Goal: Task Accomplishment & Management: Manage account settings

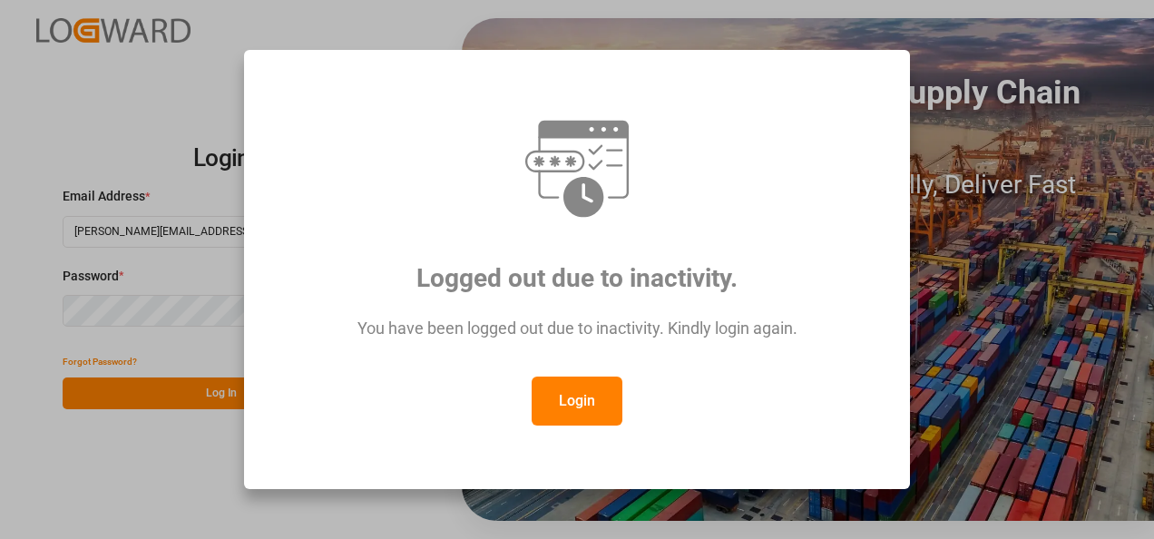
click at [602, 405] on button "Login" at bounding box center [577, 400] width 91 height 49
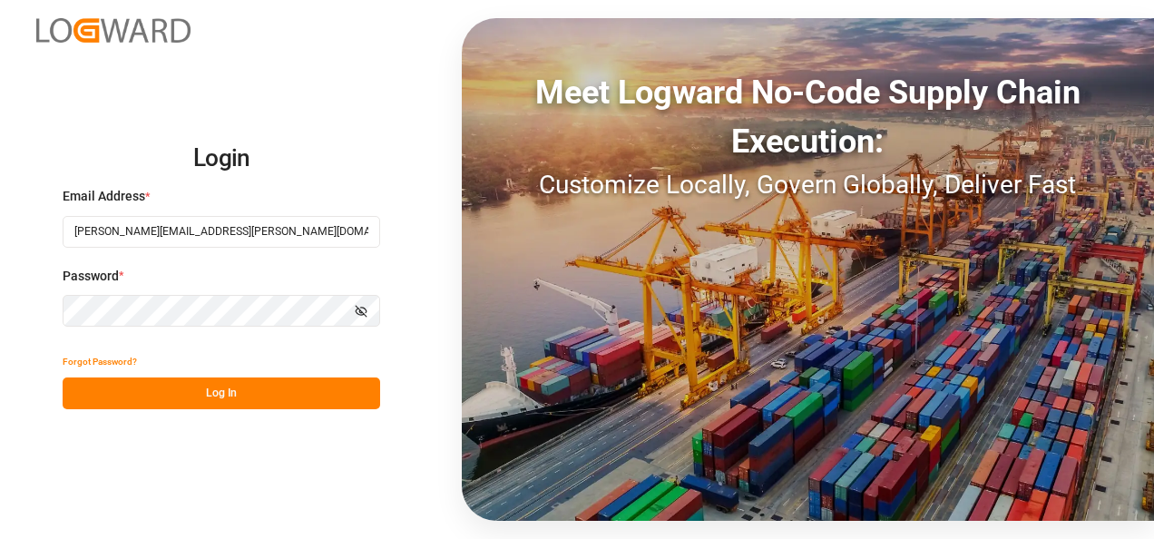
click at [604, 469] on div "Meet Logward No-Code Supply Chain Execution: Customize Locally, Govern Globally…" at bounding box center [808, 269] width 692 height 503
click at [264, 395] on button "Log In" at bounding box center [221, 393] width 317 height 32
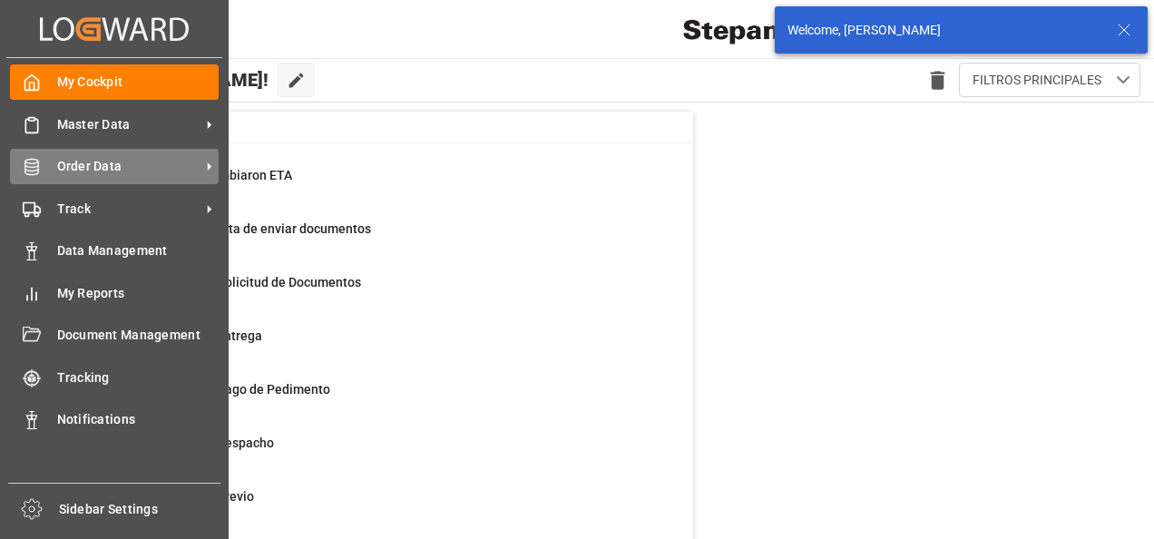
click at [137, 165] on span "Order Data" at bounding box center [128, 166] width 143 height 19
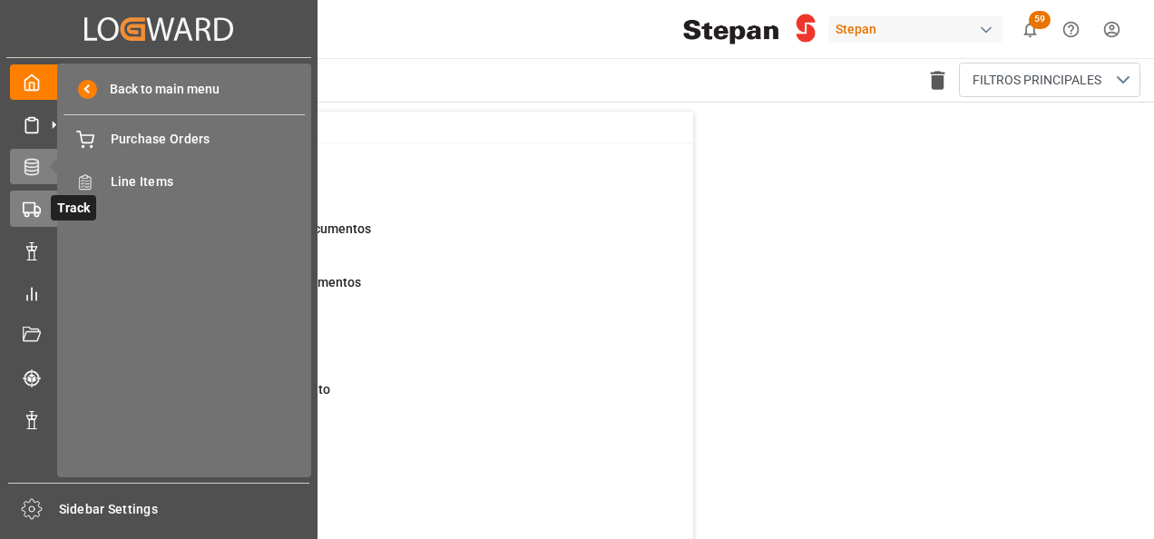
click at [25, 208] on icon at bounding box center [32, 209] width 18 height 18
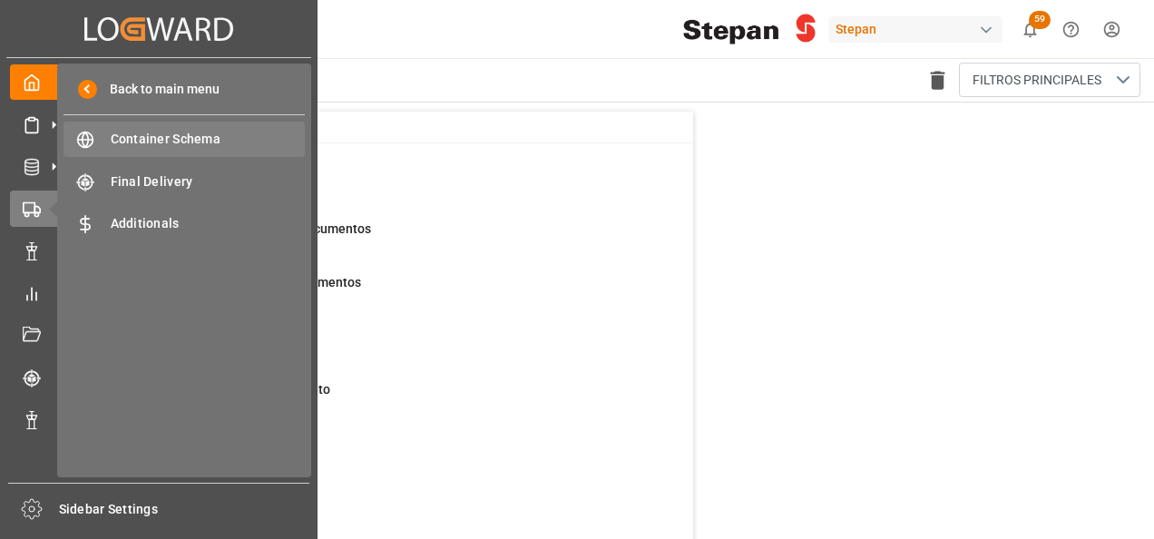
click at [142, 141] on span "Container Schema" at bounding box center [208, 139] width 195 height 19
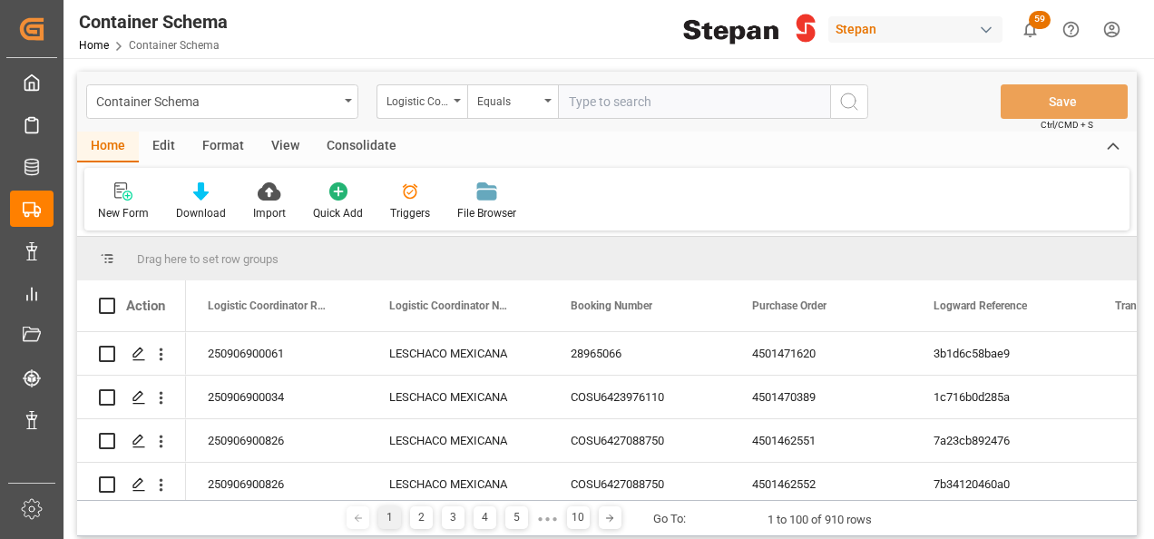
click at [624, 88] on input "text" at bounding box center [694, 101] width 272 height 34
click at [615, 100] on input "text" at bounding box center [694, 101] width 272 height 34
type input "250906900455"
click at [337, 102] on div "Container Schema" at bounding box center [217, 100] width 242 height 23
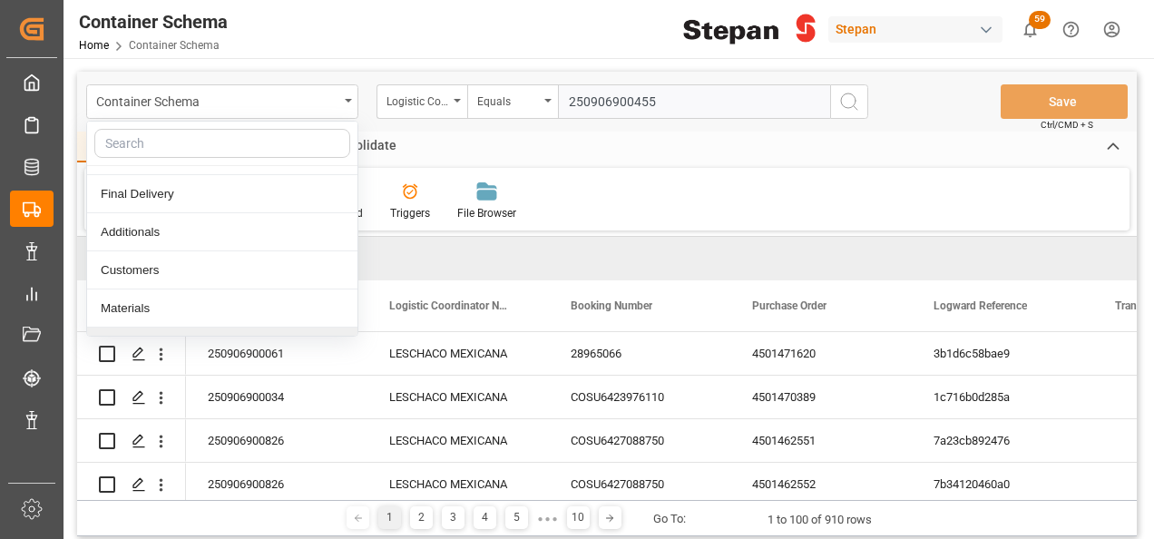
scroll to position [117, 0]
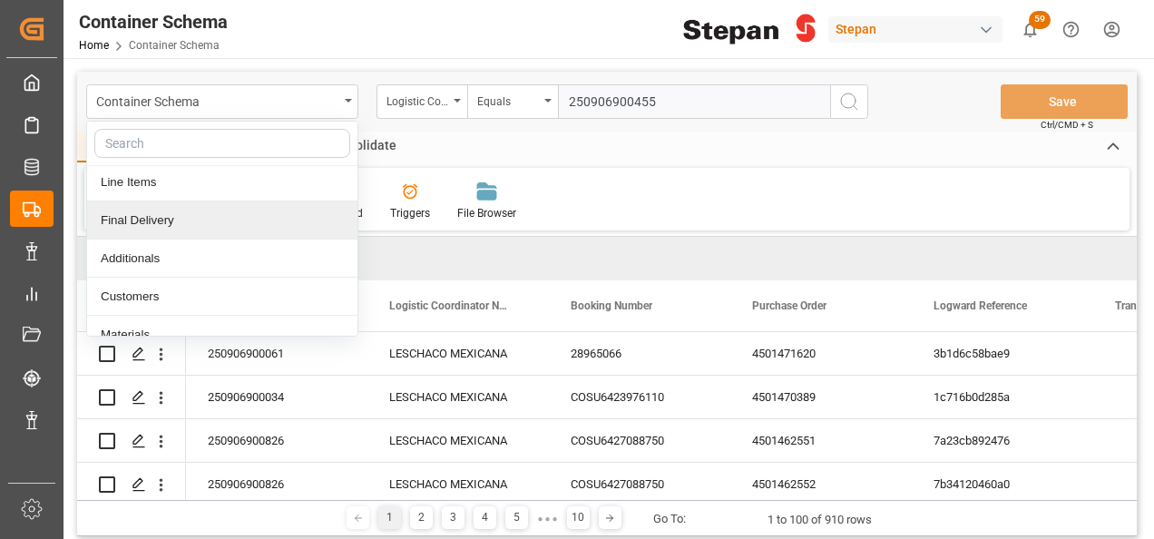
click at [120, 215] on div "Final Delivery" at bounding box center [222, 220] width 270 height 38
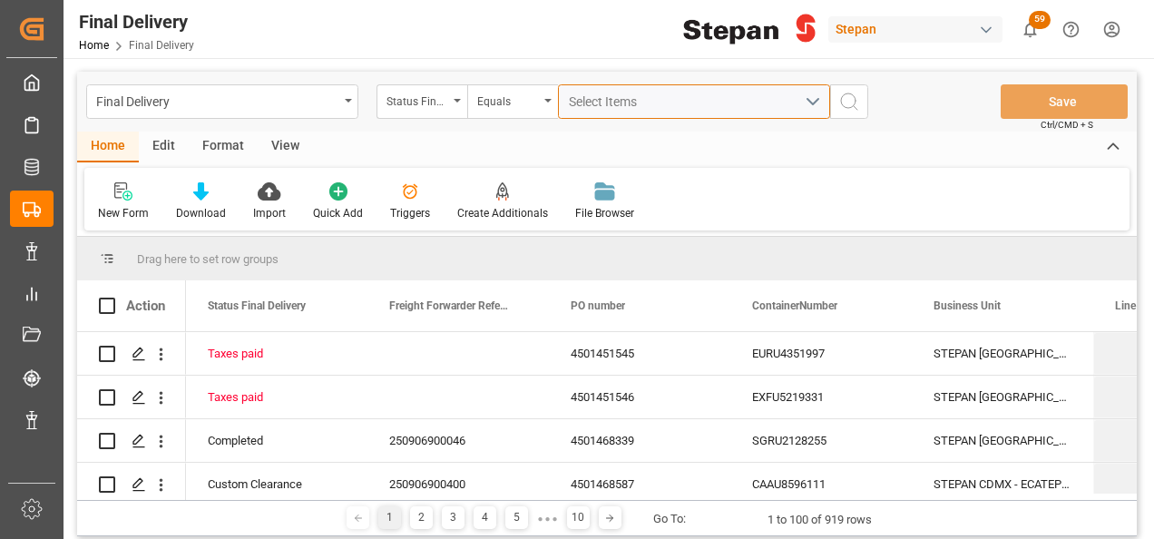
click at [595, 101] on span "Select Items" at bounding box center [607, 101] width 77 height 15
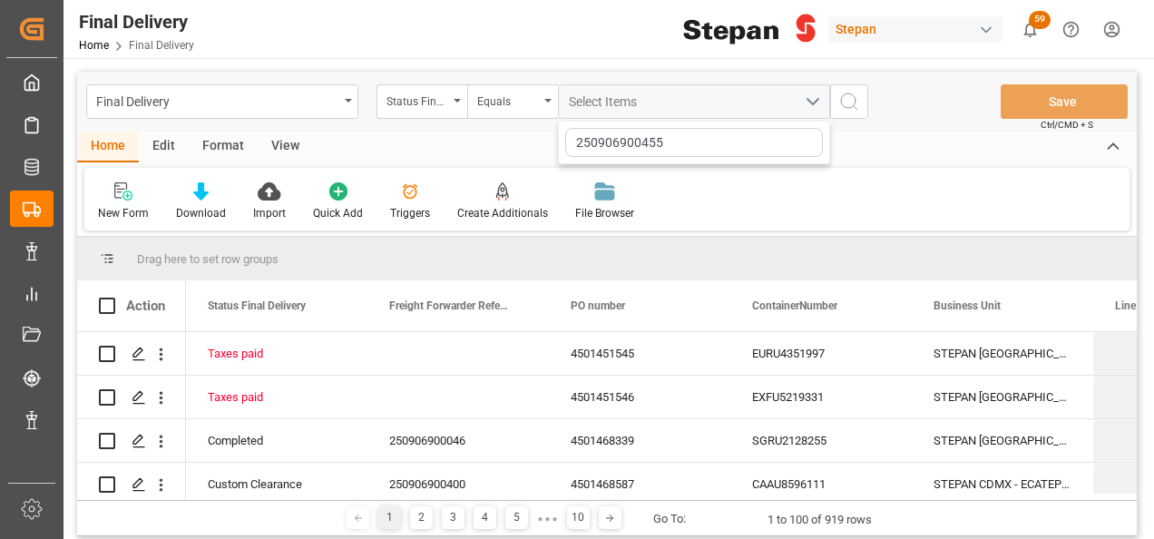
type input "250906900455"
drag, startPoint x: 709, startPoint y: 92, endPoint x: 622, endPoint y: 101, distance: 87.5
click at [707, 93] on div "Select Items" at bounding box center [687, 102] width 236 height 19
click at [456, 107] on div "Status Final Delivery" at bounding box center [421, 101] width 91 height 34
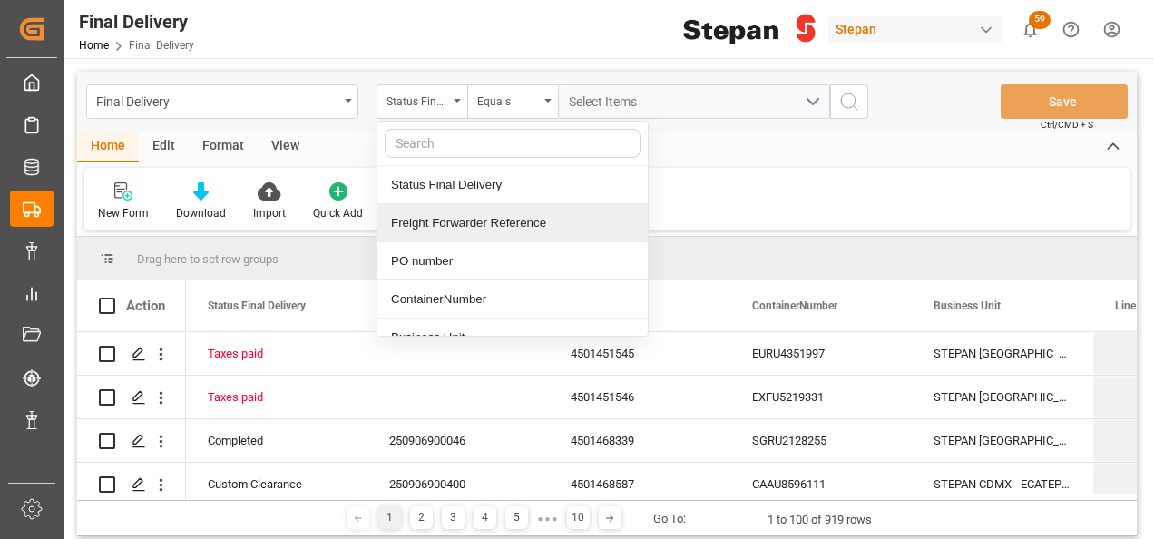
click at [438, 225] on div "Freight Forwarder Reference" at bounding box center [512, 223] width 270 height 38
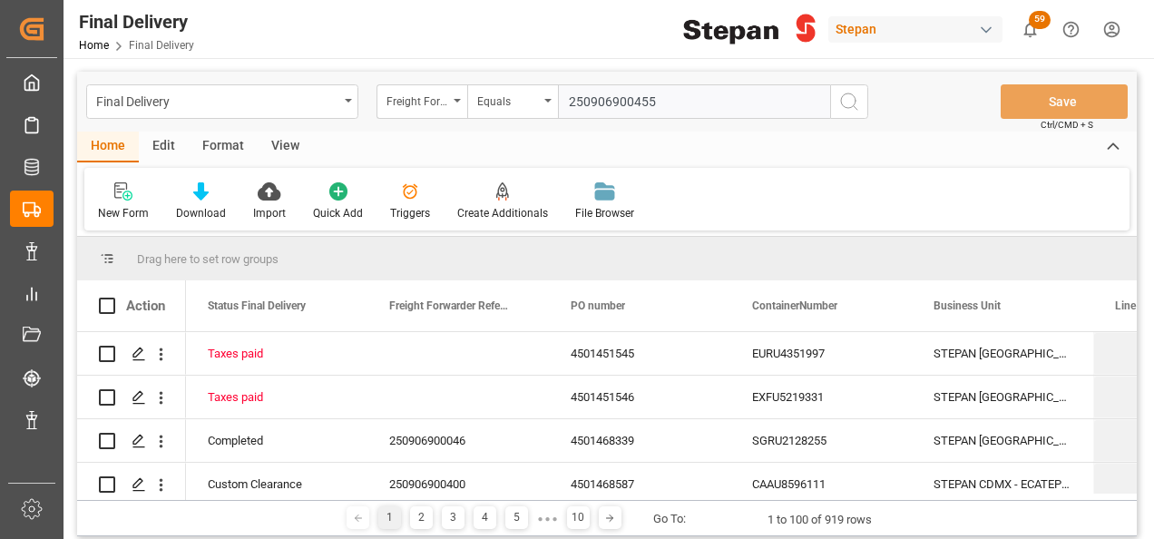
type input "250906900455"
click at [843, 106] on circle "search button" at bounding box center [848, 100] width 15 height 15
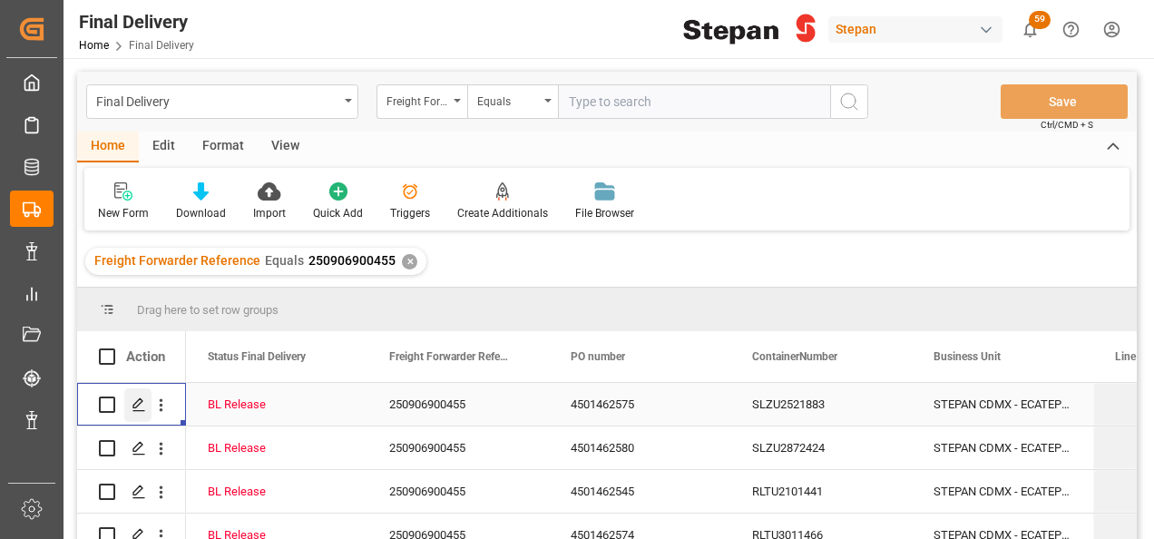
click at [141, 411] on line "Press SPACE to select this row." at bounding box center [138, 411] width 11 height 0
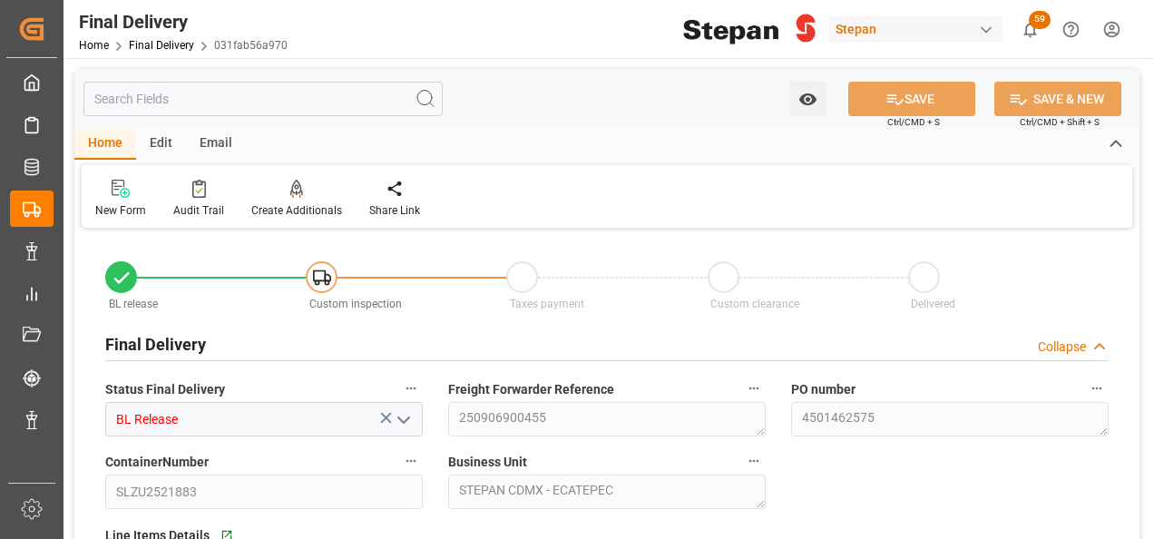
type input "[DATE]"
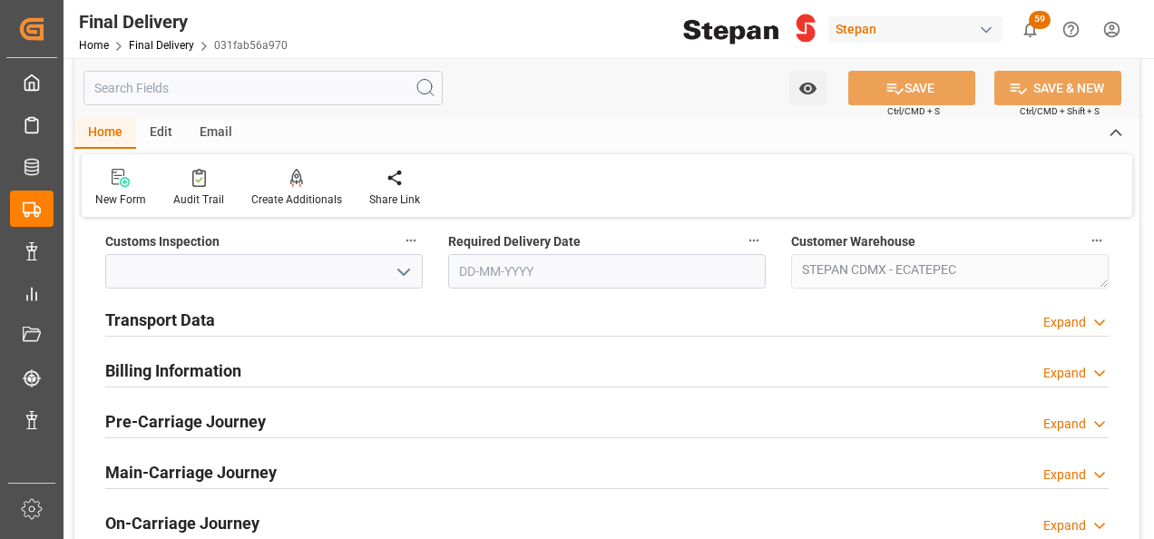
scroll to position [635, 0]
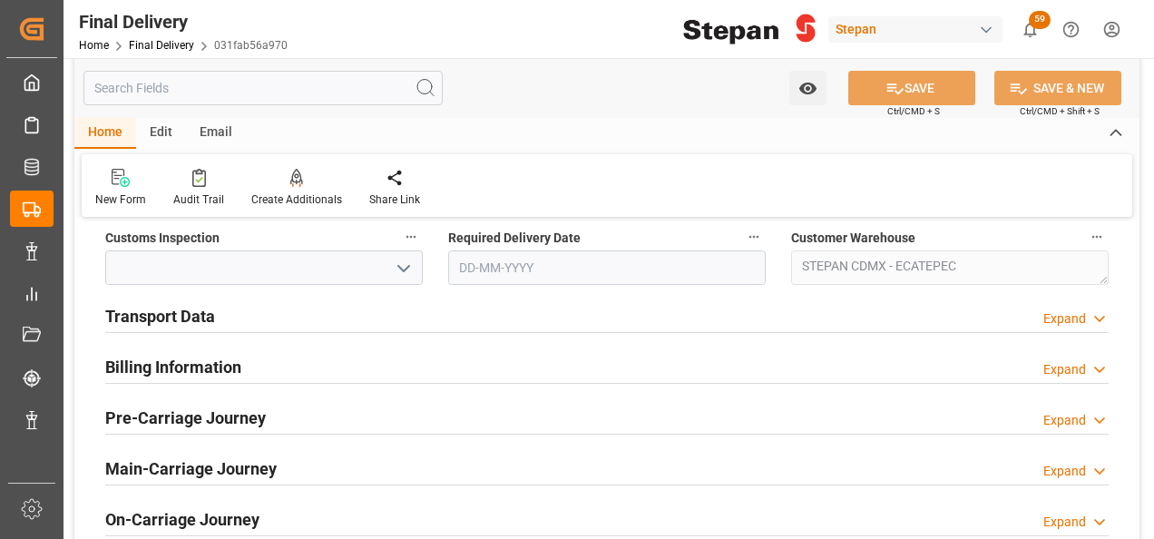
click at [192, 317] on h2 "Transport Data" at bounding box center [160, 316] width 110 height 24
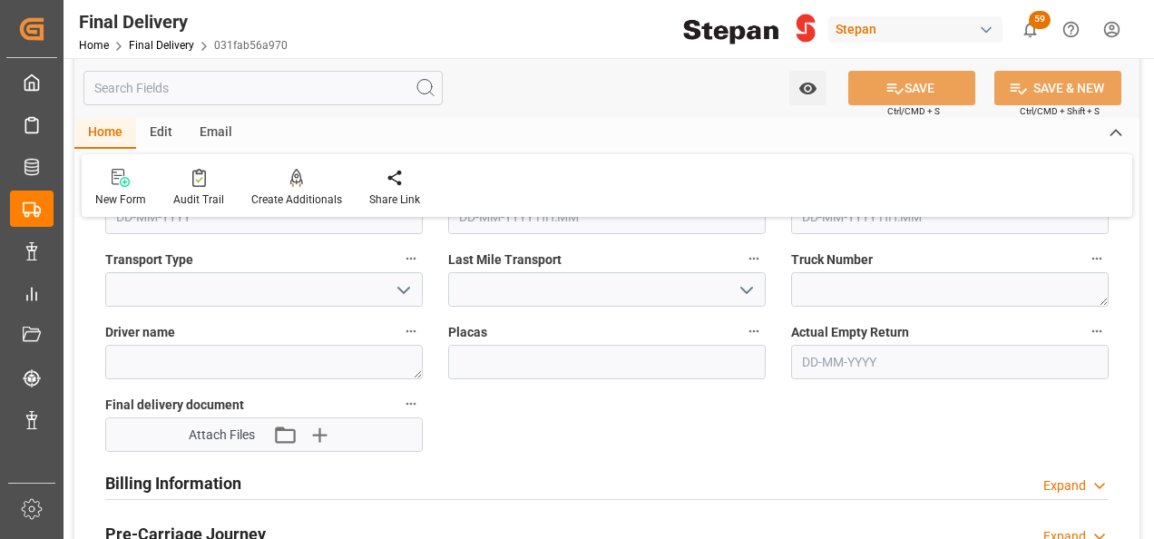
scroll to position [907, 0]
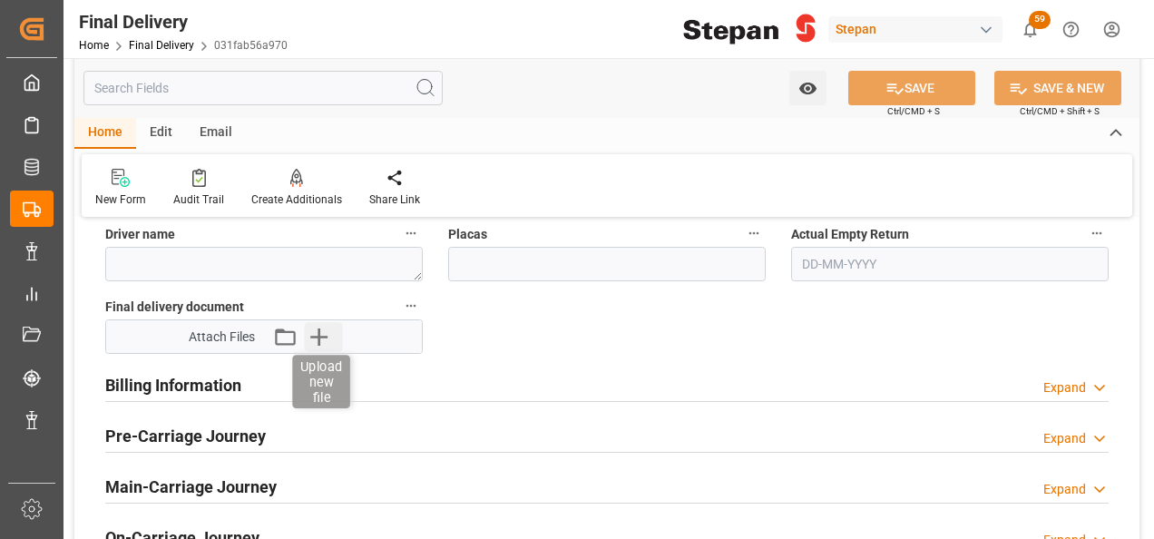
click at [317, 338] on icon "button" at bounding box center [319, 336] width 29 height 29
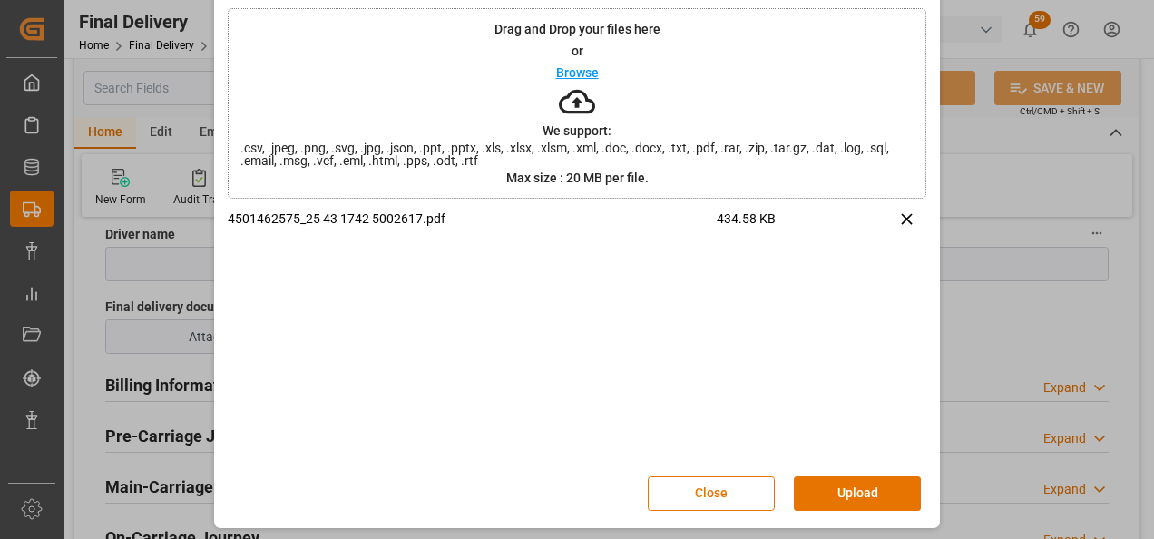
scroll to position [72, 0]
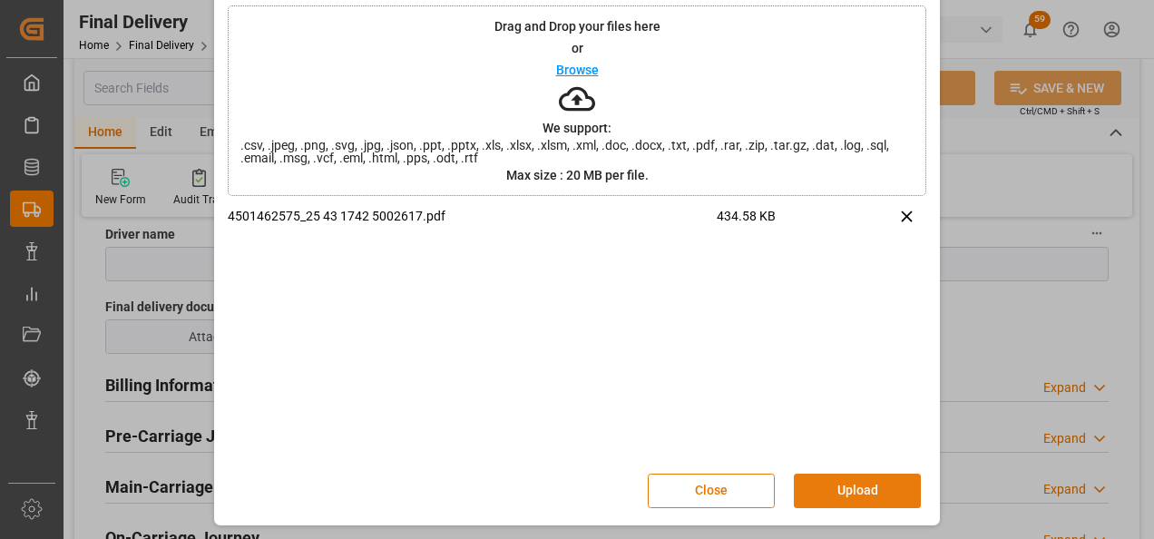
click at [850, 485] on button "Upload" at bounding box center [857, 490] width 127 height 34
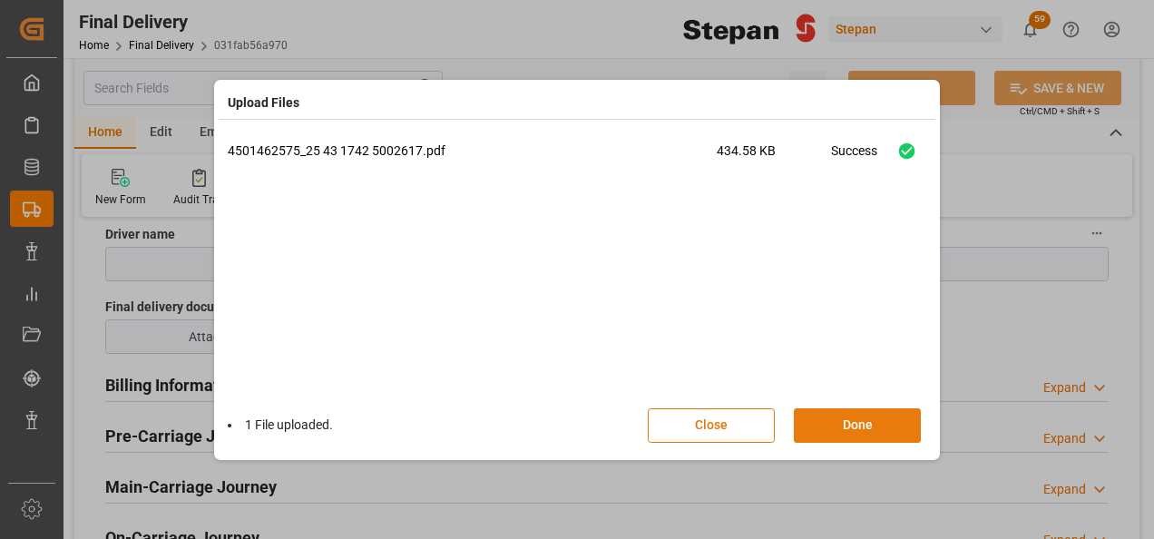
click at [878, 428] on button "Done" at bounding box center [857, 425] width 127 height 34
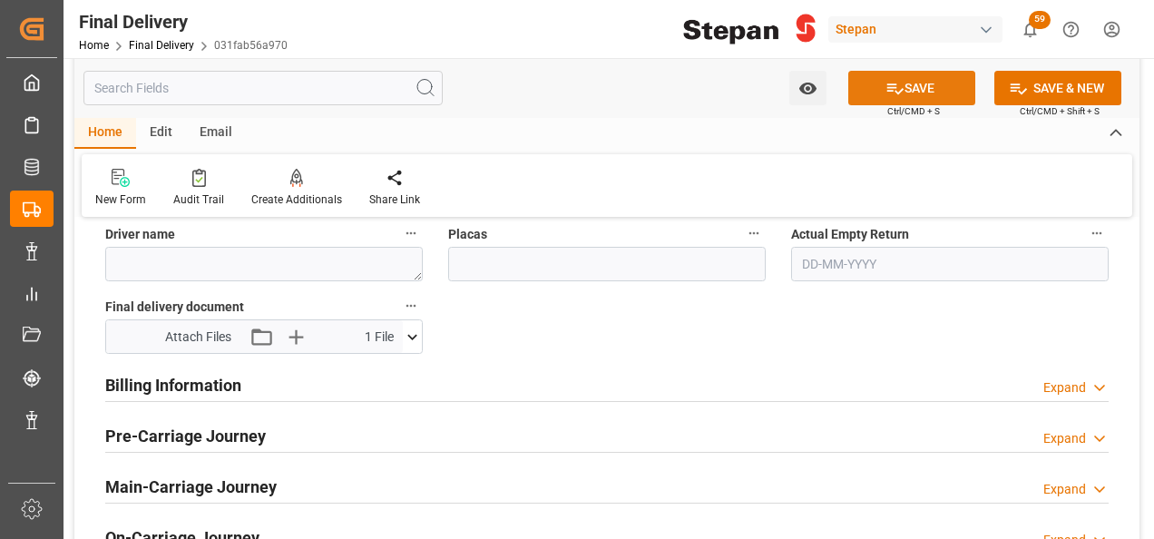
click at [900, 89] on icon at bounding box center [894, 88] width 19 height 19
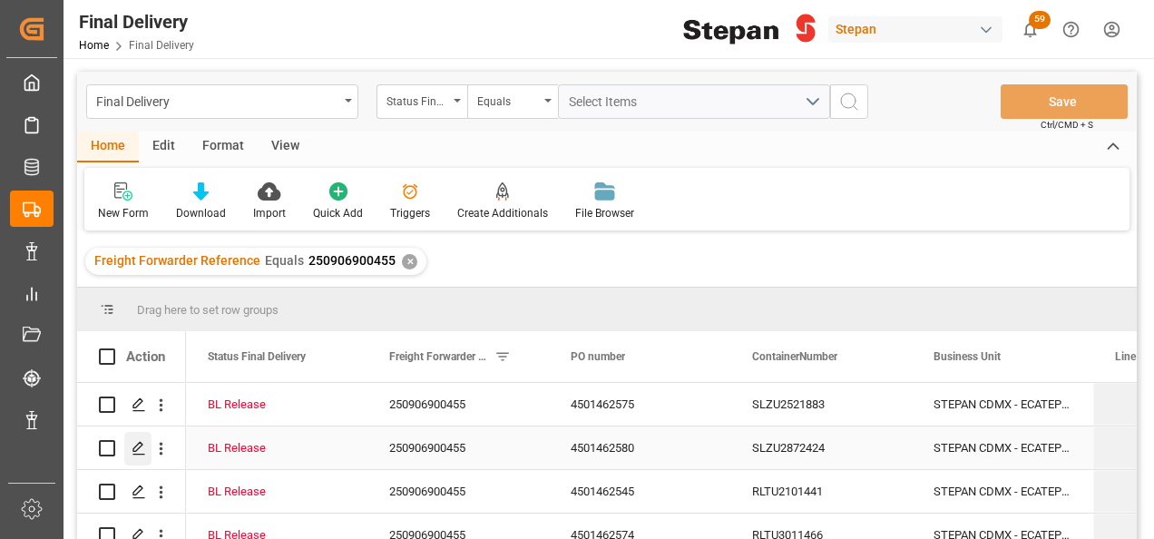
click at [145, 448] on div "Press SPACE to select this row." at bounding box center [137, 449] width 27 height 34
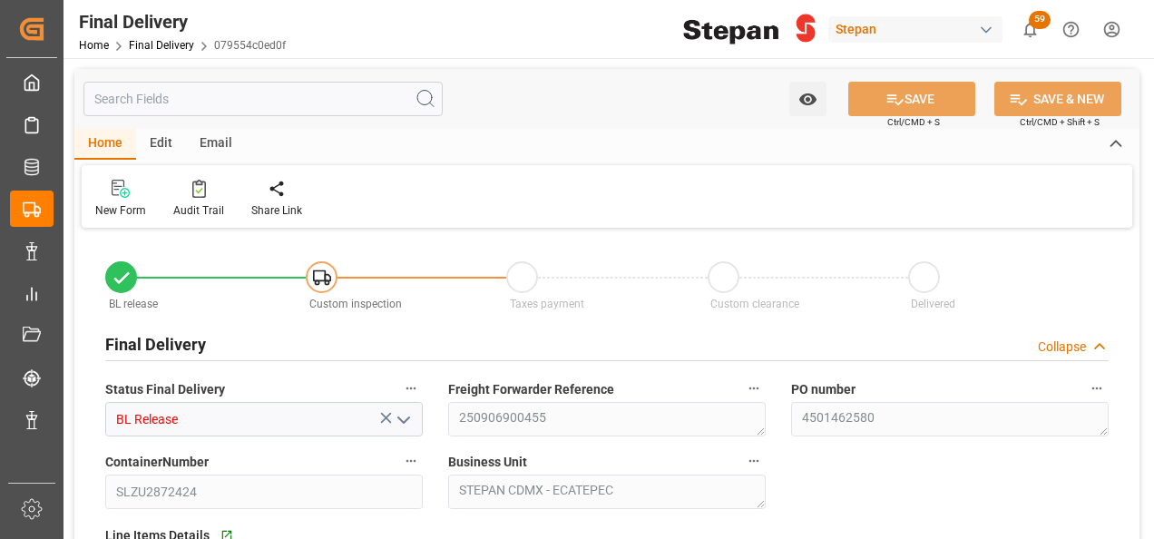
type input "[DATE]"
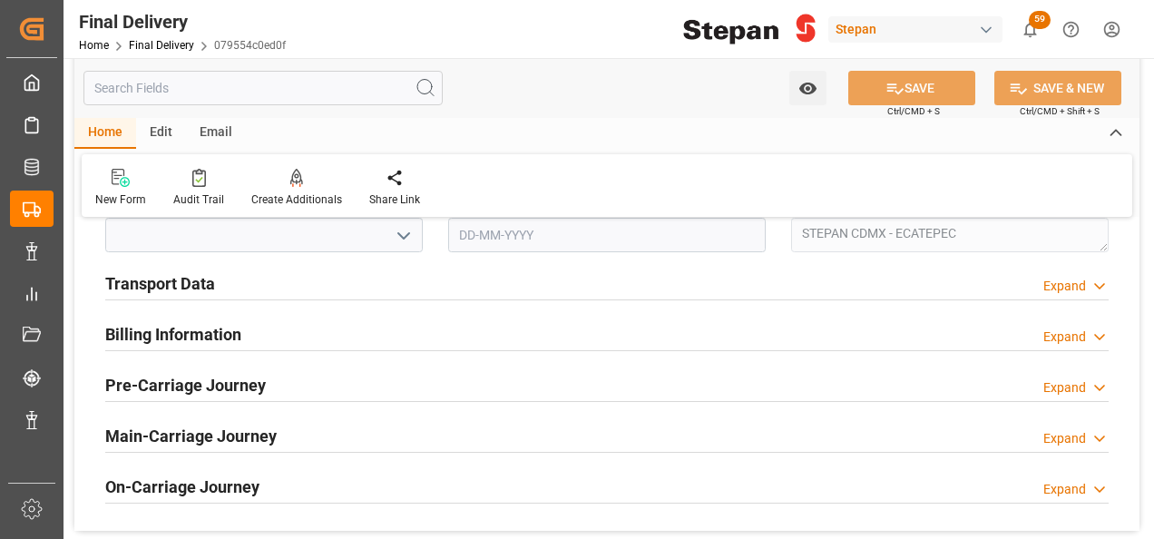
scroll to position [544, 0]
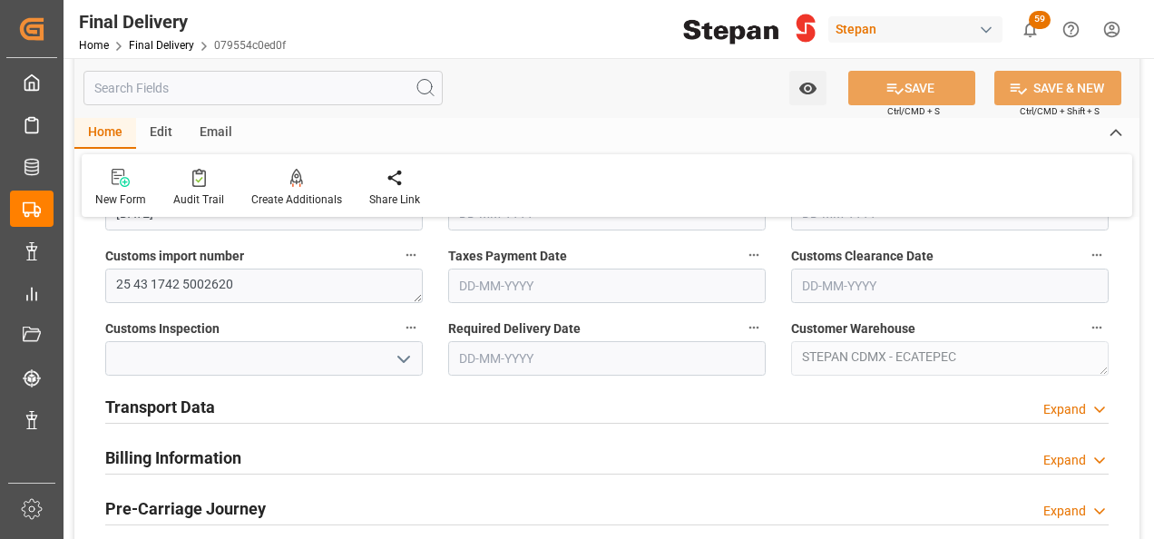
click at [174, 405] on h2 "Transport Data" at bounding box center [160, 407] width 110 height 24
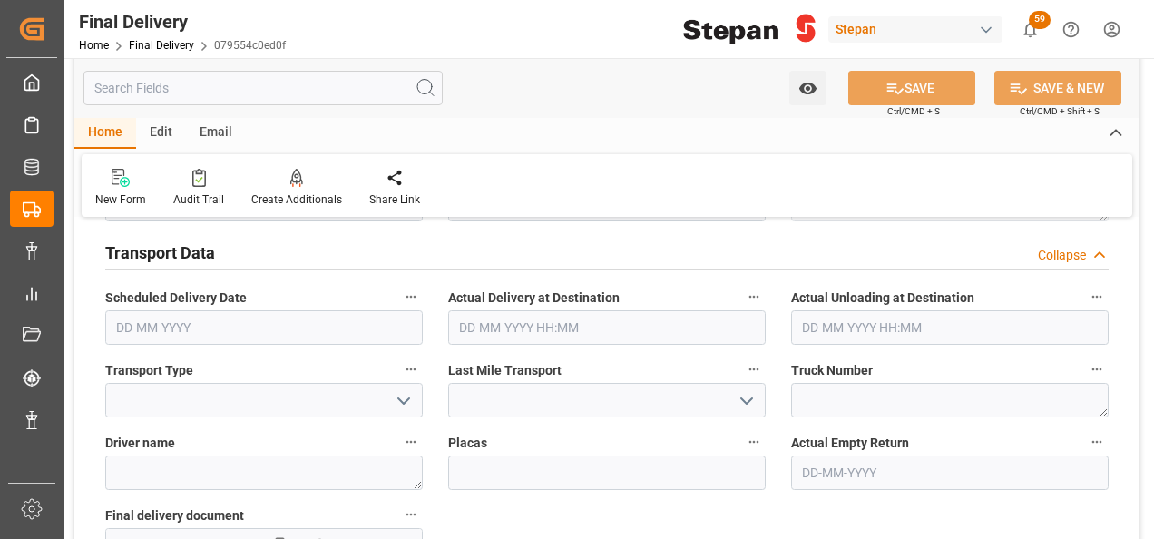
scroll to position [816, 0]
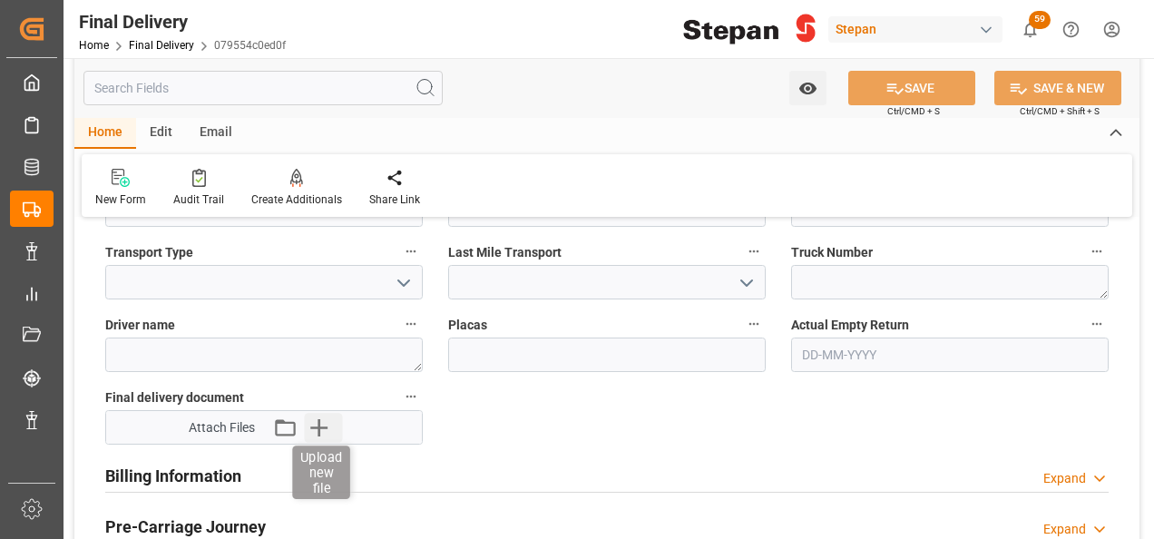
click at [324, 426] on icon "button" at bounding box center [318, 427] width 17 height 17
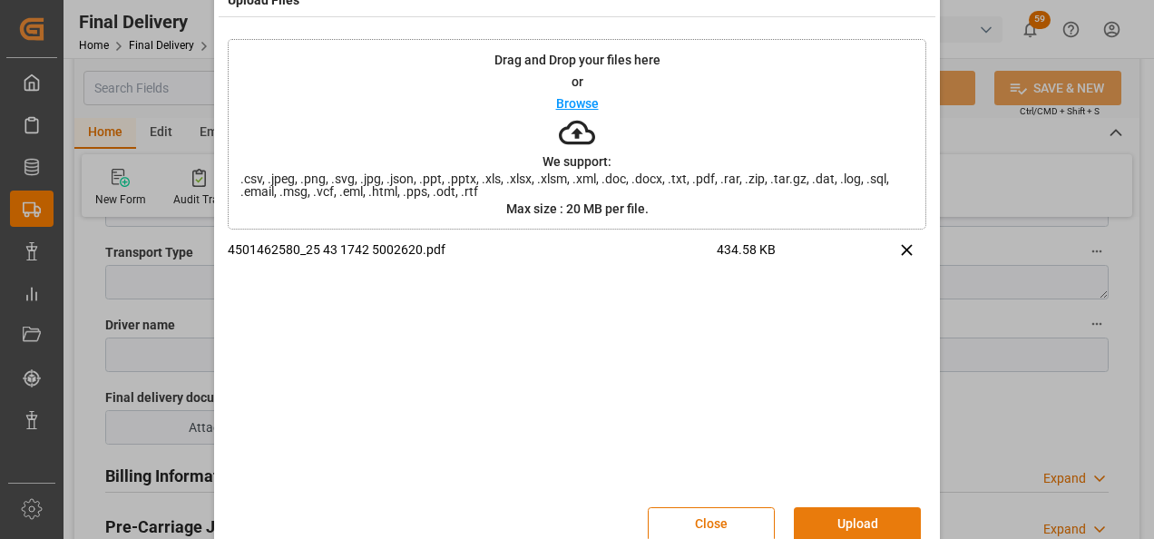
scroll to position [72, 0]
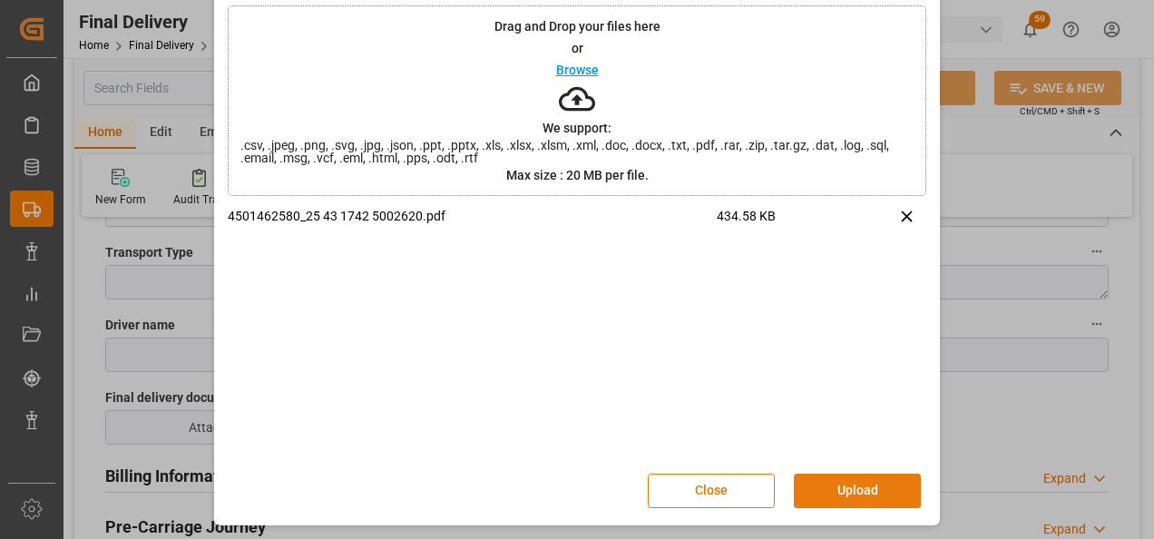
click at [849, 497] on button "Upload" at bounding box center [857, 490] width 127 height 34
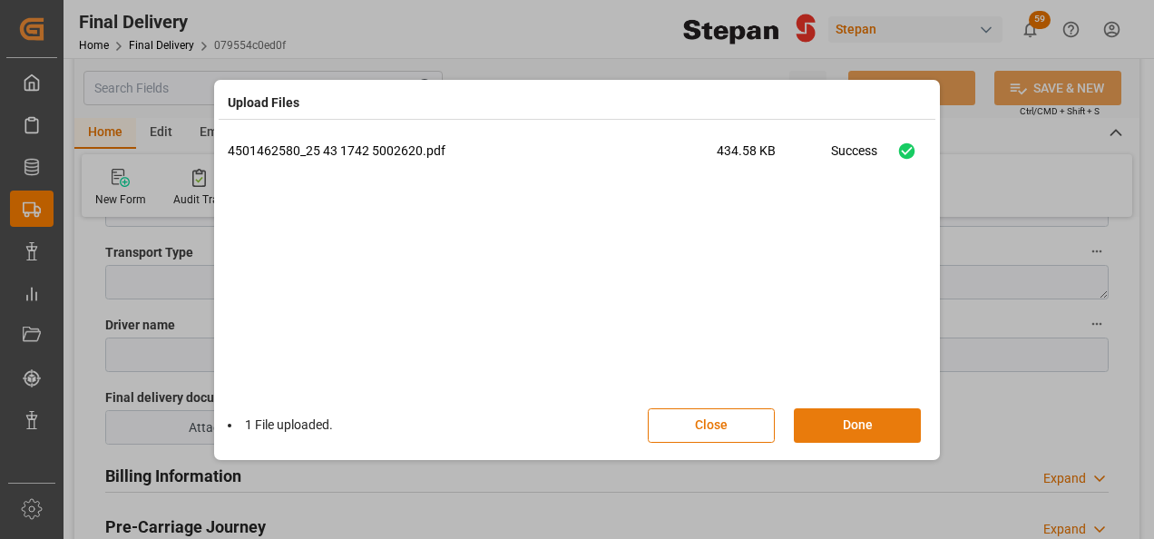
click at [833, 424] on button "Done" at bounding box center [857, 425] width 127 height 34
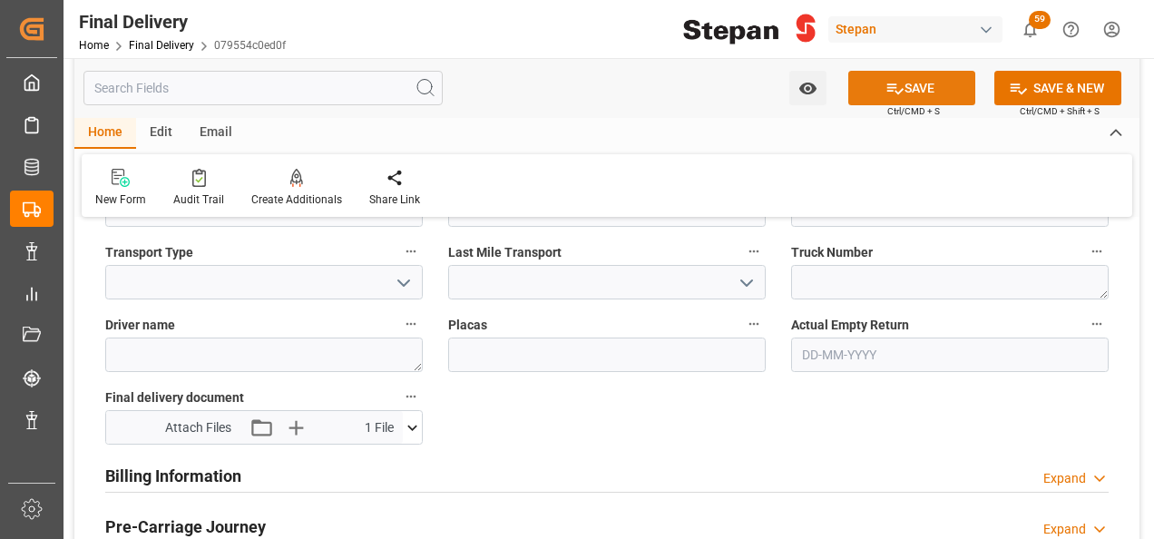
click at [916, 86] on button "SAVE" at bounding box center [911, 88] width 127 height 34
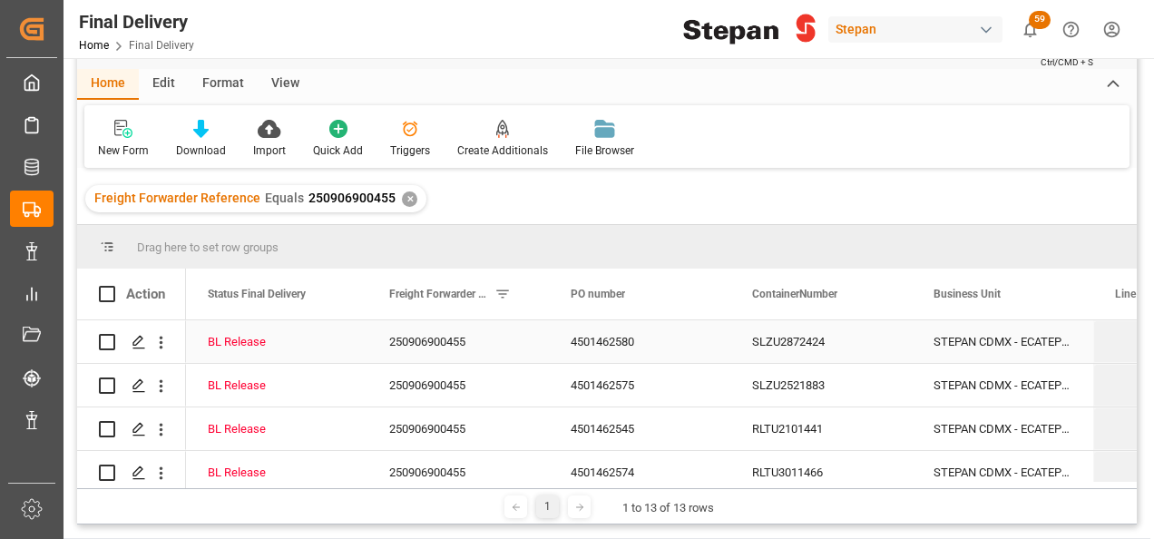
scroll to position [91, 0]
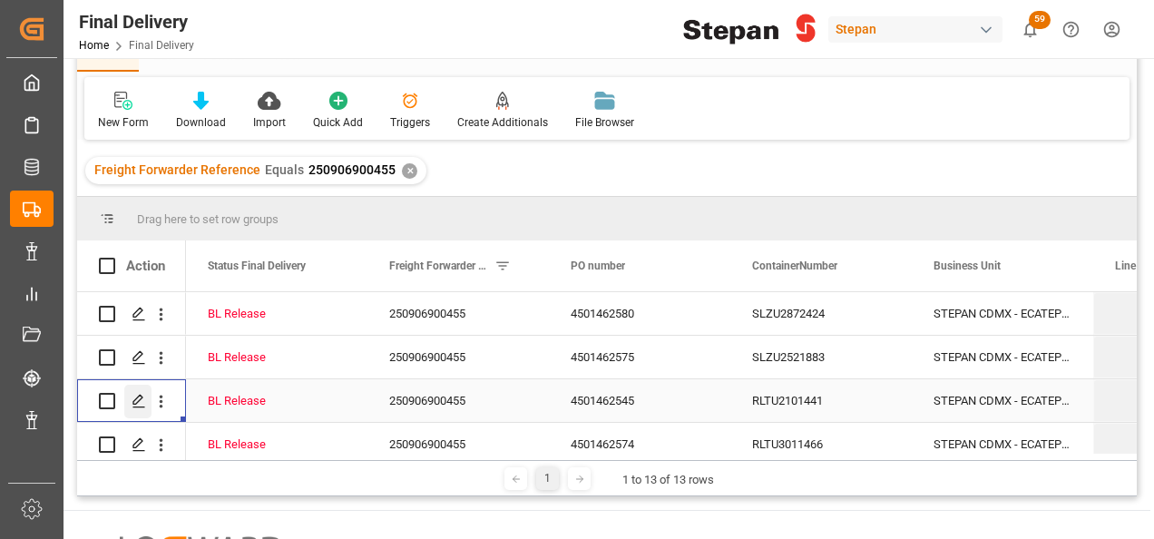
click at [135, 397] on icon "Press SPACE to select this row." at bounding box center [139, 401] width 15 height 15
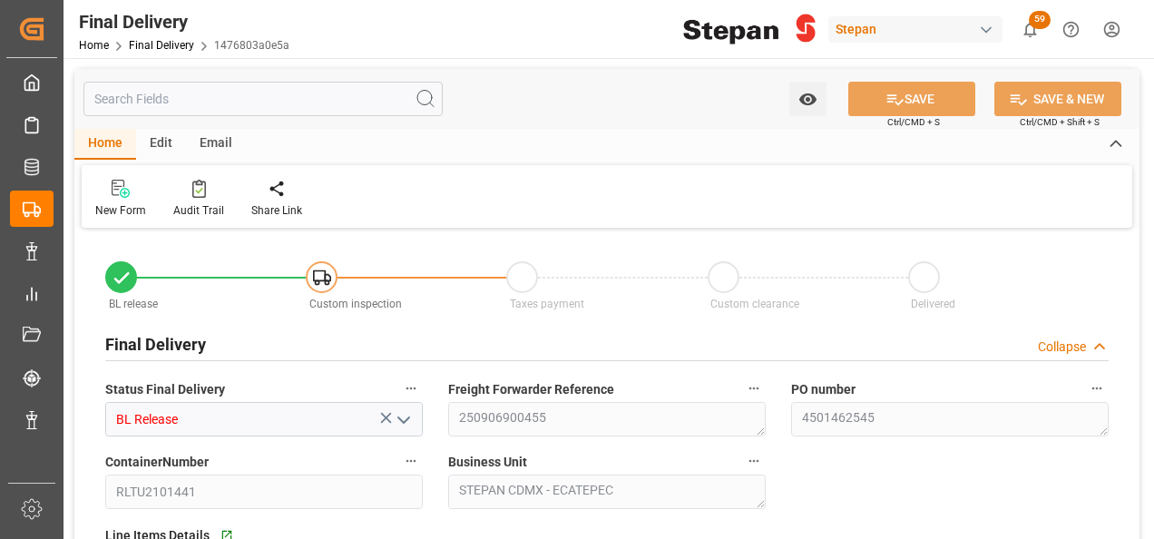
type input "[DATE]"
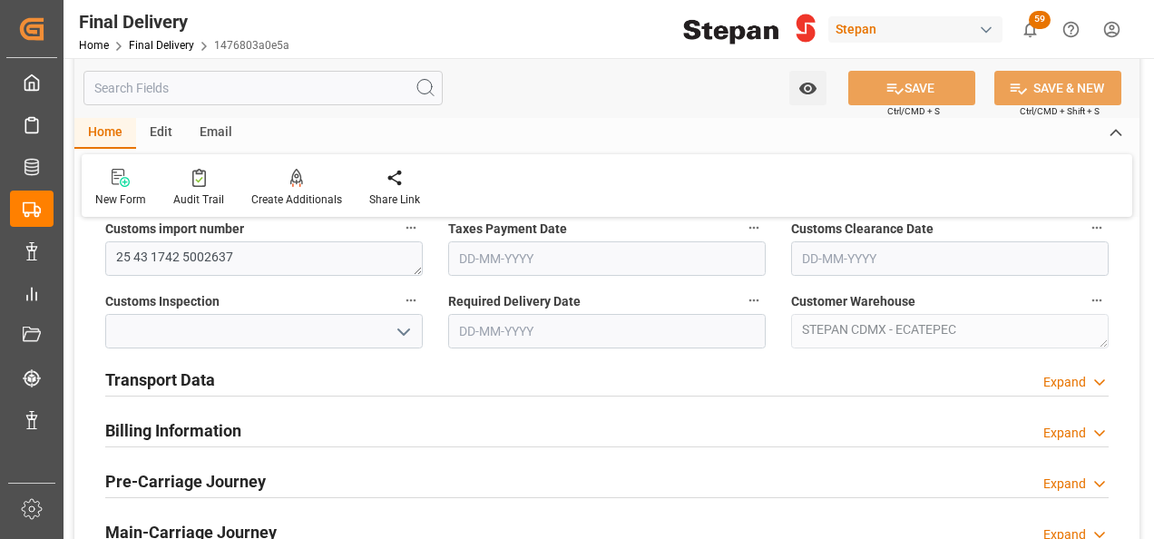
scroll to position [544, 0]
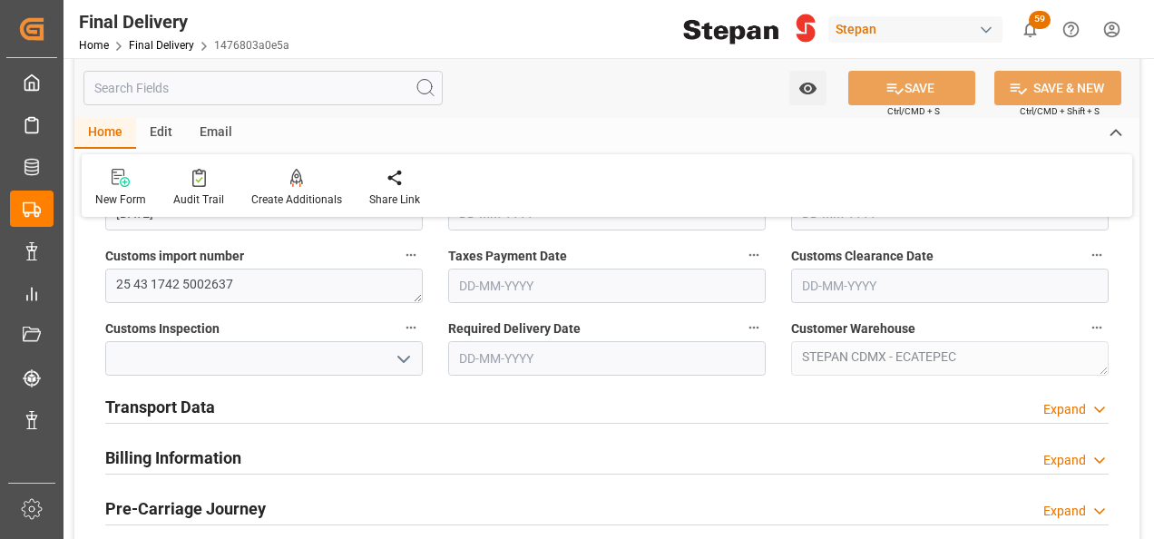
click at [187, 407] on h2 "Transport Data" at bounding box center [160, 407] width 110 height 24
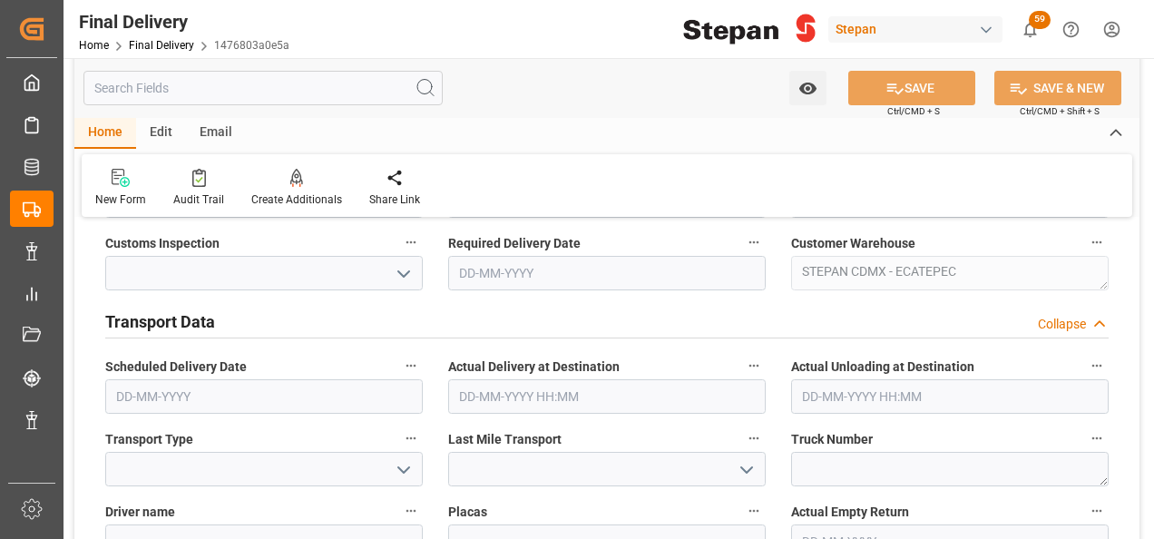
scroll to position [726, 0]
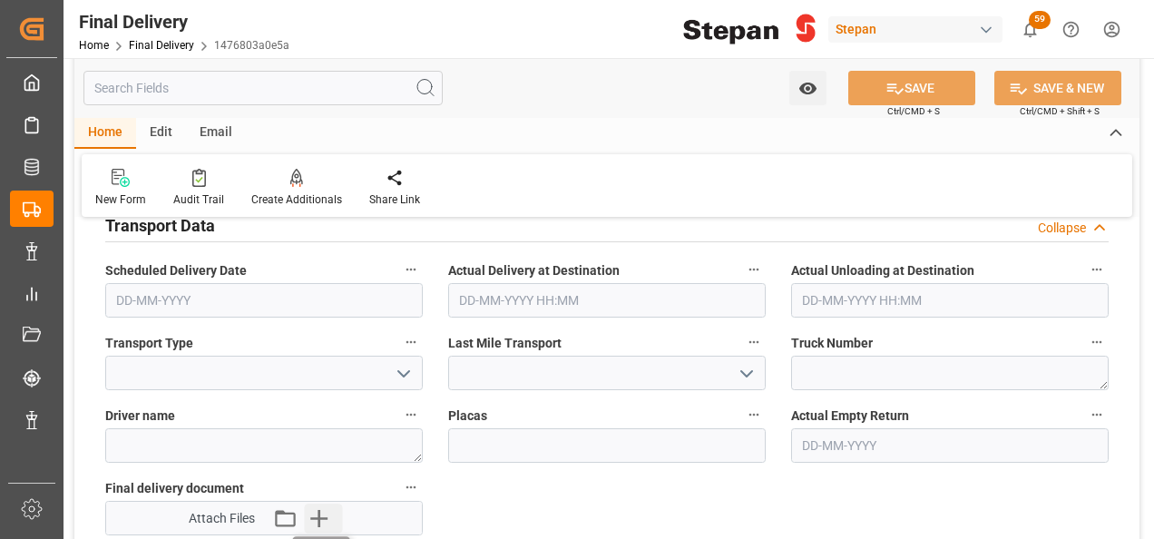
click at [319, 522] on icon "button" at bounding box center [318, 518] width 17 height 17
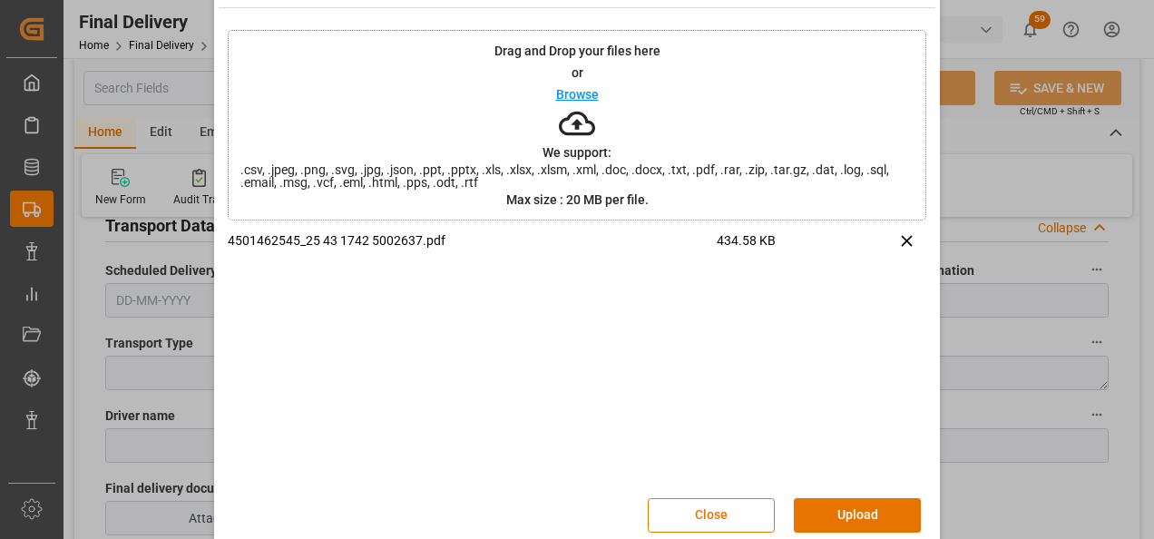
scroll to position [72, 0]
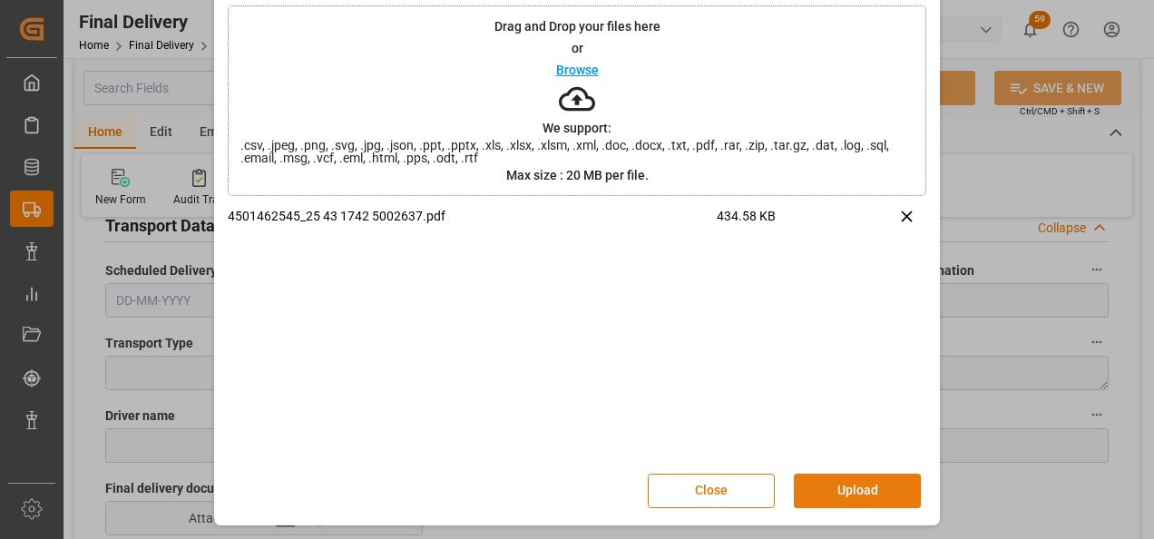
click at [836, 483] on button "Upload" at bounding box center [857, 490] width 127 height 34
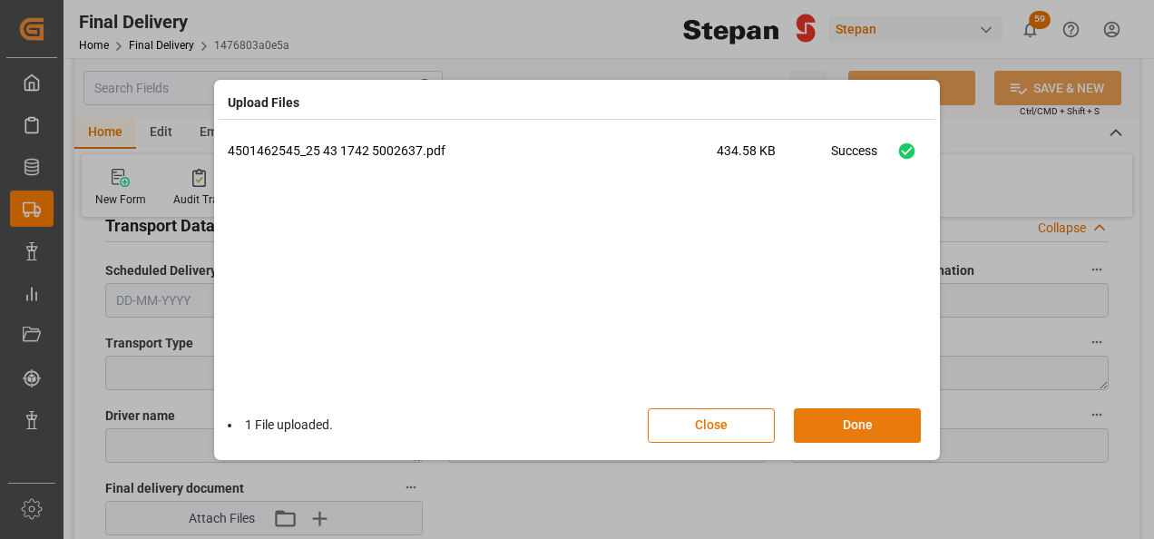
click at [853, 425] on button "Done" at bounding box center [857, 425] width 127 height 34
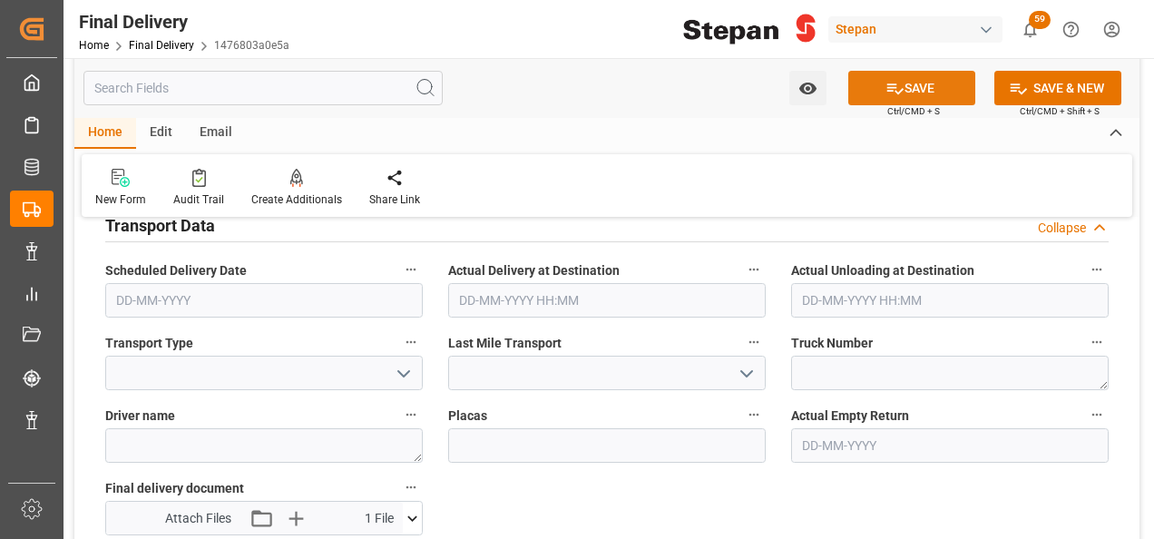
click at [893, 87] on icon at bounding box center [895, 88] width 16 height 11
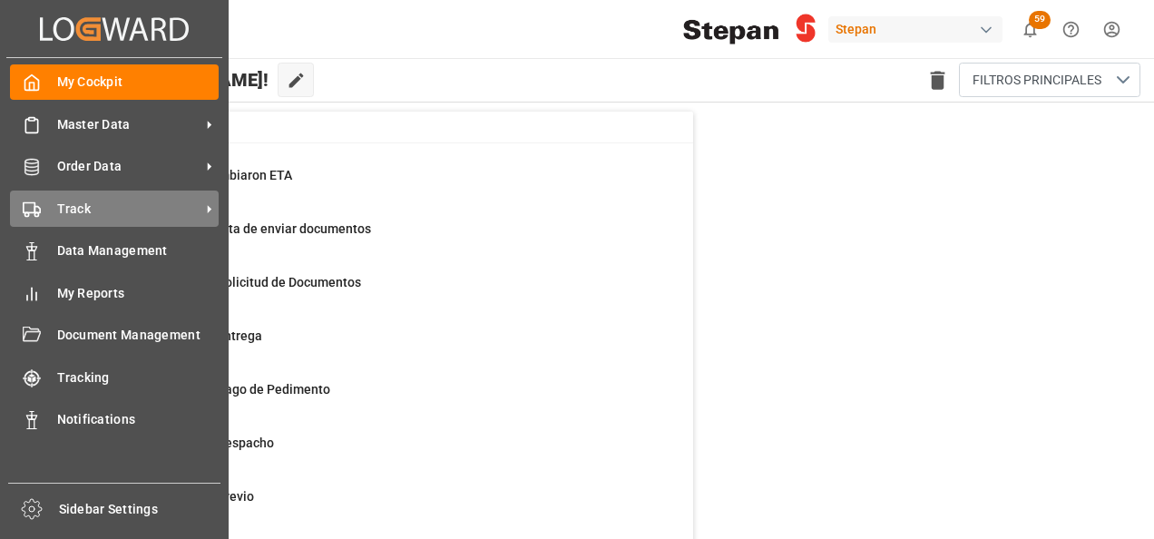
click at [58, 203] on span "Track" at bounding box center [128, 209] width 143 height 19
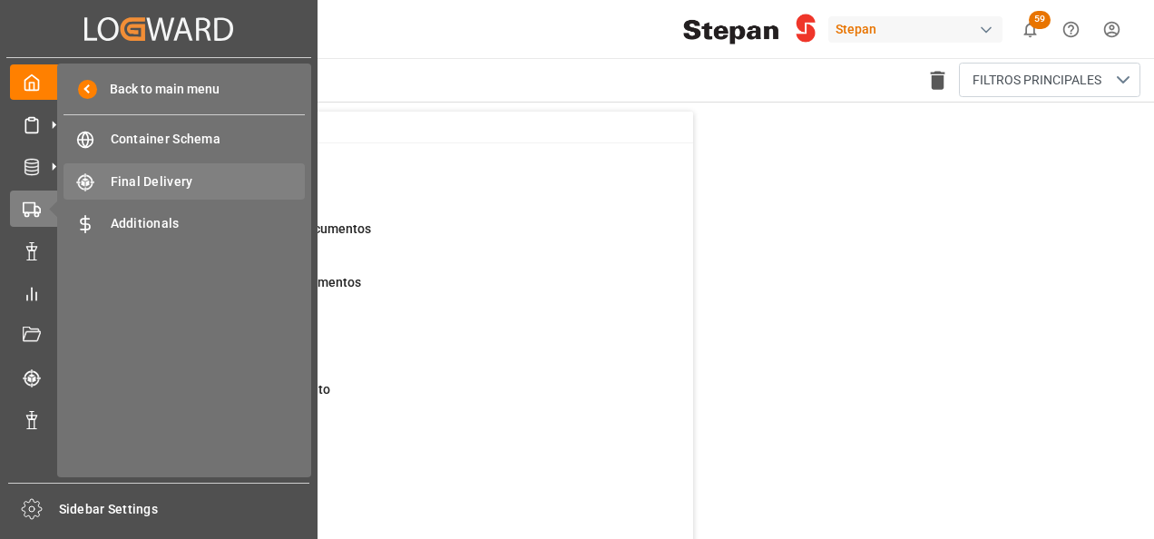
click at [146, 176] on span "Final Delivery" at bounding box center [208, 181] width 195 height 19
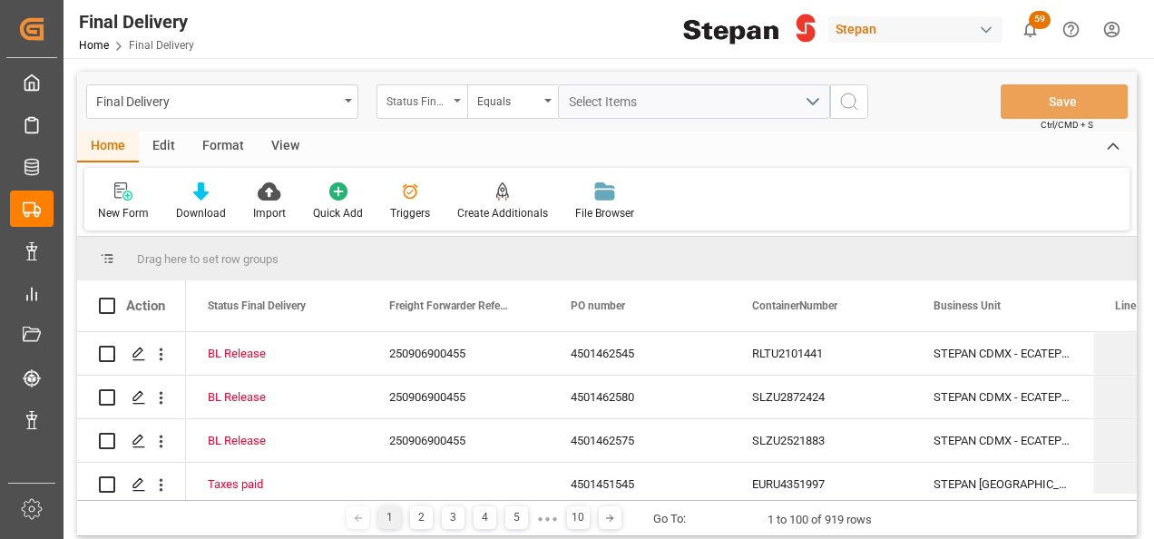
click at [434, 100] on div "Status Final Delivery" at bounding box center [417, 99] width 62 height 21
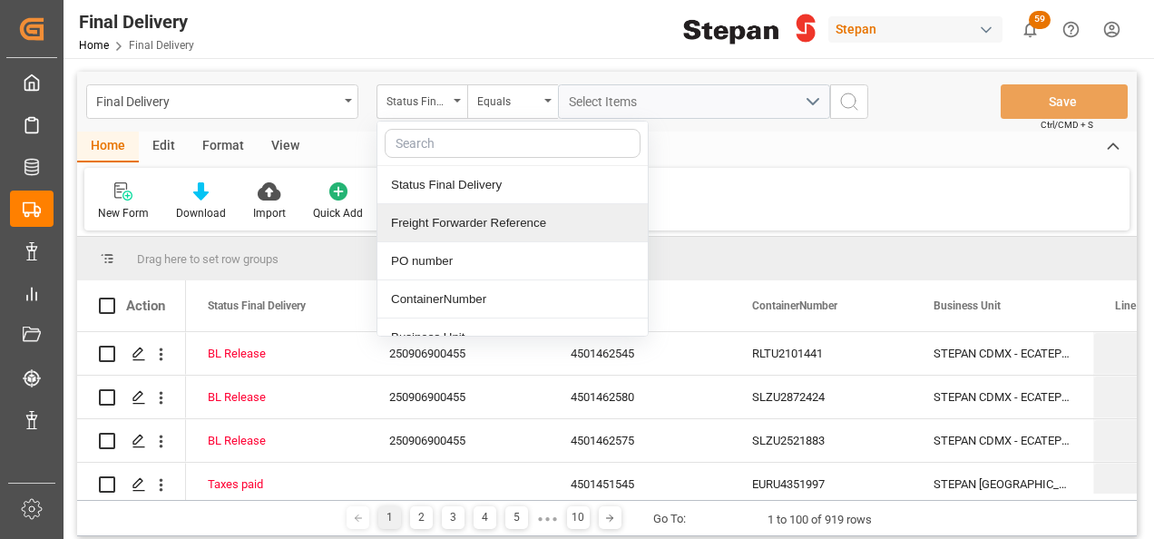
click at [435, 229] on div "Freight Forwarder Reference" at bounding box center [512, 223] width 270 height 38
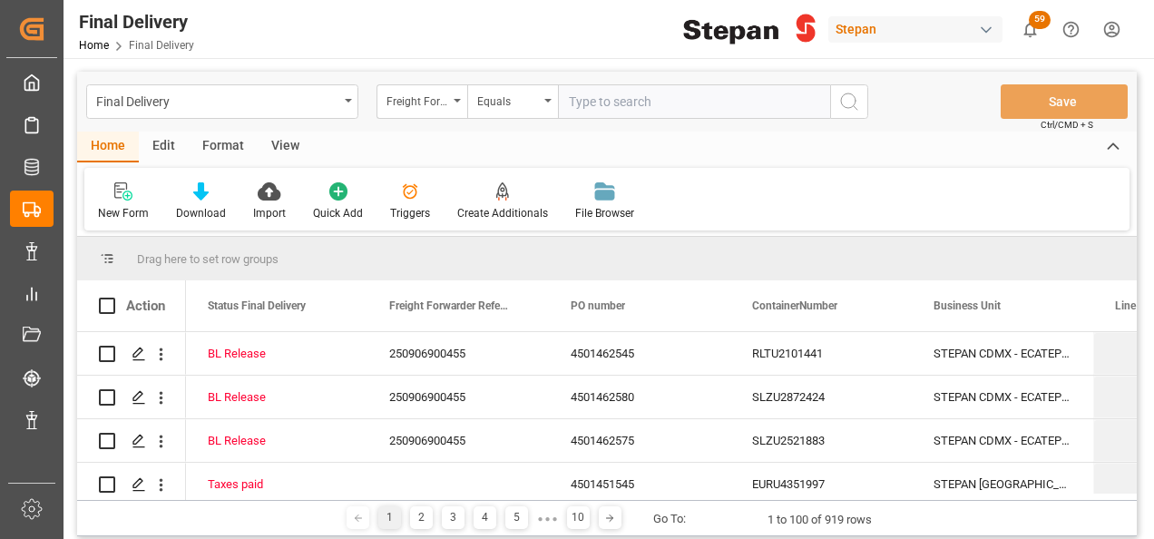
click at [583, 112] on input "text" at bounding box center [694, 101] width 272 height 34
type input "250906900455"
click at [846, 99] on icon "search button" at bounding box center [849, 102] width 22 height 22
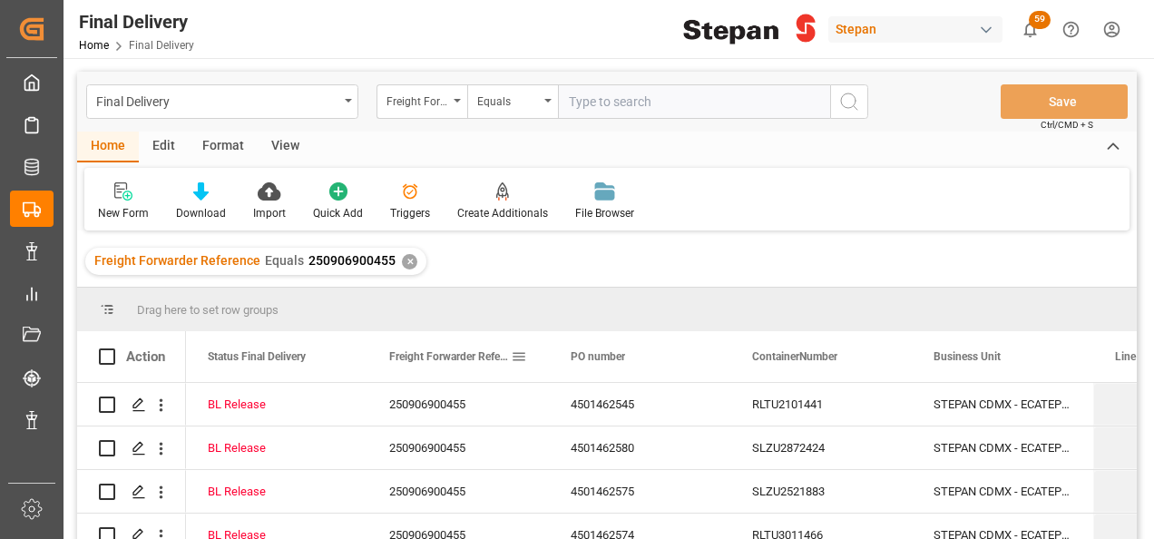
scroll to position [91, 0]
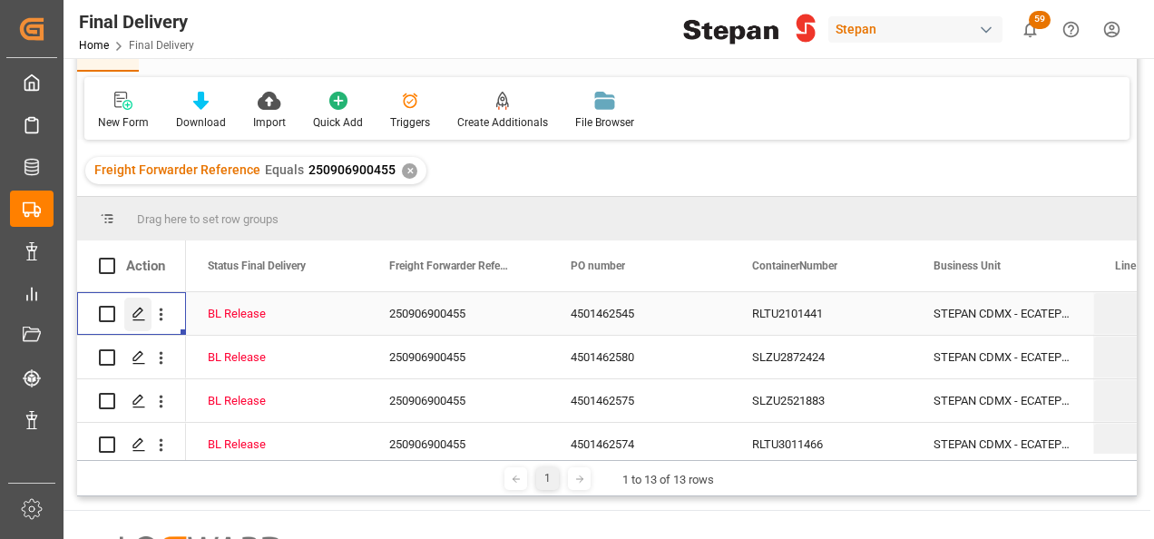
click at [138, 314] on polygon "Press SPACE to select this row." at bounding box center [137, 312] width 9 height 9
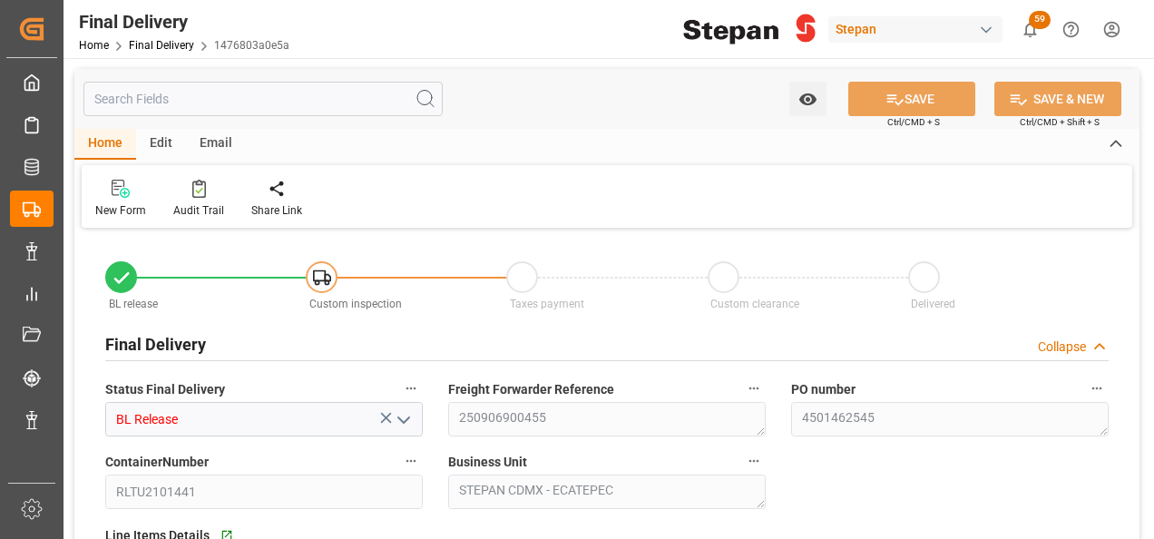
type input "[DATE]"
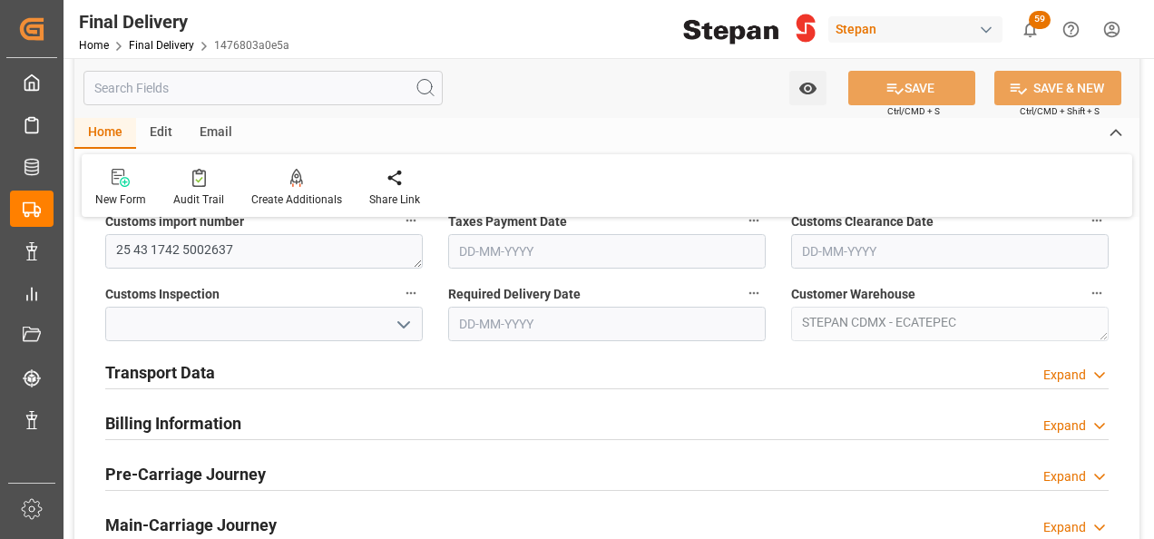
scroll to position [635, 0]
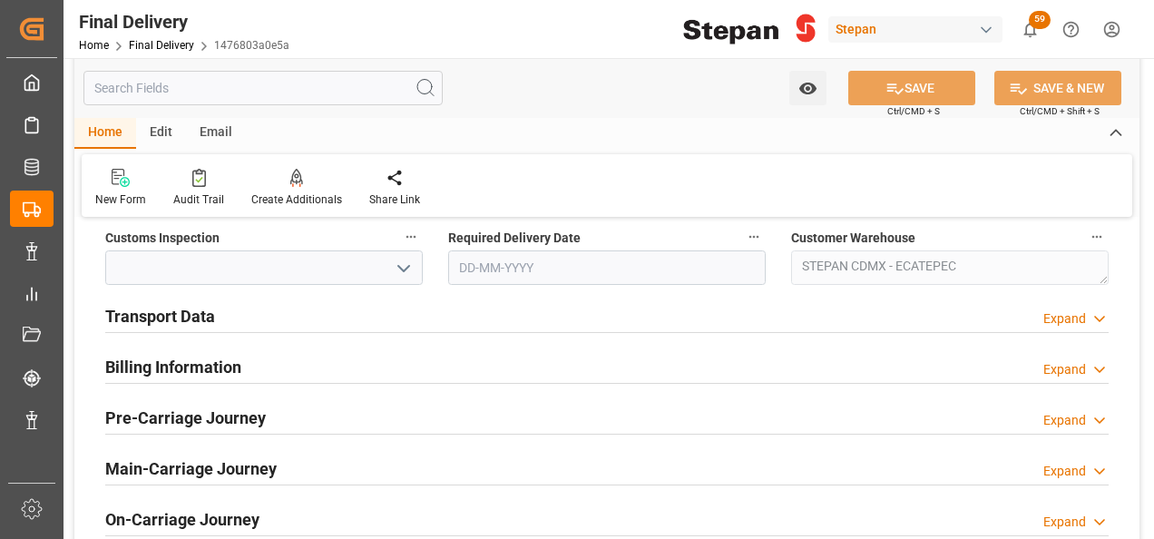
click at [201, 319] on h2 "Transport Data" at bounding box center [160, 316] width 110 height 24
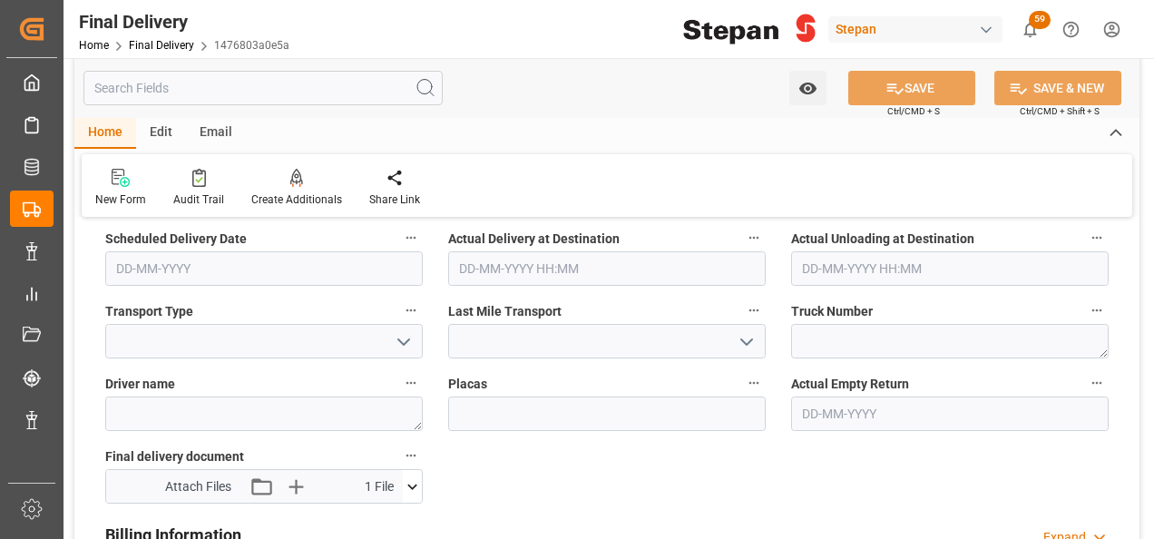
scroll to position [816, 0]
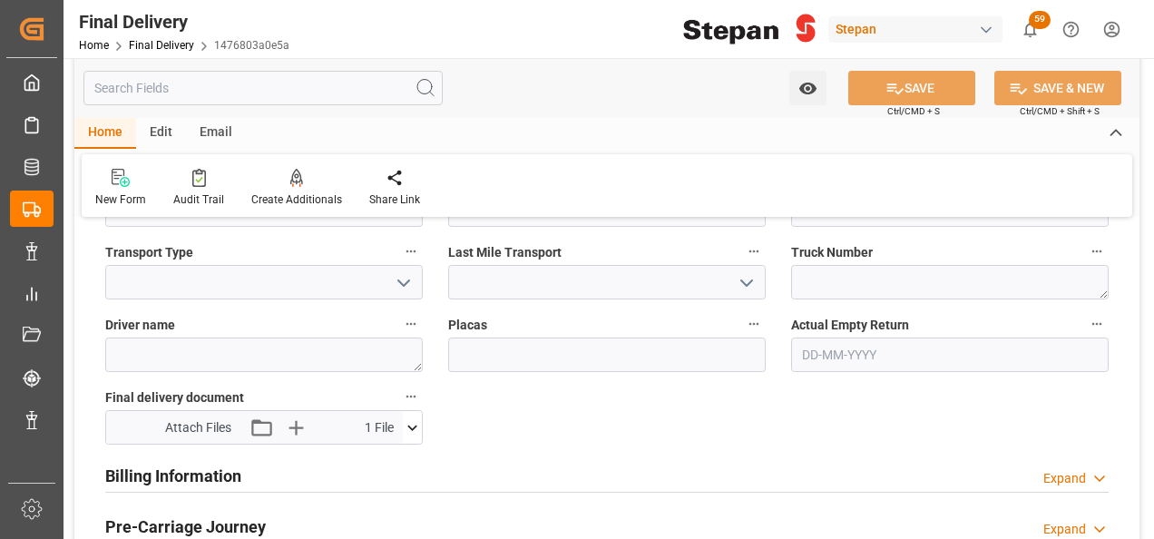
click at [412, 425] on icon at bounding box center [412, 427] width 19 height 19
click at [412, 425] on icon at bounding box center [412, 427] width 10 height 5
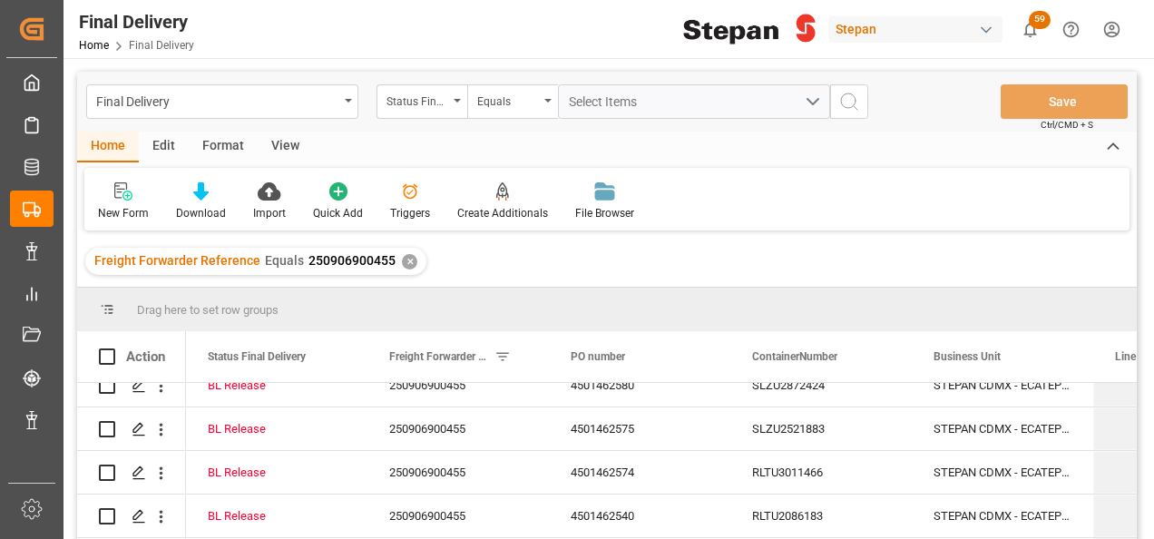
scroll to position [91, 0]
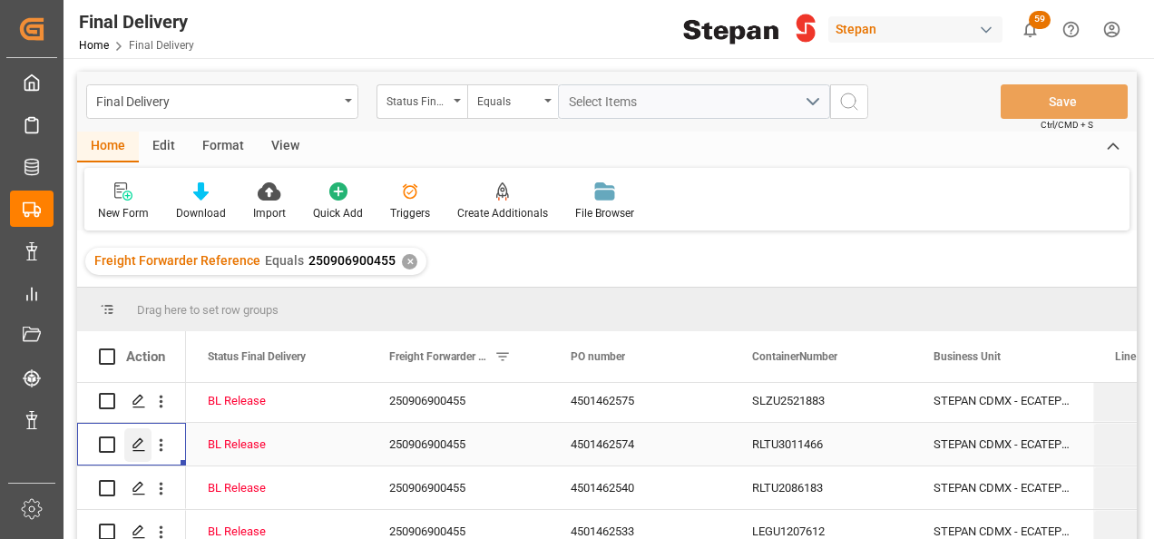
click at [140, 449] on icon "Press SPACE to select this row." at bounding box center [139, 444] width 15 height 15
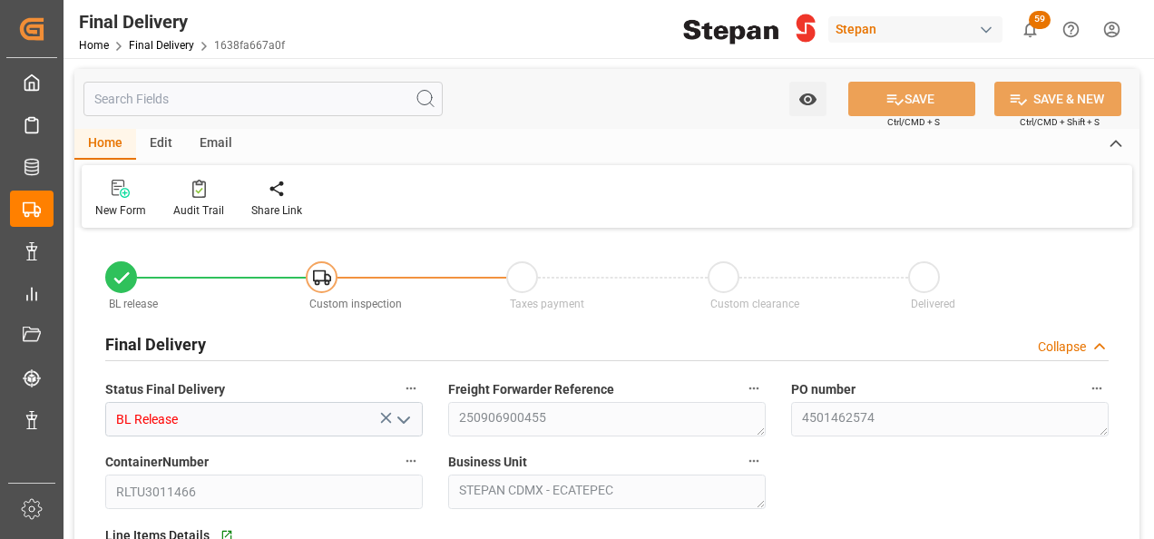
type input "[DATE]"
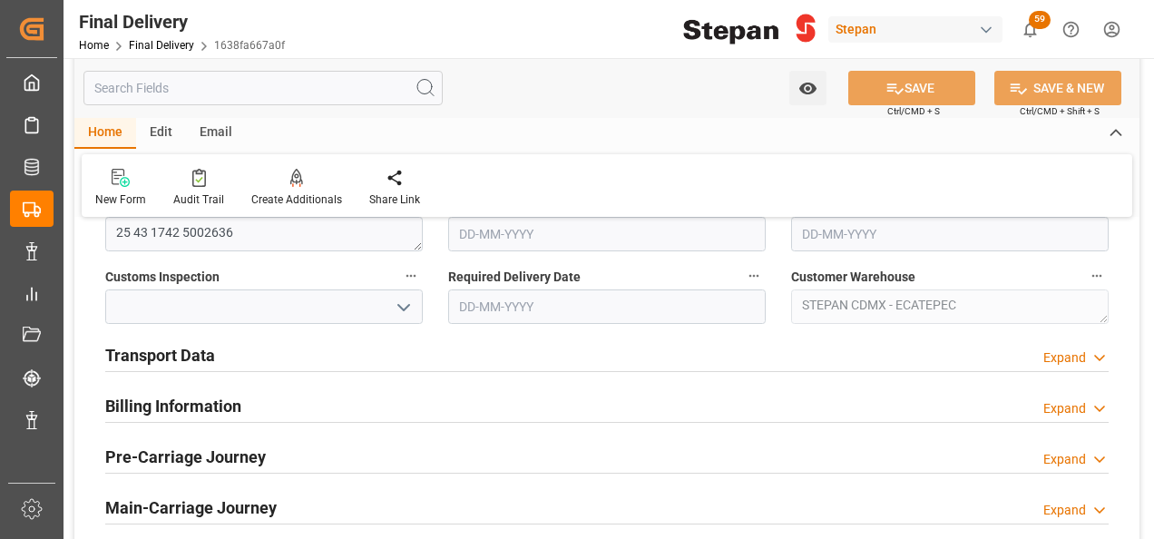
scroll to position [635, 0]
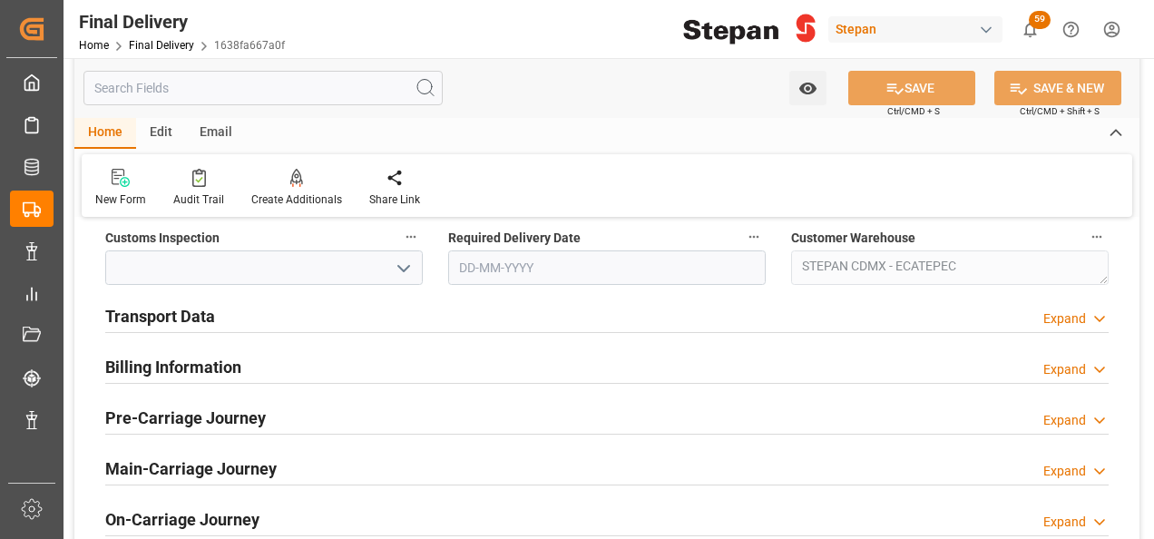
click at [184, 315] on h2 "Transport Data" at bounding box center [160, 316] width 110 height 24
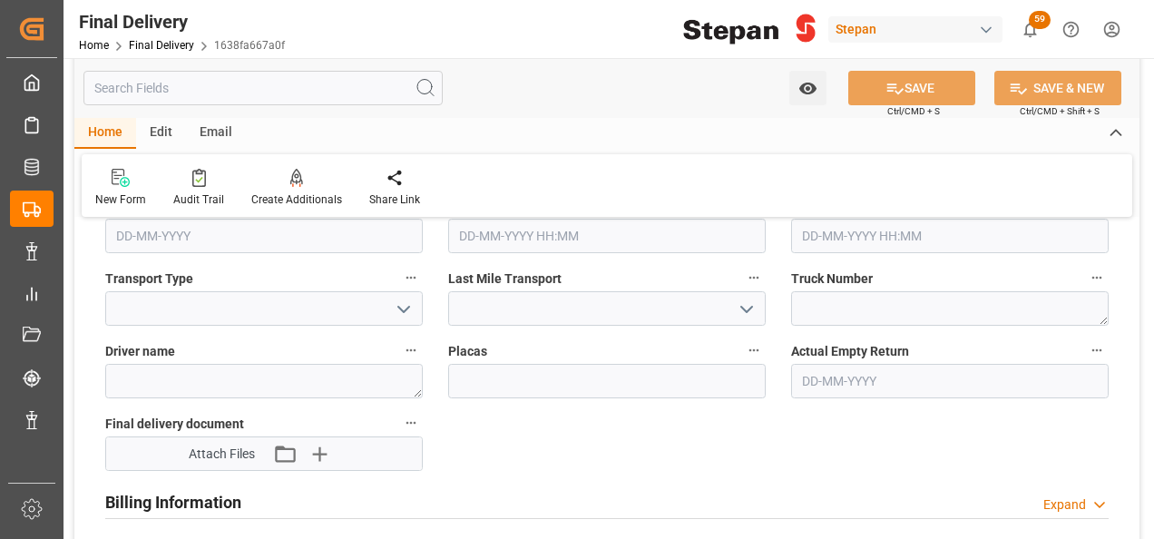
scroll to position [816, 0]
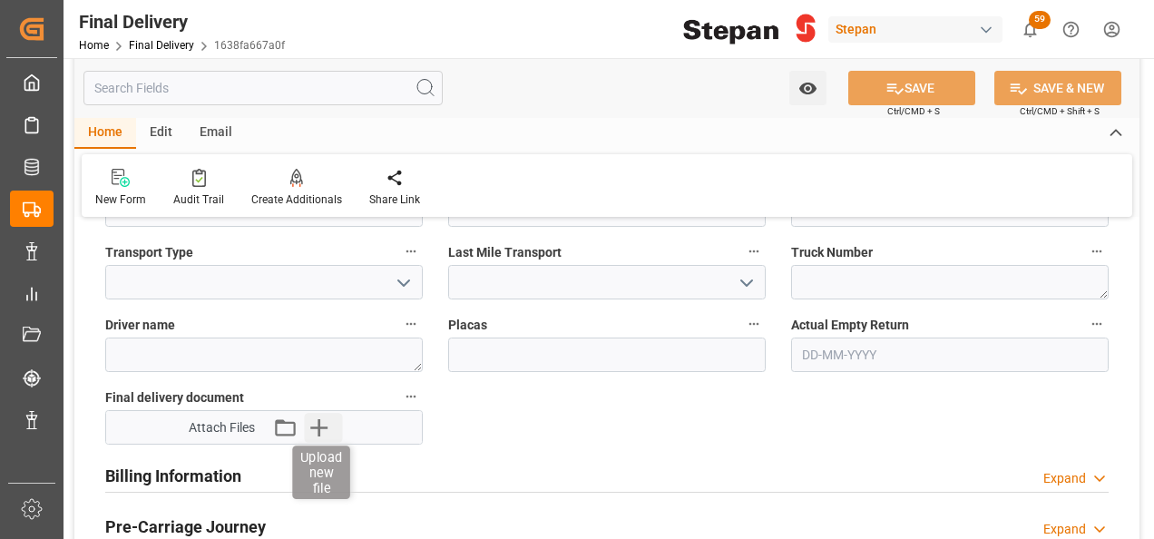
click at [330, 425] on icon "button" at bounding box center [319, 427] width 29 height 29
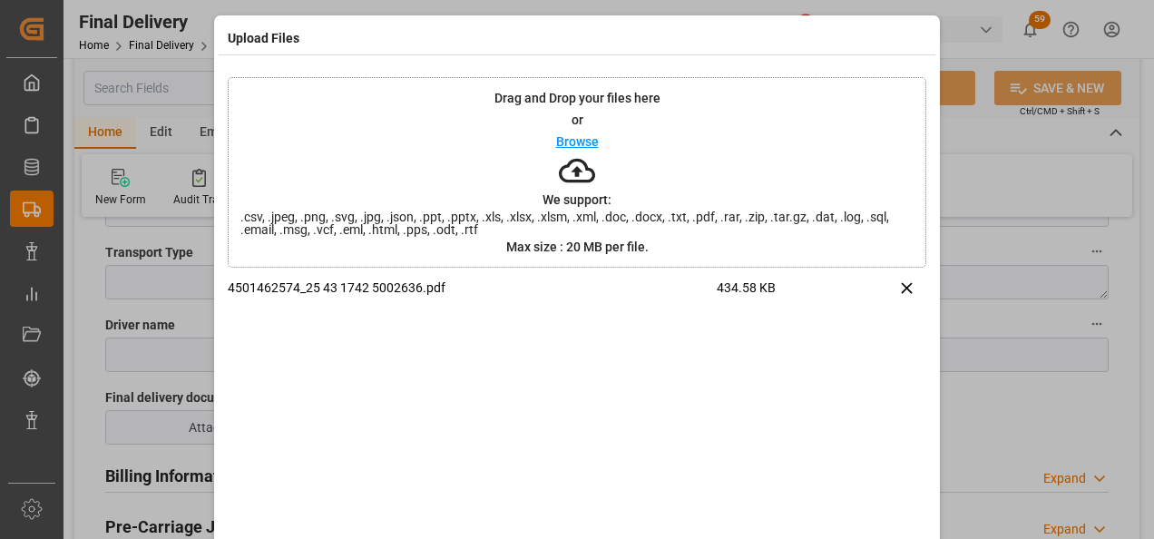
scroll to position [72, 0]
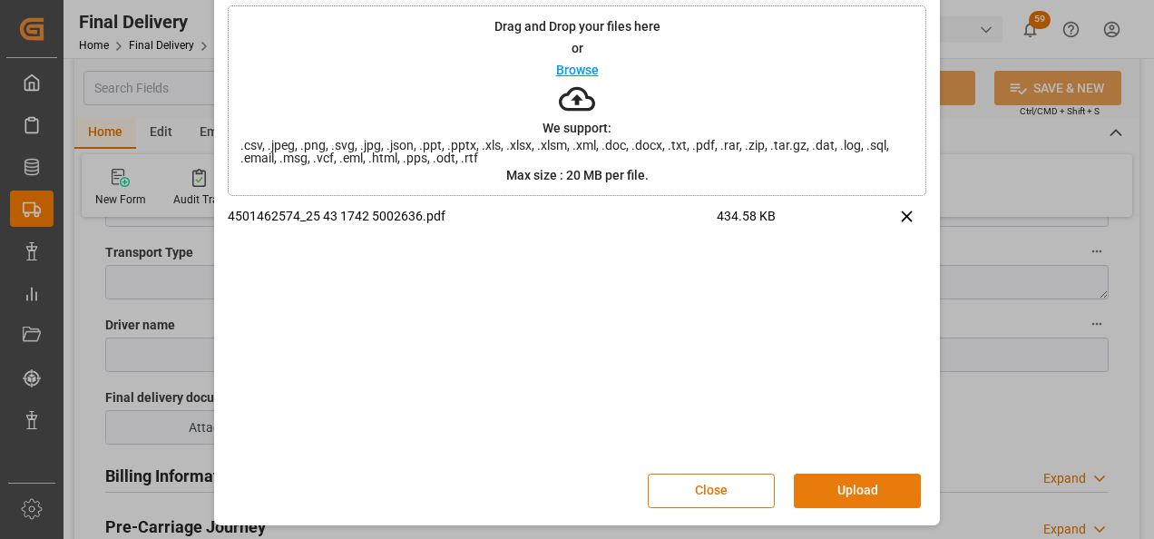
click at [851, 484] on button "Upload" at bounding box center [857, 490] width 127 height 34
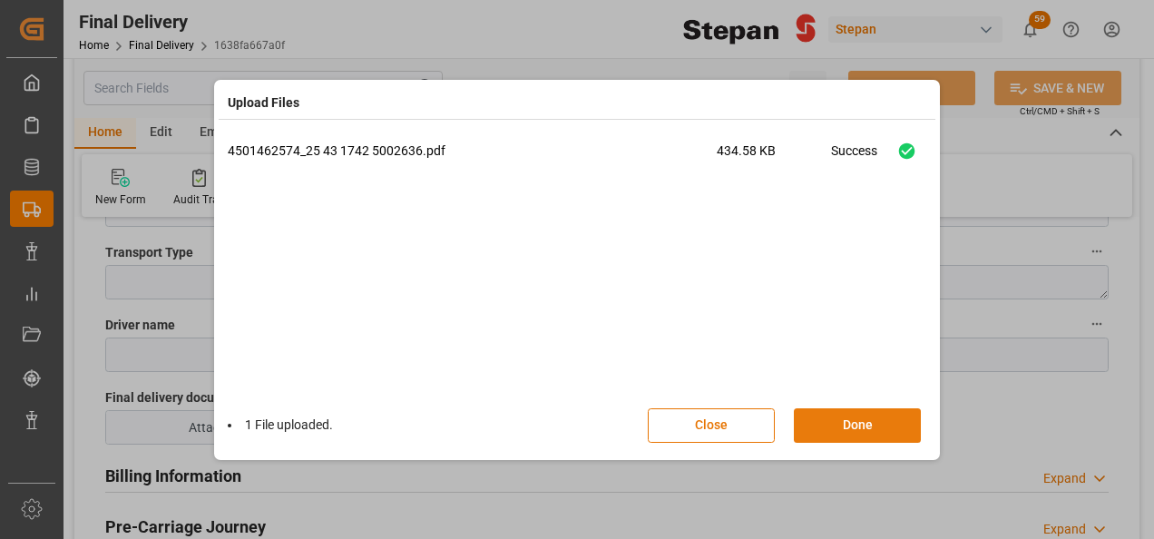
click at [839, 433] on button "Done" at bounding box center [857, 425] width 127 height 34
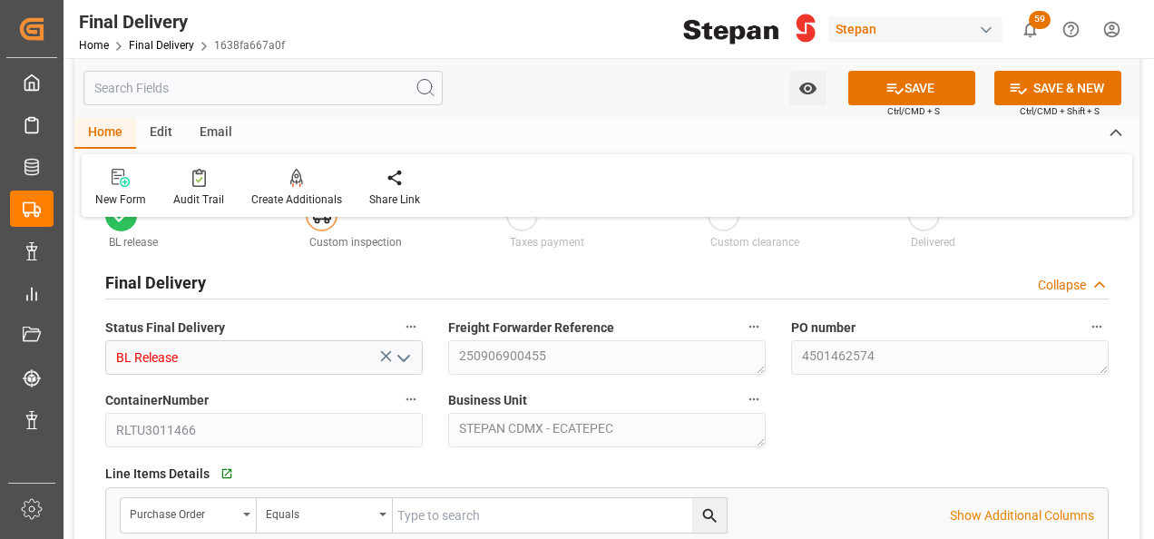
scroll to position [91, 0]
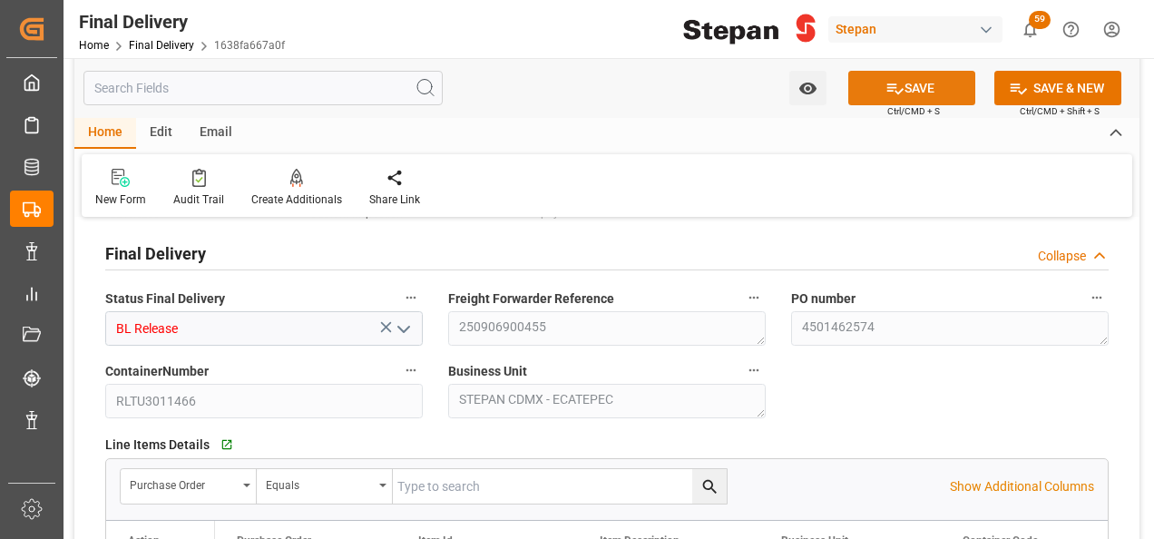
click at [916, 80] on button "SAVE" at bounding box center [911, 88] width 127 height 34
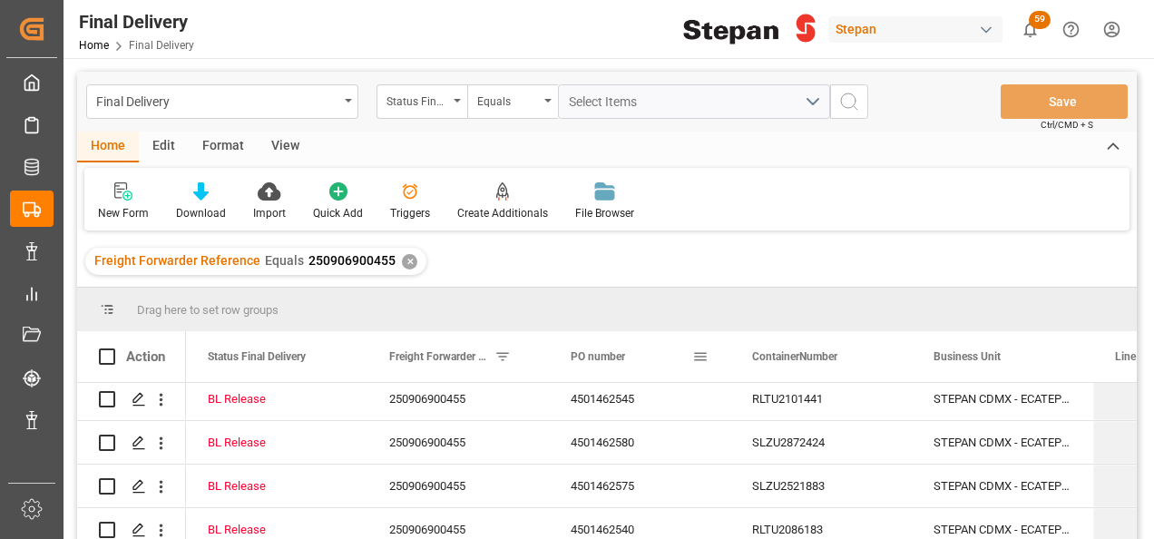
scroll to position [91, 0]
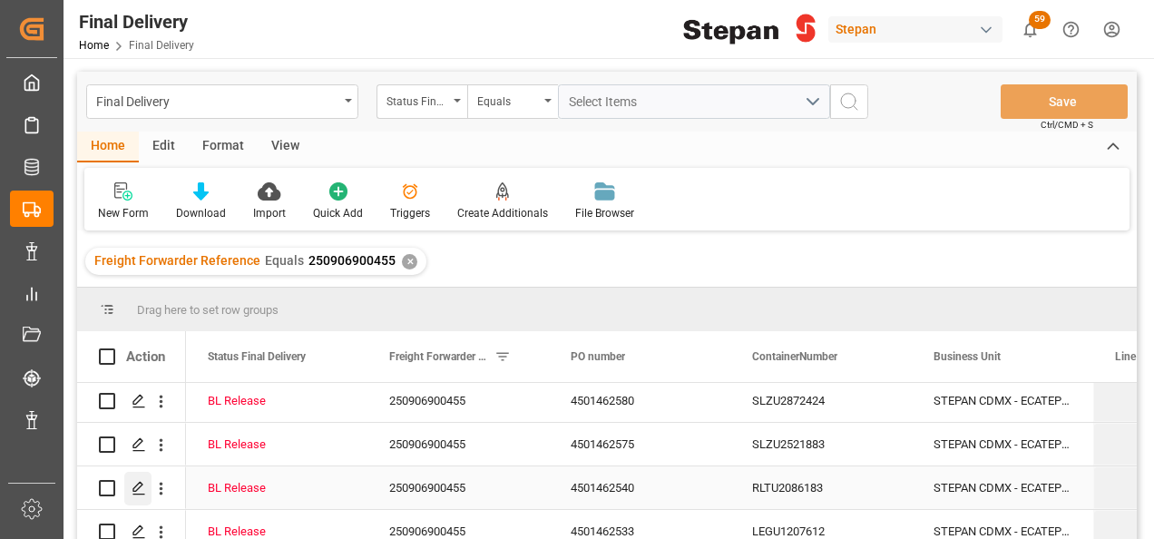
click at [138, 488] on icon "Press SPACE to select this row." at bounding box center [139, 488] width 15 height 15
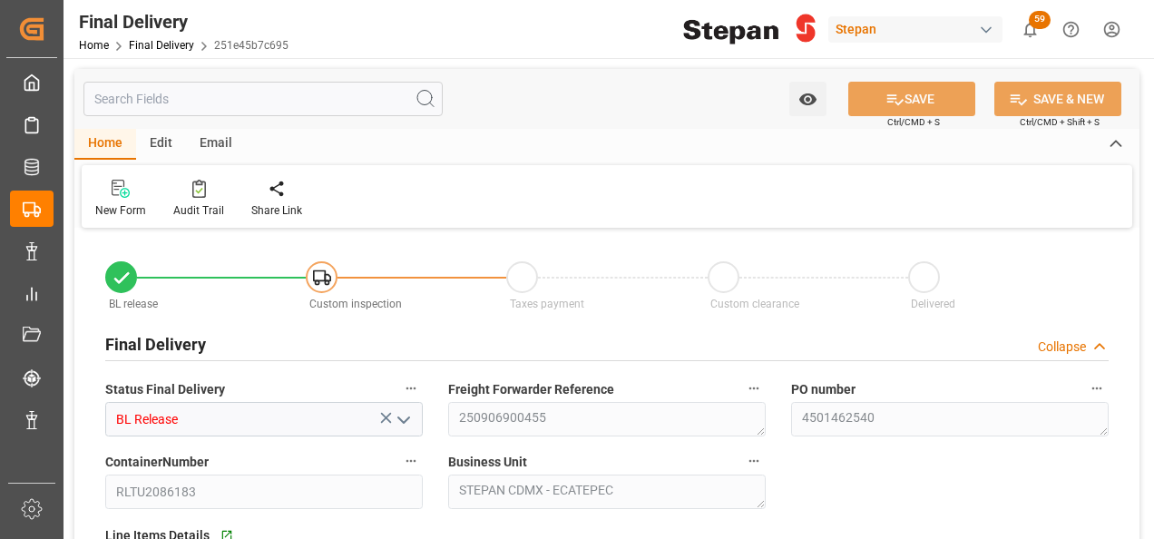
type input "[DATE]"
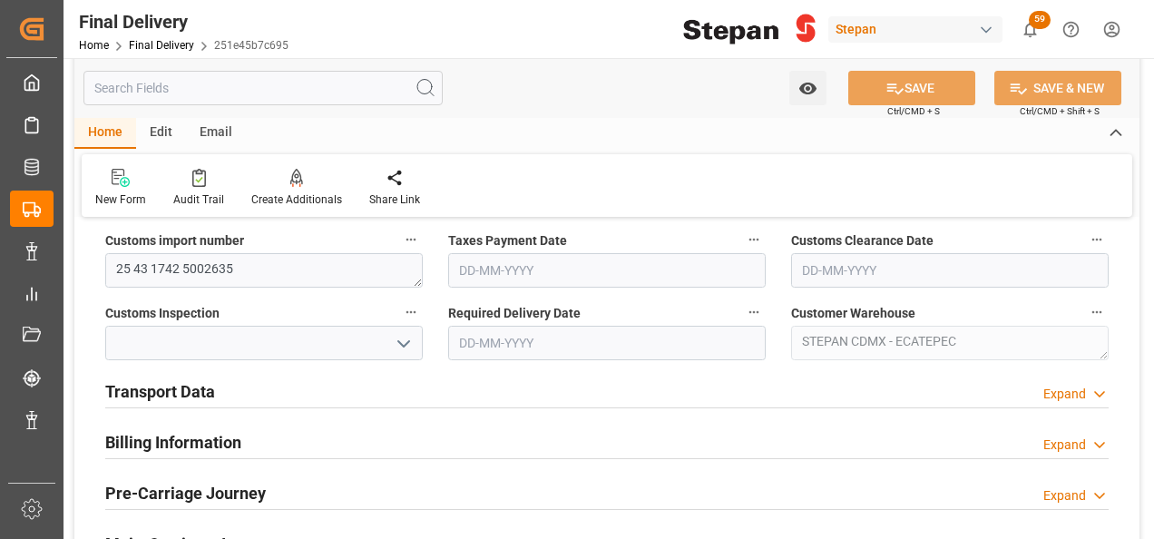
scroll to position [635, 0]
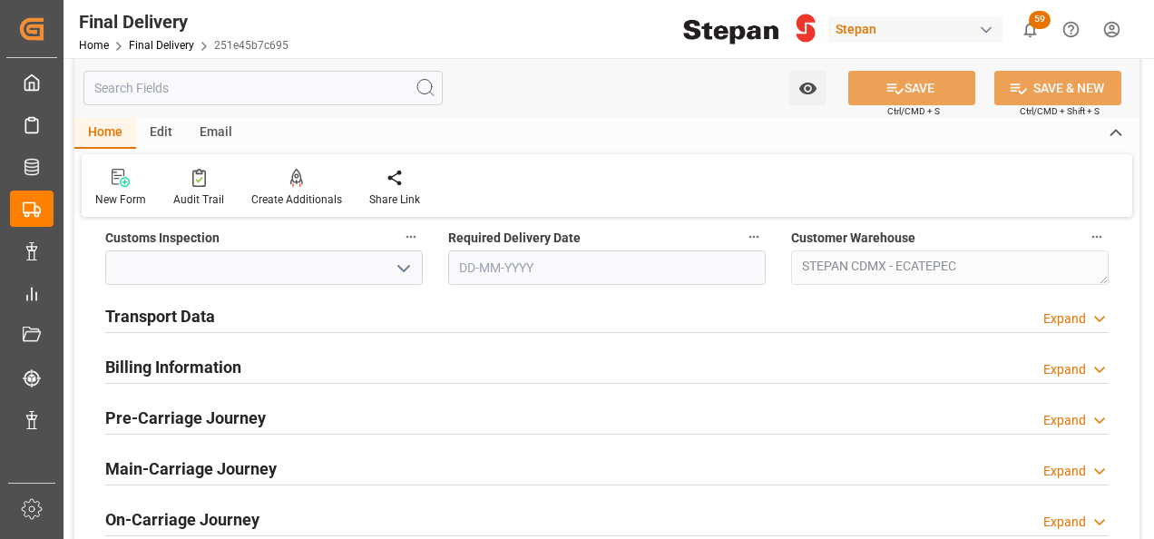
click at [171, 320] on h2 "Transport Data" at bounding box center [160, 316] width 110 height 24
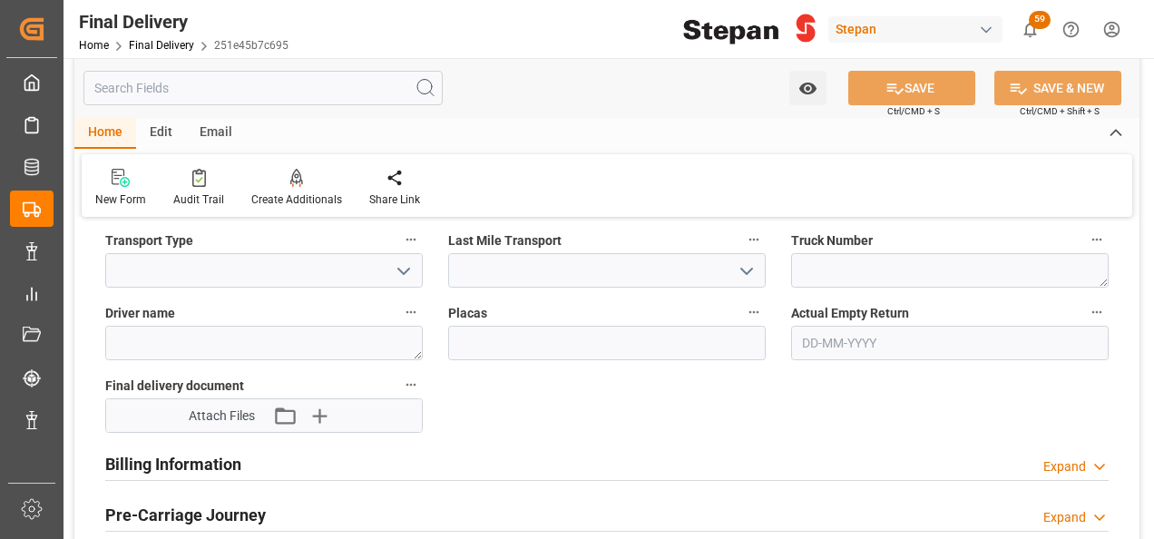
scroll to position [907, 0]
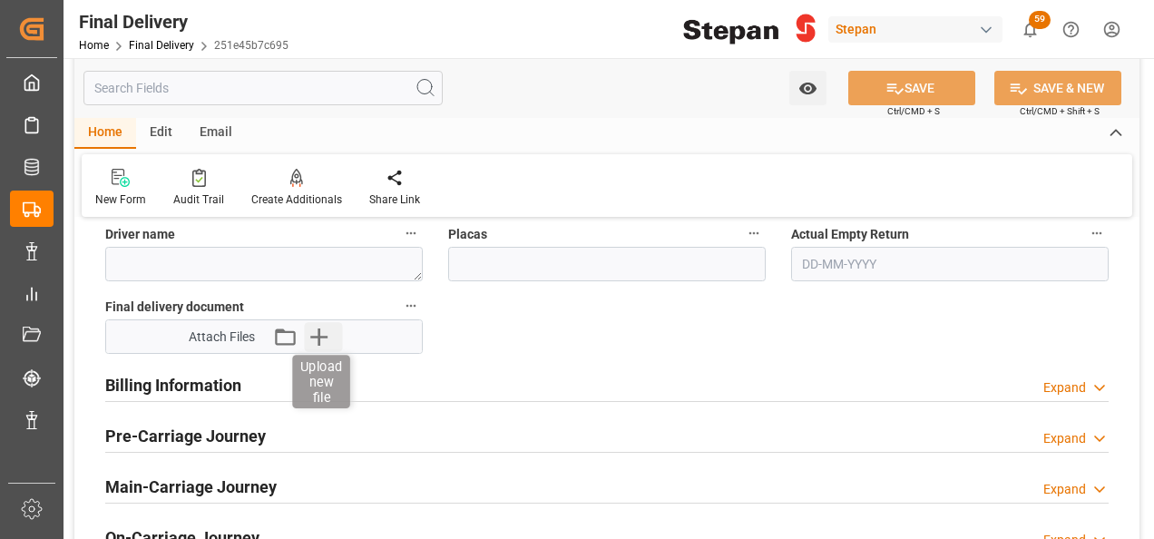
click at [324, 332] on icon "button" at bounding box center [319, 336] width 29 height 29
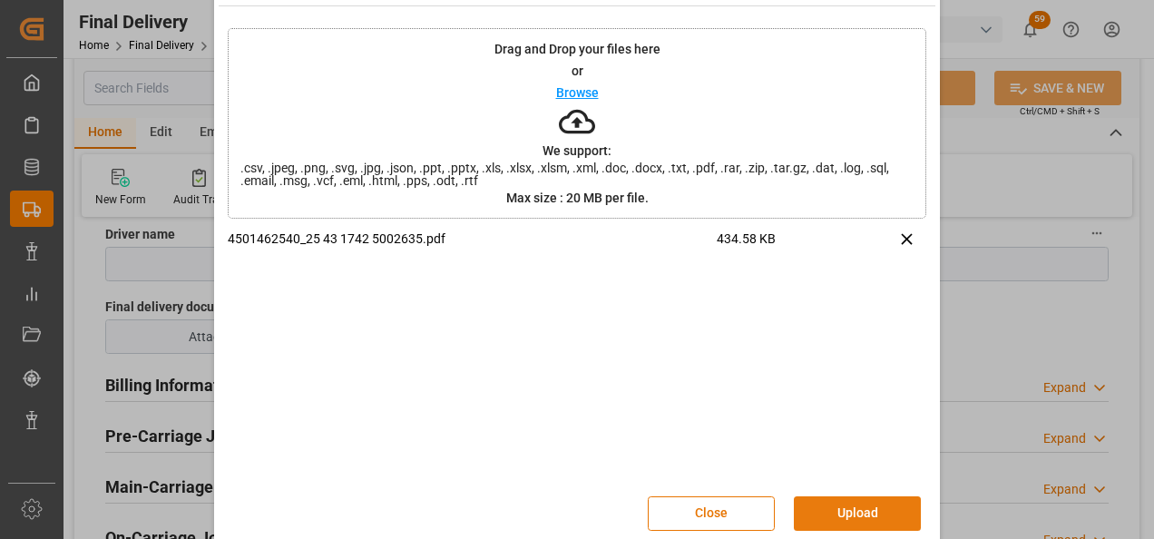
scroll to position [72, 0]
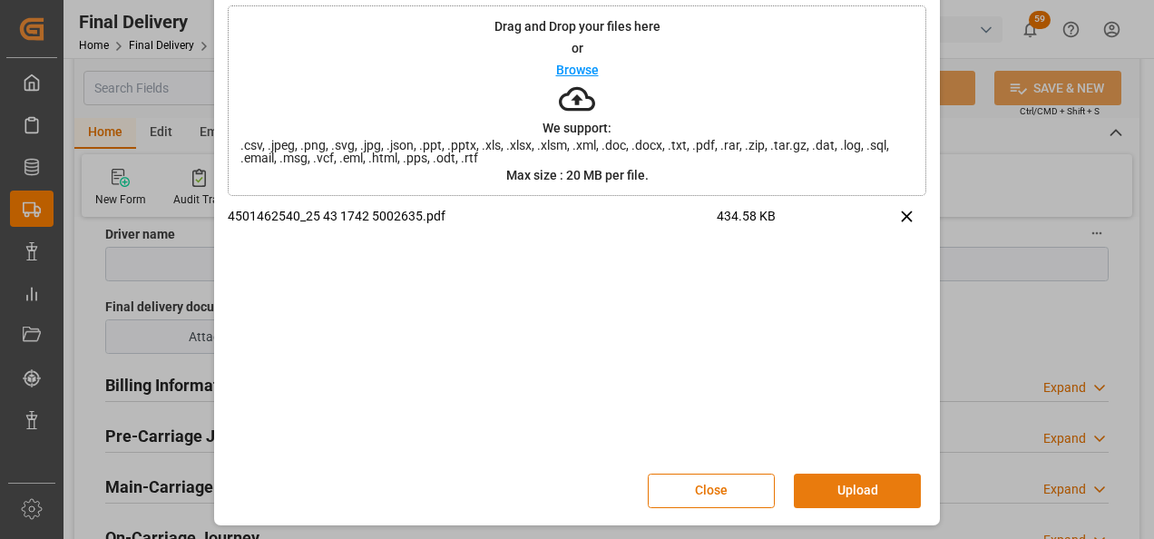
click at [835, 480] on button "Upload" at bounding box center [857, 490] width 127 height 34
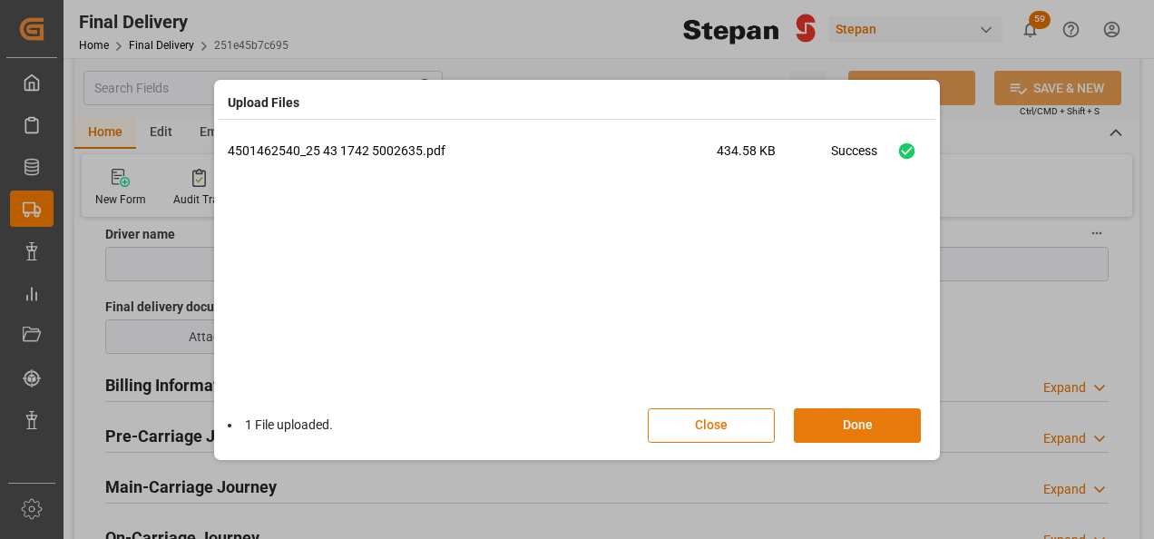
click at [841, 430] on button "Done" at bounding box center [857, 425] width 127 height 34
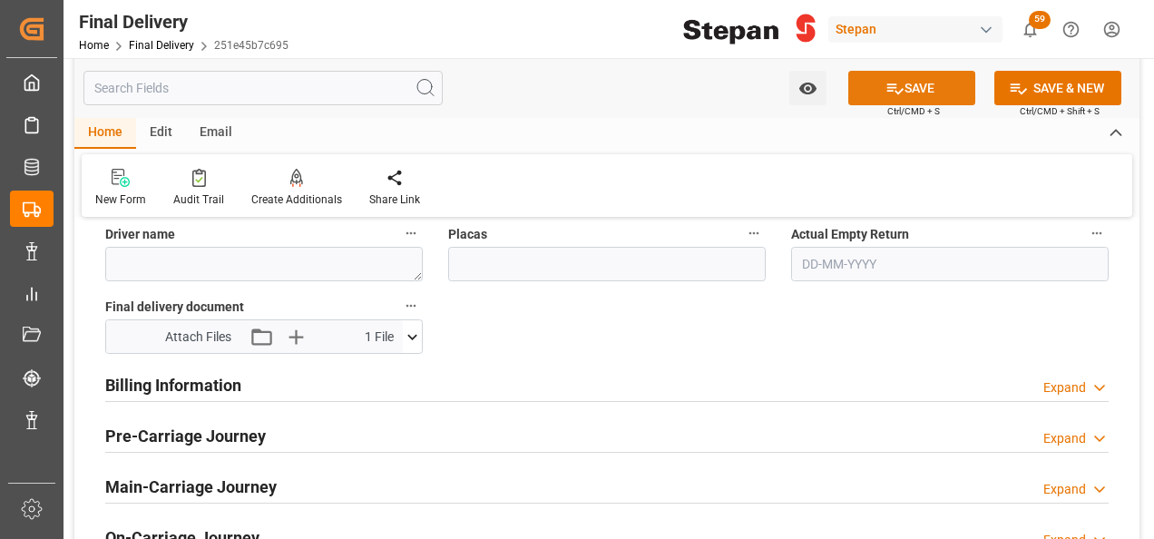
click at [910, 85] on button "SAVE" at bounding box center [911, 88] width 127 height 34
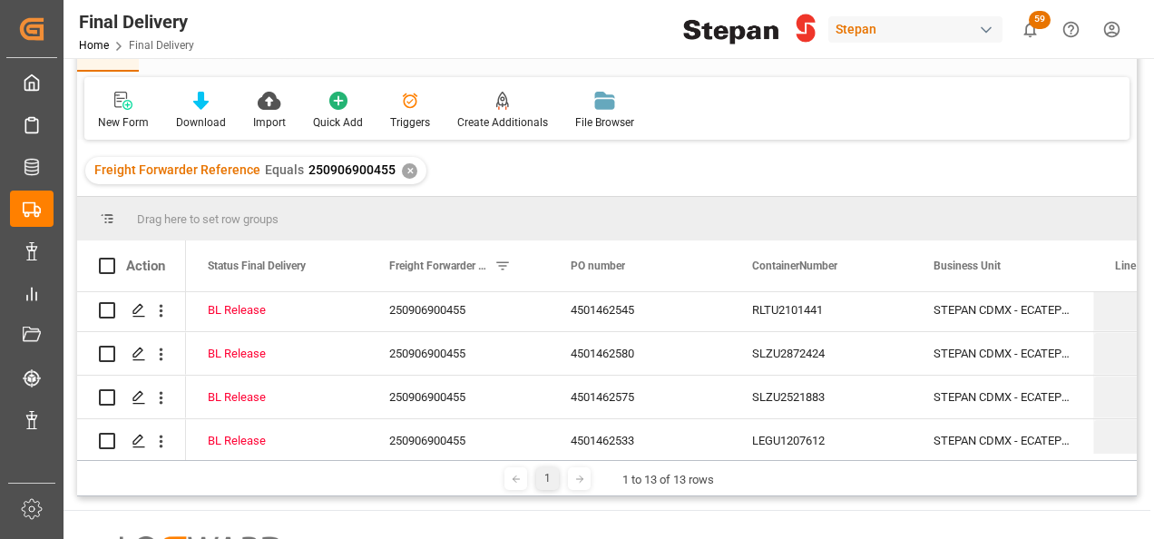
scroll to position [181, 0]
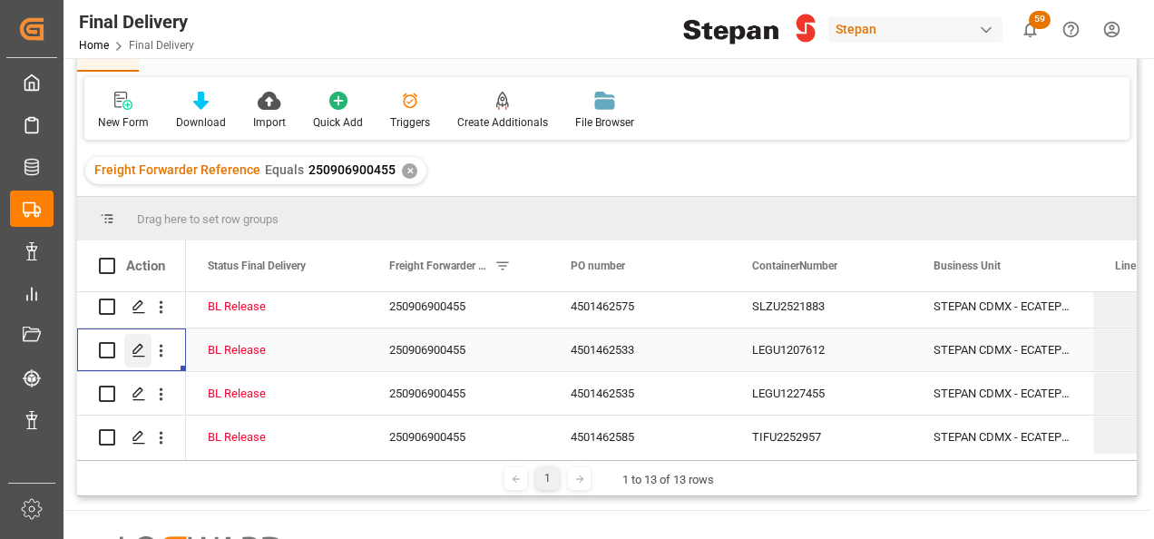
click at [138, 352] on icon "Press SPACE to select this row." at bounding box center [139, 350] width 15 height 15
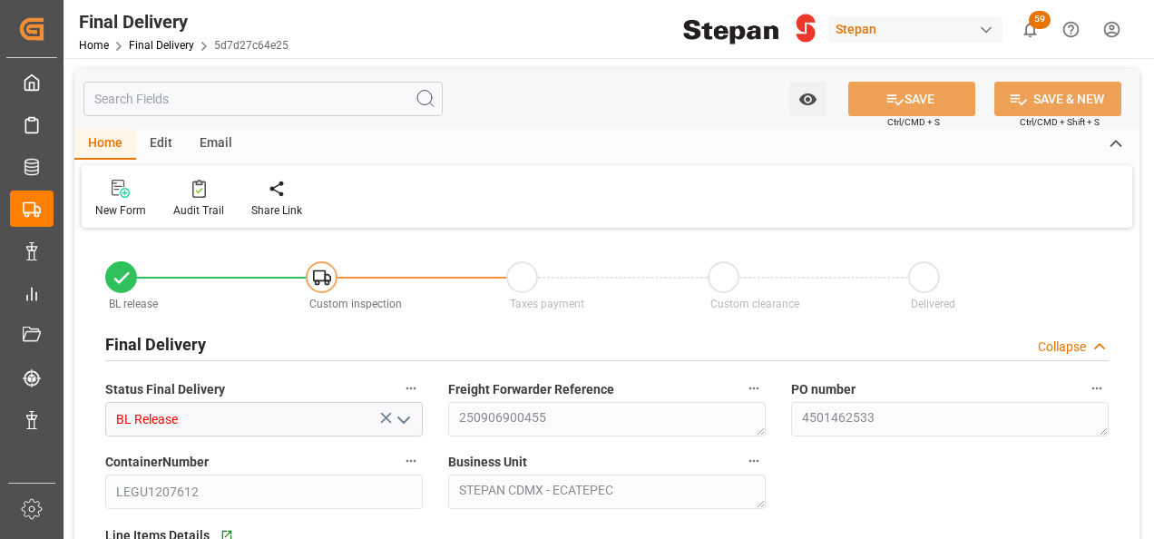
type input "[DATE]"
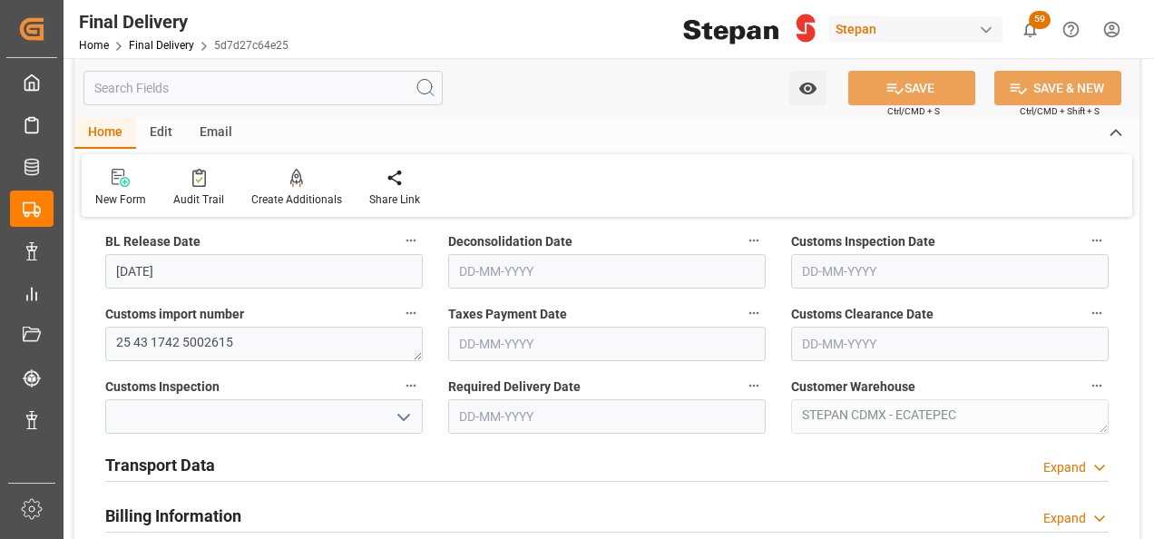
scroll to position [635, 0]
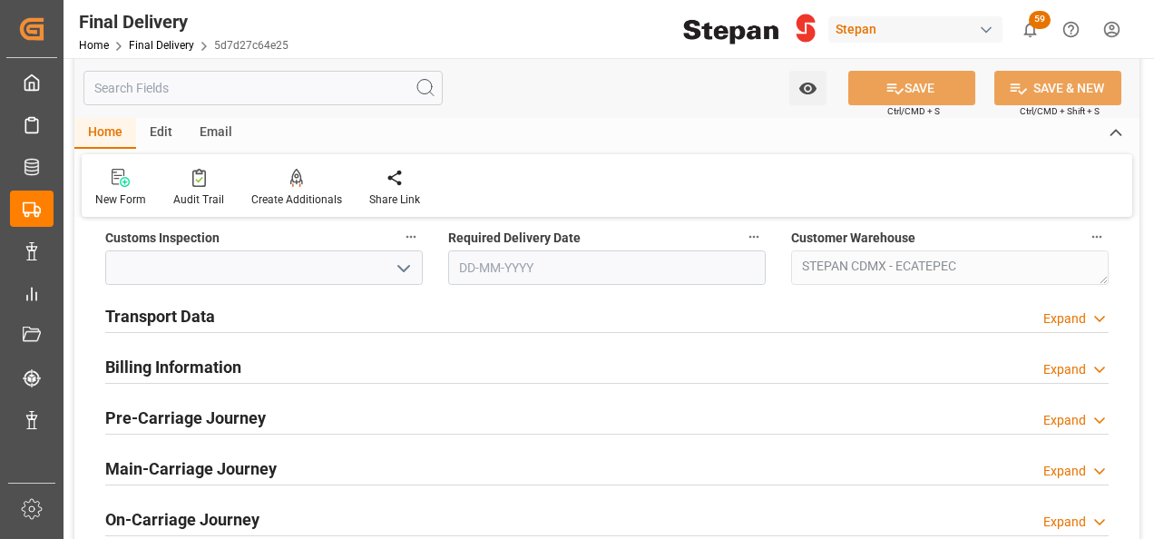
click at [173, 317] on h2 "Transport Data" at bounding box center [160, 316] width 110 height 24
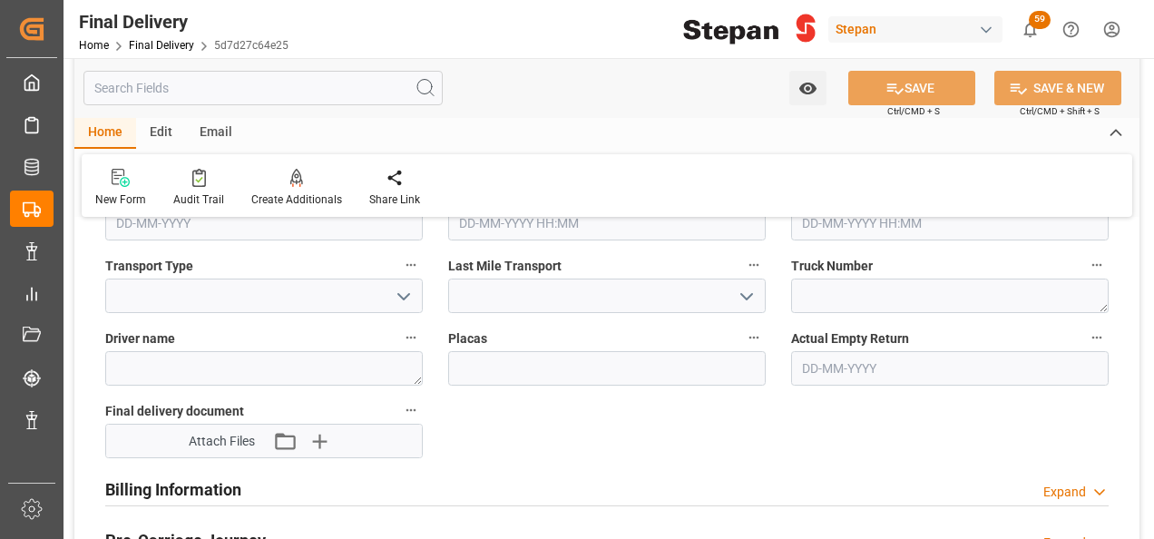
scroll to position [816, 0]
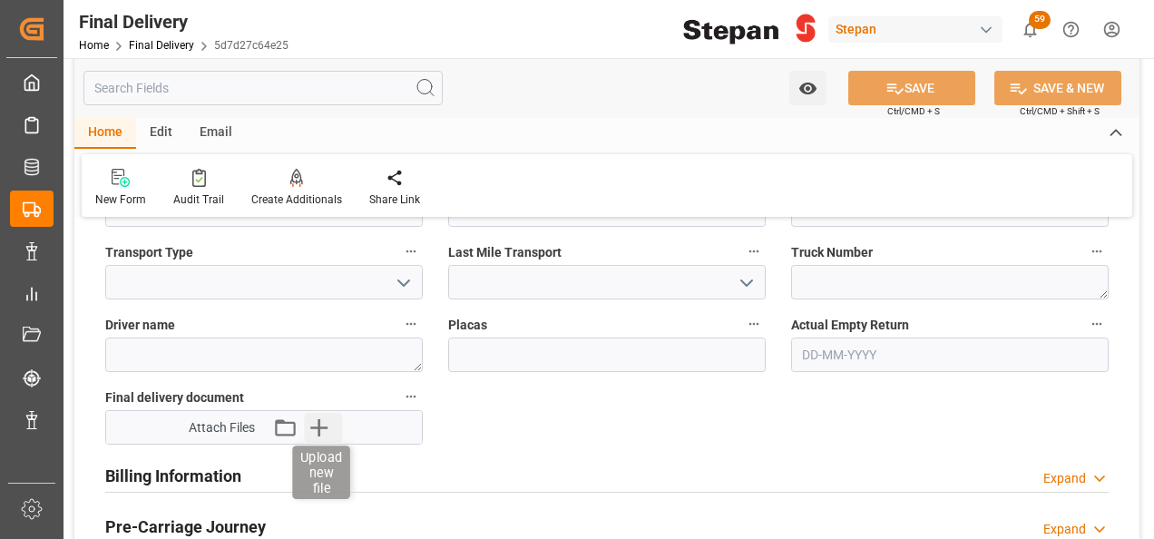
click at [312, 431] on icon "button" at bounding box center [319, 427] width 29 height 29
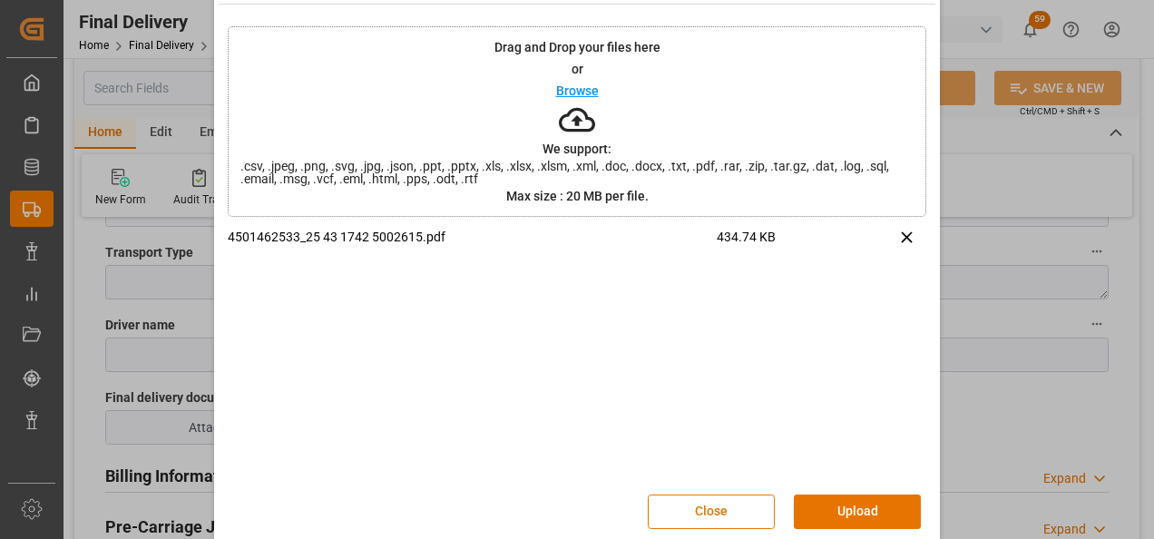
scroll to position [72, 0]
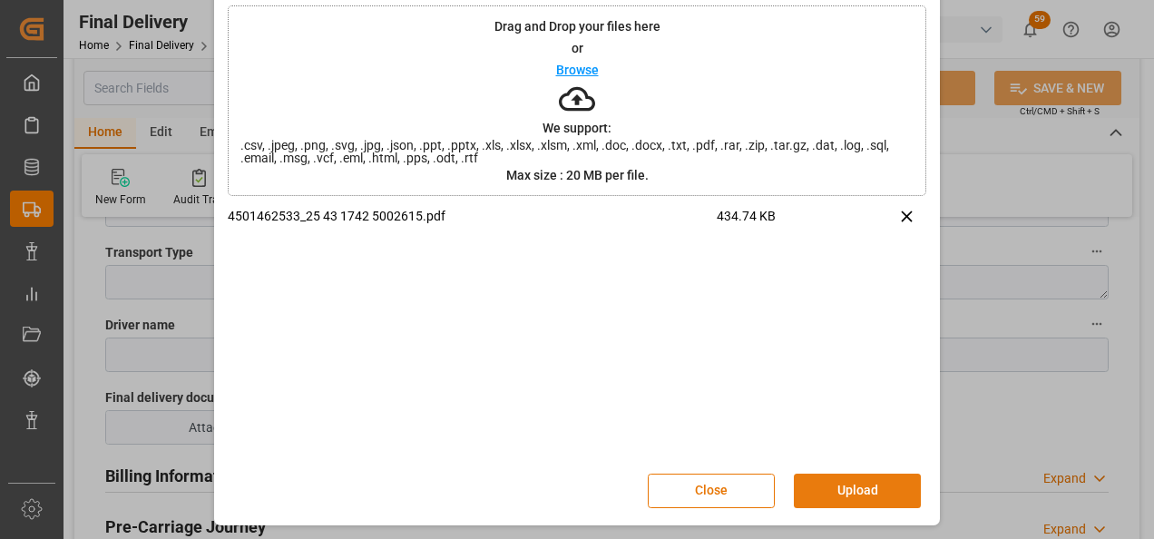
click at [850, 484] on button "Upload" at bounding box center [857, 490] width 127 height 34
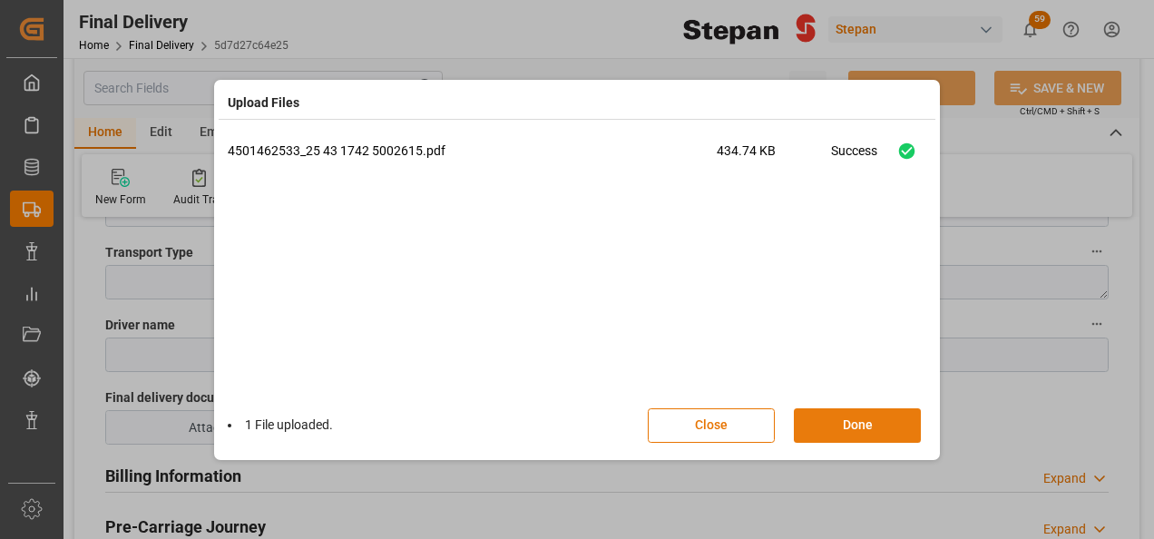
click at [836, 425] on button "Done" at bounding box center [857, 425] width 127 height 34
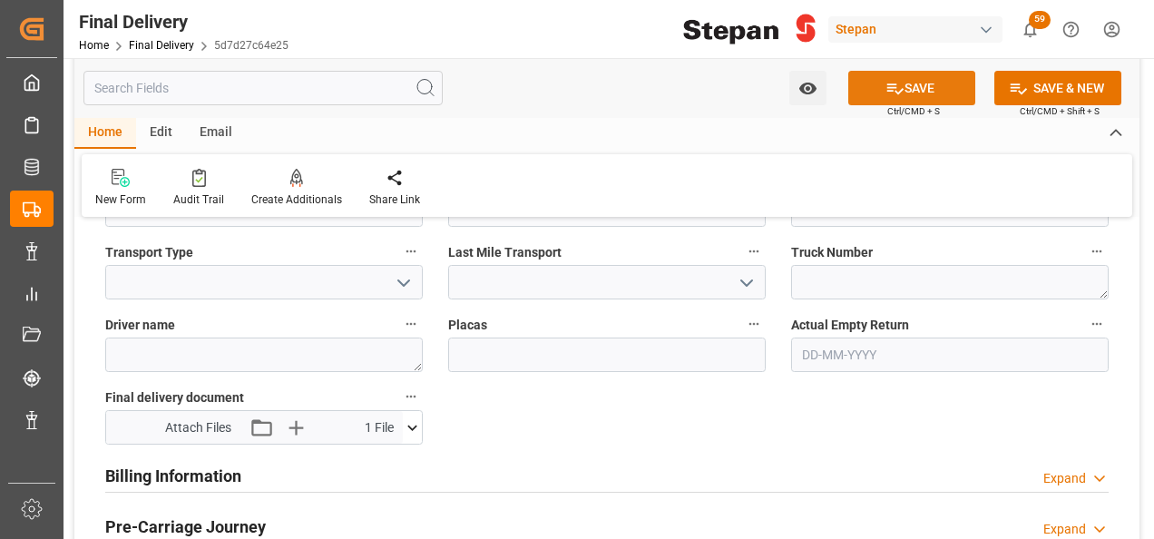
click at [902, 89] on button "SAVE" at bounding box center [911, 88] width 127 height 34
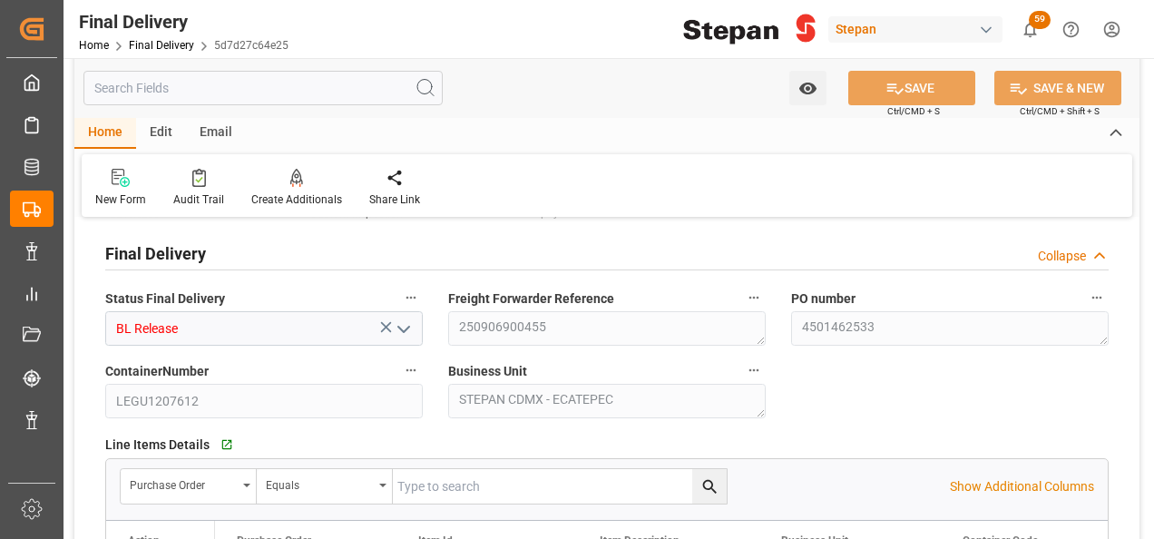
scroll to position [272, 0]
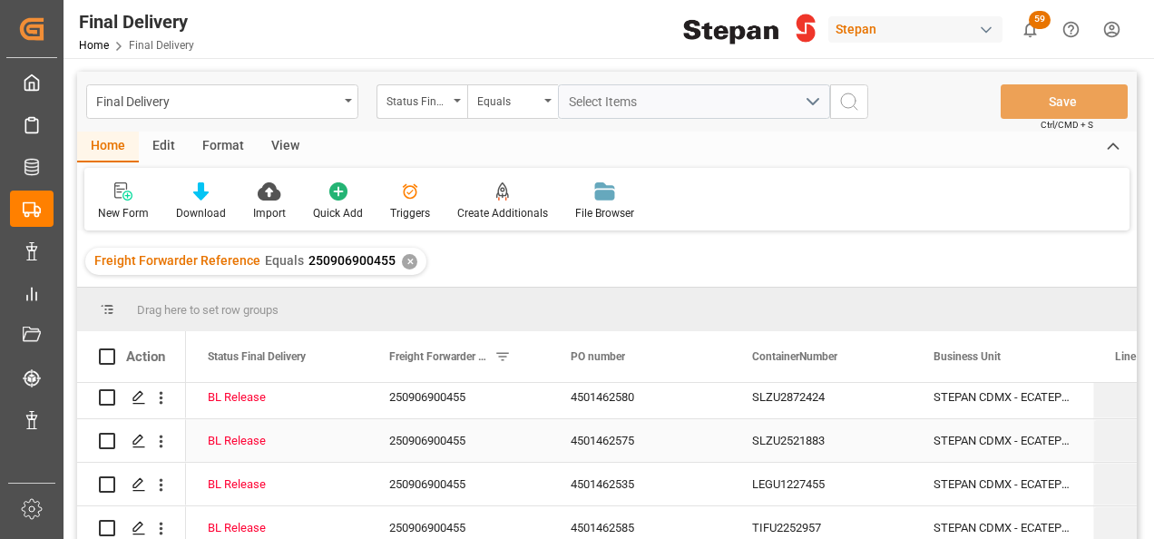
scroll to position [272, 0]
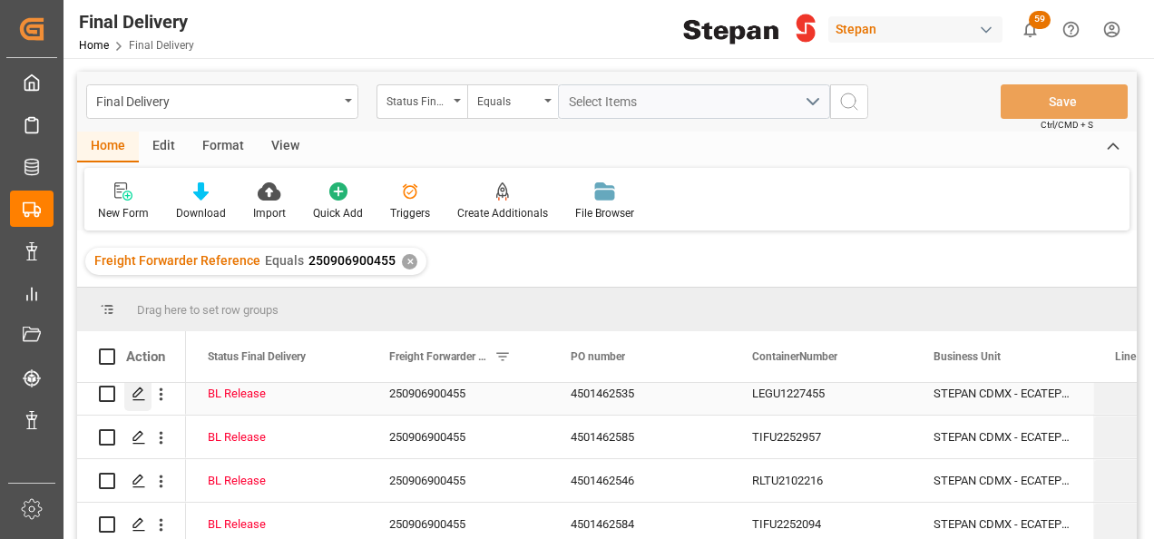
click at [132, 390] on icon "Press SPACE to select this row." at bounding box center [139, 393] width 15 height 15
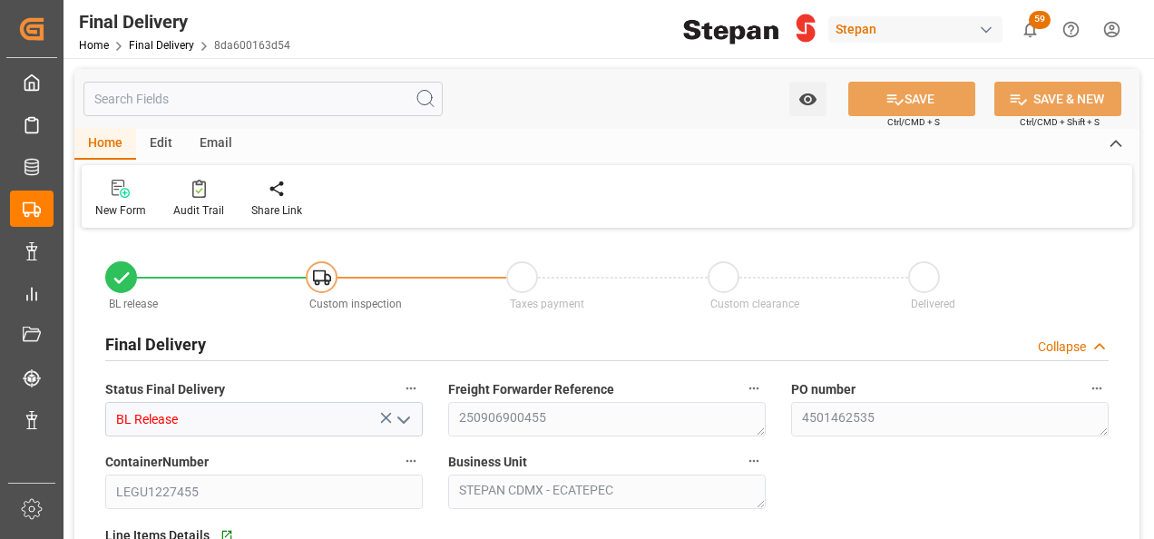
type input "BL Release"
type textarea "250906900455"
type textarea "4501462535"
type input "LEGU1227455"
type textarea "STEPAN CDMX - ECATEPEC"
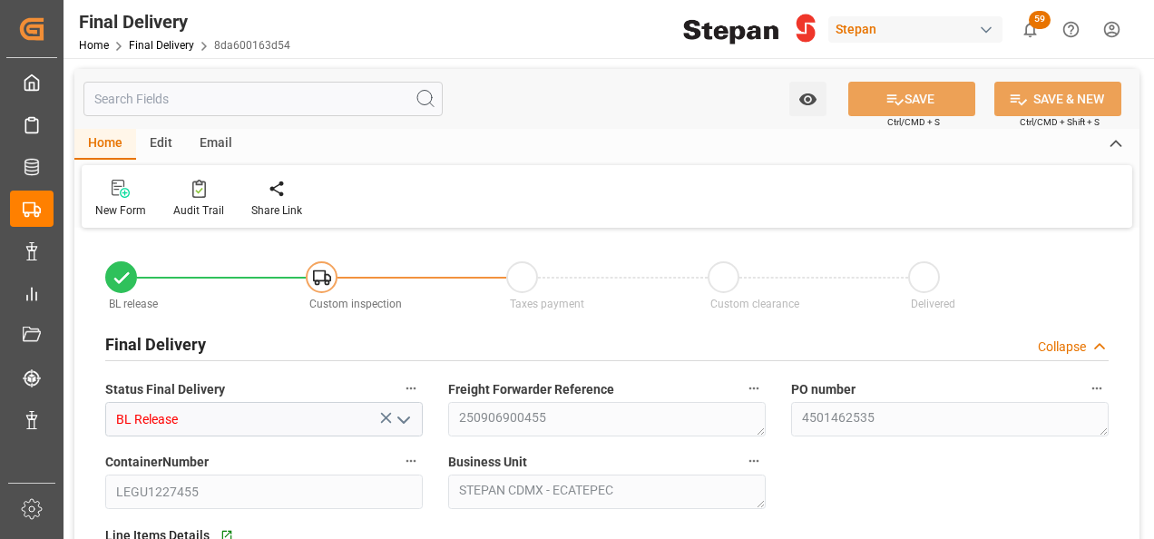
type textarea "25 43 1742 5002638"
type textarea "STEPAN CDMX - ECATEPEC"
type input "09-09-2025"
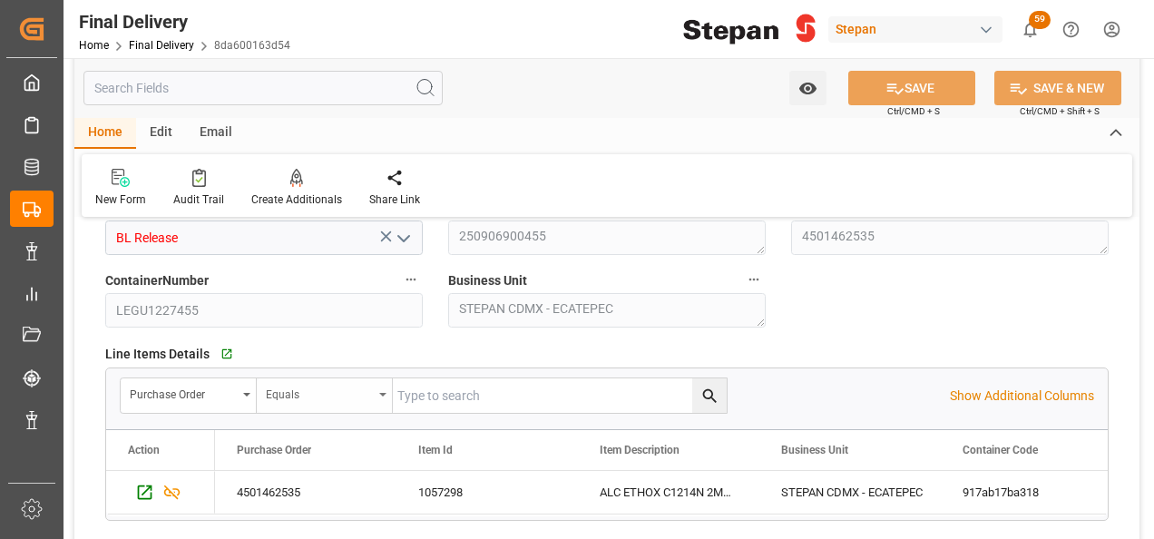
scroll to position [544, 0]
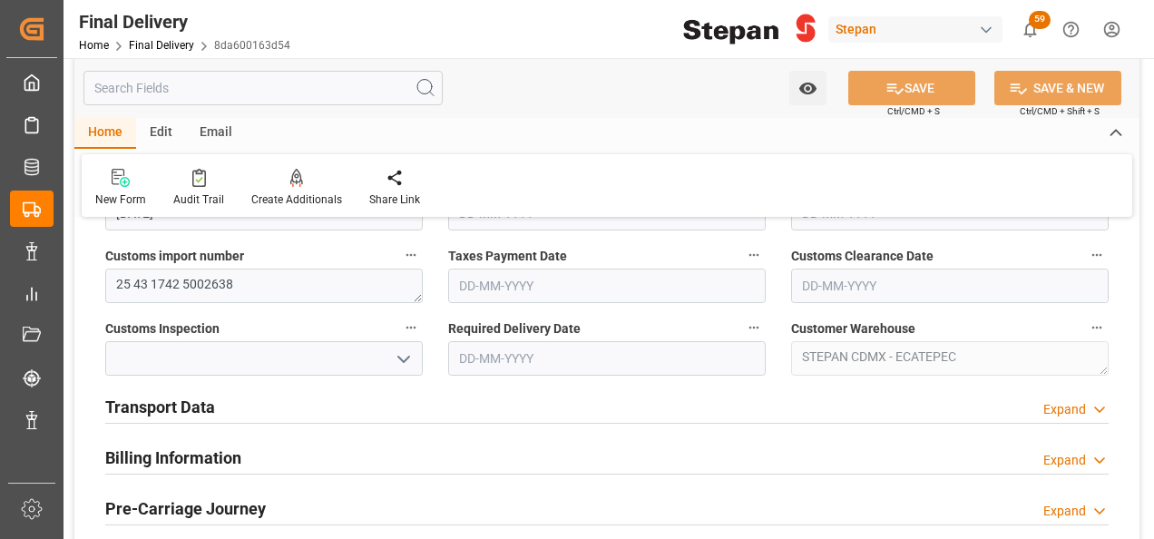
click at [227, 405] on div "Transport Data Expand" at bounding box center [606, 405] width 1003 height 34
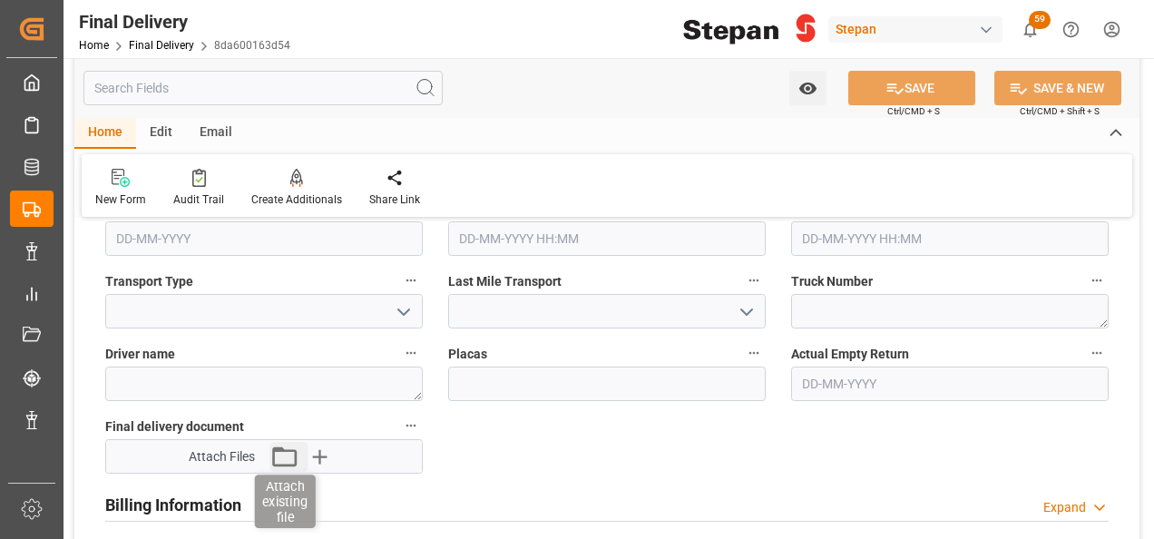
scroll to position [816, 0]
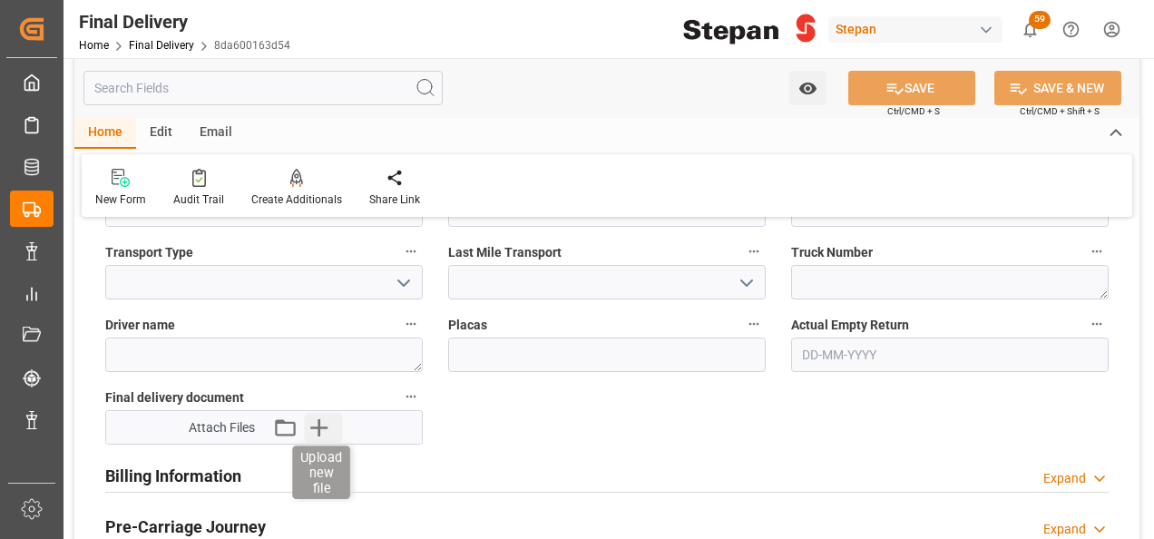
click at [323, 419] on icon "button" at bounding box center [319, 427] width 29 height 29
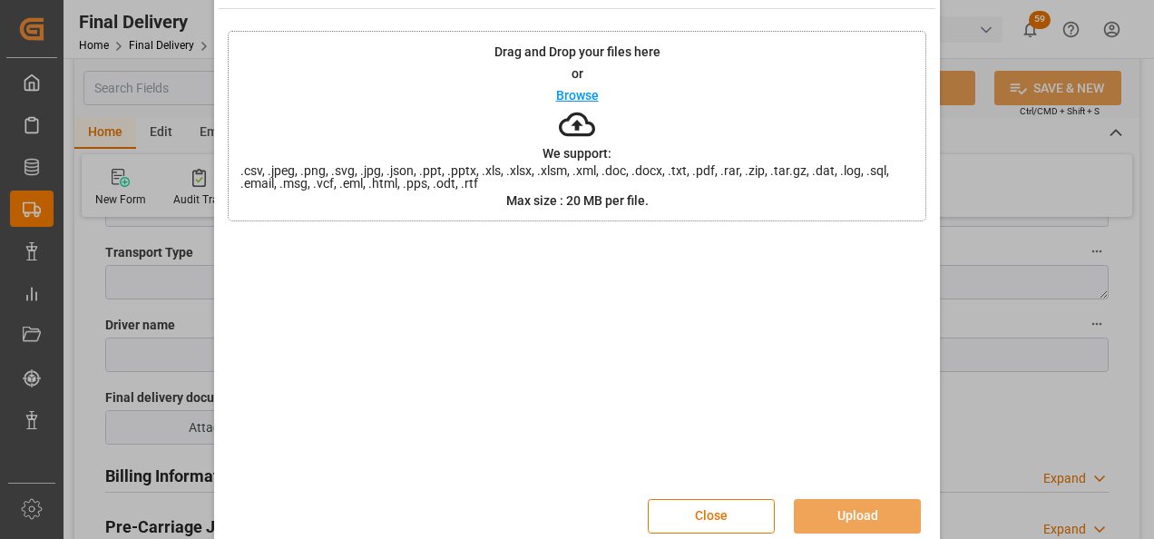
scroll to position [72, 0]
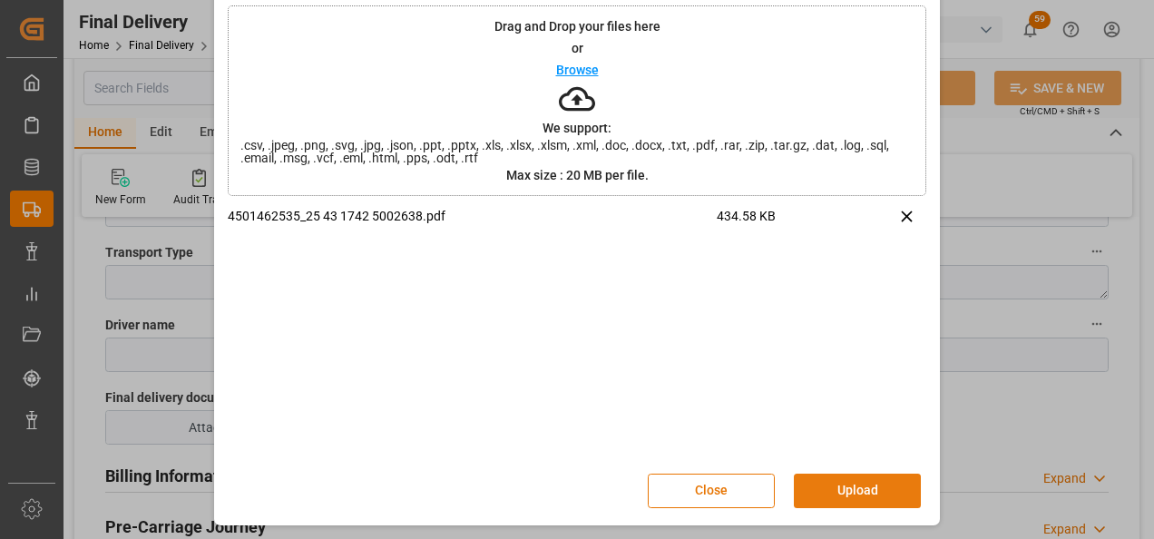
click at [858, 485] on button "Upload" at bounding box center [857, 490] width 127 height 34
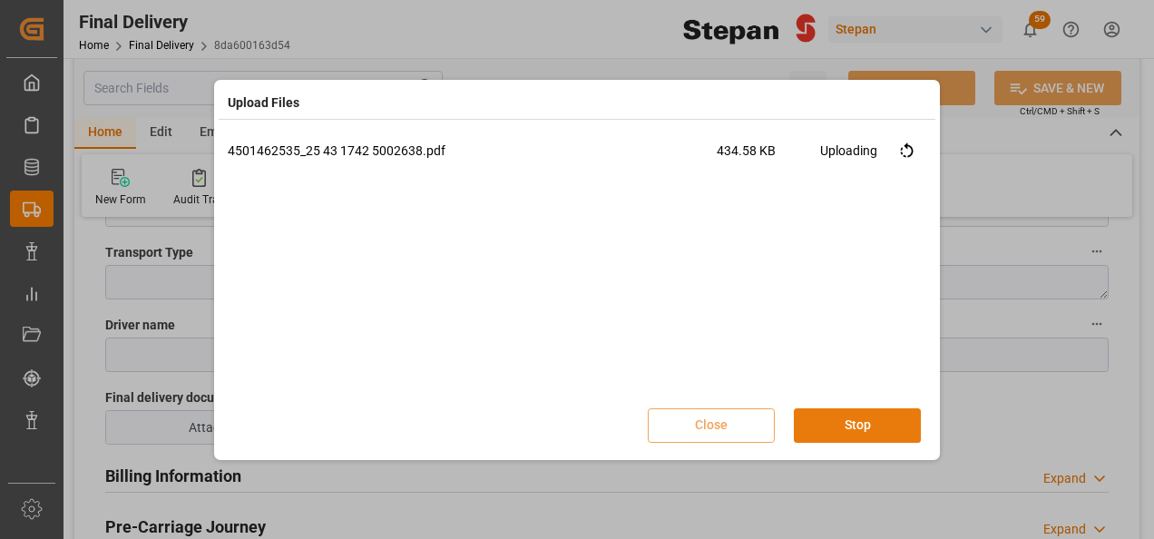
scroll to position [0, 0]
click at [862, 432] on button "Done" at bounding box center [857, 425] width 127 height 34
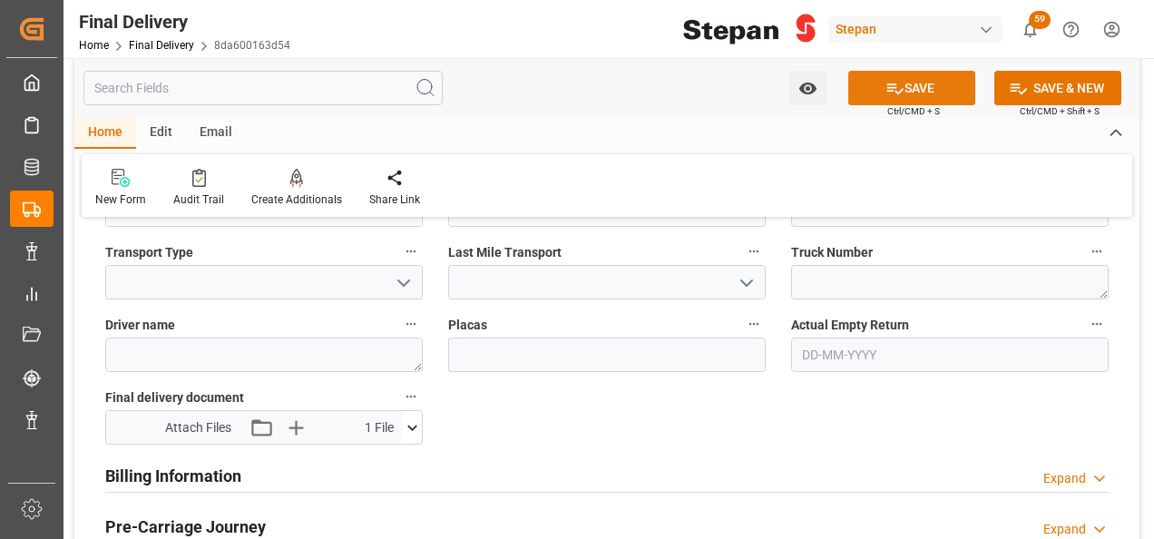
click at [906, 86] on button "SAVE" at bounding box center [911, 88] width 127 height 34
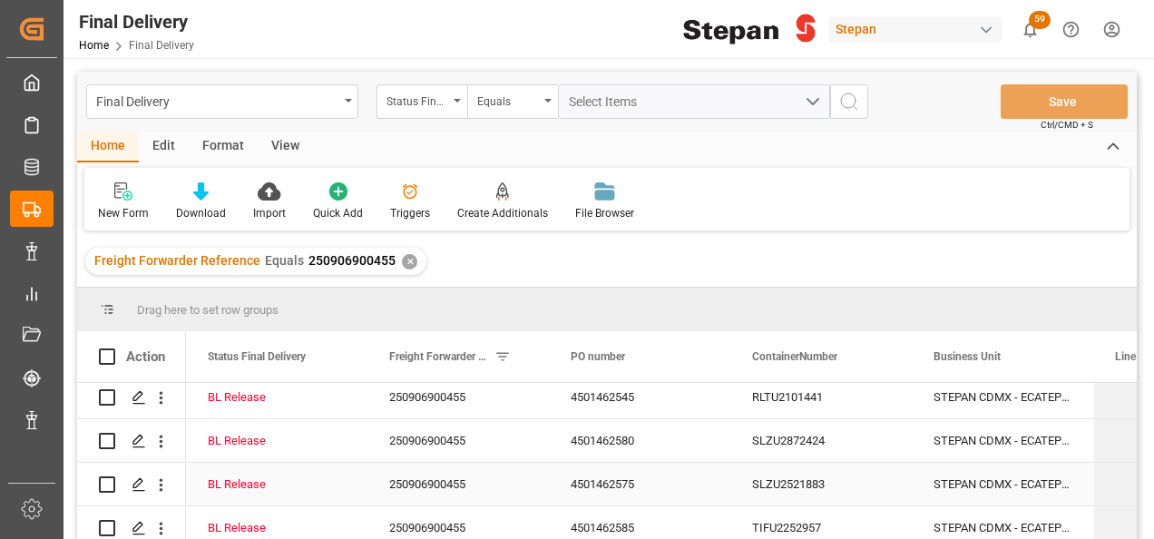
scroll to position [272, 0]
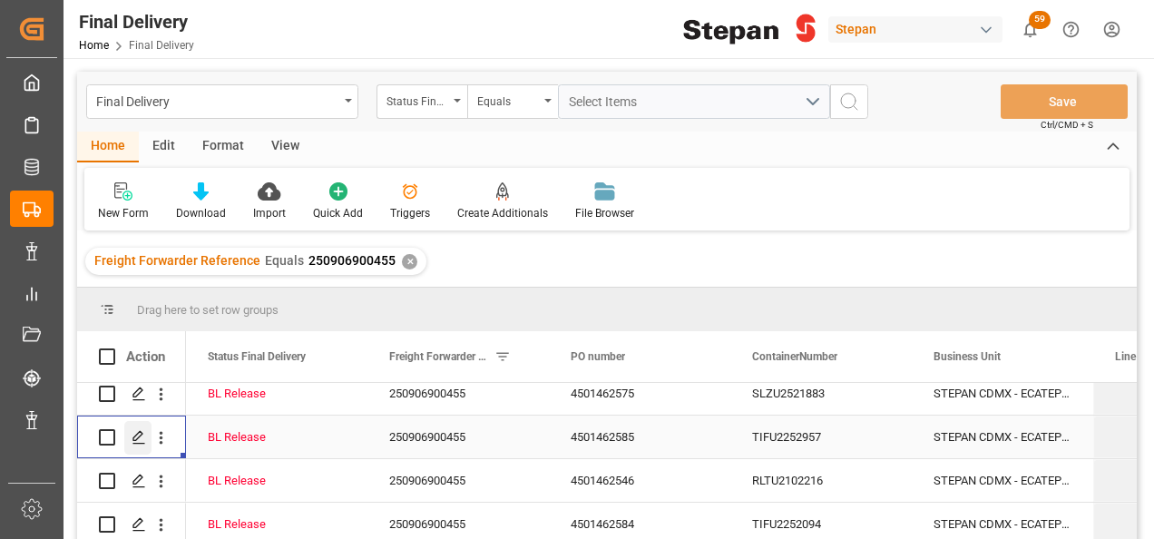
click at [138, 437] on icon "Press SPACE to select this row." at bounding box center [139, 437] width 15 height 15
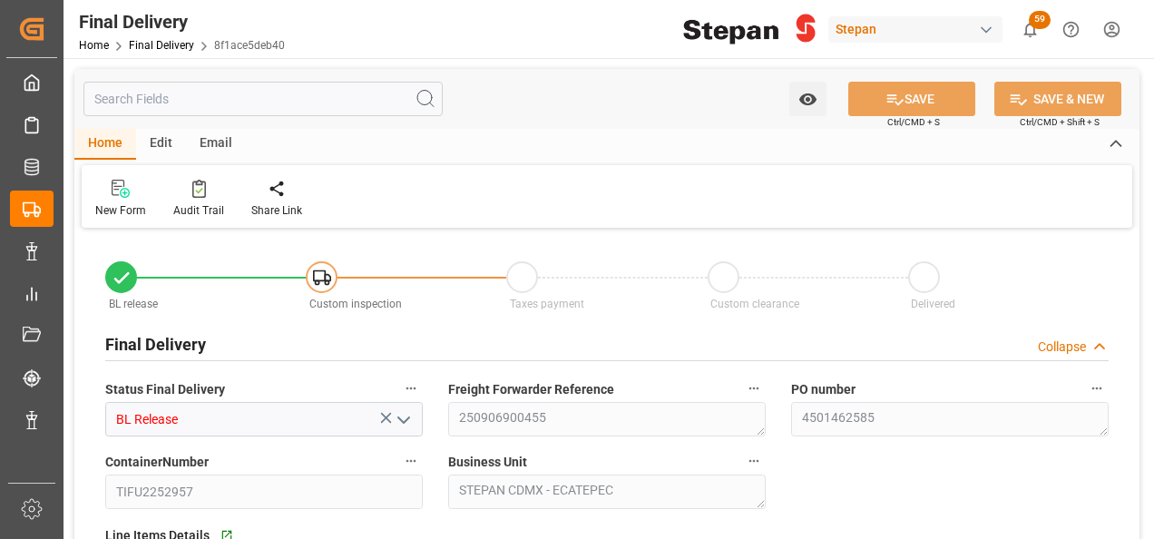
type input "09-09-2025"
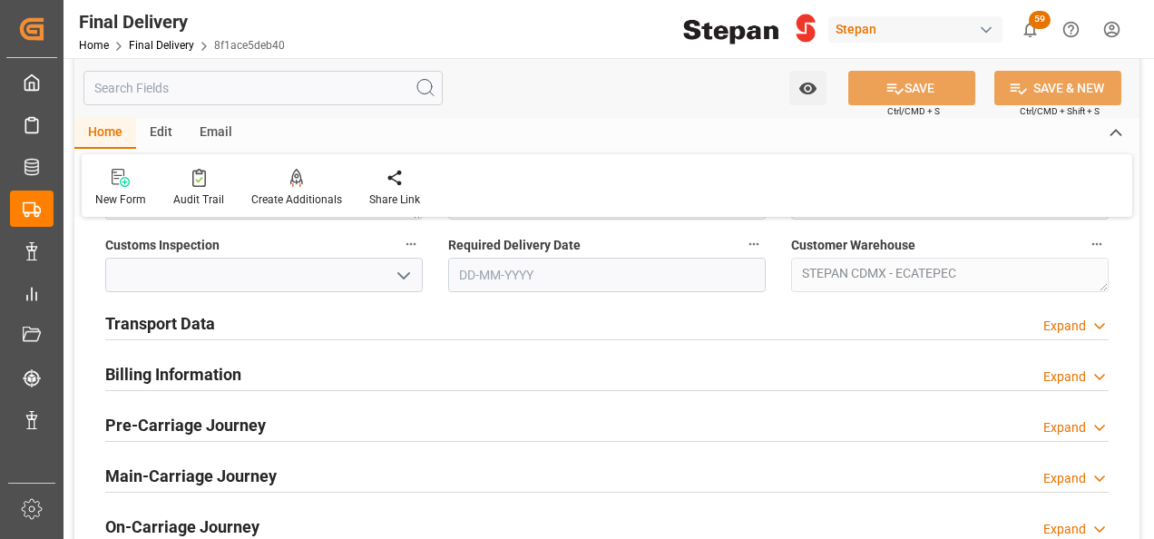
scroll to position [635, 0]
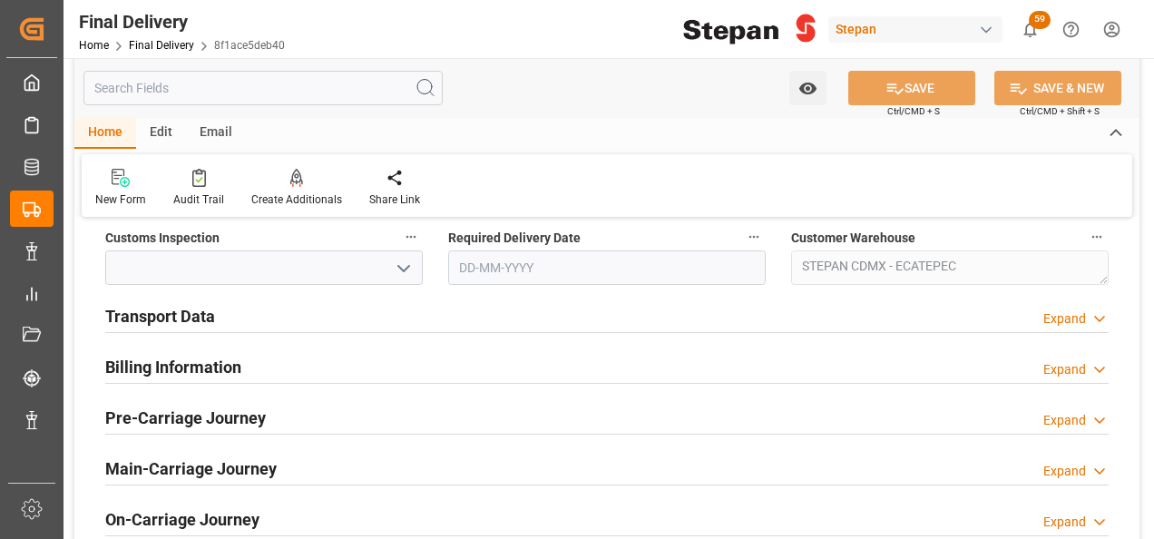
click at [182, 316] on h2 "Transport Data" at bounding box center [160, 316] width 110 height 24
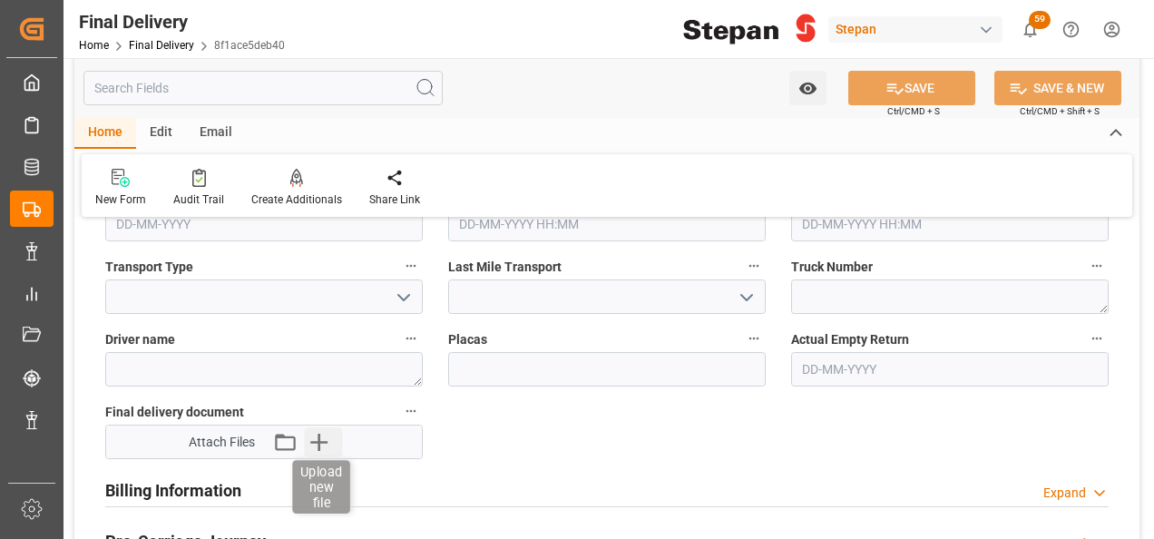
scroll to position [816, 0]
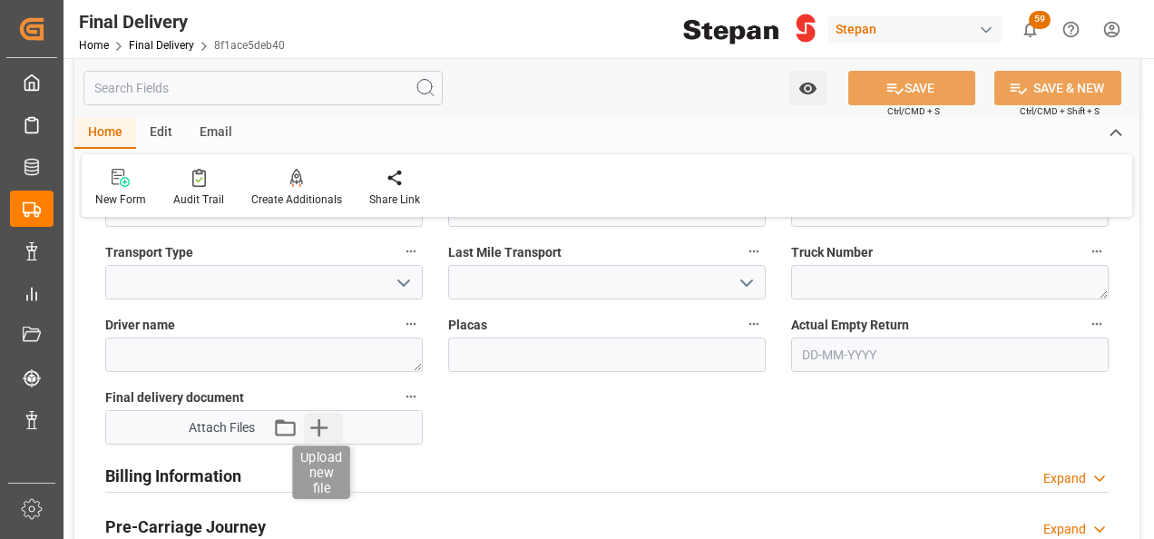
click at [321, 435] on icon "button" at bounding box center [319, 427] width 29 height 29
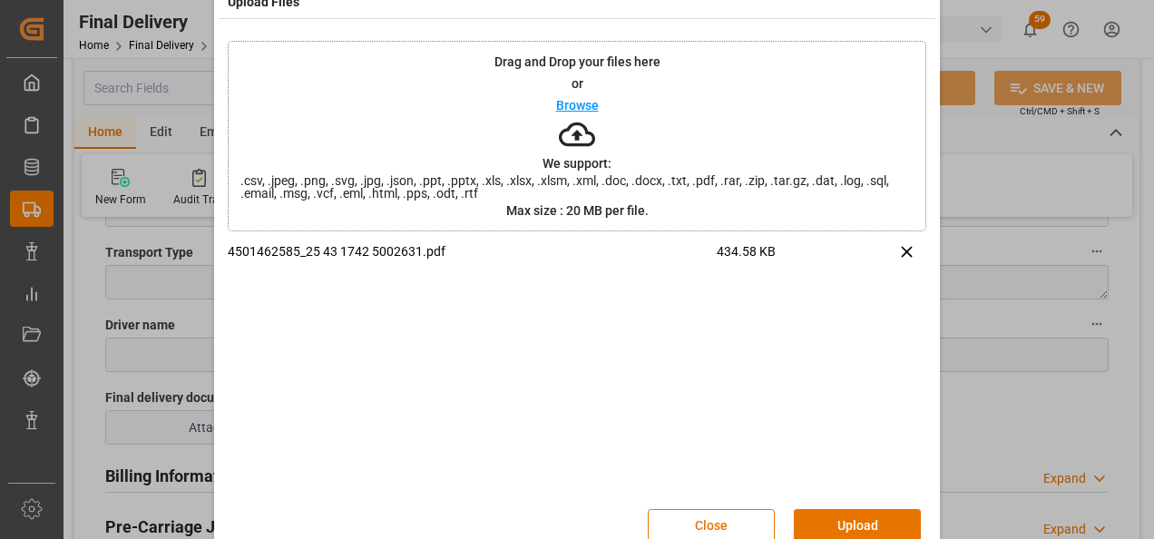
scroll to position [72, 0]
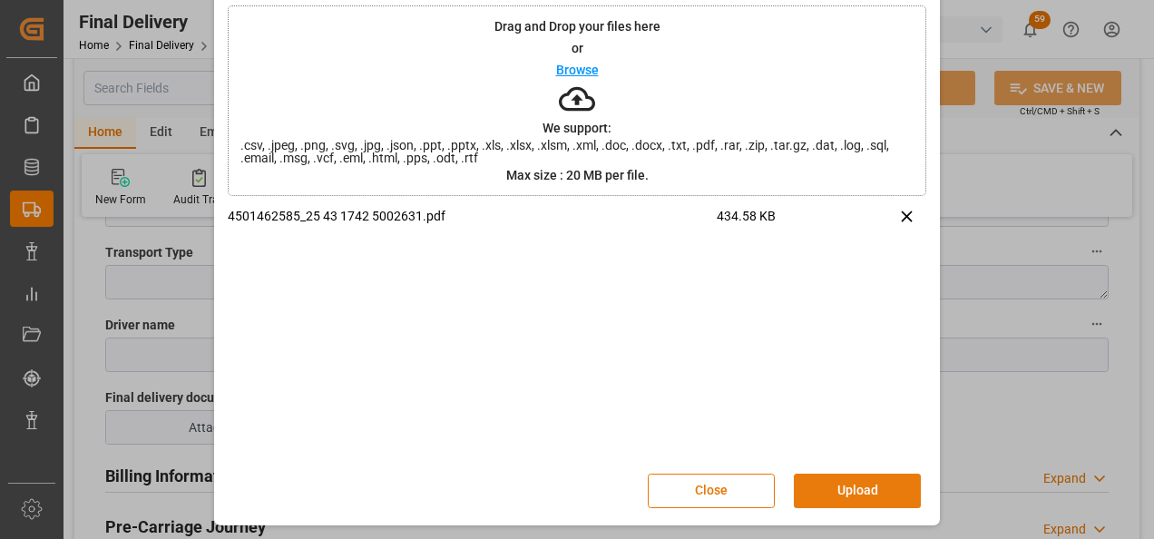
click at [836, 486] on button "Upload" at bounding box center [857, 490] width 127 height 34
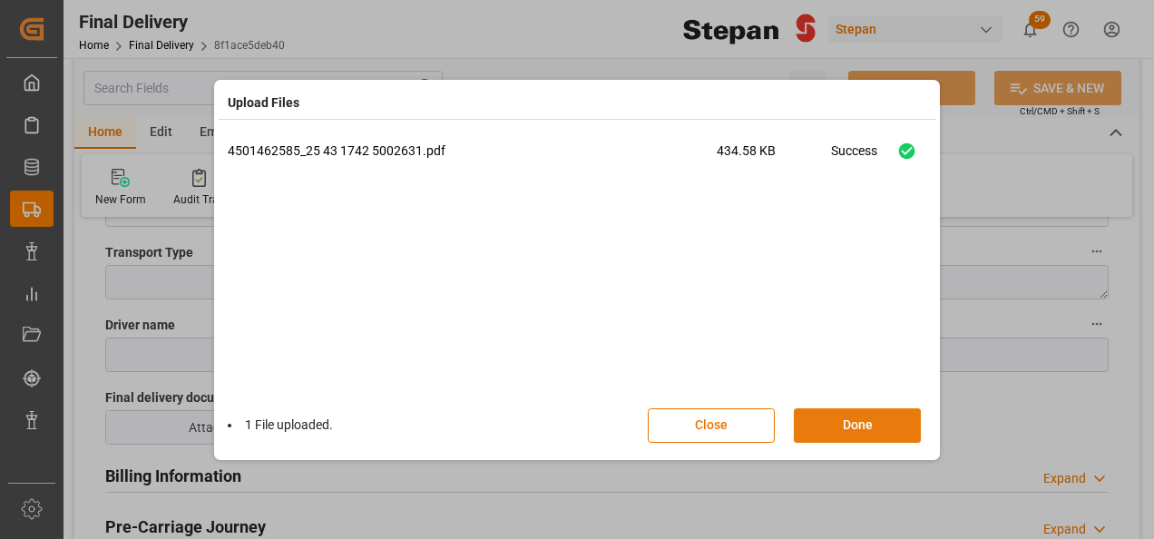
click at [850, 426] on button "Done" at bounding box center [857, 425] width 127 height 34
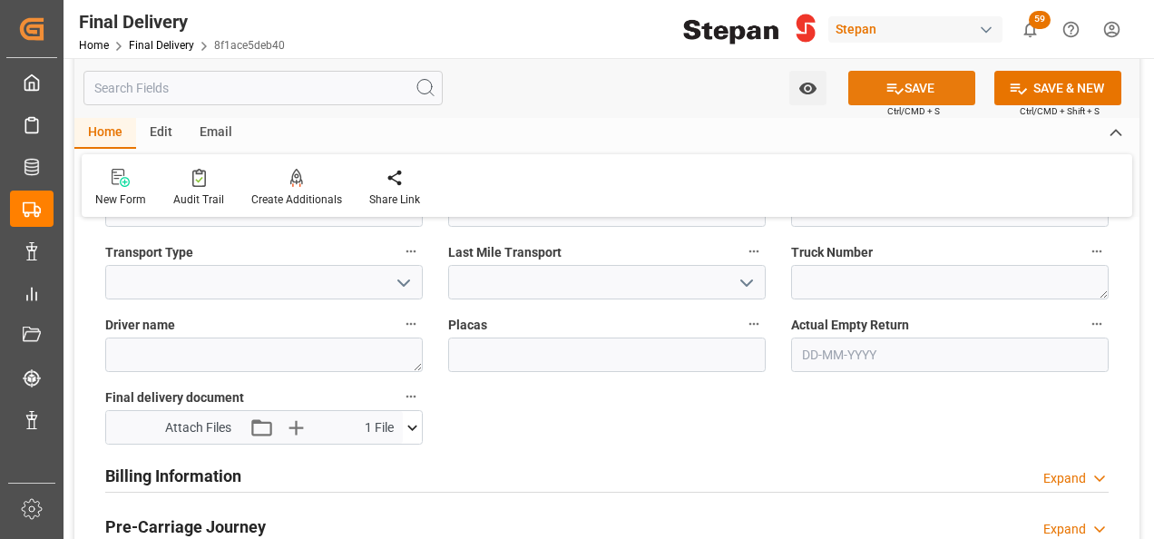
click at [893, 93] on icon at bounding box center [894, 88] width 19 height 19
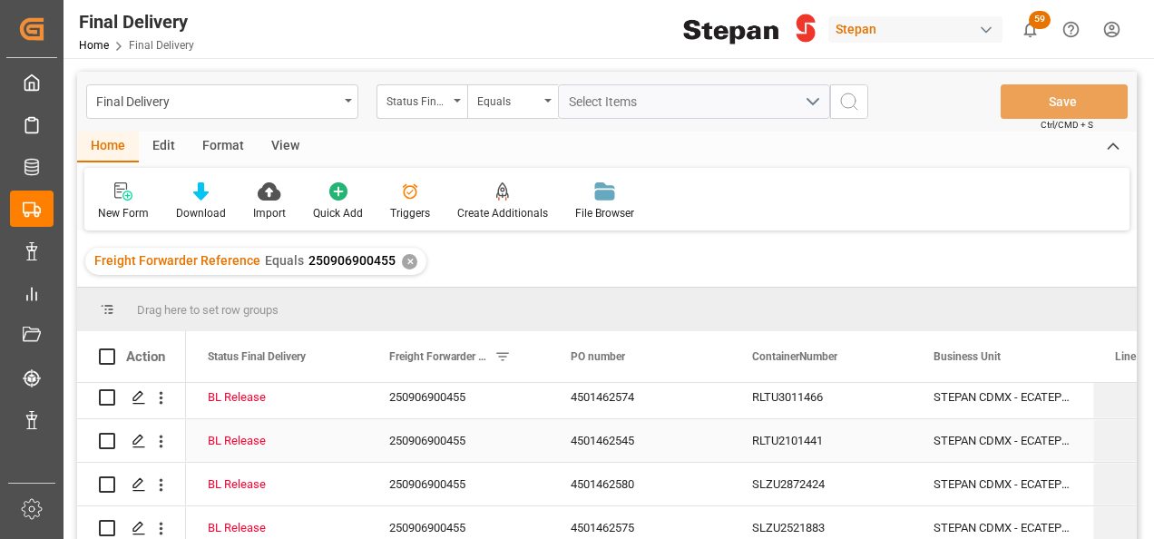
scroll to position [272, 0]
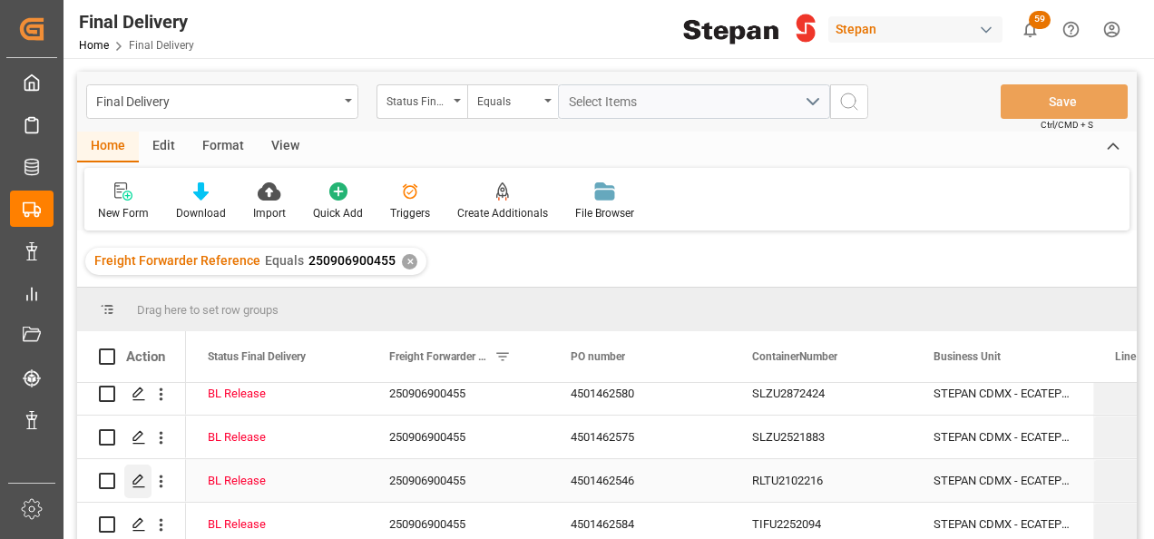
click at [134, 481] on polygon "Press SPACE to select this row." at bounding box center [137, 479] width 9 height 9
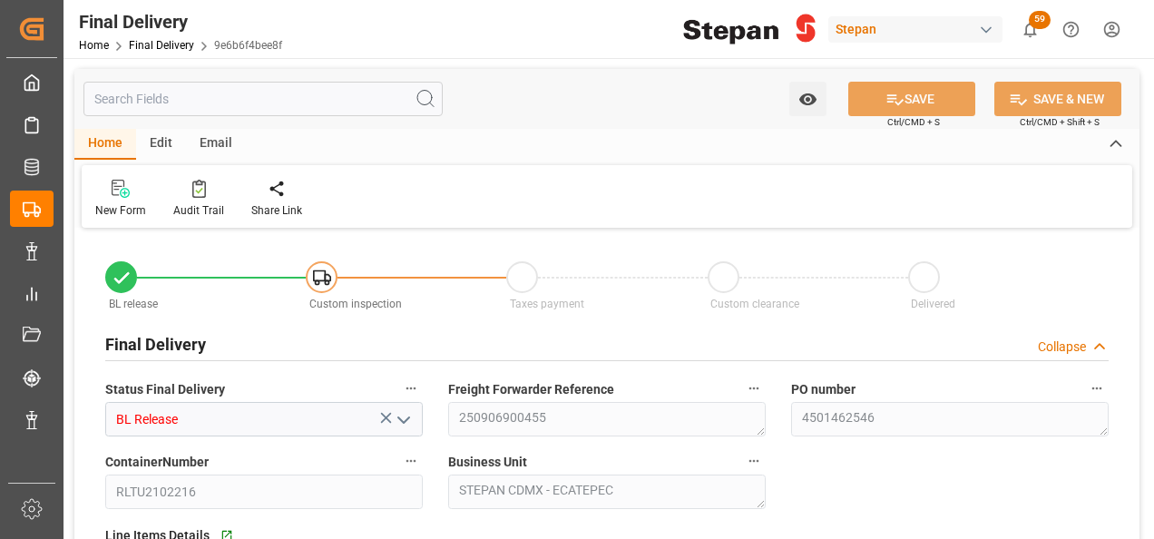
type input "09-09-2025"
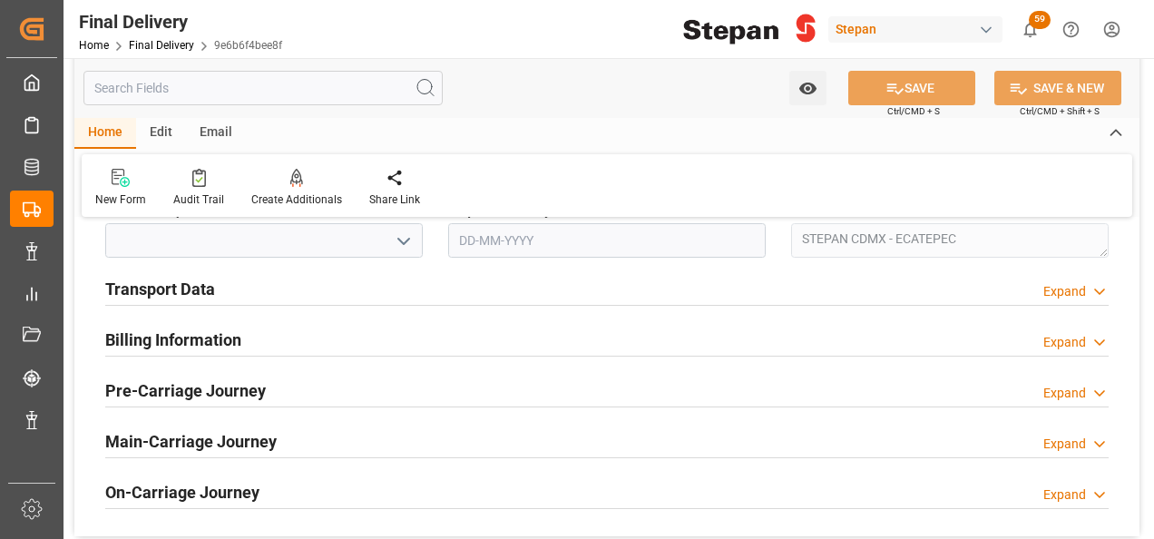
scroll to position [635, 0]
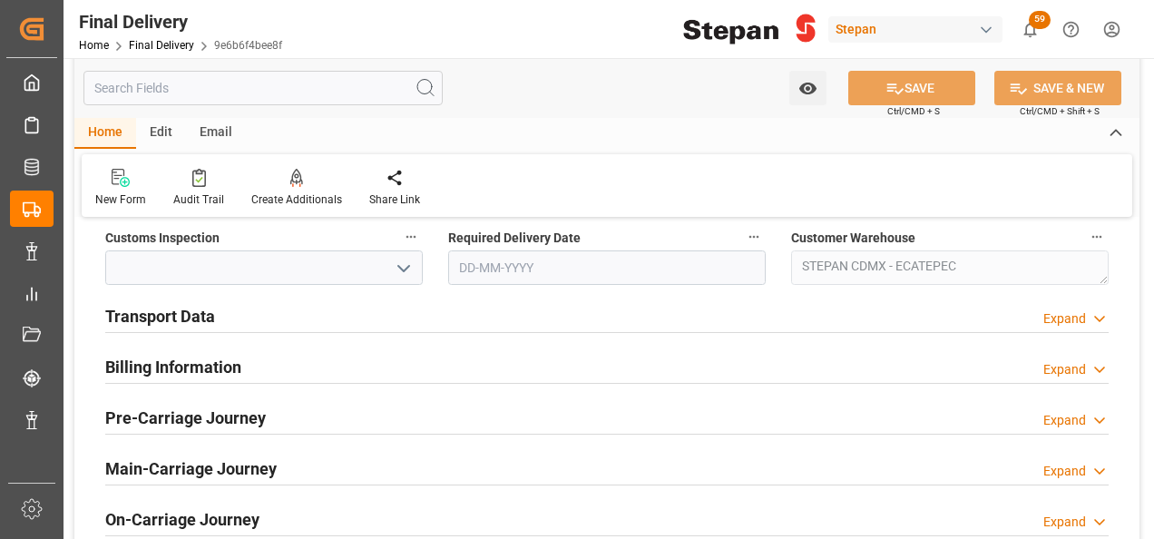
click at [163, 313] on h2 "Transport Data" at bounding box center [160, 316] width 110 height 24
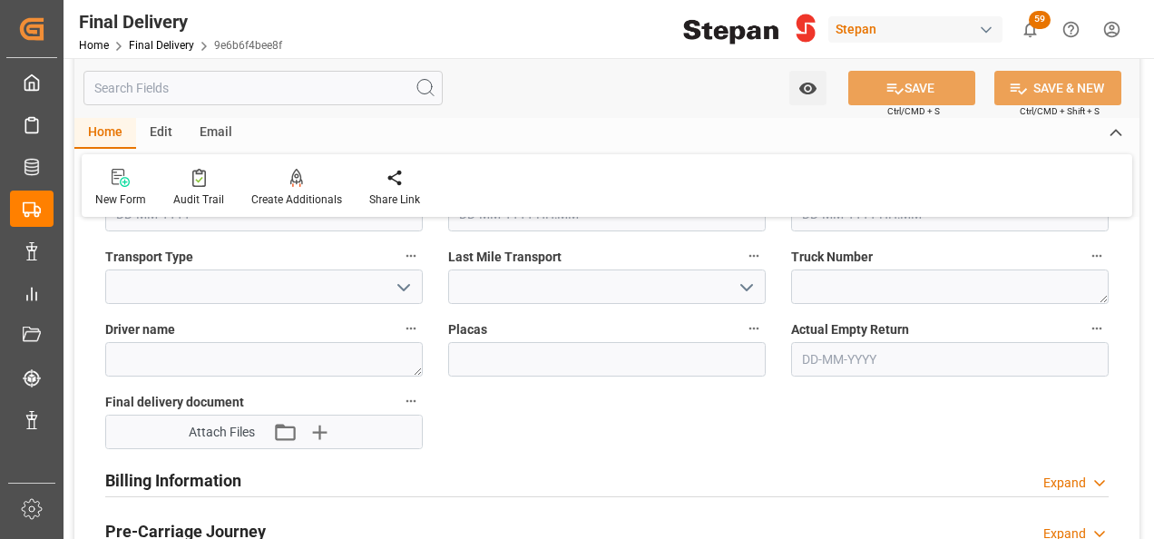
scroll to position [816, 0]
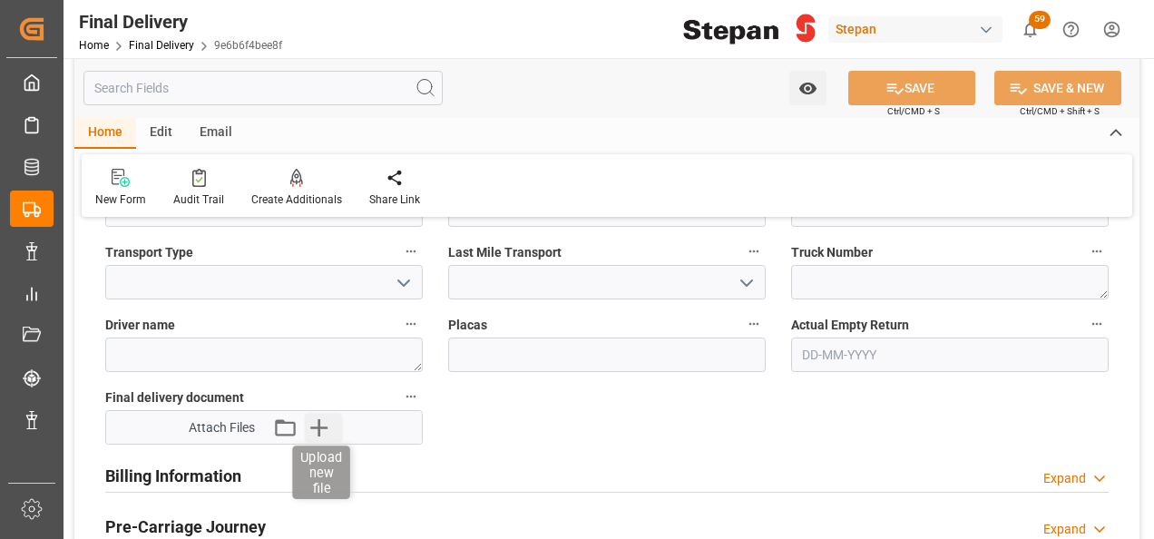
click at [318, 424] on icon "button" at bounding box center [318, 427] width 17 height 17
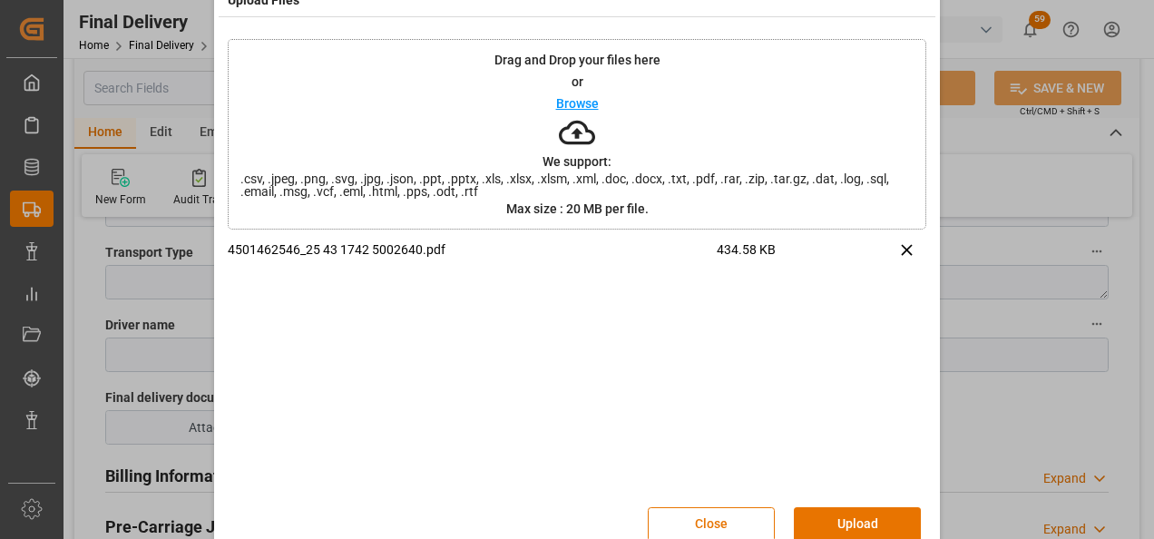
scroll to position [72, 0]
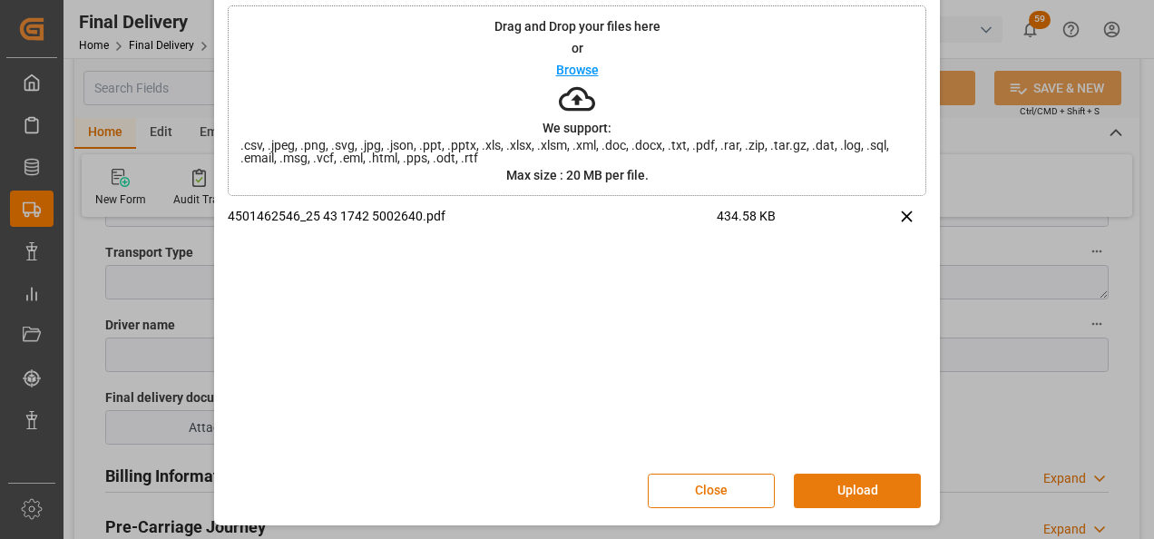
click at [862, 488] on button "Upload" at bounding box center [857, 490] width 127 height 34
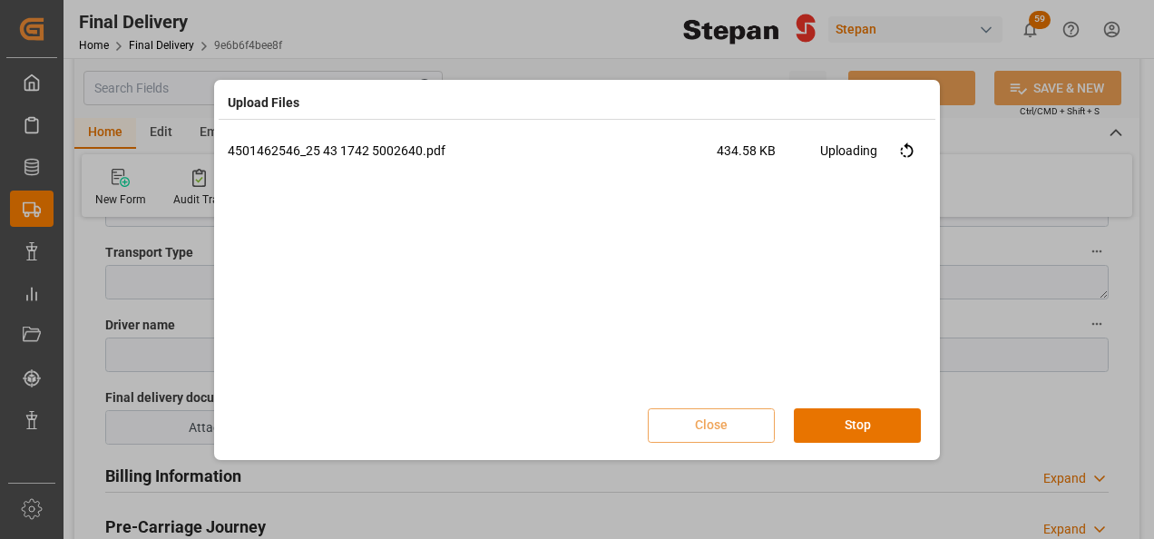
scroll to position [0, 0]
click at [847, 434] on button "Done" at bounding box center [857, 425] width 127 height 34
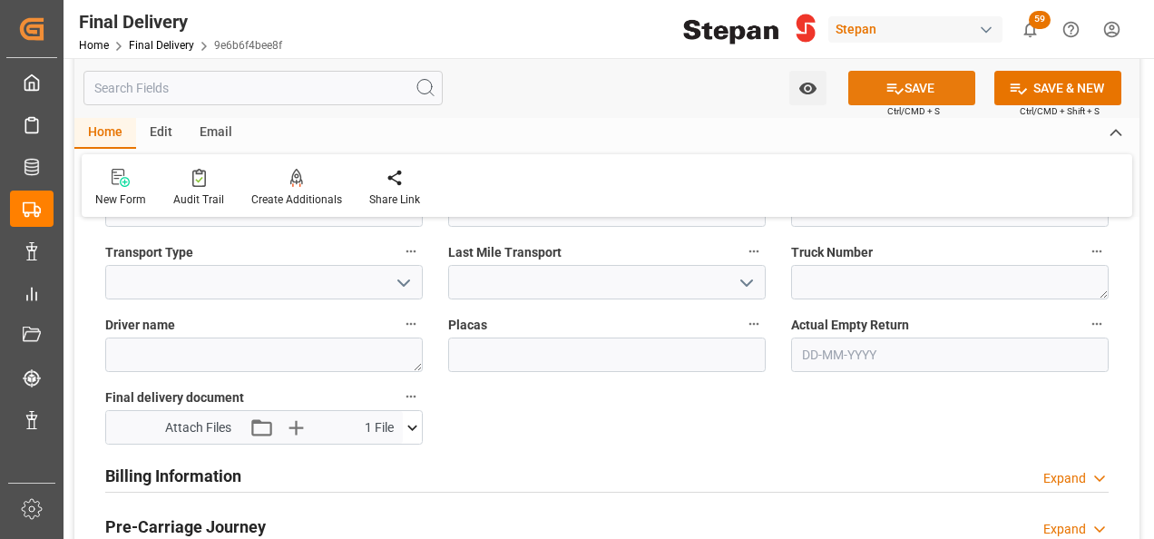
click at [888, 85] on icon at bounding box center [894, 88] width 19 height 19
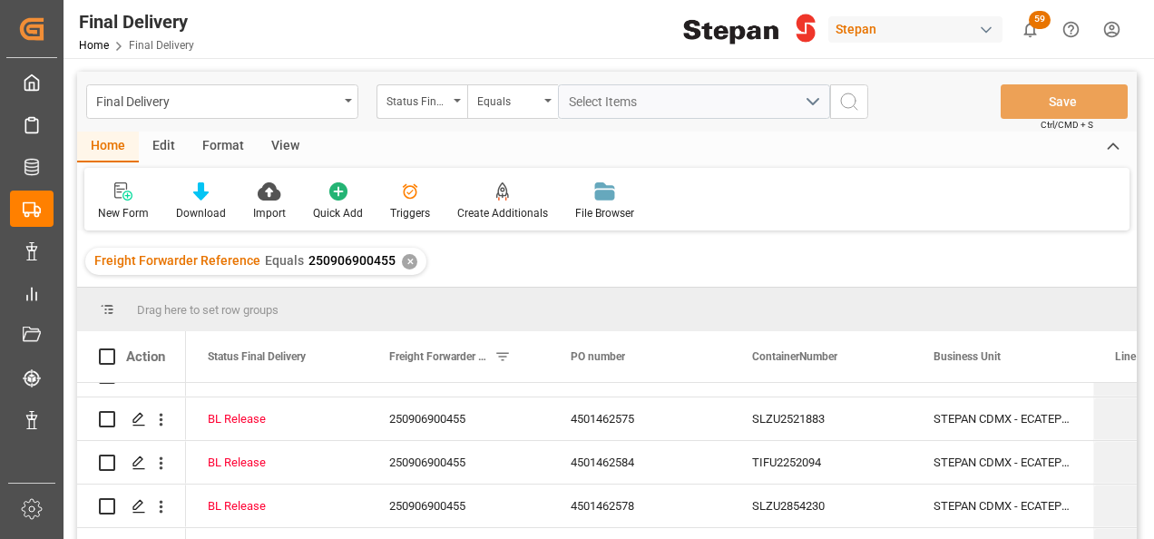
scroll to position [363, 0]
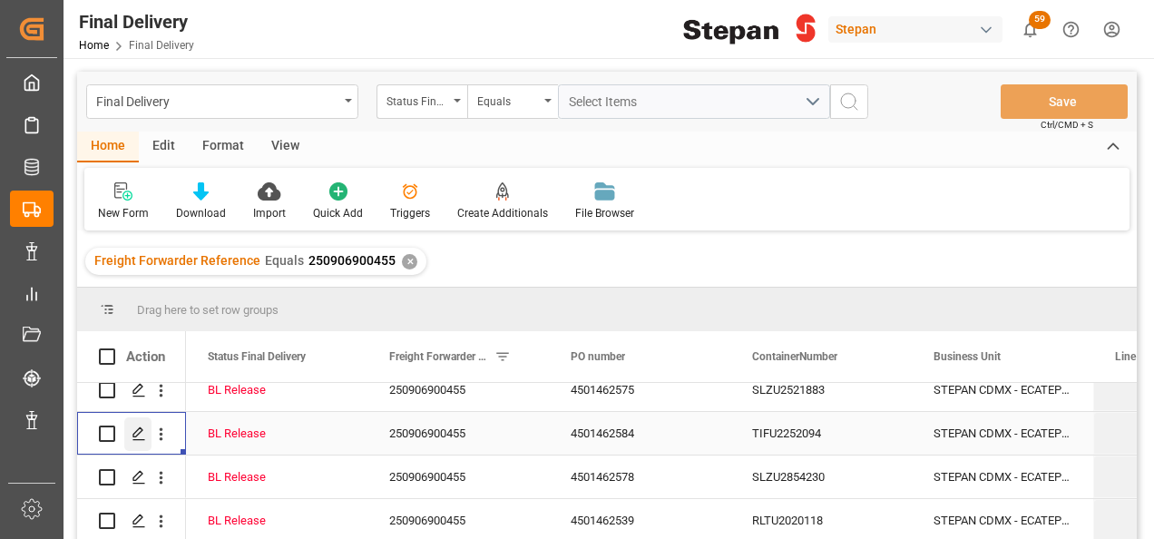
click at [137, 432] on icon "Press SPACE to select this row." at bounding box center [139, 433] width 15 height 15
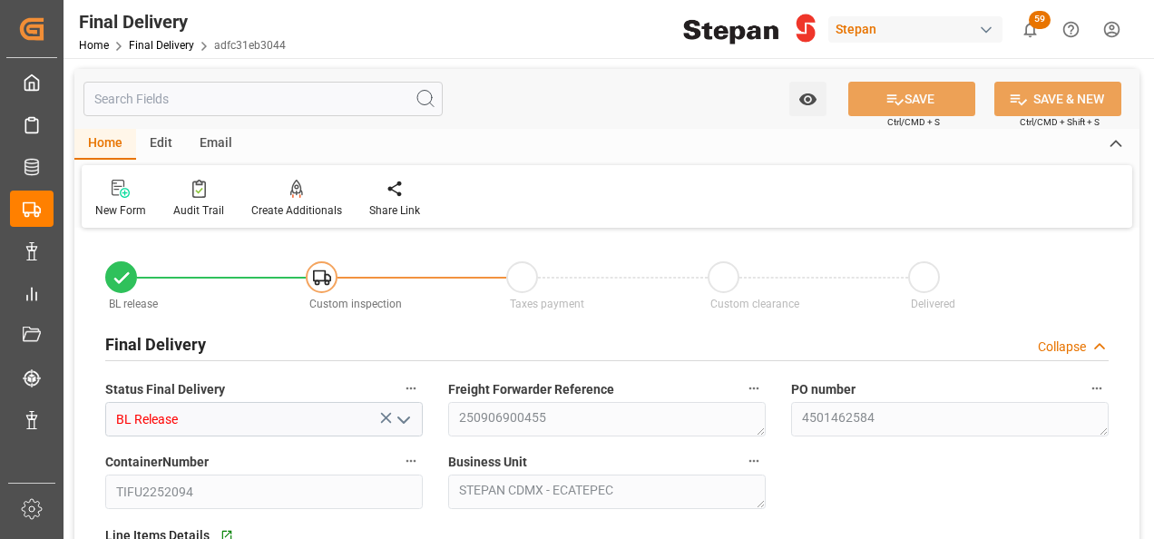
type input "09-09-2025"
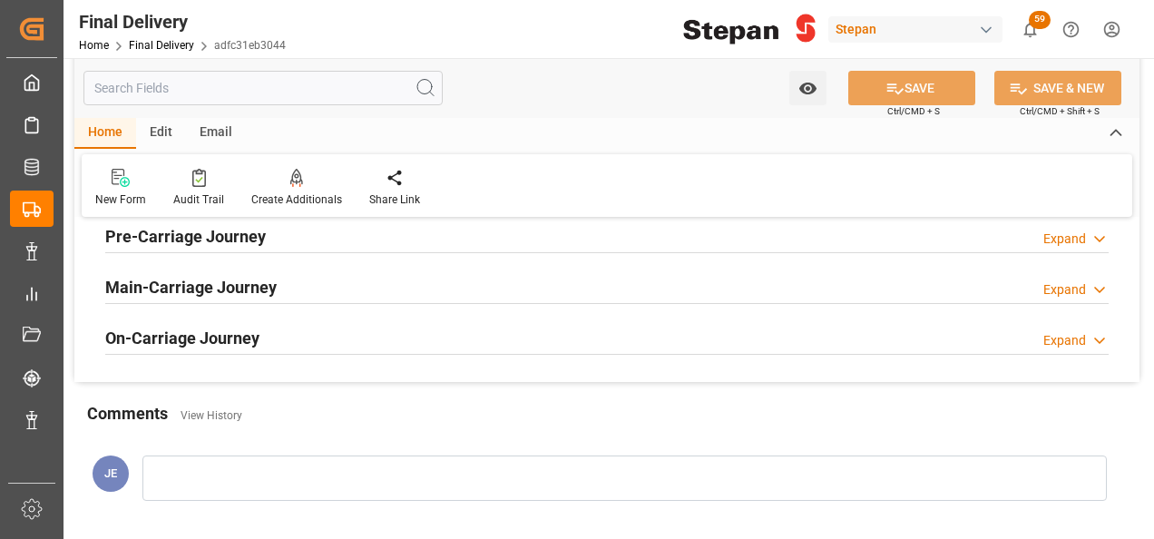
scroll to position [635, 0]
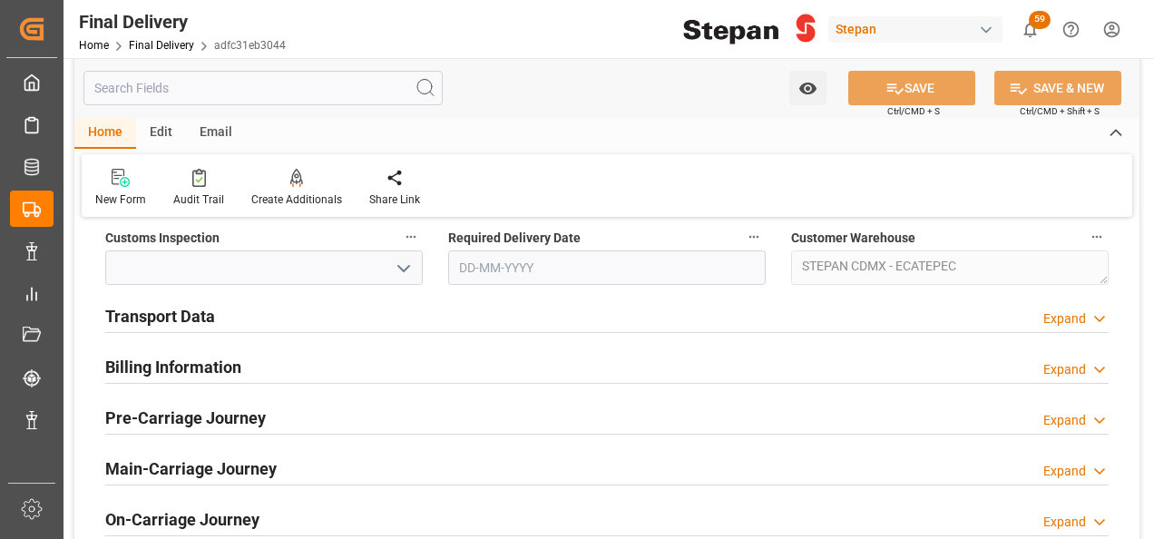
click at [151, 314] on h2 "Transport Data" at bounding box center [160, 316] width 110 height 24
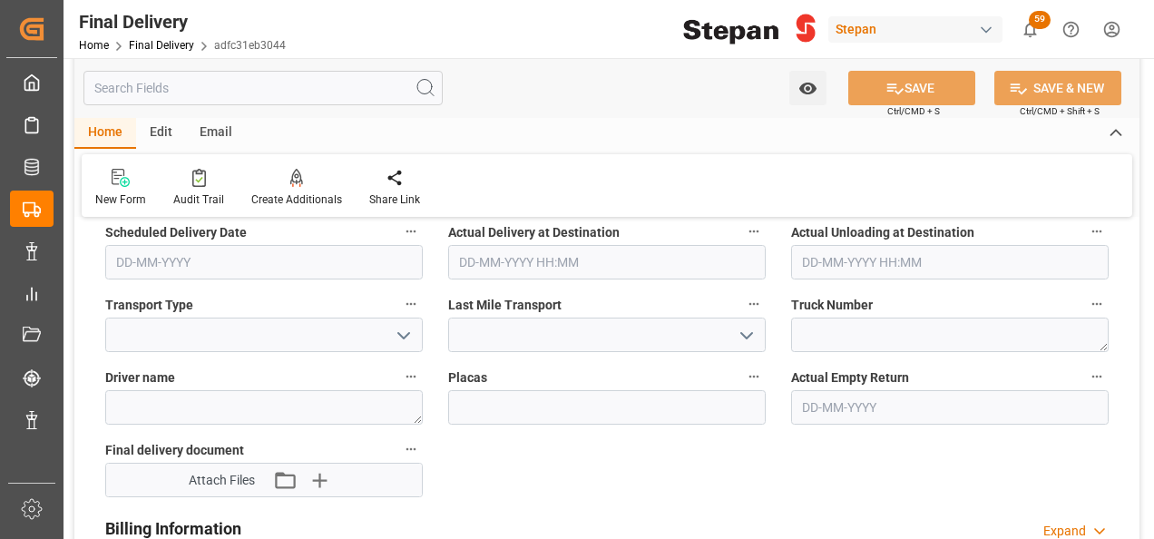
scroll to position [816, 0]
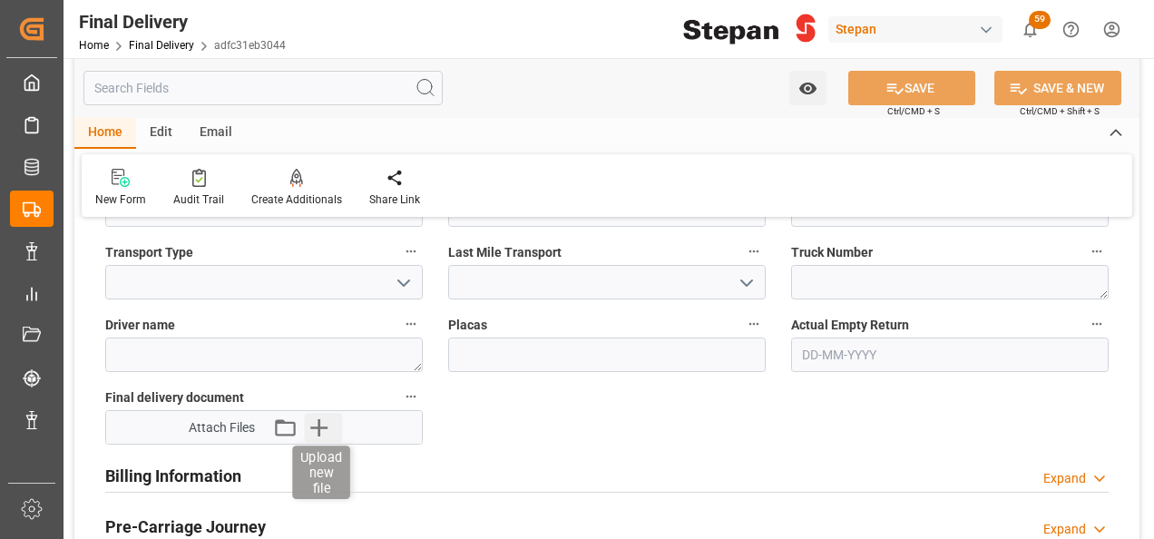
click at [318, 425] on icon "button" at bounding box center [318, 427] width 17 height 17
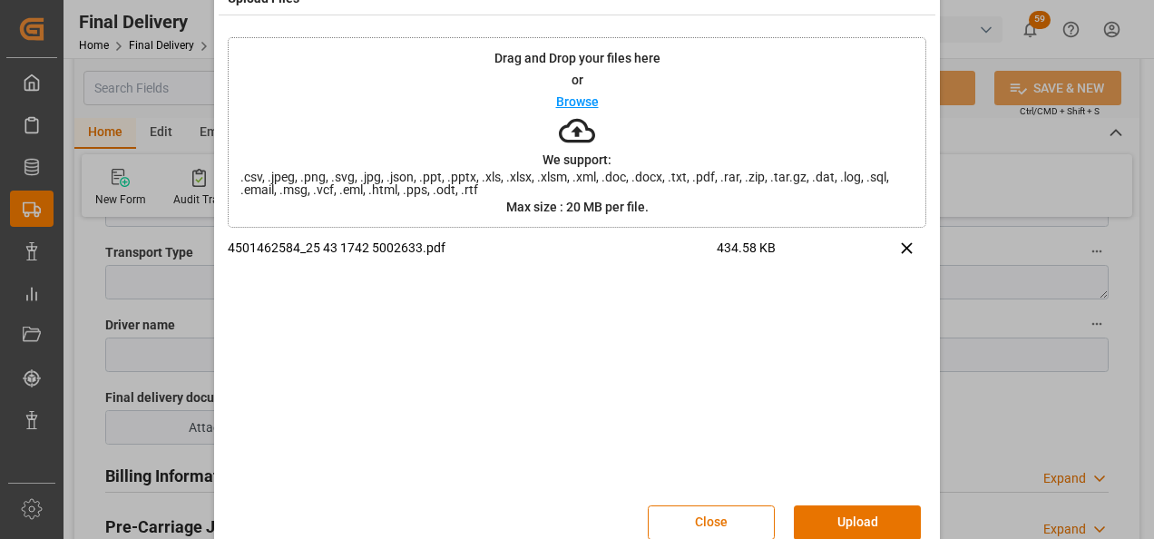
scroll to position [72, 0]
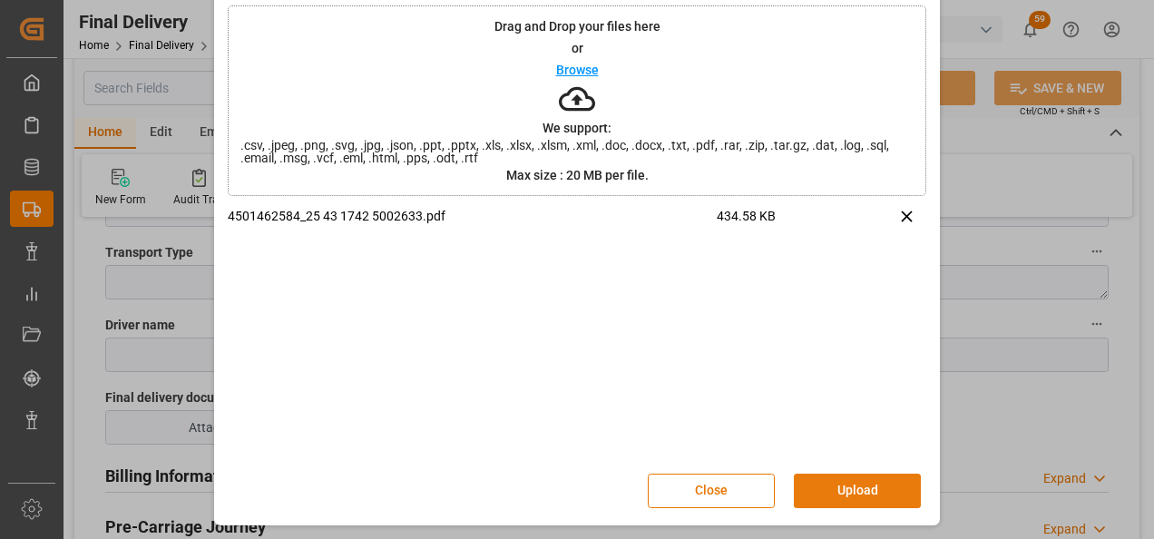
click at [851, 489] on button "Upload" at bounding box center [857, 490] width 127 height 34
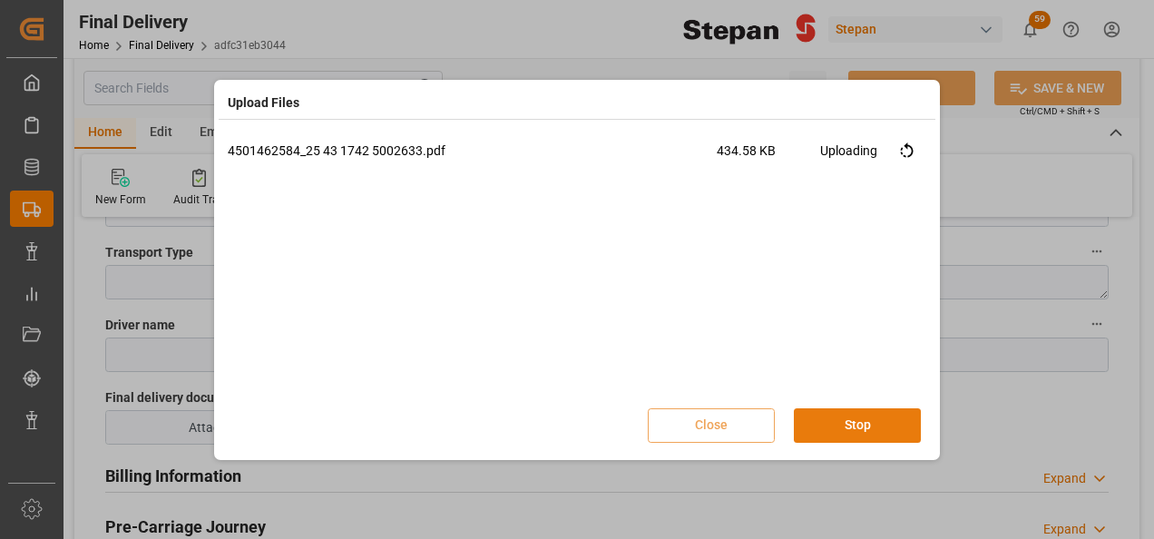
scroll to position [0, 0]
click at [845, 433] on button "Done" at bounding box center [857, 425] width 127 height 34
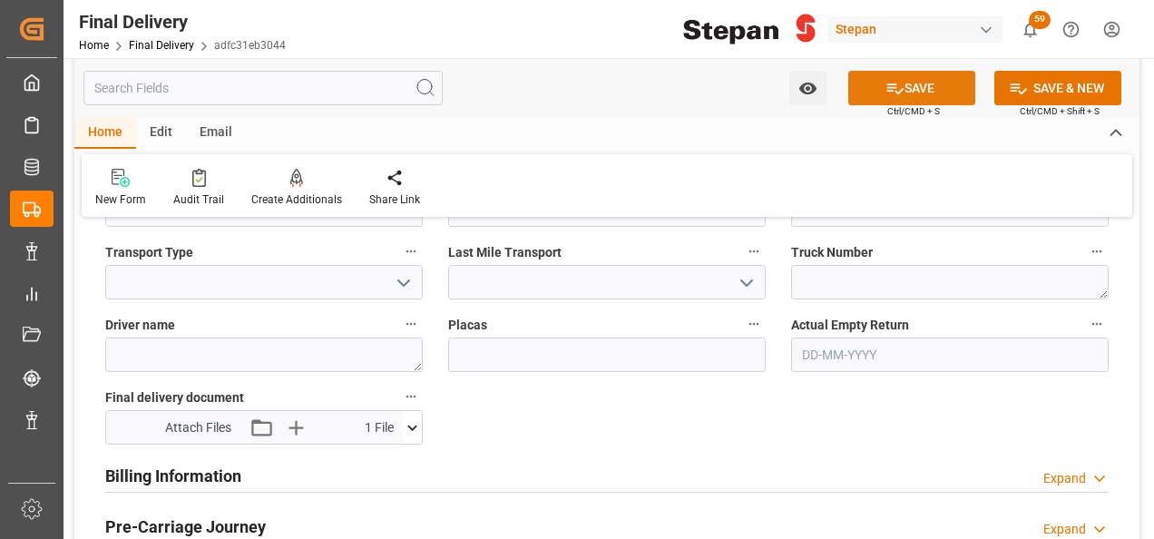
click at [902, 85] on button "SAVE" at bounding box center [911, 88] width 127 height 34
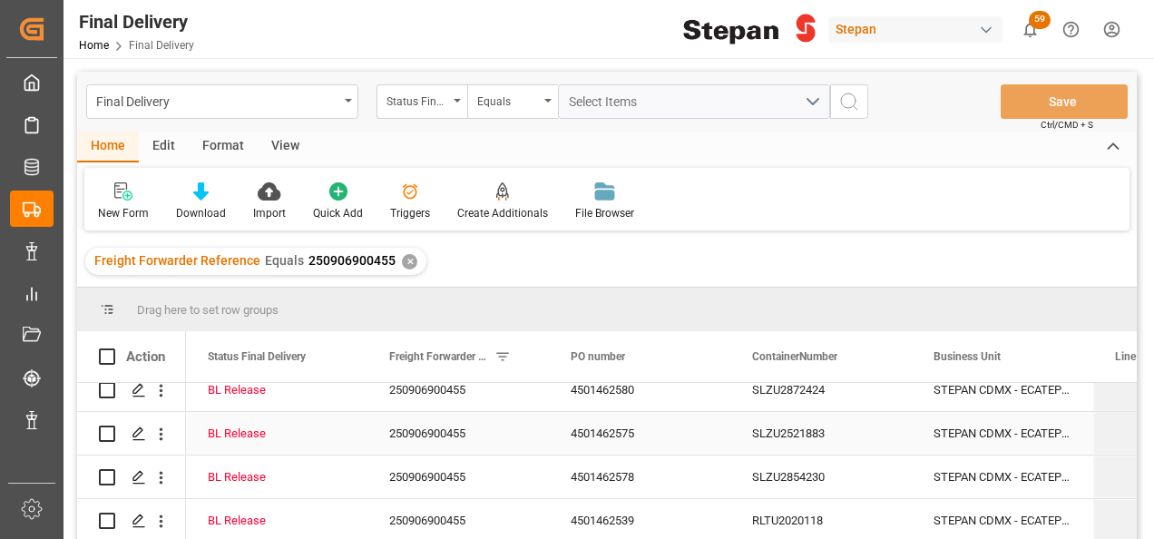
scroll to position [410, 0]
click at [141, 433] on icon "Press SPACE to select this row." at bounding box center [139, 435] width 15 height 15
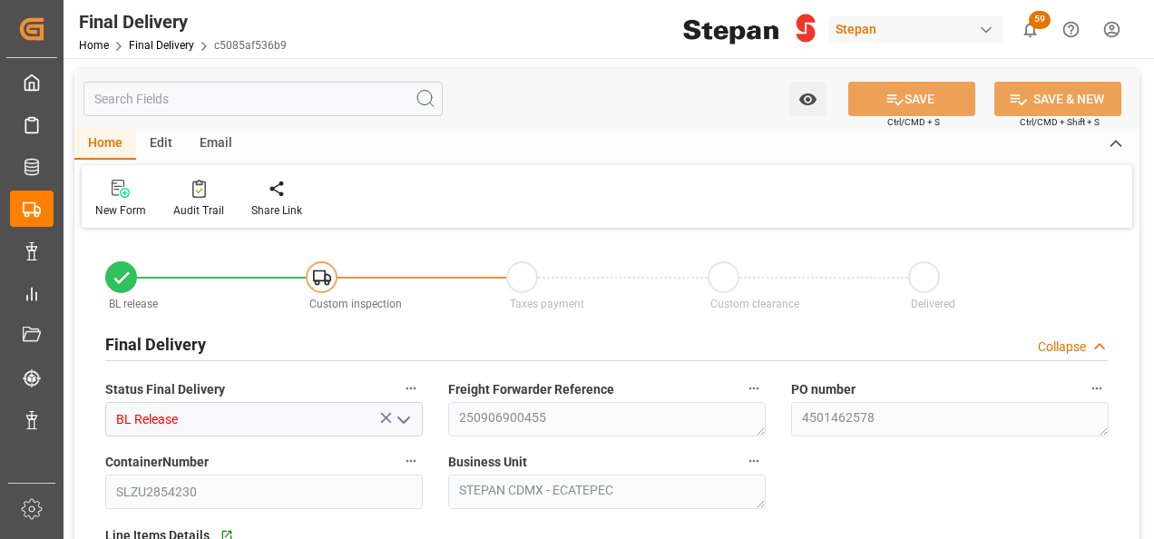
type input "09-09-2025"
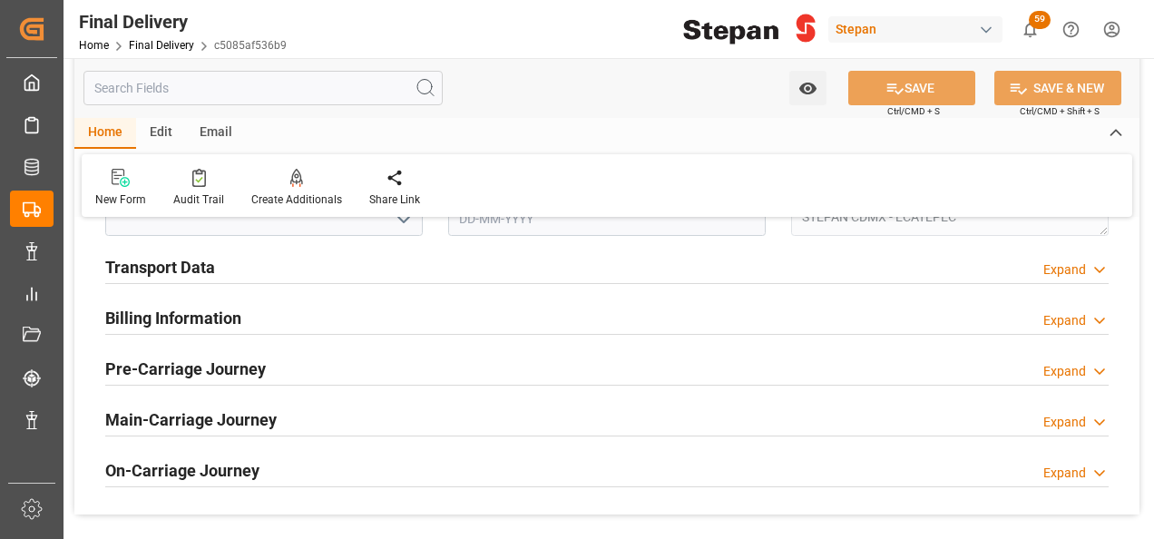
scroll to position [726, 0]
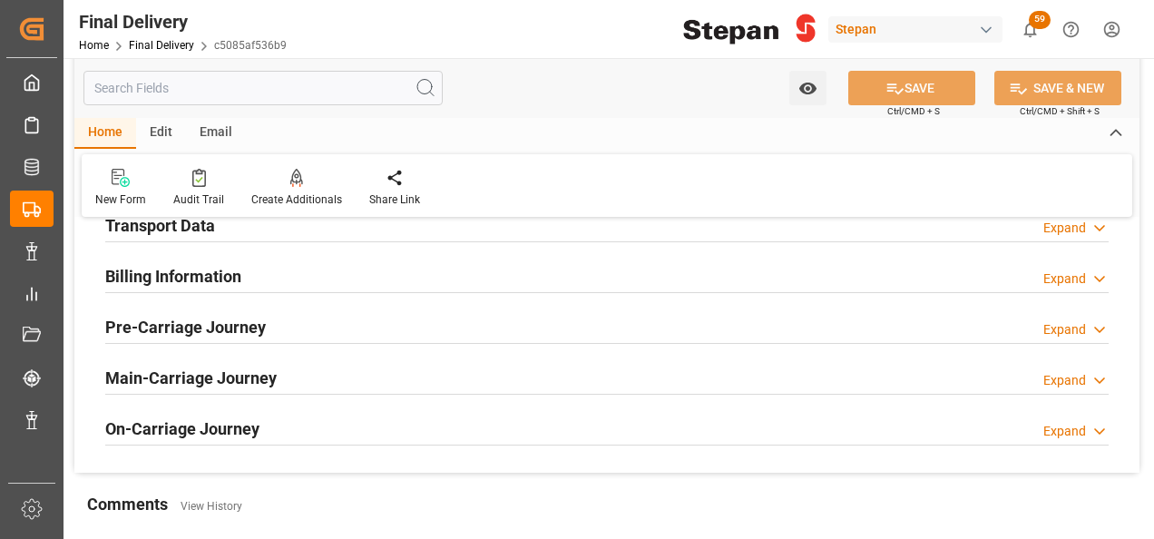
click at [145, 232] on h2 "Transport Data" at bounding box center [160, 225] width 110 height 24
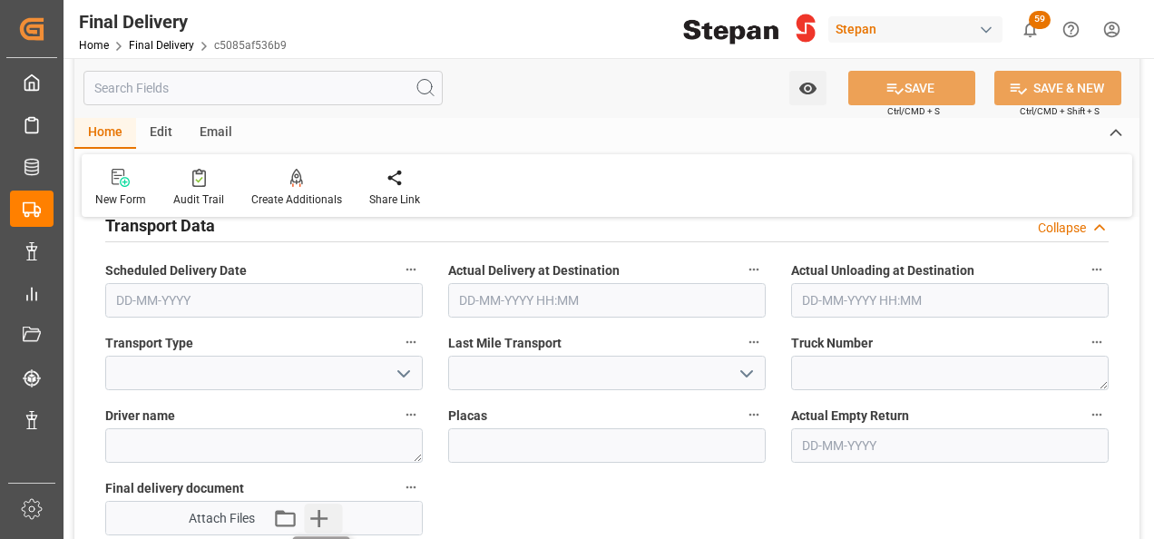
click at [318, 512] on icon "button" at bounding box center [318, 518] width 17 height 17
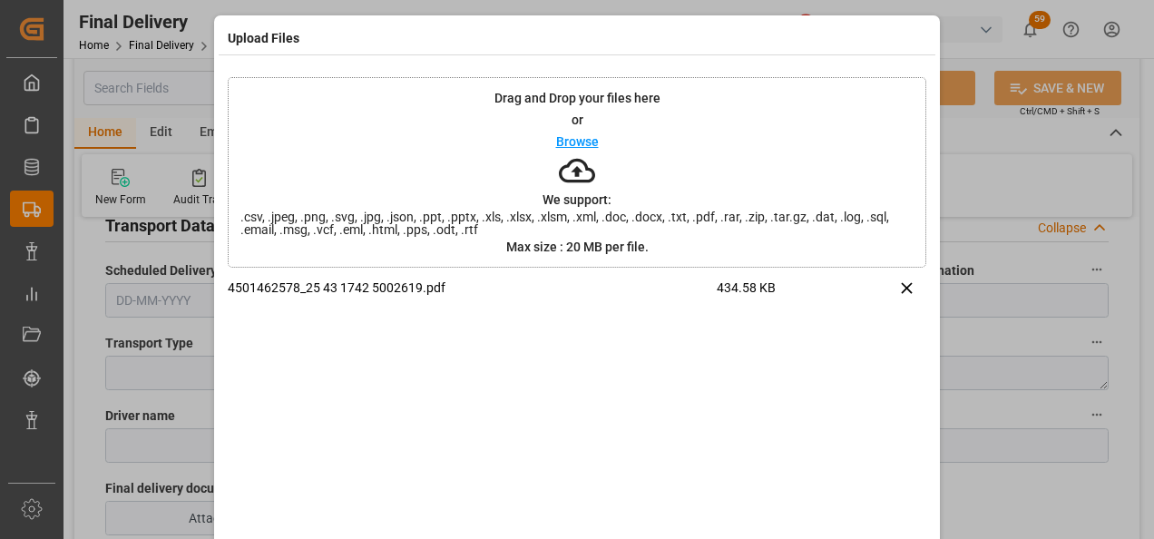
scroll to position [72, 0]
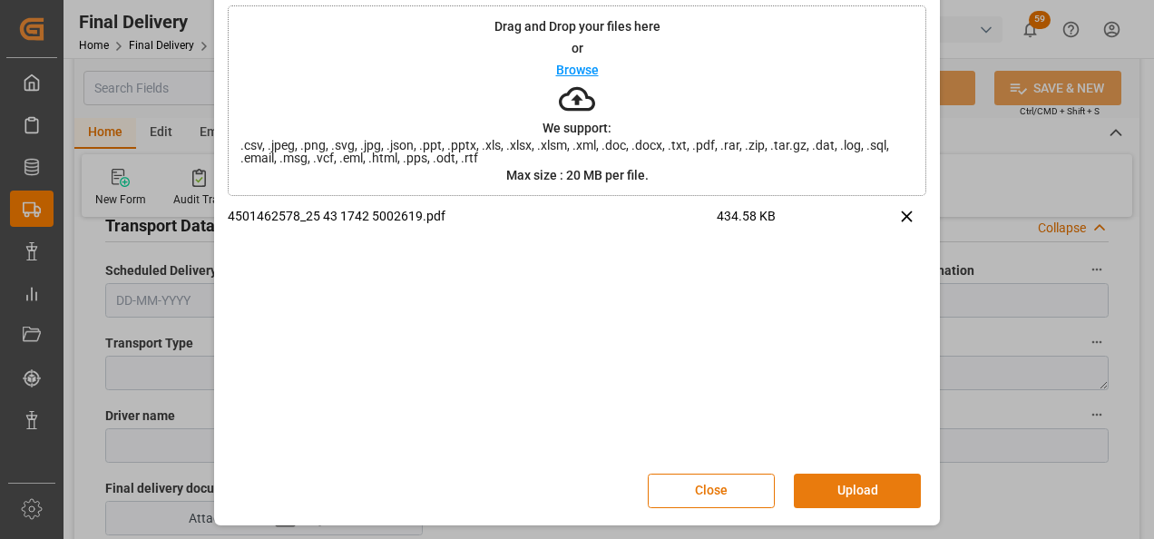
click at [840, 502] on button "Upload" at bounding box center [857, 490] width 127 height 34
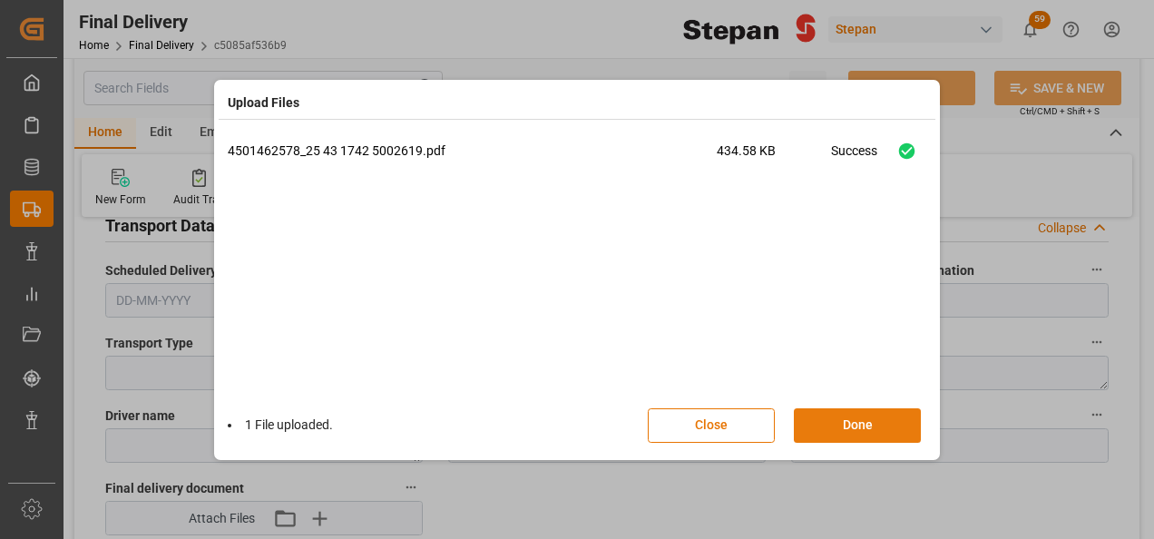
click at [861, 422] on button "Done" at bounding box center [857, 425] width 127 height 34
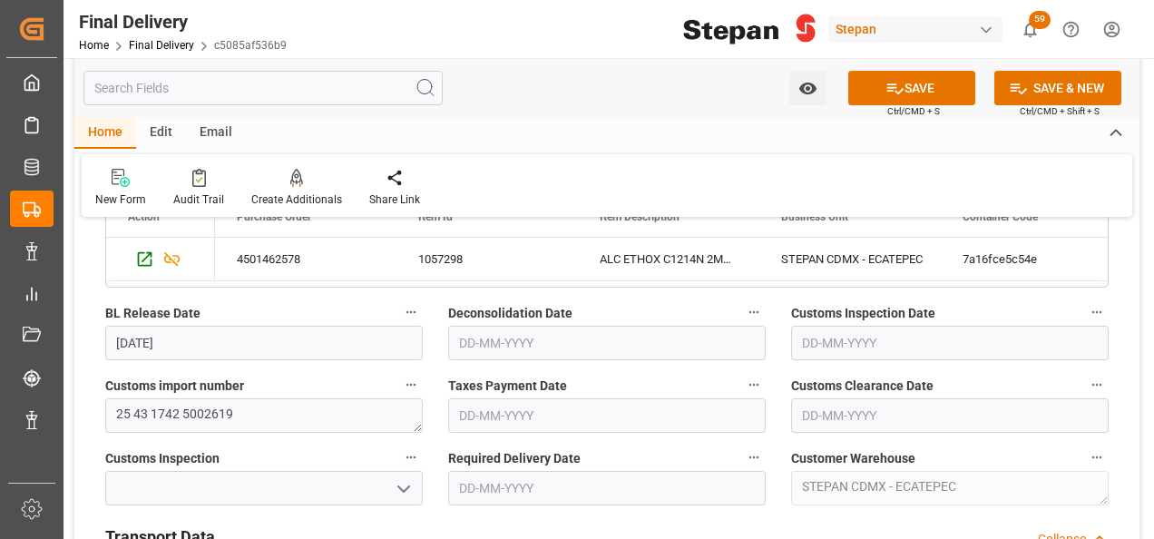
scroll to position [454, 0]
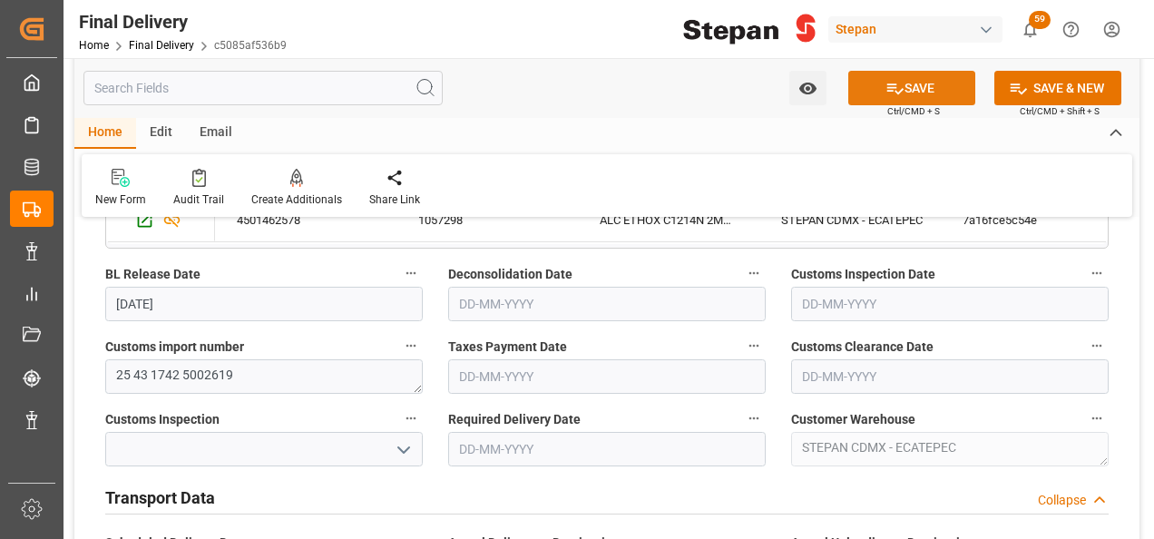
click at [905, 82] on button "SAVE" at bounding box center [911, 88] width 127 height 34
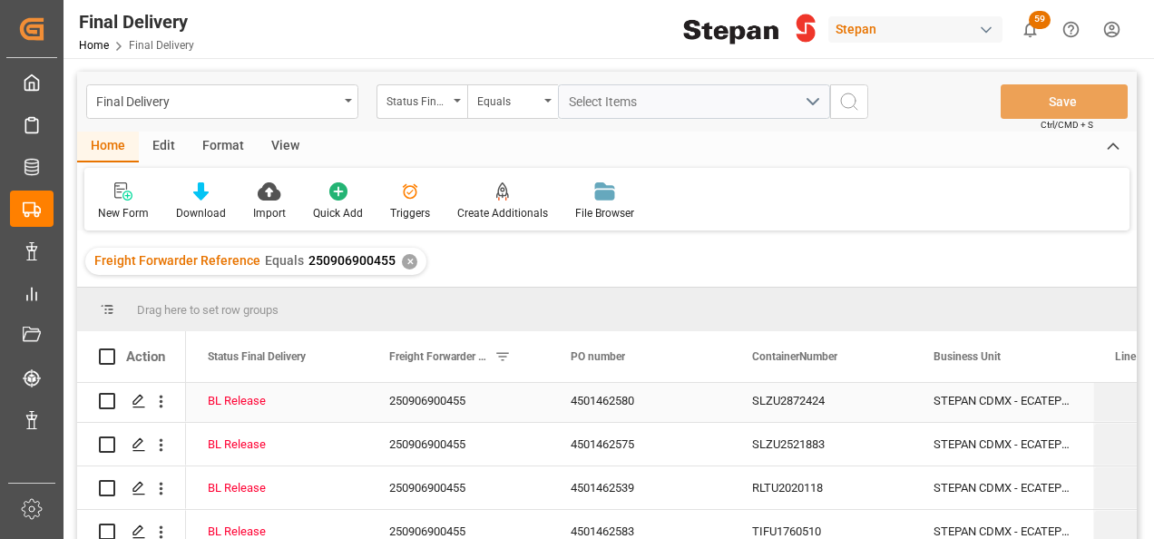
scroll to position [410, 0]
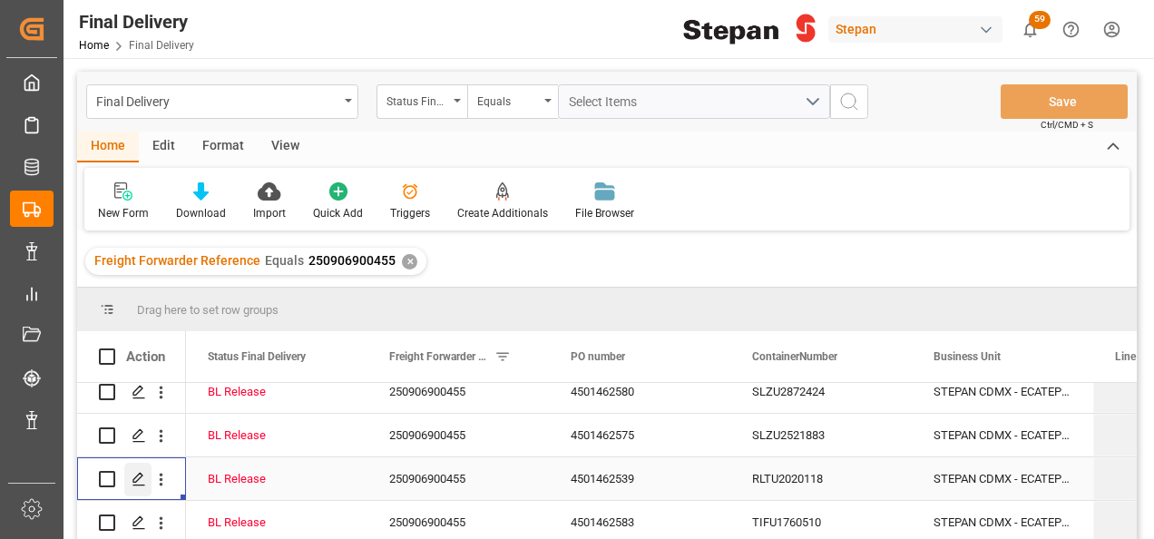
click at [137, 473] on icon "Press SPACE to select this row." at bounding box center [139, 479] width 15 height 15
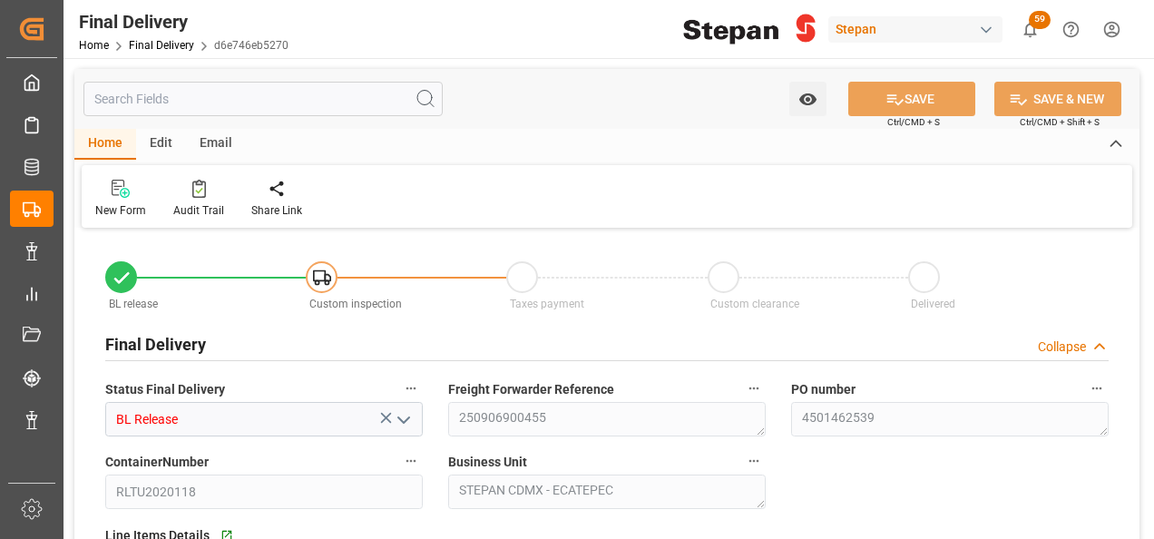
type input "09-09-2025"
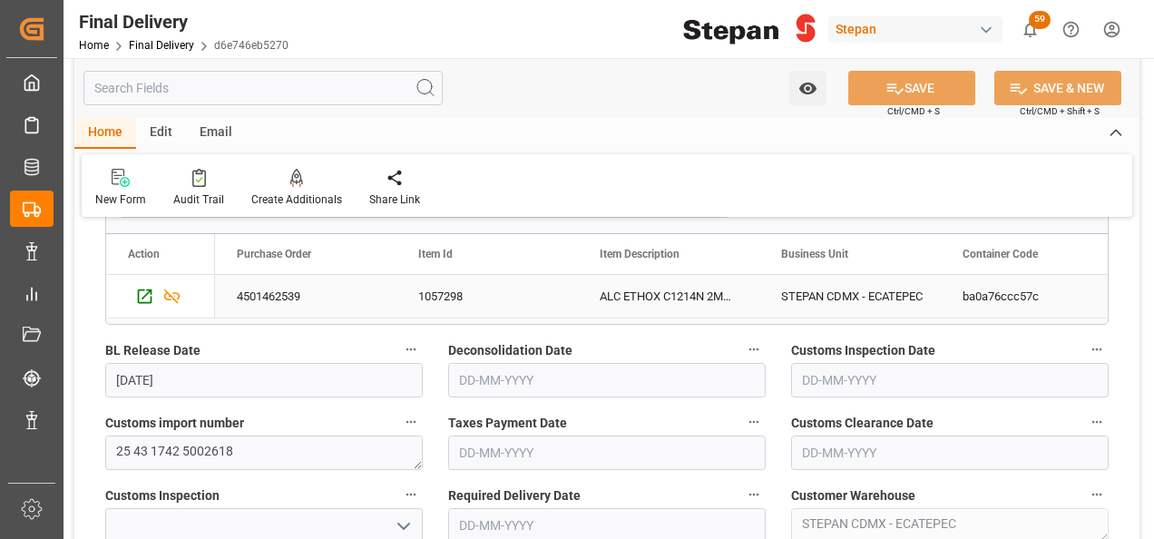
scroll to position [544, 0]
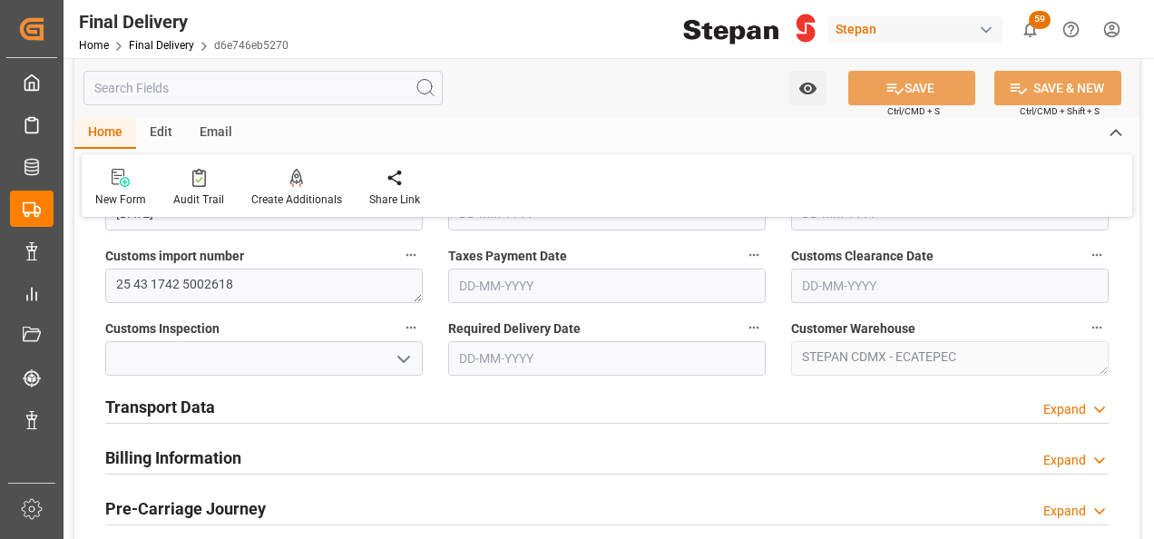
click at [181, 403] on h2 "Transport Data" at bounding box center [160, 407] width 110 height 24
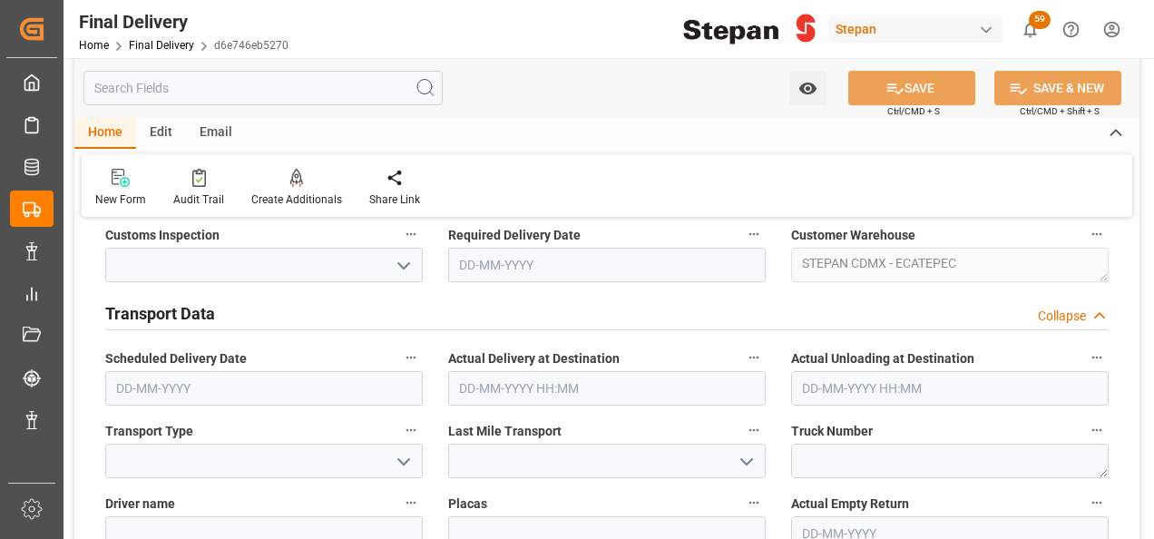
scroll to position [726, 0]
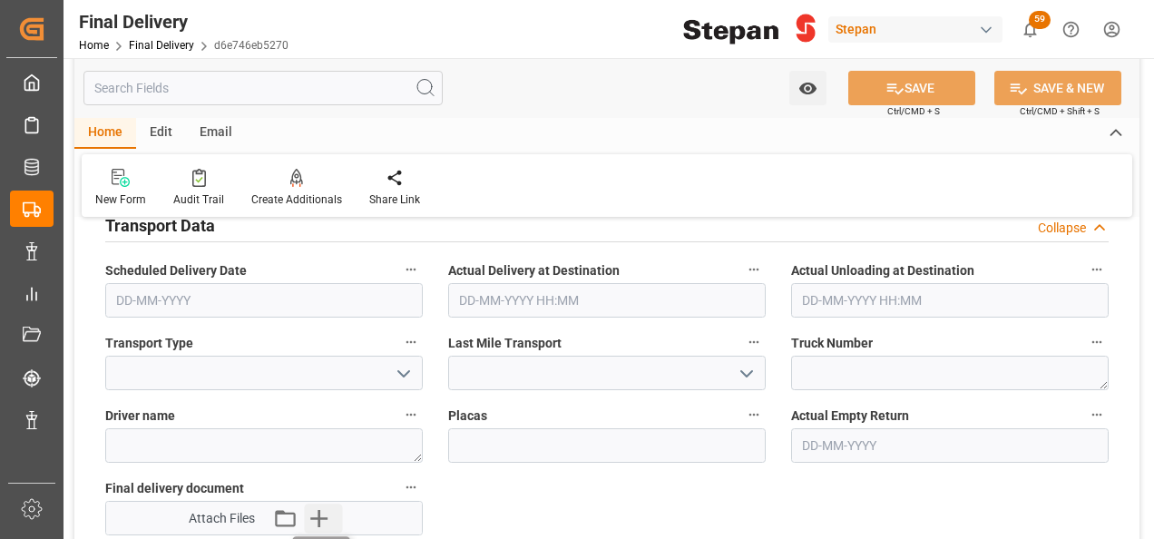
click at [321, 513] on icon "button" at bounding box center [319, 517] width 29 height 29
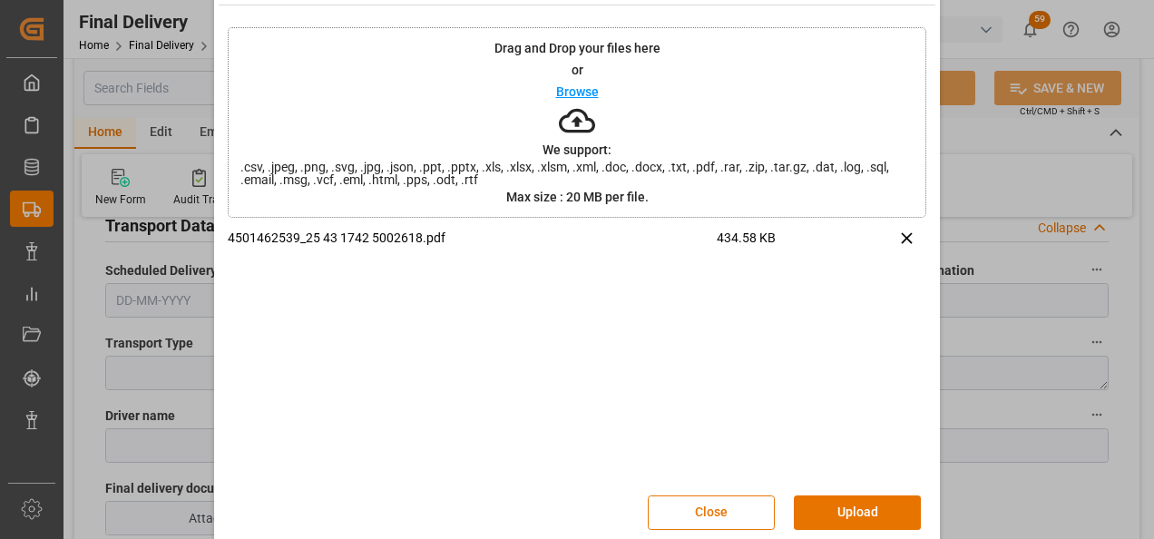
scroll to position [72, 0]
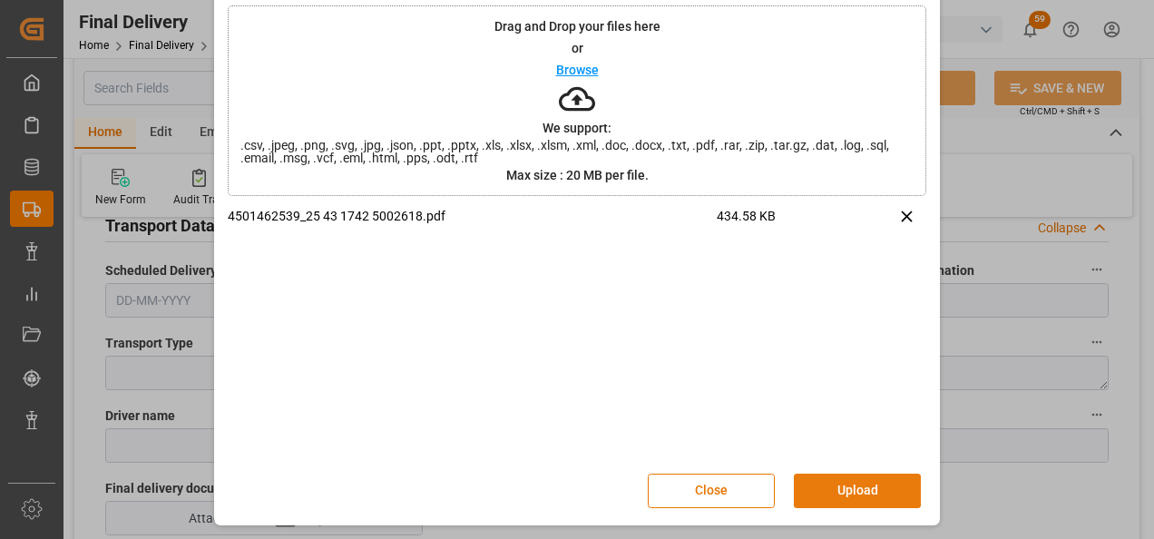
click at [849, 493] on button "Upload" at bounding box center [857, 490] width 127 height 34
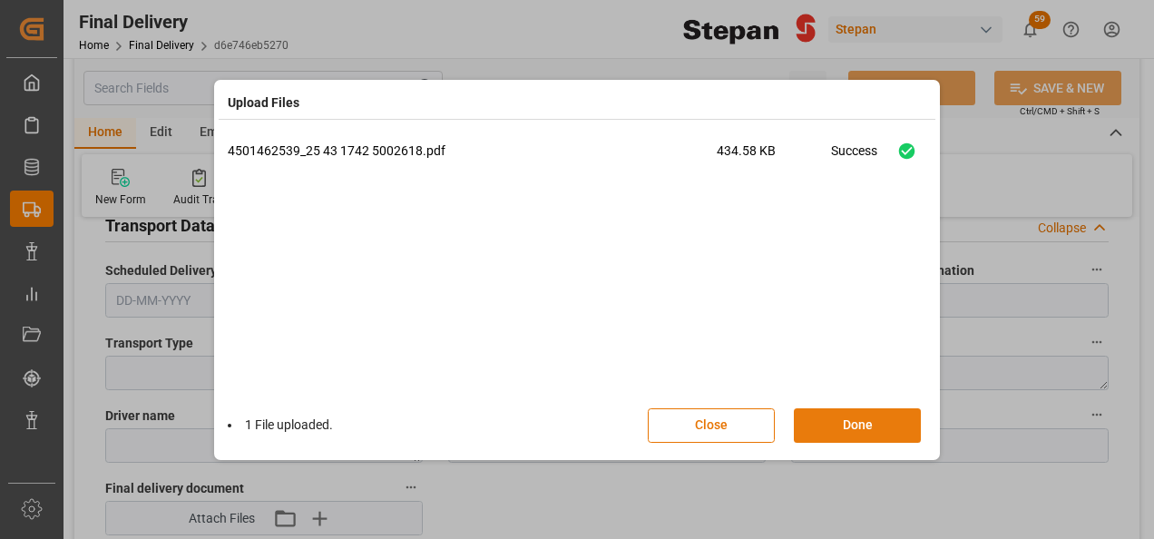
click at [849, 425] on button "Done" at bounding box center [857, 425] width 127 height 34
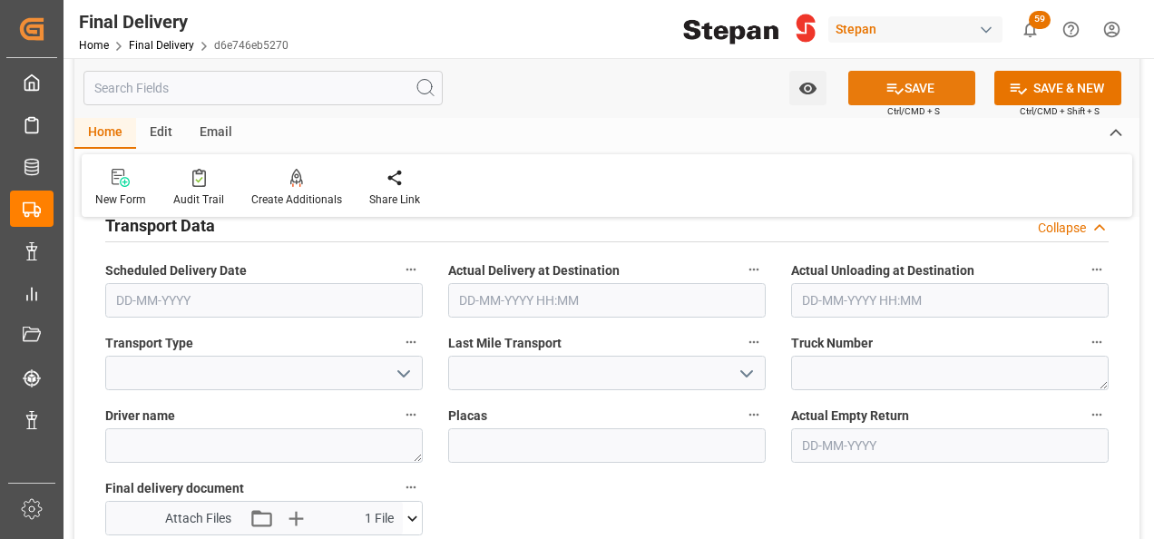
click at [905, 91] on button "SAVE" at bounding box center [911, 88] width 127 height 34
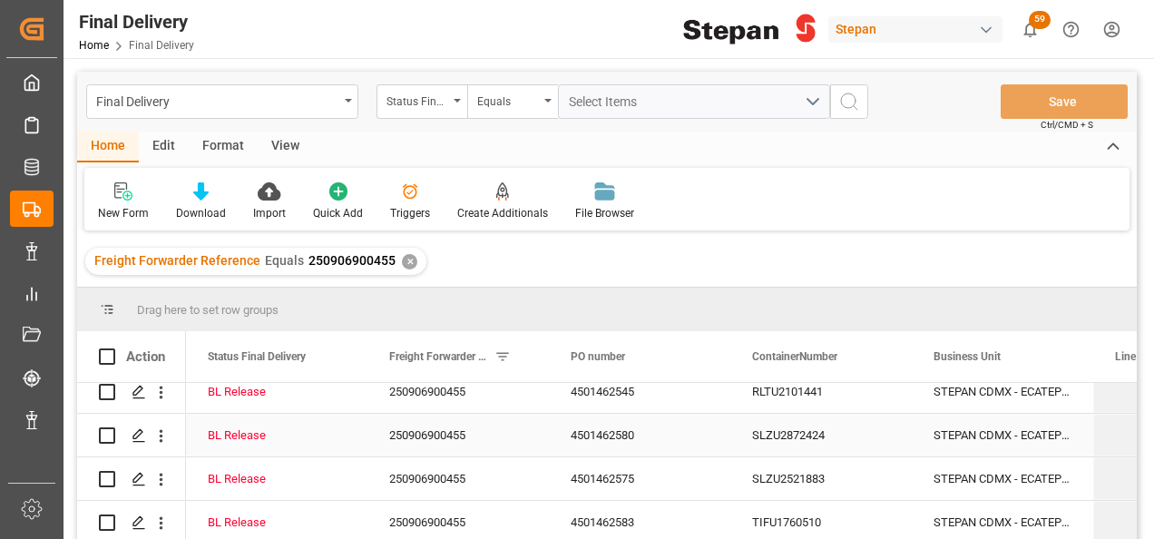
scroll to position [91, 0]
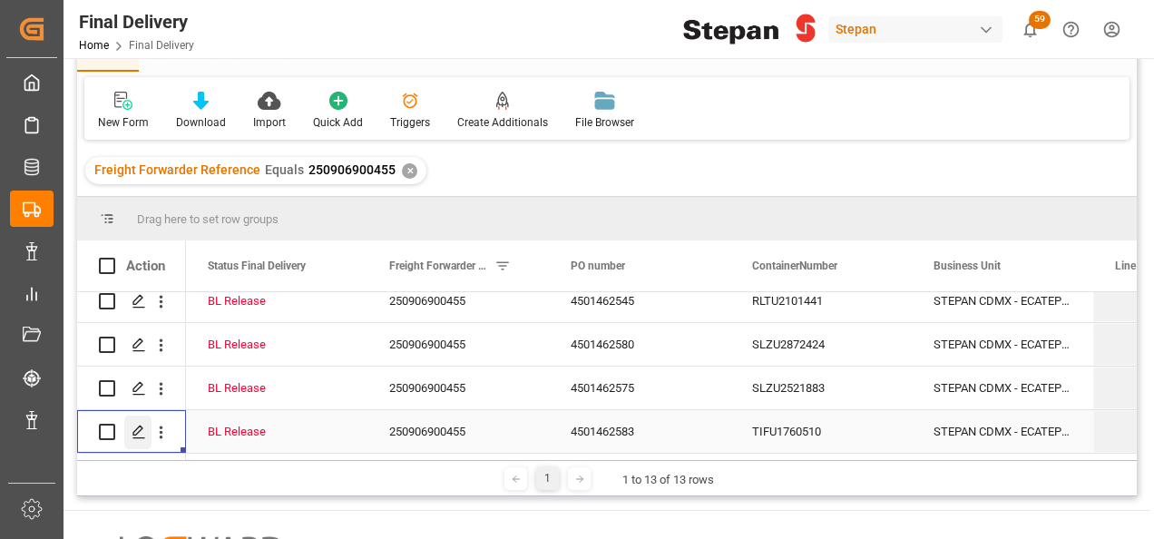
click at [135, 425] on icon "Press SPACE to select this row." at bounding box center [139, 432] width 15 height 15
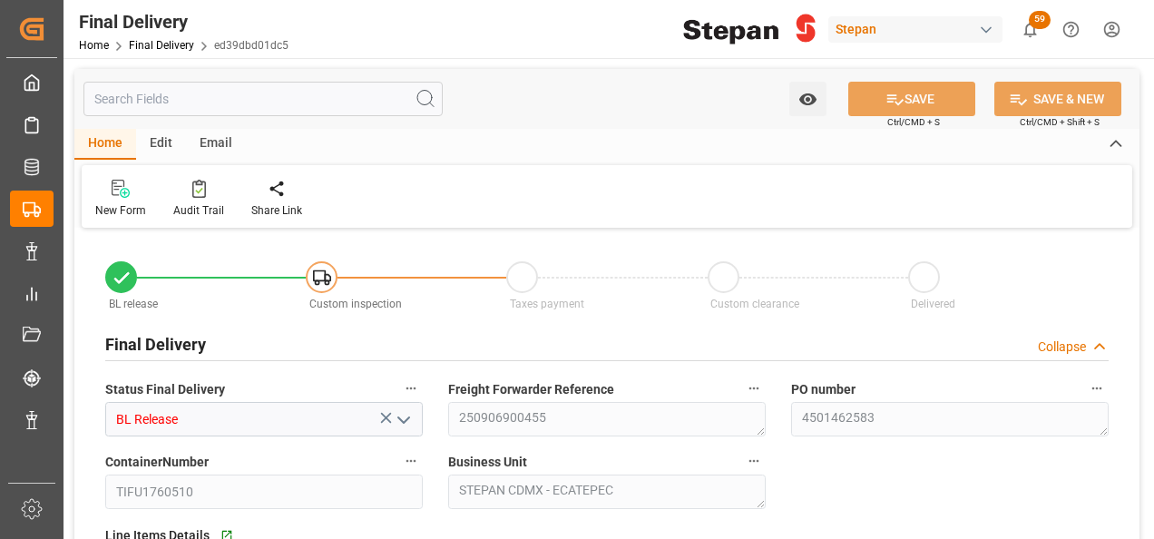
type input "BL Release"
type textarea "250906900455"
type textarea "4501462583"
type input "TIFU1760510"
type textarea "STEPAN CDMX - ECATEPEC"
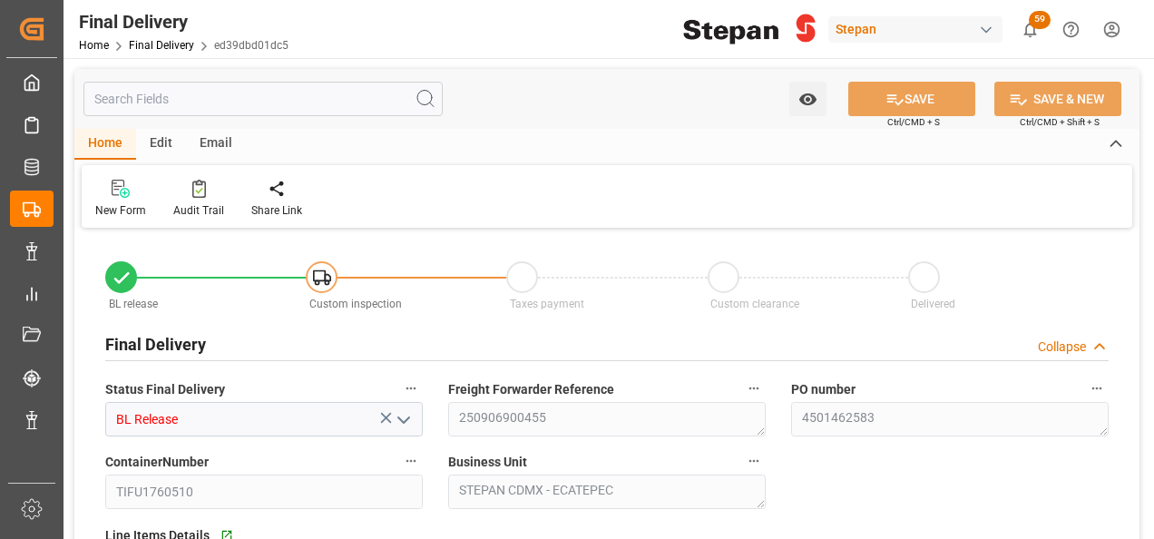
type textarea "25 43 1742 5002630"
type textarea "STEPAN CDMX - ECATEPEC"
type input "09-09-2025"
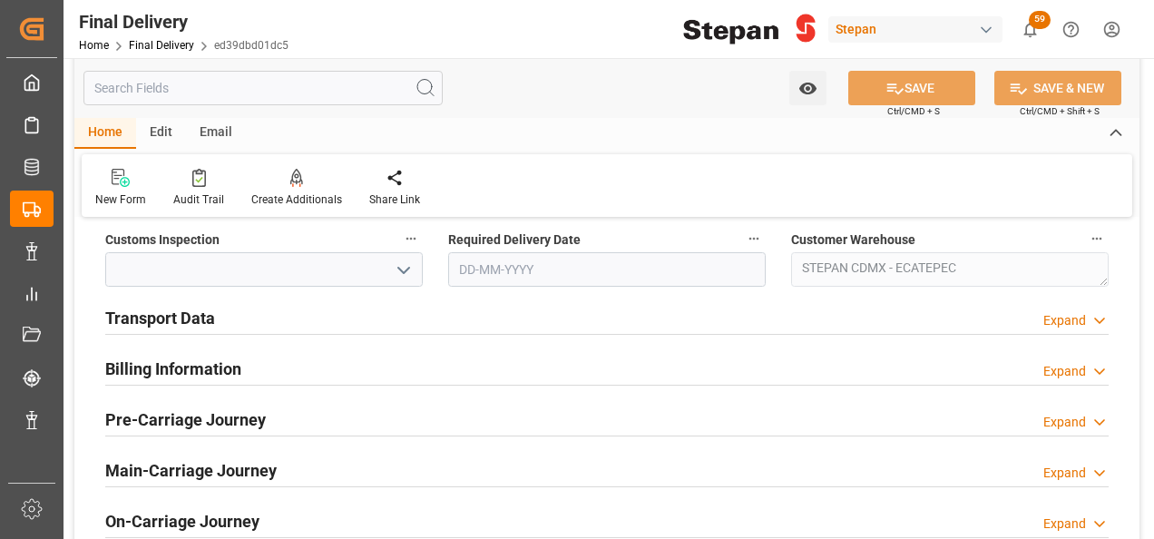
scroll to position [635, 0]
click at [212, 315] on h2 "Transport Data" at bounding box center [160, 316] width 110 height 24
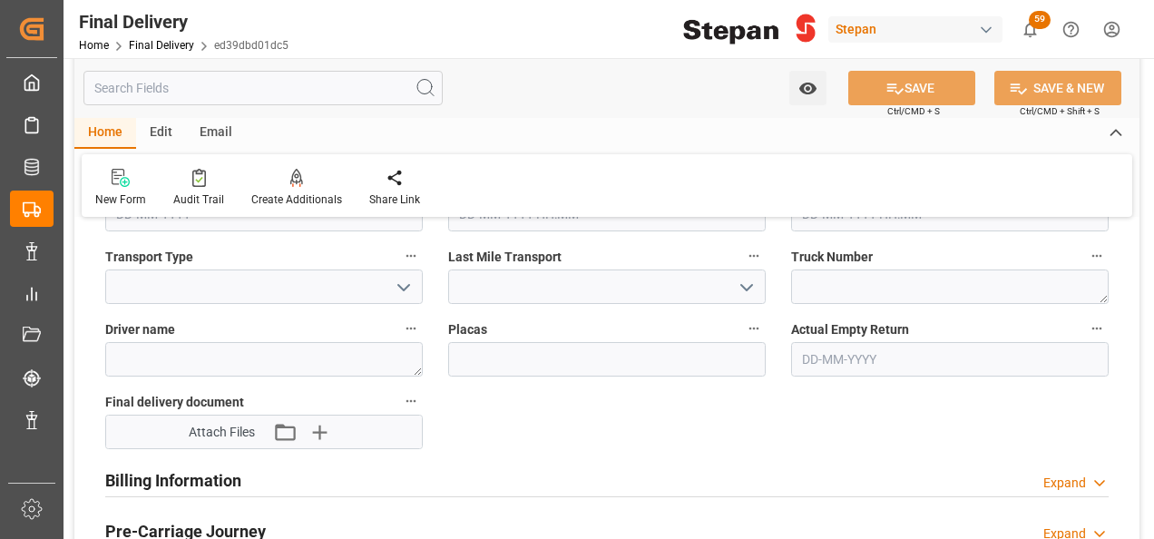
scroll to position [816, 0]
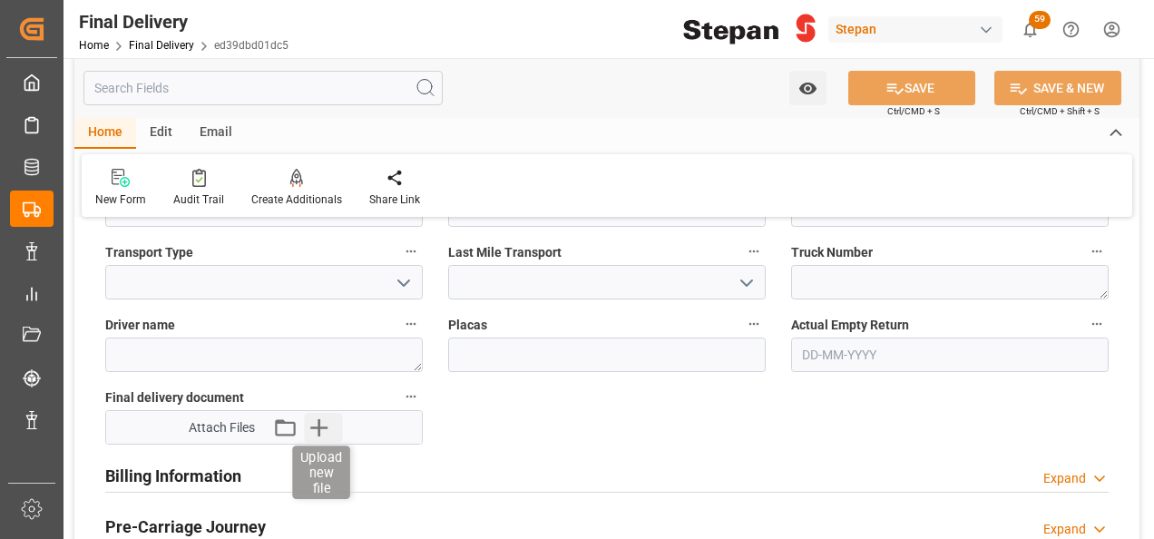
click at [330, 424] on icon "button" at bounding box center [319, 427] width 29 height 29
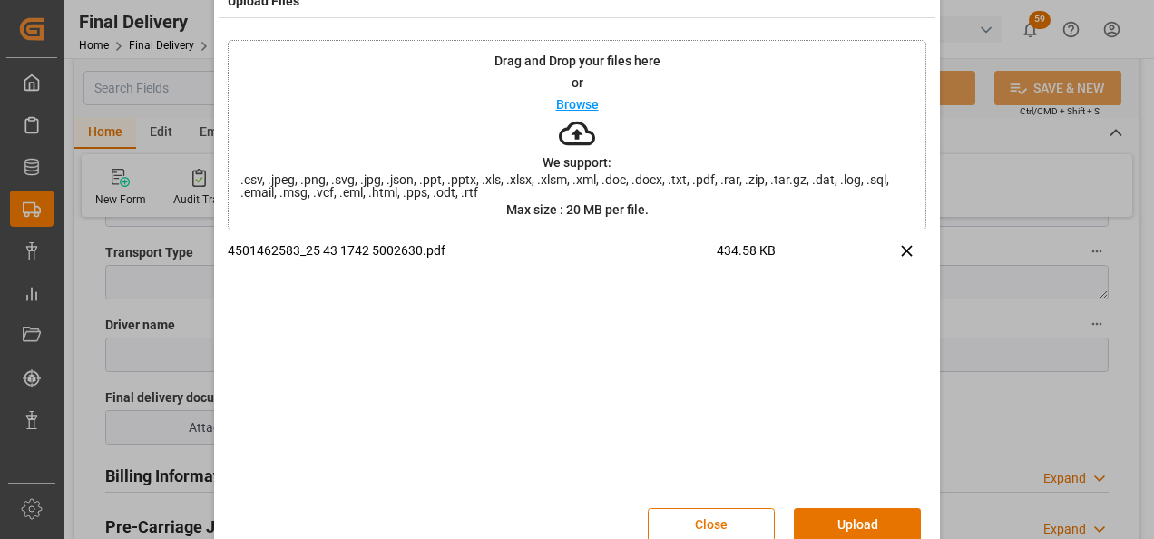
scroll to position [72, 0]
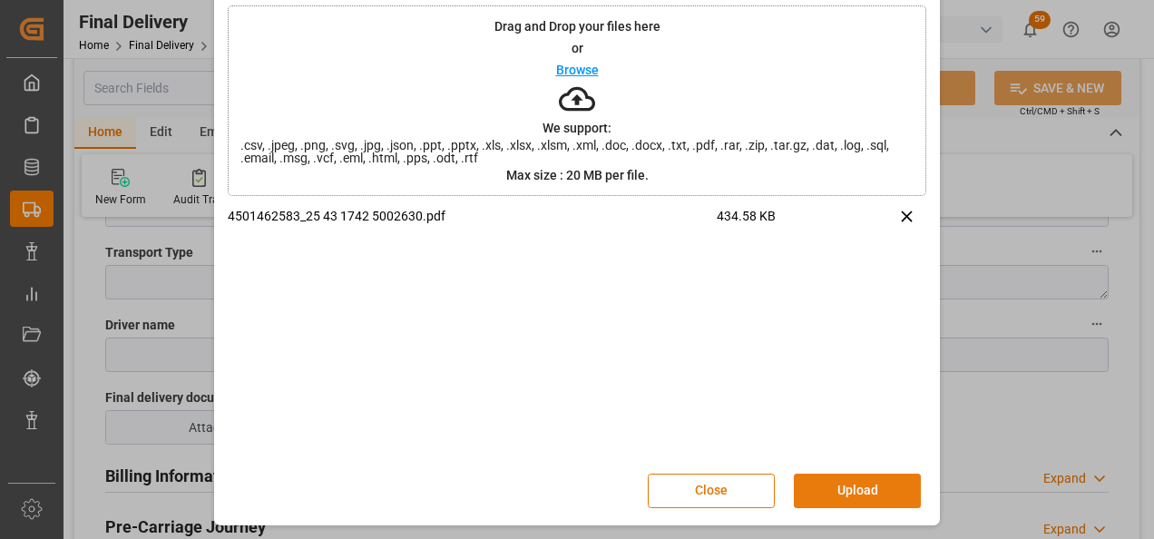
click at [854, 488] on button "Upload" at bounding box center [857, 490] width 127 height 34
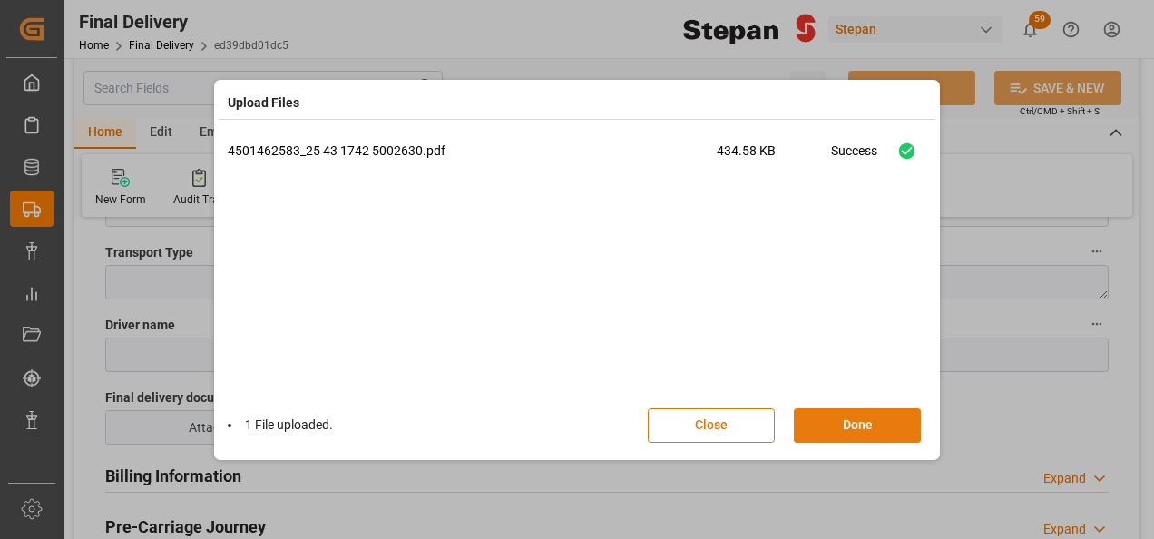
click at [838, 429] on button "Done" at bounding box center [857, 425] width 127 height 34
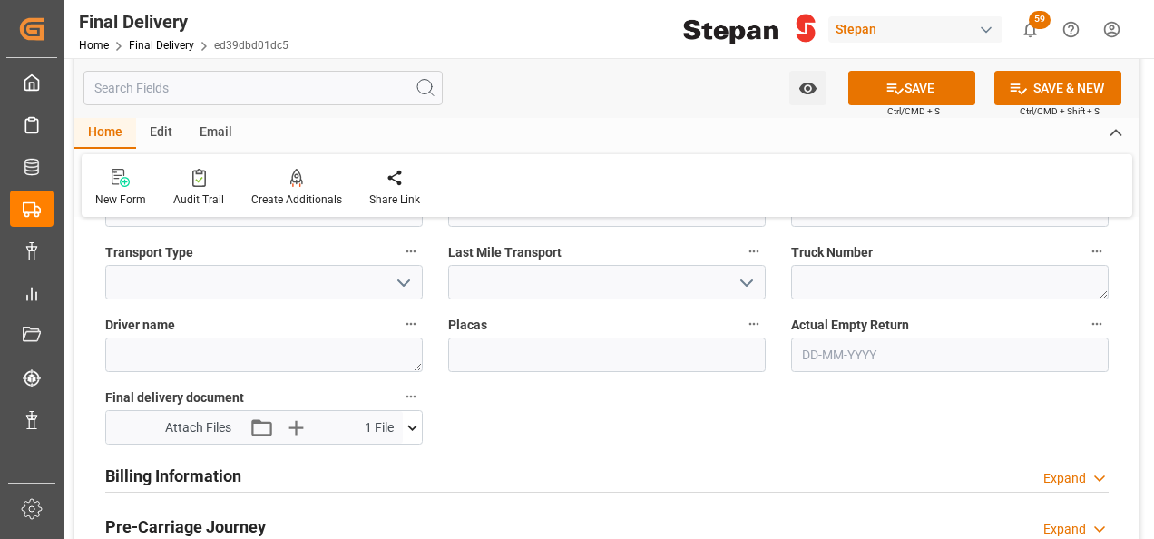
click at [896, 83] on icon at bounding box center [894, 88] width 19 height 19
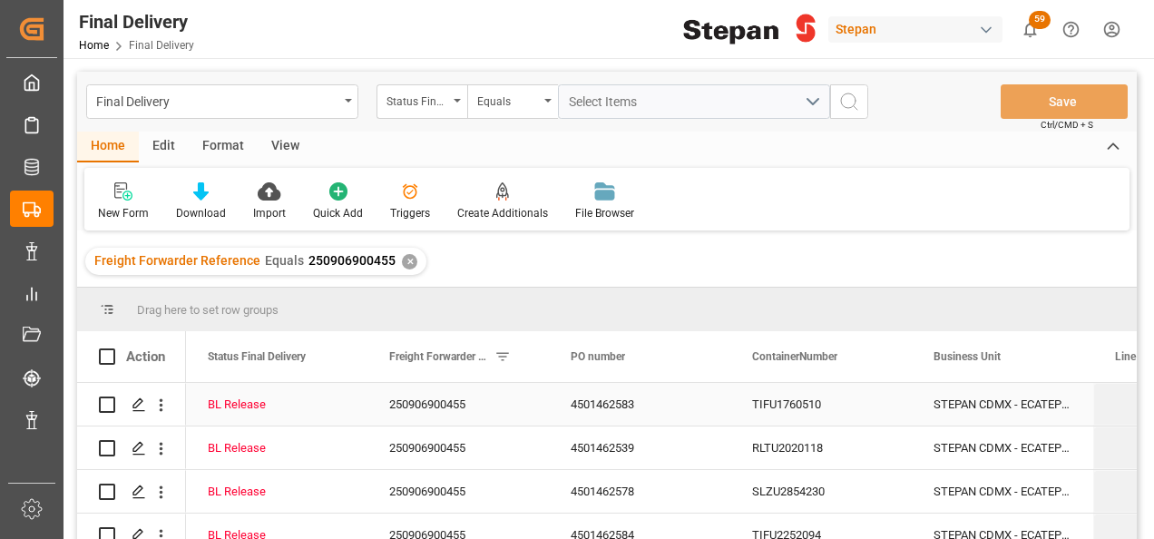
click at [425, 408] on div "250906900455" at bounding box center [457, 404] width 181 height 43
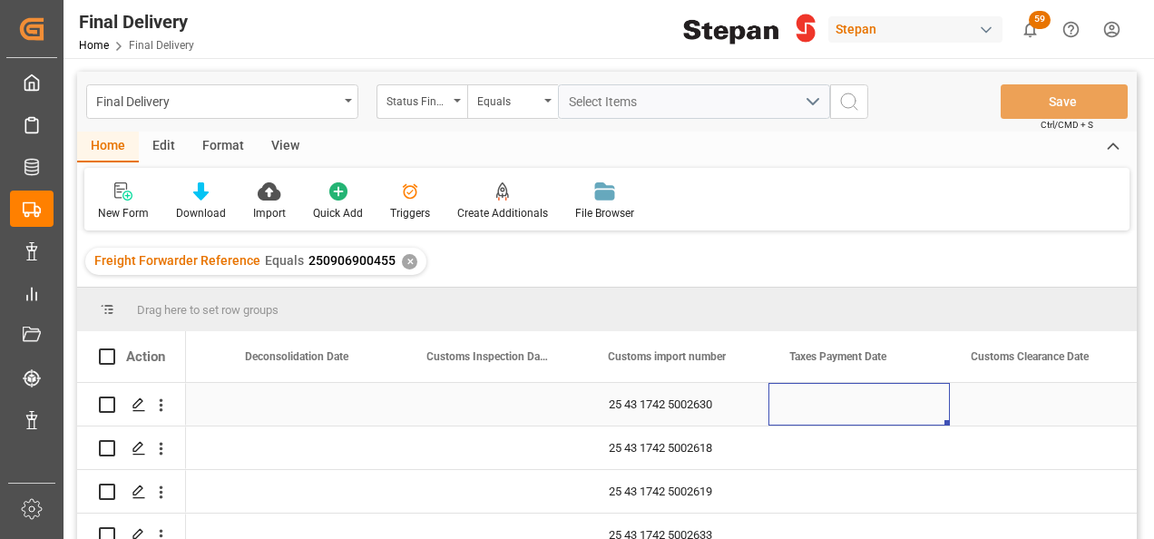
scroll to position [0, 1232]
click at [844, 414] on div "Press SPACE to select this row." at bounding box center [858, 404] width 181 height 43
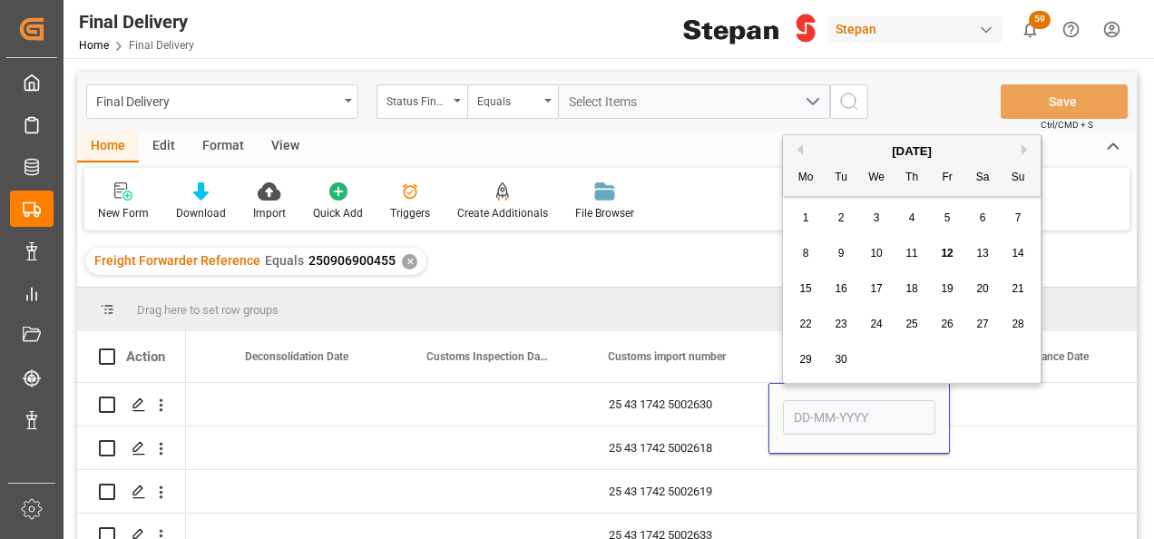
click at [945, 247] on span "12" at bounding box center [947, 253] width 12 height 13
type input "[DATE]"
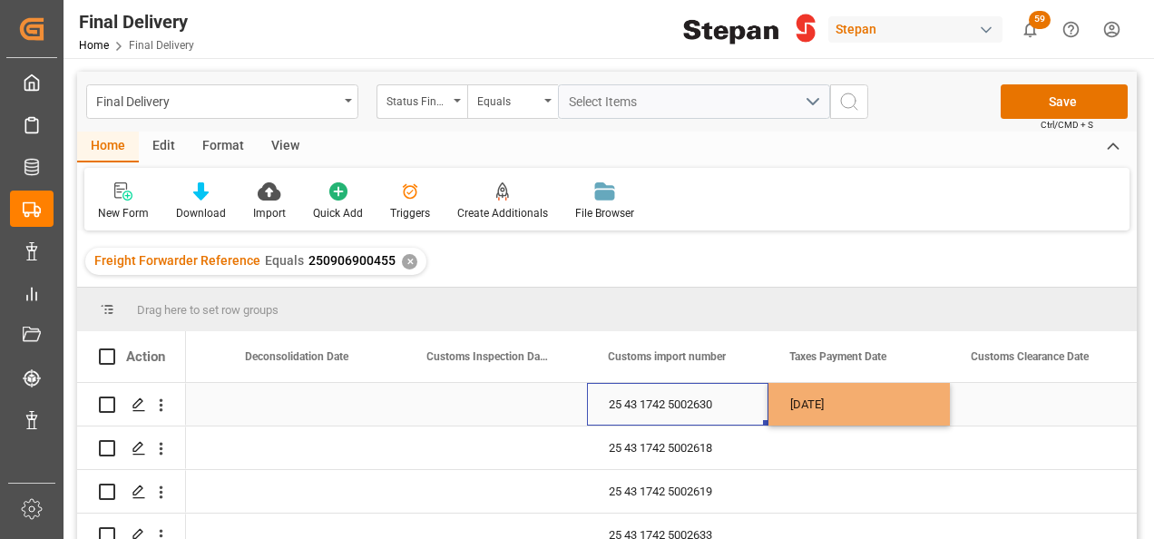
click at [732, 394] on div "25 43 1742 5002630" at bounding box center [677, 404] width 181 height 43
click at [864, 405] on div "[DATE]" at bounding box center [858, 404] width 181 height 43
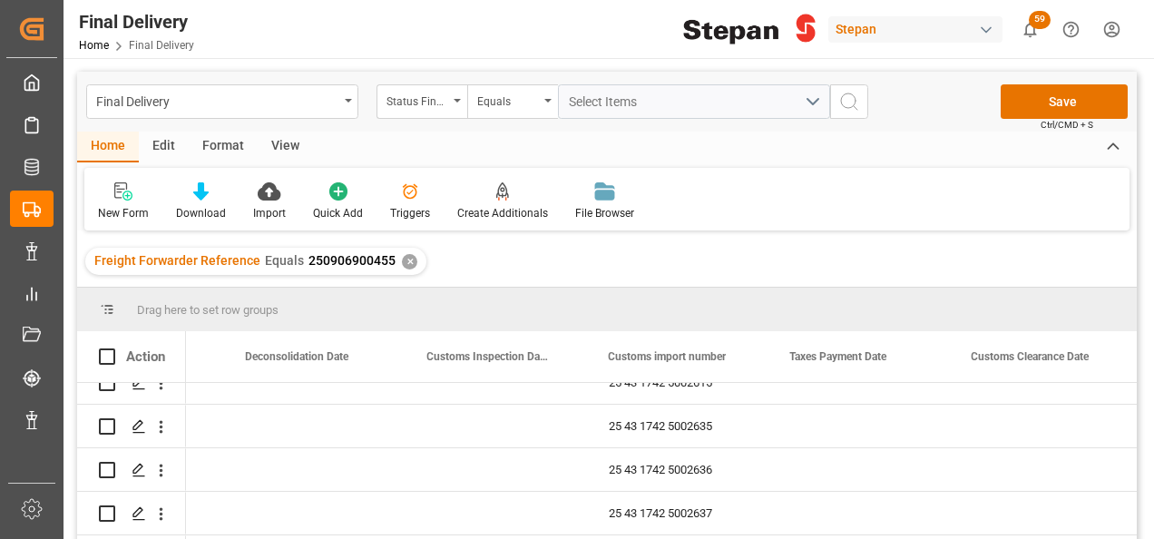
scroll to position [410, 0]
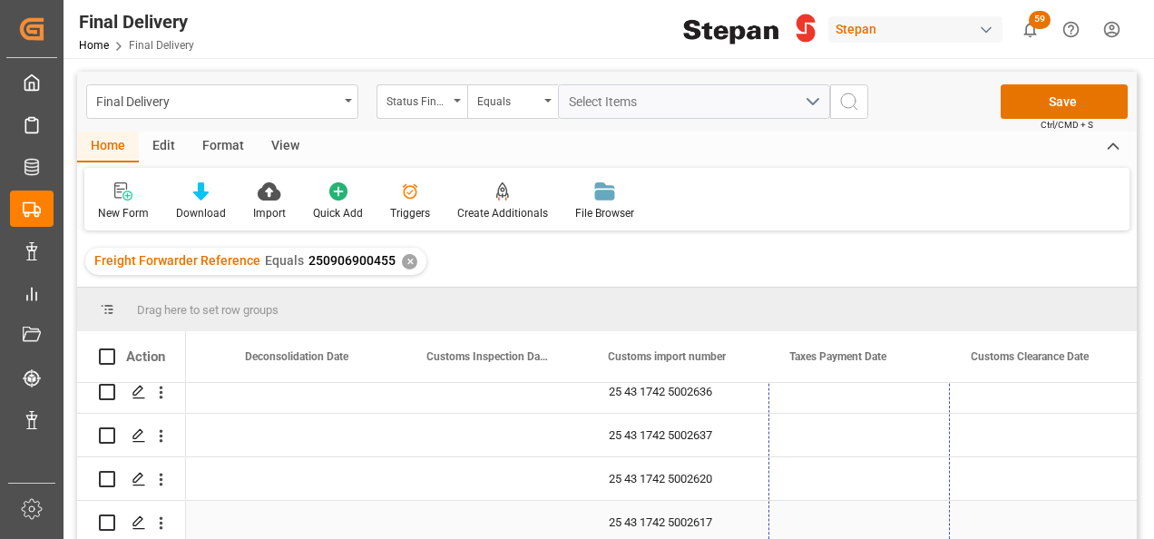
drag, startPoint x: 947, startPoint y: 425, endPoint x: 927, endPoint y: 479, distance: 58.0
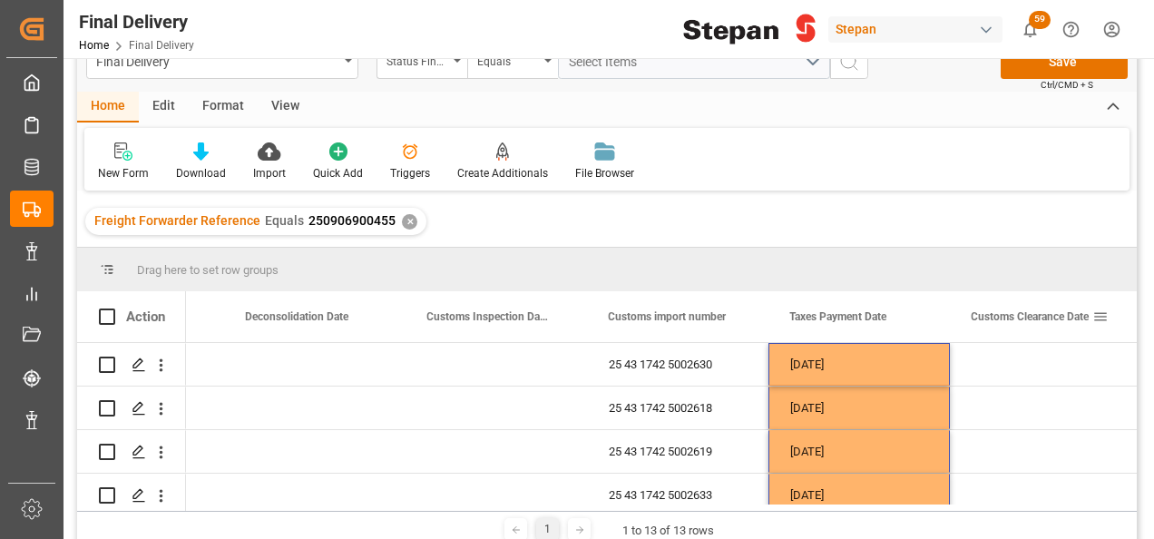
scroll to position [0, 0]
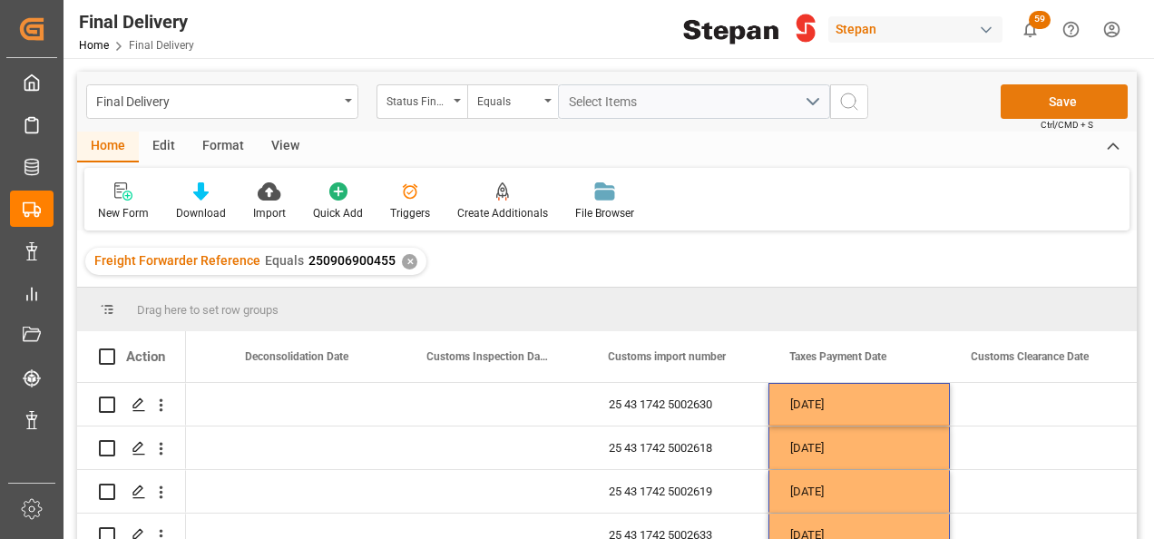
click at [1049, 103] on button "Save" at bounding box center [1063, 101] width 127 height 34
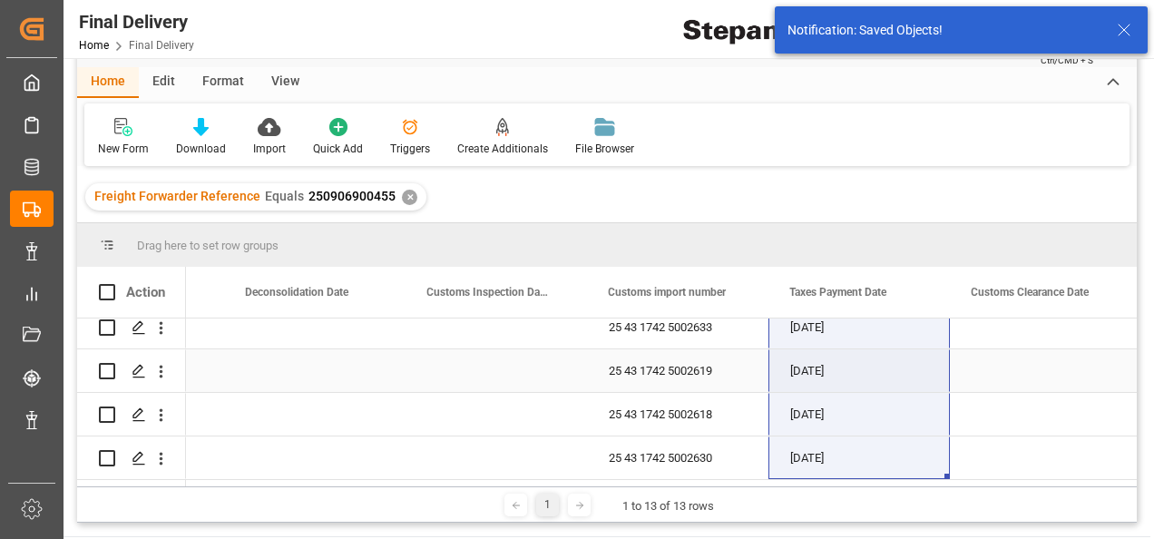
scroll to position [91, 0]
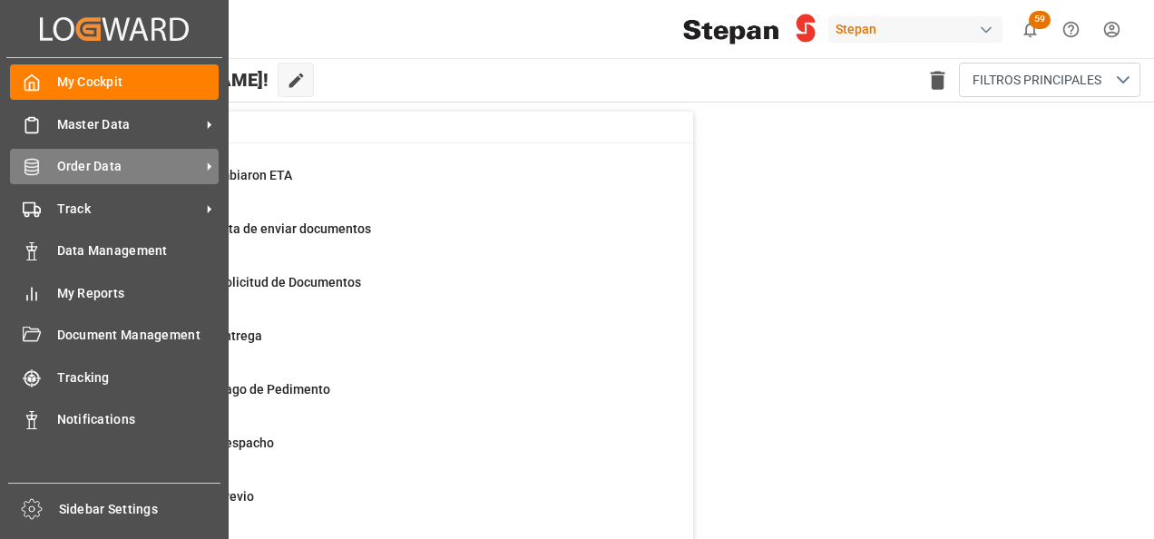
click at [83, 163] on span "Order Data" at bounding box center [128, 166] width 143 height 19
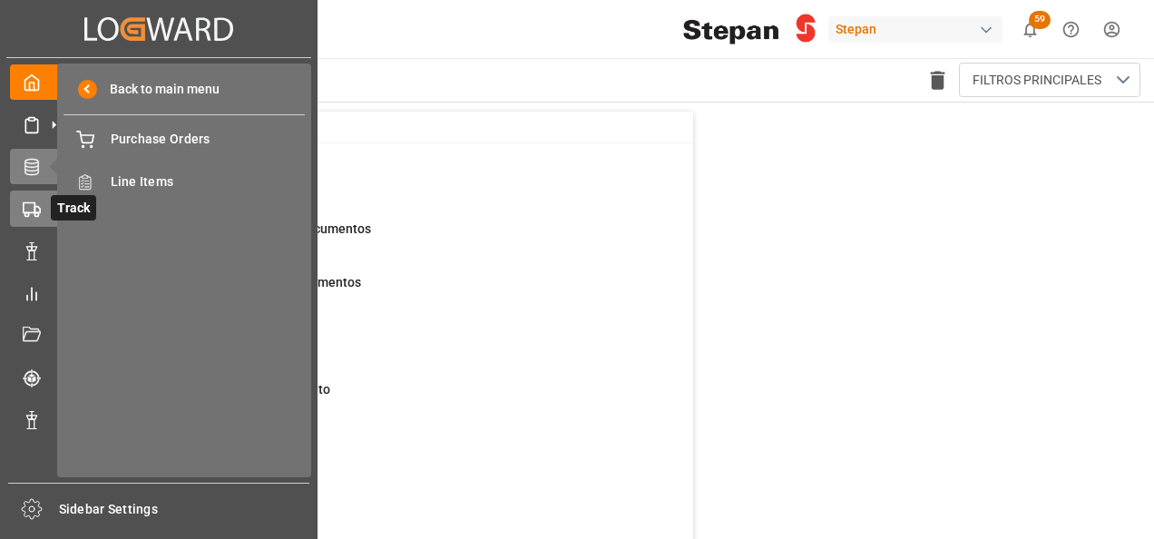
click at [49, 208] on icon at bounding box center [53, 209] width 19 height 19
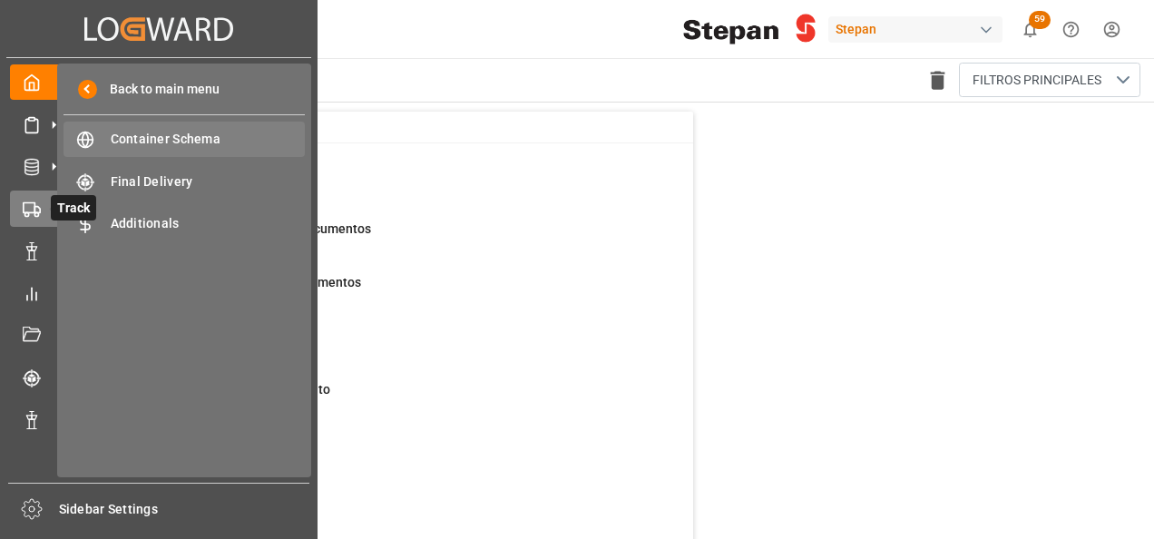
click at [125, 140] on span "Container Schema" at bounding box center [208, 139] width 195 height 19
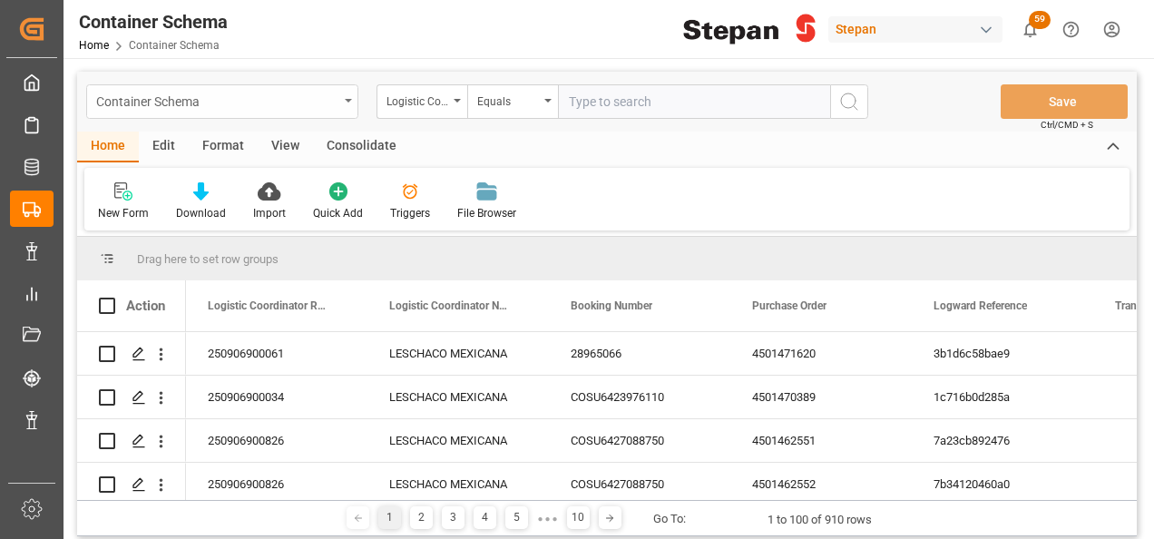
click at [346, 102] on icon "open menu" at bounding box center [348, 101] width 7 height 4
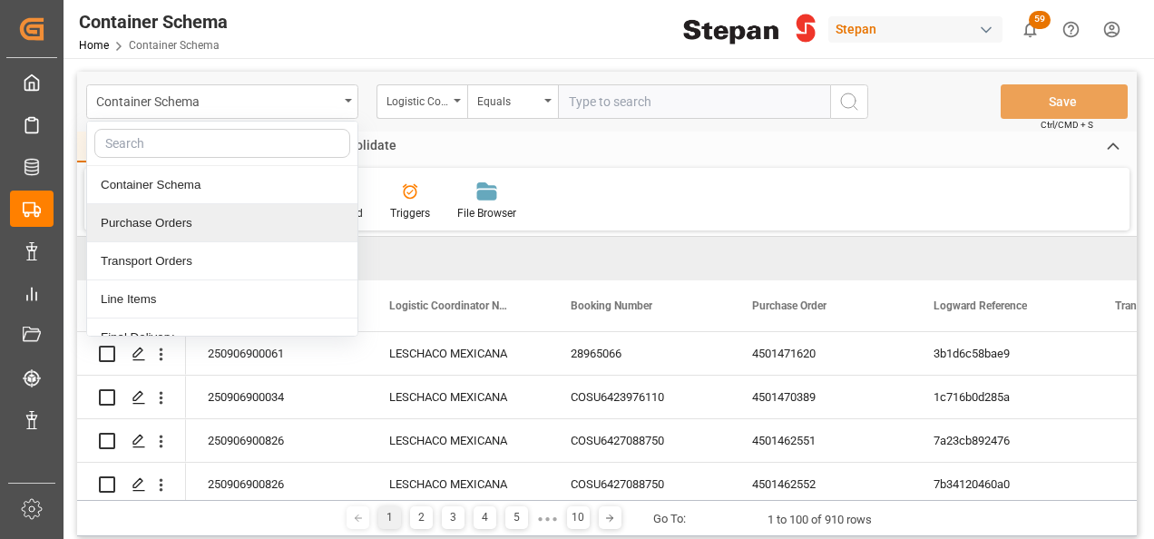
click at [137, 223] on div "Purchase Orders" at bounding box center [222, 223] width 270 height 38
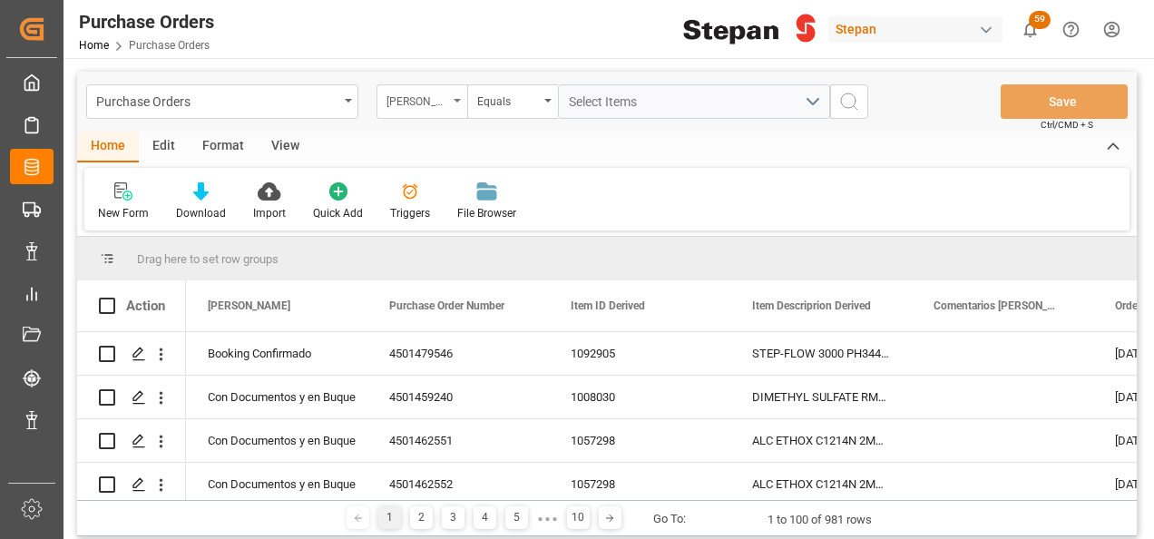
drag, startPoint x: 457, startPoint y: 94, endPoint x: 457, endPoint y: 112, distance: 18.1
click at [457, 95] on div "Hito Stepan" at bounding box center [421, 101] width 91 height 34
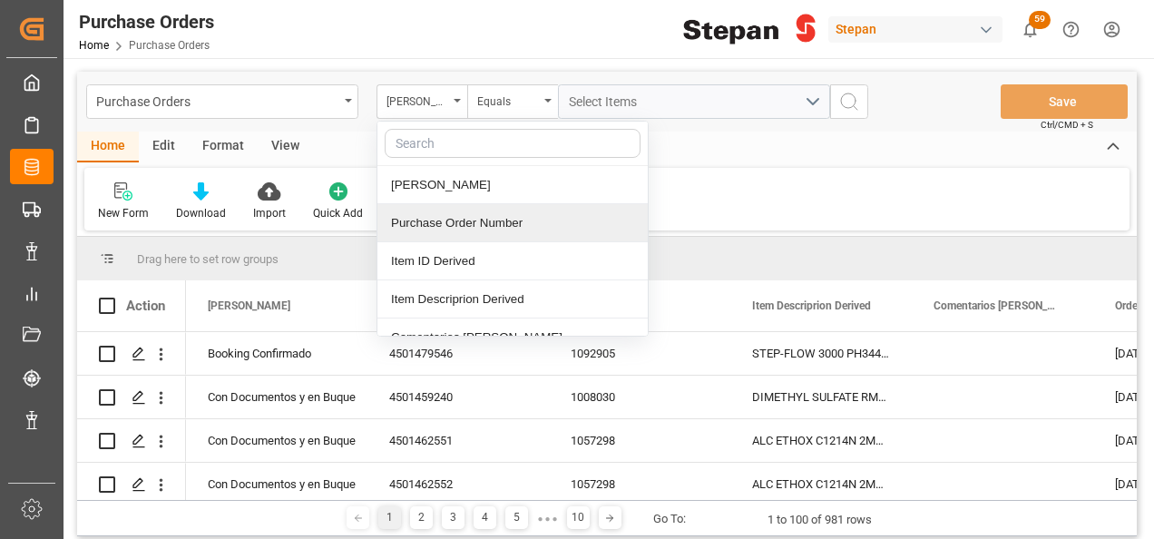
click at [436, 224] on div "Purchase Order Number" at bounding box center [512, 223] width 270 height 38
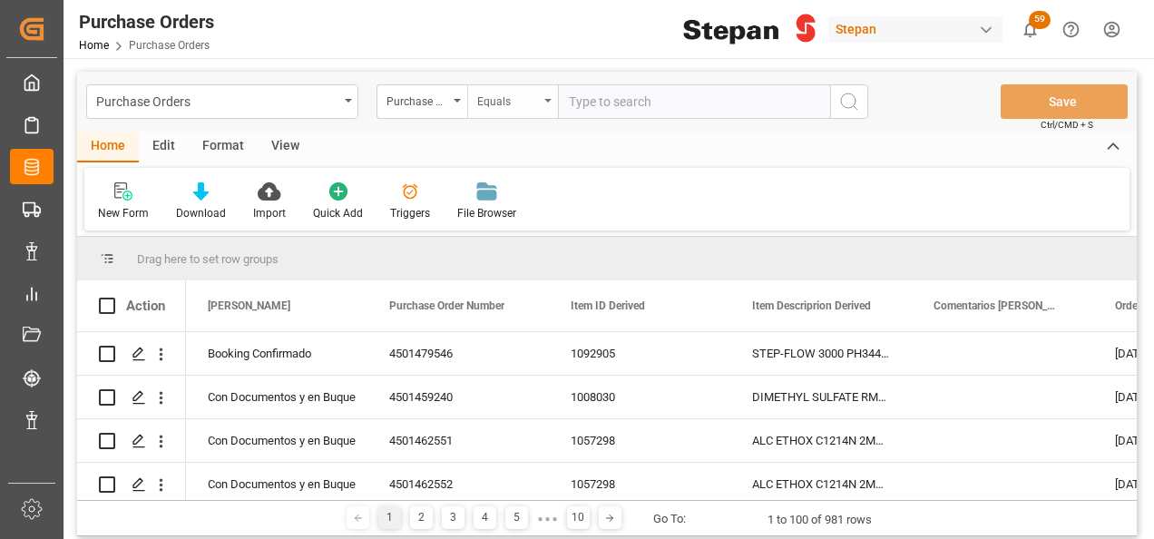
click at [542, 93] on div "Equals" at bounding box center [512, 101] width 91 height 34
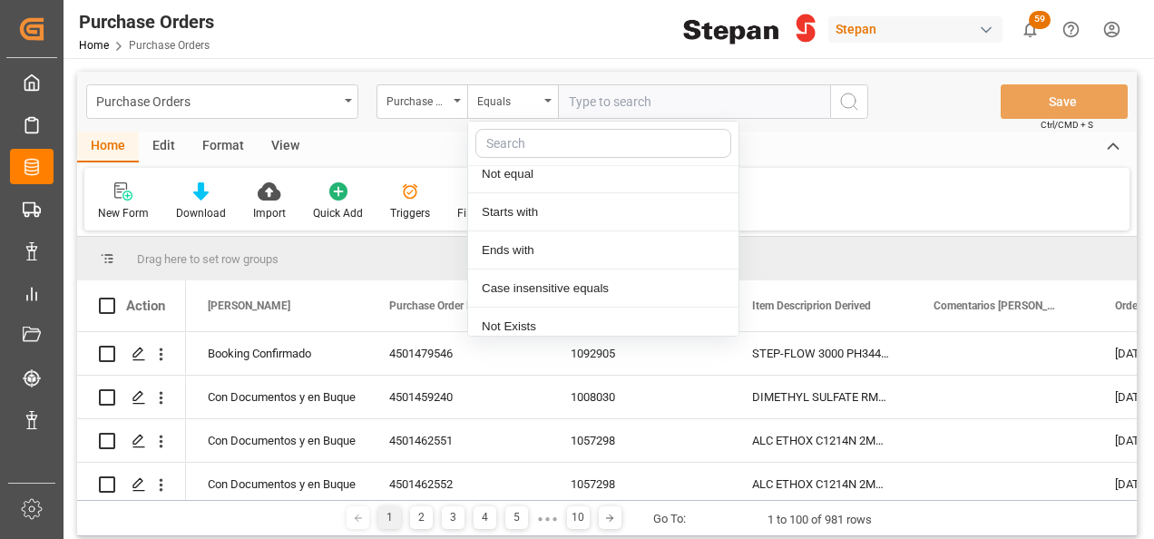
scroll to position [132, 0]
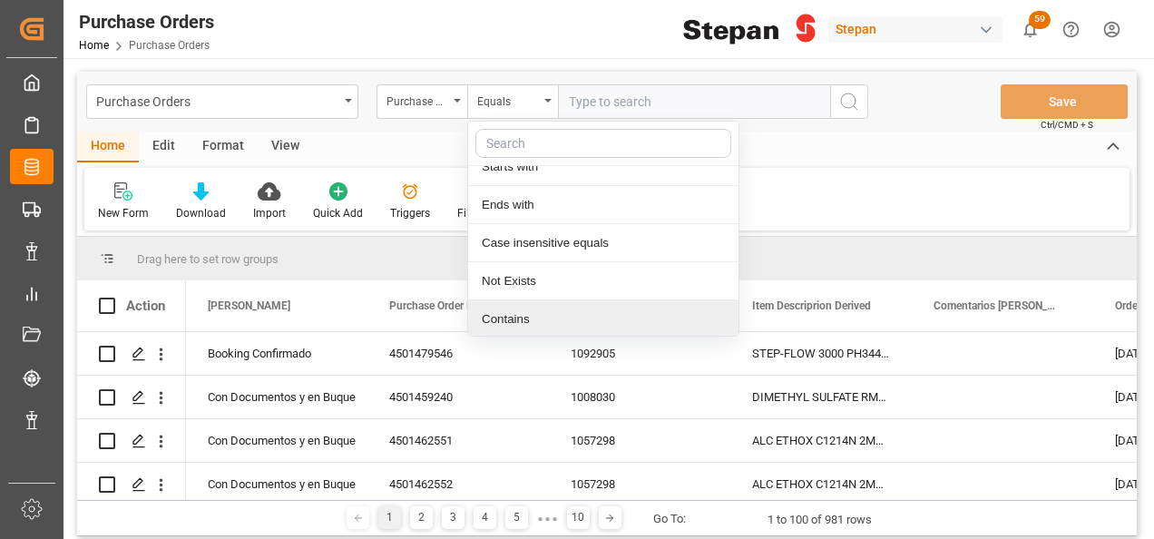
click at [500, 319] on div "Contains" at bounding box center [603, 319] width 270 height 38
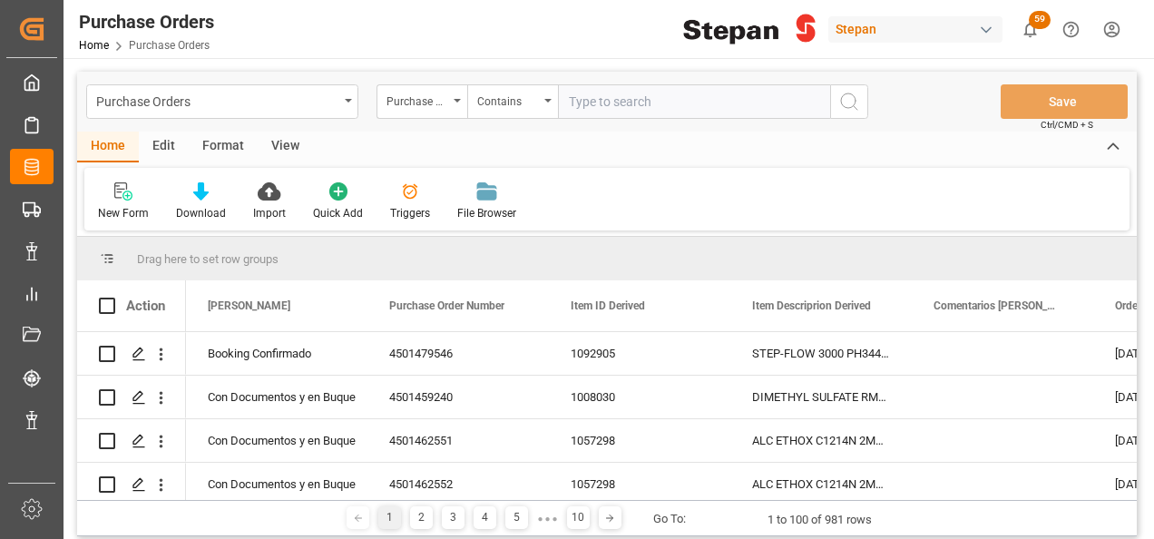
paste input "4501468621 / 4501468622 / 4501468623"
click at [650, 103] on input "4501468621 / 4501468622 / 4501468623" at bounding box center [694, 101] width 272 height 34
click at [727, 102] on input "4501468621,4501468622 / 4501468623" at bounding box center [694, 101] width 272 height 34
type input "4501468621,4501468622,4501468623"
click at [861, 107] on button "search button" at bounding box center [849, 101] width 38 height 34
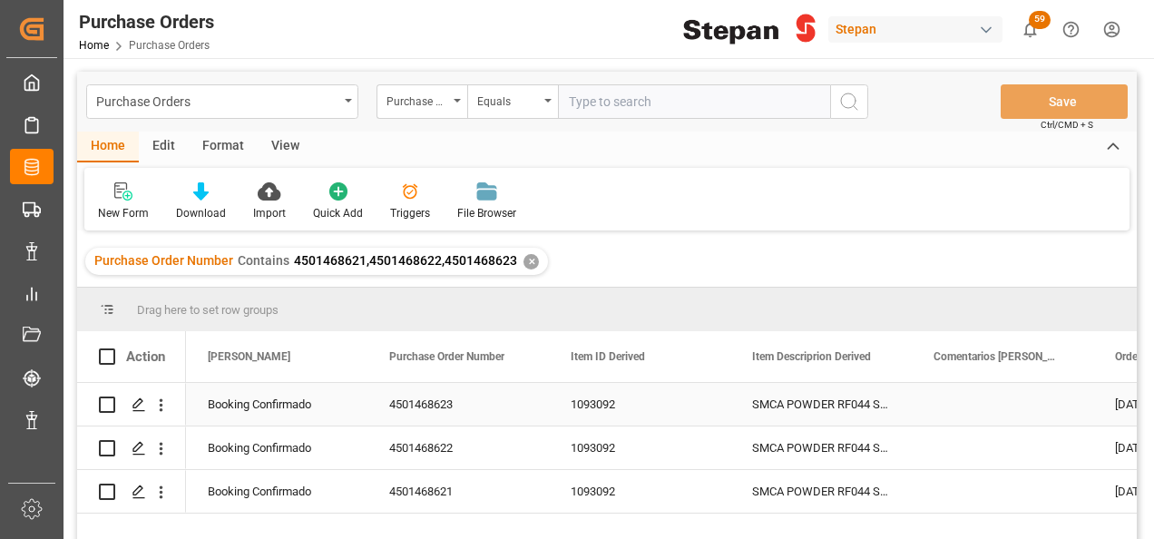
click at [269, 405] on div "Booking Confirmado" at bounding box center [277, 405] width 138 height 42
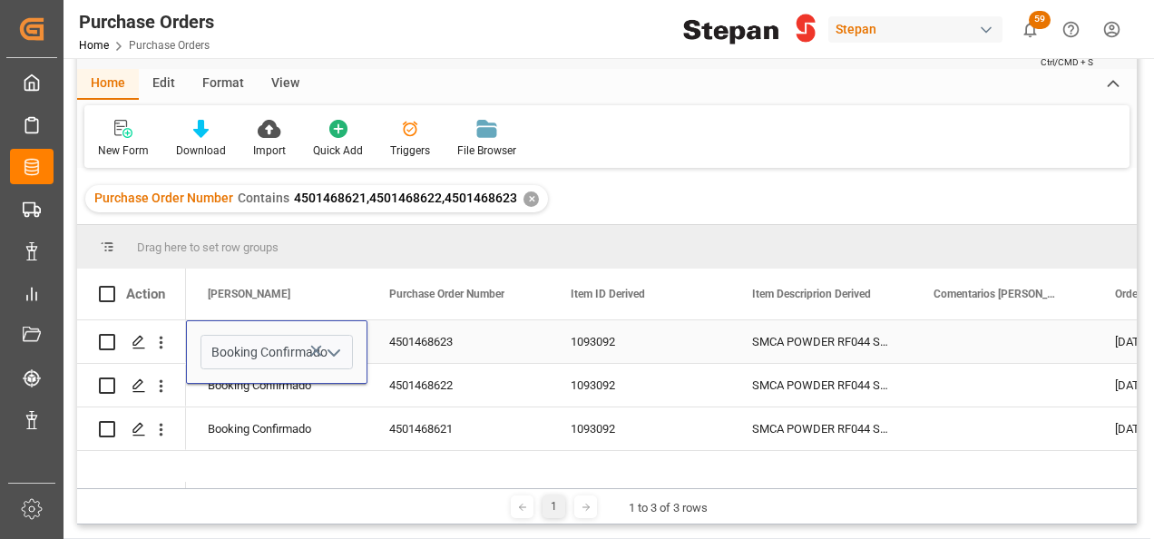
scroll to position [91, 0]
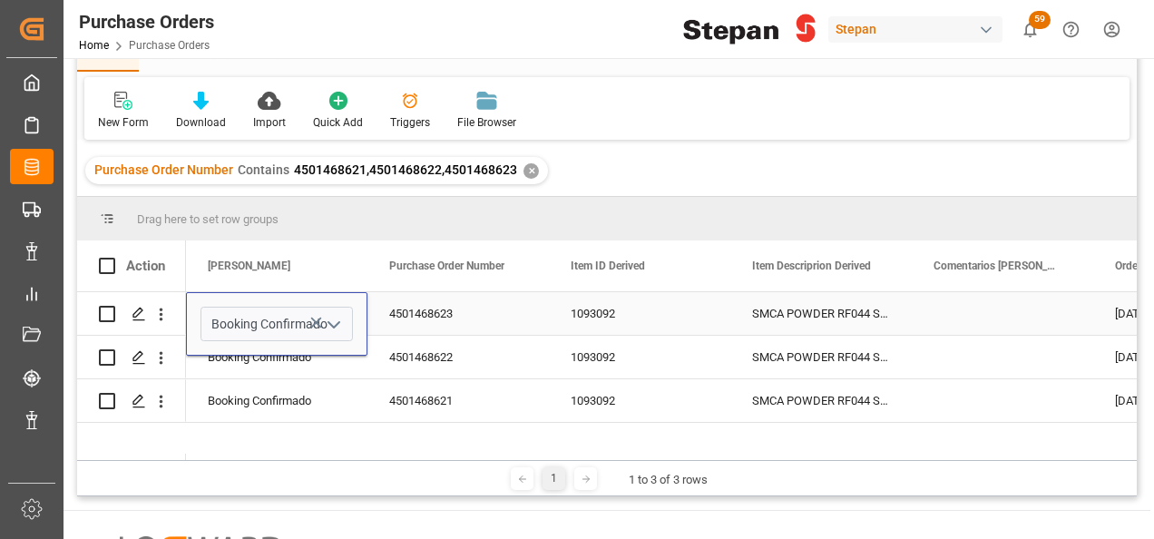
click at [332, 319] on icon "open menu" at bounding box center [334, 325] width 22 height 22
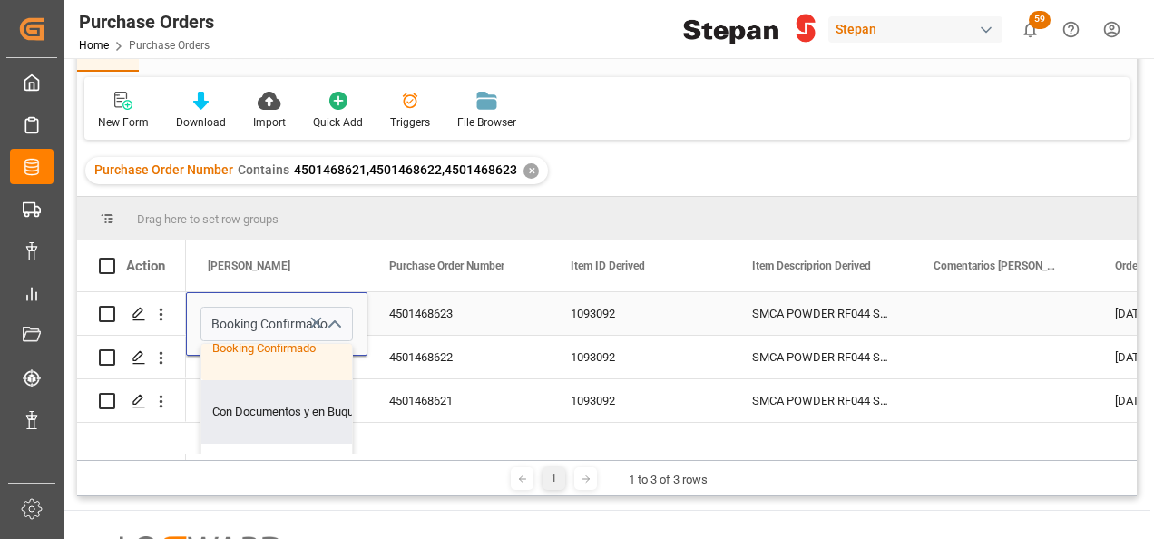
click at [249, 409] on div "Con Documentos y en Buque" at bounding box center [294, 411] width 187 height 63
type input "Con Documentos y en Buque"
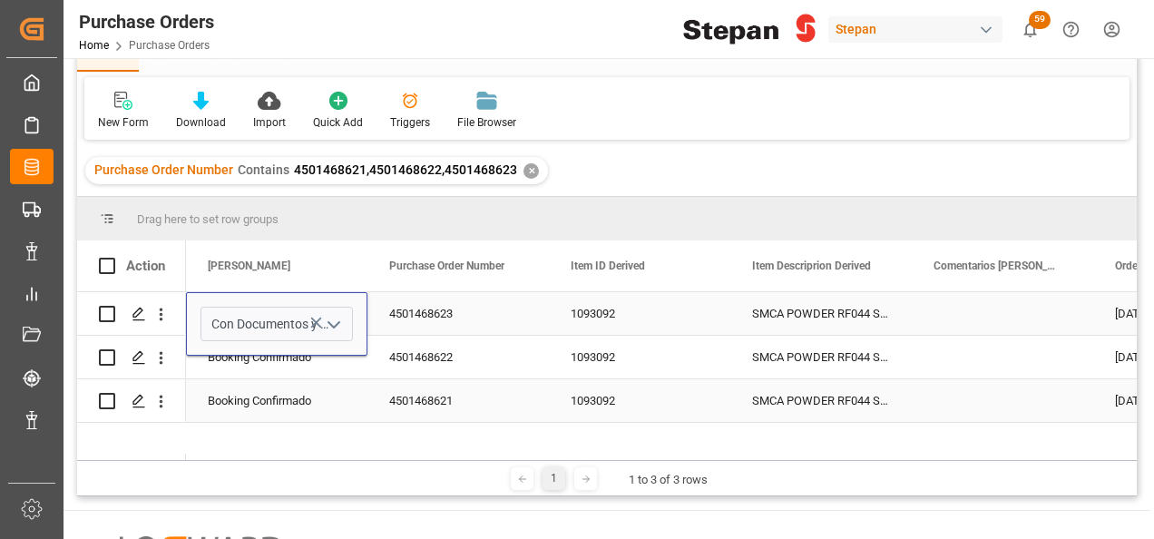
click at [259, 383] on div "Booking Confirmado" at bounding box center [277, 401] width 138 height 42
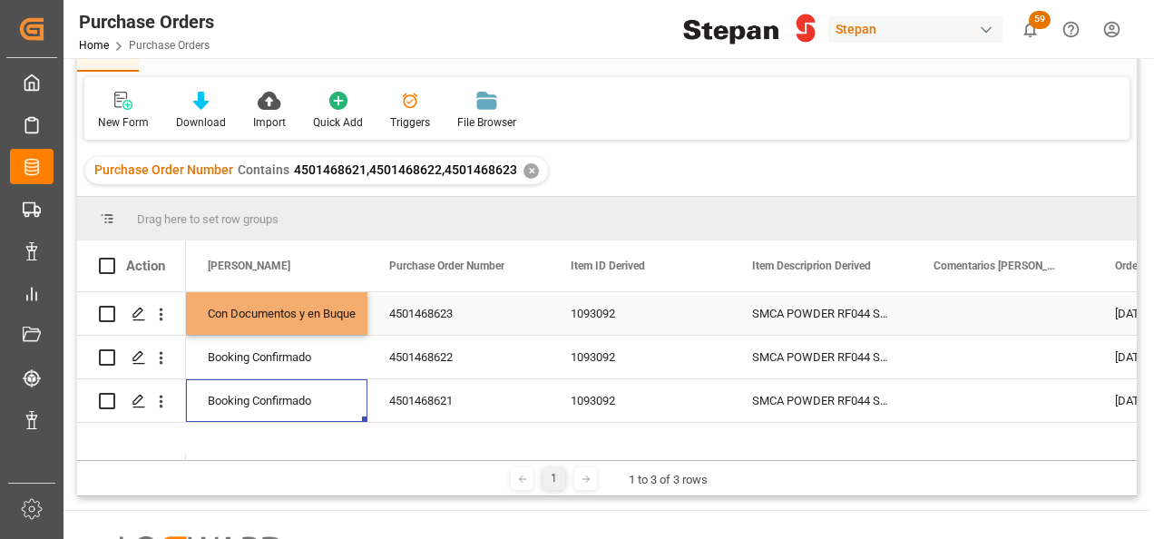
click at [272, 317] on div "Con Documentos y en Buque" at bounding box center [277, 314] width 138 height 42
drag, startPoint x: 364, startPoint y: 332, endPoint x: 365, endPoint y: 389, distance: 57.2
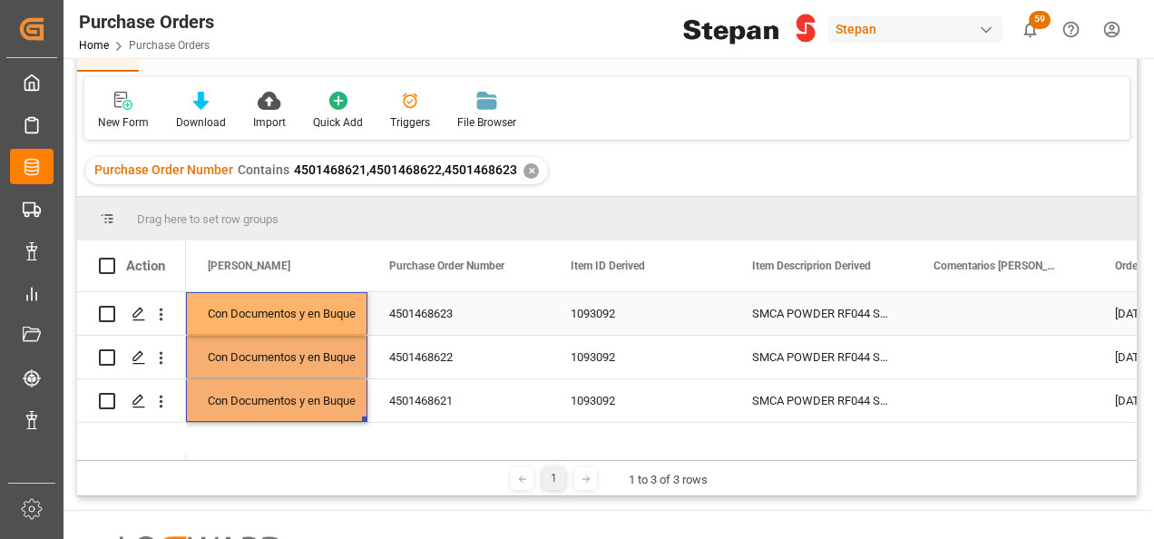
click at [428, 321] on div "4501468623" at bounding box center [457, 313] width 181 height 43
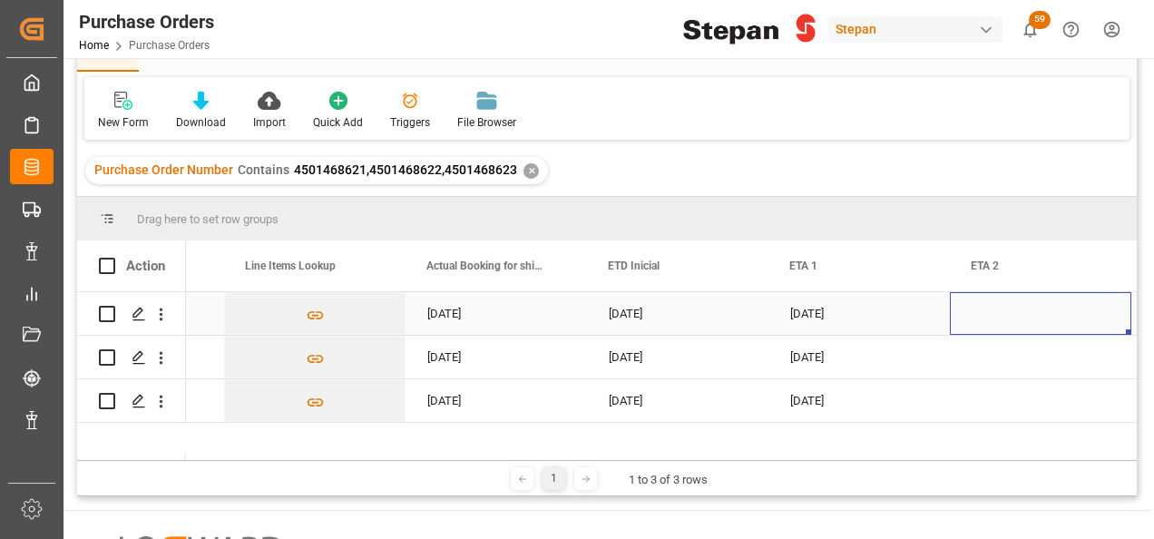
scroll to position [0, 0]
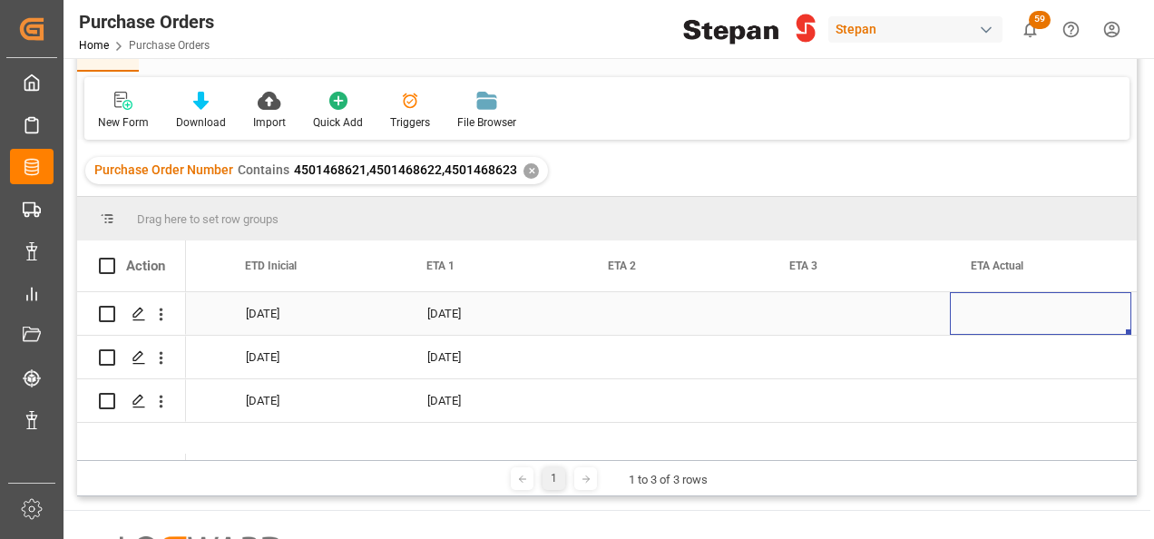
click at [994, 312] on div "Press SPACE to select this row." at bounding box center [1040, 313] width 181 height 43
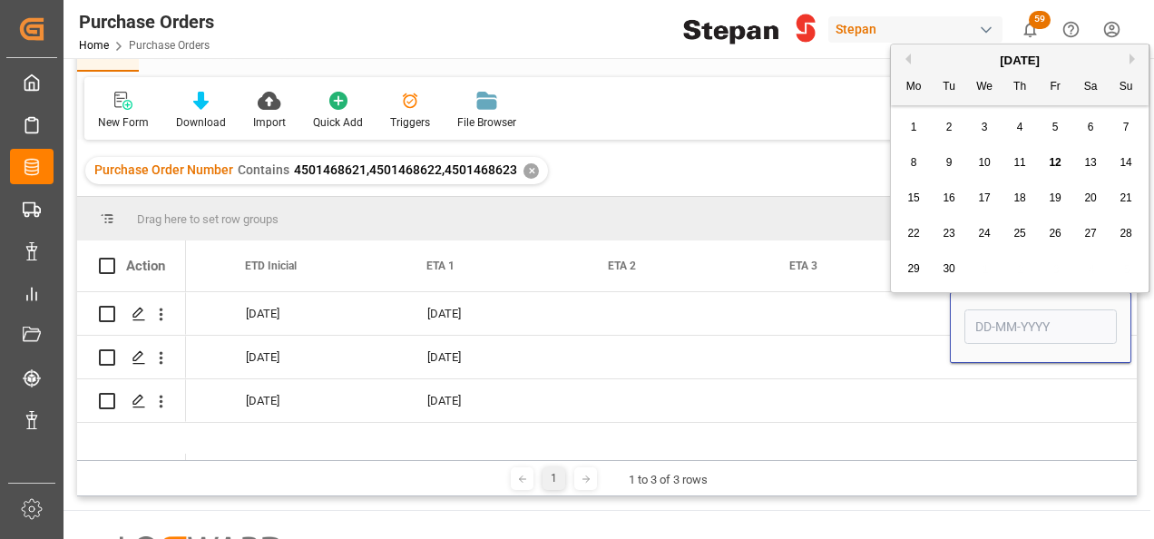
click at [914, 272] on span "29" at bounding box center [913, 268] width 12 height 13
type input "29-09-2025"
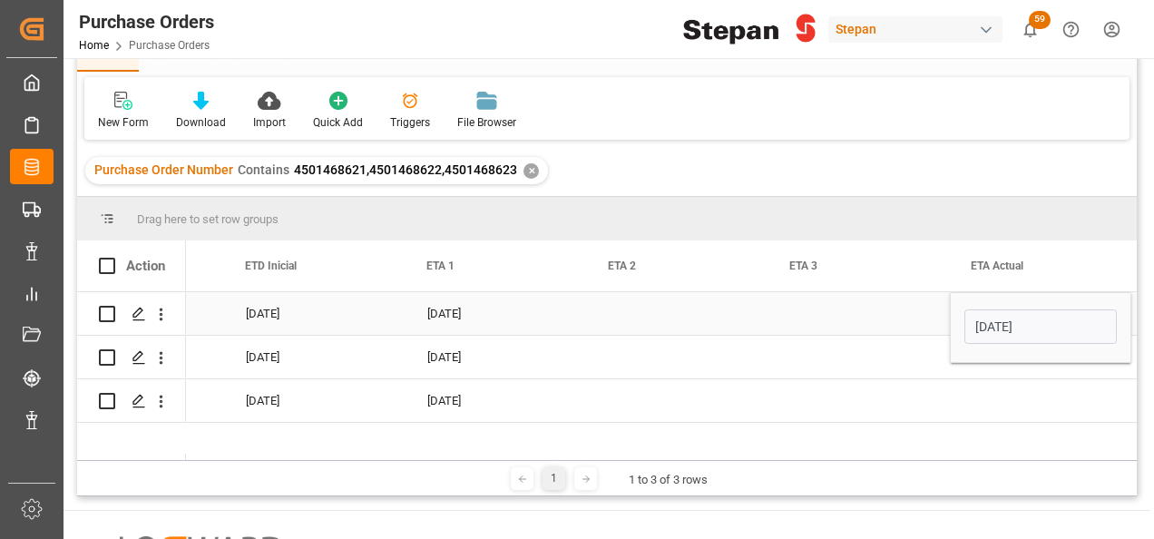
click at [882, 311] on div "Press SPACE to select this row." at bounding box center [858, 313] width 181 height 43
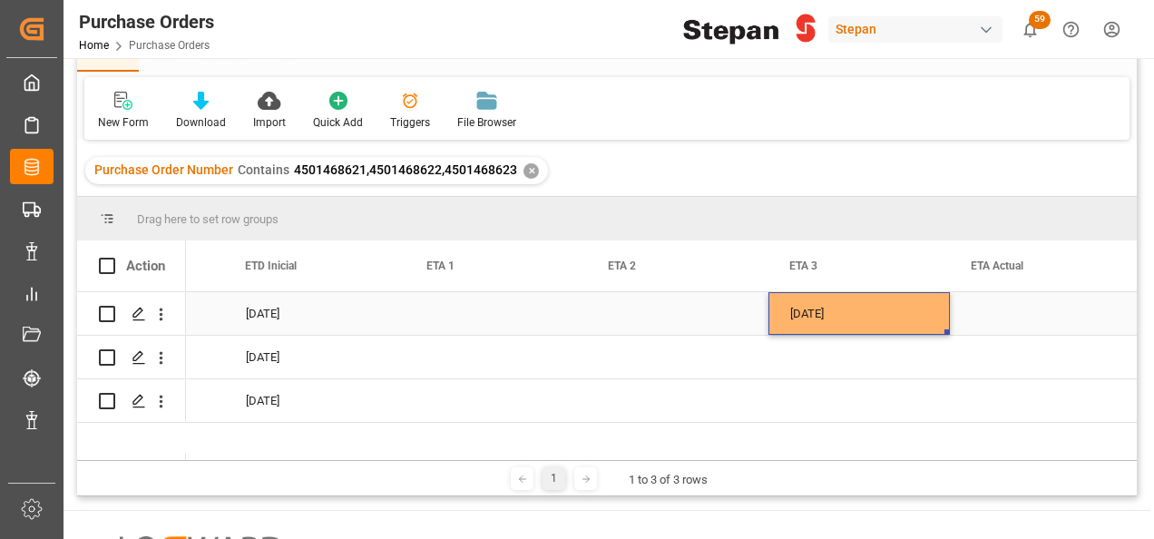
scroll to position [0, 2503]
click at [882, 311] on div "29-09-2025" at bounding box center [858, 313] width 181 height 43
drag, startPoint x: 946, startPoint y: 330, endPoint x: 947, endPoint y: 391, distance: 60.8
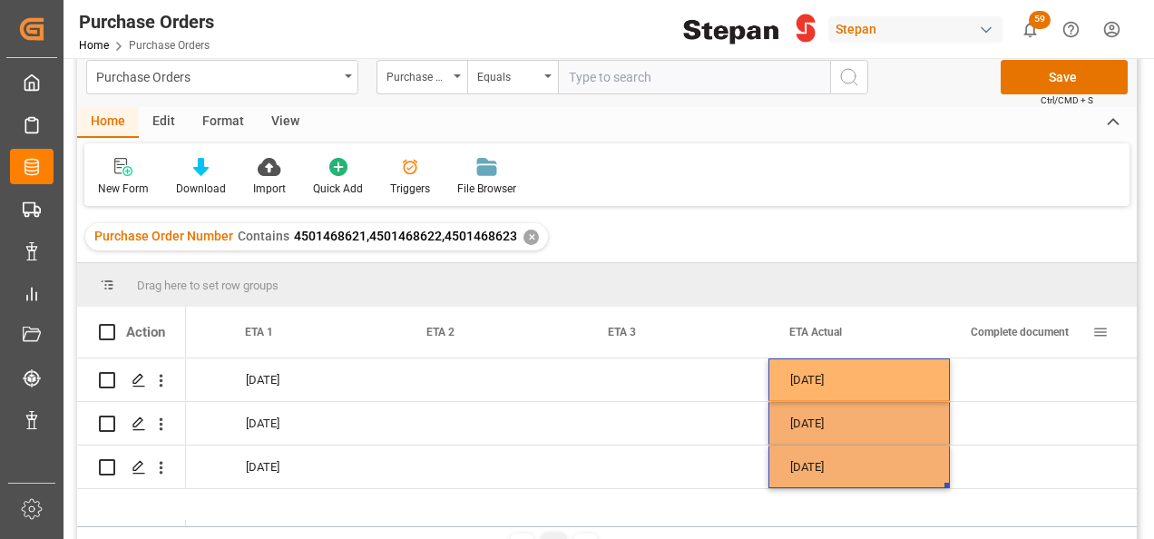
scroll to position [0, 0]
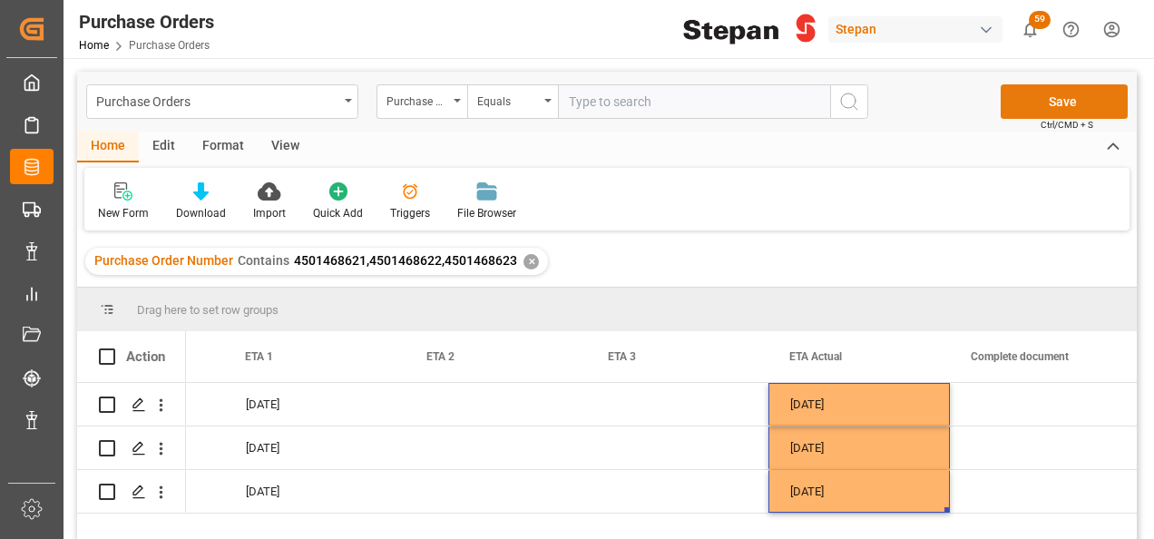
click at [1047, 104] on button "Save" at bounding box center [1063, 101] width 127 height 34
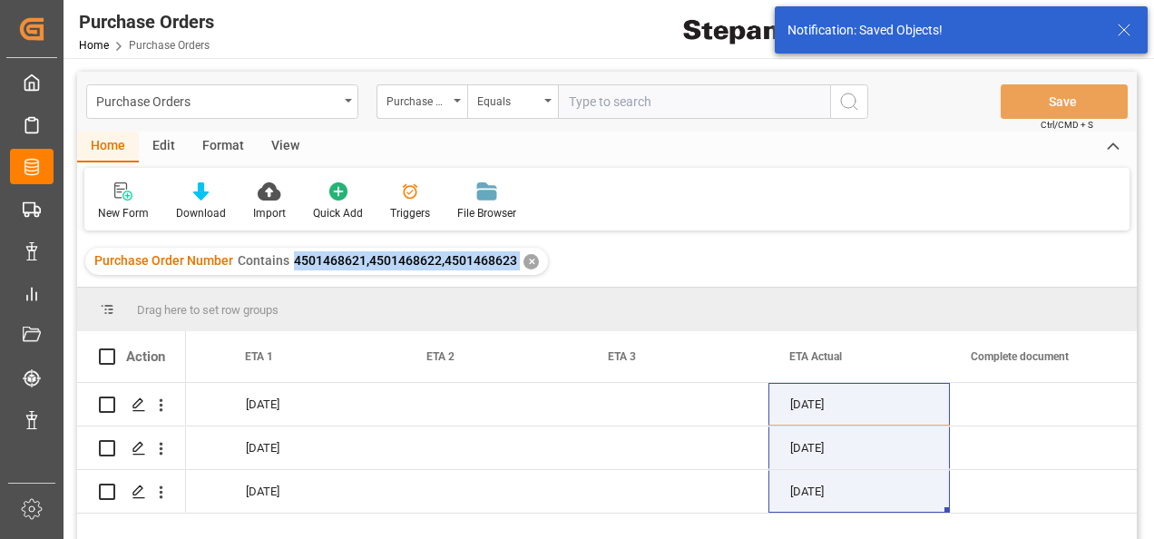
drag, startPoint x: 290, startPoint y: 265, endPoint x: 518, endPoint y: 262, distance: 227.7
click at [518, 262] on div "Purchase Order Number Contains 4501468621,4501468622,4501468623 ✕" at bounding box center [316, 261] width 463 height 27
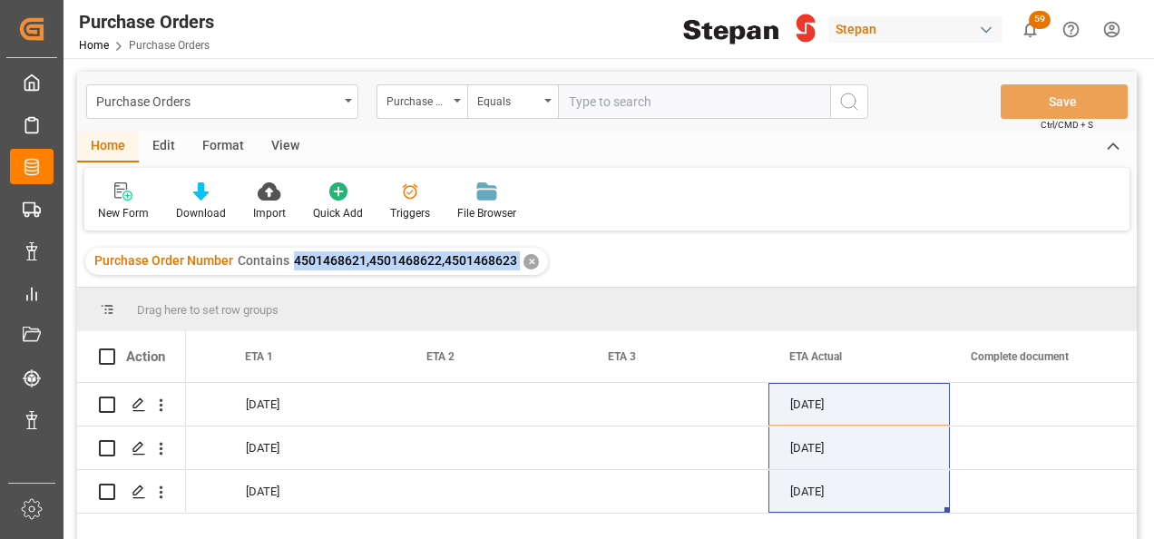
copy span "4501468621,4501468622,4501468623"
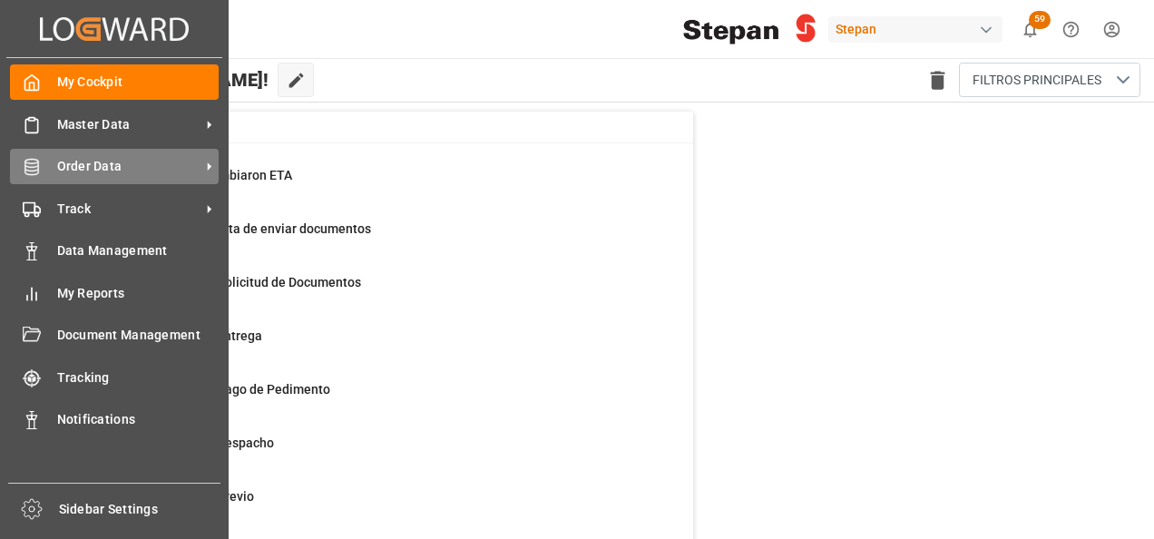
click at [38, 170] on icon at bounding box center [31, 167] width 14 height 16
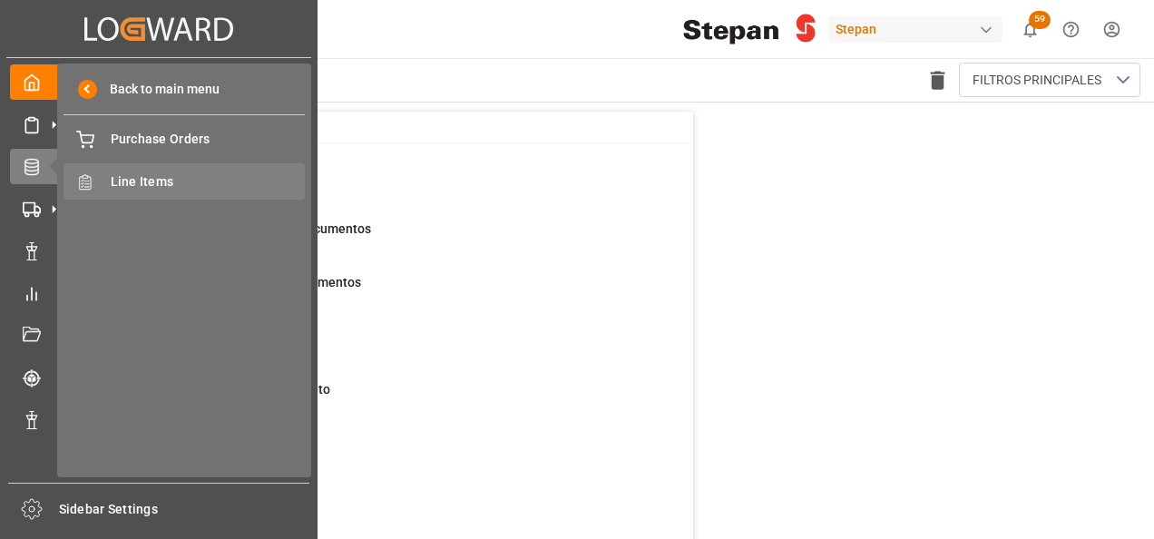
click at [125, 180] on span "Line Items" at bounding box center [208, 181] width 195 height 19
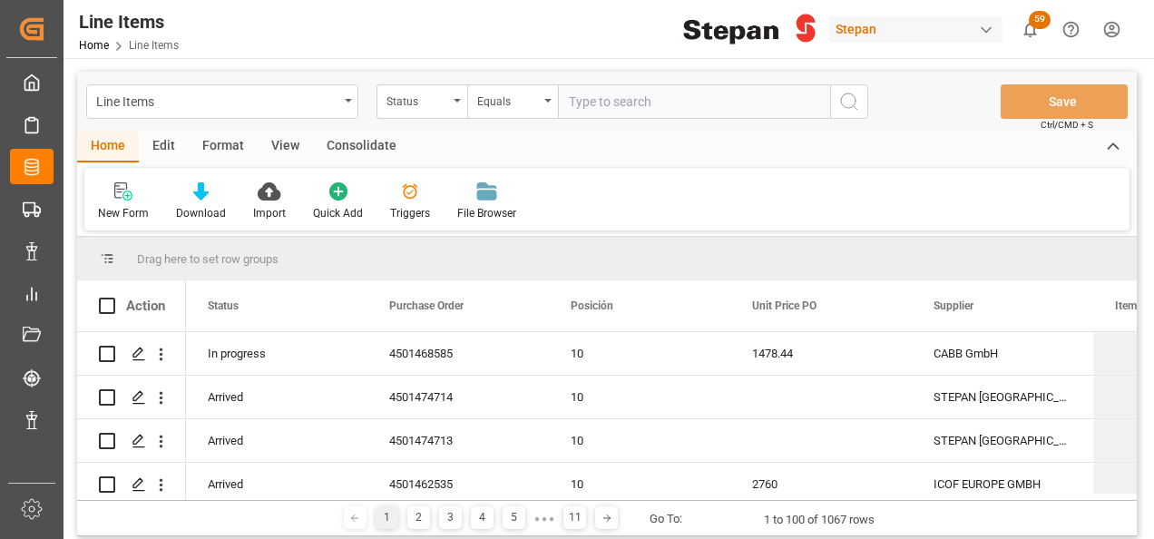
click at [457, 102] on icon "open menu" at bounding box center [457, 101] width 7 height 4
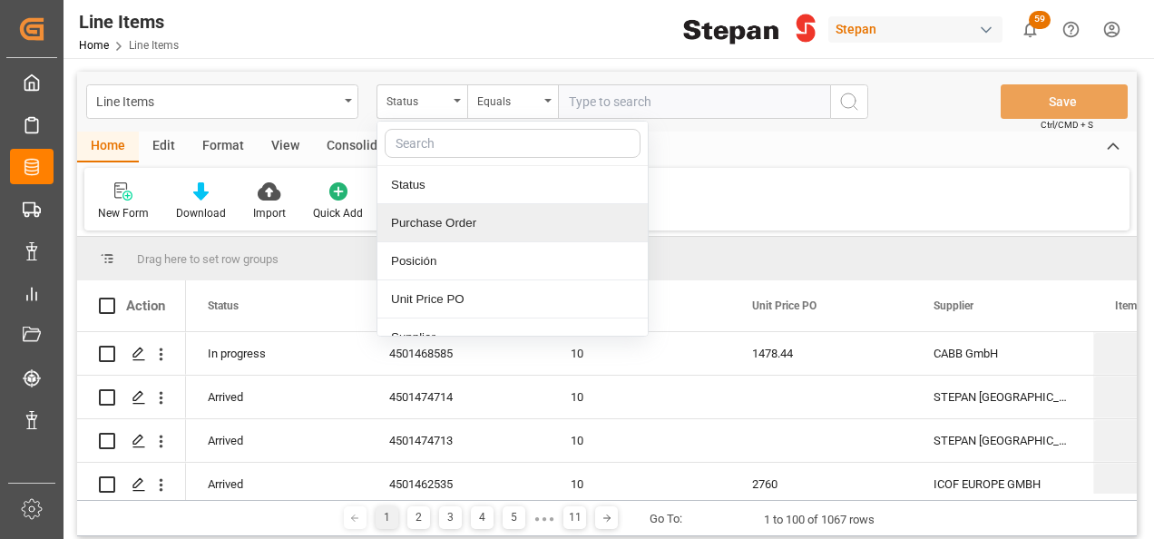
click at [443, 217] on div "Purchase Order" at bounding box center [512, 223] width 270 height 38
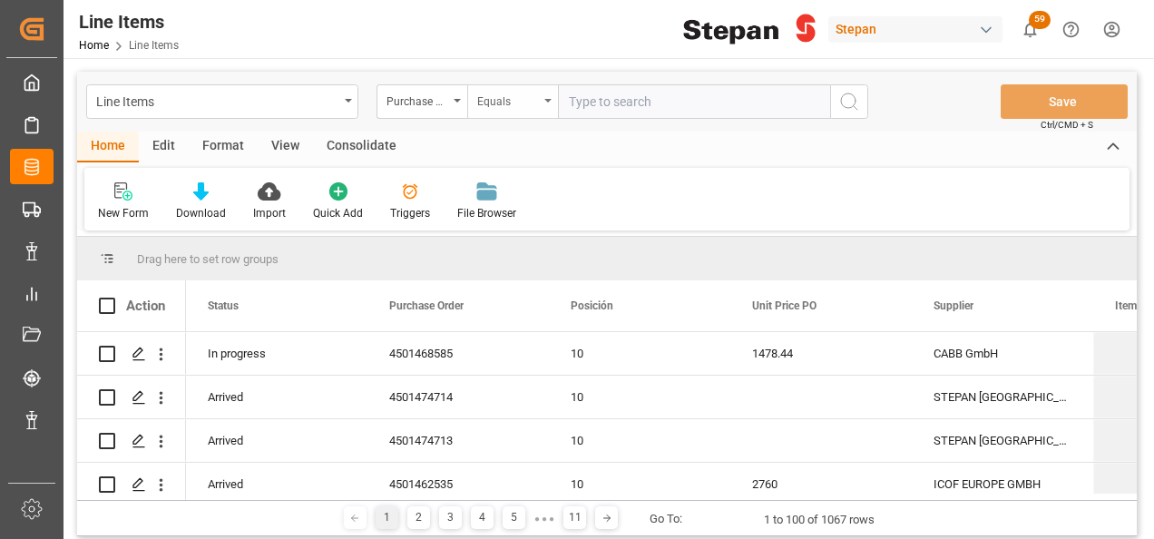
click at [542, 105] on div "Equals" at bounding box center [512, 101] width 91 height 34
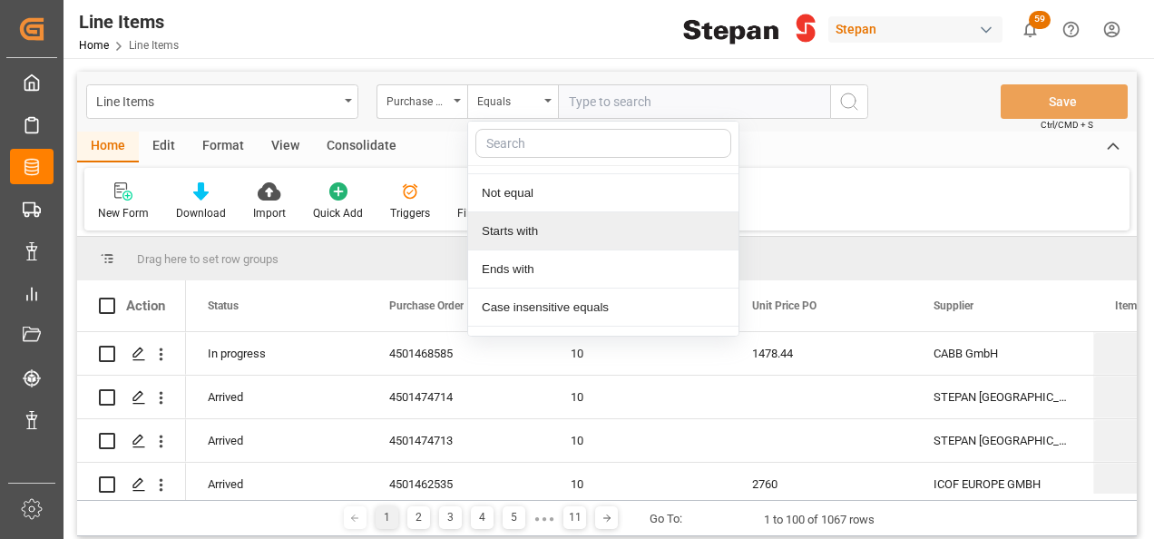
scroll to position [132, 0]
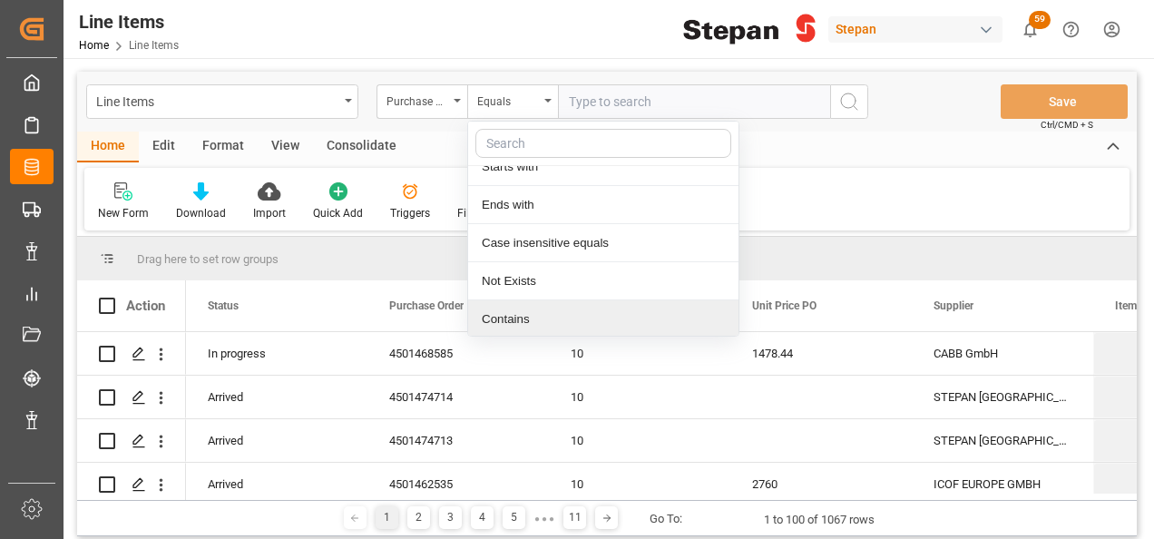
click at [519, 321] on div "Contains" at bounding box center [603, 319] width 270 height 38
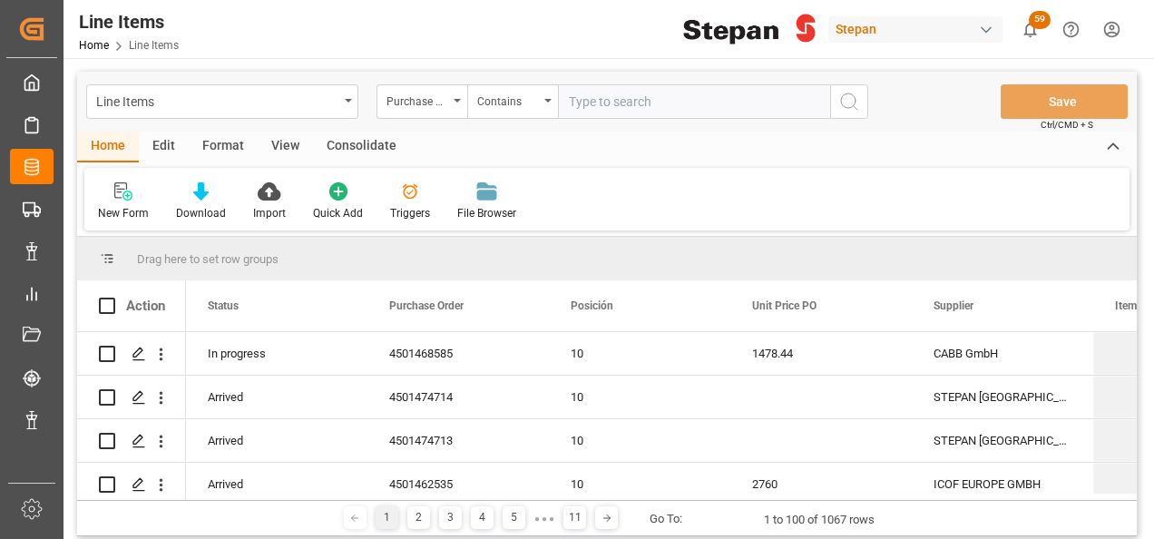
paste input "4501468621,4501468622,4501468623"
type input "4501468621,4501468622,4501468623"
click at [847, 100] on icon "search button" at bounding box center [849, 102] width 22 height 22
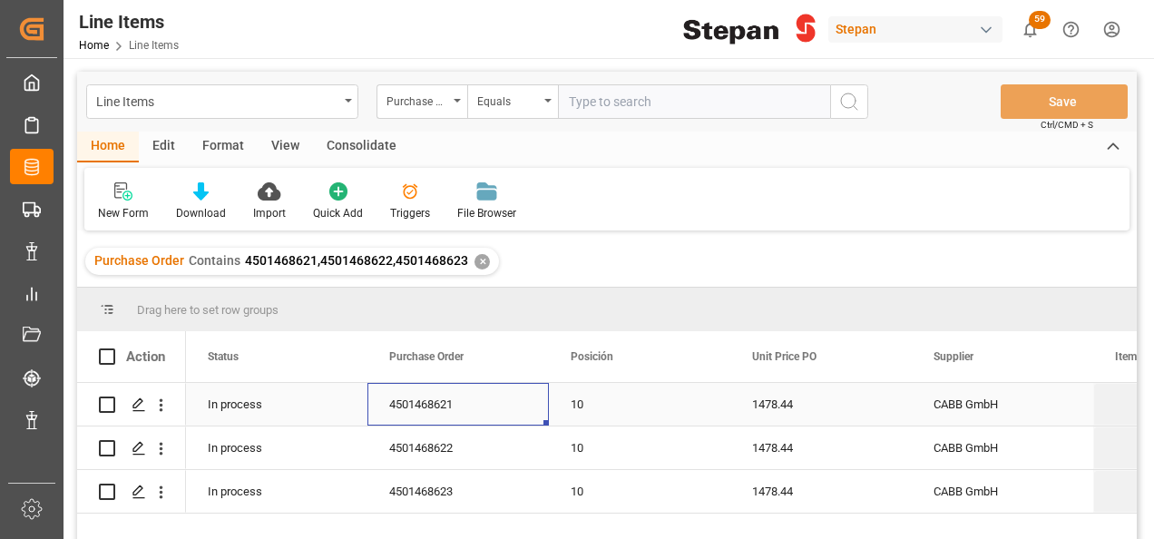
click at [446, 418] on div "4501468621" at bounding box center [457, 404] width 181 height 43
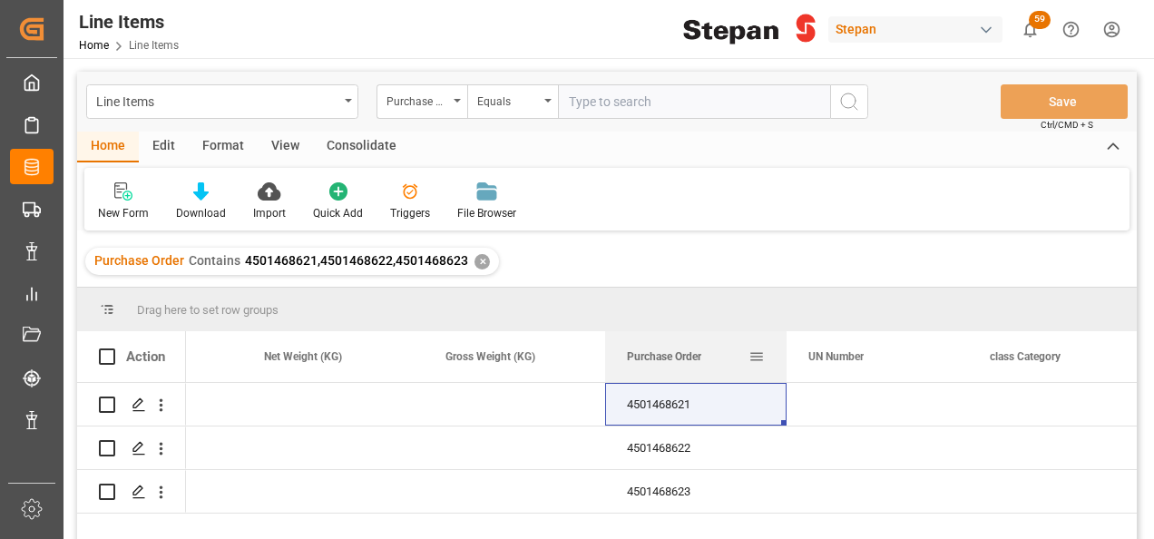
drag, startPoint x: 455, startPoint y: 356, endPoint x: 358, endPoint y: 386, distance: 101.6
click at [660, 356] on span "Purchase Order" at bounding box center [664, 356] width 74 height 13
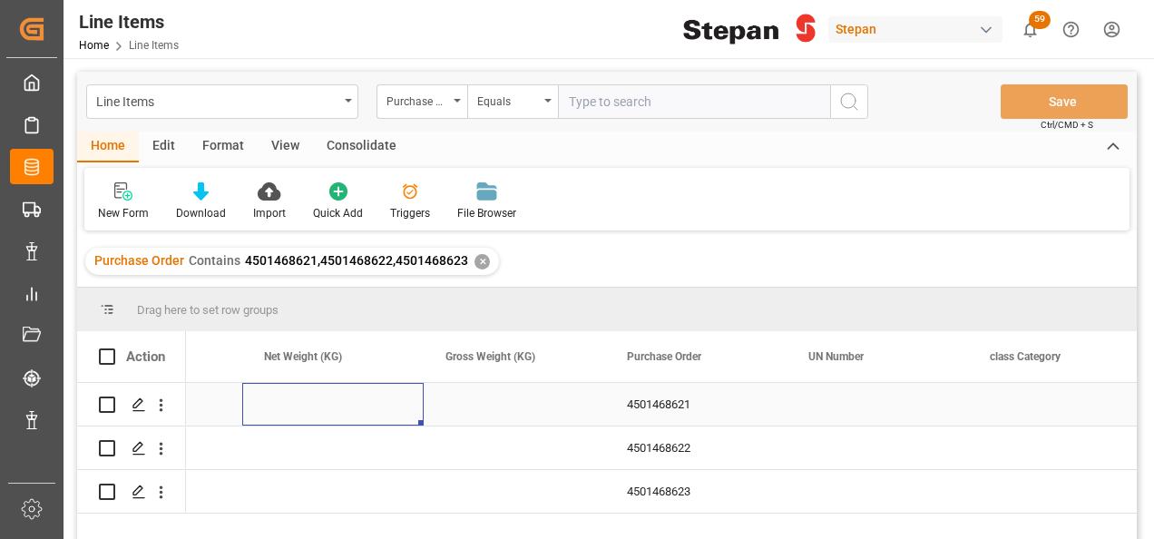
click at [317, 396] on div "Press SPACE to select this row." at bounding box center [332, 404] width 181 height 43
click at [307, 410] on input "Press SPACE to select this row." at bounding box center [333, 414] width 152 height 34
type input "20000"
click at [501, 406] on div "Press SPACE to select this row." at bounding box center [514, 404] width 181 height 43
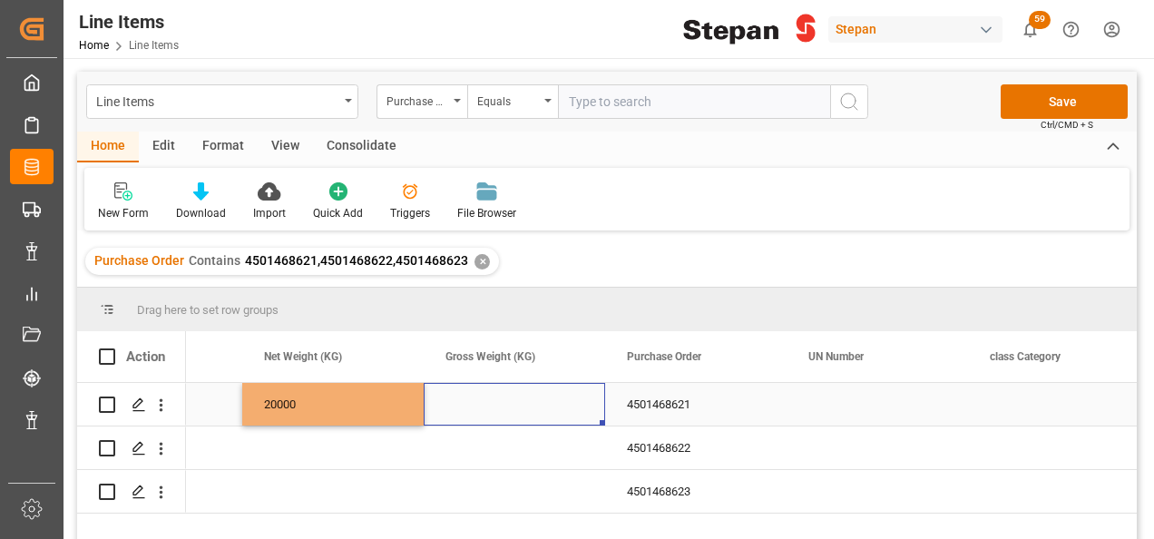
click at [501, 406] on div "Press SPACE to select this row." at bounding box center [514, 404] width 181 height 43
click at [501, 406] on input "Press SPACE to select this row." at bounding box center [514, 414] width 152 height 34
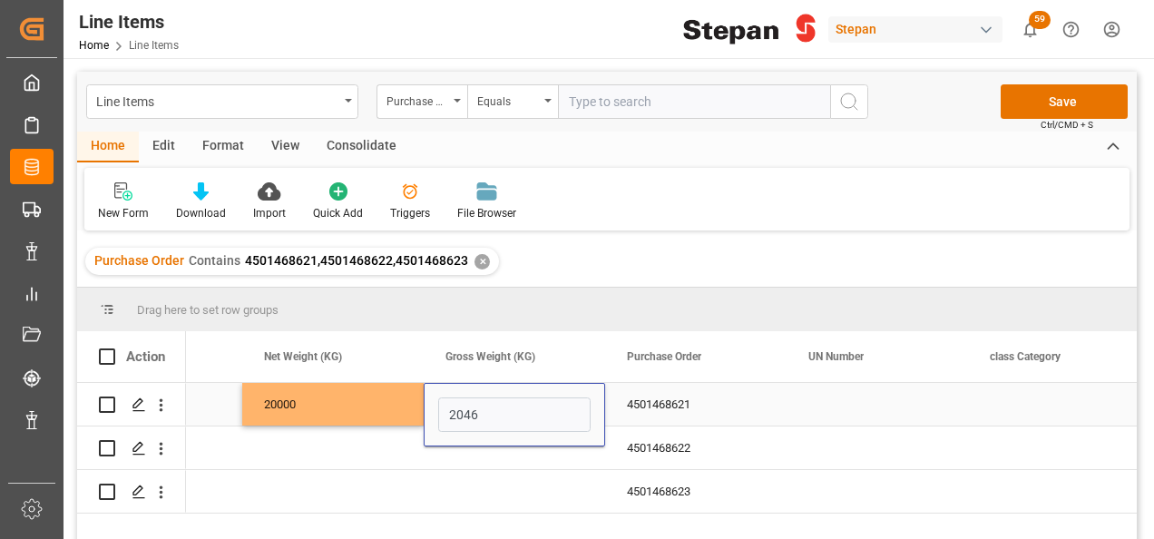
type input "20460"
click at [378, 401] on div "20000" at bounding box center [332, 404] width 181 height 43
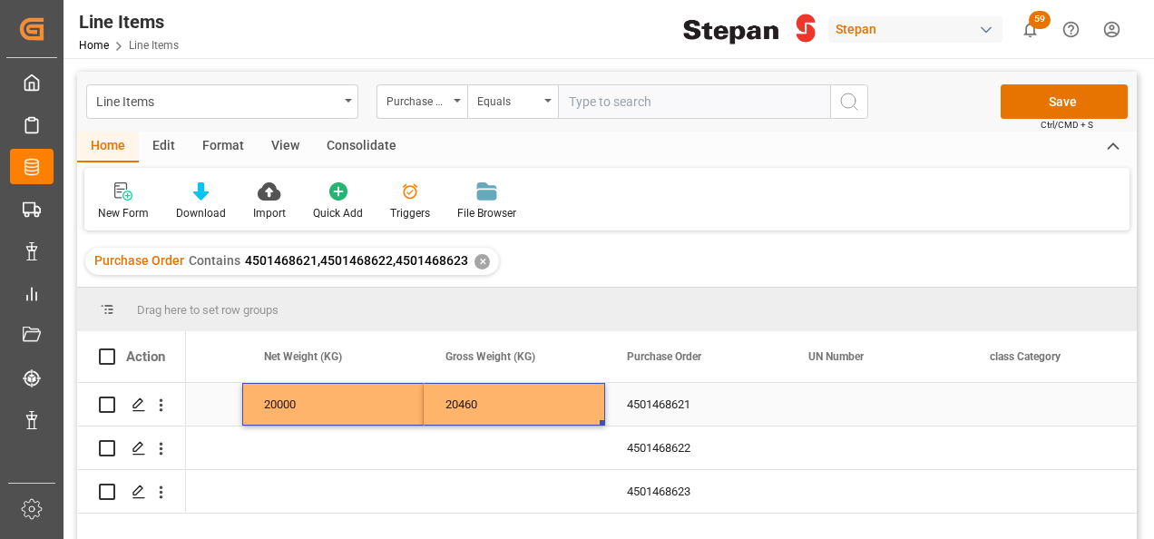
drag, startPoint x: 379, startPoint y: 388, endPoint x: 511, endPoint y: 397, distance: 131.8
click at [511, 397] on div "4501468621 DEFINITIVO CIF 20000 20460" at bounding box center [332, 405] width 8889 height 44
drag, startPoint x: 600, startPoint y: 422, endPoint x: 568, endPoint y: 522, distance: 105.0
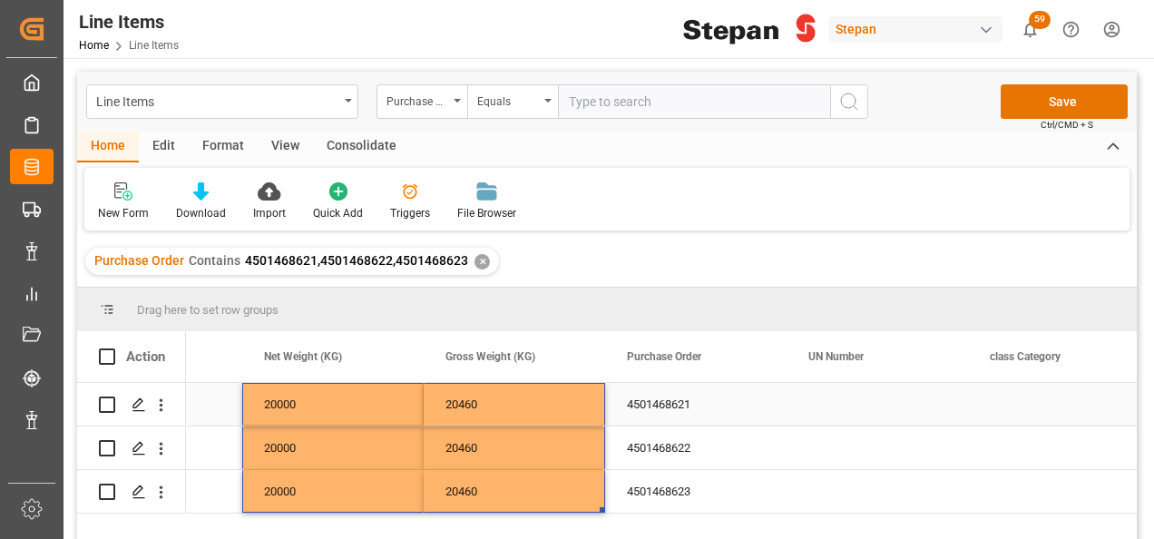
click at [675, 406] on div "4501468621" at bounding box center [695, 404] width 181 height 43
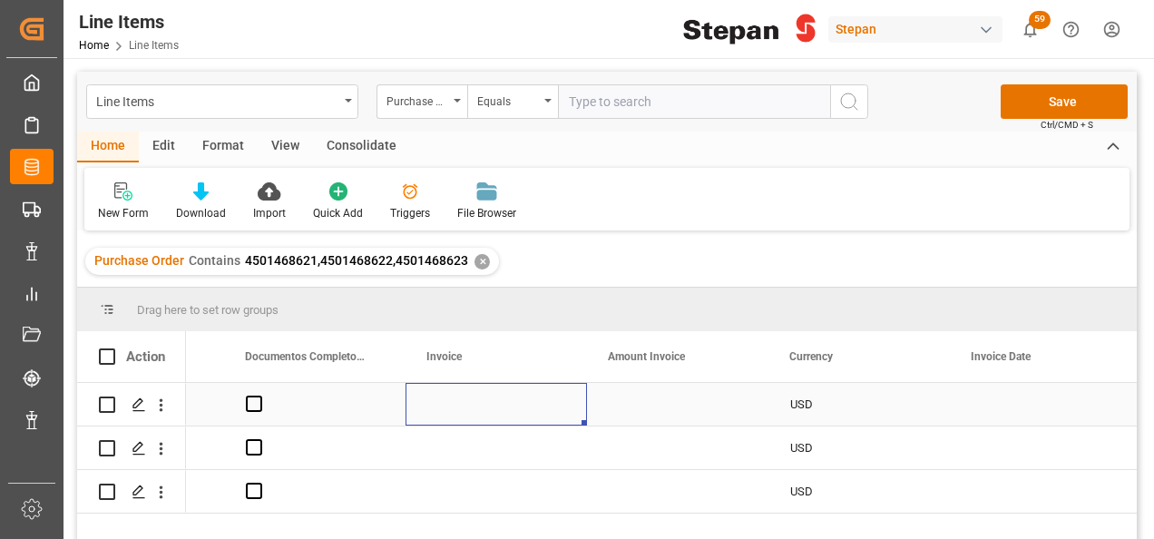
click at [452, 422] on div "Press SPACE to select this row." at bounding box center [495, 404] width 181 height 43
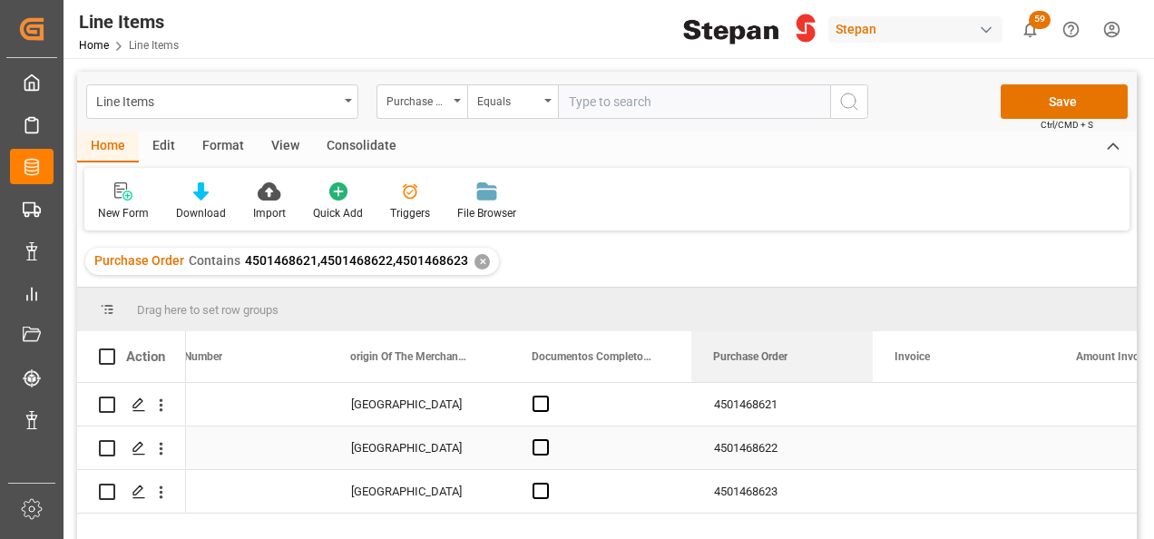
drag, startPoint x: 598, startPoint y: 366, endPoint x: 707, endPoint y: 434, distance: 127.9
click at [707, 434] on div "Action pg Number origin Of The Merchandise class Category" at bounding box center [606, 441] width 1059 height 220
click at [894, 406] on div "Press SPACE to select this row." at bounding box center [964, 404] width 181 height 43
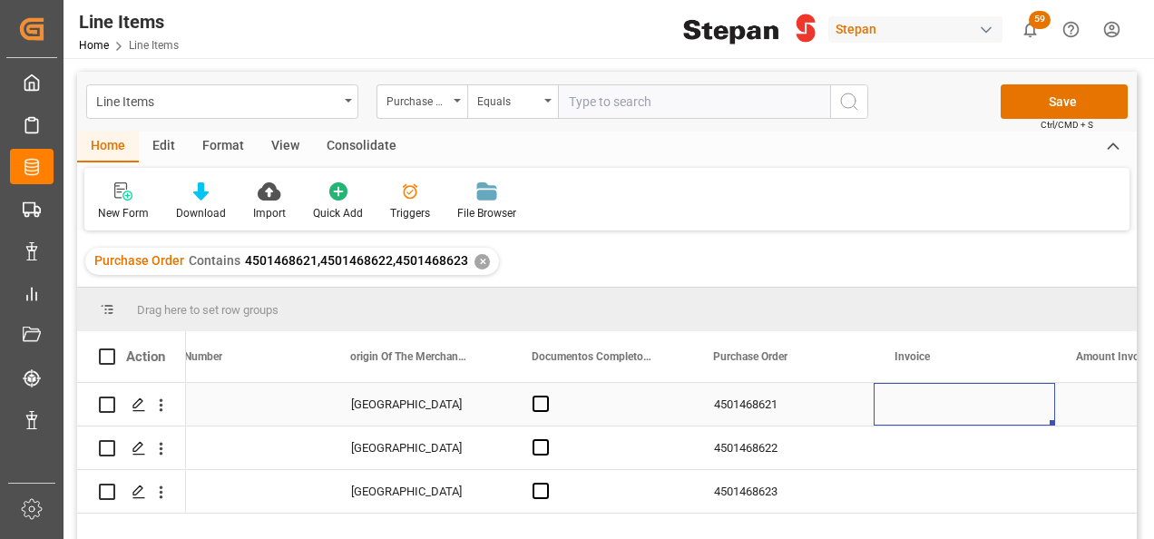
click at [891, 412] on div "Press SPACE to select this row." at bounding box center [964, 404] width 181 height 43
click at [893, 409] on div "Press SPACE to select this row." at bounding box center [964, 404] width 181 height 43
click at [925, 411] on input "Press SPACE to select this row." at bounding box center [964, 414] width 152 height 34
paste input "90401535"
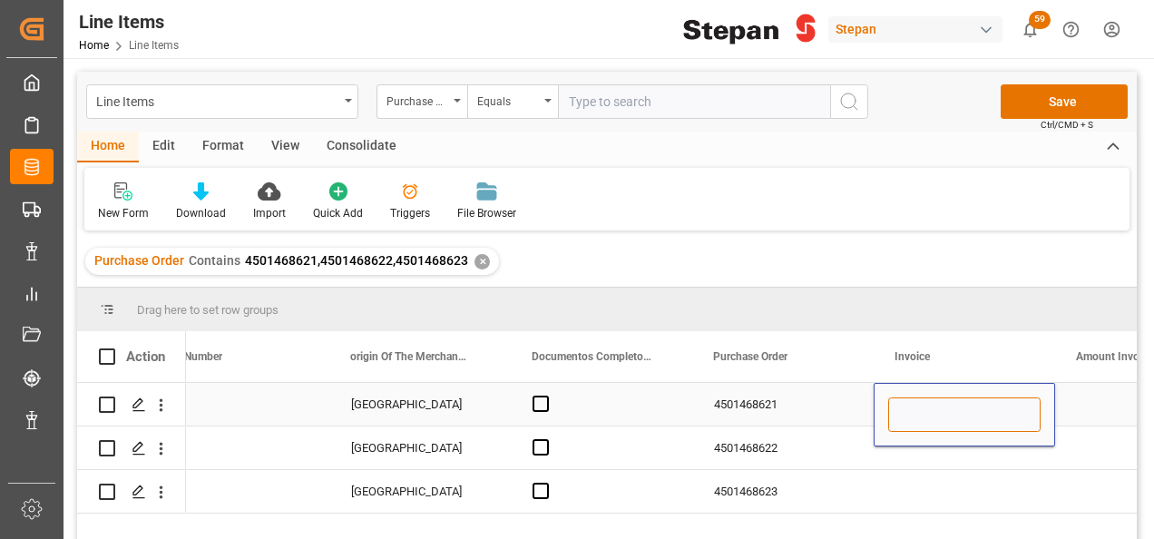
type input "90401535"
click at [828, 403] on div "4501468621" at bounding box center [782, 404] width 181 height 43
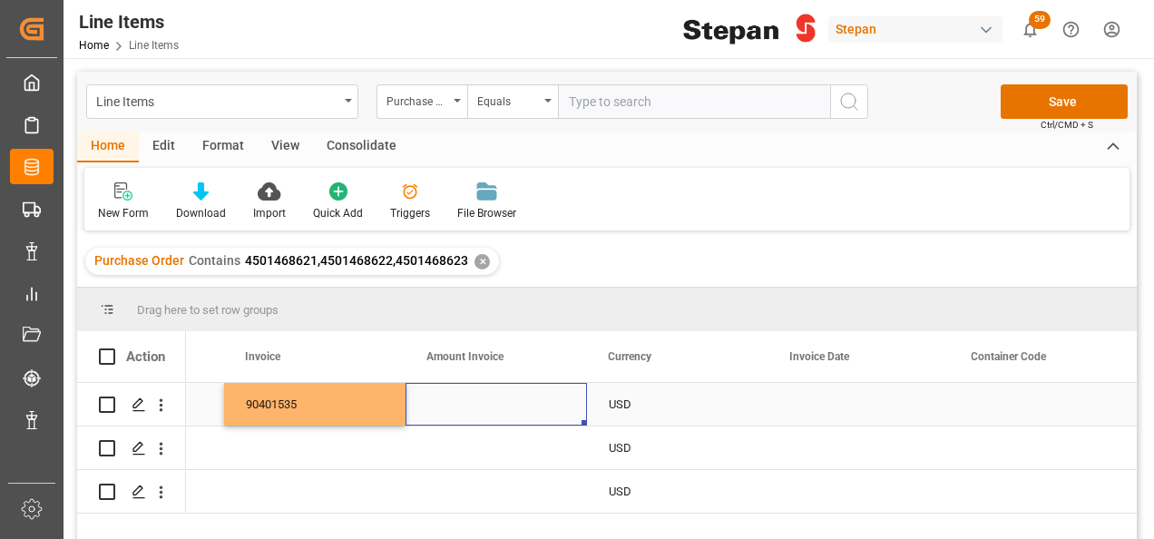
click at [791, 401] on div "Press SPACE to select this row." at bounding box center [858, 404] width 181 height 43
click at [790, 401] on div "Press SPACE to select this row." at bounding box center [858, 404] width 181 height 43
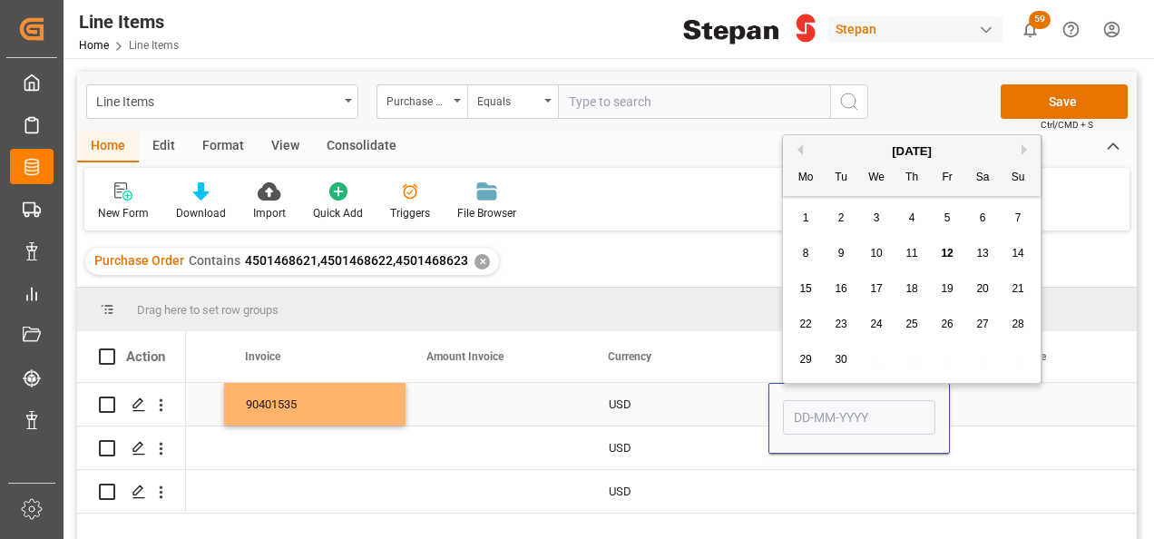
click at [790, 401] on input "Press SPACE to select this row." at bounding box center [859, 417] width 152 height 34
drag, startPoint x: 826, startPoint y: 142, endPoint x: 824, endPoint y: 171, distance: 29.2
click at [825, 142] on div "September 2025 Mo Tu We Th Fr Sa Su" at bounding box center [912, 165] width 258 height 61
click at [950, 223] on div "5" at bounding box center [947, 219] width 23 height 22
type input "[DATE]"
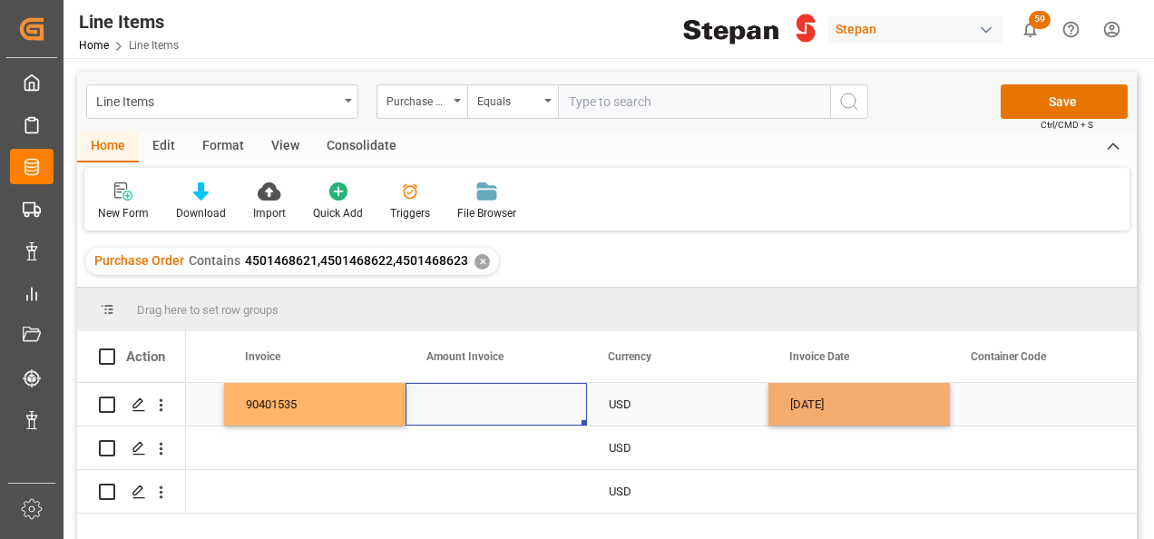
click at [487, 395] on div "Press SPACE to select this row." at bounding box center [495, 404] width 181 height 43
click at [463, 406] on div "Press SPACE to select this row." at bounding box center [495, 404] width 181 height 43
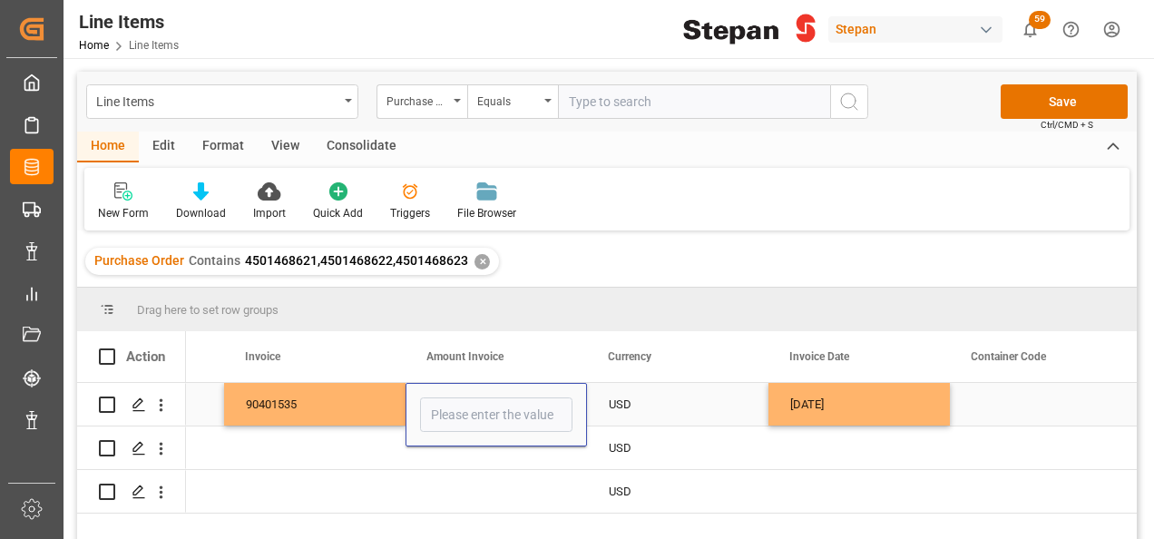
click at [462, 406] on input "Press SPACE to select this row." at bounding box center [496, 414] width 152 height 34
type input "30161.80"
click at [356, 401] on div "90401535" at bounding box center [314, 404] width 181 height 43
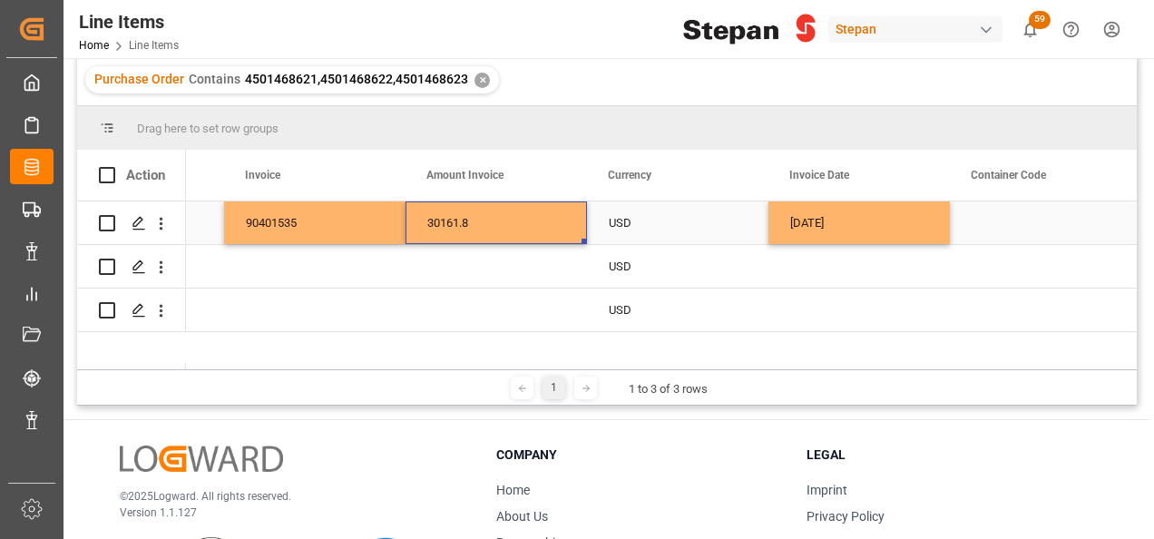
click at [510, 214] on div "30161.8" at bounding box center [495, 222] width 181 height 43
drag, startPoint x: 581, startPoint y: 241, endPoint x: 564, endPoint y: 346, distance: 105.7
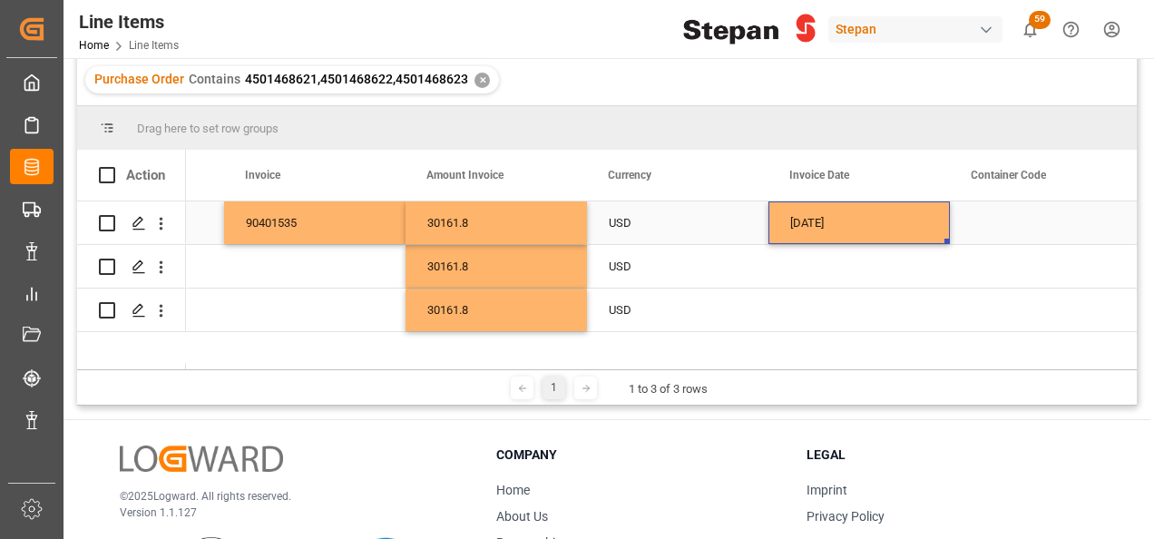
click at [904, 210] on div "[DATE]" at bounding box center [858, 222] width 181 height 43
drag, startPoint x: 945, startPoint y: 243, endPoint x: 931, endPoint y: 321, distance: 79.3
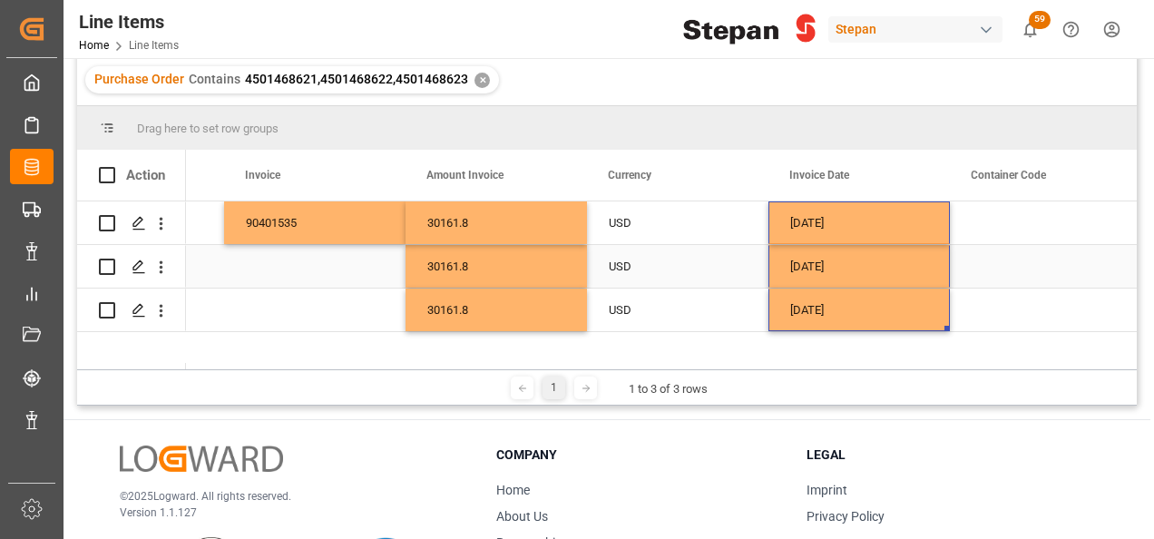
click at [287, 277] on div "Press SPACE to select this row." at bounding box center [314, 266] width 181 height 43
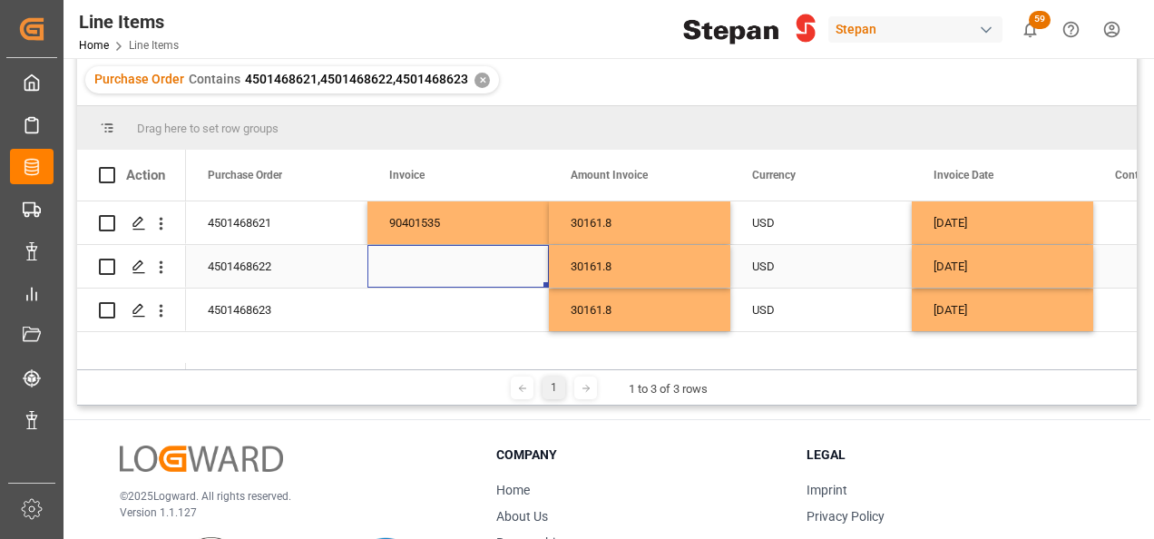
click at [420, 262] on div "Press SPACE to select this row." at bounding box center [457, 266] width 181 height 43
type input "90401536"
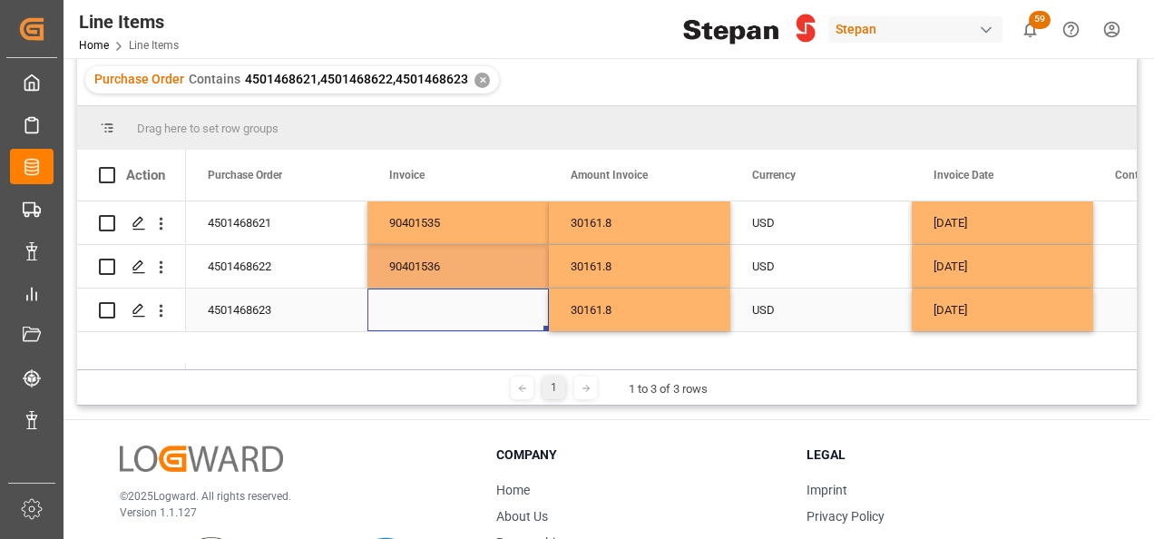
click at [412, 314] on div "Press SPACE to select this row." at bounding box center [457, 309] width 181 height 43
click at [414, 312] on div "Press SPACE to select this row." at bounding box center [457, 309] width 181 height 43
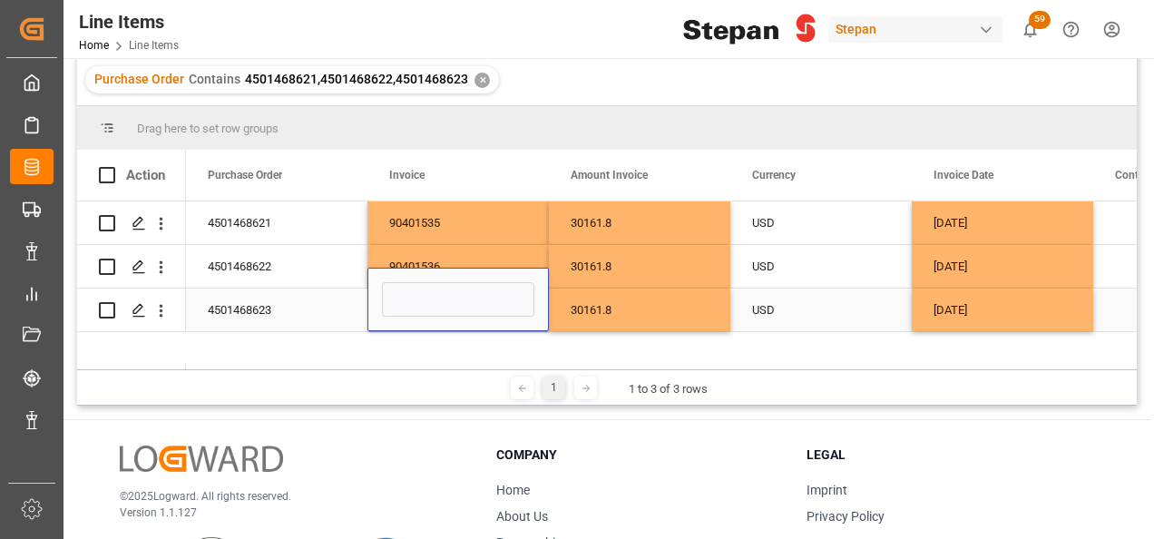
click at [414, 312] on input "Press SPACE to select this row." at bounding box center [458, 299] width 152 height 34
type input "90401537"
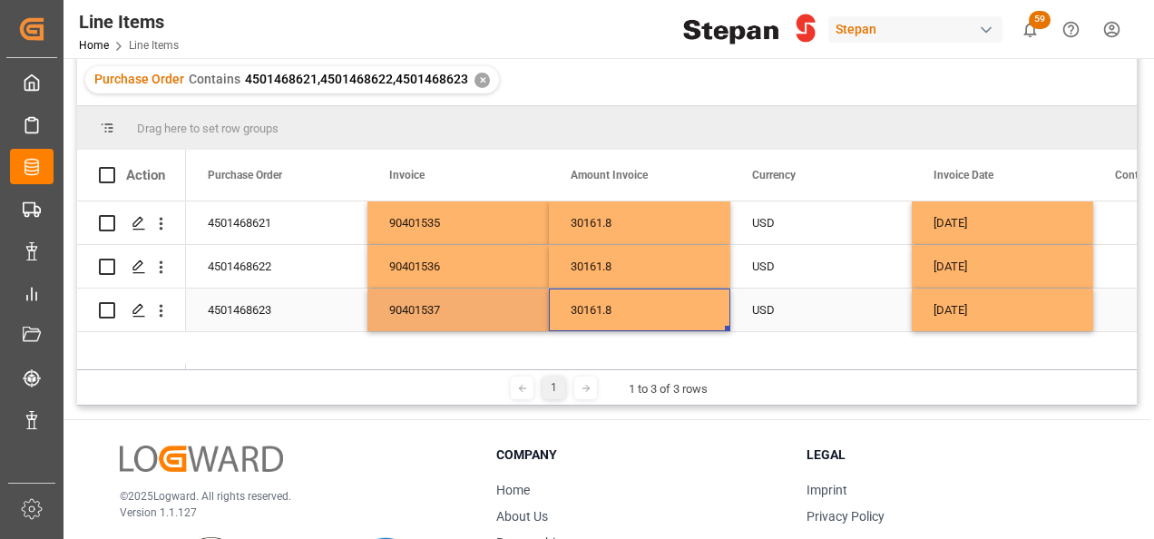
click at [678, 308] on div "30161.8" at bounding box center [639, 309] width 181 height 43
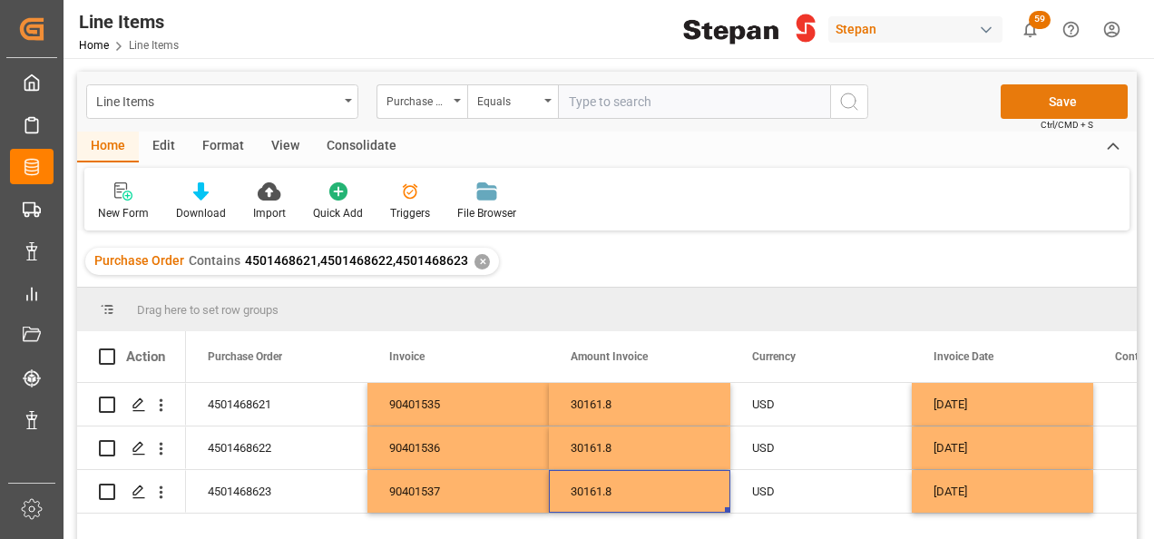
click at [1043, 105] on button "Save" at bounding box center [1063, 101] width 127 height 34
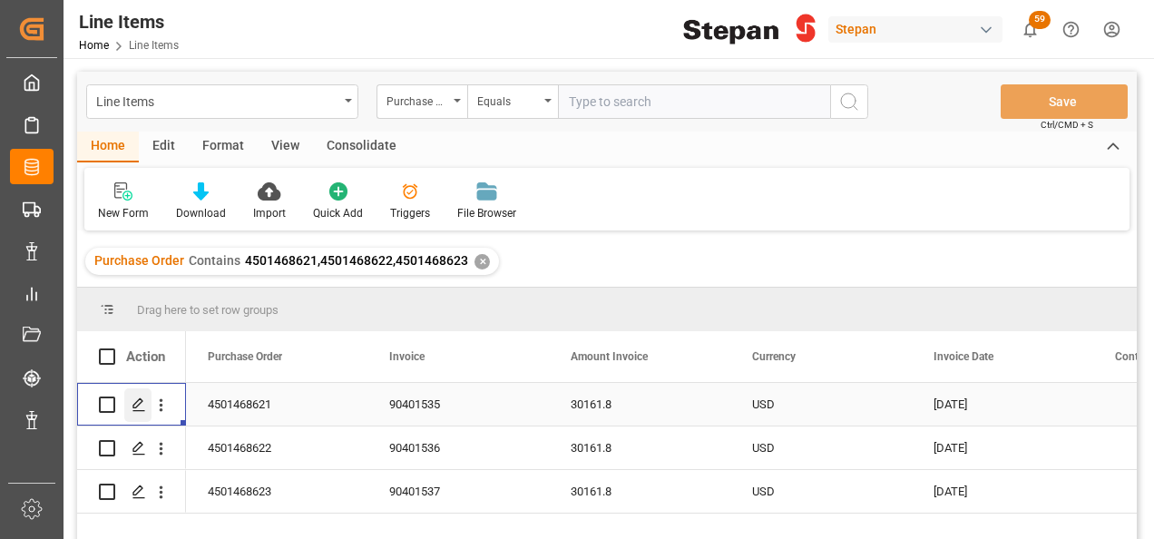
click at [135, 415] on div "Press SPACE to select this row." at bounding box center [137, 405] width 27 height 34
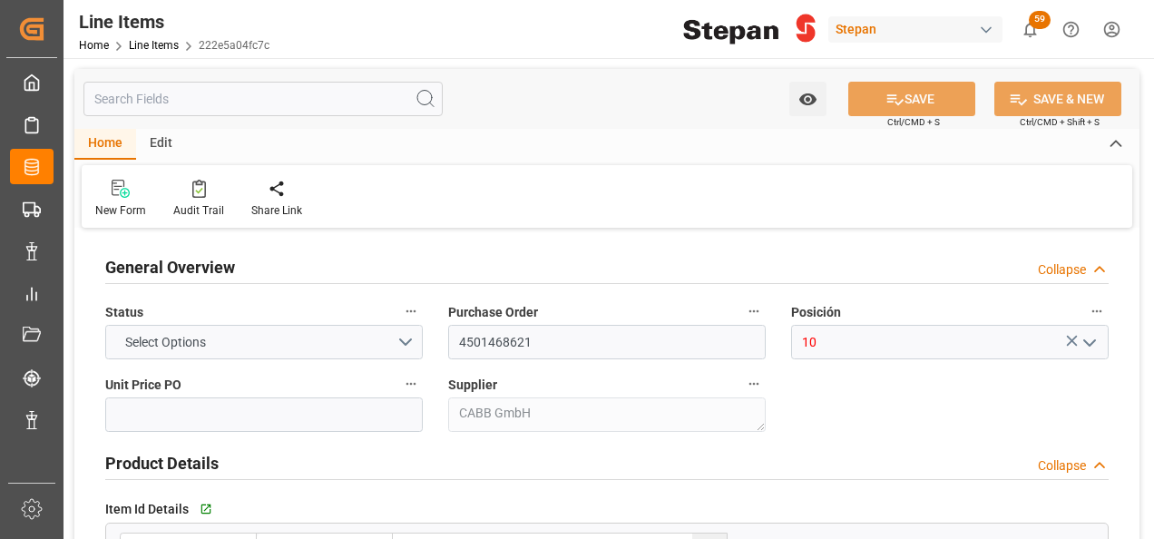
type input "1478.44"
type input "12352107"
type input "20000"
type input "20460"
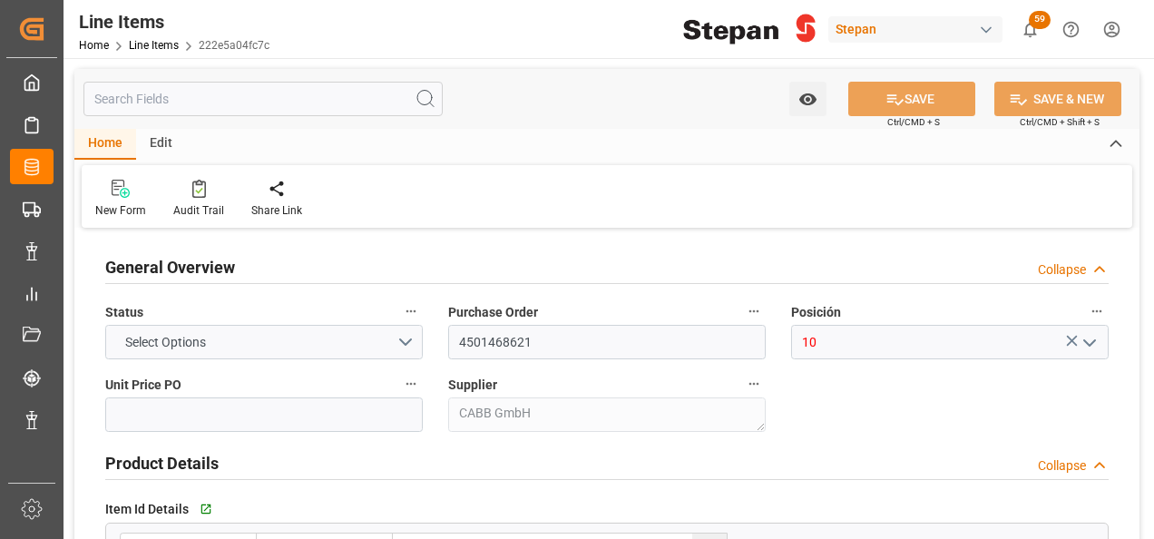
type input "30161.8"
type input "[DATE]"
type input "12-09-2025 19:09"
type input "17-06-2025 15:46"
type input "11-06-2025"
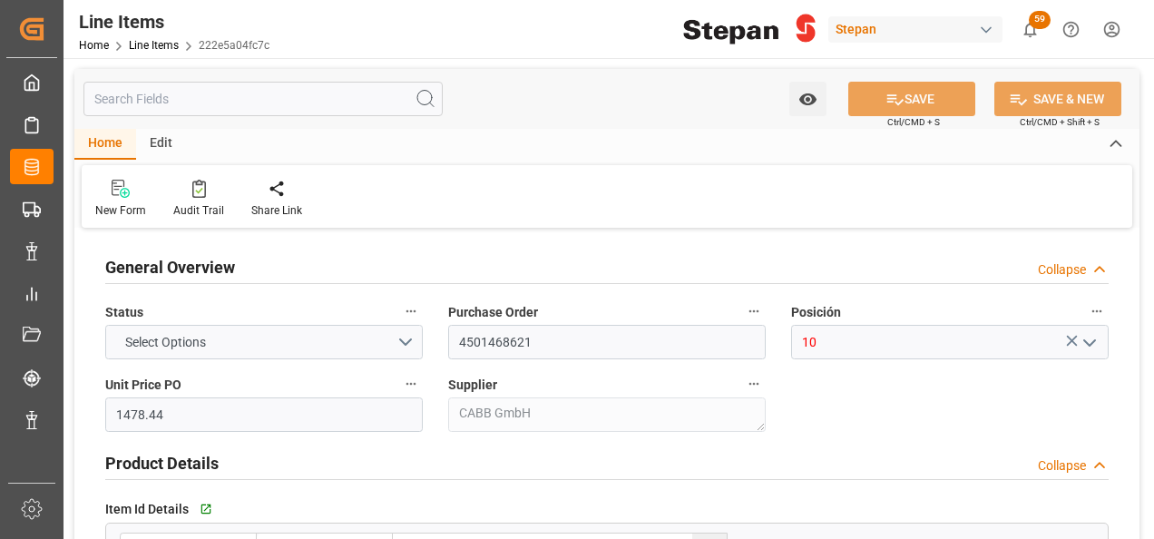
type input "12-10-2025"
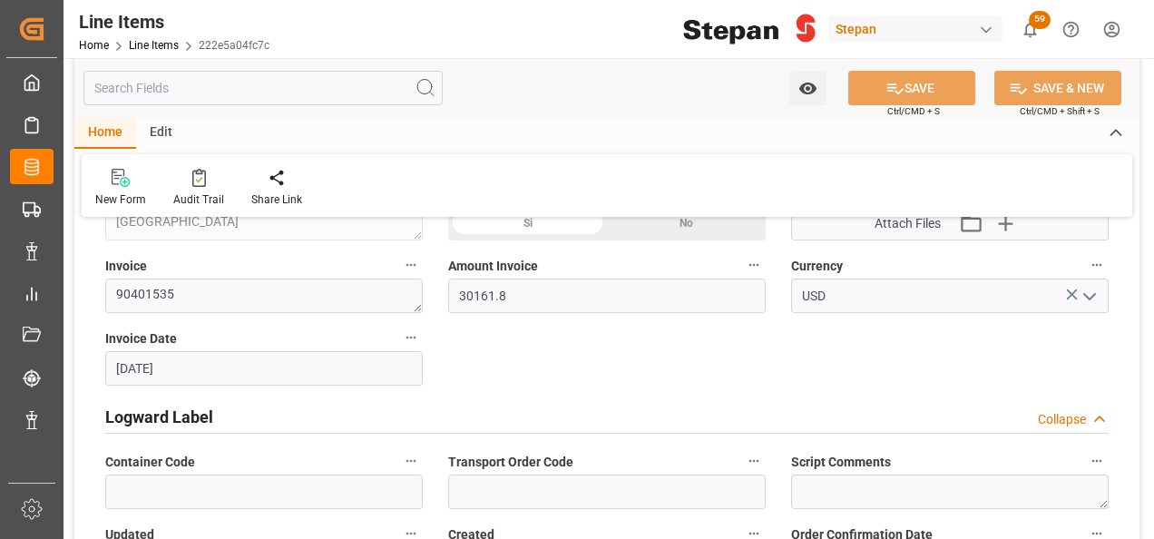
scroll to position [907, 0]
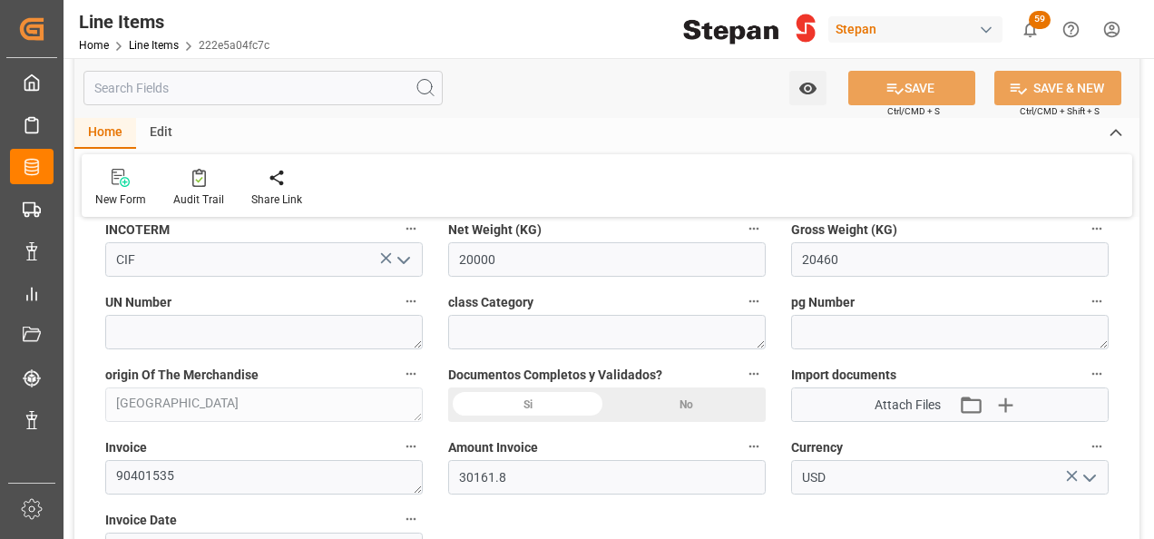
click at [512, 397] on div "Si" at bounding box center [527, 404] width 159 height 34
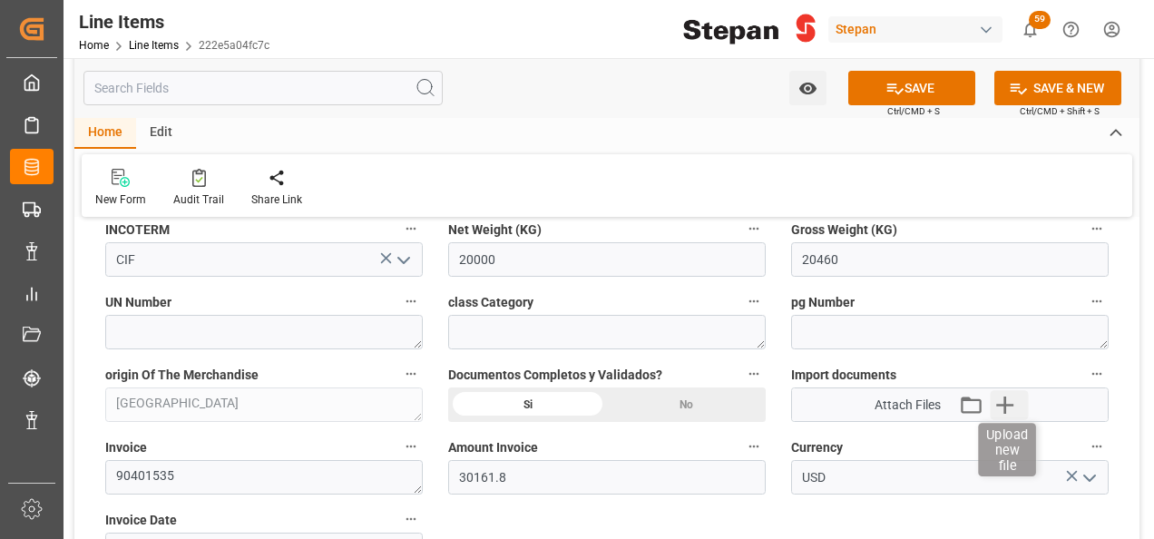
click at [1009, 401] on icon "button" at bounding box center [1005, 404] width 29 height 29
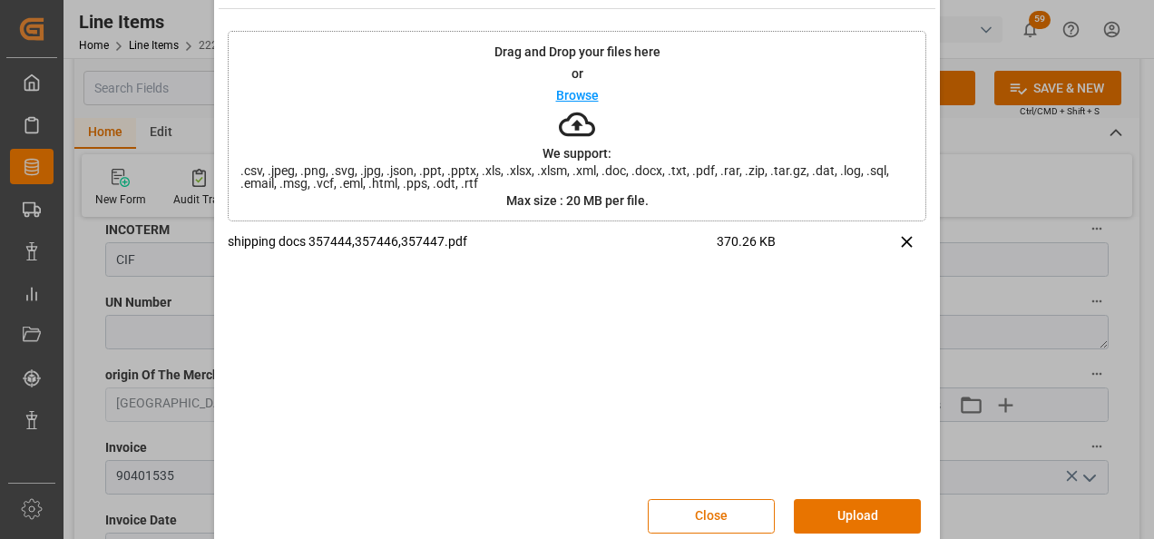
scroll to position [72, 0]
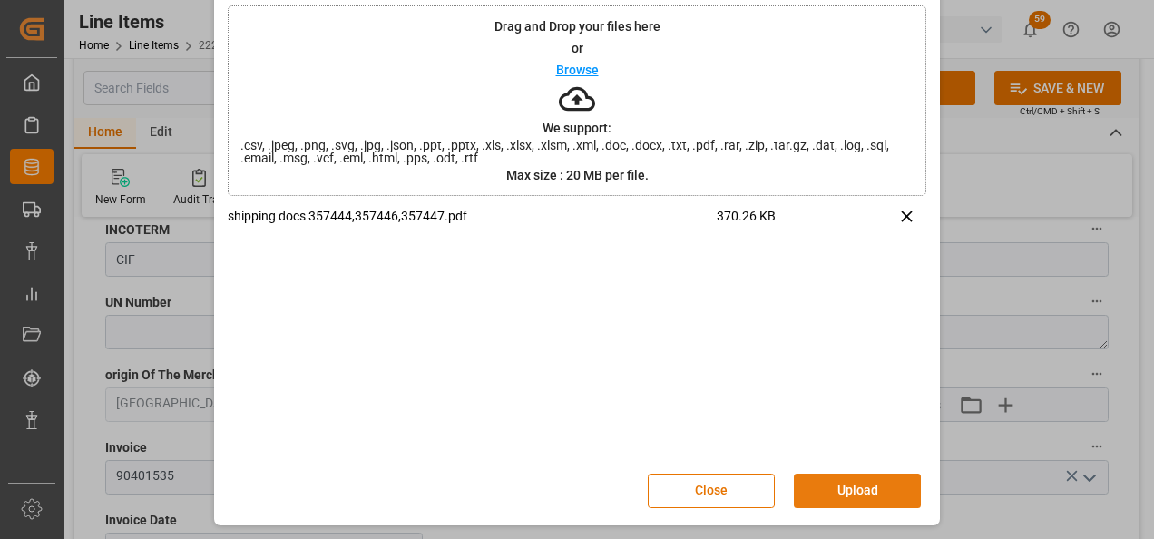
click at [835, 493] on button "Upload" at bounding box center [857, 490] width 127 height 34
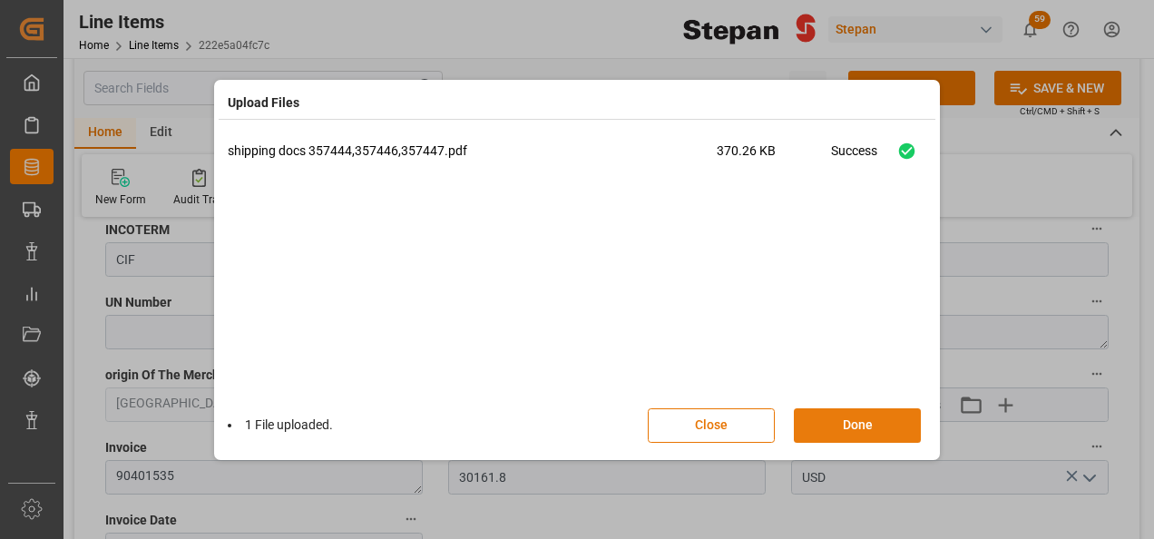
click at [854, 429] on button "Done" at bounding box center [857, 425] width 127 height 34
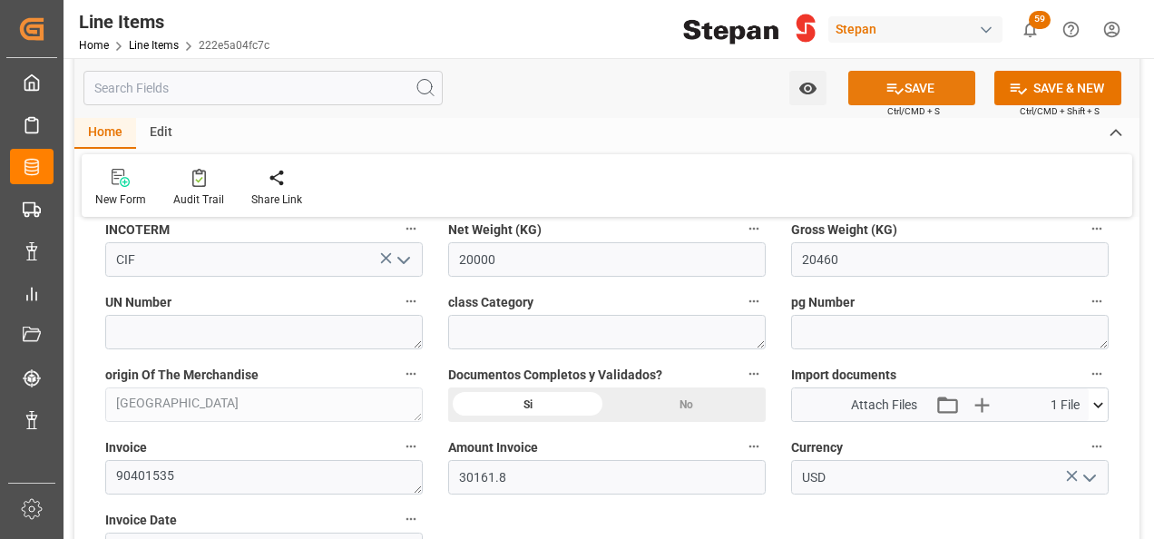
click at [928, 90] on button "SAVE" at bounding box center [911, 88] width 127 height 34
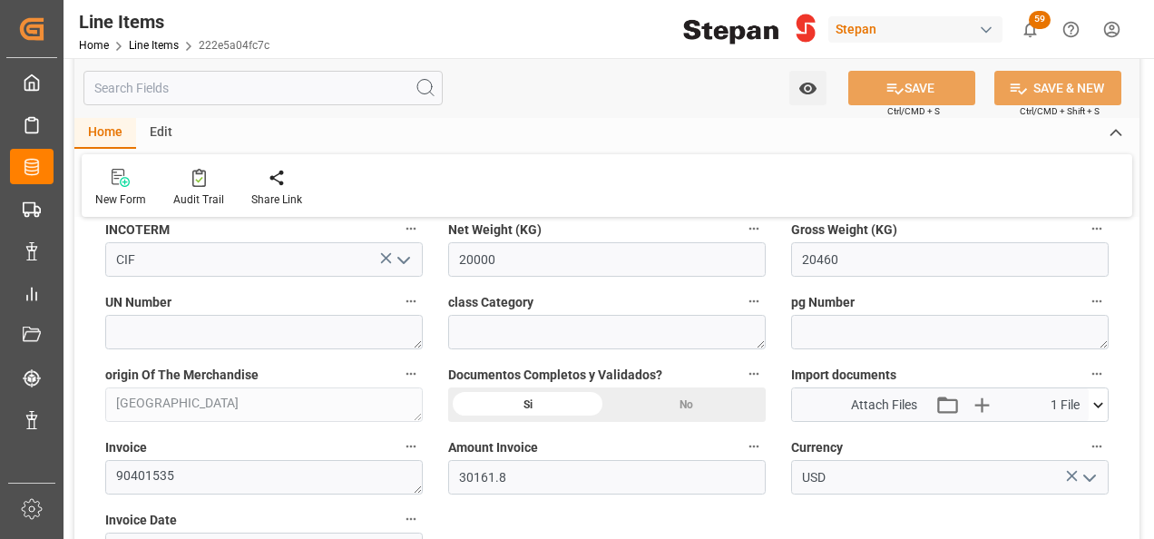
type input "12-09-2025 19:10"
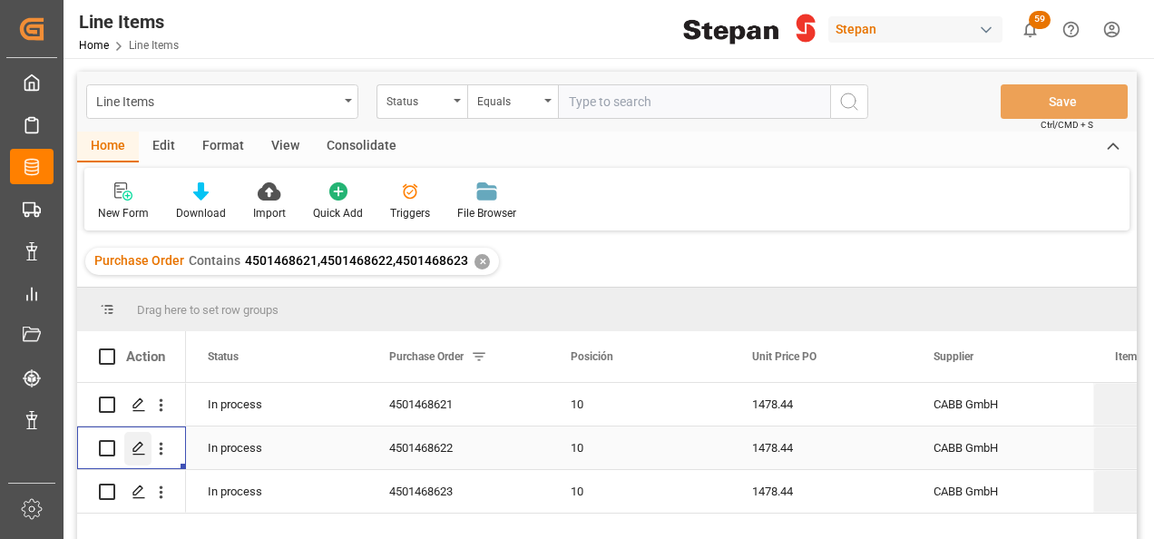
click at [140, 445] on icon "Press SPACE to select this row." at bounding box center [139, 448] width 15 height 15
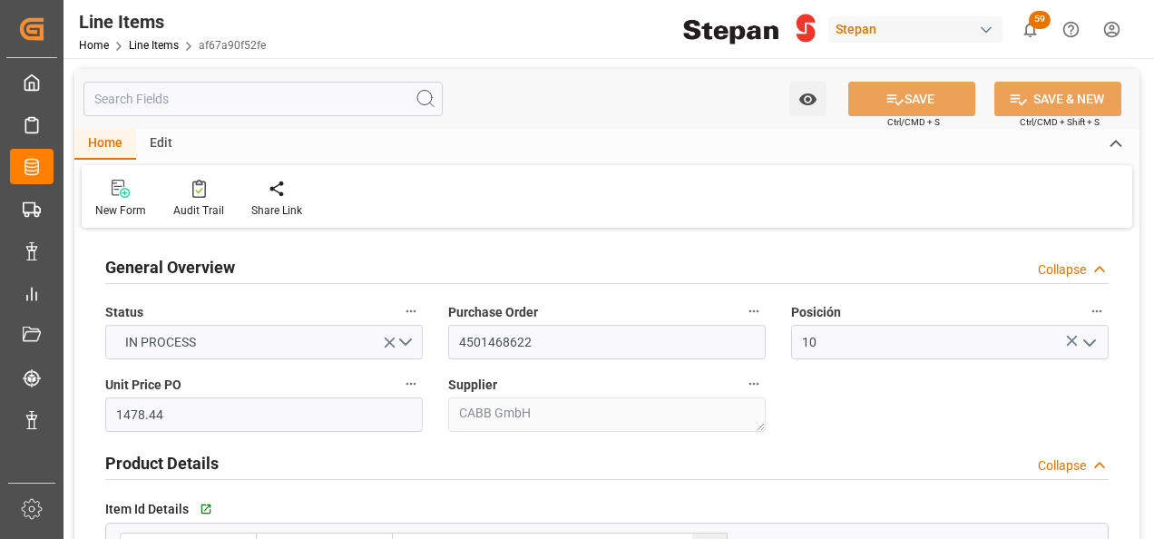
type input "[DATE]"
type input "12-09-2025 19:09"
type input "17-06-2025 15:46"
type input "11-06-2025"
type input "12-10-2025"
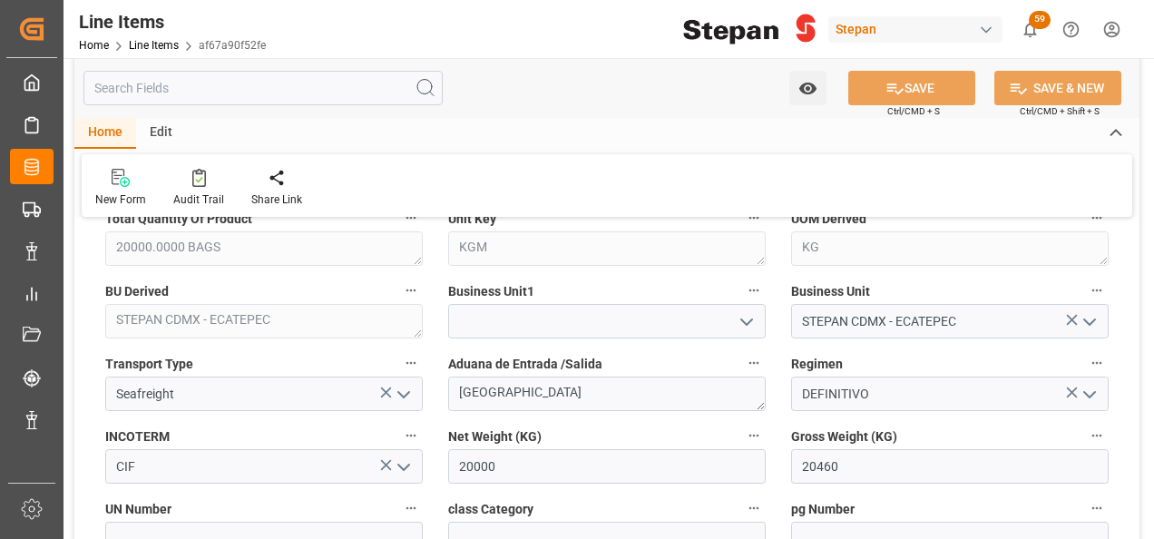
scroll to position [726, 0]
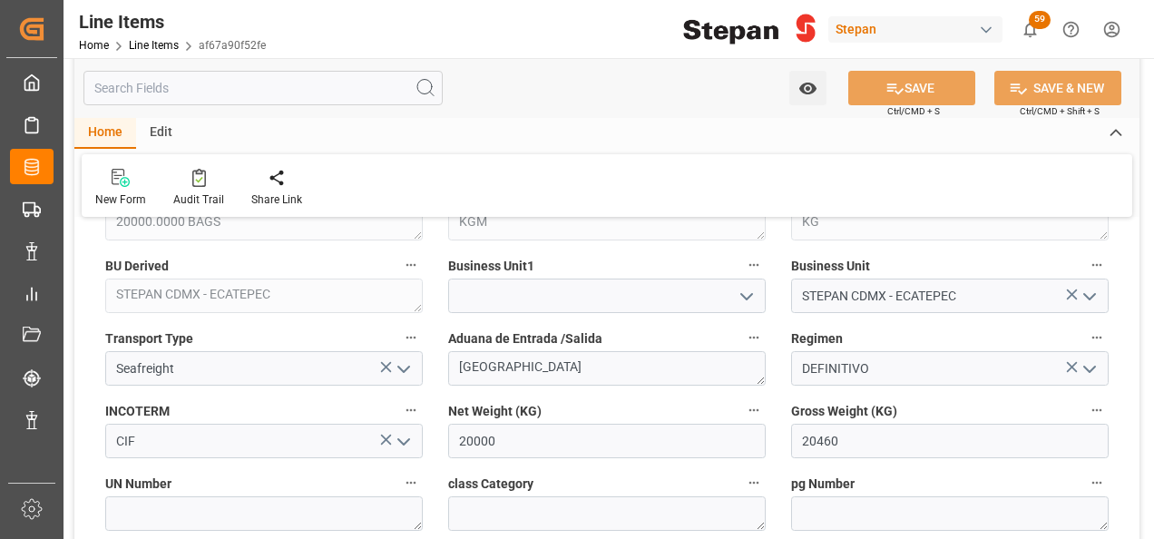
click at [742, 288] on icon "open menu" at bounding box center [747, 297] width 22 height 22
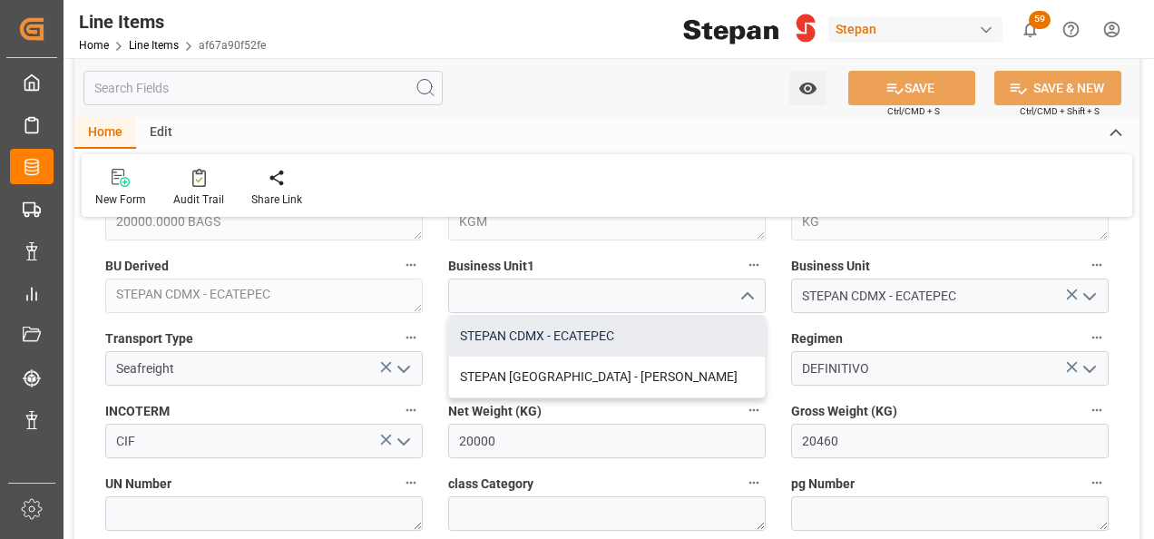
click at [551, 338] on div "STEPAN CDMX - ECATEPEC" at bounding box center [607, 336] width 316 height 41
type input "STEPAN CDMX - ECATEPEC"
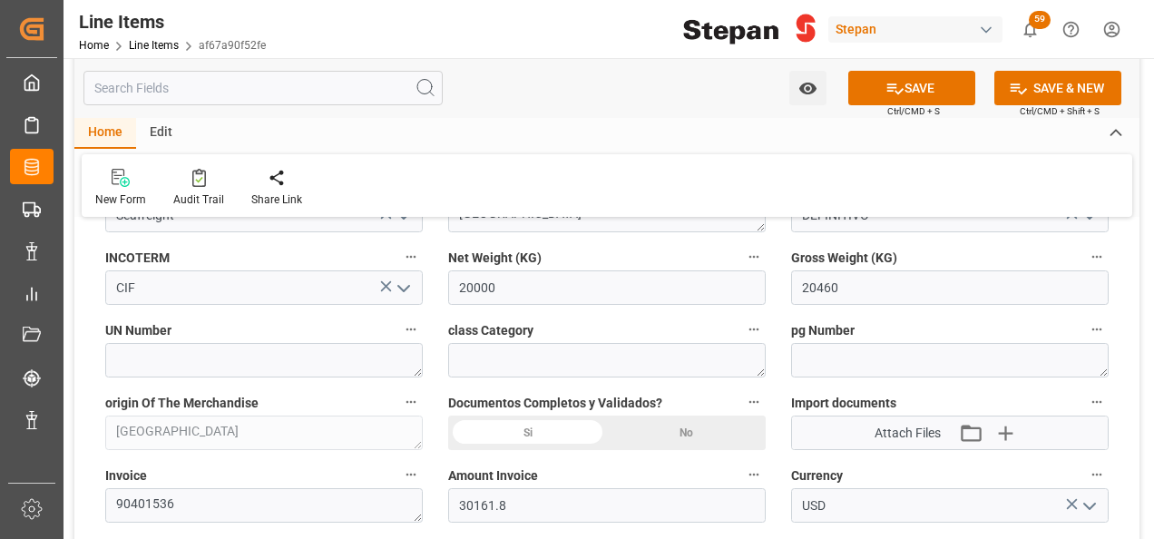
scroll to position [907, 0]
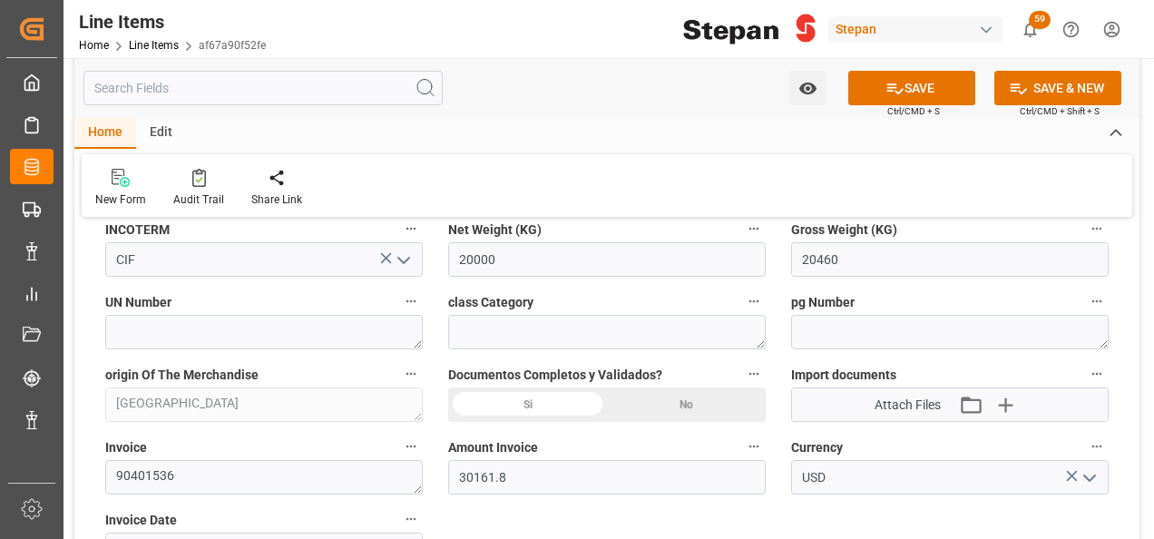
click at [532, 395] on div "Si" at bounding box center [527, 404] width 159 height 34
click at [1005, 402] on icon "button" at bounding box center [1004, 404] width 17 height 17
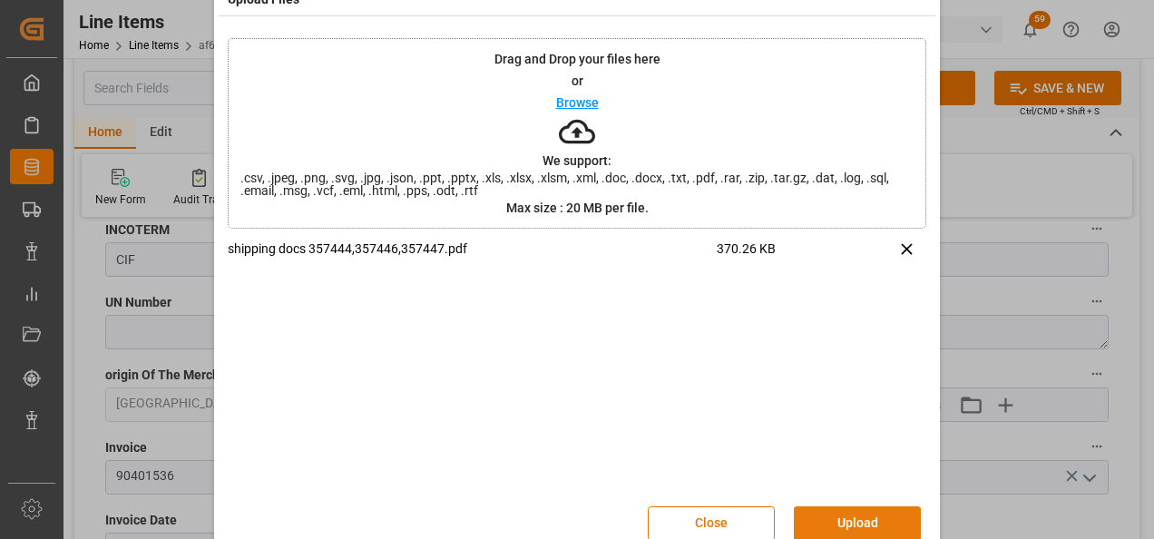
scroll to position [72, 0]
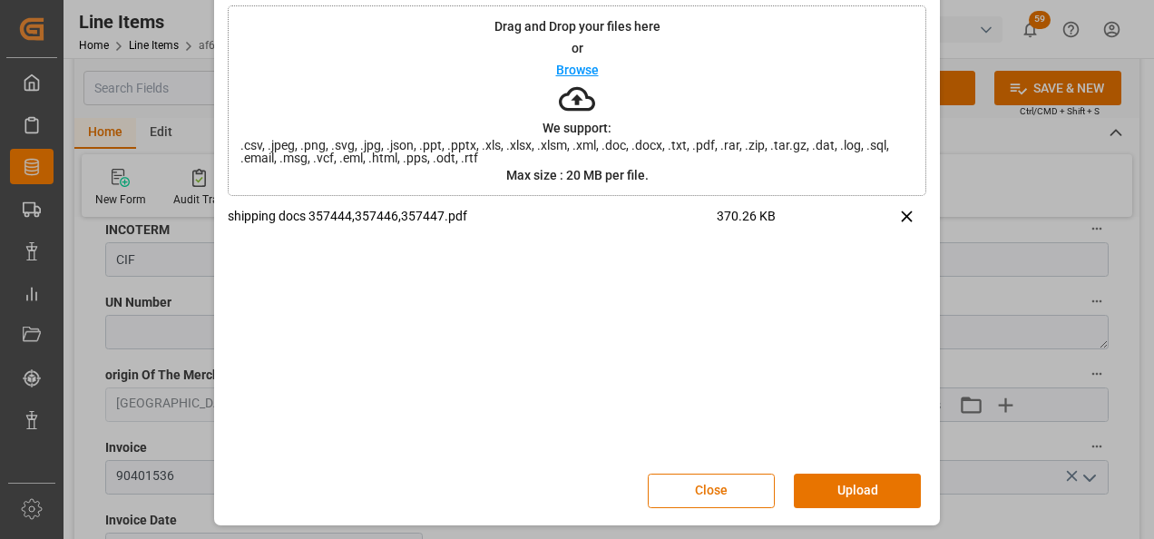
click at [836, 491] on button "Upload" at bounding box center [857, 490] width 127 height 34
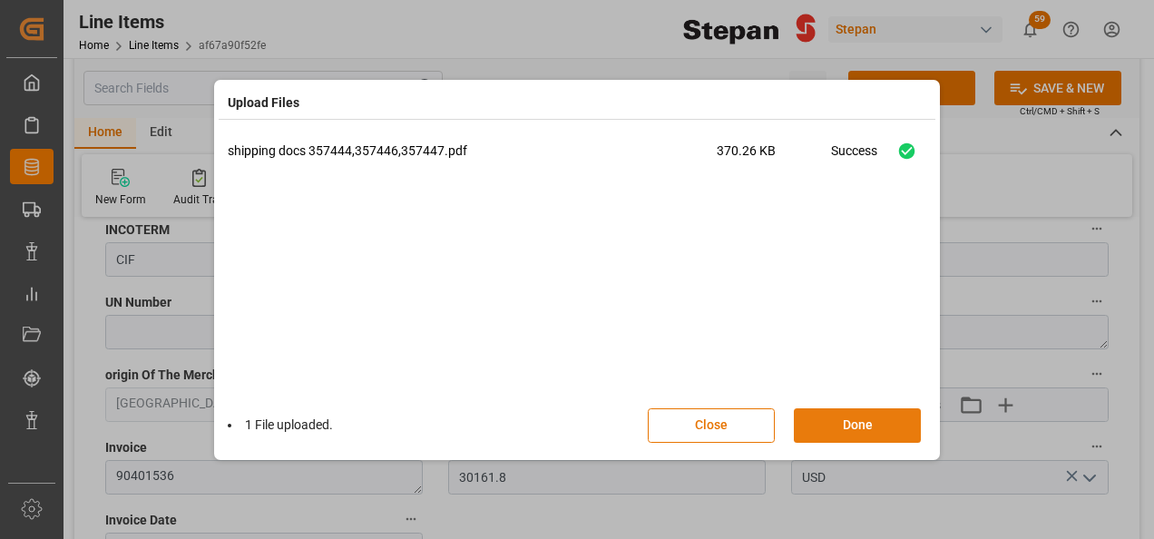
click at [856, 430] on button "Done" at bounding box center [857, 425] width 127 height 34
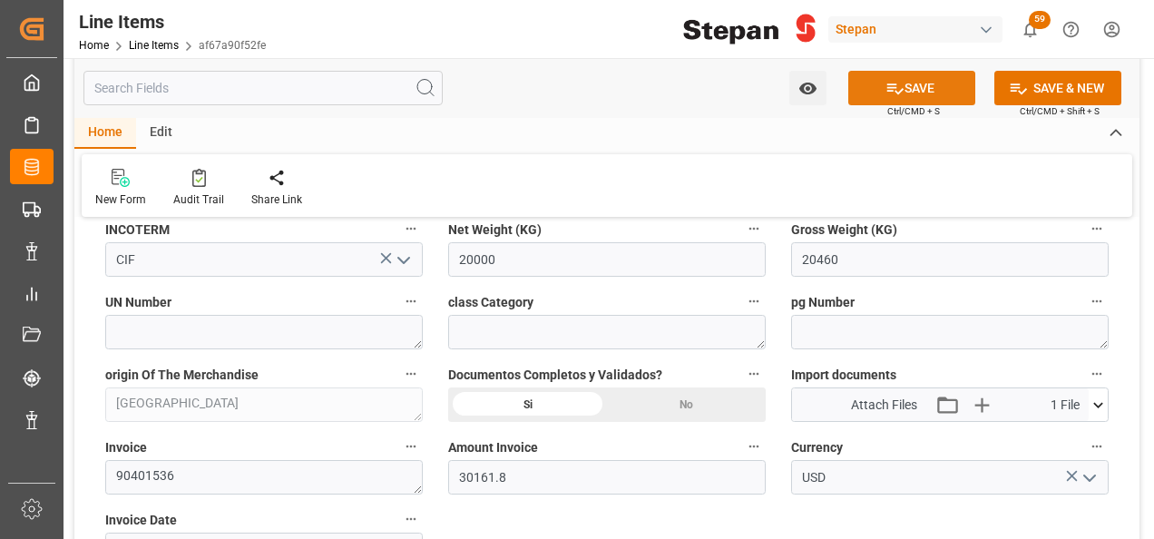
click at [905, 86] on button "SAVE" at bounding box center [911, 88] width 127 height 34
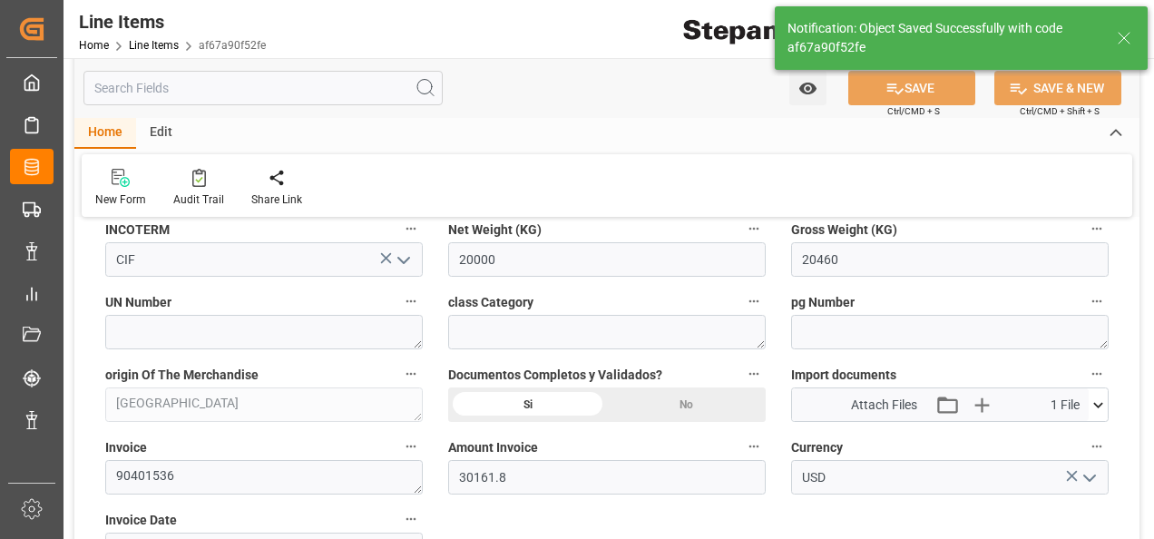
type input "12-09-2025 19:11"
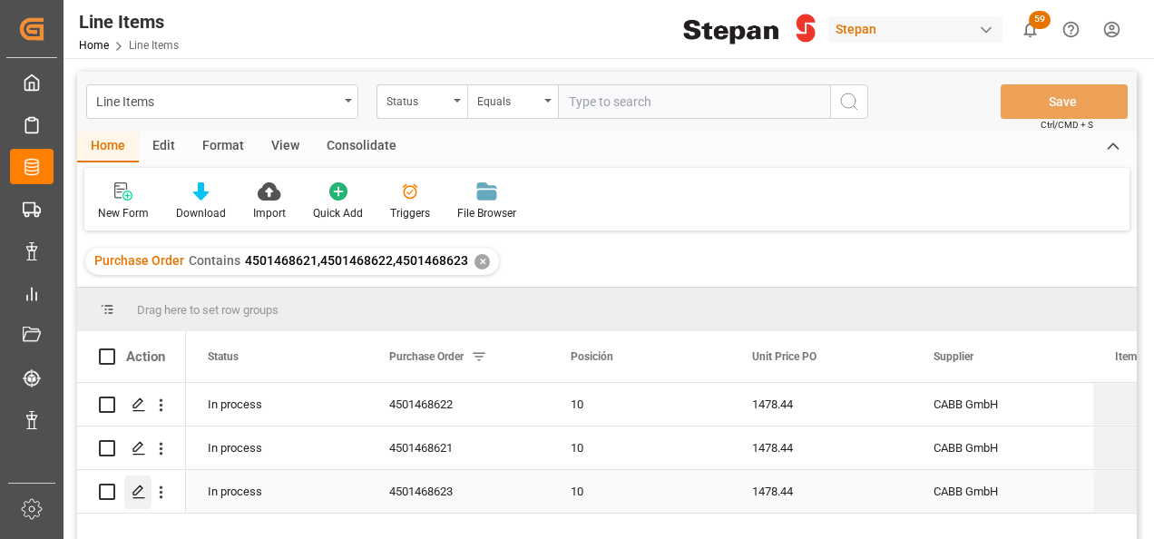
click at [132, 499] on div "Press SPACE to select this row." at bounding box center [137, 492] width 27 height 34
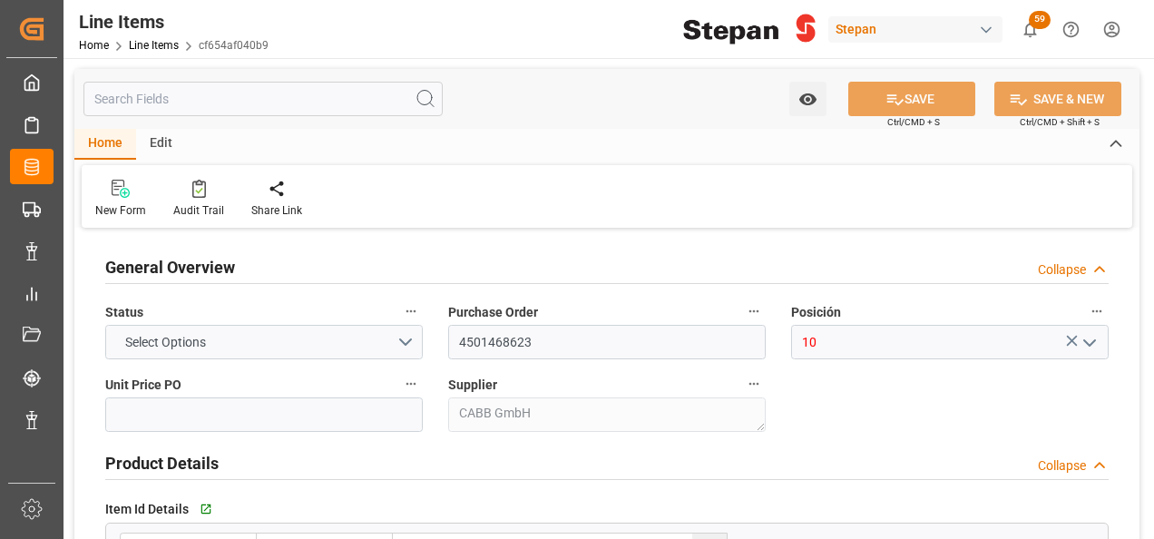
type input "1478.44"
type input "12352107"
type input "20000"
type input "20460"
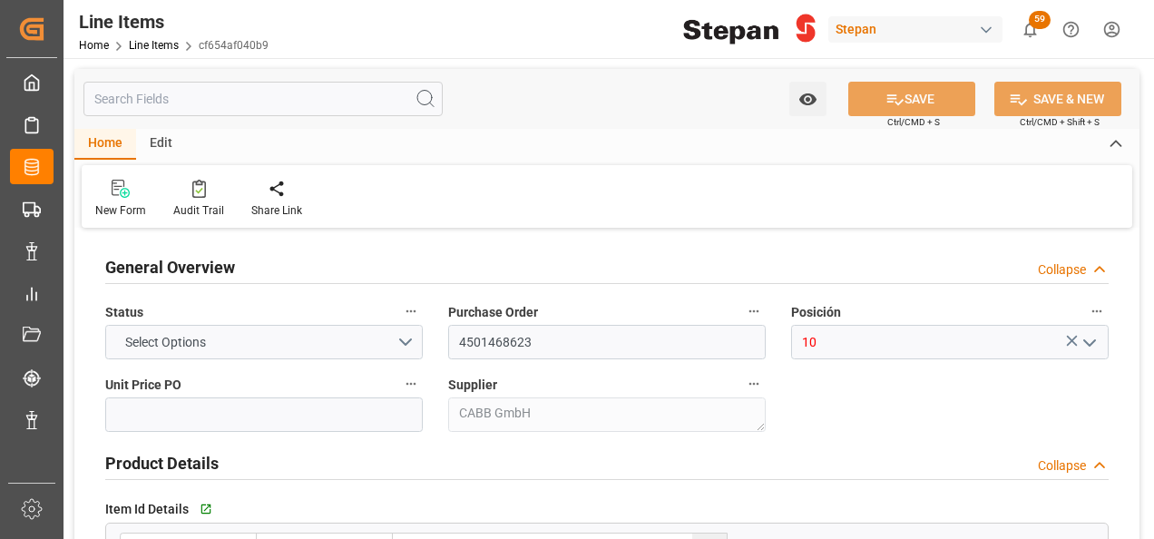
type input "30161.8"
type input "[DATE]"
type input "12-09-2025 19:09"
type input "17-06-2025 15:46"
type input "11-06-2025"
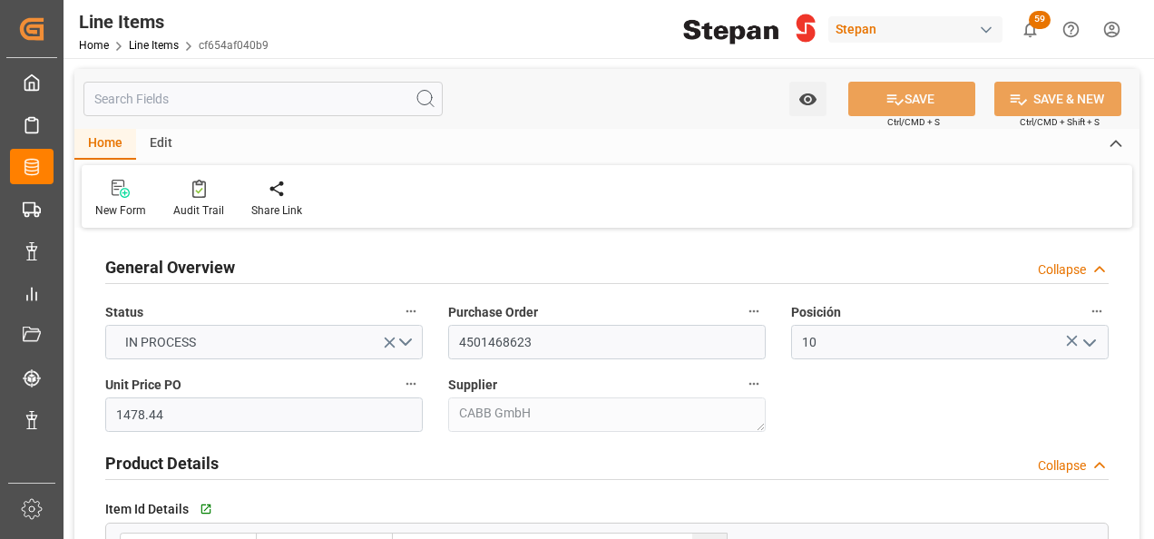
type input "12-10-2025"
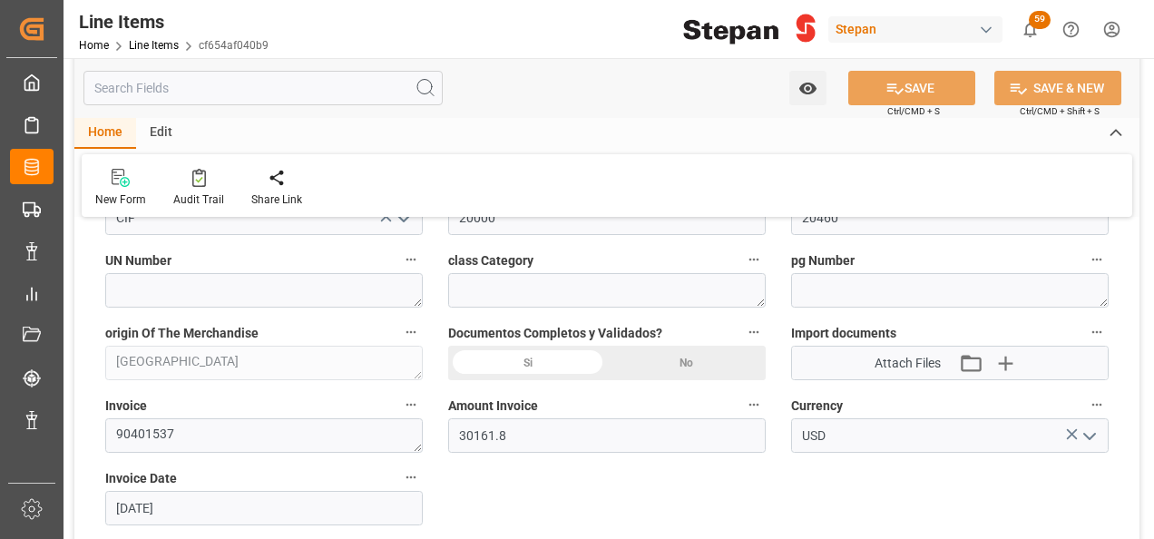
scroll to position [998, 0]
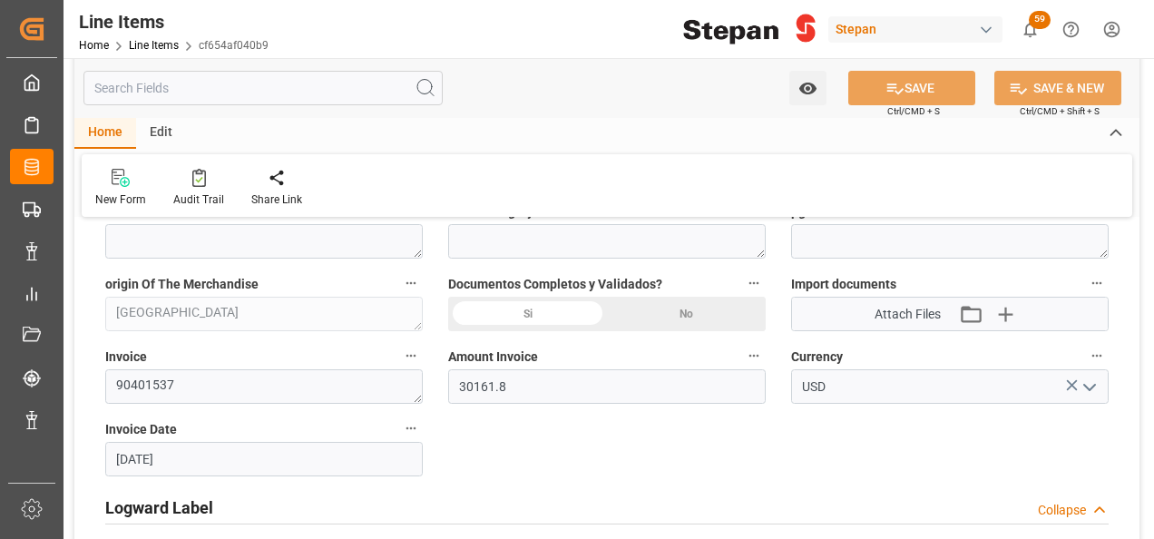
click at [518, 314] on div "Si" at bounding box center [527, 314] width 159 height 34
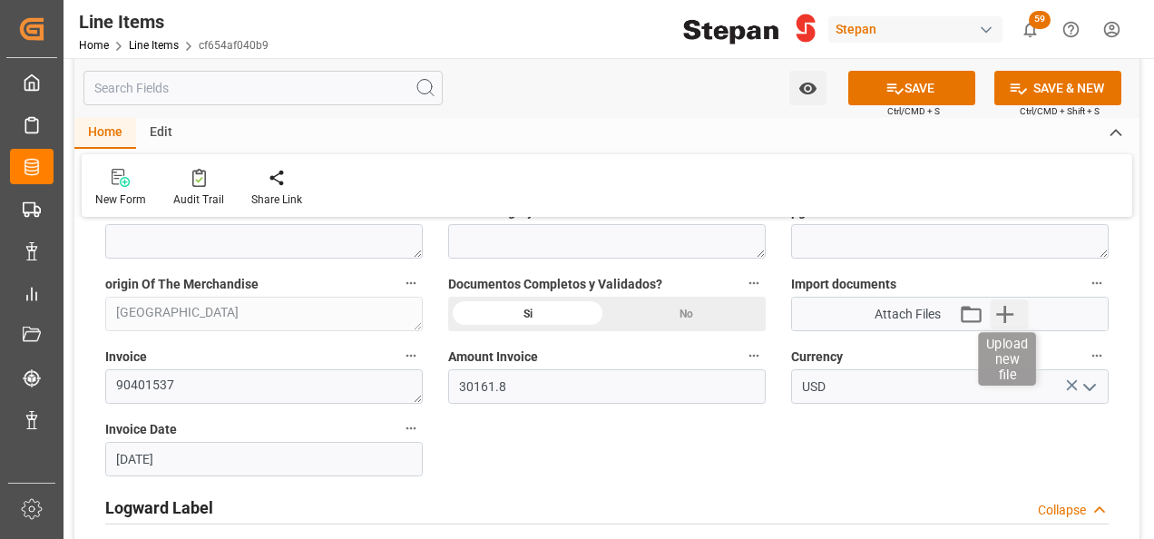
click at [1018, 313] on icon "button" at bounding box center [1005, 313] width 29 height 29
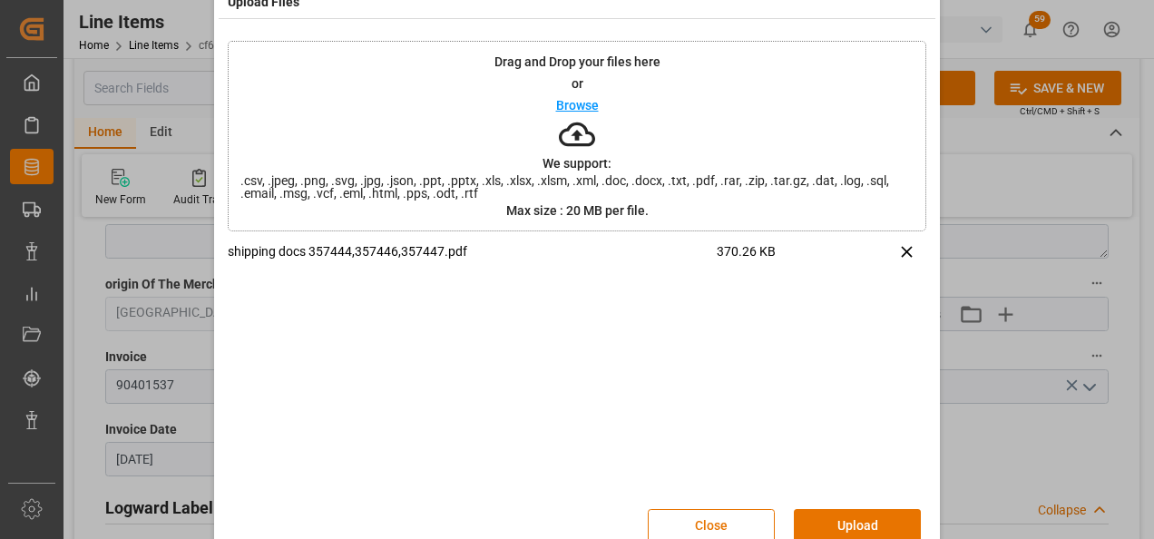
scroll to position [72, 0]
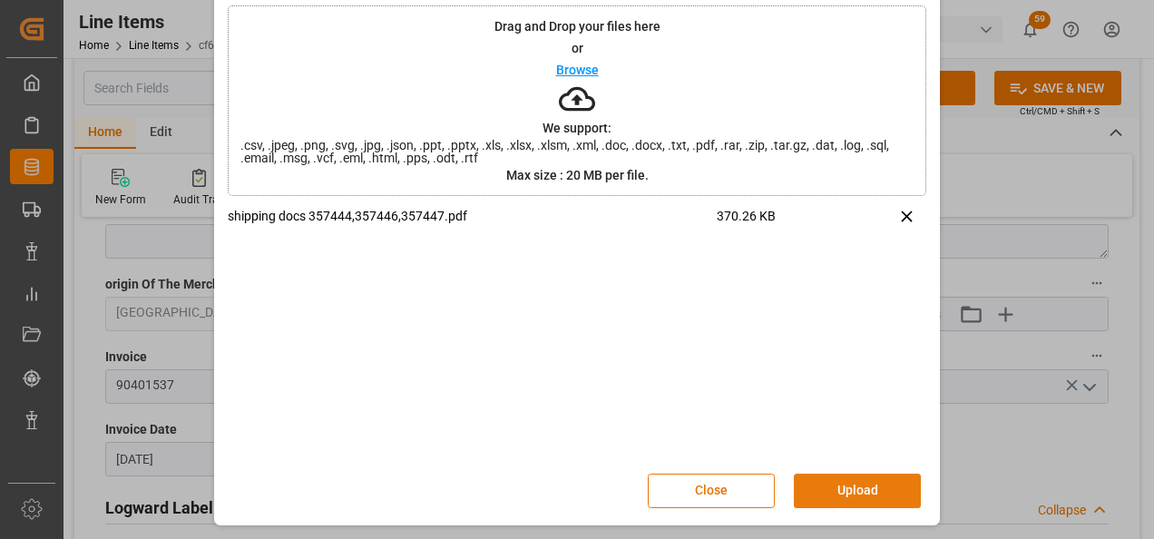
click at [841, 489] on button "Upload" at bounding box center [857, 490] width 127 height 34
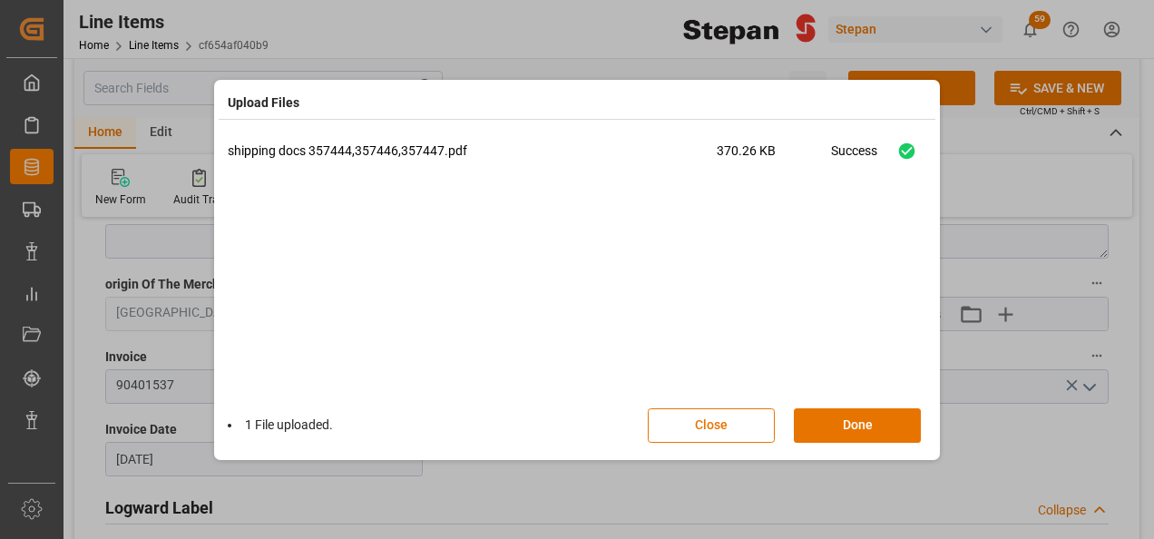
click at [784, 243] on div "shipping docs 357444,357446,357447.pdf 370.26 KB Success" at bounding box center [577, 269] width 698 height 254
click at [829, 426] on button "Done" at bounding box center [857, 425] width 127 height 34
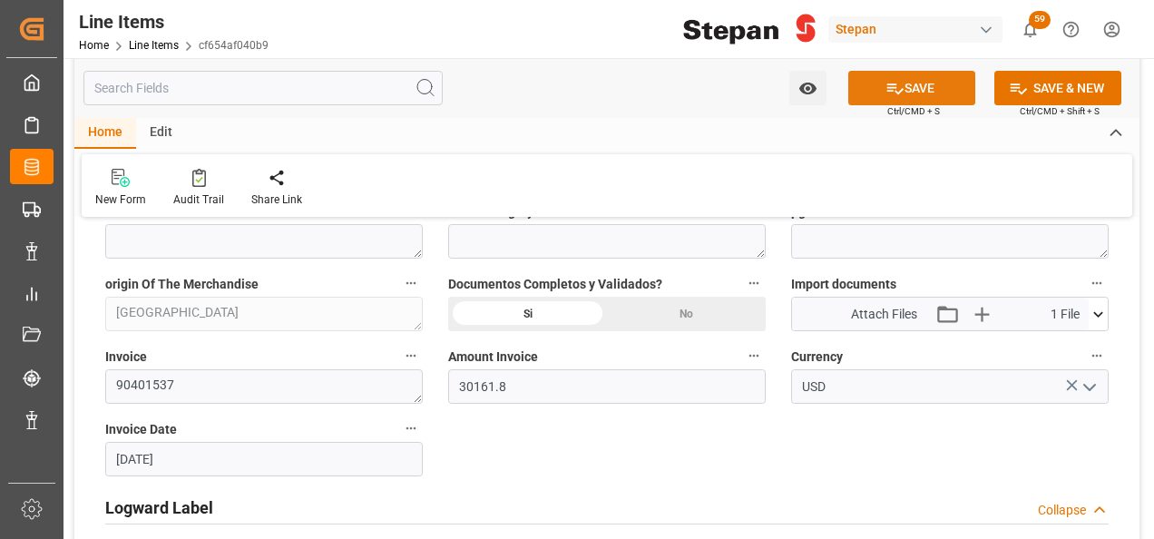
click at [900, 89] on icon at bounding box center [895, 88] width 16 height 11
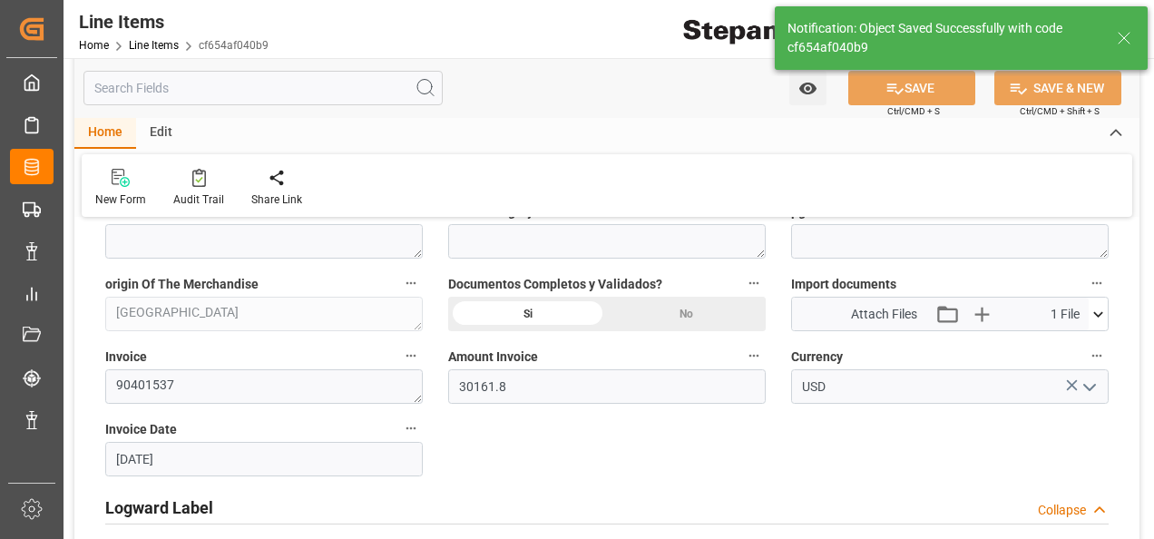
type input "12-09-2025 19:12"
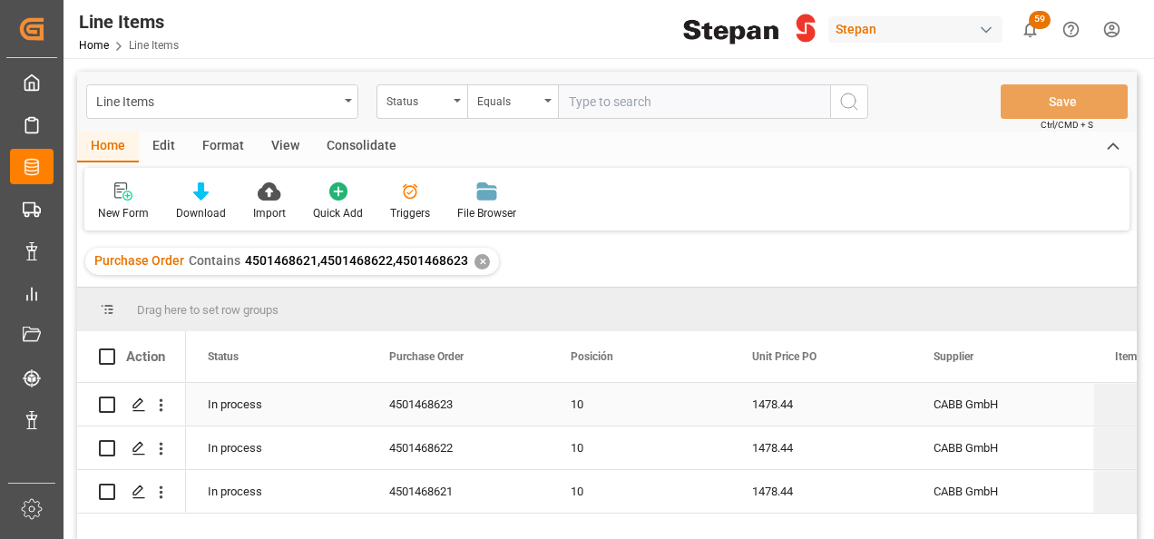
click at [631, 405] on div "10" at bounding box center [640, 405] width 138 height 42
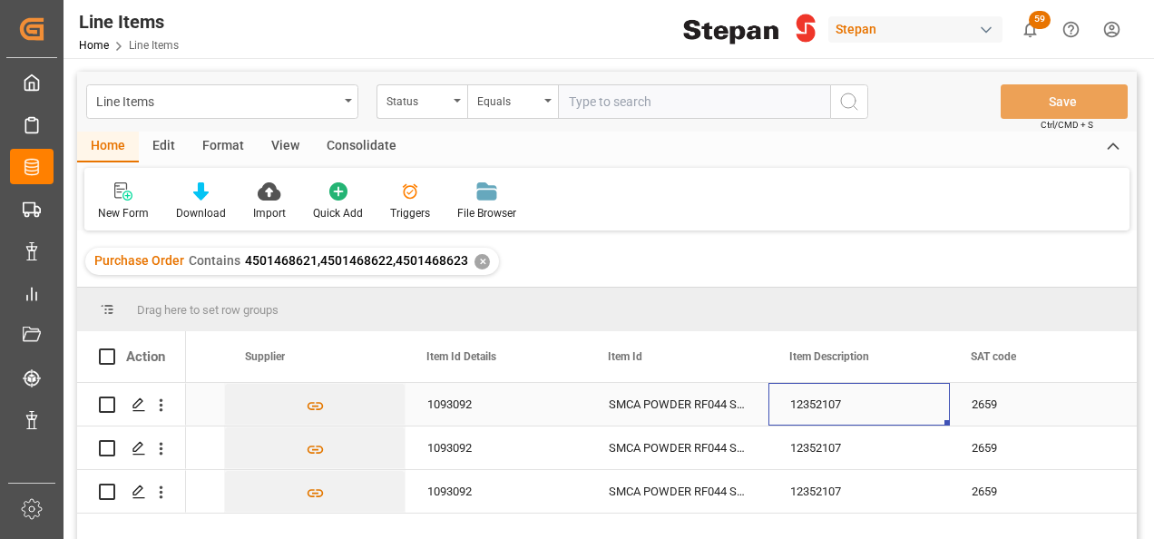
scroll to position [0, 870]
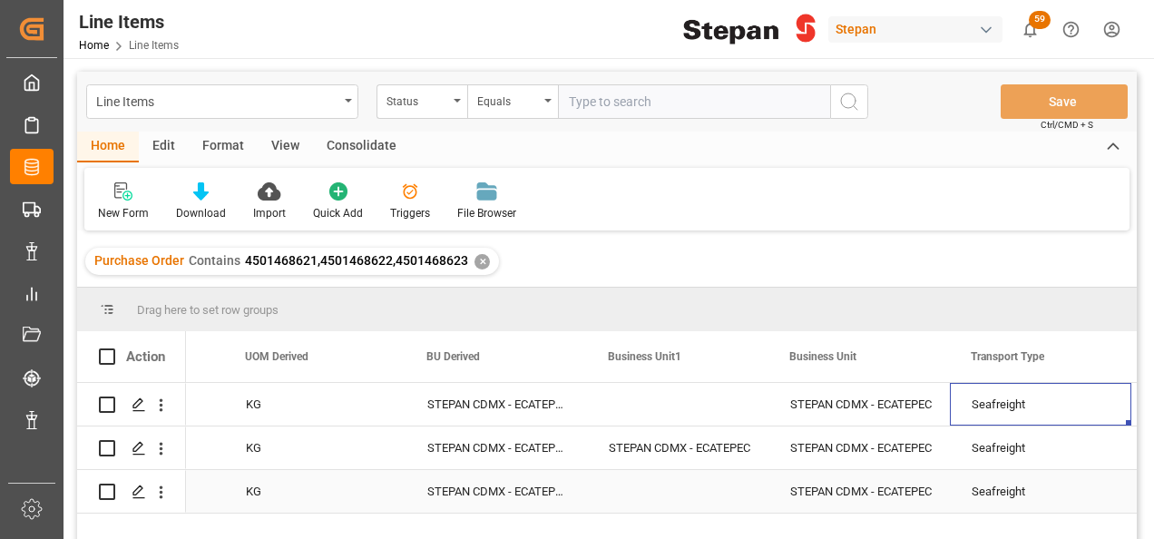
click at [659, 458] on div "STEPAN CDMX - ECATEPEC" at bounding box center [678, 448] width 138 height 42
drag, startPoint x: 764, startPoint y: 468, endPoint x: 751, endPoint y: 510, distance: 43.6
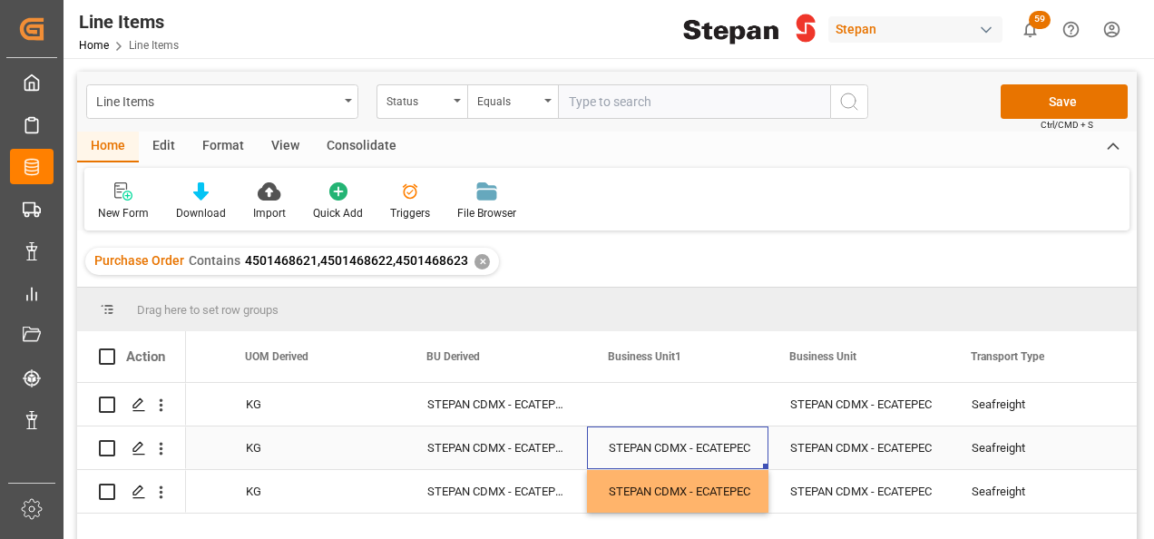
click at [724, 441] on div "STEPAN CDMX - ECATEPEC" at bounding box center [678, 448] width 138 height 42
drag, startPoint x: 765, startPoint y: 466, endPoint x: 735, endPoint y: 408, distance: 65.3
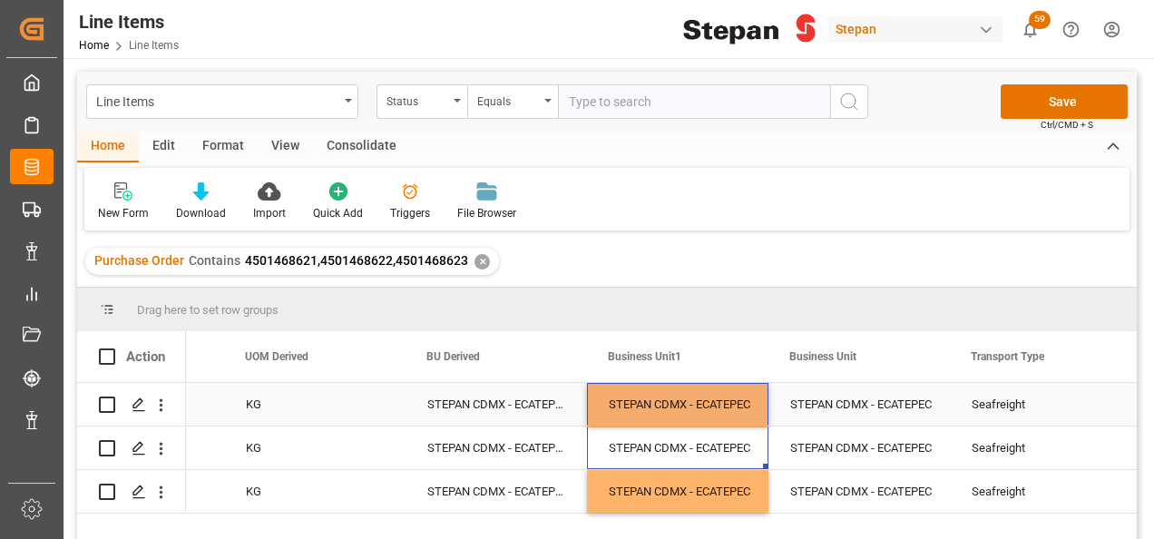
click at [766, 406] on div "STEPAN CDMX - ECATEPEC" at bounding box center [677, 404] width 181 height 43
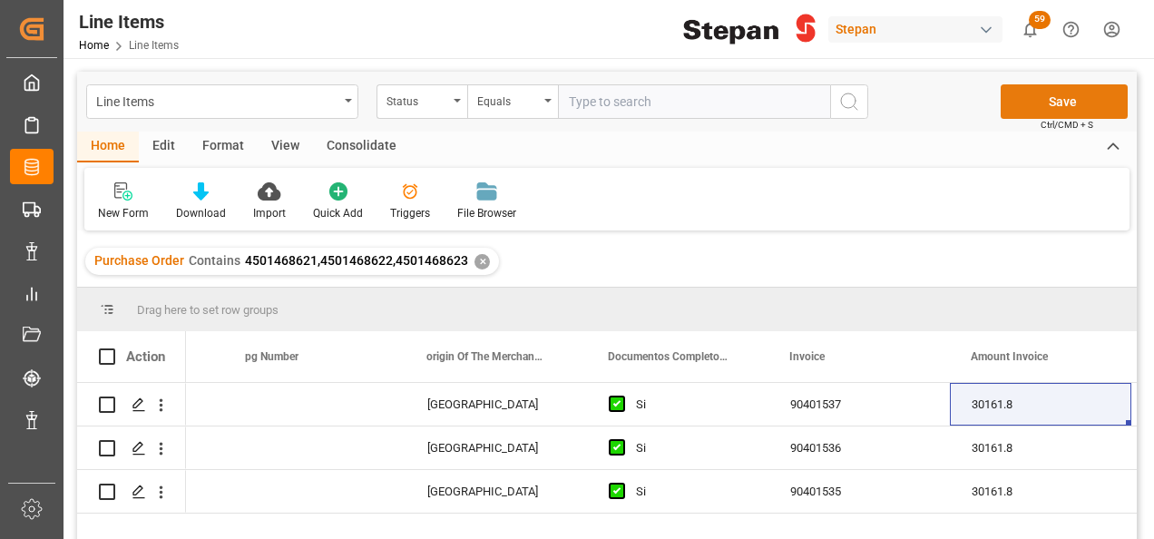
click at [1035, 99] on button "Save" at bounding box center [1063, 101] width 127 height 34
click at [103, 399] on input "Press Space to toggle row selection (unchecked)" at bounding box center [107, 404] width 16 height 16
checkbox input "true"
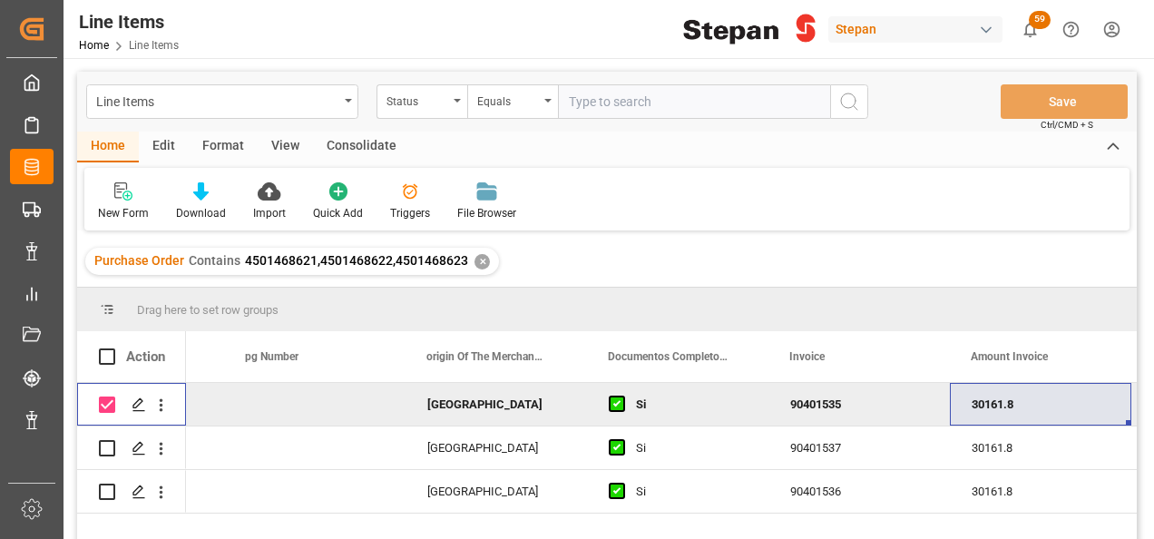
click at [350, 142] on div "Consolidate" at bounding box center [361, 147] width 97 height 31
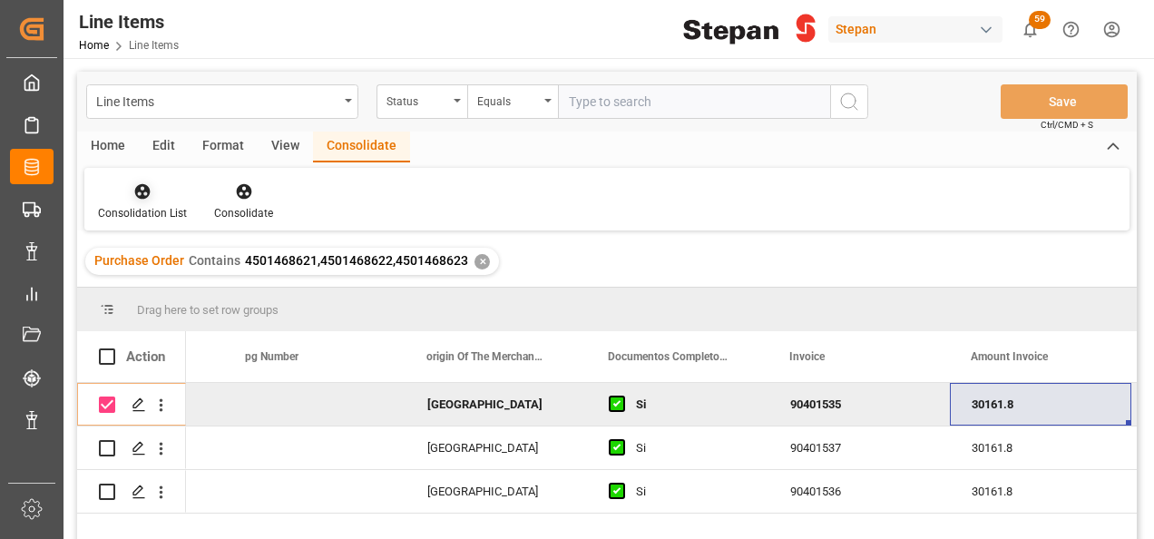
click at [145, 201] on div "Consolidation List" at bounding box center [142, 201] width 116 height 40
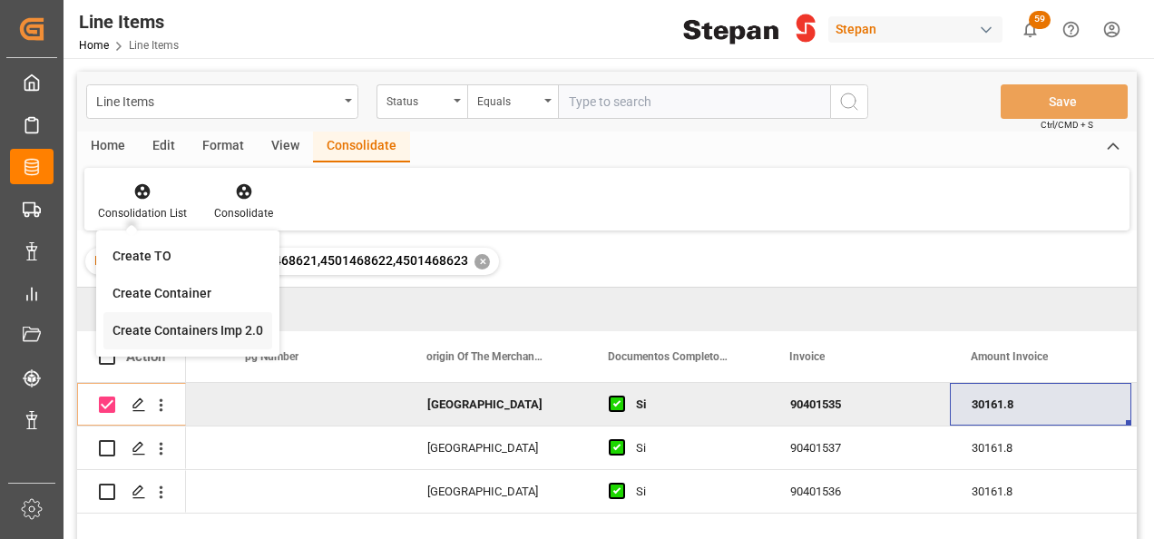
click at [167, 327] on div "Line Items Status Equals Save Ctrl/CMD + S Home Edit Format View Consolidate Co…" at bounding box center [606, 329] width 1059 height 515
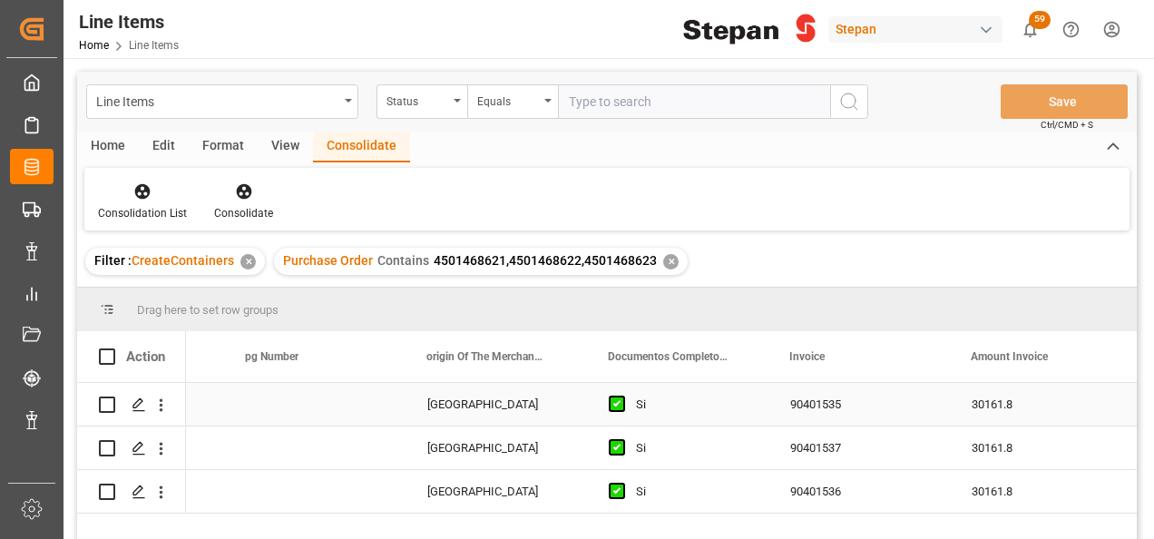
click at [106, 407] on input "Press Space to toggle row selection (unchecked)" at bounding box center [107, 404] width 16 height 16
checkbox input "true"
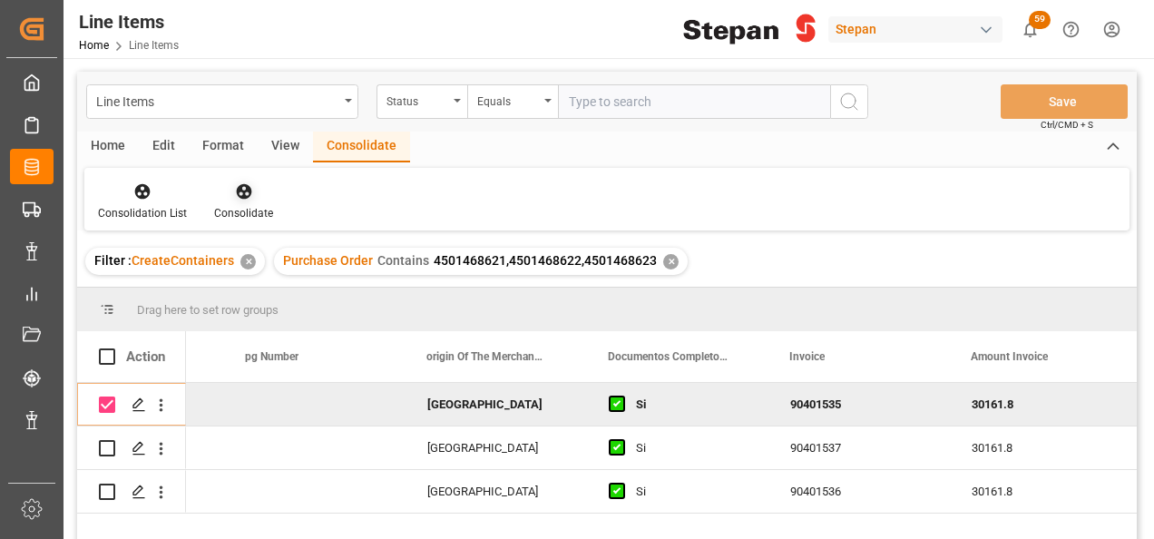
click at [249, 189] on icon at bounding box center [244, 191] width 18 height 18
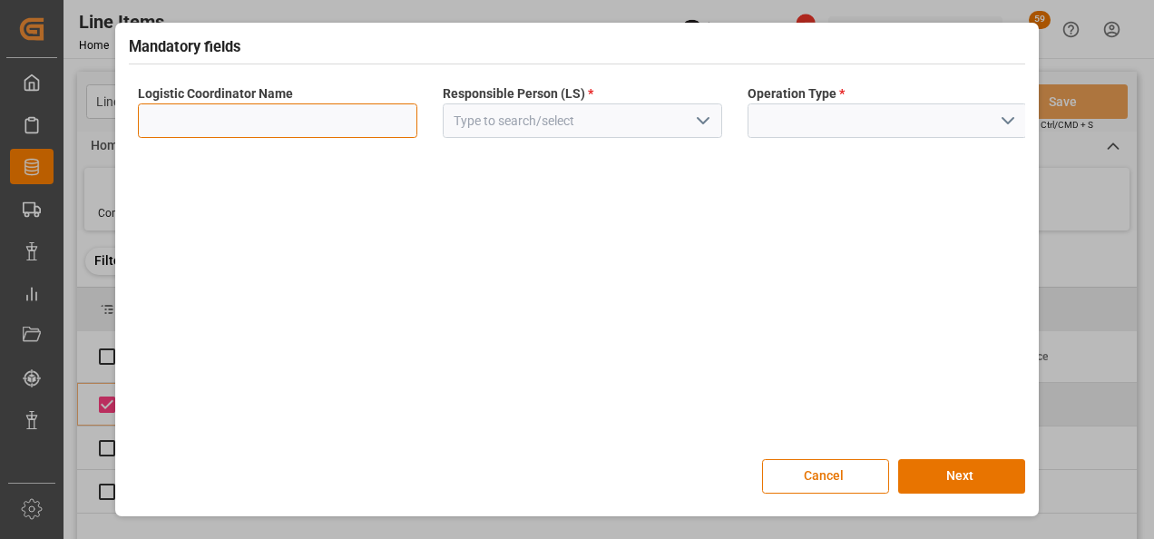
click at [278, 114] on input at bounding box center [277, 120] width 279 height 34
type input "LESCHACO MEXICANA"
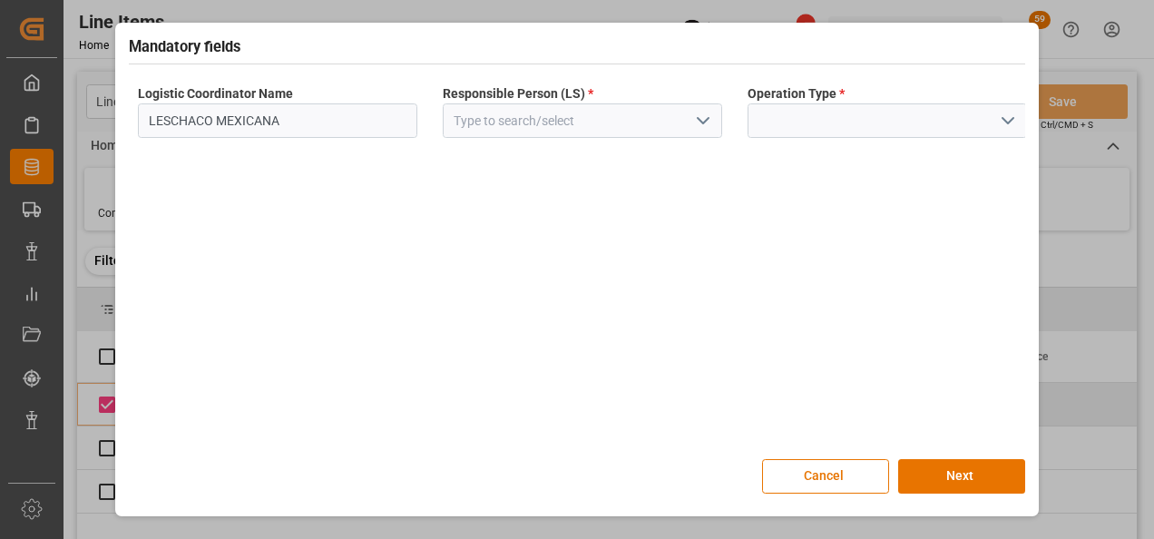
click at [726, 120] on div at bounding box center [582, 120] width 307 height 34
click at [699, 120] on polyline "open menu" at bounding box center [703, 120] width 11 height 5
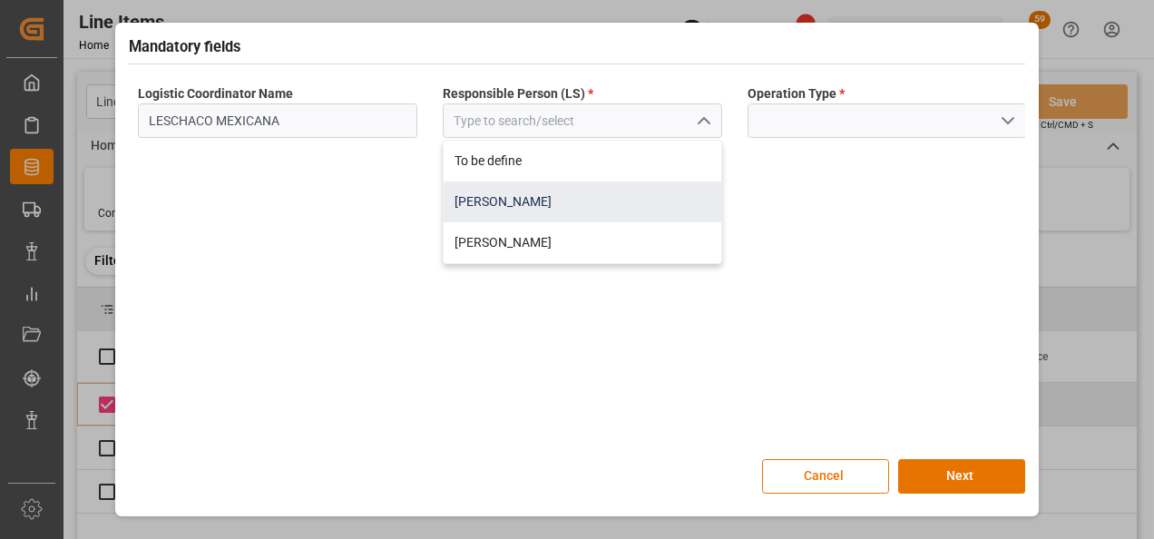
click at [477, 203] on div "Jose Echeverria" at bounding box center [583, 201] width 278 height 41
type input "Jose Echeverria"
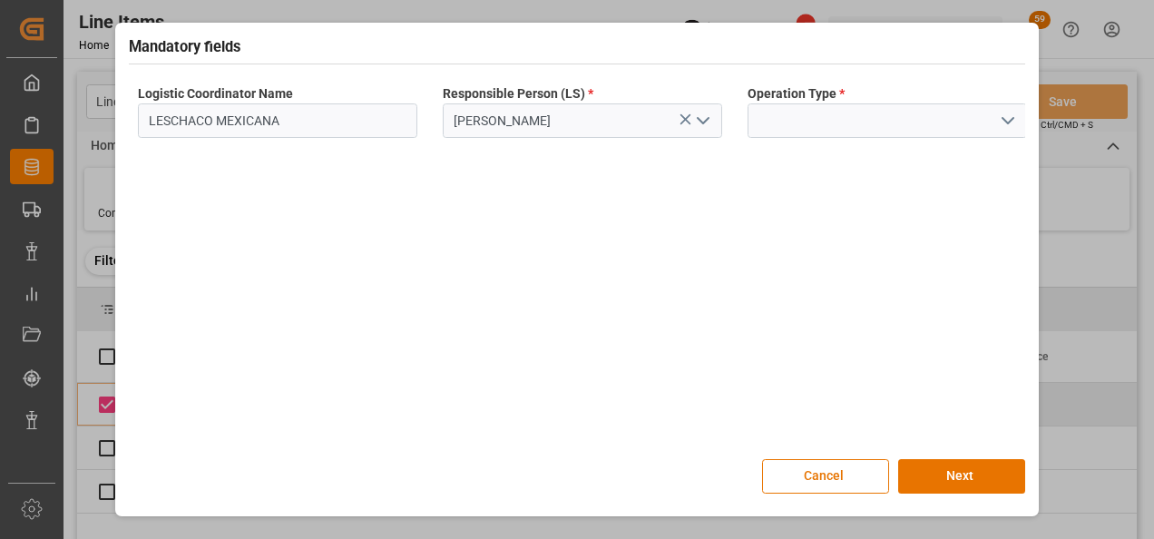
click at [1005, 108] on button "open menu" at bounding box center [1006, 121] width 27 height 28
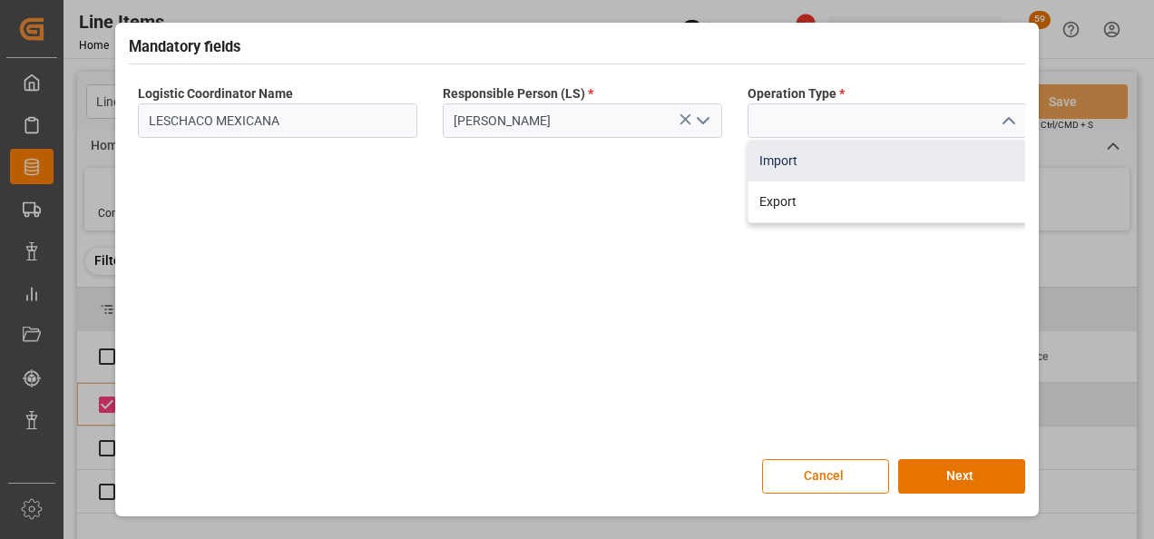
click at [791, 163] on div "Import" at bounding box center [887, 161] width 278 height 41
type input "Import"
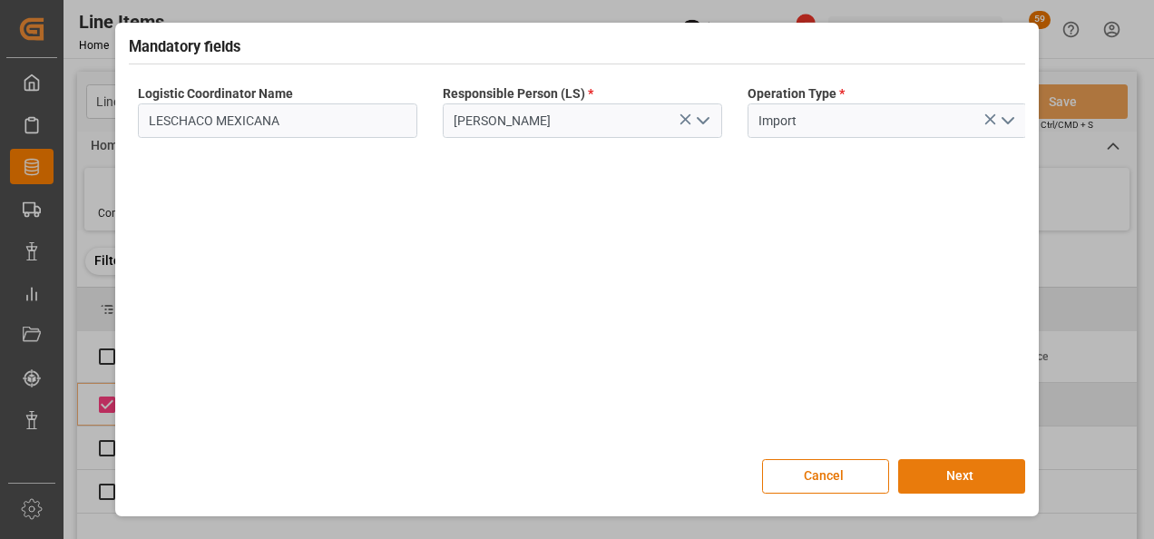
click at [945, 470] on button "Next" at bounding box center [961, 476] width 127 height 34
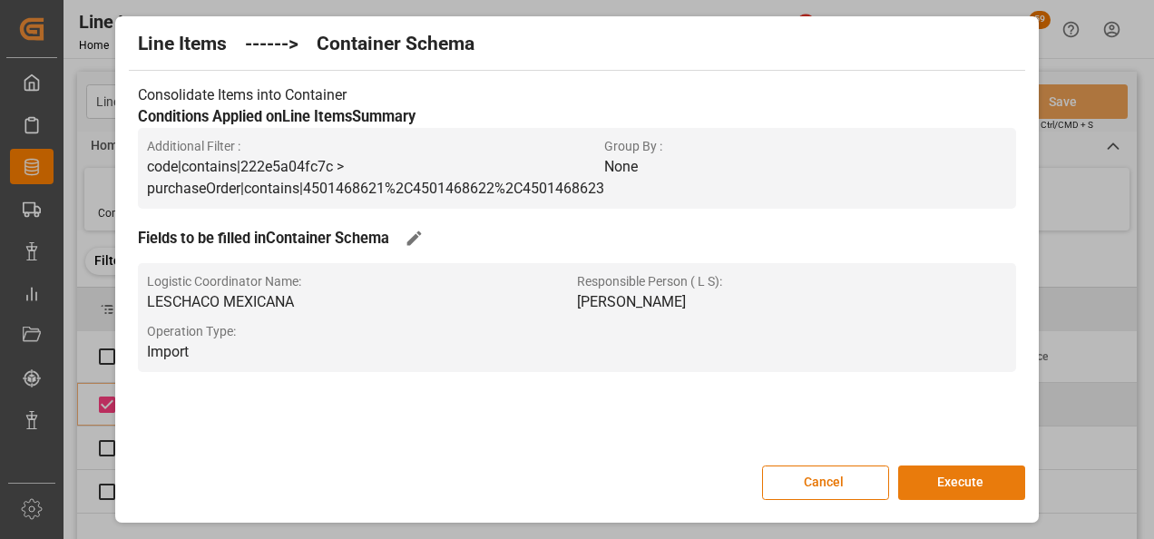
click at [975, 483] on button "Execute" at bounding box center [961, 482] width 127 height 34
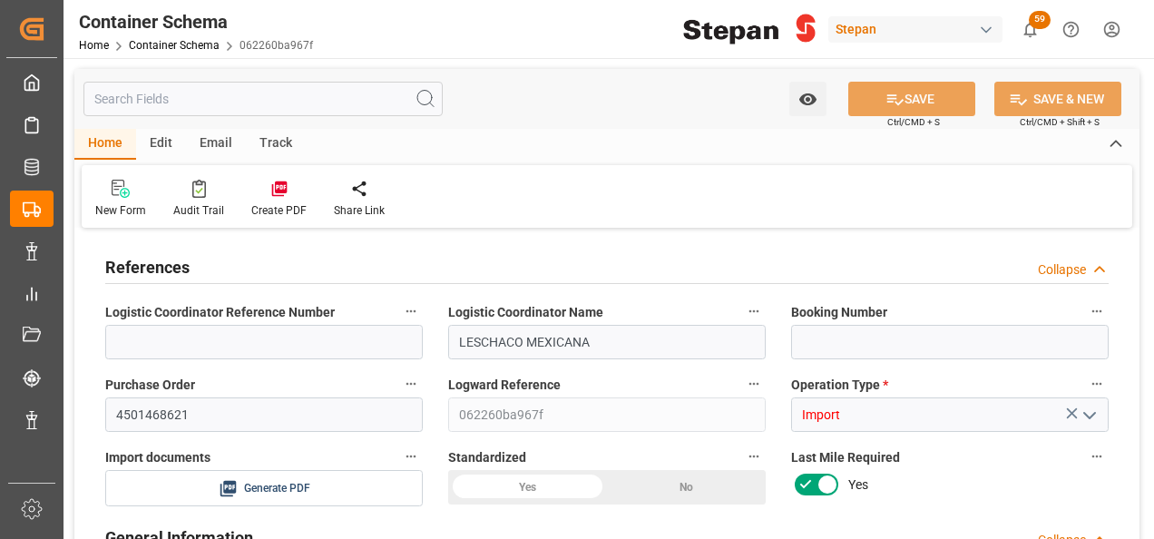
type input "0"
type input "1"
type input "20000"
type input "20460"
type input "[DATE] 19:15"
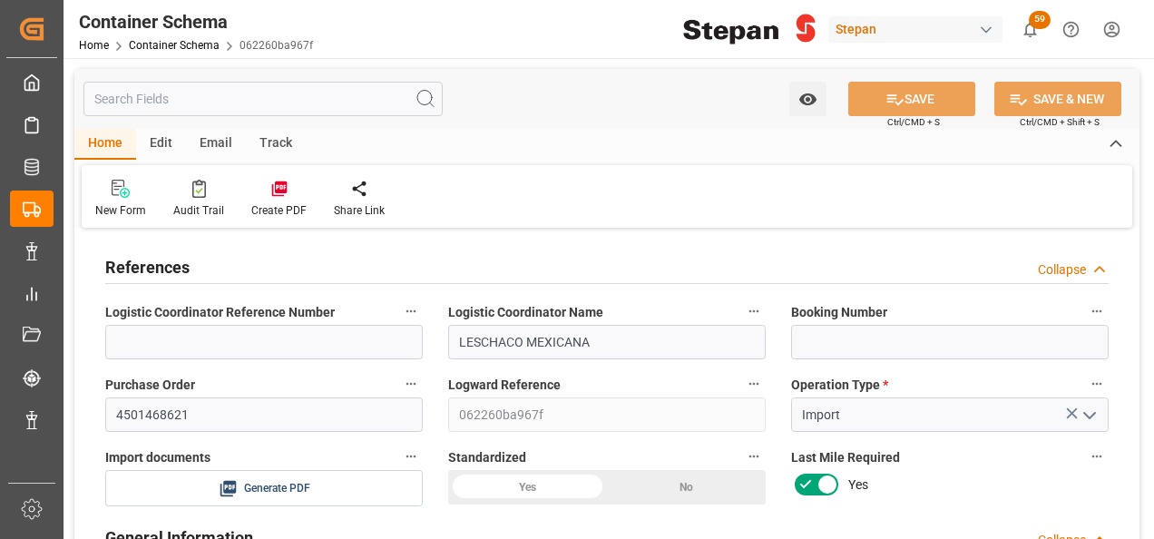
type input "[DATE] 19:15"
type input "[DATE]"
click at [804, 345] on input at bounding box center [949, 342] width 317 height 34
paste input "ALRB250908460188"
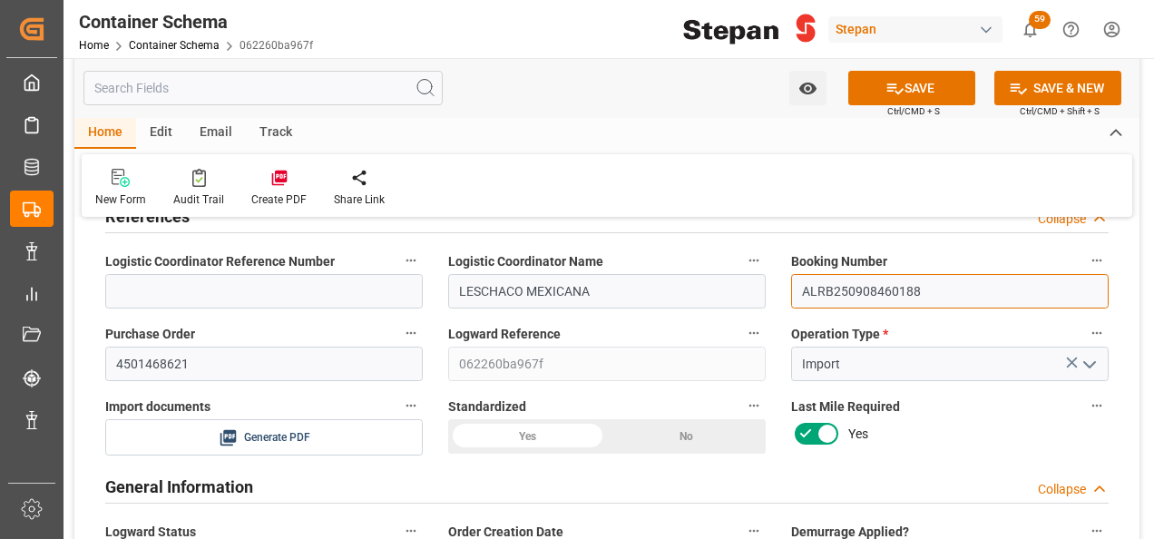
scroll to position [91, 0]
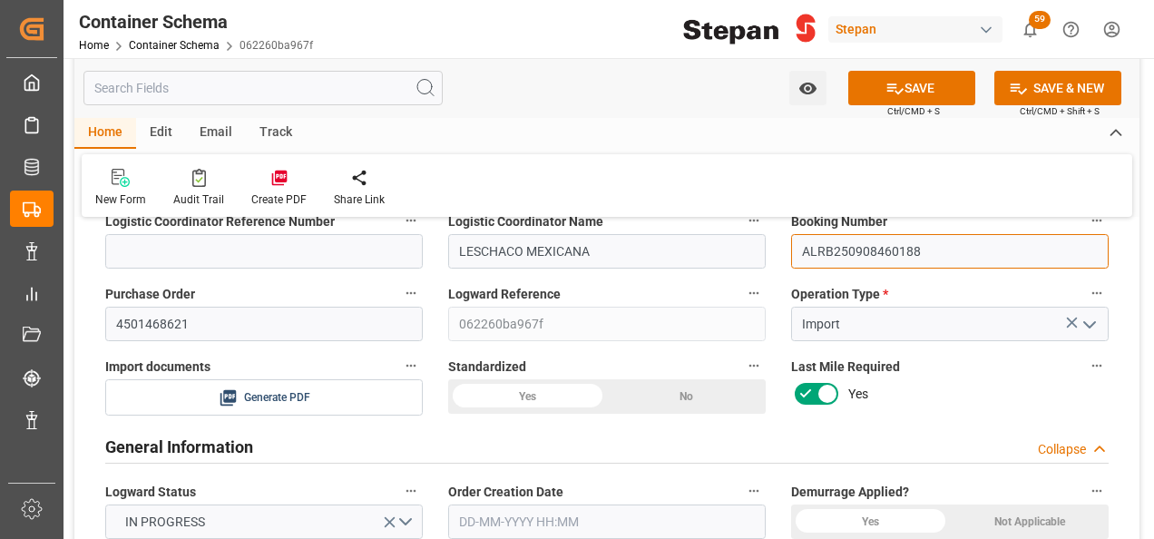
type input "ALRB250908460188"
drag, startPoint x: 515, startPoint y: 396, endPoint x: 543, endPoint y: 395, distance: 28.1
click at [516, 395] on div "Yes" at bounding box center [527, 396] width 159 height 34
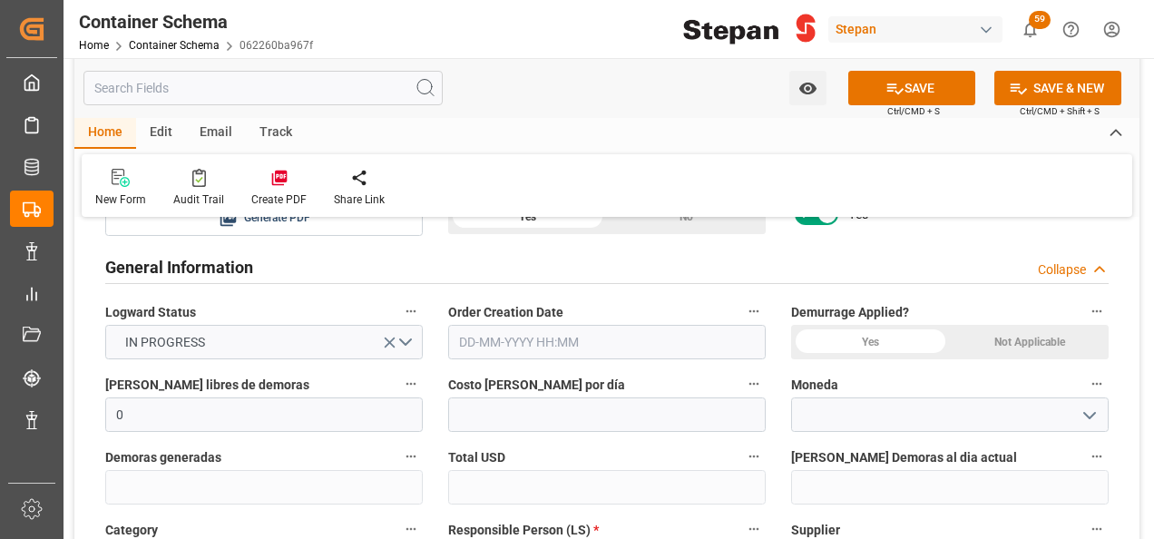
scroll to position [272, 0]
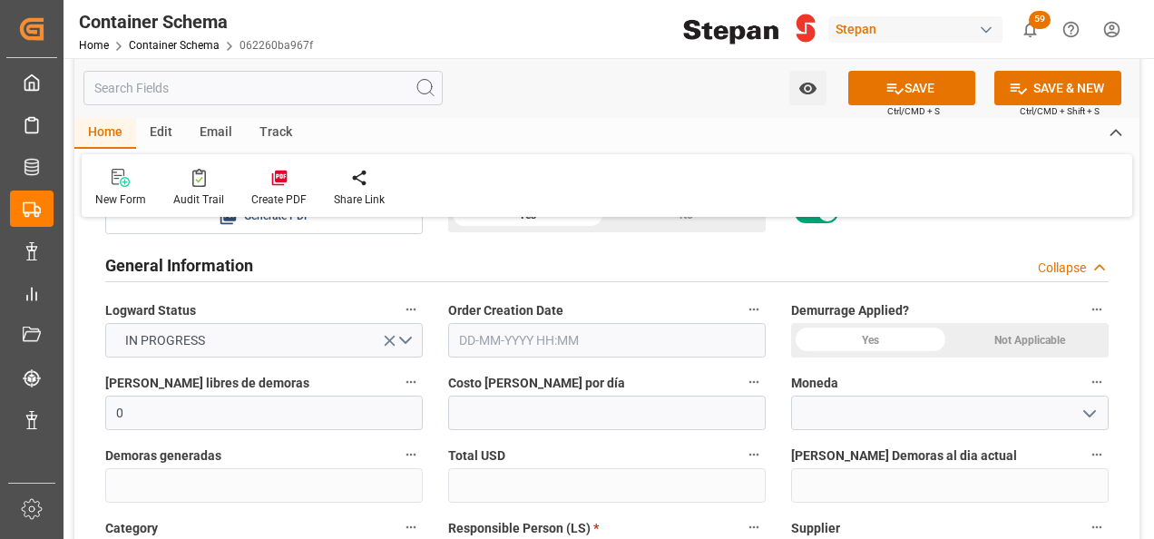
click at [589, 346] on input "text" at bounding box center [606, 340] width 317 height 34
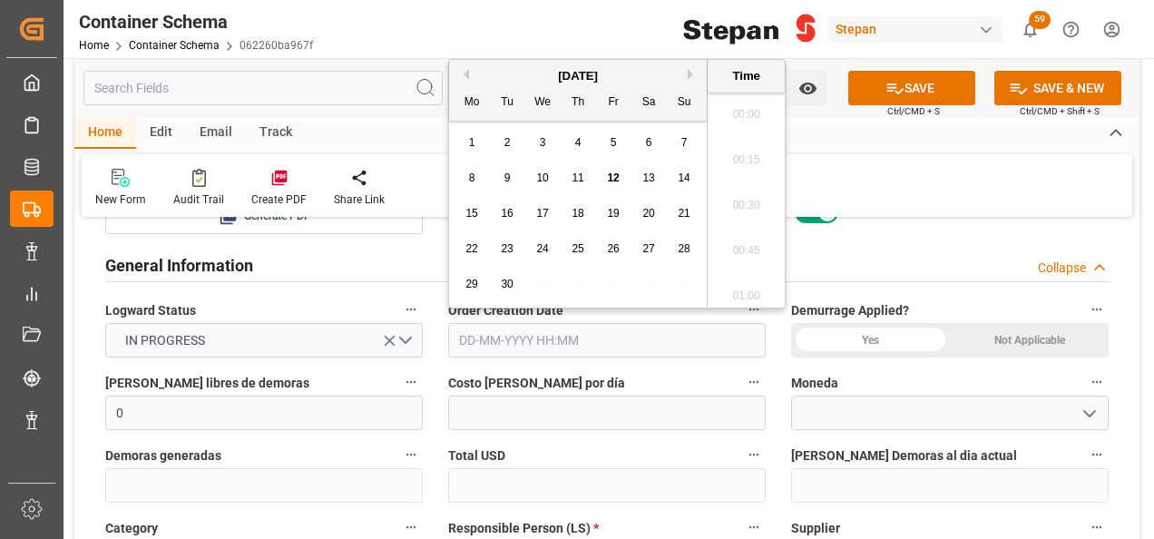
scroll to position [2318, 0]
click at [503, 79] on div "[DATE]" at bounding box center [578, 76] width 258 height 18
click at [617, 174] on span "12" at bounding box center [613, 177] width 12 height 13
type input "[DATE] 00:00"
click at [1043, 343] on div "Not Applicable" at bounding box center [1029, 340] width 159 height 34
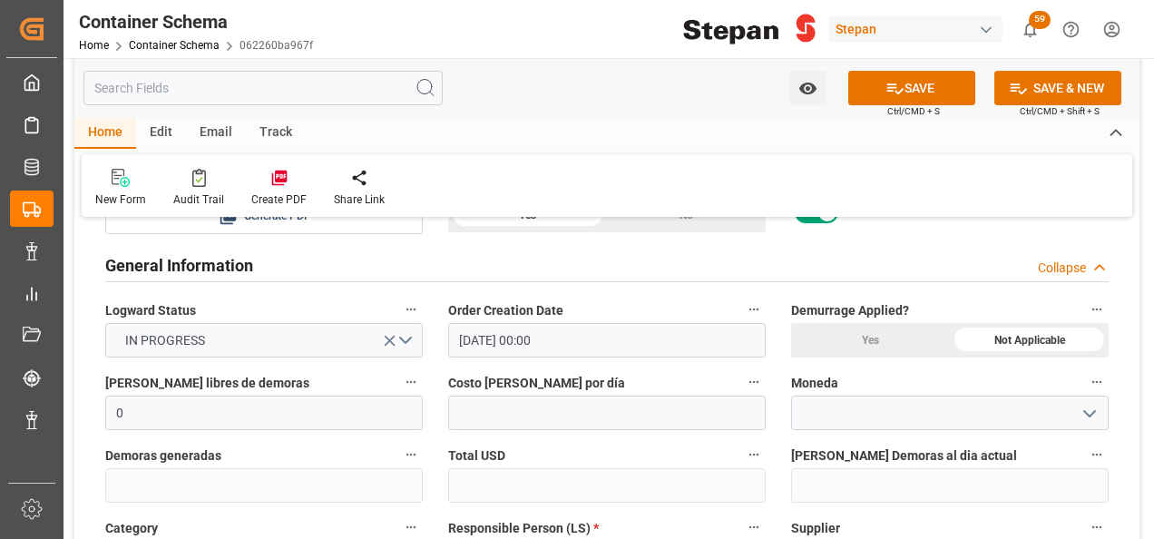
click at [1088, 408] on icon "open menu" at bounding box center [1089, 414] width 22 height 22
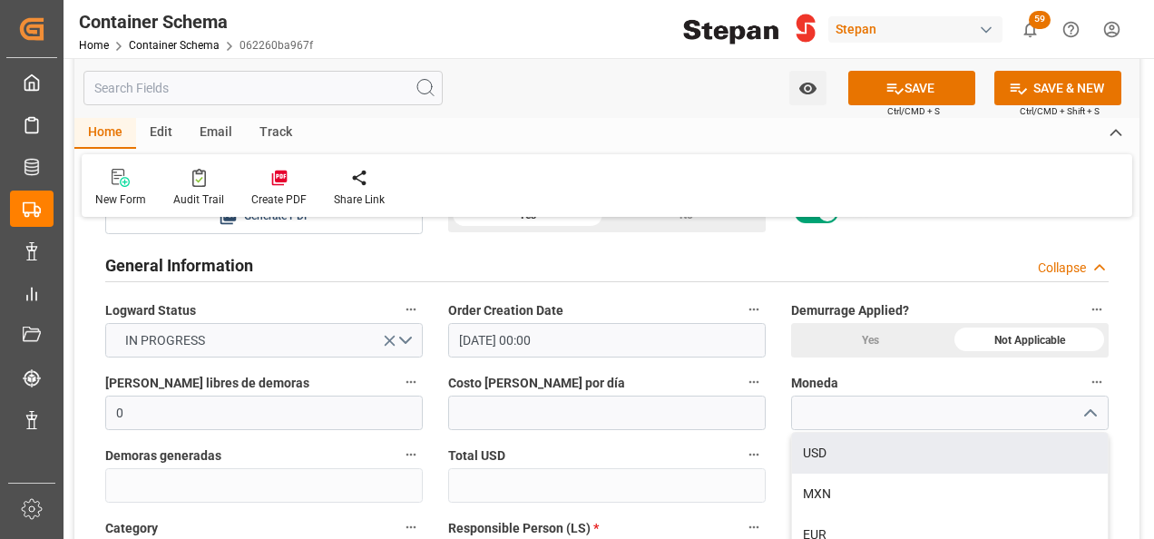
click at [833, 451] on div "USD" at bounding box center [950, 453] width 316 height 41
type input "USD"
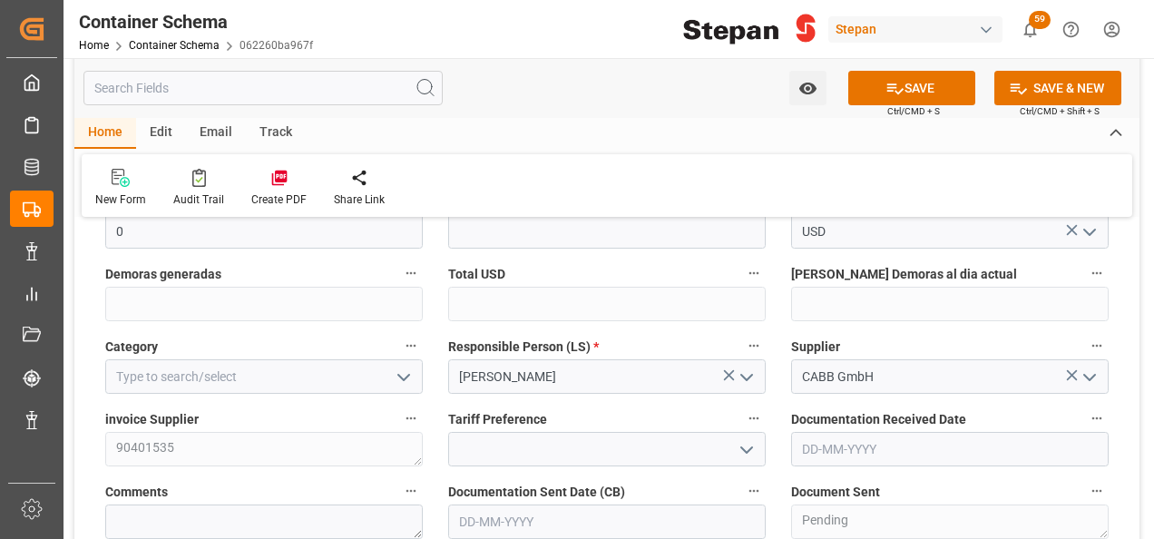
scroll to position [544, 0]
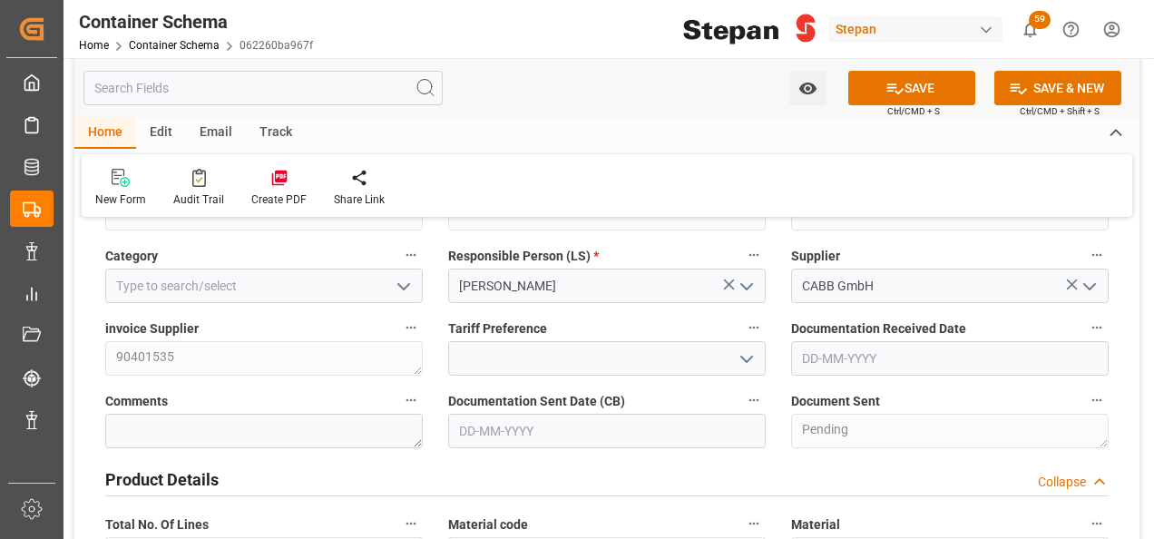
click at [748, 358] on polyline "open menu" at bounding box center [746, 358] width 11 height 5
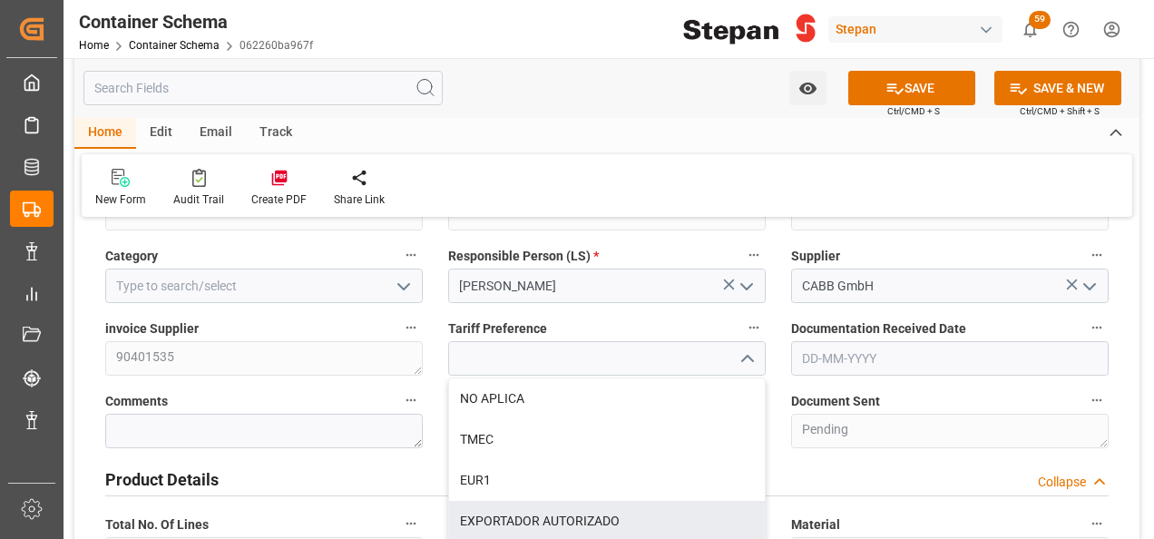
click at [505, 519] on div "EXPORTADOR AUTORIZADO" at bounding box center [607, 521] width 316 height 41
type input "EXPORTADOR AUTORIZADO"
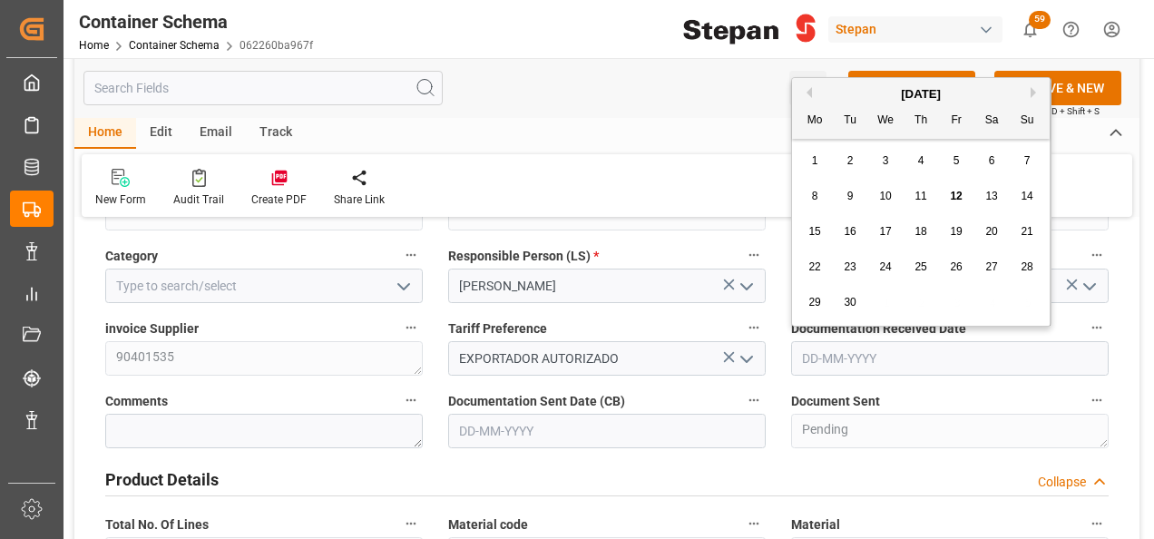
click at [839, 365] on input "text" at bounding box center [949, 358] width 317 height 34
click at [844, 89] on div "September 2025" at bounding box center [921, 94] width 258 height 18
click at [956, 197] on span "12" at bounding box center [956, 196] width 12 height 13
type input "12-09-2025"
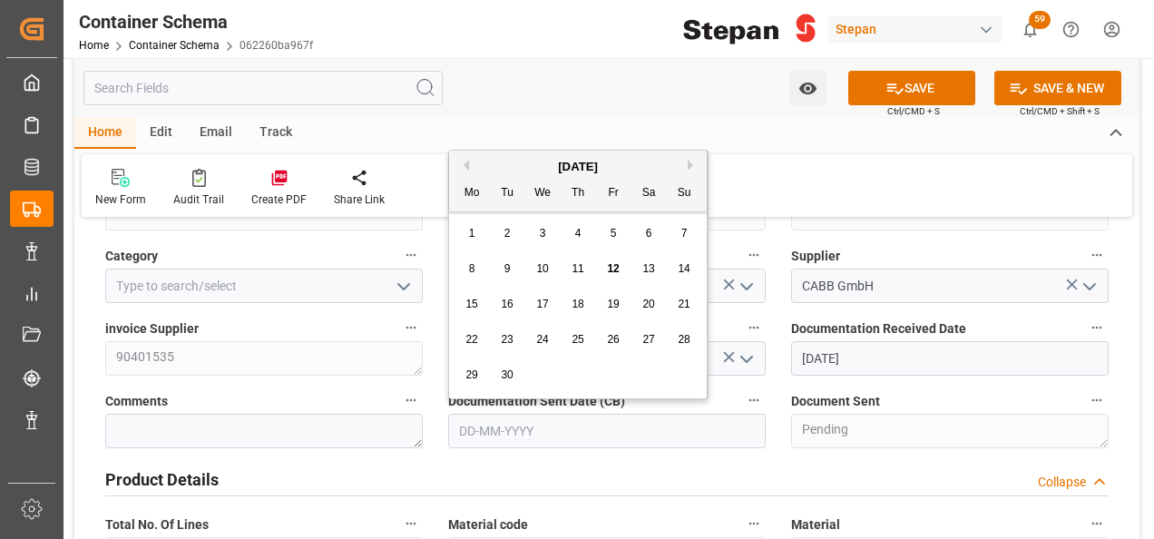
click at [553, 423] on input "text" at bounding box center [606, 431] width 317 height 34
click at [508, 152] on div "September 2025 Mo Tu We Th Fr Sa Su" at bounding box center [578, 181] width 258 height 61
click at [607, 262] on span "12" at bounding box center [613, 268] width 12 height 13
type input "12-09-2025"
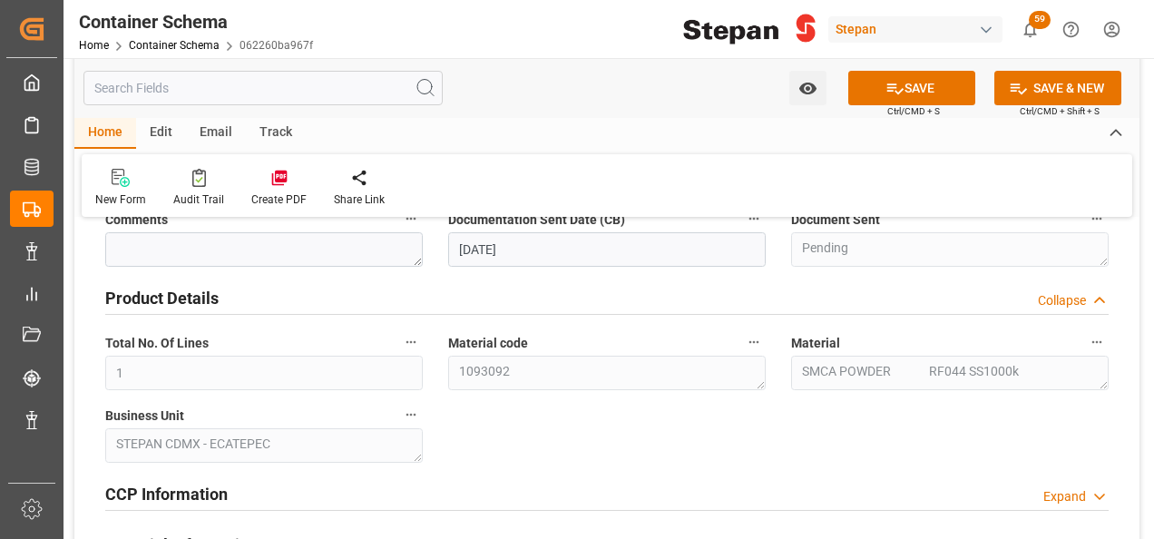
scroll to position [635, 0]
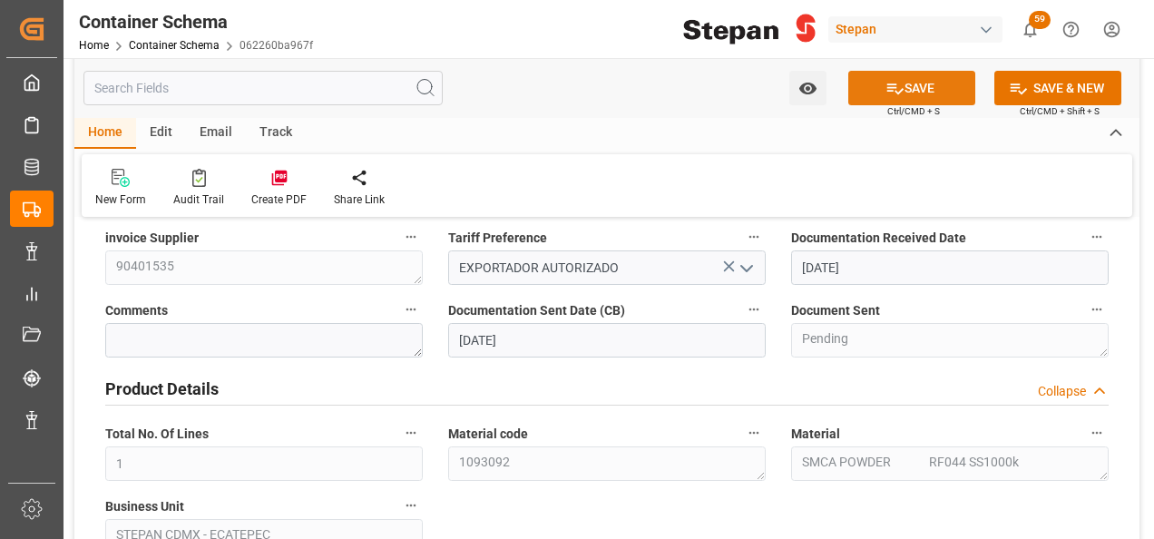
click at [920, 90] on button "SAVE" at bounding box center [911, 88] width 127 height 34
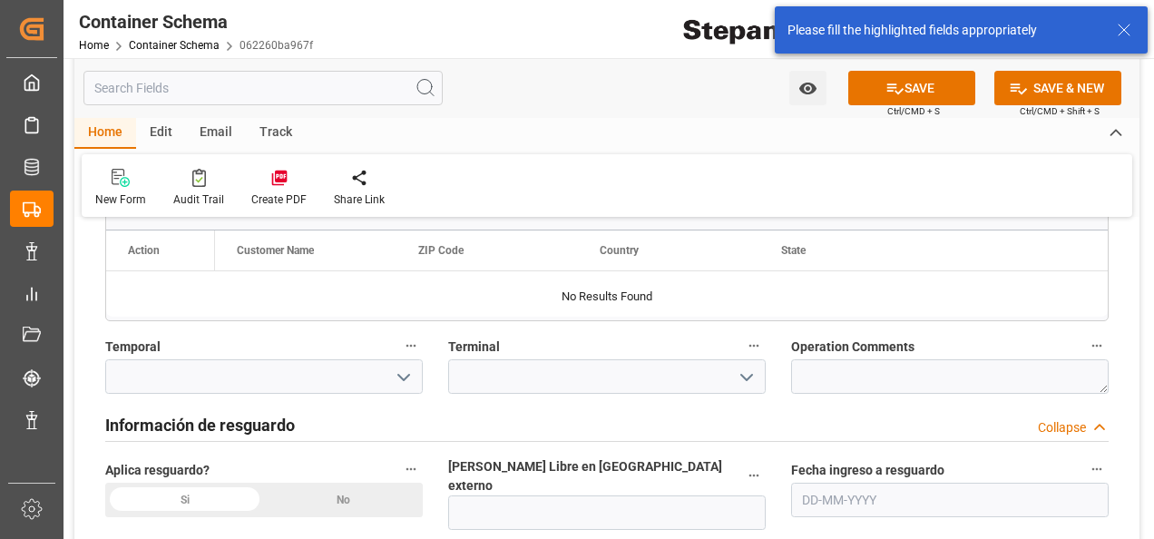
scroll to position [1631, 0]
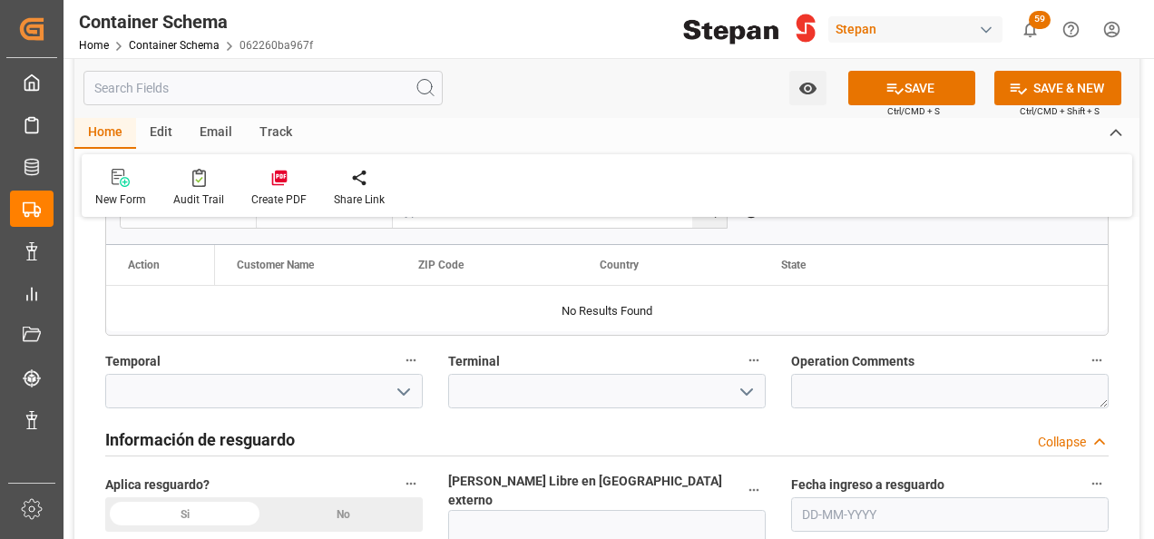
click at [361, 514] on div "No" at bounding box center [343, 514] width 159 height 34
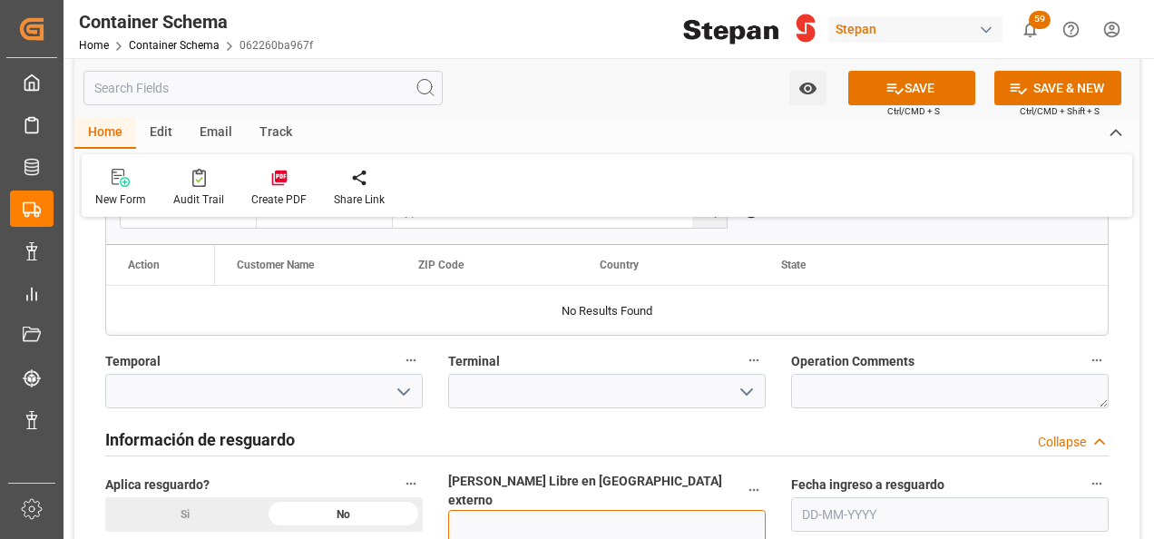
click at [512, 510] on input "text" at bounding box center [606, 527] width 317 height 34
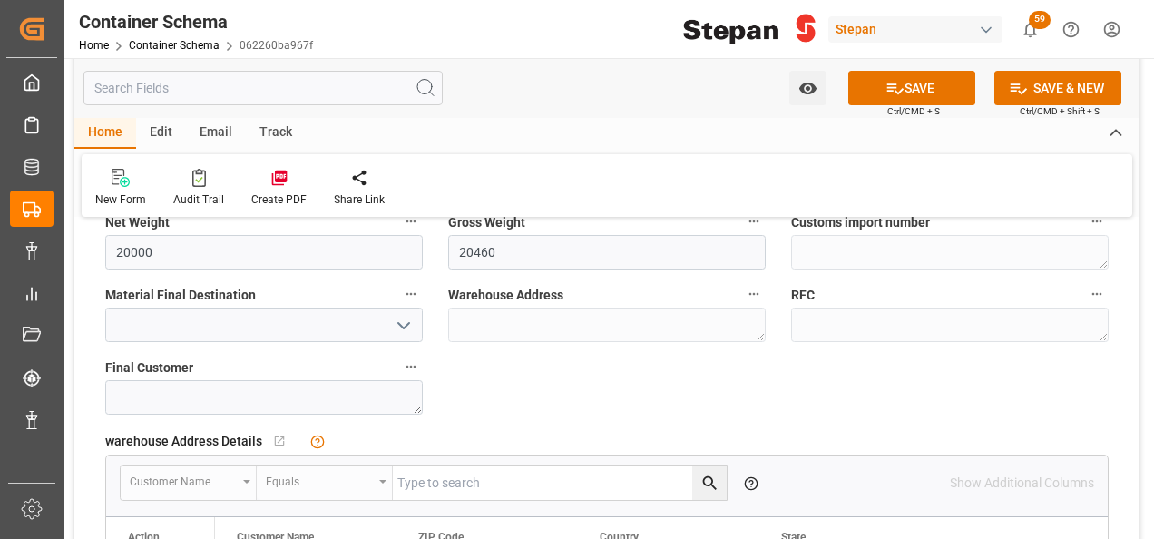
scroll to position [1268, 0]
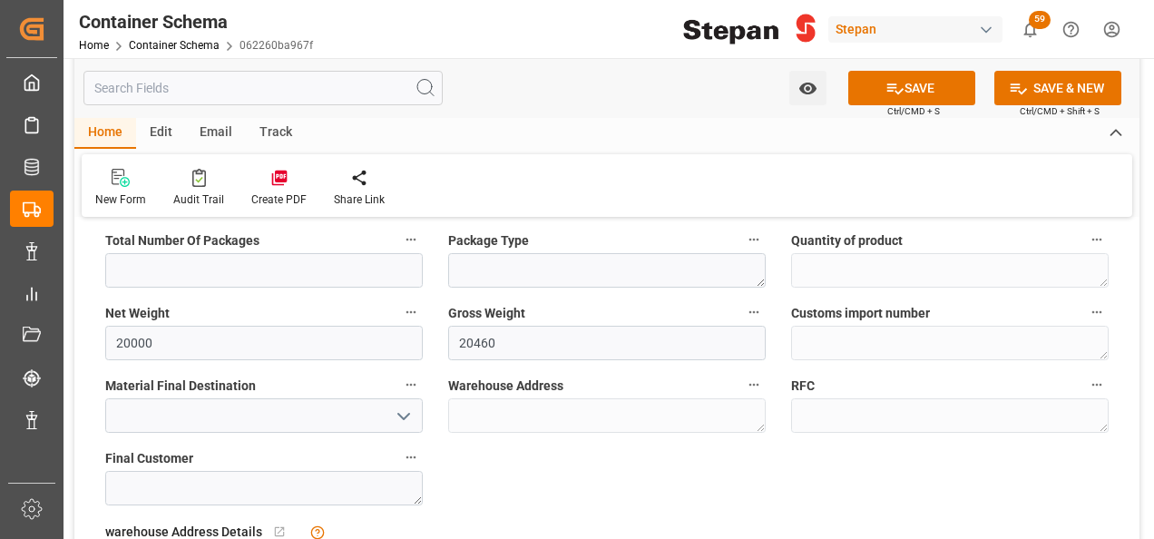
type input "12"
click at [403, 408] on icon "open menu" at bounding box center [404, 416] width 22 height 22
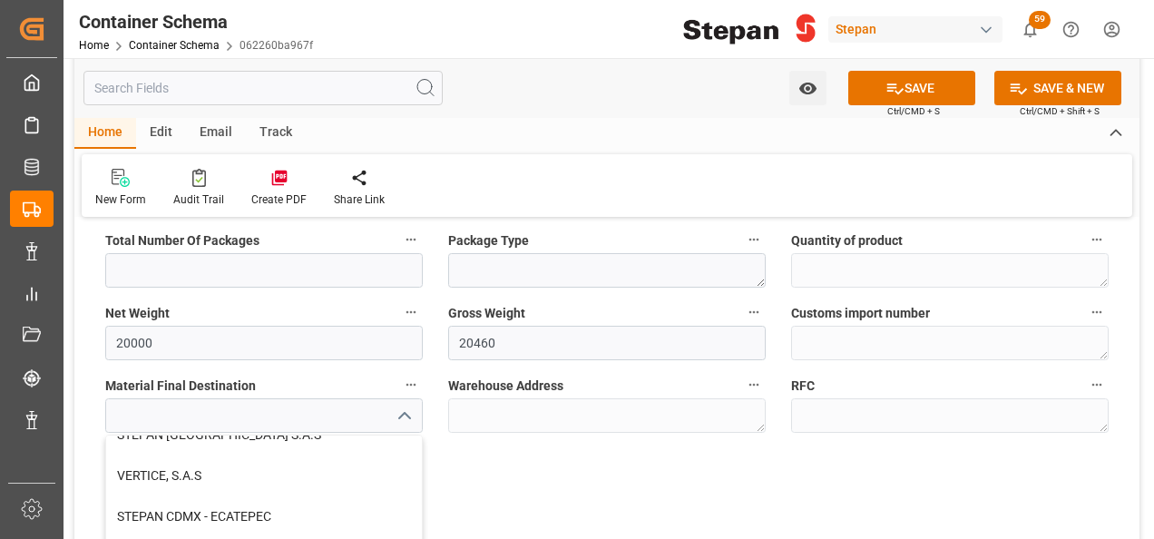
scroll to position [479, 0]
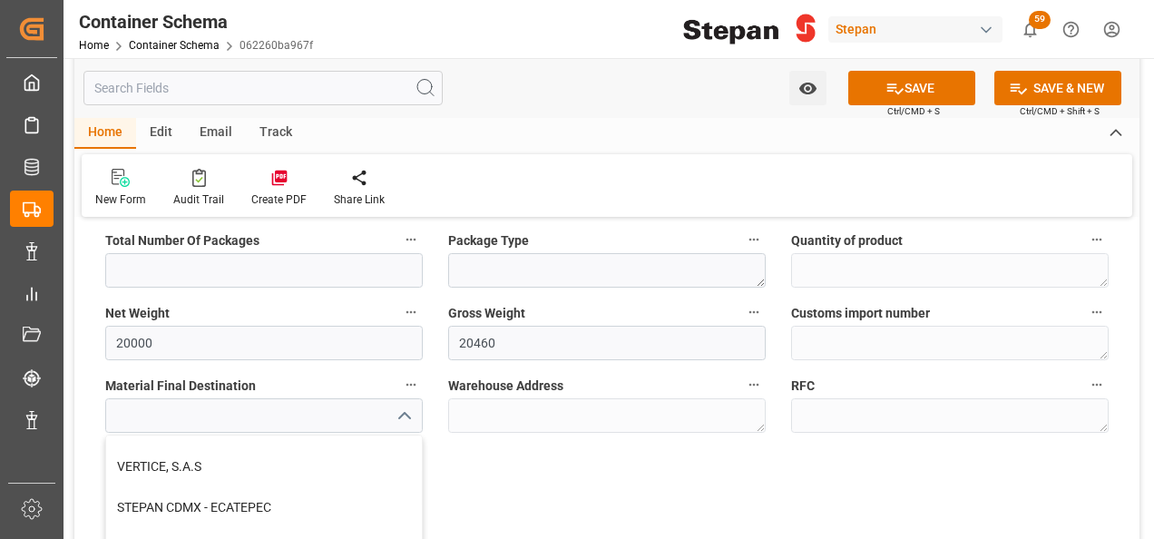
click at [161, 499] on div "STEPAN CDMX - ECATEPEC" at bounding box center [264, 507] width 316 height 41
type input "STEPAN CDMX - ECATEPEC"
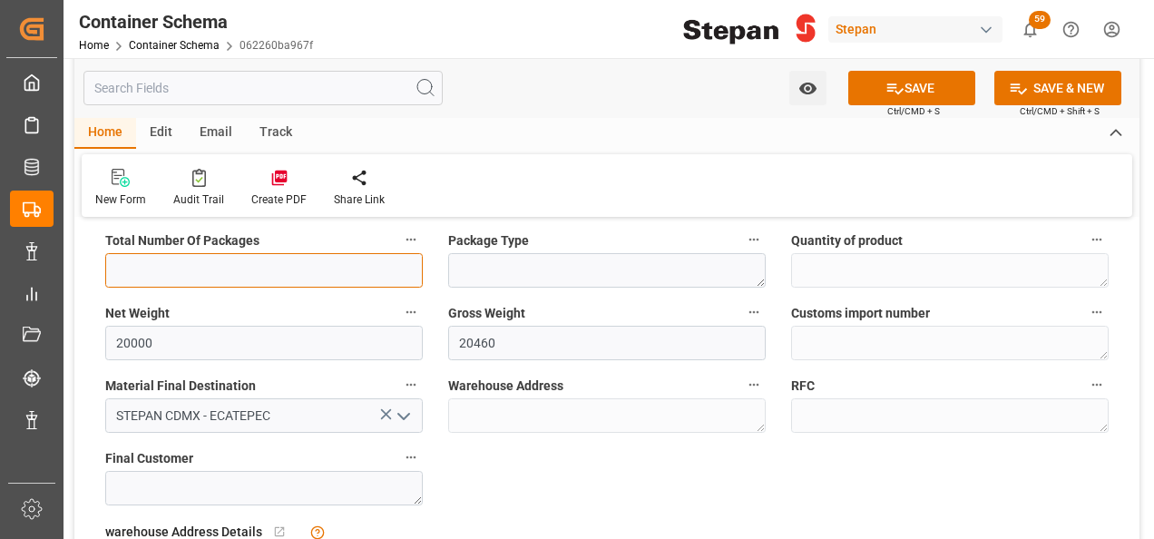
click at [188, 259] on input "text" at bounding box center [263, 270] width 317 height 34
type input "1"
type input "20"
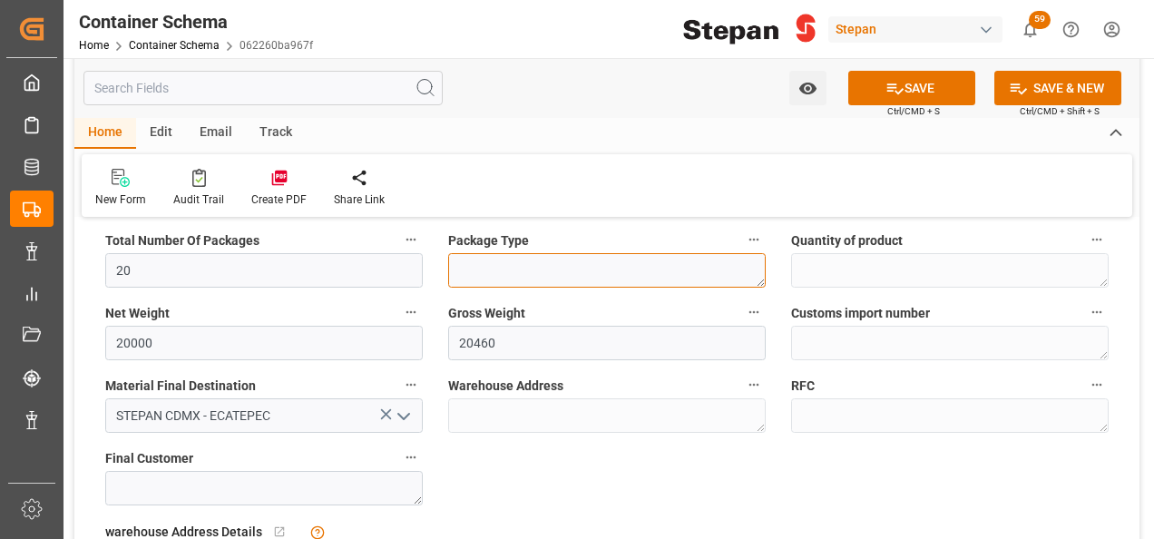
click at [503, 278] on textarea at bounding box center [606, 270] width 317 height 34
type textarea "i"
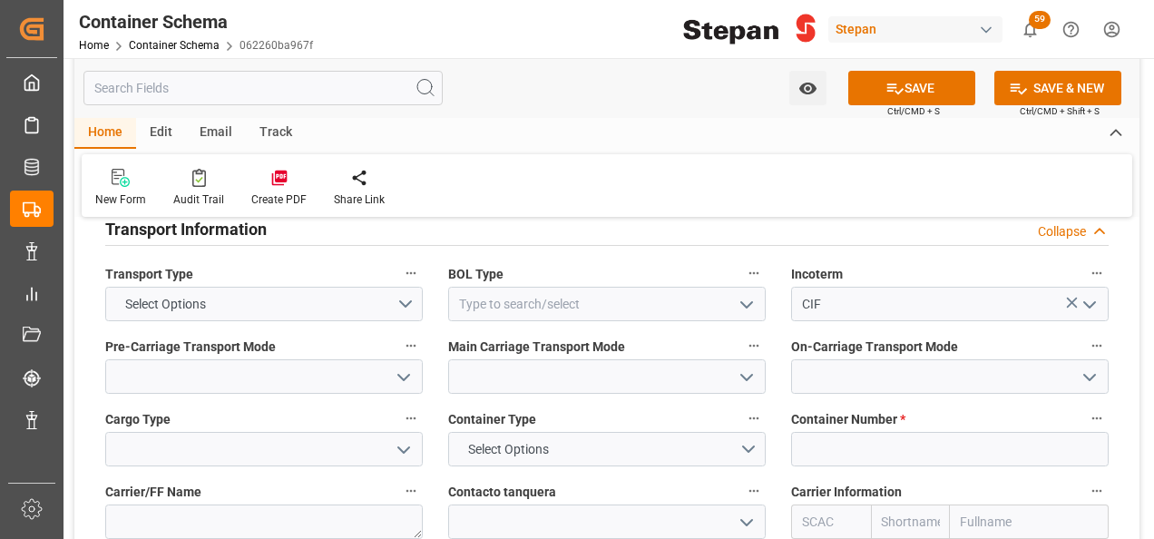
scroll to position [2266, 0]
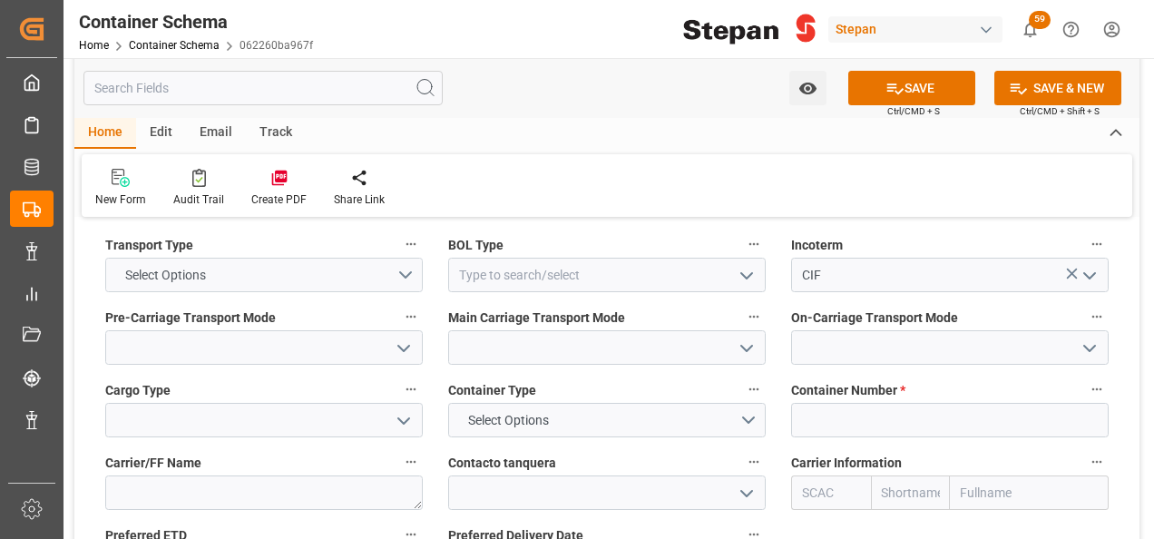
type textarea "IBC"
click at [403, 258] on button "Select Options" at bounding box center [263, 275] width 317 height 34
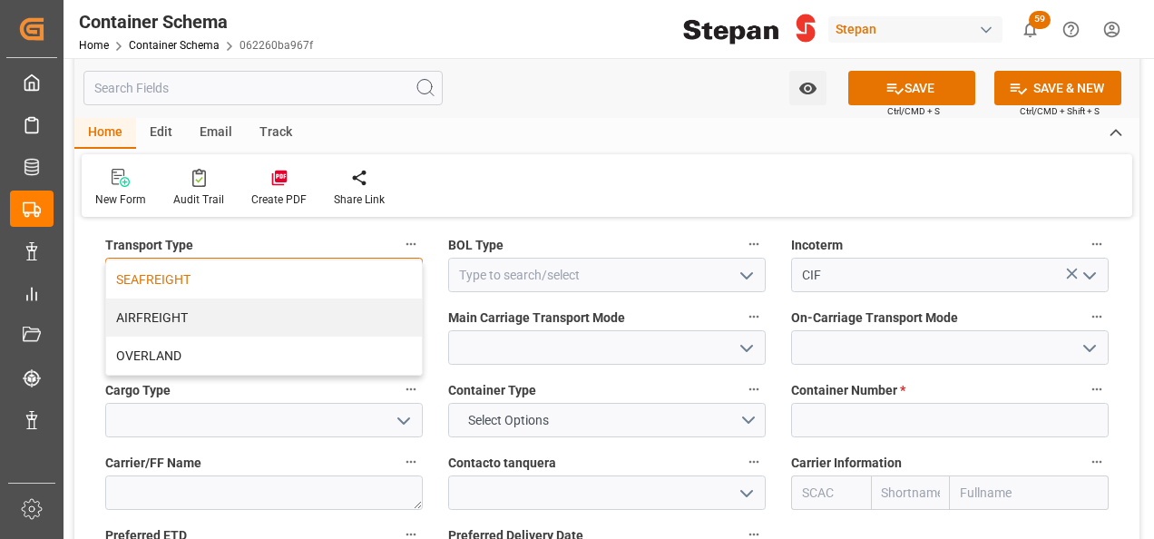
click at [142, 260] on div "SEAFREIGHT" at bounding box center [264, 279] width 316 height 38
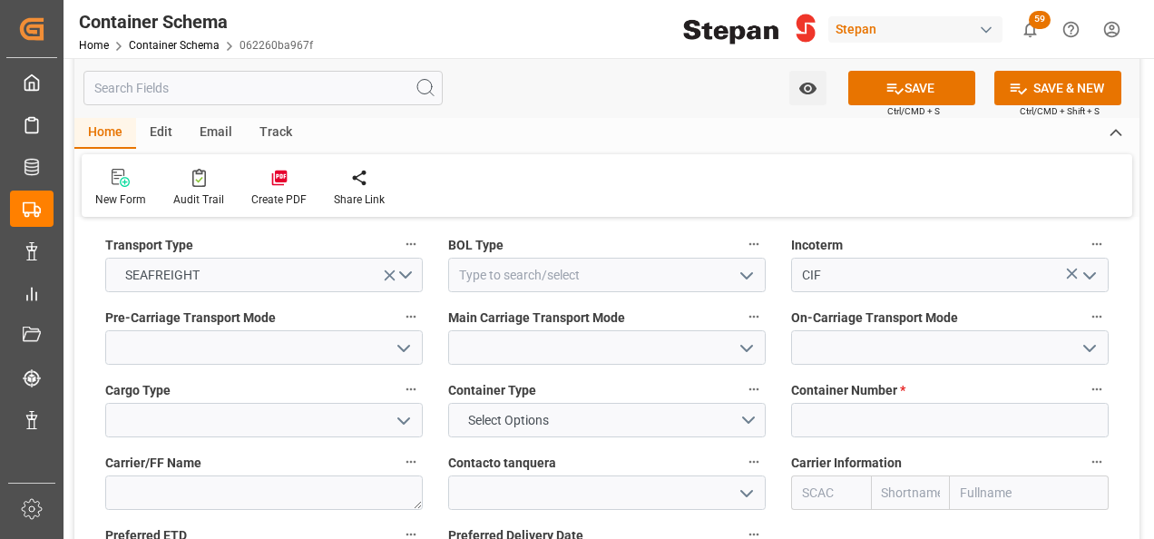
click at [751, 265] on icon "open menu" at bounding box center [747, 276] width 22 height 22
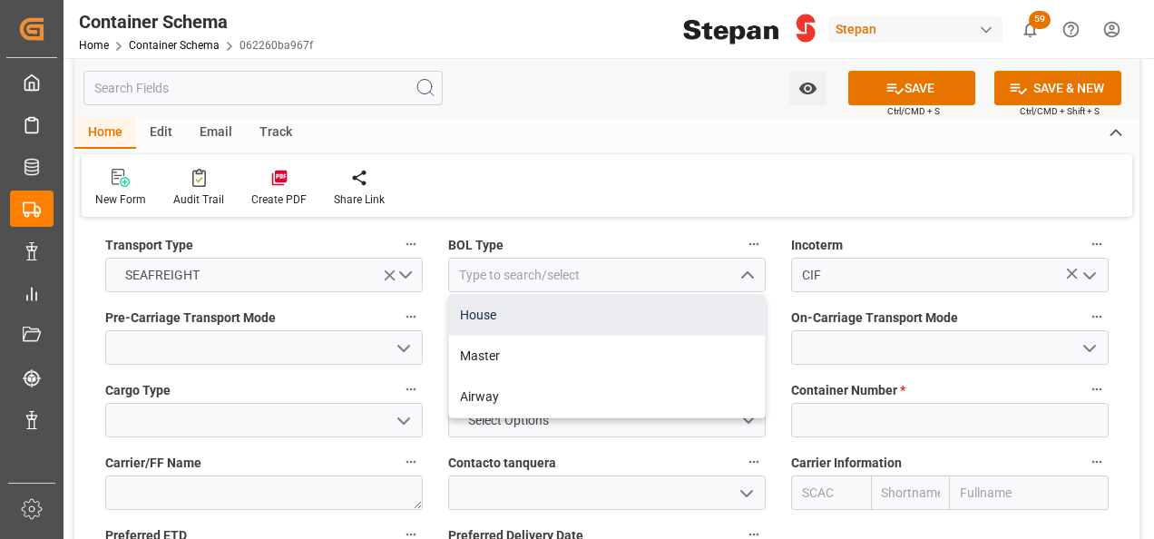
click at [481, 295] on div "House" at bounding box center [607, 315] width 316 height 41
type input "House"
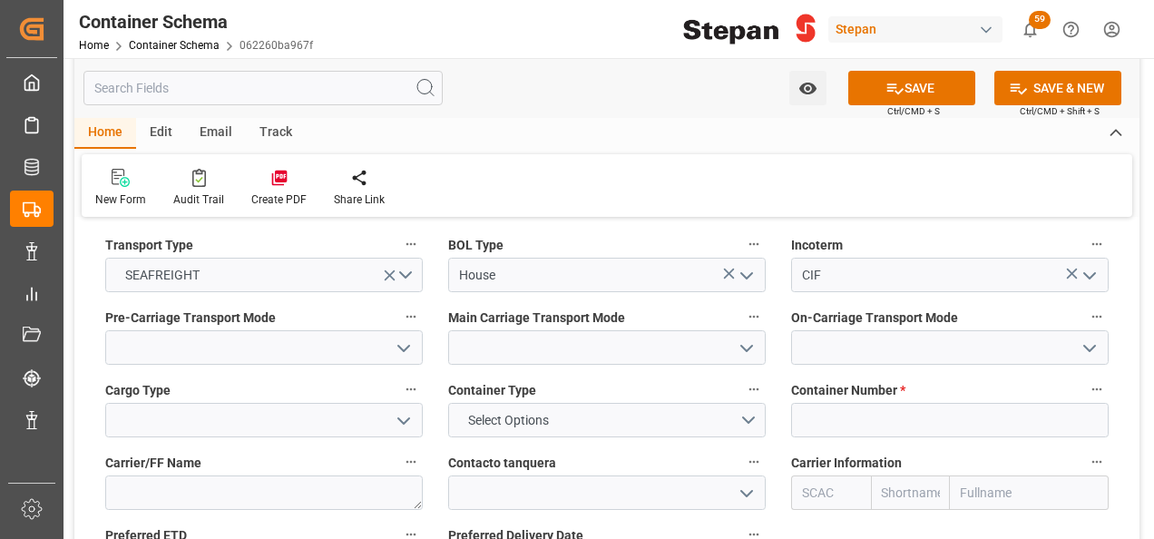
click at [410, 337] on icon "open menu" at bounding box center [404, 348] width 22 height 22
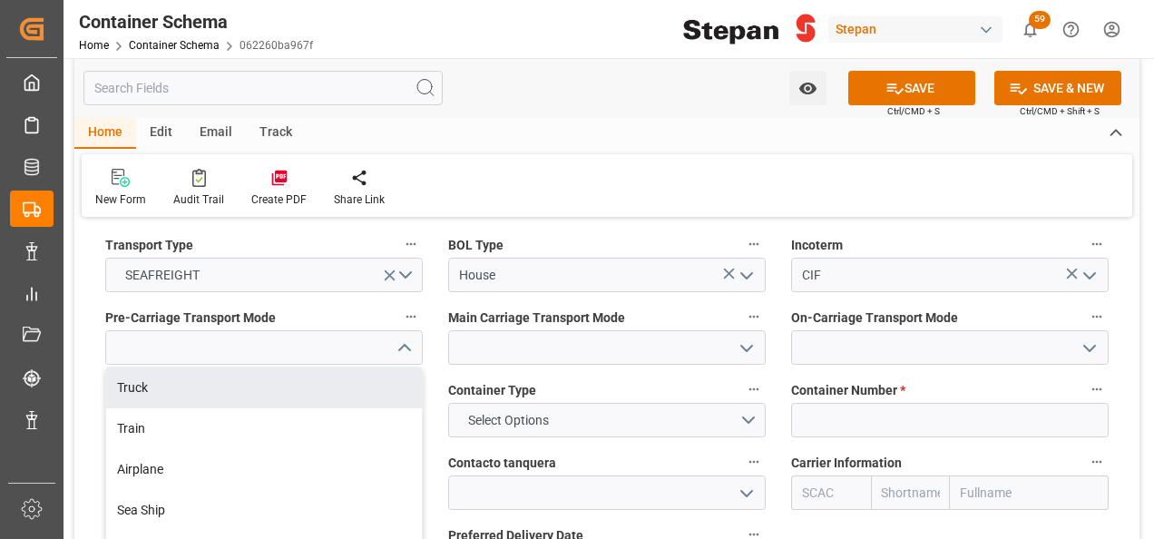
click at [155, 367] on div "Truck" at bounding box center [264, 387] width 316 height 41
type input "Truck"
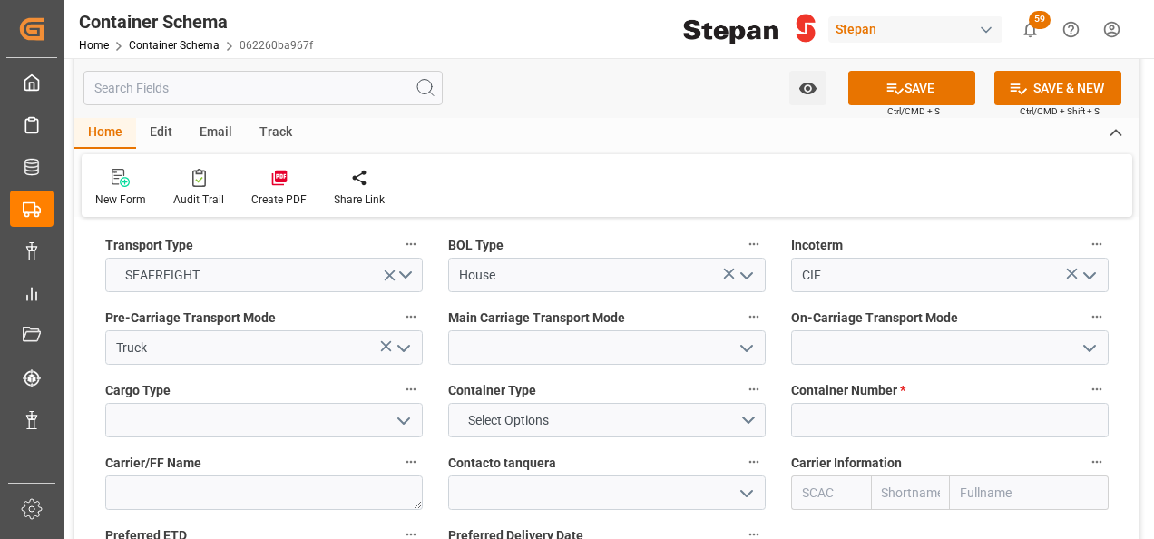
click at [744, 337] on icon "open menu" at bounding box center [747, 348] width 22 height 22
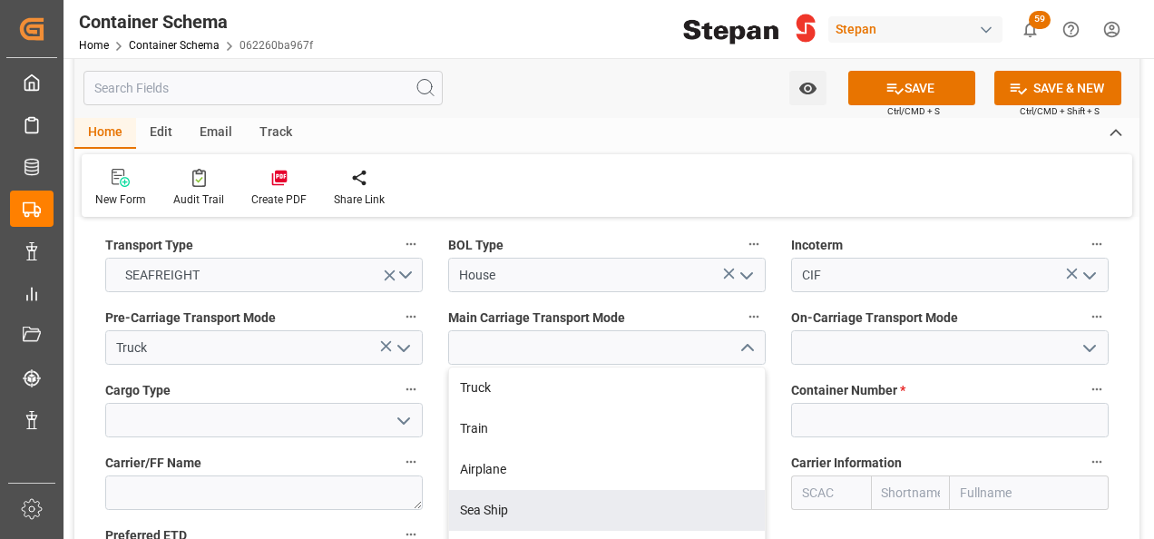
drag, startPoint x: 498, startPoint y: 474, endPoint x: 586, endPoint y: 439, distance: 94.8
click at [495, 490] on div "Sea Ship" at bounding box center [607, 510] width 316 height 41
type input "Sea Ship"
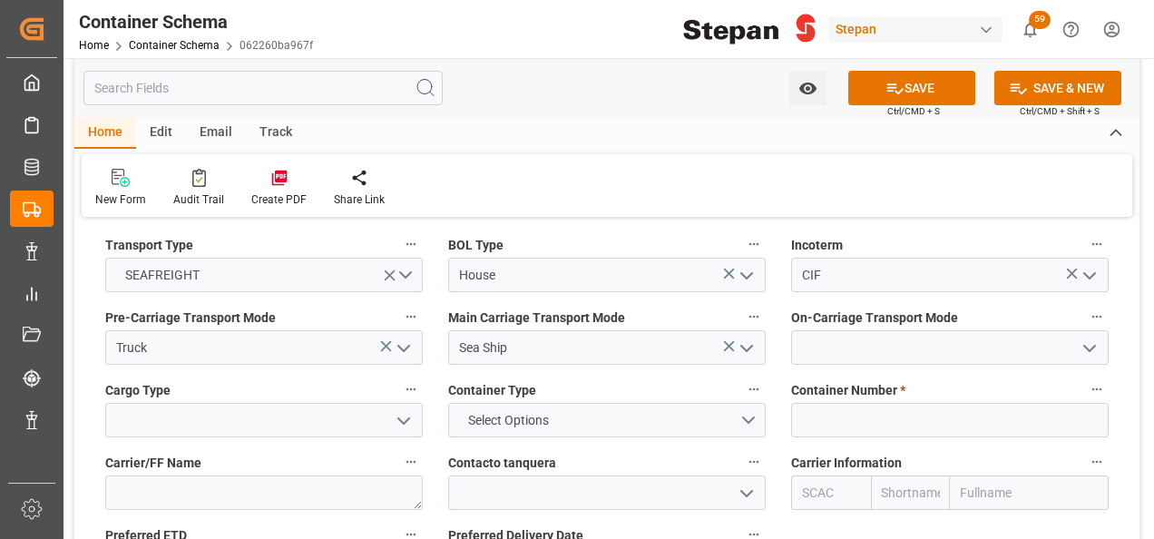
click at [1078, 337] on icon "open menu" at bounding box center [1089, 348] width 22 height 22
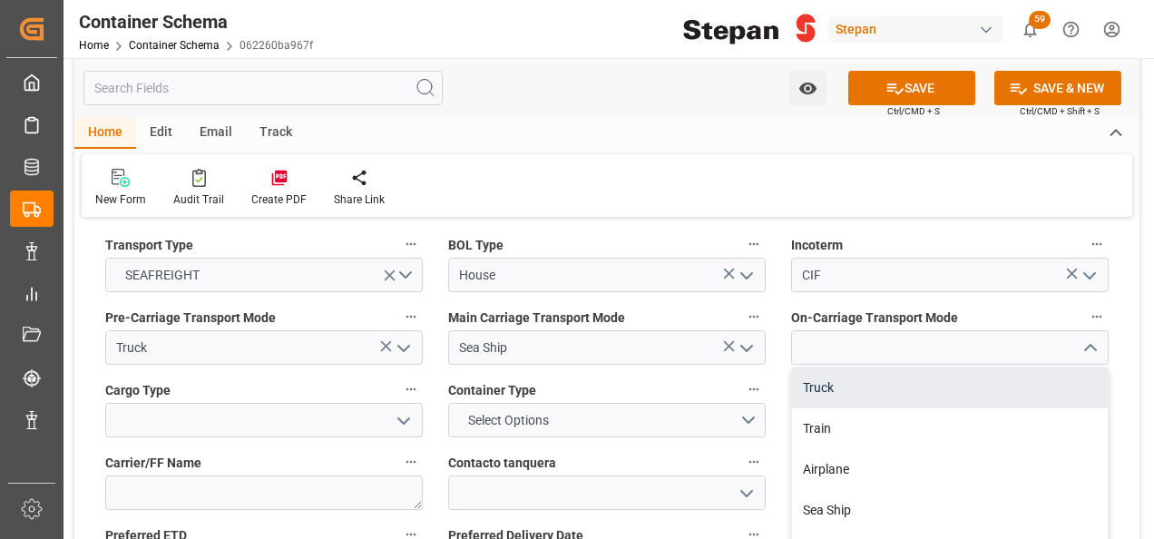
click at [824, 367] on div "Truck" at bounding box center [950, 387] width 316 height 41
type input "Truck"
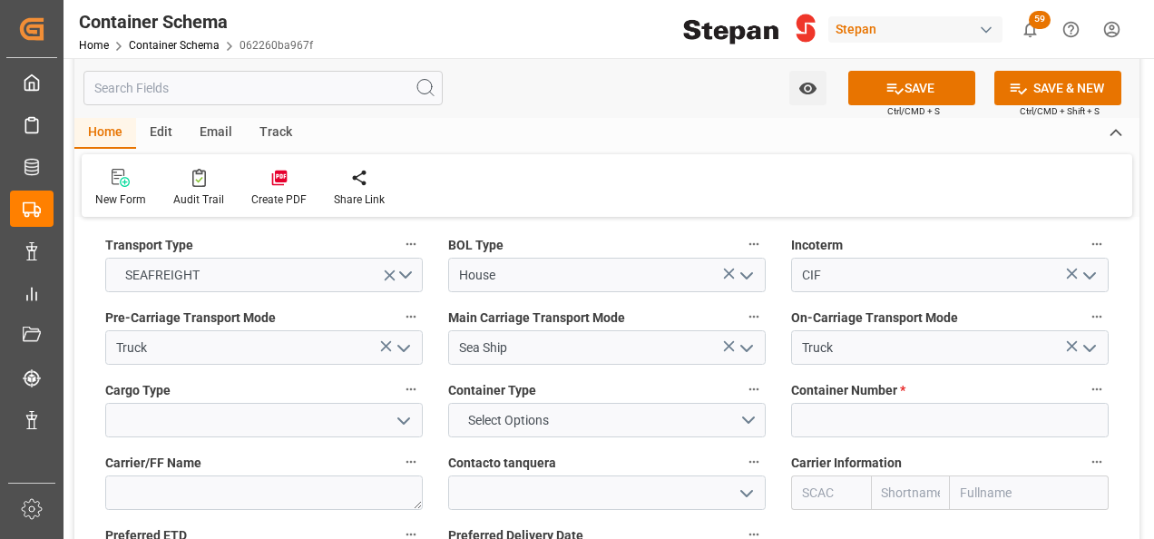
click at [408, 410] on icon "open menu" at bounding box center [404, 421] width 22 height 22
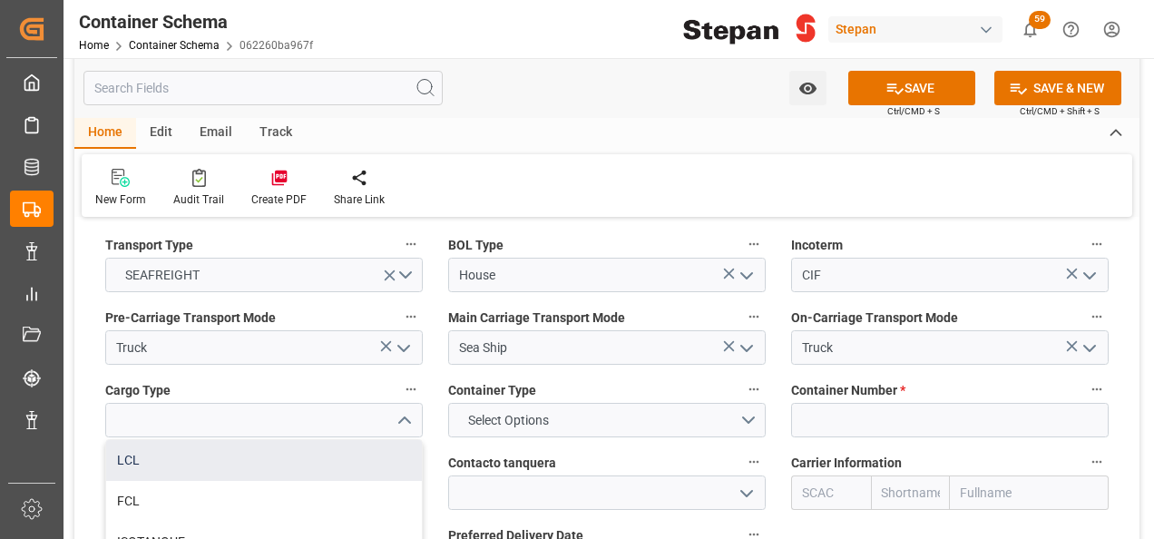
click at [111, 440] on div "LCL" at bounding box center [264, 460] width 316 height 41
type input "LCL"
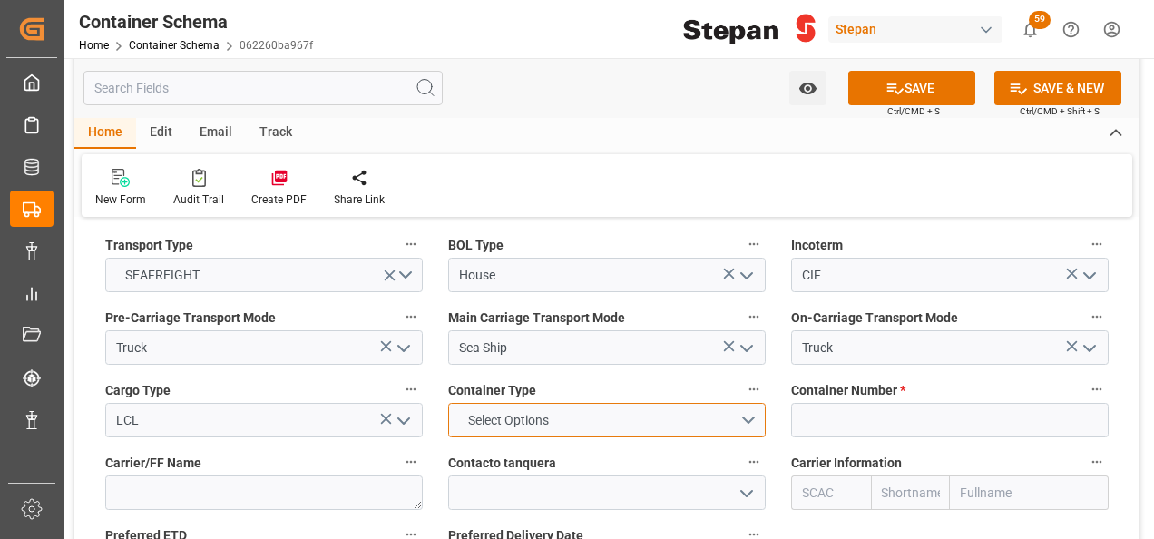
click at [756, 403] on button "Select Options" at bounding box center [606, 420] width 317 height 34
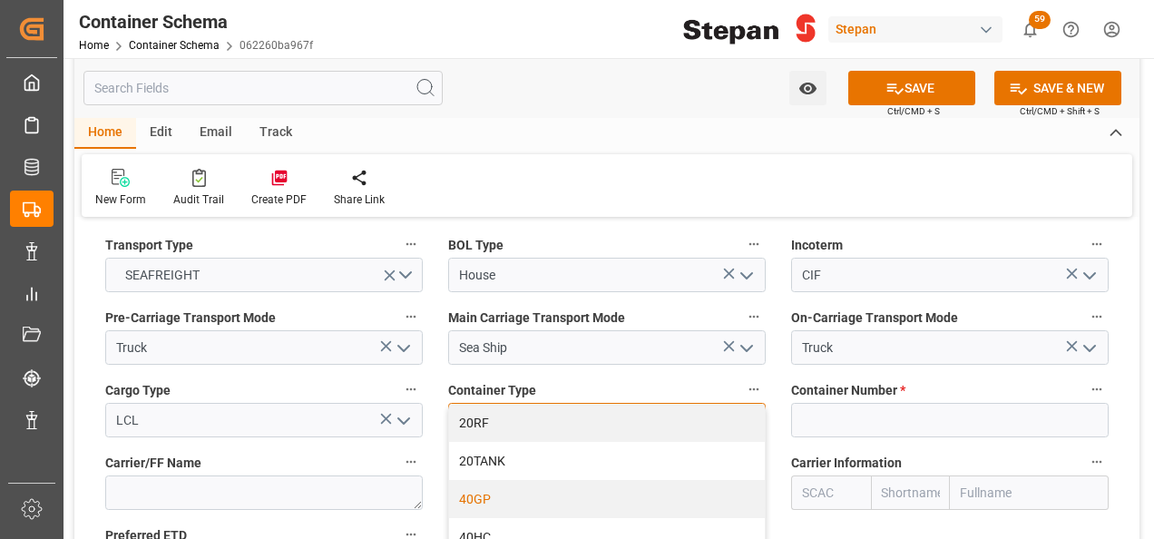
scroll to position [90, 0]
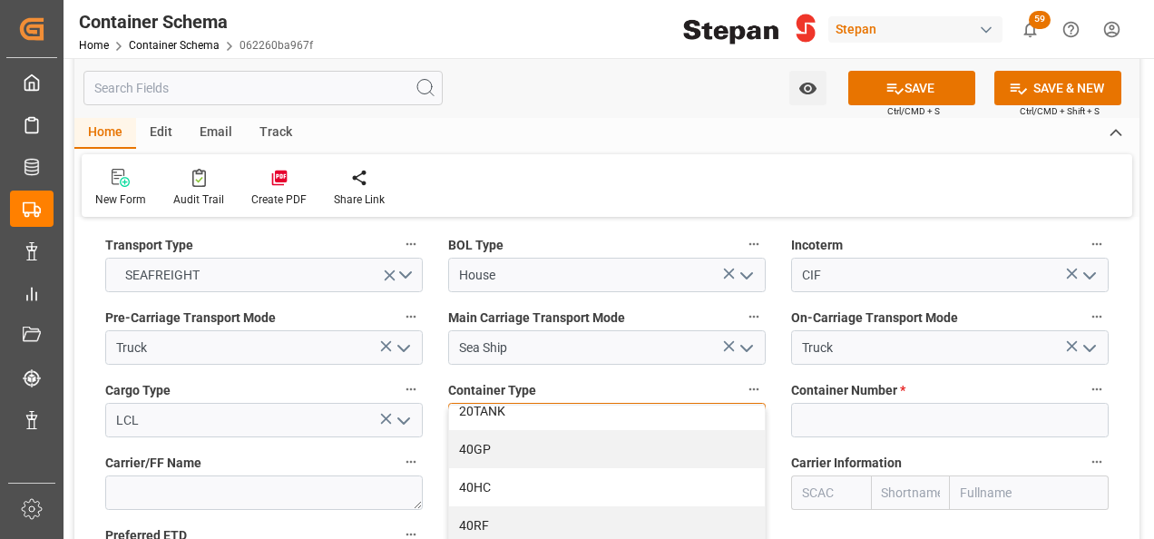
click at [486, 468] on div "40HC" at bounding box center [607, 487] width 316 height 38
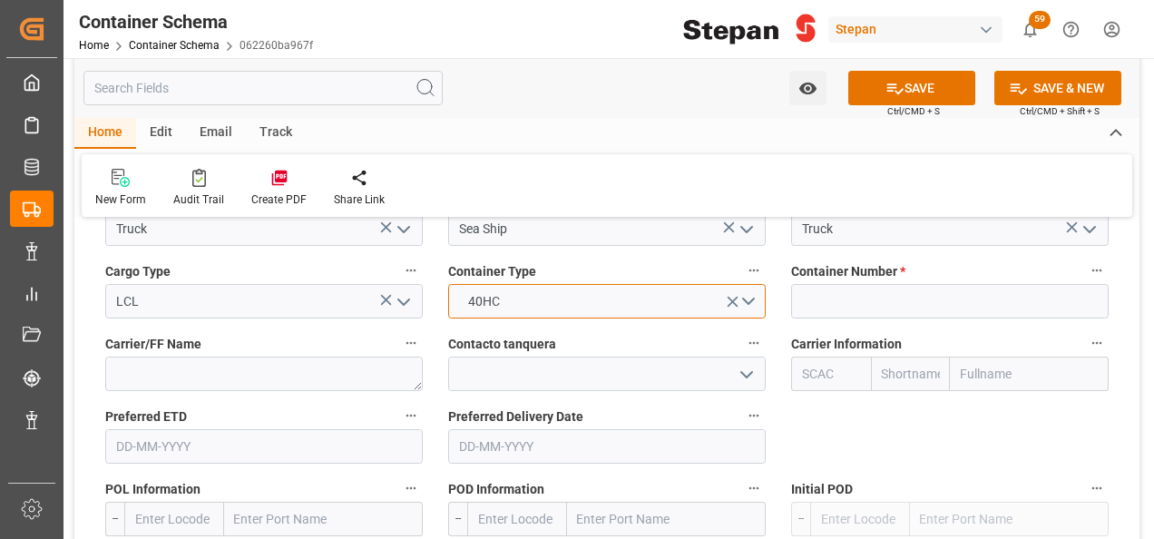
scroll to position [2358, 0]
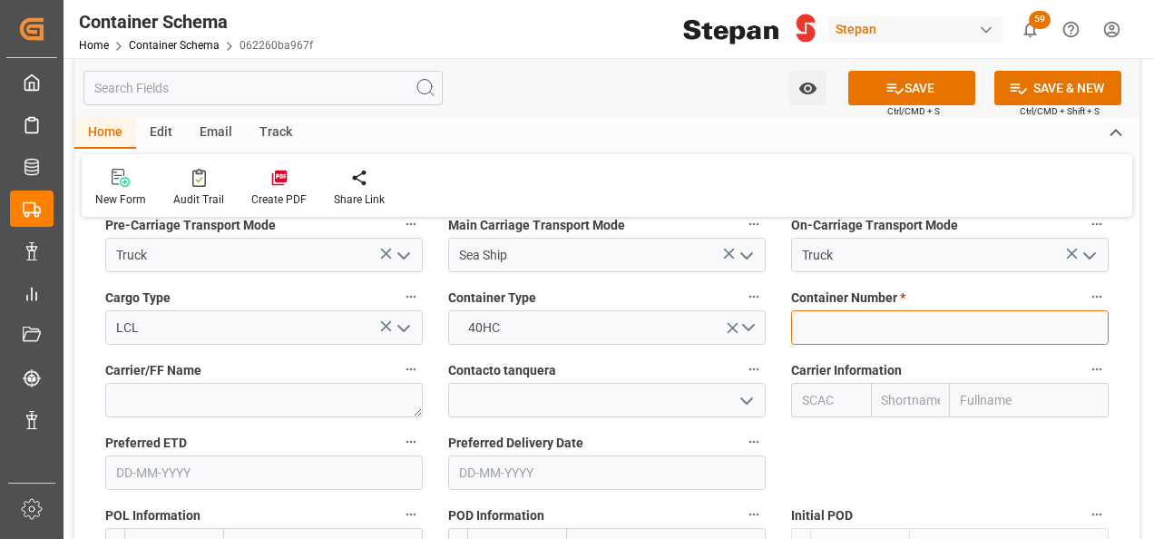
click at [830, 310] on input at bounding box center [949, 327] width 317 height 34
paste input "MRSU8098815"
type input "MRSU8098815"
click at [966, 383] on input "text" at bounding box center [1029, 400] width 159 height 34
click at [926, 383] on input "text" at bounding box center [911, 400] width 80 height 34
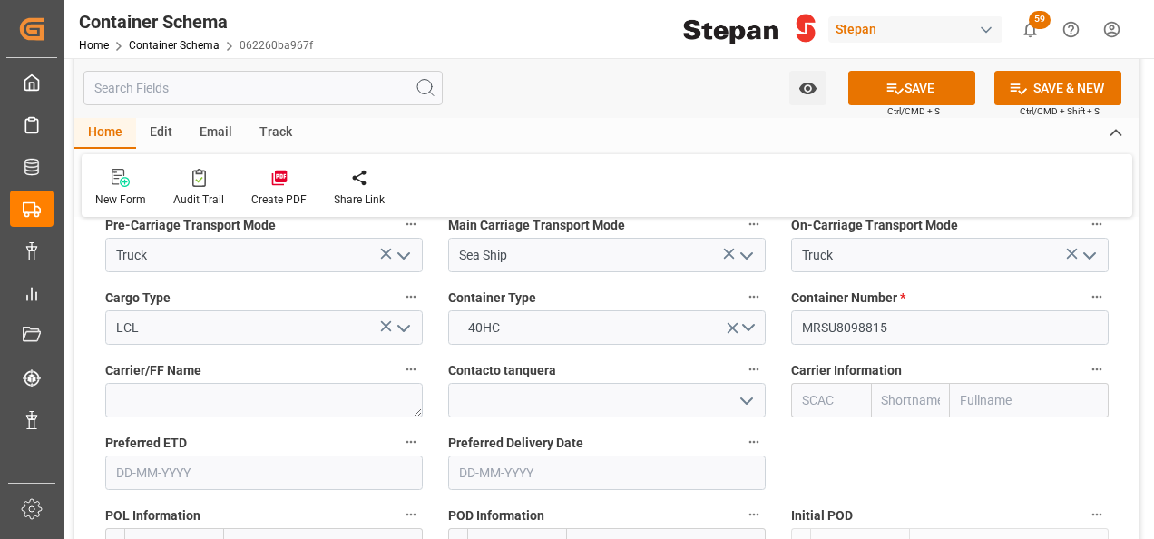
click at [987, 383] on input "text" at bounding box center [1029, 400] width 159 height 34
type input "maer"
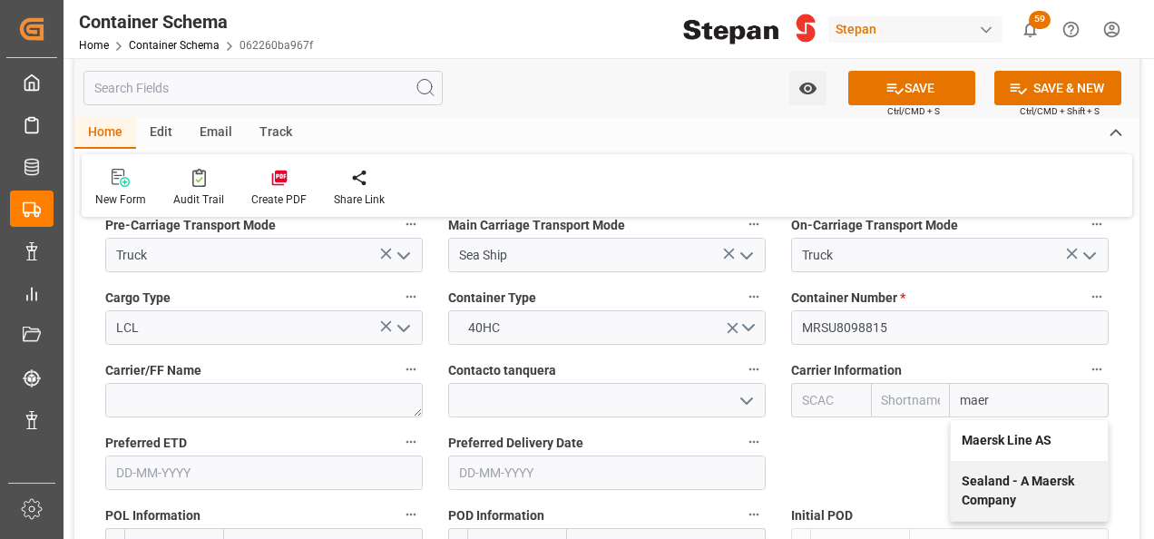
click at [1005, 433] on b "Maersk Line AS" at bounding box center [1006, 440] width 90 height 15
type input "MAEU"
type input "Maersk"
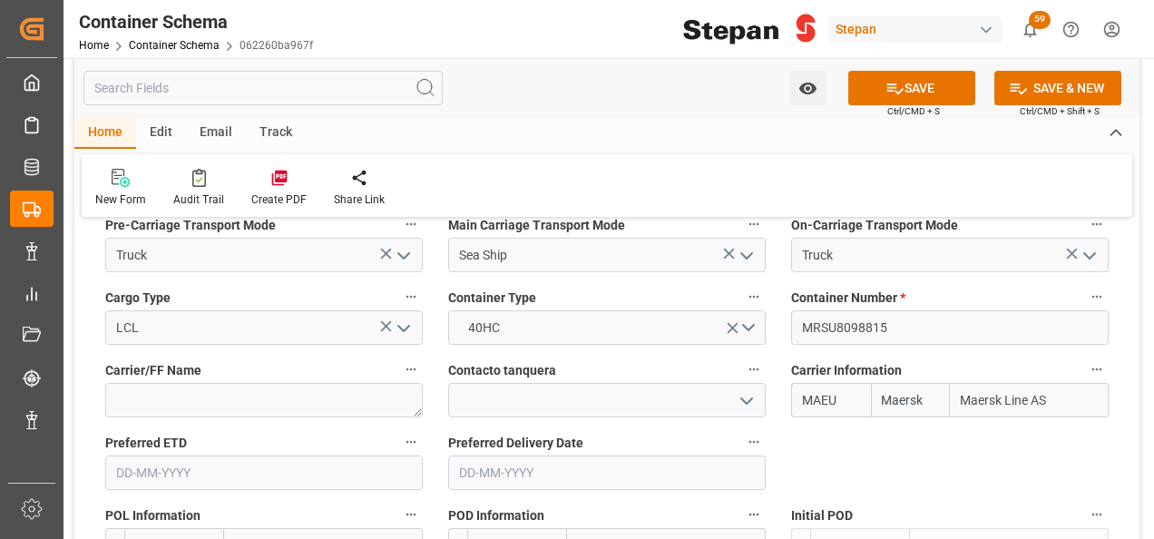
scroll to position [2449, 0]
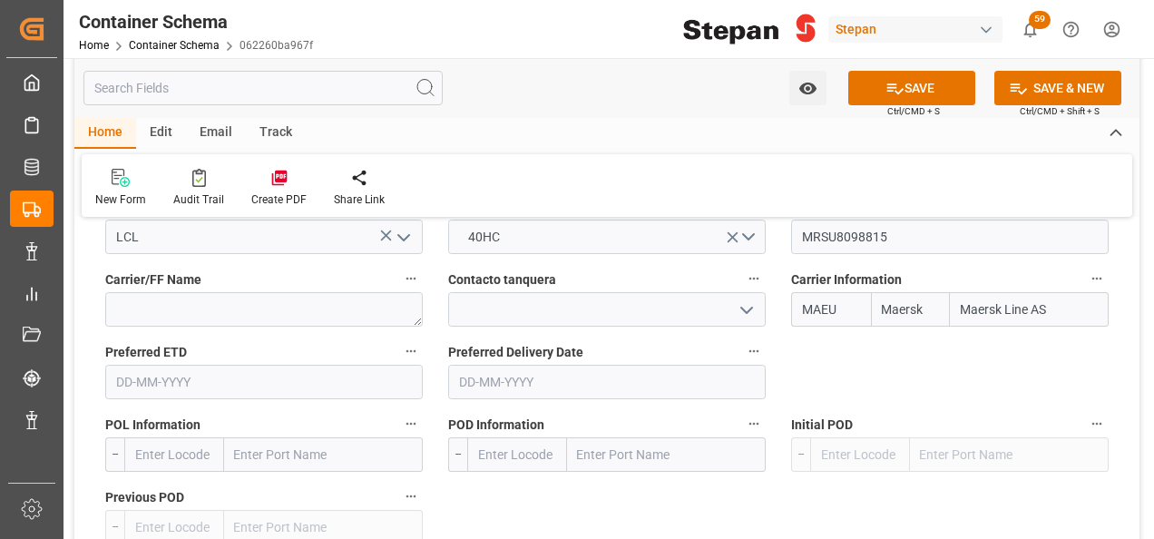
type input "Maersk Line AS"
click at [259, 437] on input "text" at bounding box center [323, 454] width 199 height 34
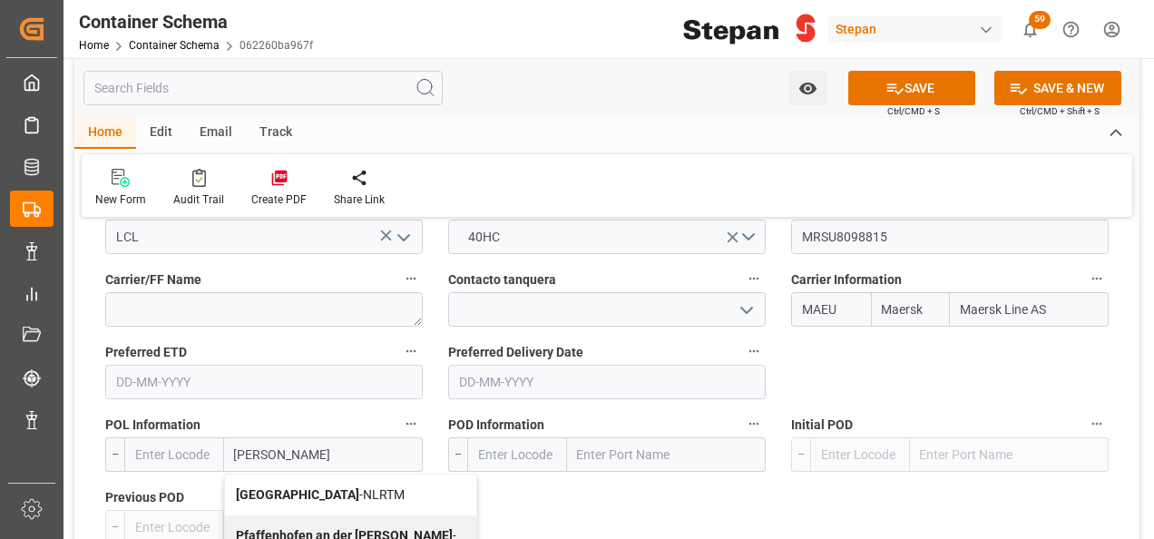
type input "rotte"
click at [275, 487] on b "[GEOGRAPHIC_DATA]" at bounding box center [297, 494] width 123 height 15
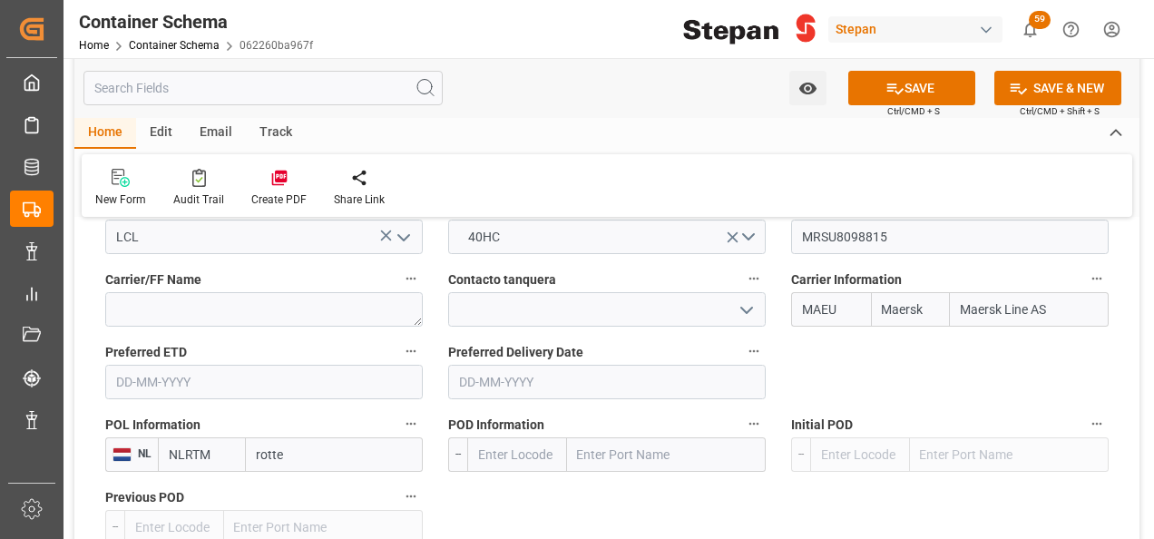
type input "NLRTM"
type input "[GEOGRAPHIC_DATA]"
click at [626, 437] on input "text" at bounding box center [666, 454] width 199 height 34
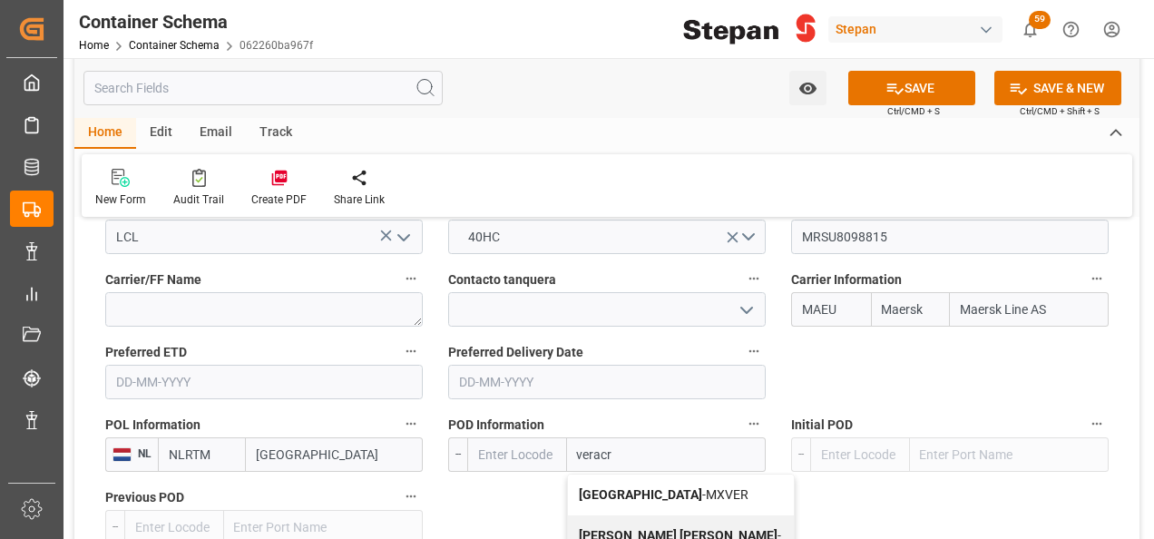
type input "veracru"
click at [649, 487] on span "Veracruz - MXVER" at bounding box center [664, 494] width 170 height 15
type input "MXVER"
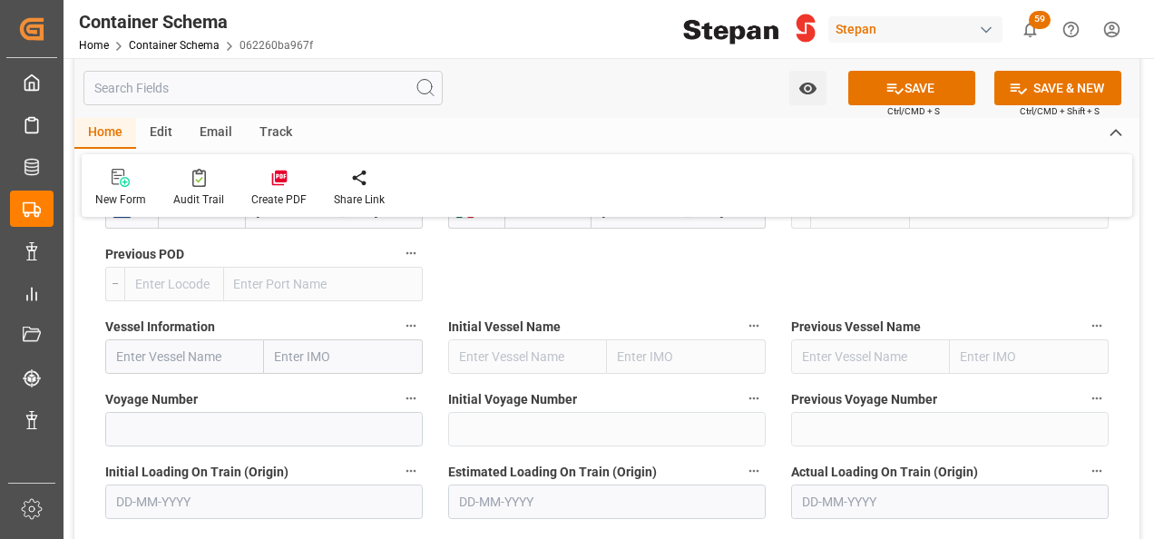
scroll to position [2721, 0]
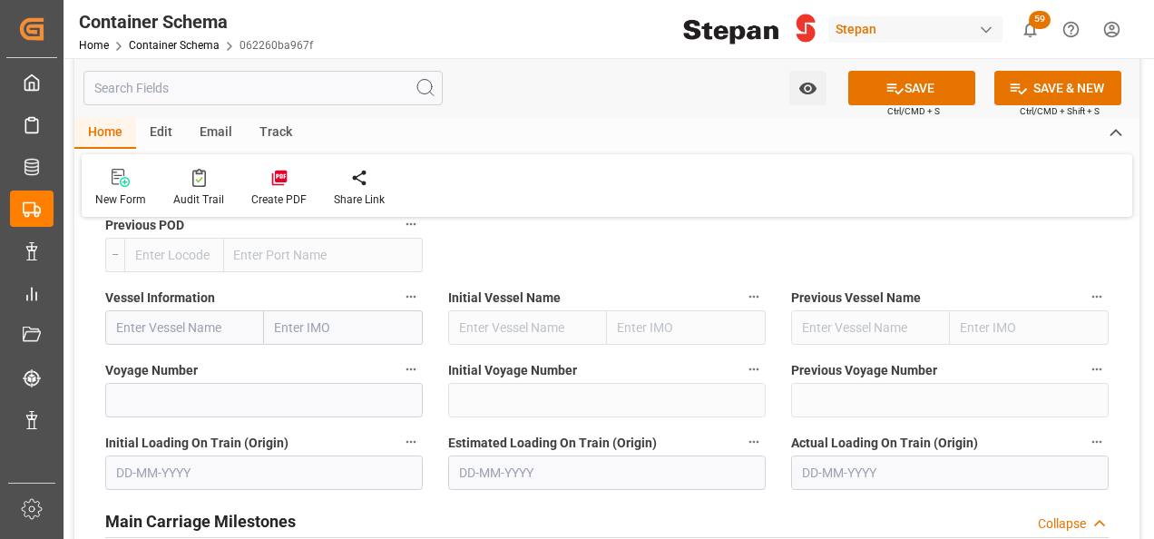
type input "[GEOGRAPHIC_DATA]"
click at [147, 310] on input "text" at bounding box center [184, 327] width 159 height 34
paste input "PORTO KAGIO"
type input "PORTO KAGIO"
click at [181, 360] on b "PORTO KAGIO" at bounding box center [158, 367] width 83 height 15
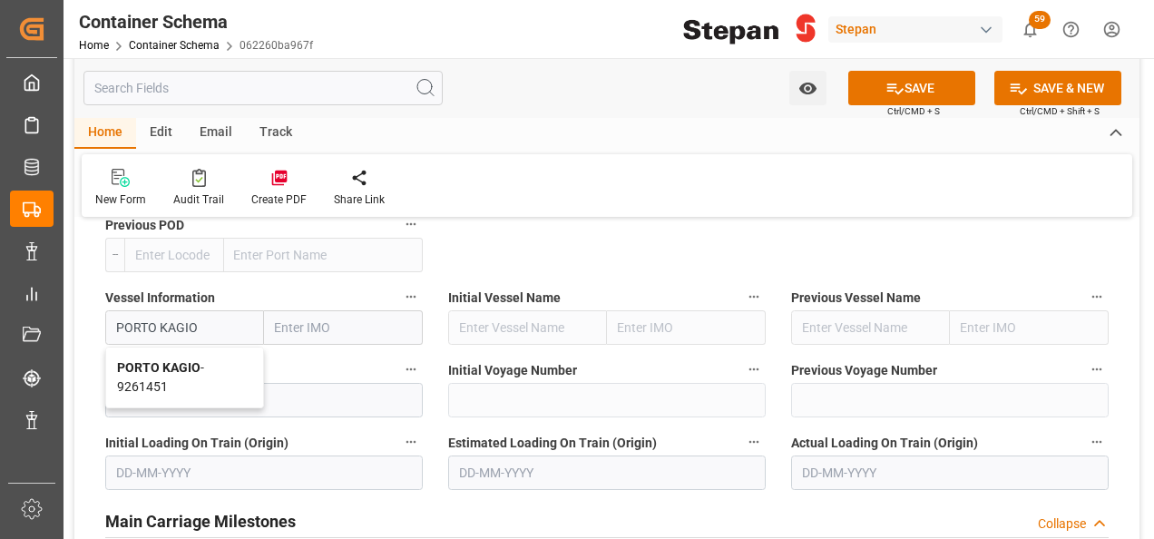
type input "9261451"
type input "PORTO KAGIO"
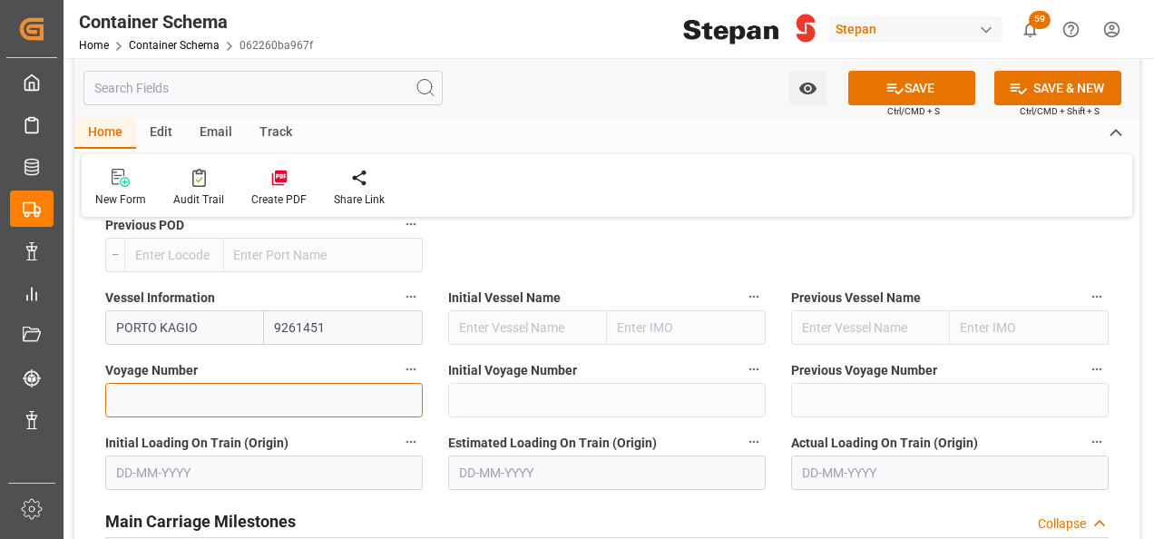
click at [157, 383] on input at bounding box center [263, 400] width 317 height 34
click at [151, 383] on input at bounding box center [263, 400] width 317 height 34
paste input "536W"
type input "536W"
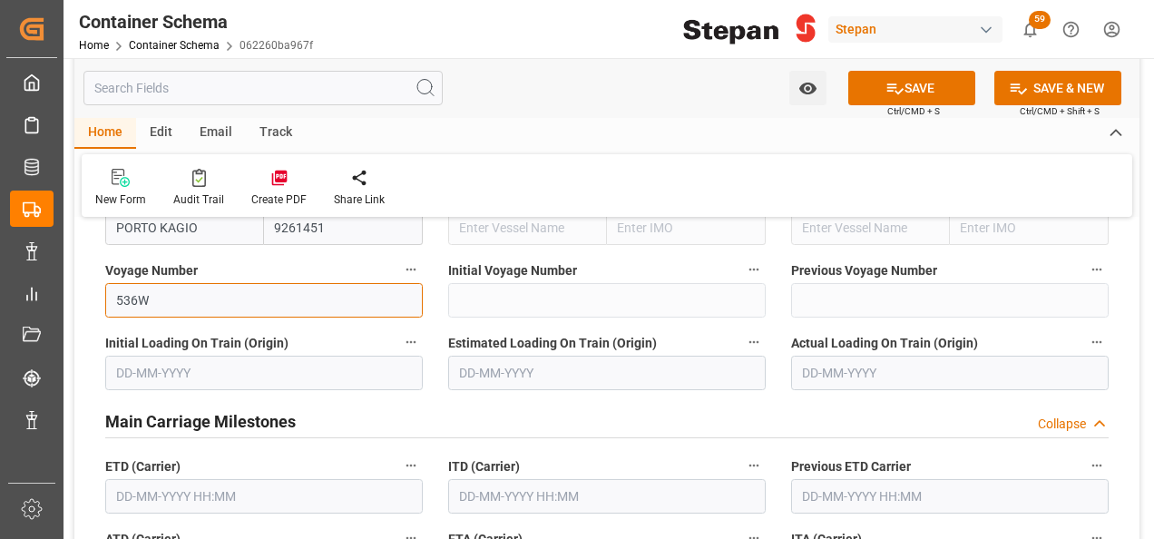
scroll to position [2903, 0]
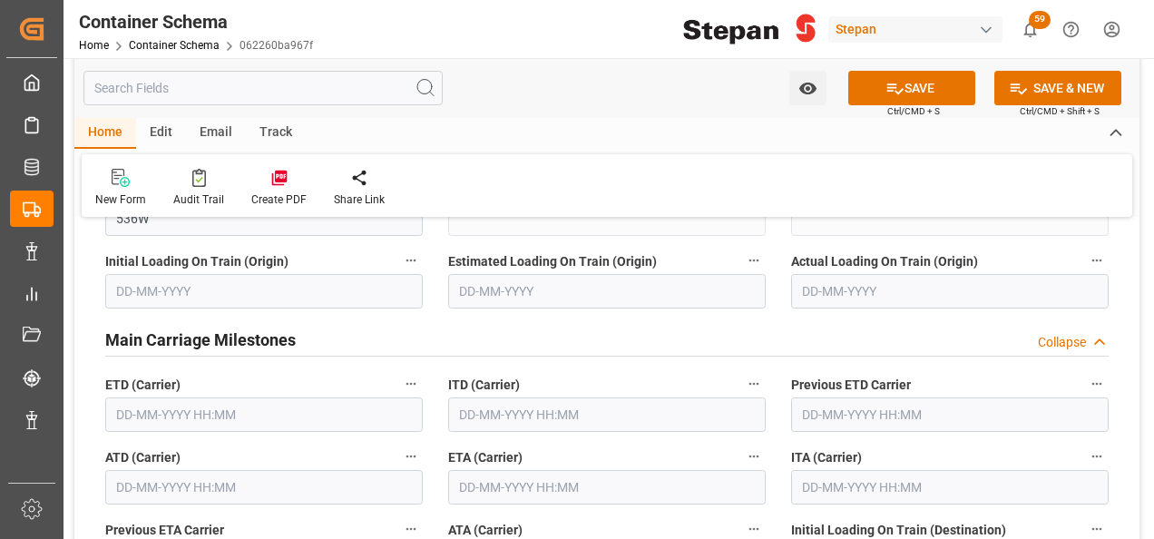
click at [250, 397] on input "text" at bounding box center [263, 414] width 317 height 34
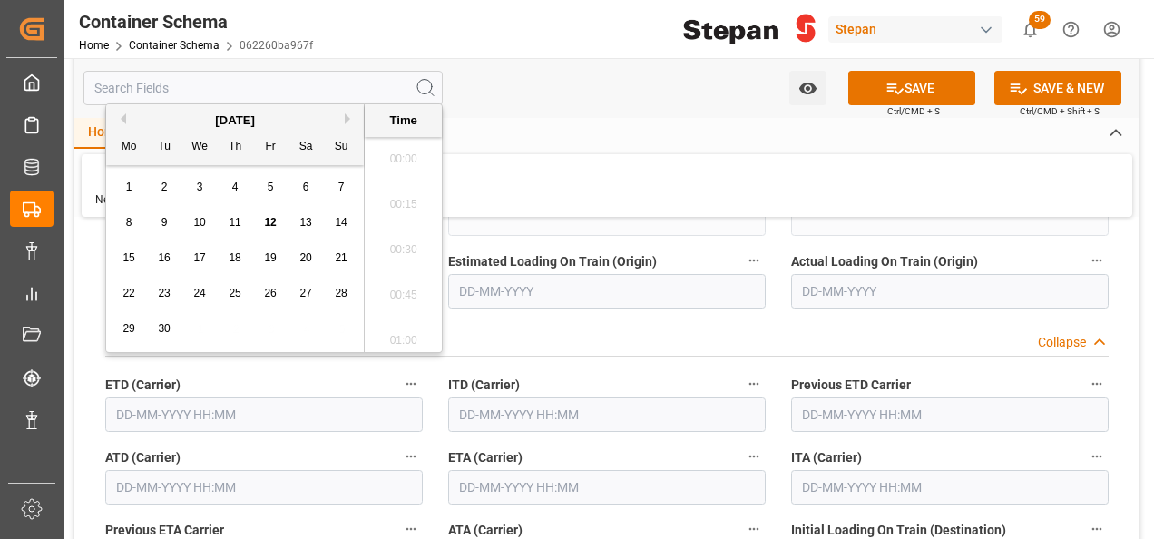
scroll to position [2364, 0]
click at [231, 223] on span "11" at bounding box center [235, 222] width 12 height 13
type input "[DATE] 00:00"
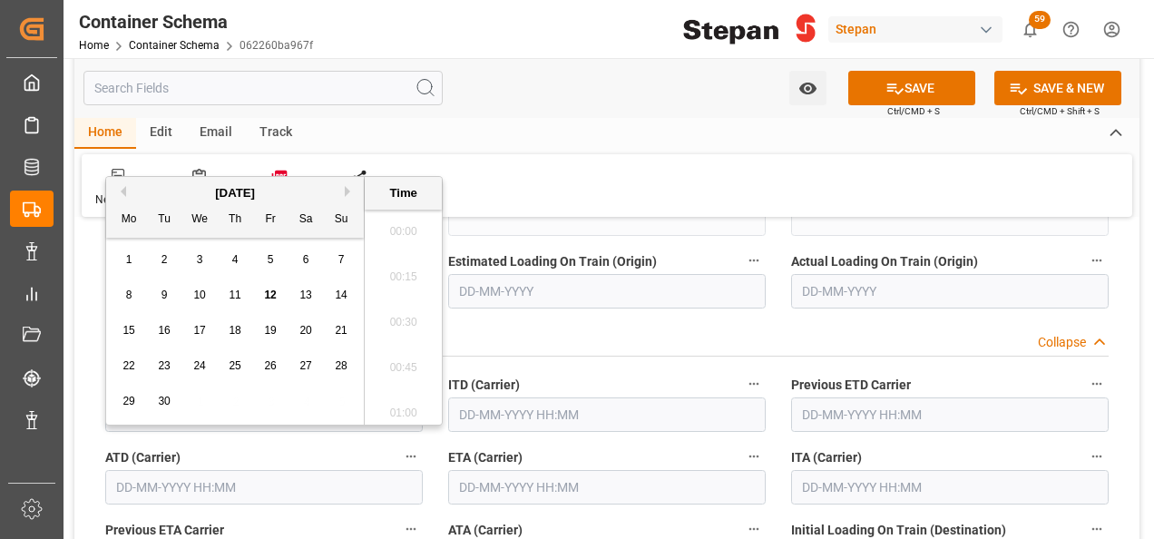
click at [197, 470] on input "text" at bounding box center [263, 487] width 317 height 34
click at [232, 295] on span "11" at bounding box center [235, 294] width 12 height 13
type input "[DATE] 00:00"
click at [484, 470] on input "text" at bounding box center [606, 487] width 317 height 34
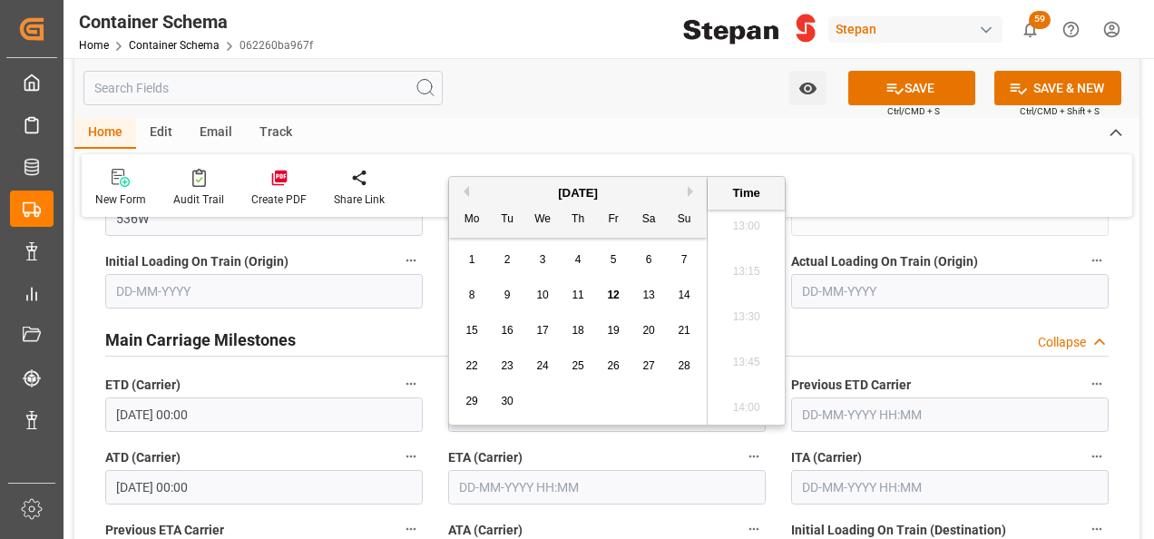
click at [467, 403] on span "29" at bounding box center [471, 401] width 12 height 13
type input "[DATE] 00:00"
click at [466, 403] on span "29" at bounding box center [471, 401] width 12 height 13
click at [850, 321] on div "Main Carriage Milestones Collapse" at bounding box center [606, 338] width 1003 height 34
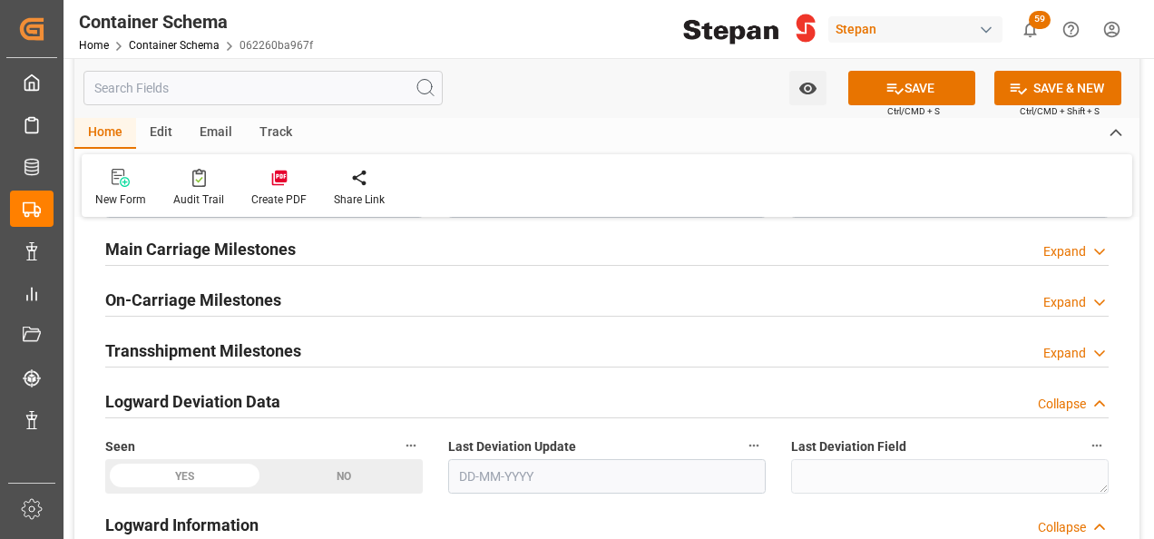
scroll to position [2812, 0]
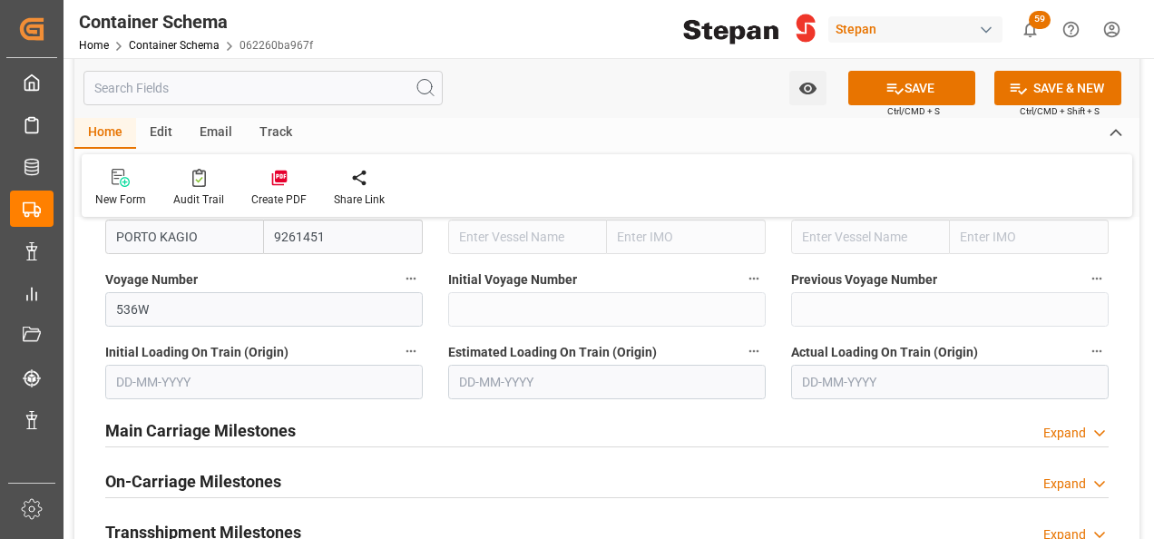
click at [1116, 405] on div "Main Carriage Milestones Expand" at bounding box center [607, 430] width 1029 height 51
click at [1099, 424] on icon at bounding box center [1099, 433] width 18 height 19
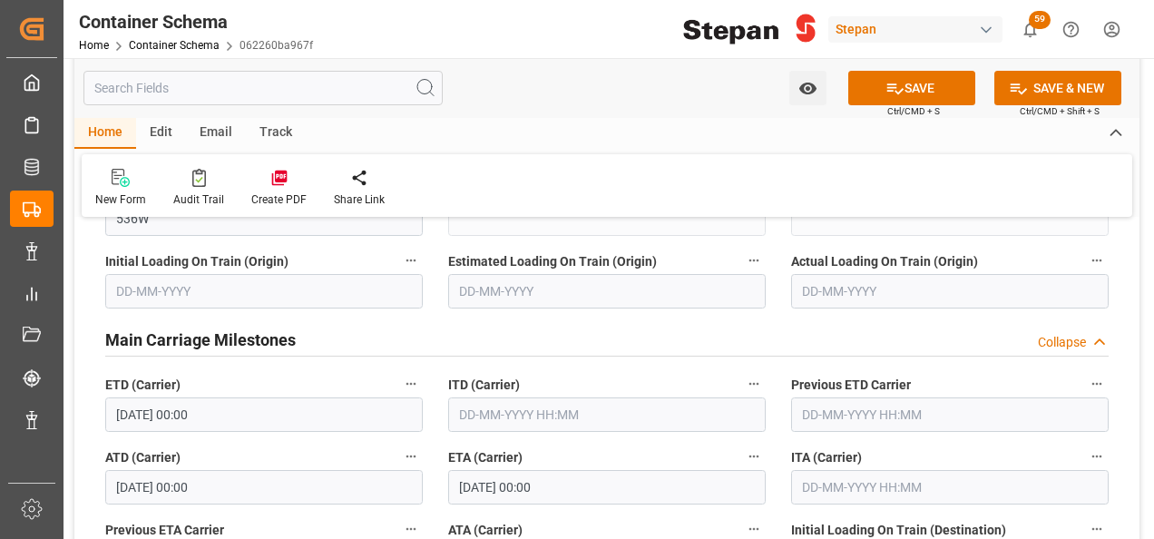
scroll to position [2993, 0]
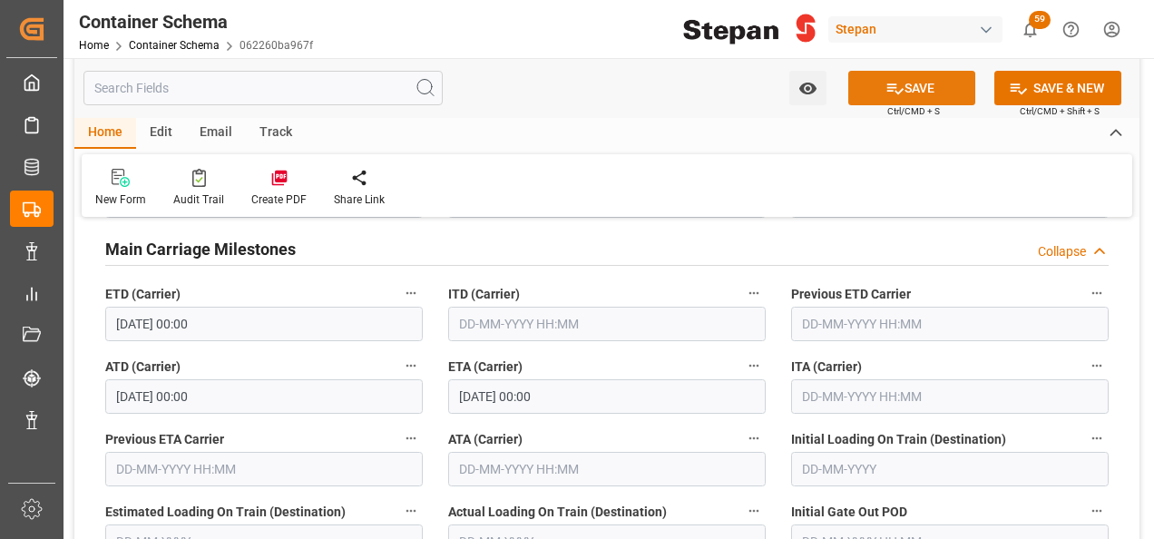
click at [901, 83] on button "SAVE" at bounding box center [911, 88] width 127 height 34
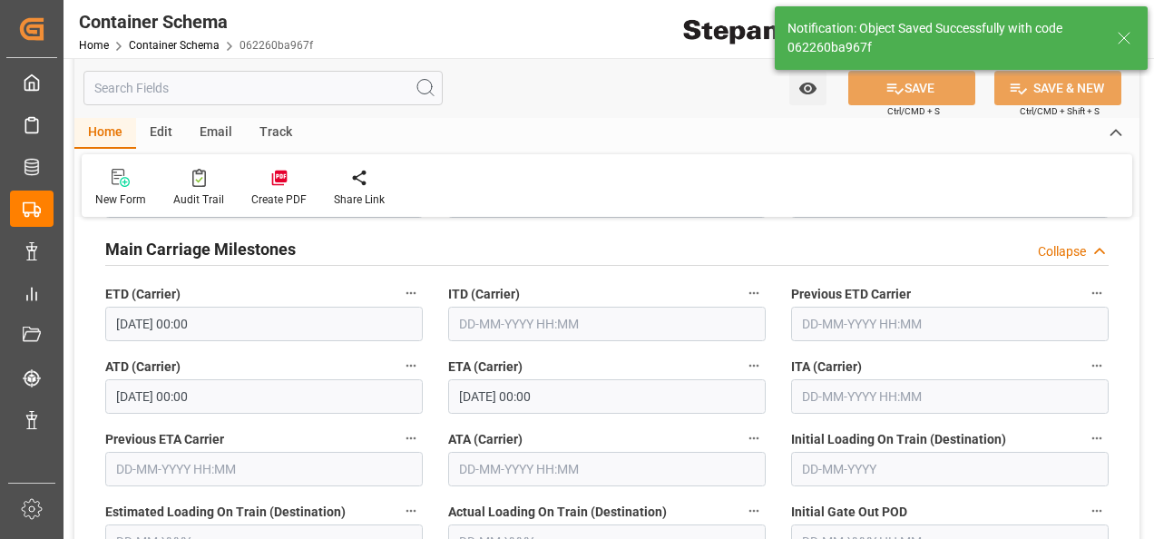
type textarea "Documents Sent"
type textarea "20 IBC"
type textarea "SCM1706025A6"
type input "MXVER"
type input "[GEOGRAPHIC_DATA]"
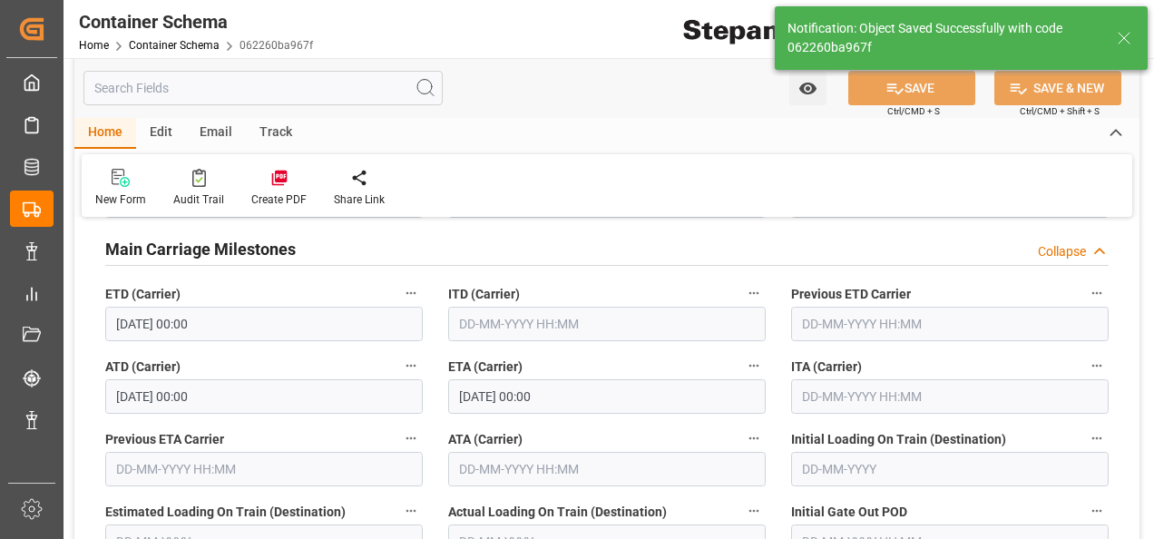
type input "PORTO KAGIO"
type input "9261451"
type input "536W"
type textarea "pod"
type input "0"
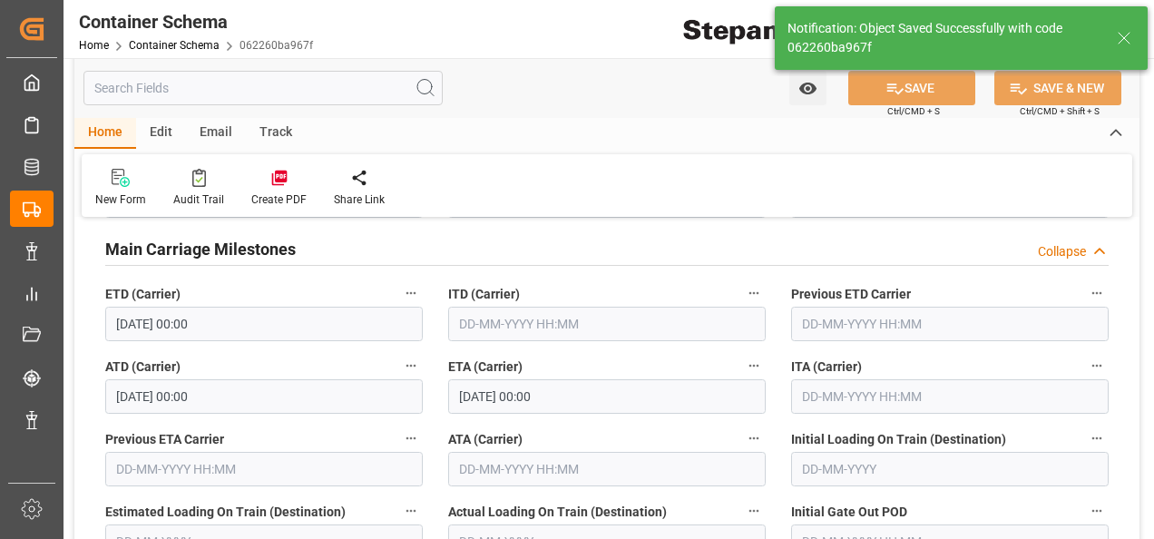
type input "[DATE] 00:00"
type input "[DATE]"
type input "12-09-2025 19:33"
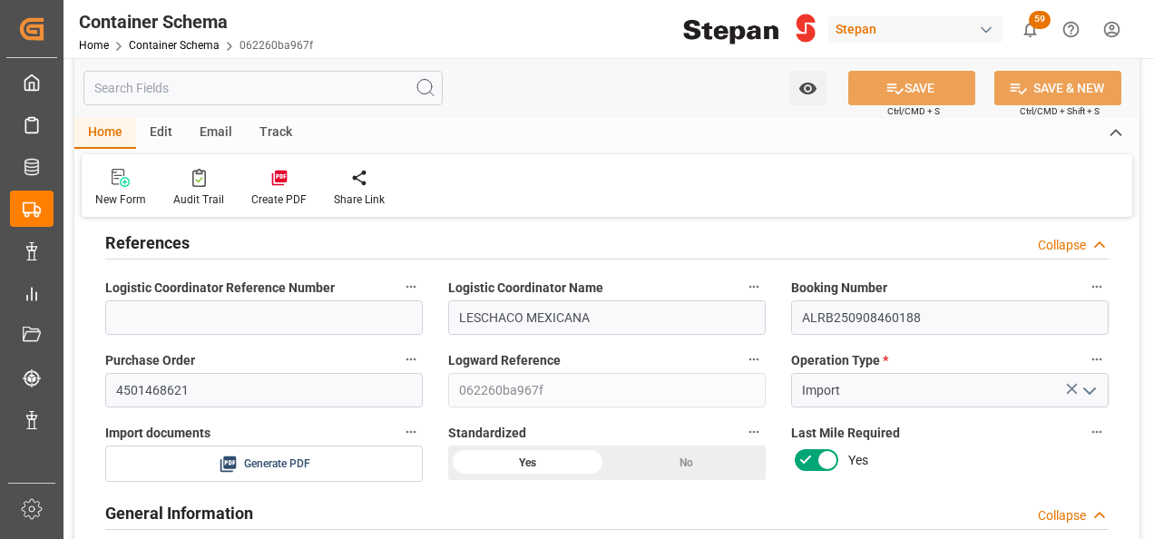
scroll to position [0, 0]
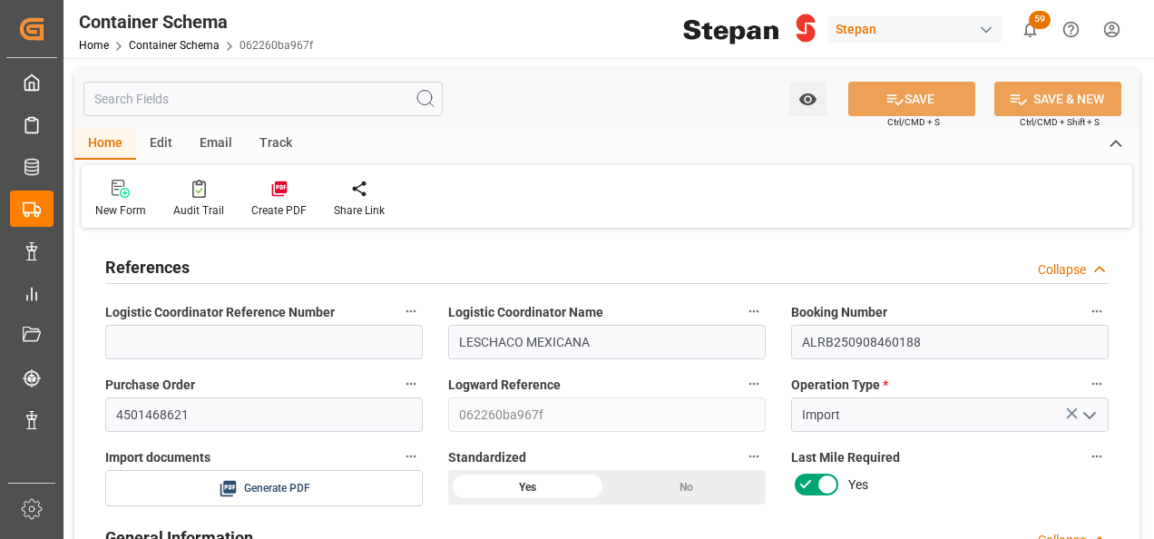
click at [165, 141] on div "Edit" at bounding box center [161, 144] width 50 height 31
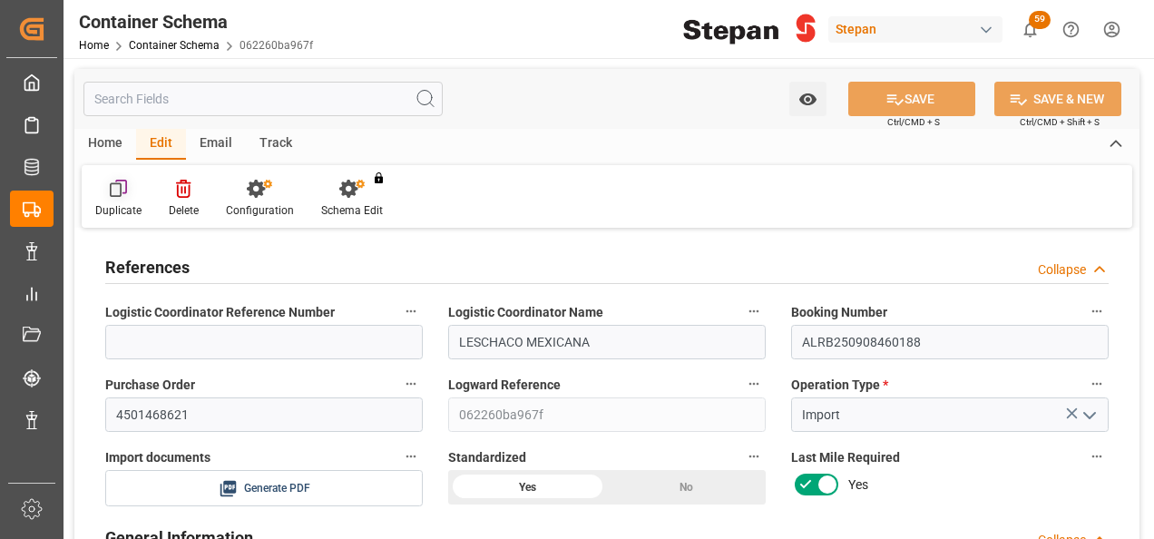
drag, startPoint x: 165, startPoint y: 141, endPoint x: 112, endPoint y: 196, distance: 76.3
click at [112, 196] on icon at bounding box center [119, 189] width 18 height 18
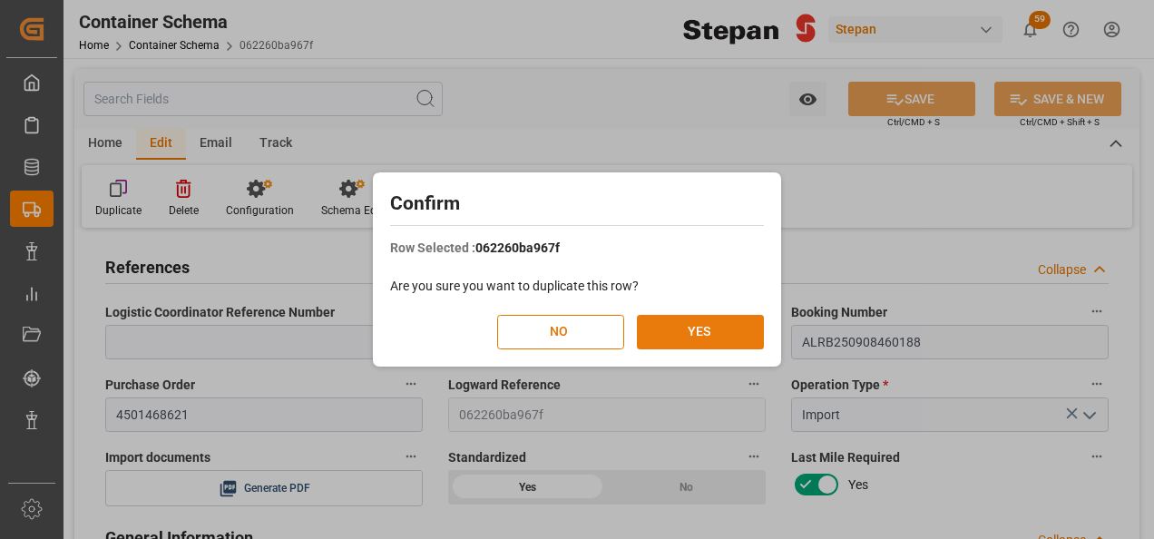
click at [704, 333] on button "YES" at bounding box center [700, 332] width 127 height 34
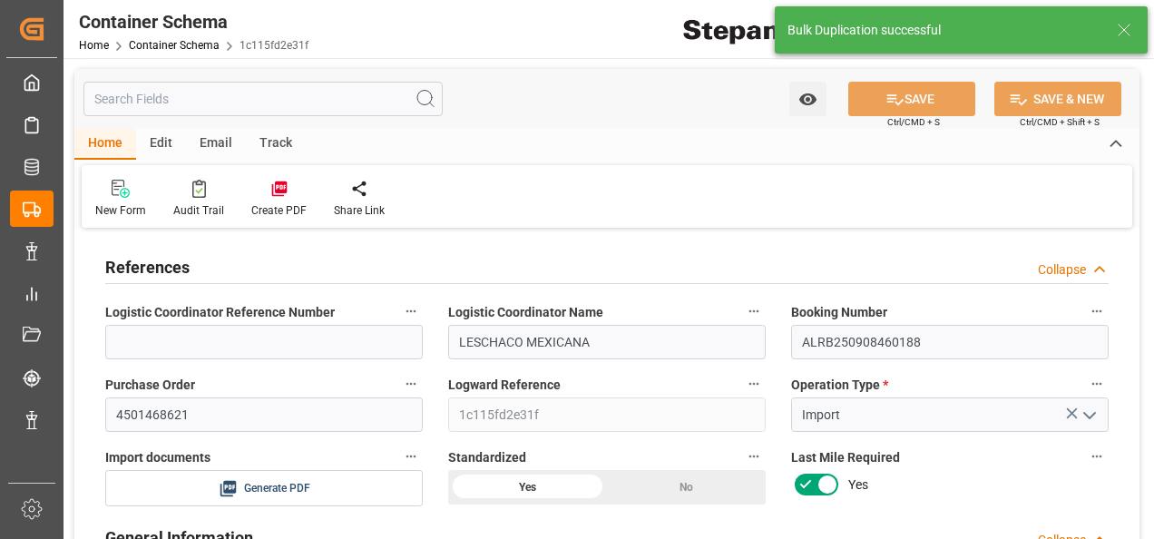
type input "0"
type input "20"
type input "20000"
type input "20460"
type input "12"
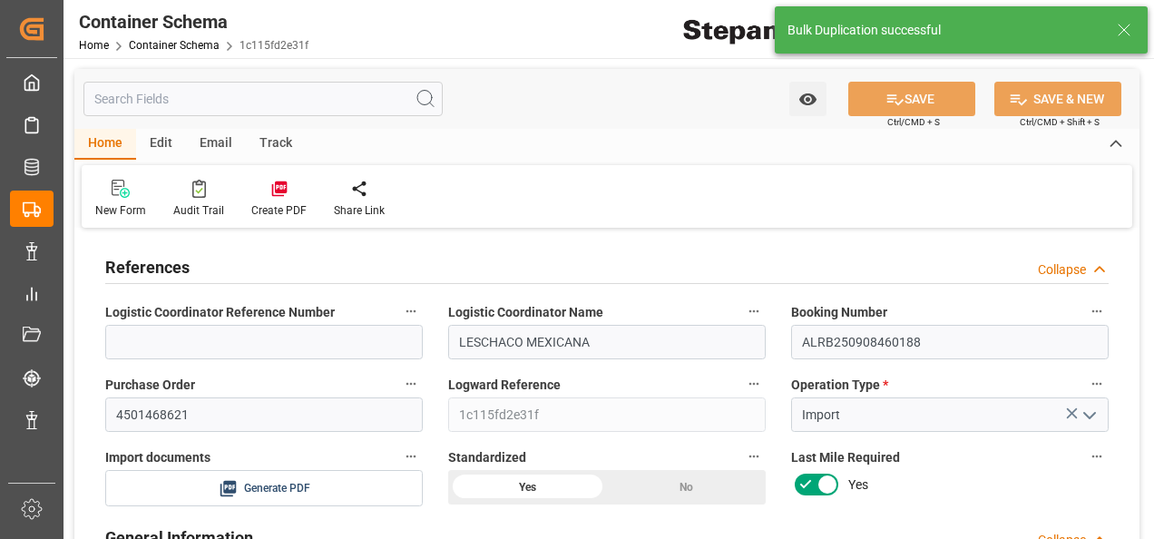
type input "0"
type input "Maersk"
type input "Maersk Line AS"
type input "NLRTM"
type input "MXVER"
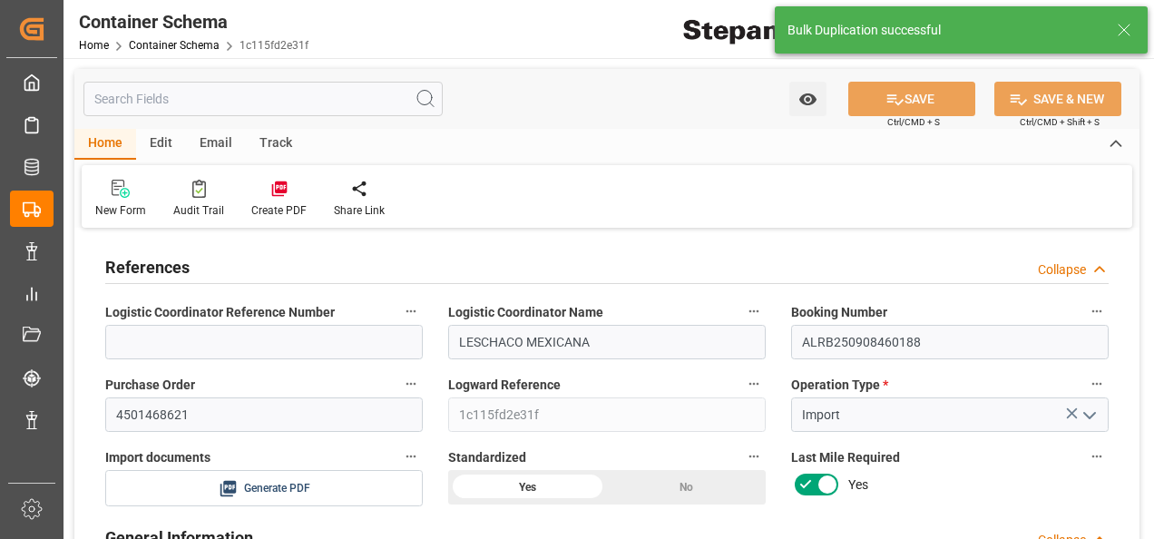
type input "MXVER"
type input "9261451"
type input "[DATE] 00:00"
type input "[DATE]"
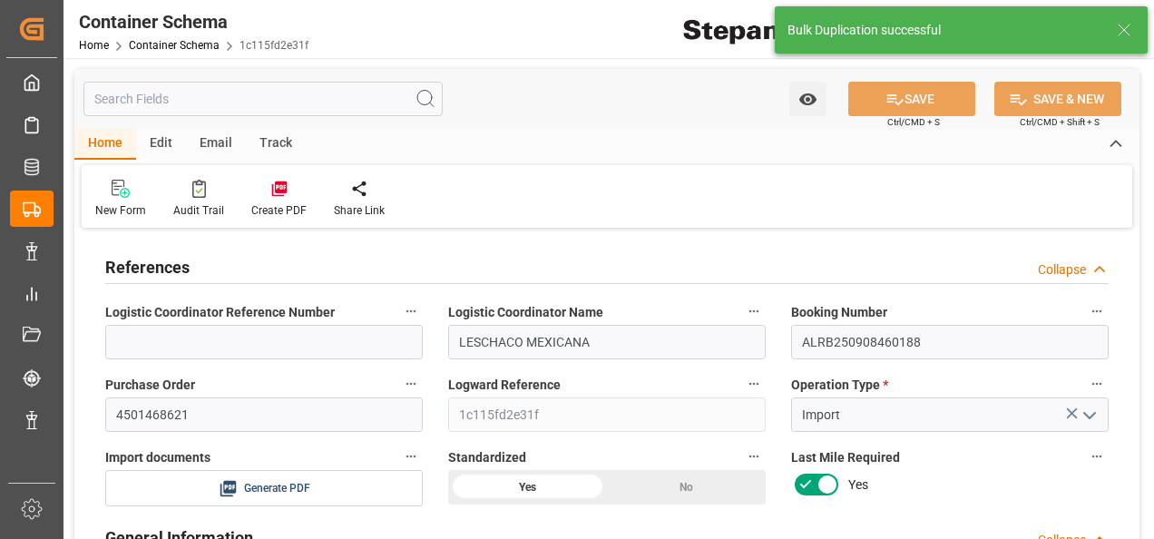
type input "[DATE]"
type input "[DATE] 00:00"
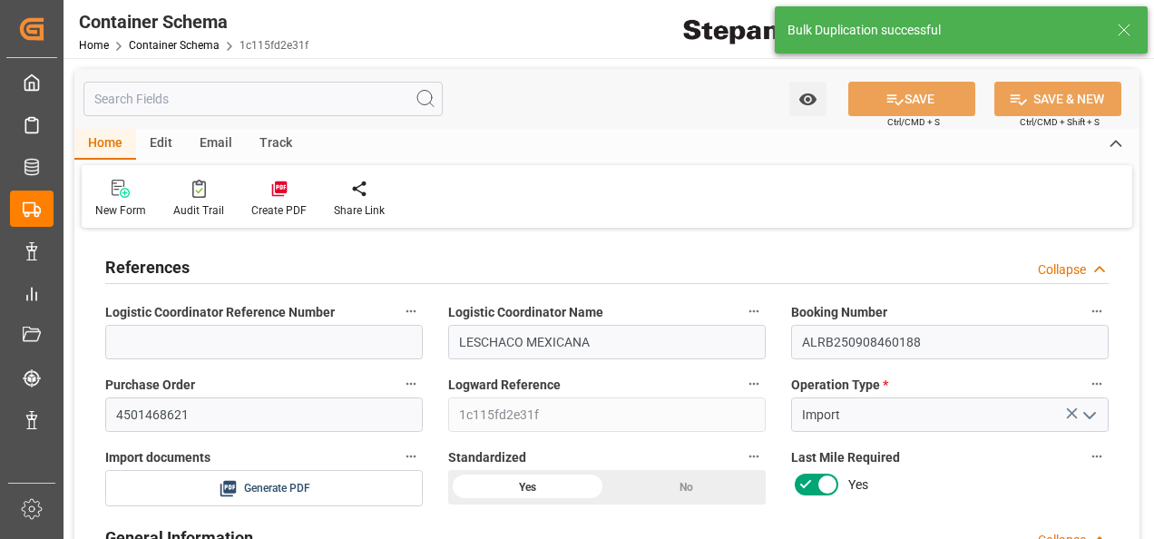
type input "[DATE] 00:00"
type input "[DATE]"
type input "[DATE] 19:34"
type input "[DATE]"
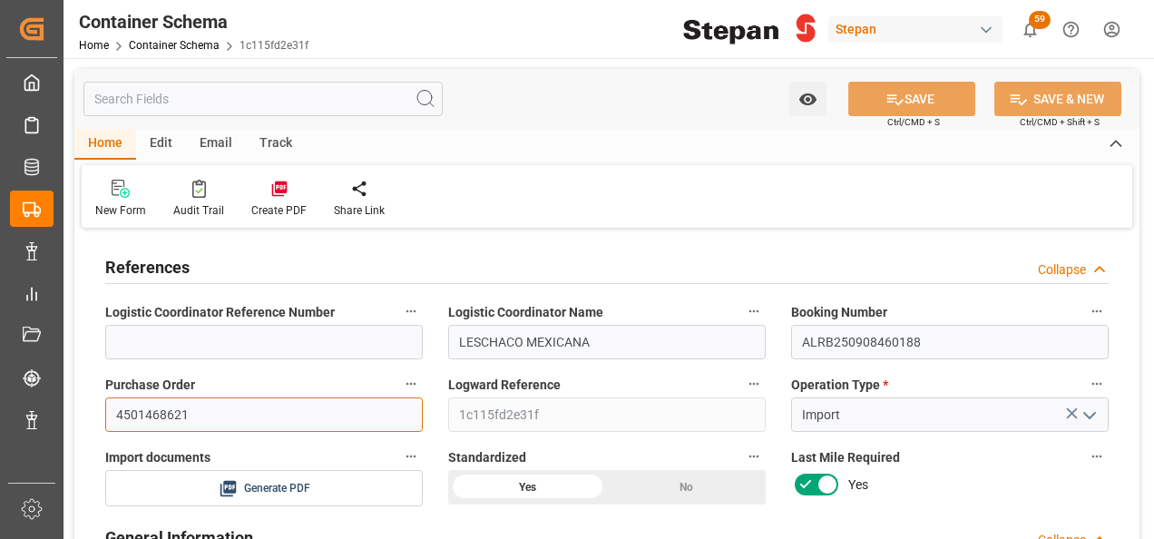
drag, startPoint x: 198, startPoint y: 412, endPoint x: 83, endPoint y: 415, distance: 114.3
paste input "2"
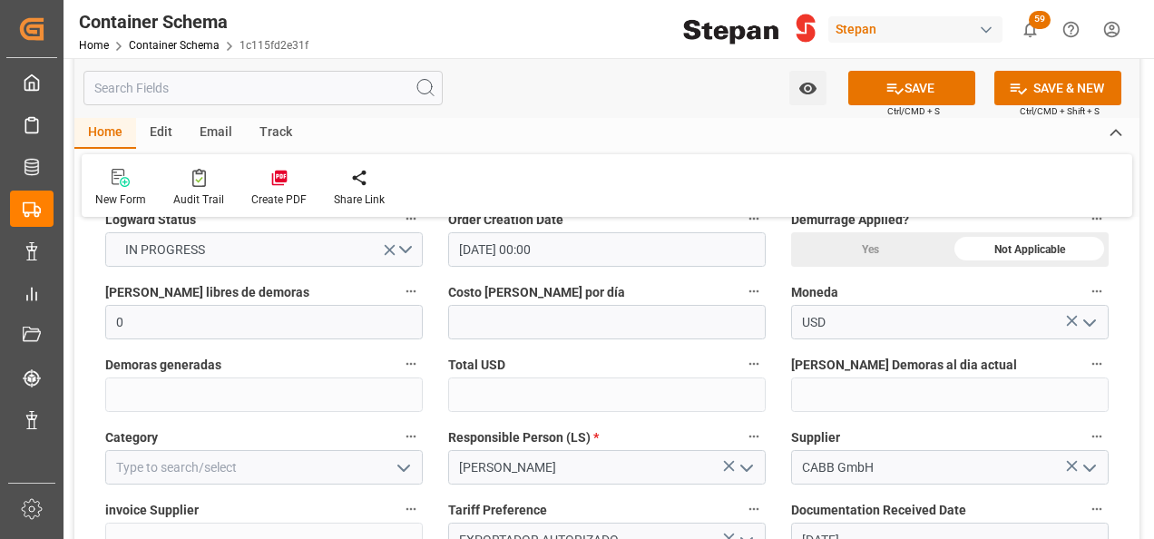
scroll to position [544, 0]
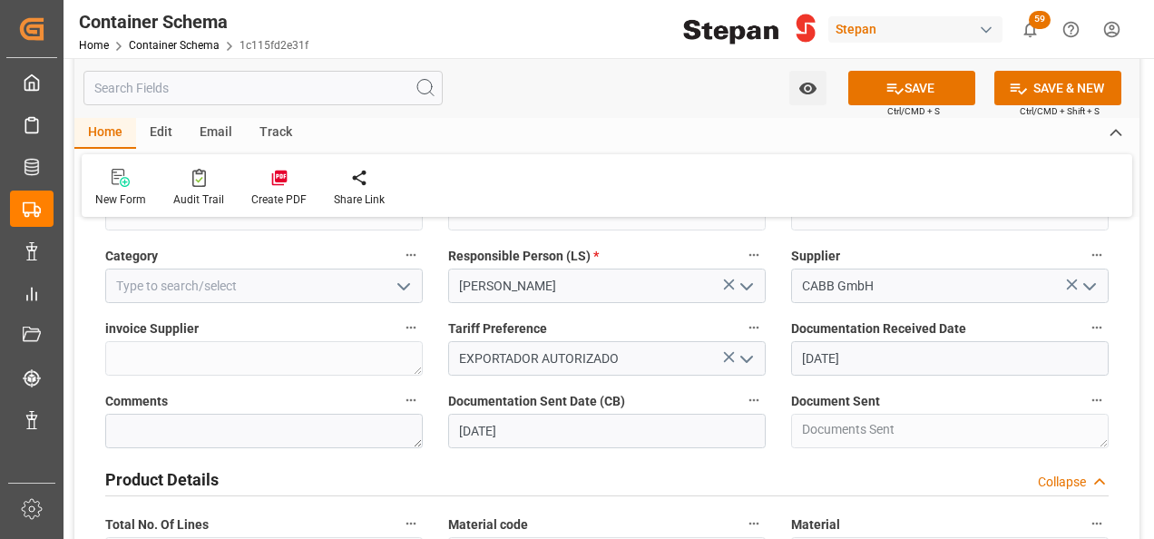
type input "4501468622"
drag, startPoint x: 406, startPoint y: 281, endPoint x: 383, endPoint y: 282, distance: 23.6
click at [405, 281] on icon "open menu" at bounding box center [404, 287] width 22 height 22
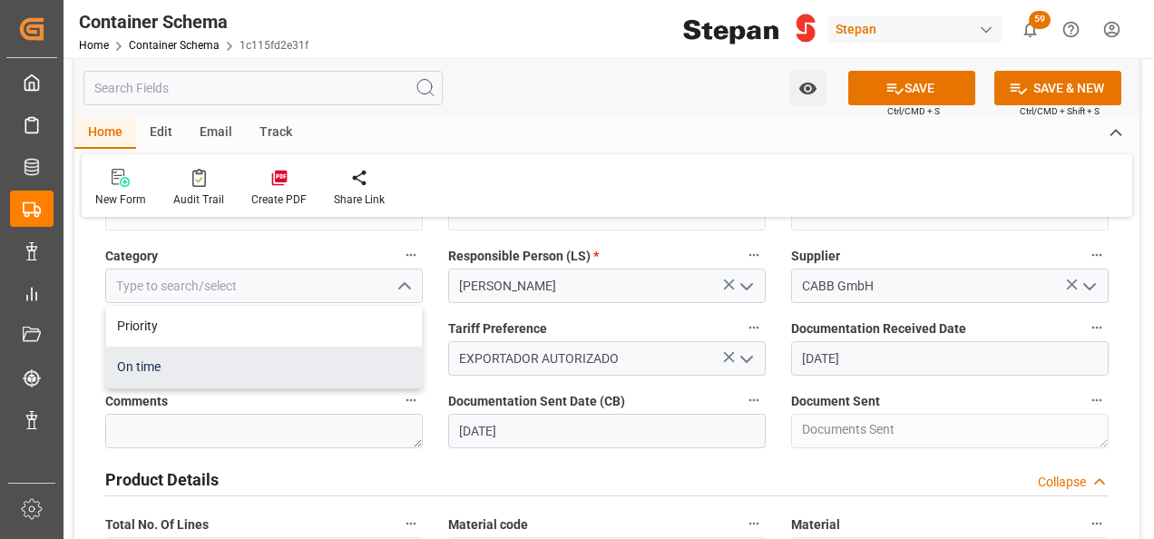
click at [131, 366] on div "On time" at bounding box center [264, 366] width 316 height 41
type input "On time"
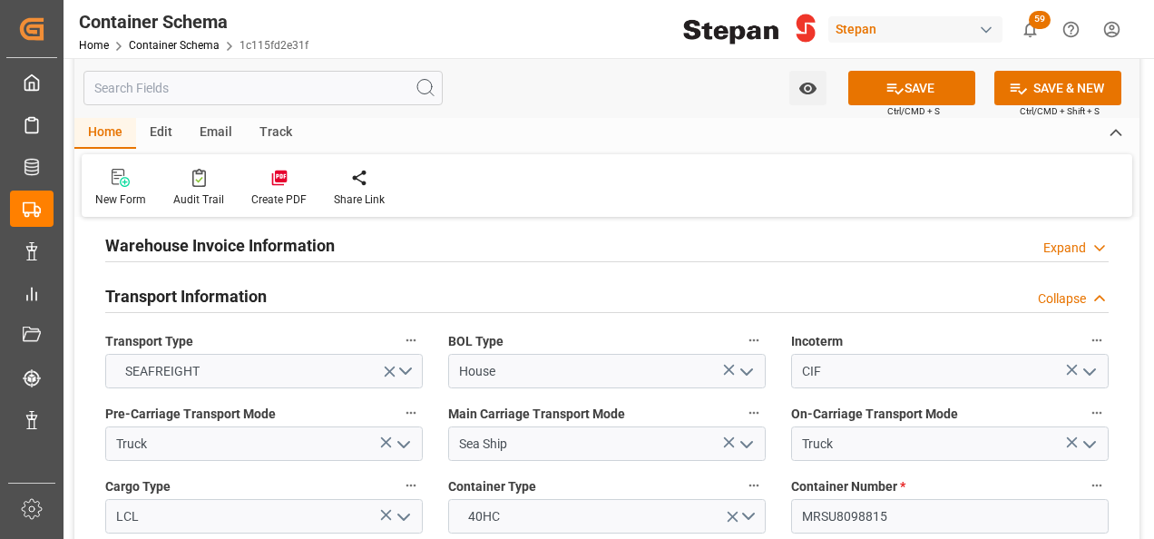
scroll to position [2177, 0]
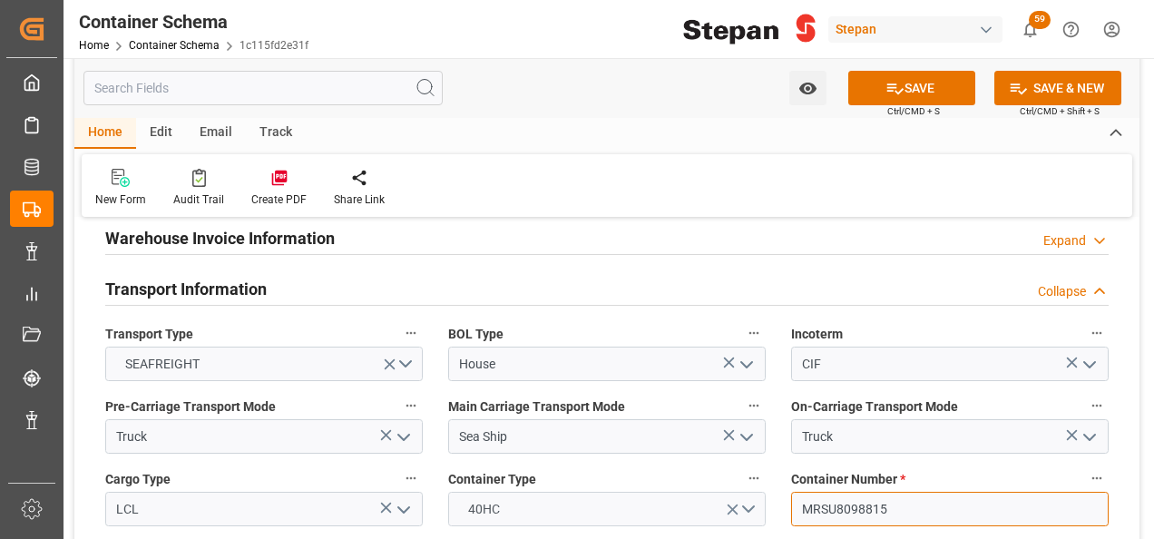
drag, startPoint x: 911, startPoint y: 474, endPoint x: 765, endPoint y: 473, distance: 146.0
click at [765, 473] on div "References Collapse Logistic Coordinator Reference Number Logistic Coordinator …" at bounding box center [606, 524] width 1065 height 4936
paste input "MRSU8098707"
type input "MRSU8098707"
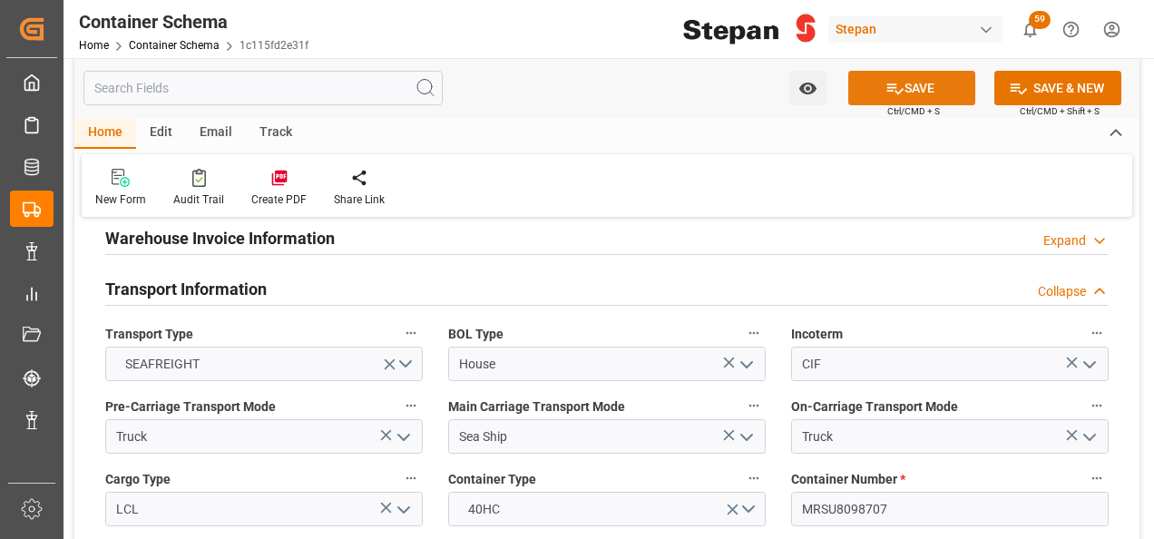
click at [905, 86] on button "SAVE" at bounding box center [911, 88] width 127 height 34
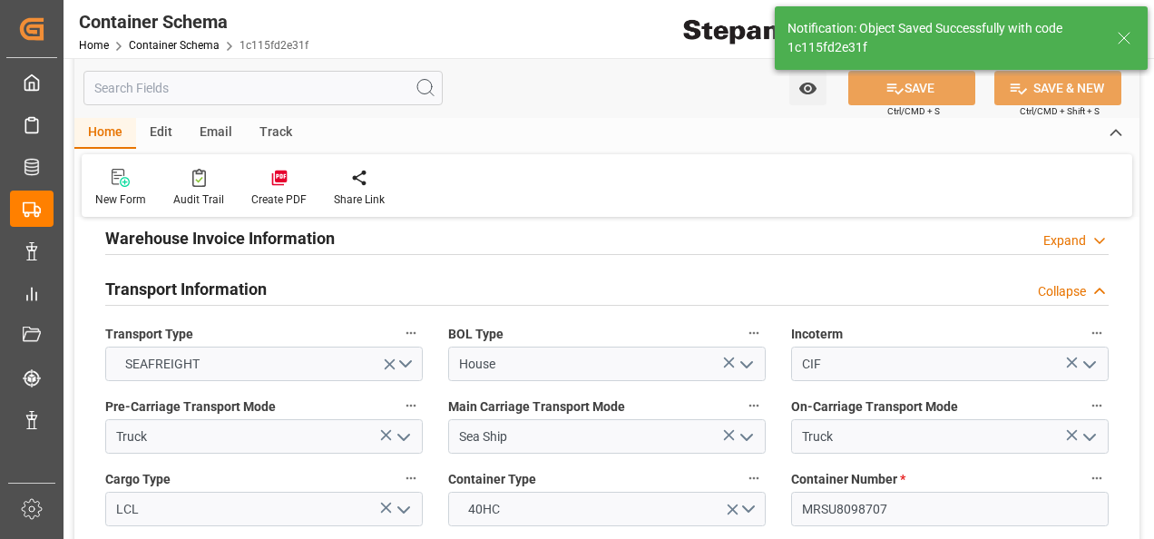
type textarea "Container is already in Final Delivery Phase."
type input "12-09-2025 19:35"
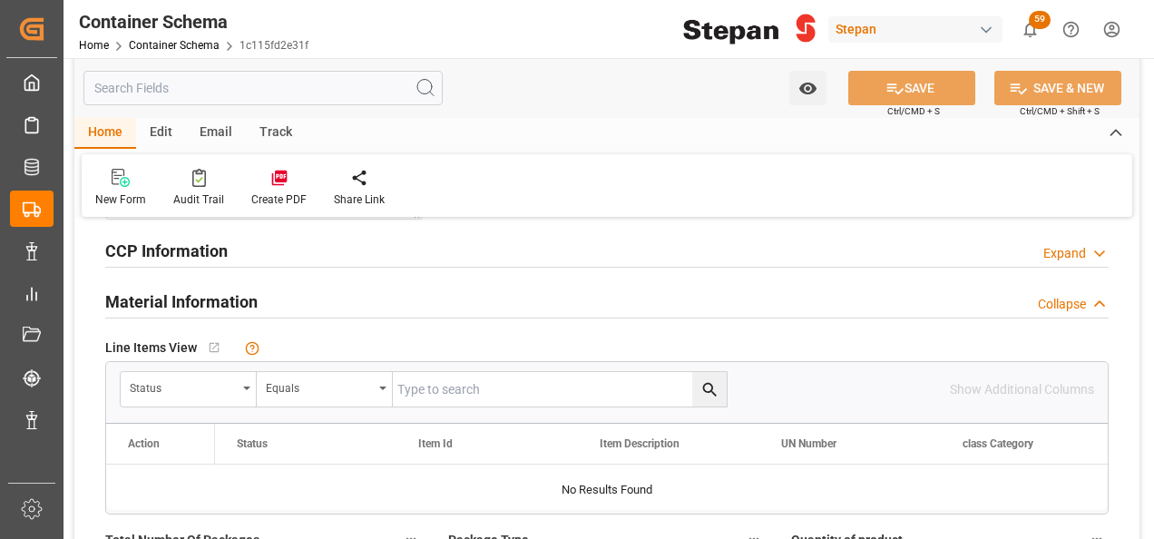
scroll to position [998, 0]
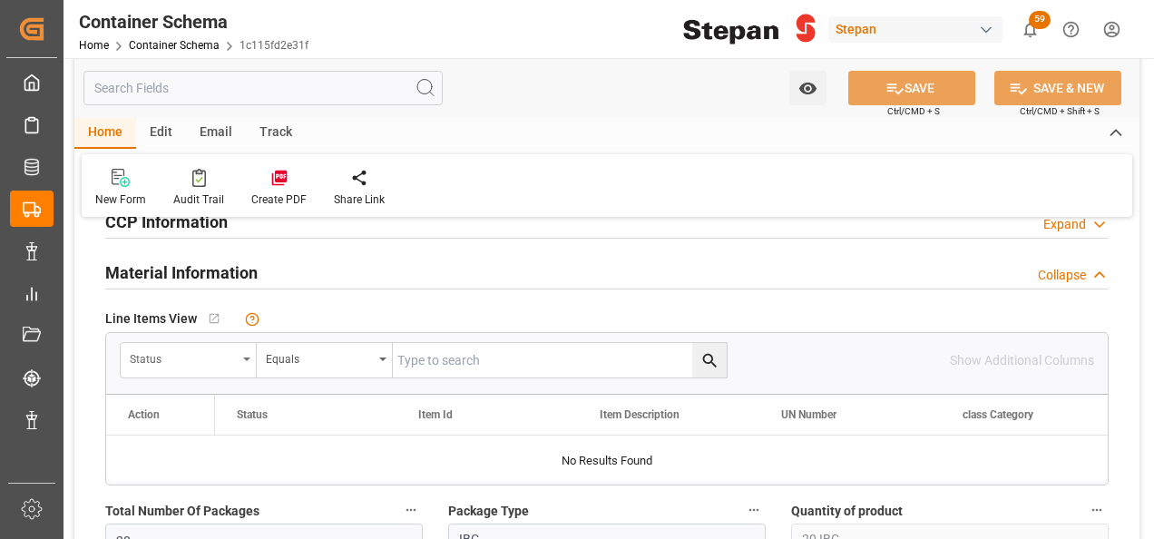
click at [229, 354] on div "Status" at bounding box center [183, 356] width 107 height 21
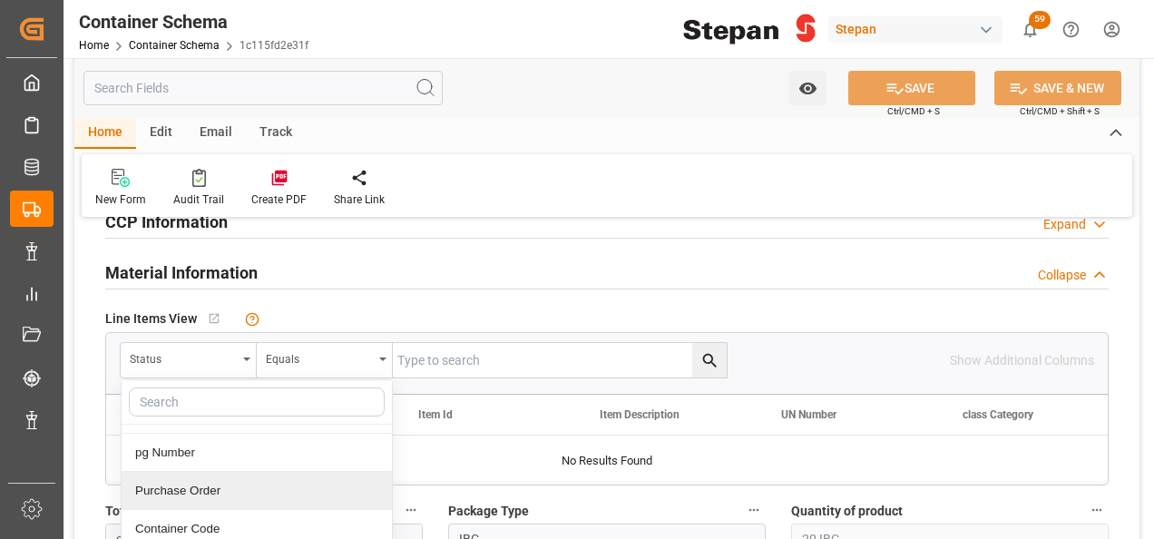
click at [178, 492] on div "Purchase Order" at bounding box center [257, 491] width 270 height 38
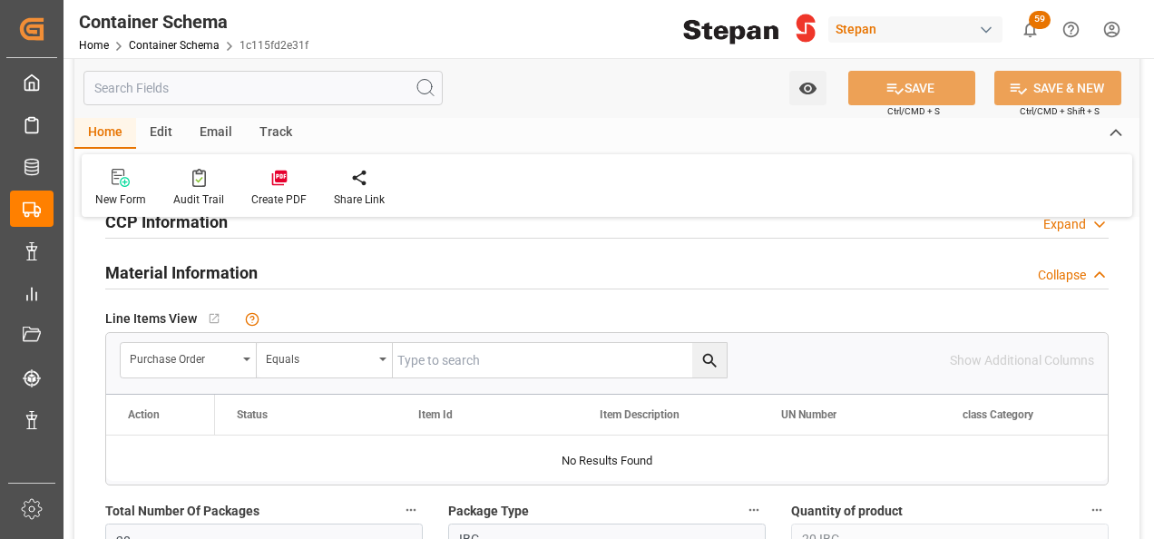
click at [404, 357] on input "text" at bounding box center [560, 360] width 334 height 34
paste input "4501468622"
type input "4501468622"
click at [700, 357] on icon "search button" at bounding box center [709, 360] width 19 height 19
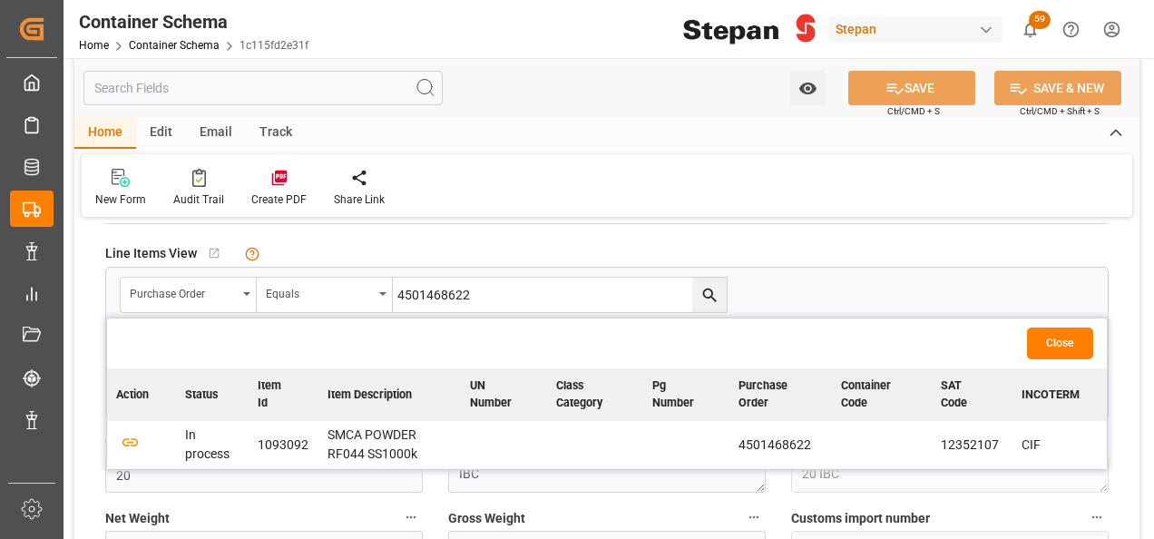
scroll to position [1088, 0]
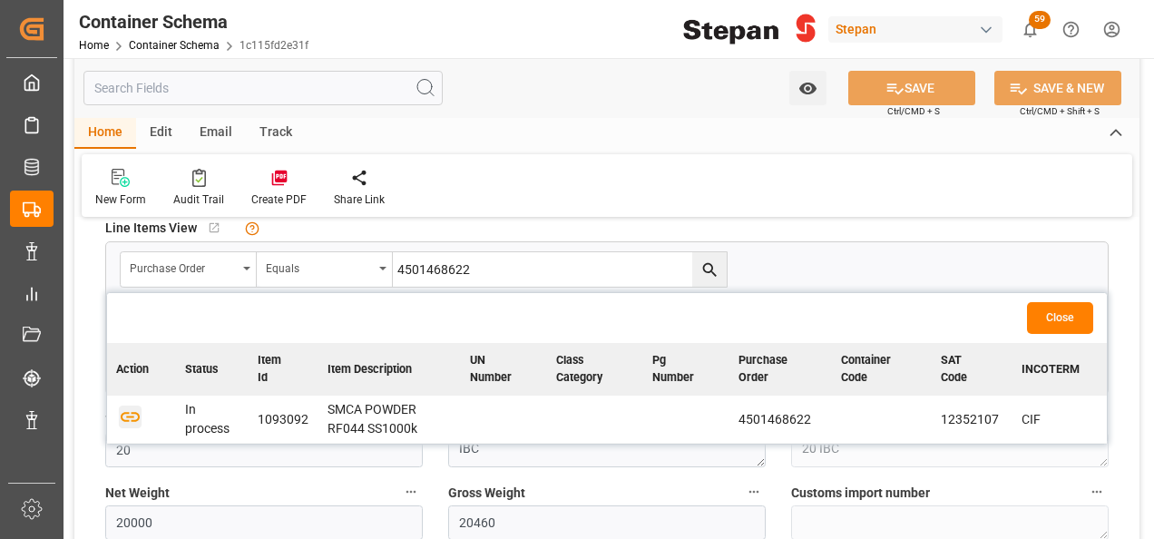
click at [136, 406] on icon "button" at bounding box center [130, 416] width 23 height 23
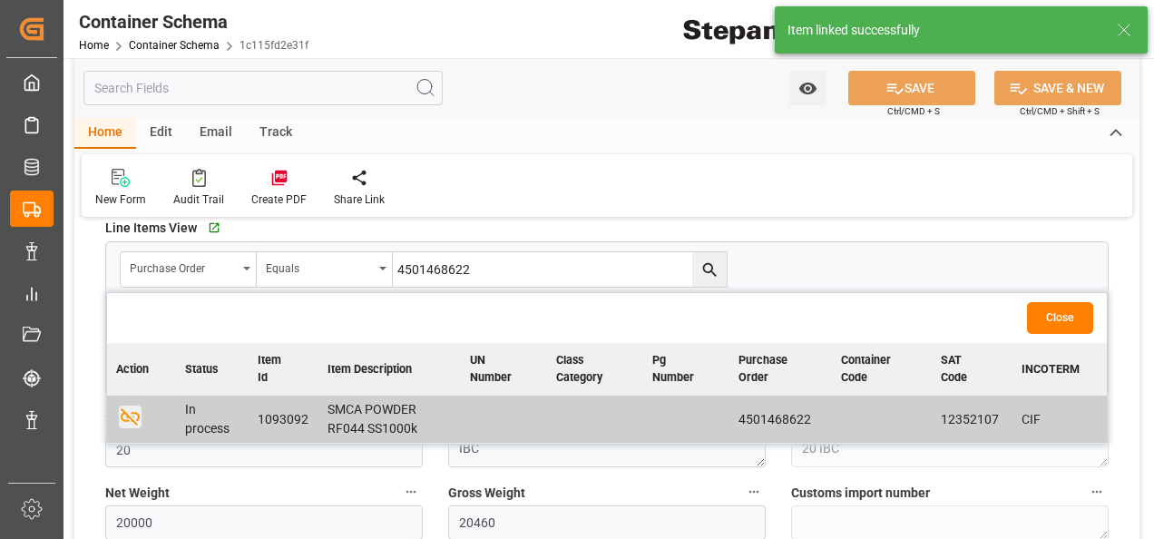
click at [1057, 324] on button "Close" at bounding box center [1060, 318] width 66 height 32
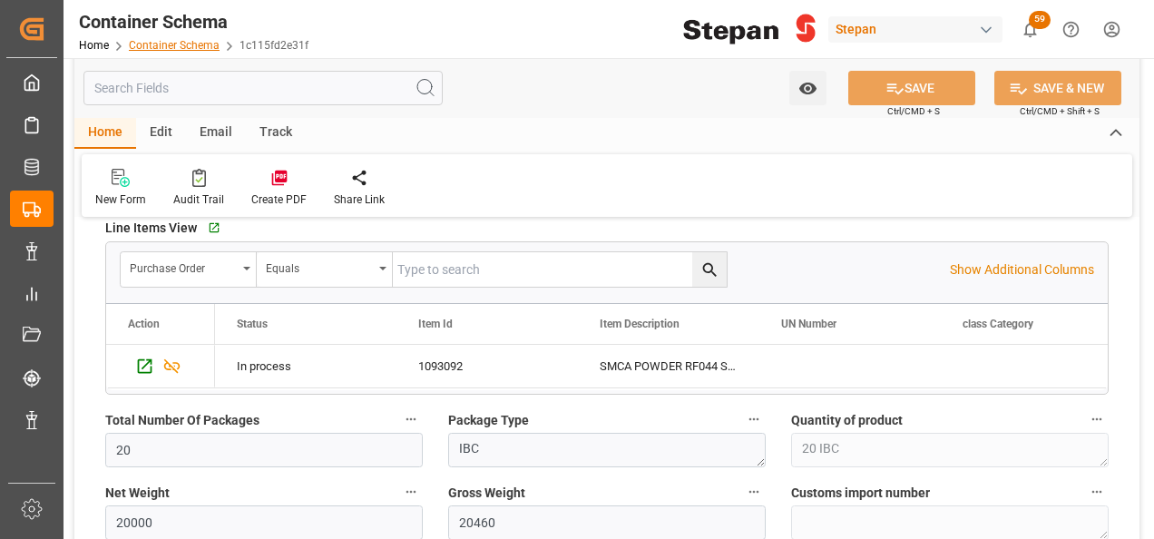
click at [156, 45] on link "Container Schema" at bounding box center [174, 45] width 91 height 13
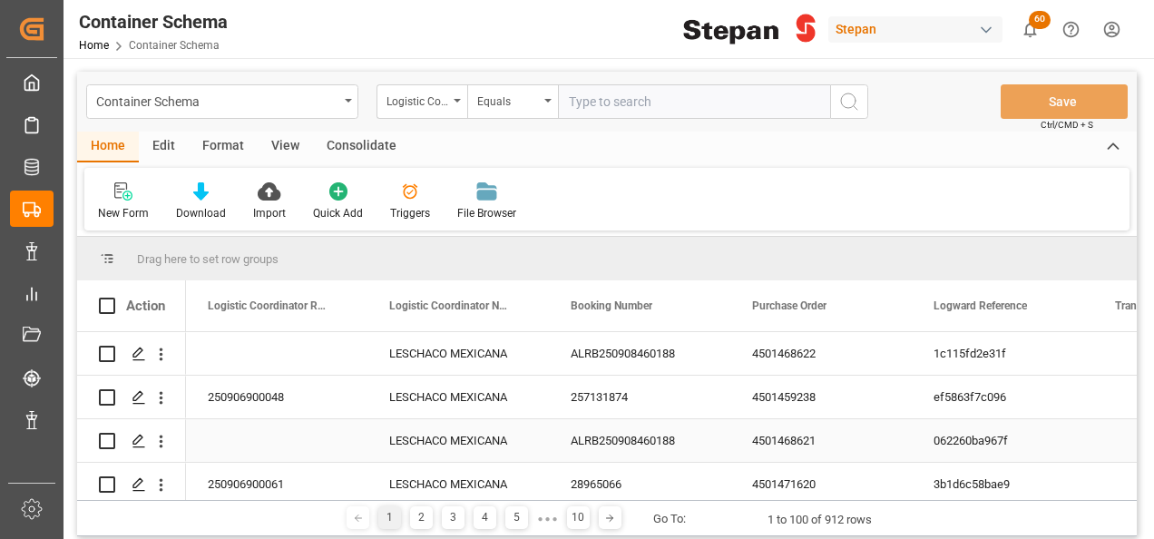
click at [987, 443] on div "062260ba967f" at bounding box center [1002, 440] width 181 height 43
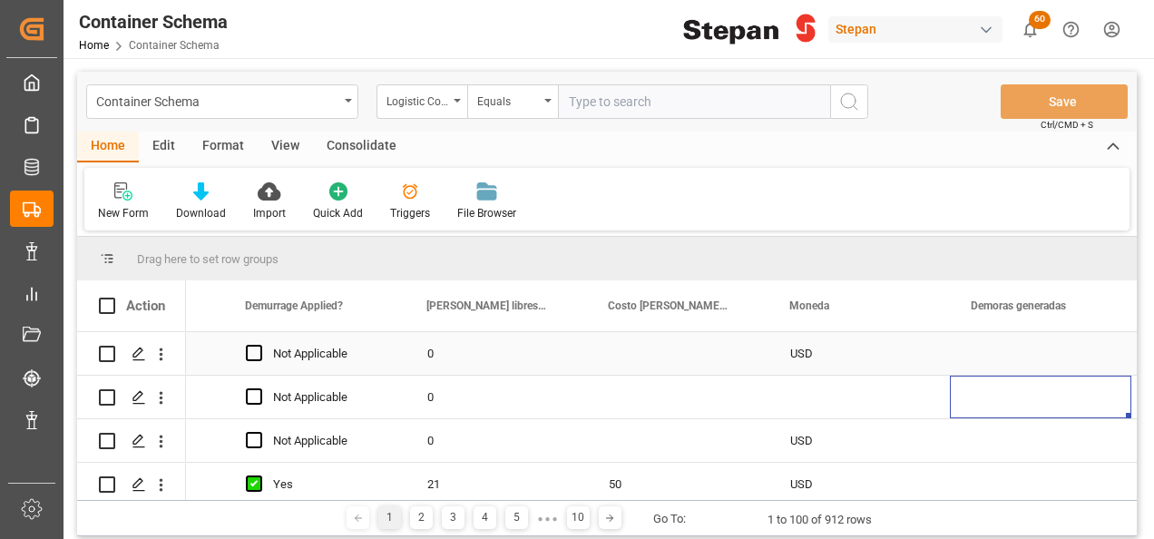
click at [878, 343] on div "USD" at bounding box center [859, 354] width 138 height 42
drag, startPoint x: 945, startPoint y: 373, endPoint x: 933, endPoint y: 414, distance: 42.5
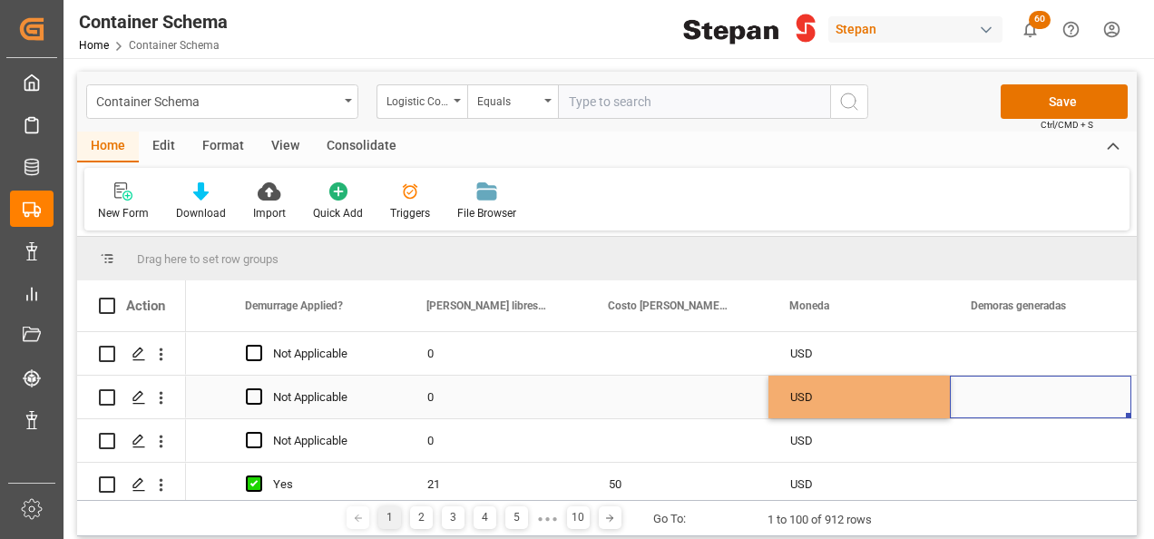
click at [969, 405] on div "Press SPACE to select this row." at bounding box center [1040, 397] width 181 height 43
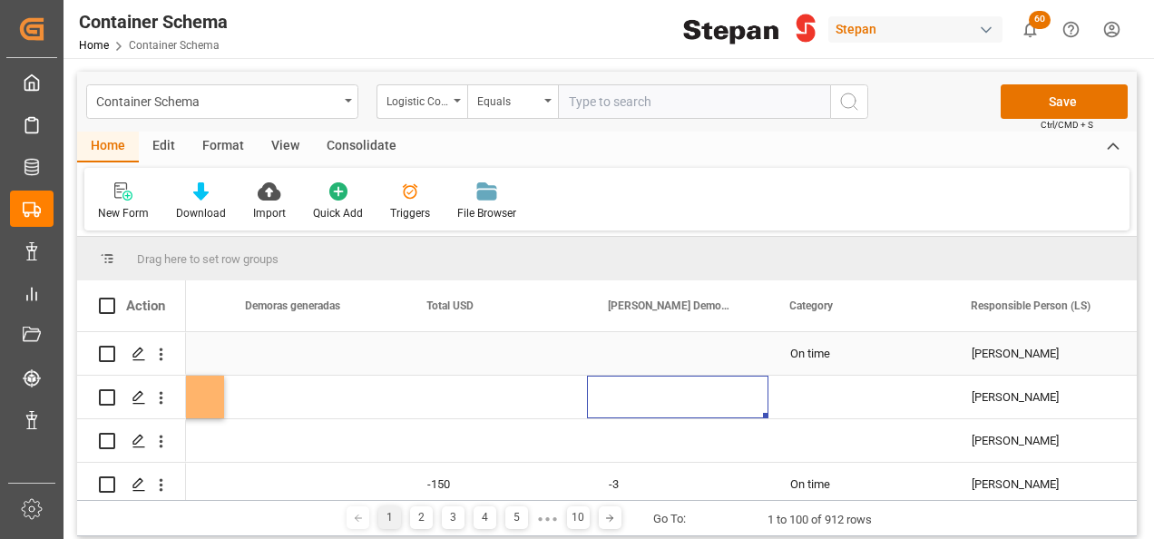
click at [889, 357] on div "On time" at bounding box center [859, 354] width 138 height 42
drag, startPoint x: 948, startPoint y: 374, endPoint x: 920, endPoint y: 461, distance: 91.5
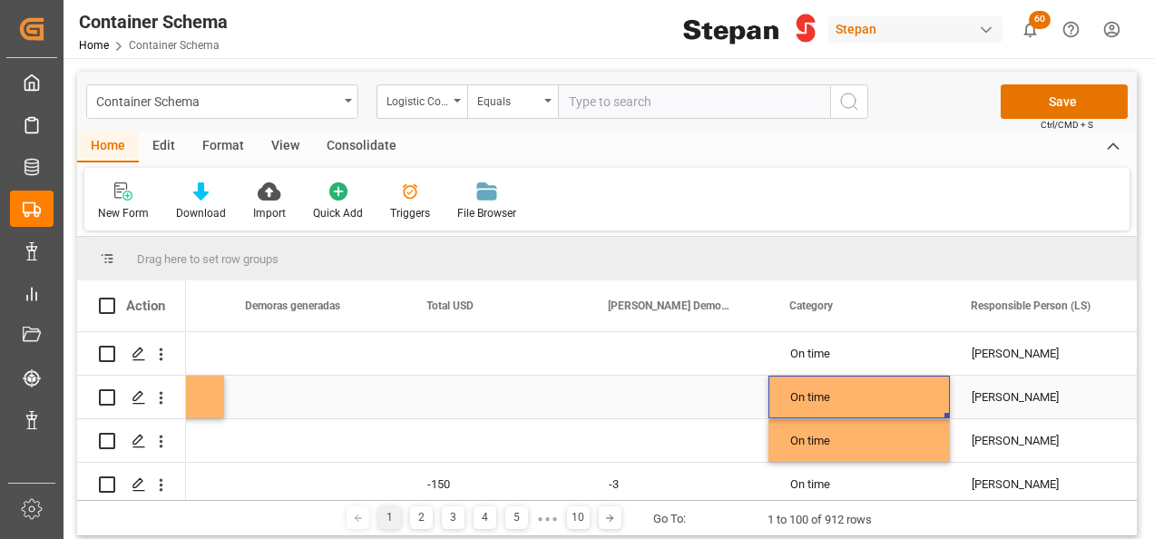
click at [851, 402] on div "On time" at bounding box center [859, 397] width 138 height 42
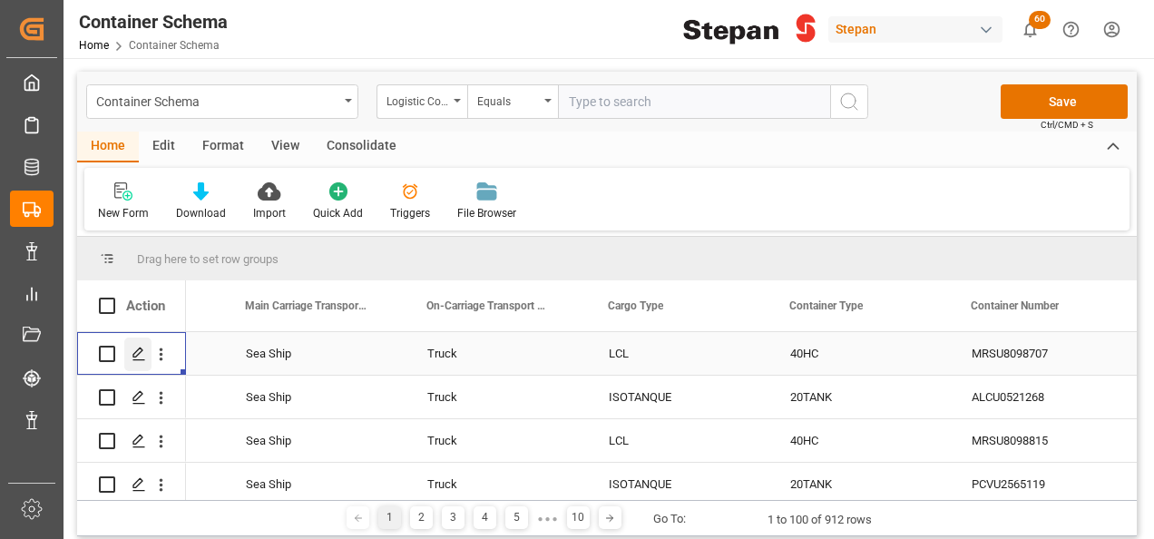
click at [132, 356] on icon "Press SPACE to select this row." at bounding box center [139, 353] width 15 height 15
click at [1045, 100] on button "Save" at bounding box center [1063, 101] width 127 height 34
click at [134, 351] on icon "Press SPACE to select this row." at bounding box center [139, 353] width 15 height 15
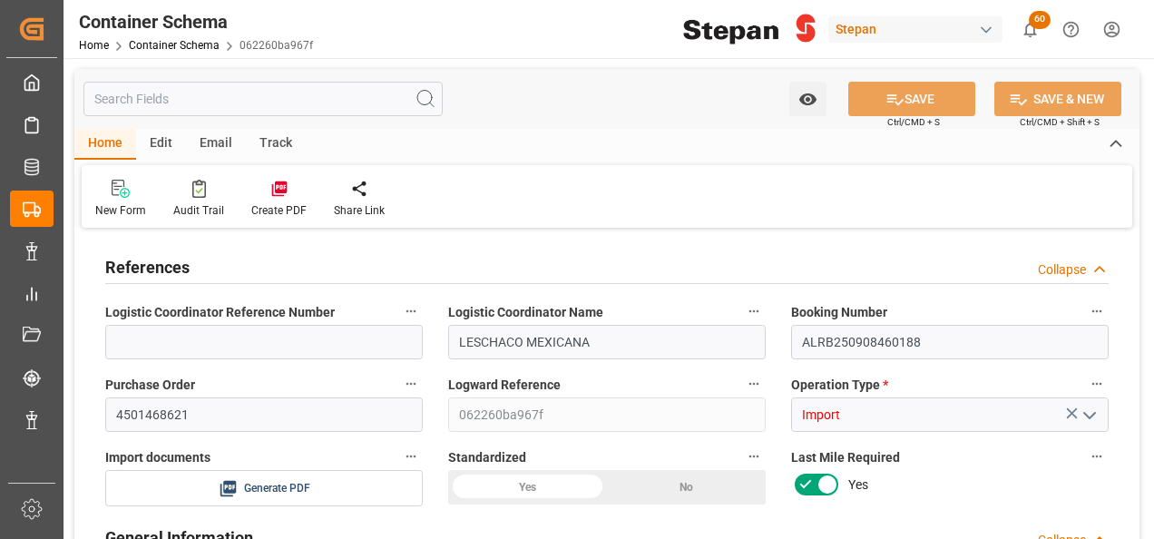
type input "0"
type input "1"
type input "20"
type input "20000"
type input "20460"
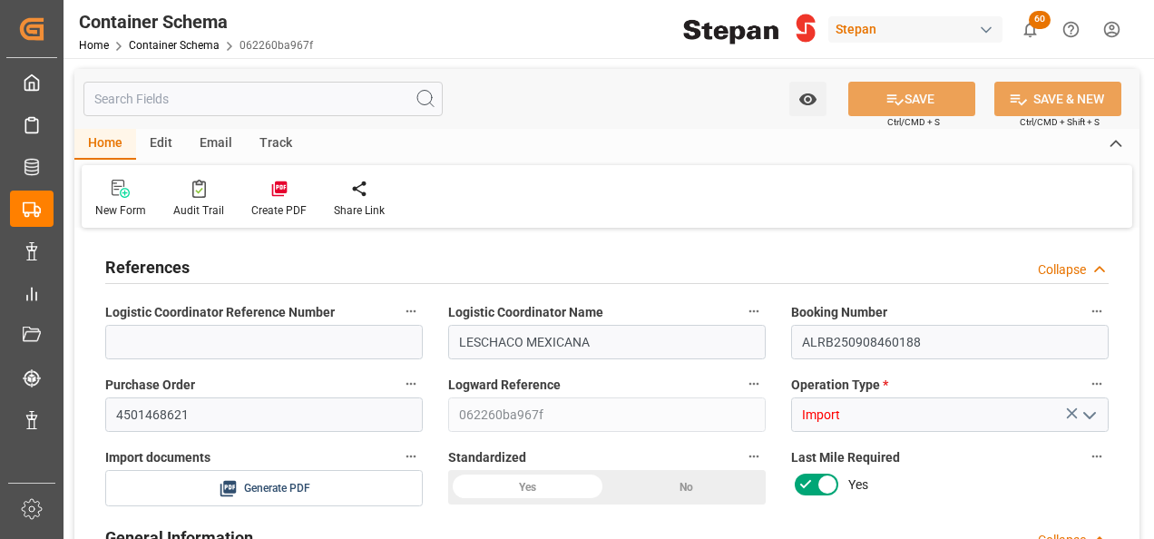
type input "12"
type input "0"
type input "Maersk"
type input "Maersk Line AS"
type input "NLRTM"
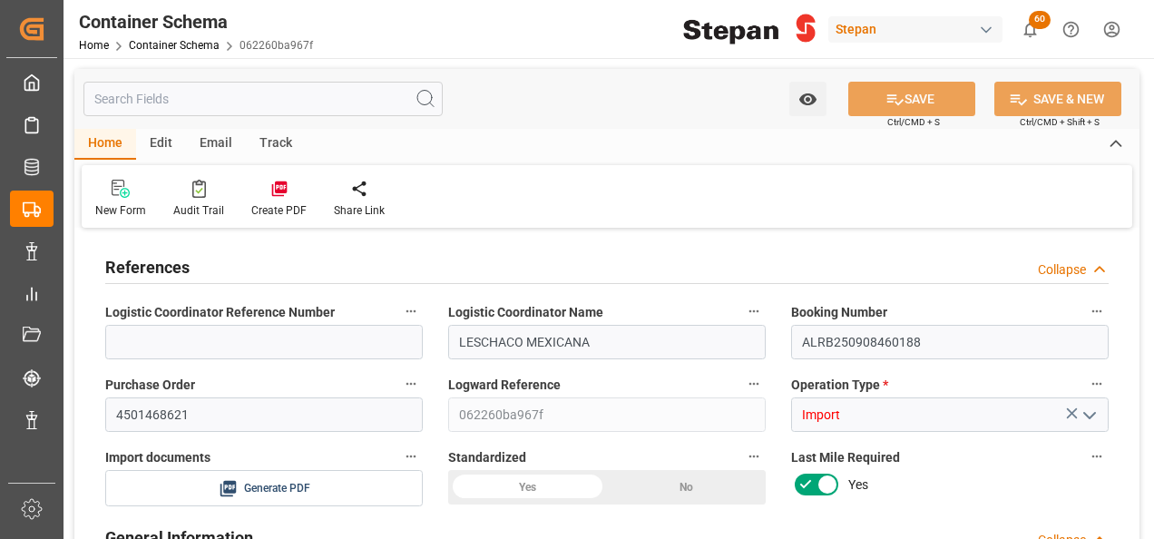
type input "MXVER"
type input "9261451"
type input "[DATE] 00:00"
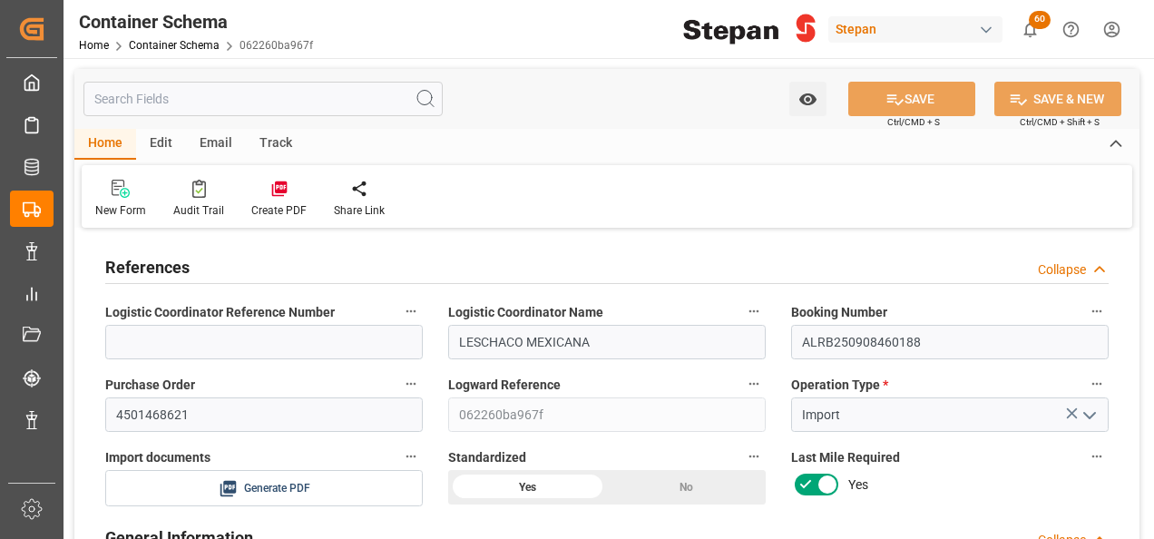
type input "[DATE]"
type input "[DATE] 00:00"
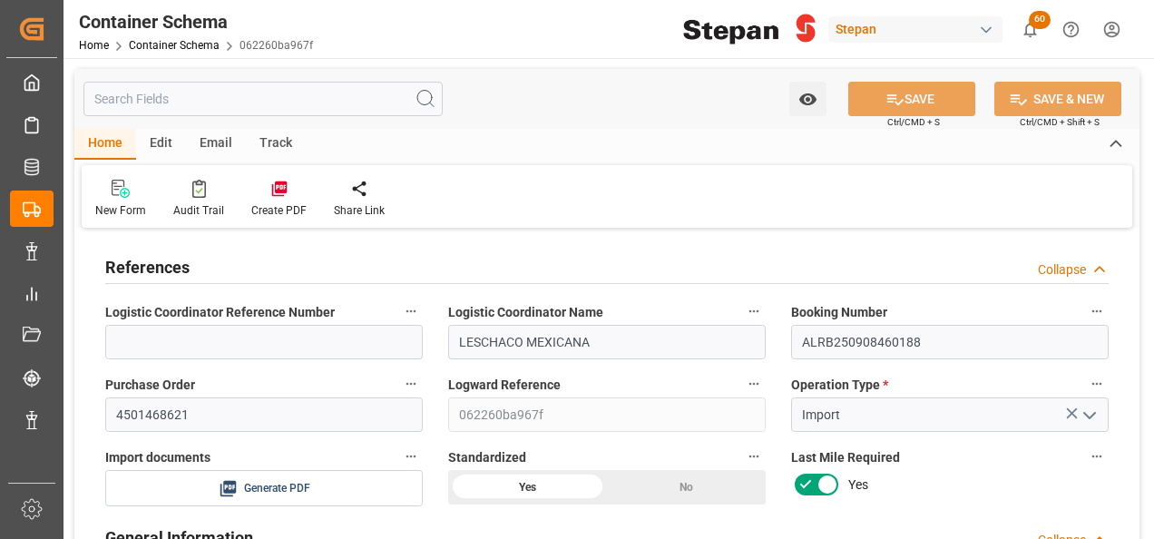
type input "[DATE] 00:00"
type input "[DATE]"
type input "12-09-2025 19:37"
type input "[DATE] 19:15"
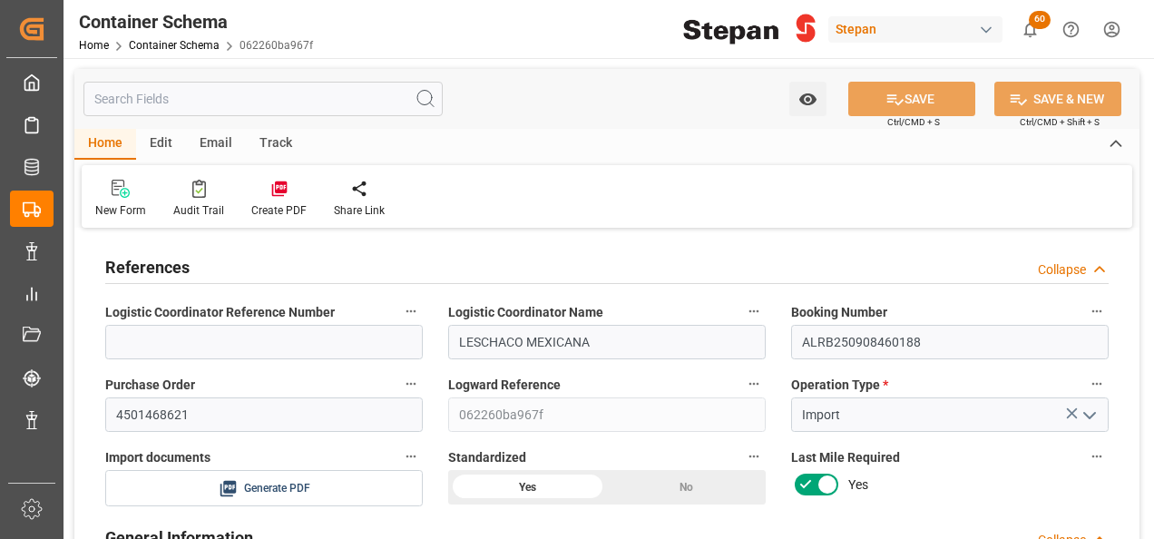
type input "[DATE]"
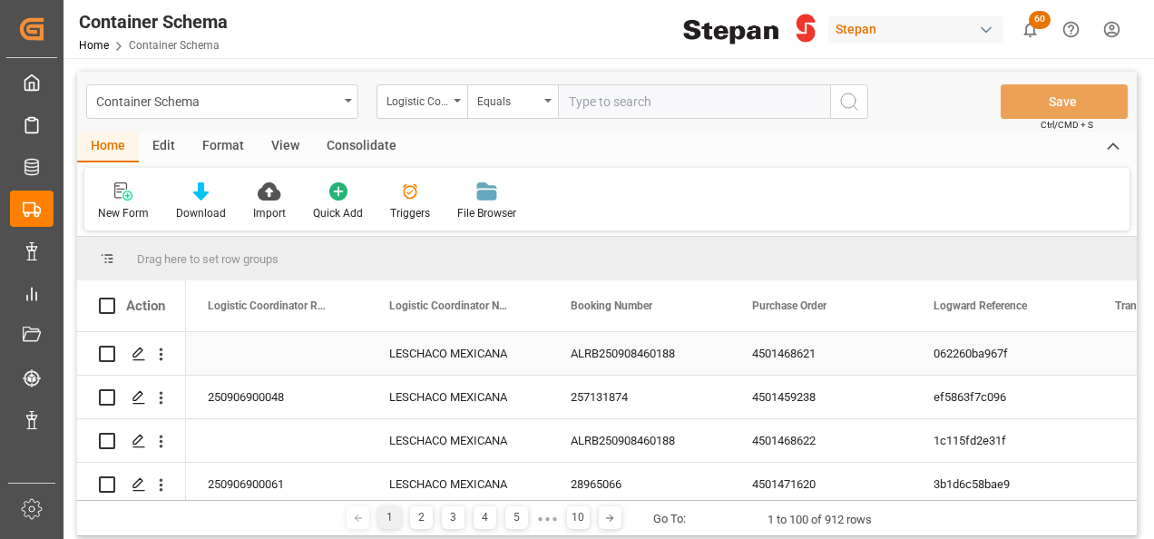
click at [571, 352] on div "ALRB250908460188" at bounding box center [639, 353] width 181 height 43
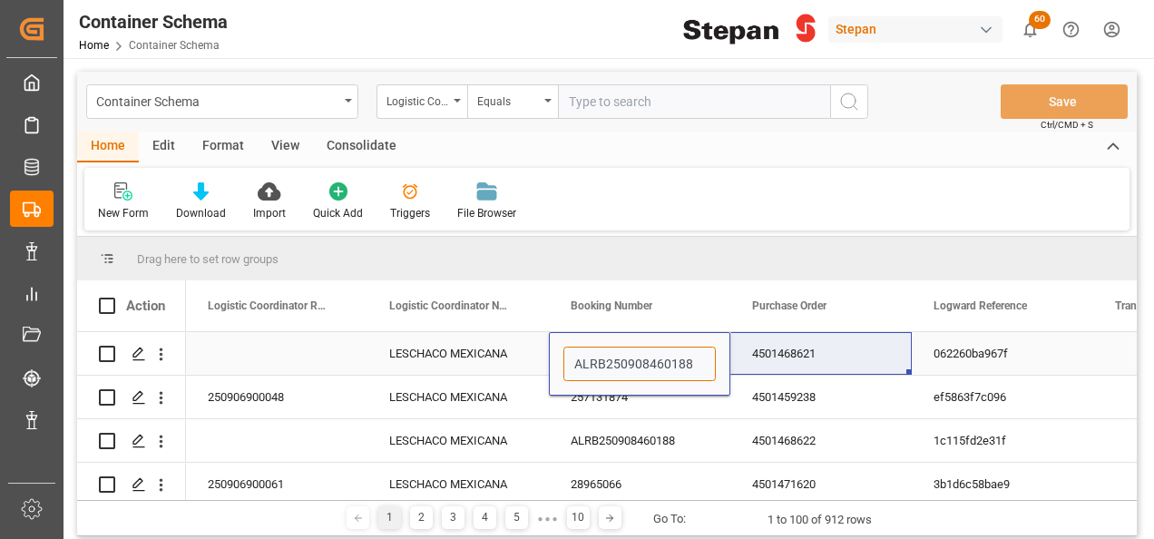
drag, startPoint x: 569, startPoint y: 355, endPoint x: 737, endPoint y: 362, distance: 168.0
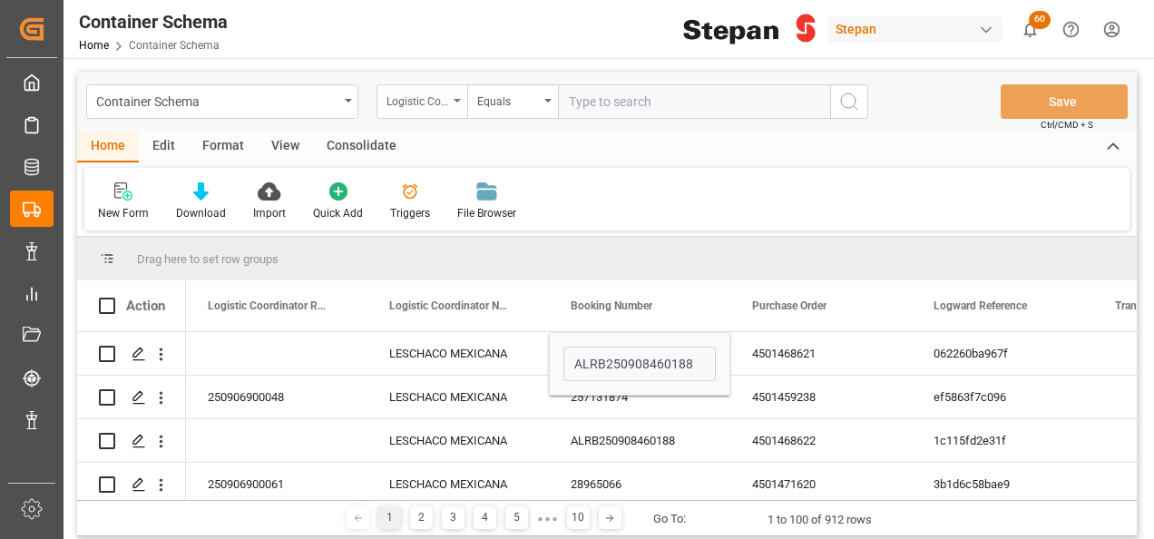
click at [457, 96] on div "Logistic Coordinator Reference Number" at bounding box center [421, 101] width 91 height 34
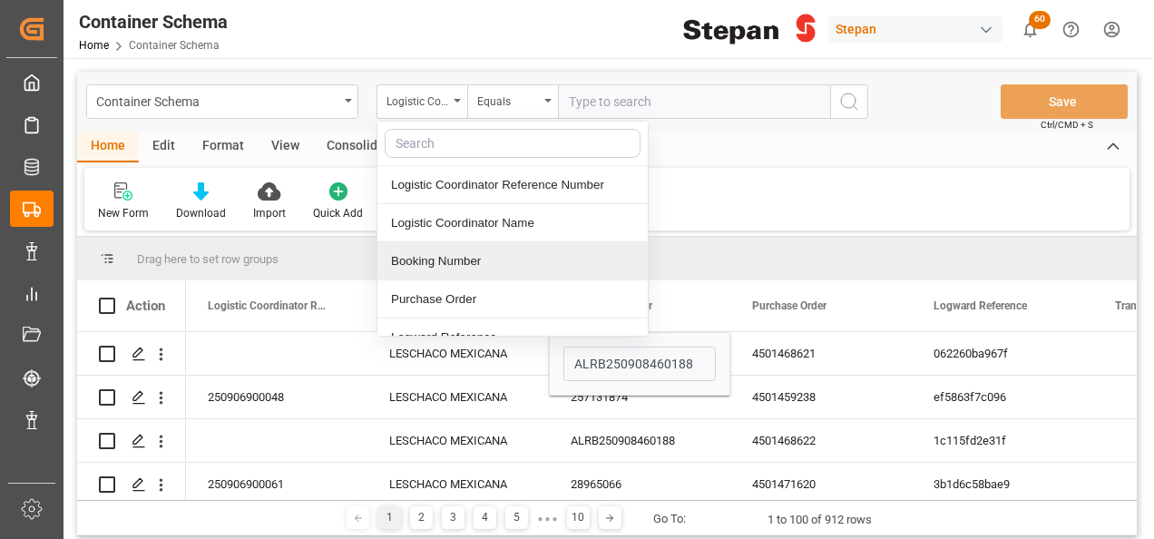
click at [426, 262] on div "Booking Number" at bounding box center [512, 261] width 270 height 38
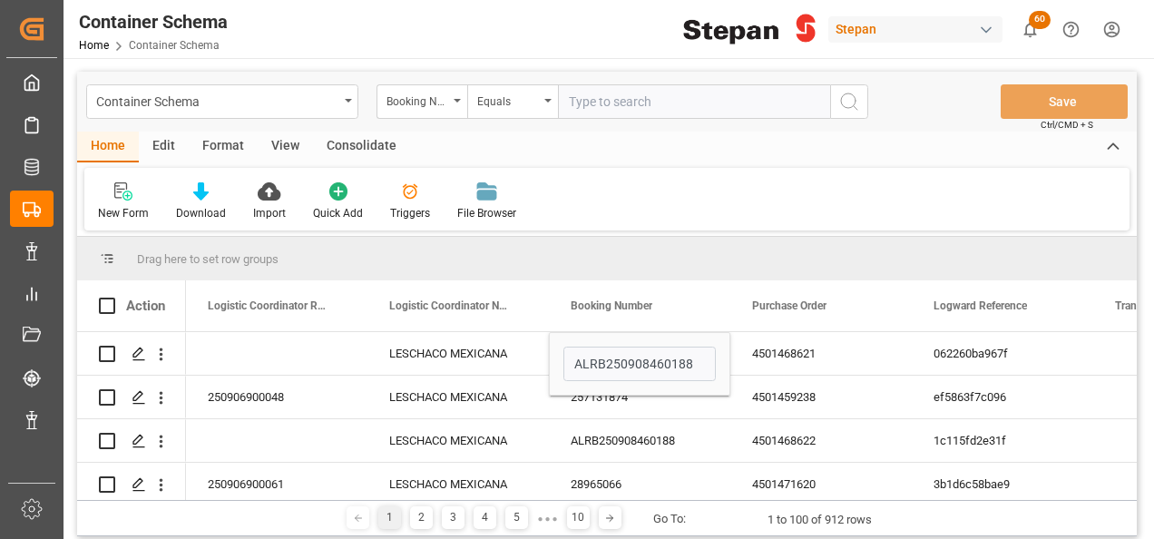
click at [591, 112] on input "text" at bounding box center [694, 101] width 272 height 34
paste input "ALRB250908460188"
type input "ALRB250908460188"
click at [844, 104] on icon "search button" at bounding box center [849, 102] width 22 height 22
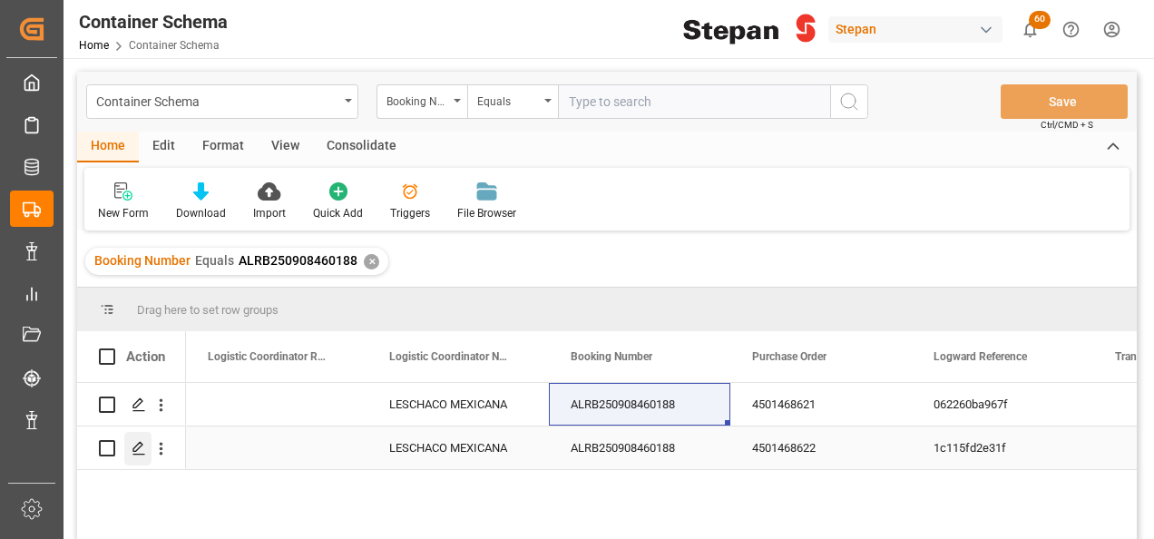
click at [138, 446] on icon "Press SPACE to select this row." at bounding box center [139, 448] width 15 height 15
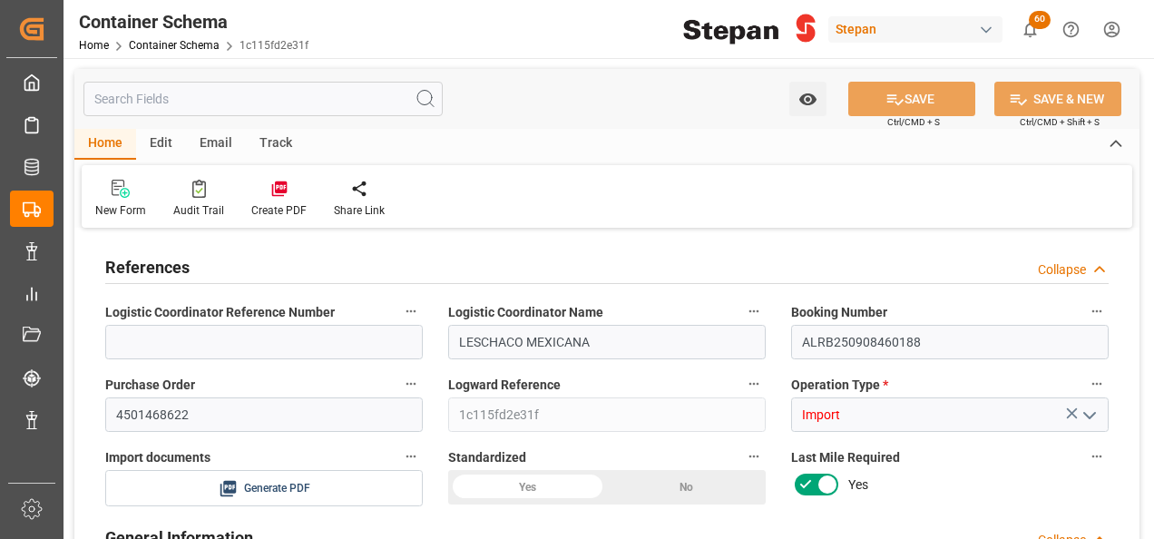
type input "0"
type input "1"
type input "20"
type input "20000"
type input "20460"
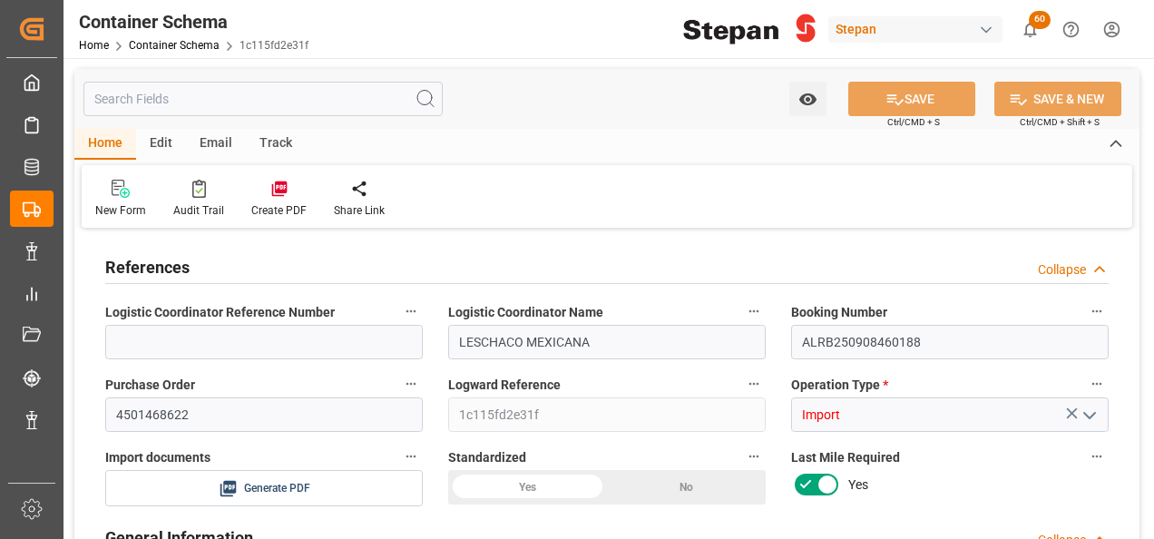
type input "12"
type input "0"
type input "Maersk"
type input "Maersk Line AS"
type input "NLRTM"
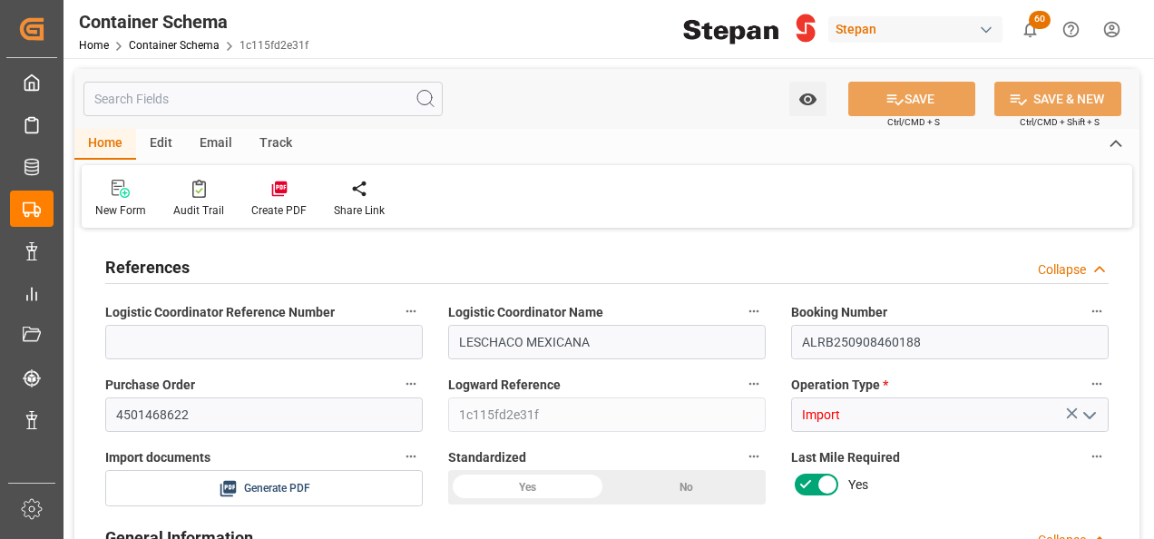
type input "MXVER"
type input "9261451"
type input "[DATE] 00:00"
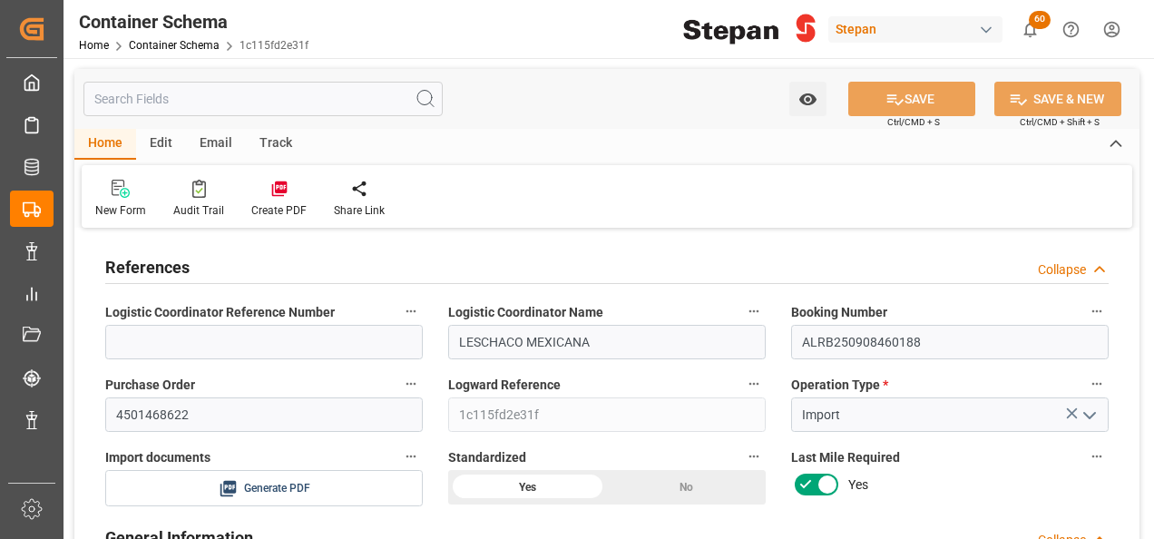
type input "[DATE]"
type input "[DATE] 00:00"
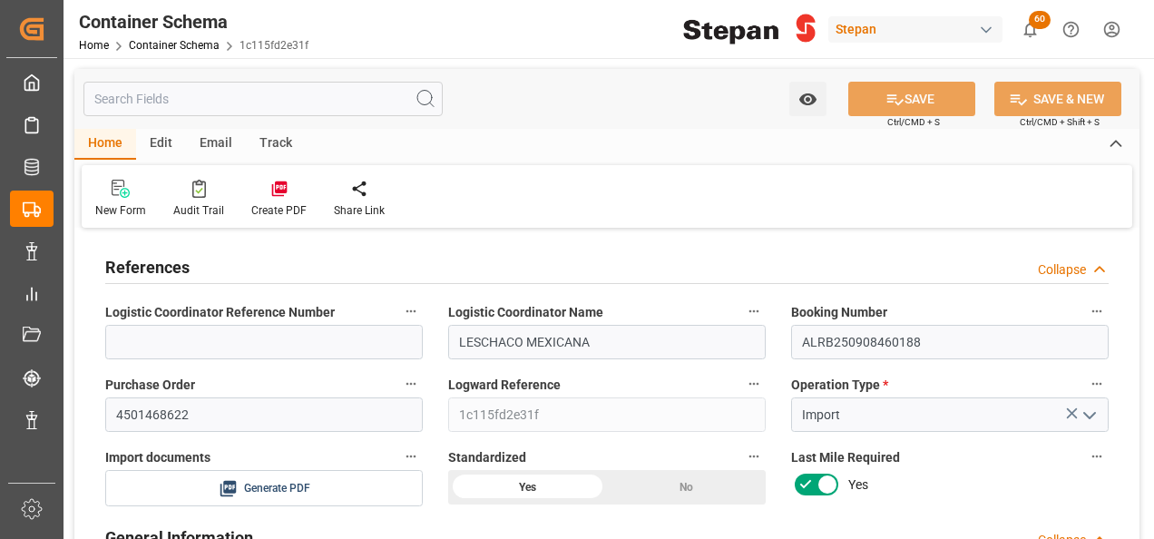
type input "[DATE] 00:00"
type input "[DATE]"
type input "12-09-2025 19:35"
type input "[DATE] 19:34"
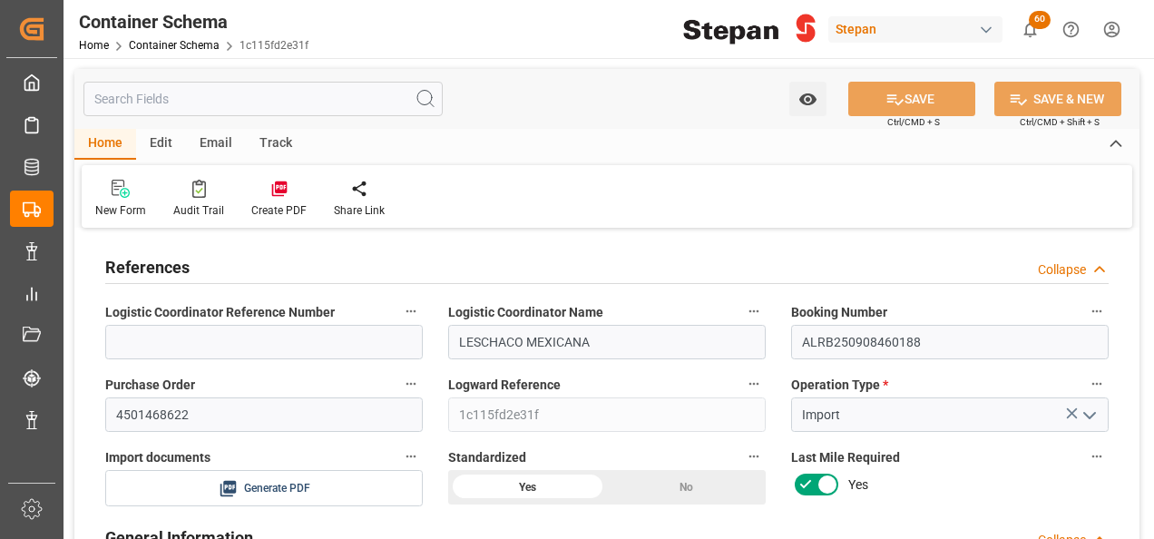
type input "[DATE]"
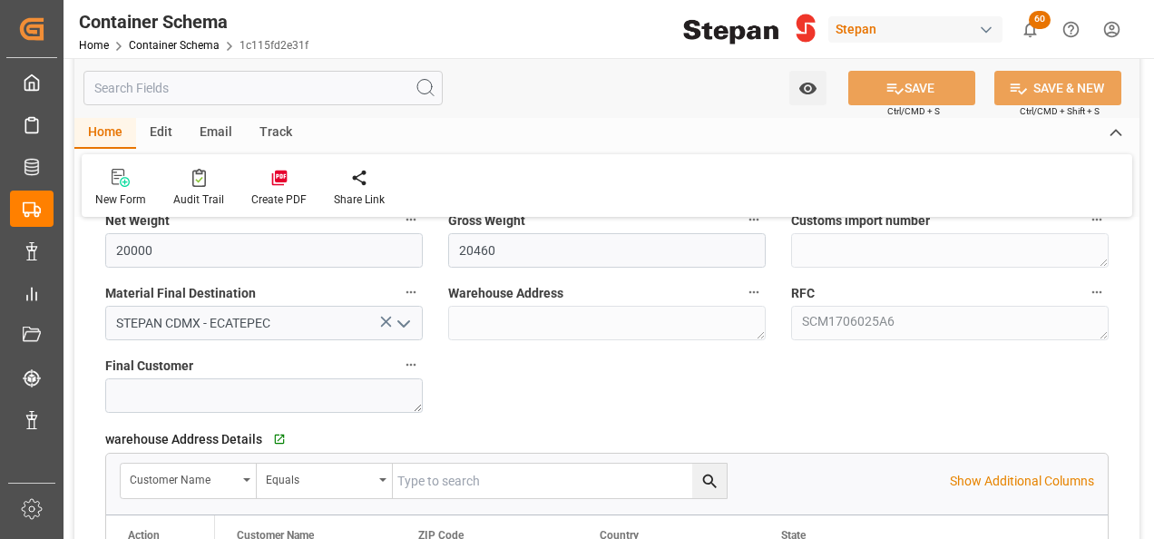
scroll to position [1088, 0]
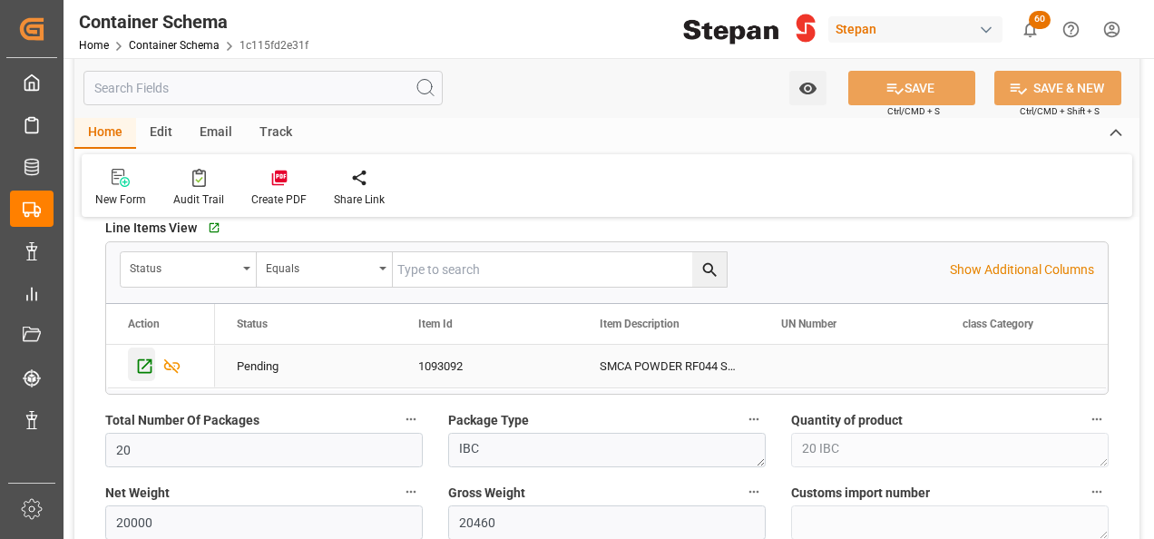
click at [138, 360] on icon "Press SPACE to select this row." at bounding box center [145, 366] width 15 height 15
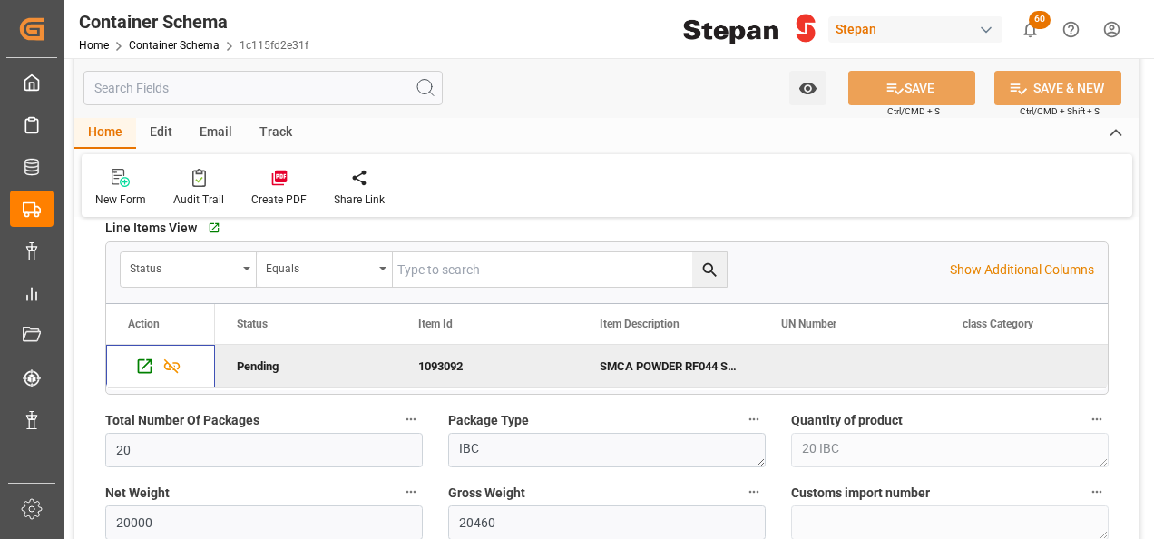
click at [159, 129] on div "Edit" at bounding box center [161, 133] width 50 height 31
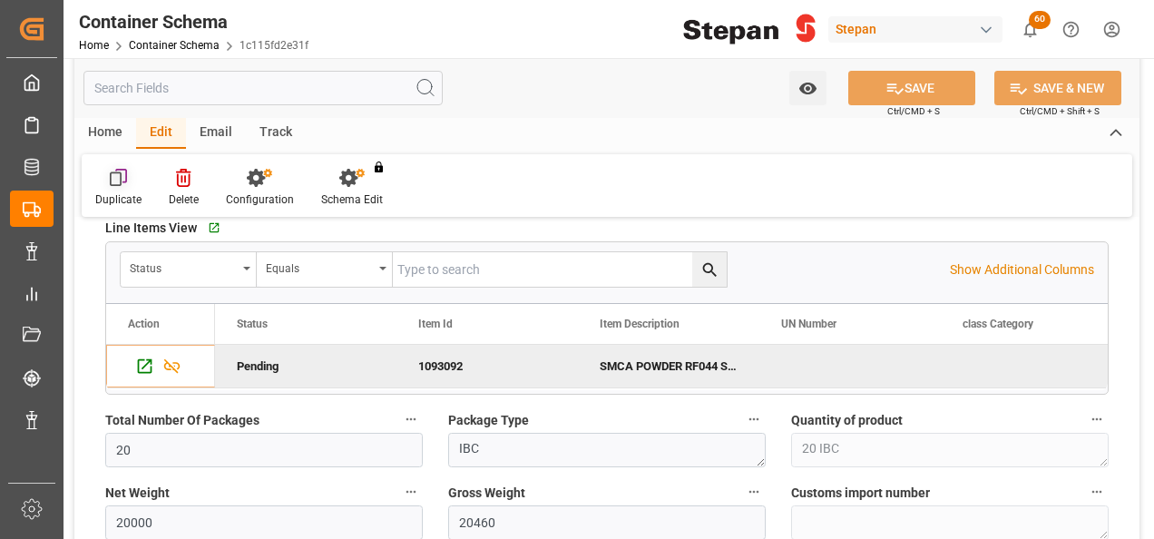
click at [118, 174] on icon at bounding box center [119, 178] width 18 height 18
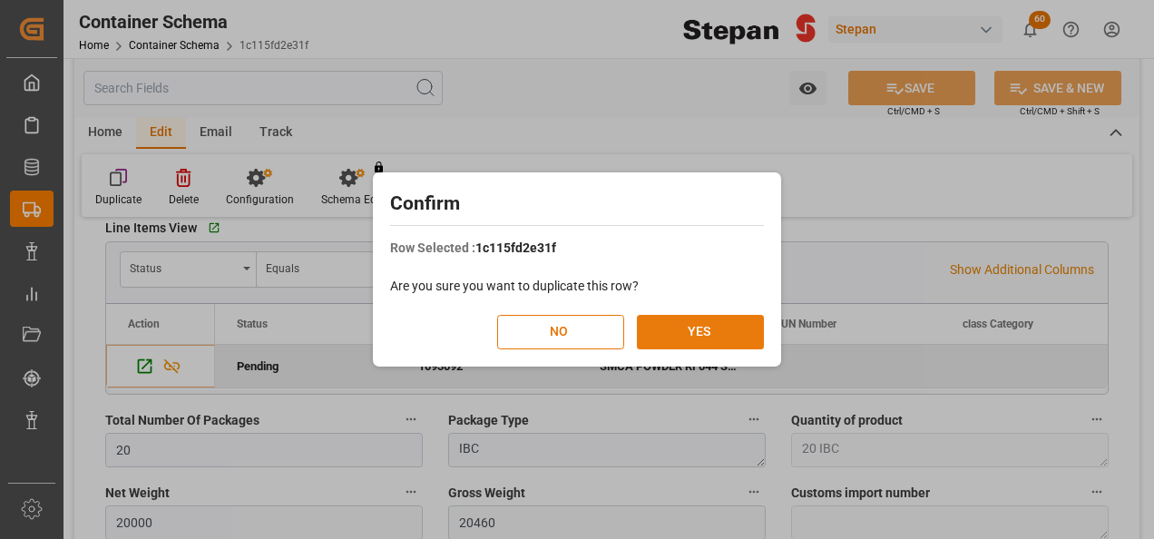
click at [673, 335] on button "YES" at bounding box center [700, 332] width 127 height 34
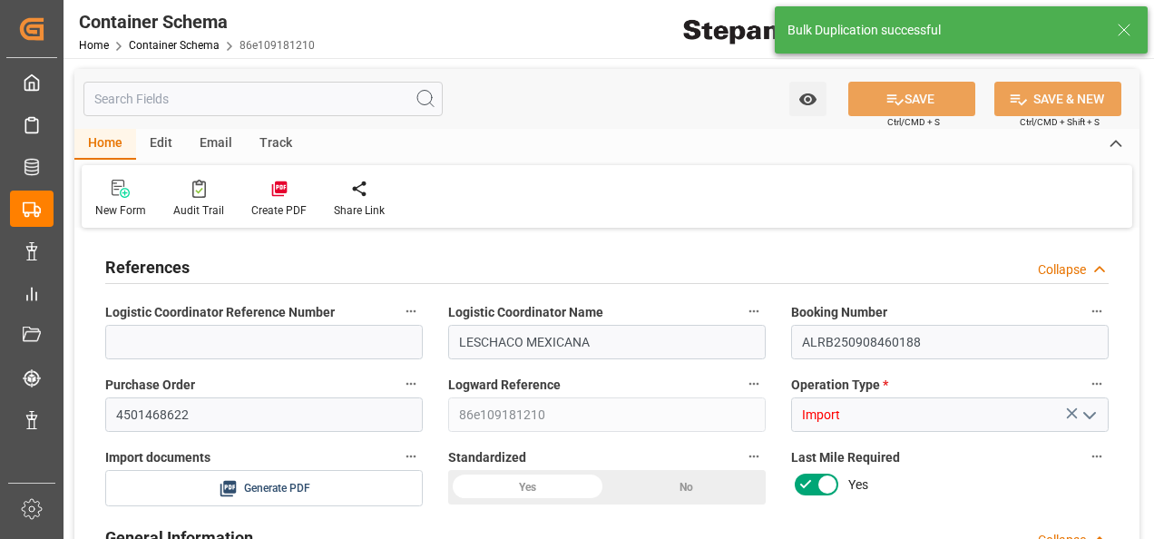
type input "0"
type input "20"
type input "20000"
type input "20460"
type input "12"
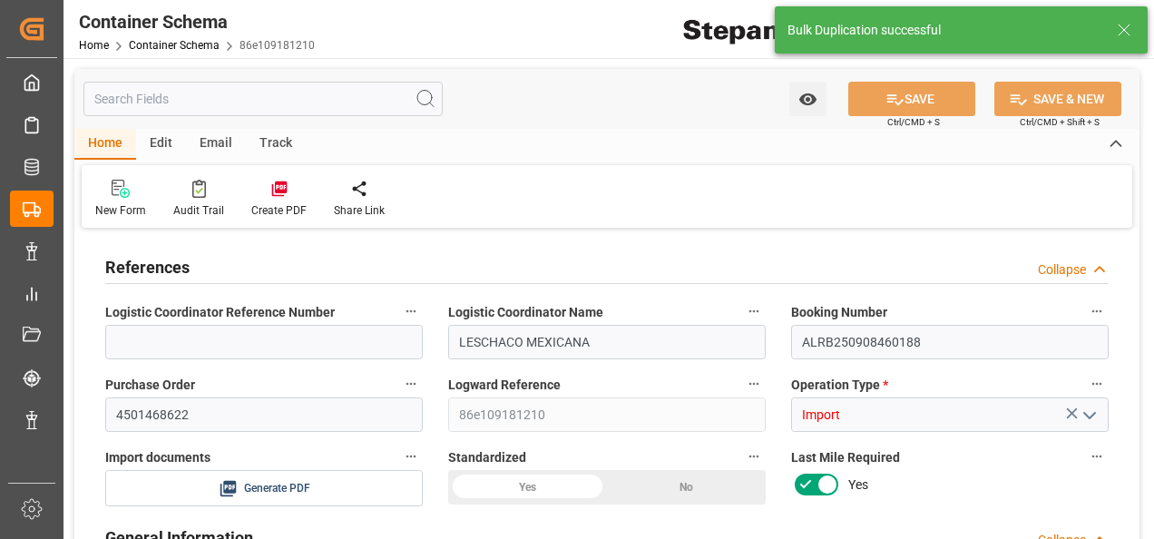
type input "0"
type input "Maersk"
type input "Maersk Line AS"
type input "NLRTM"
type input "MXVER"
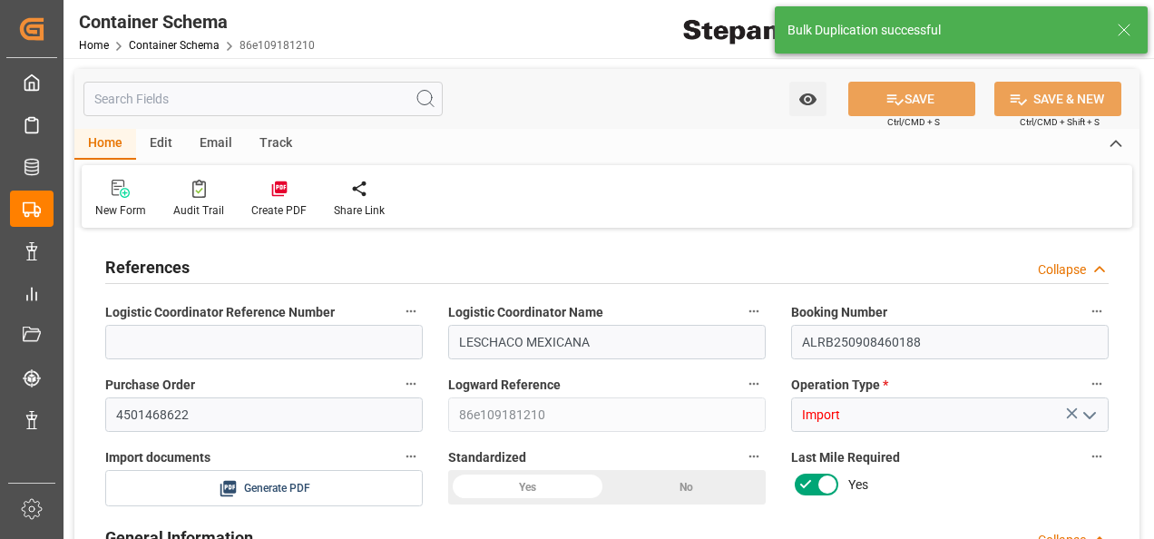
type input "MXVER"
type input "9261451"
type input "[DATE] 00:00"
type input "[DATE]"
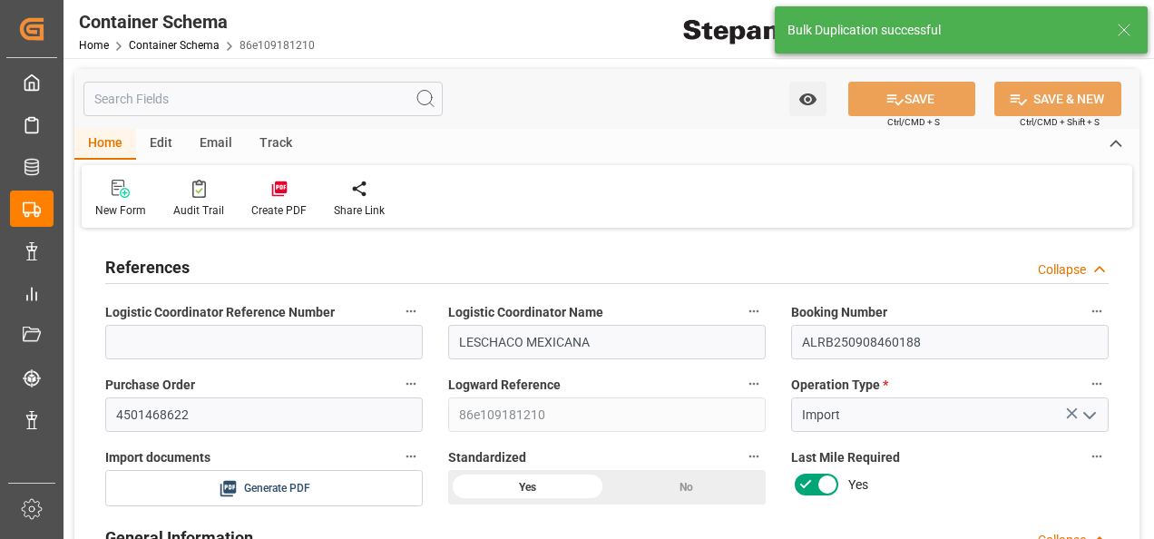
type input "[DATE]"
type input "[DATE] 00:00"
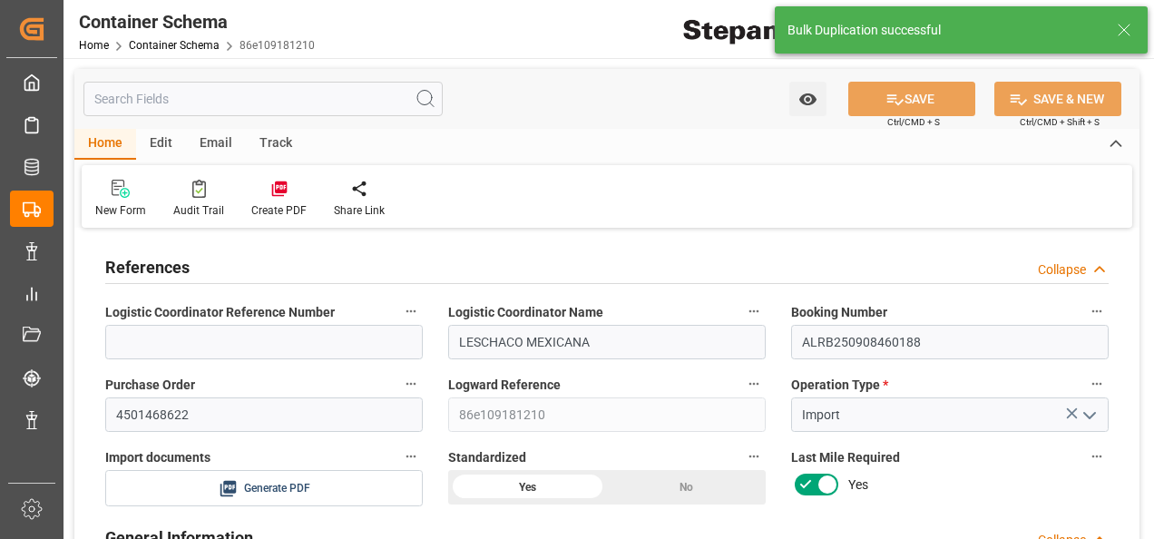
type input "[DATE] 00:00"
type input "[DATE]"
type input "[DATE] 19:38"
type input "[DATE]"
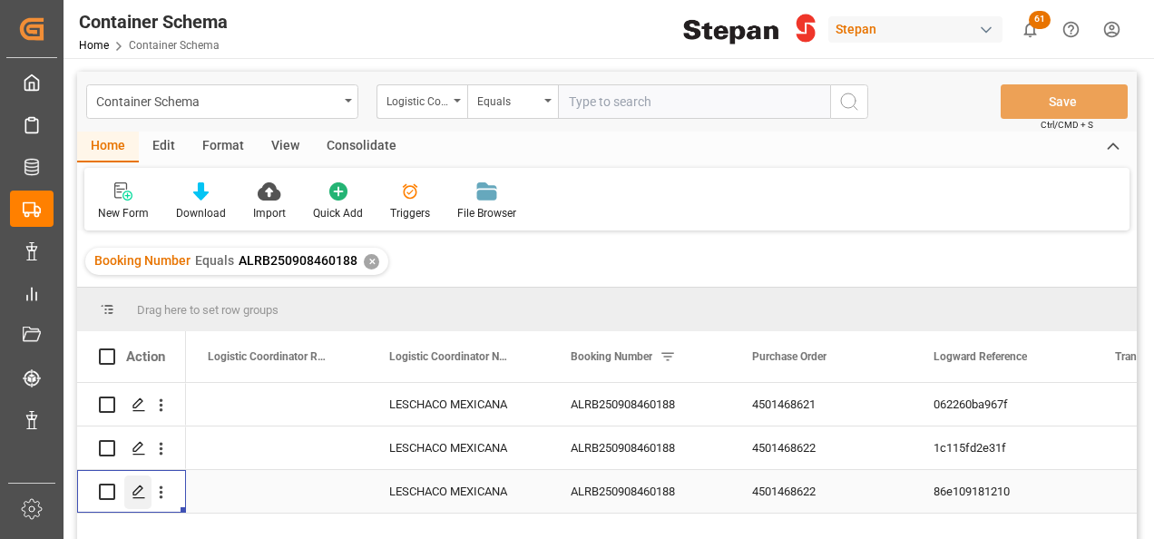
click at [136, 494] on polygon "Press SPACE to select this row." at bounding box center [137, 490] width 9 height 9
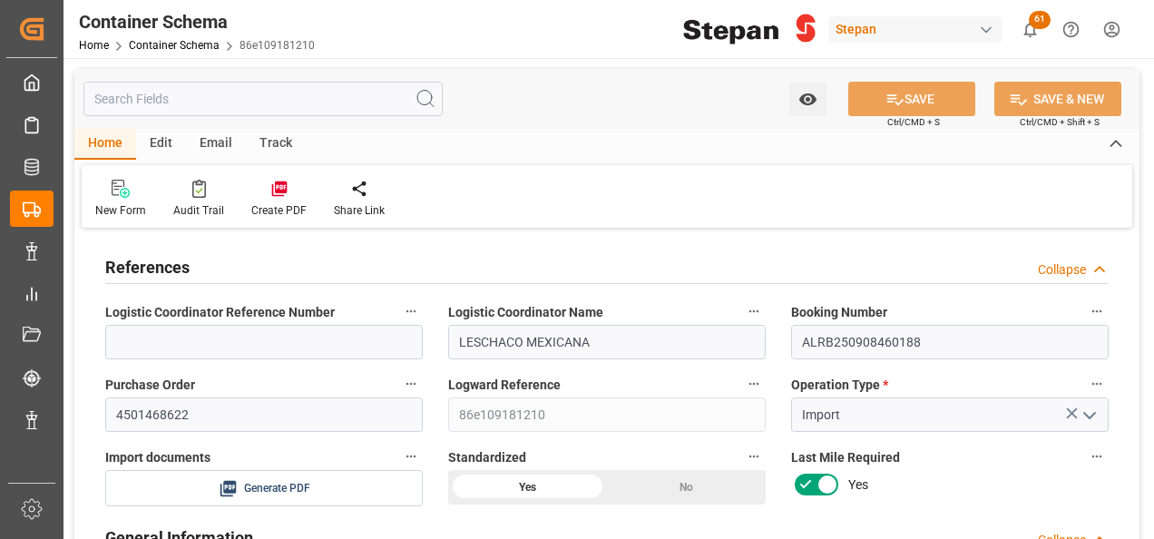
type input "0"
type input "20"
type input "20000"
type input "20460"
type input "12"
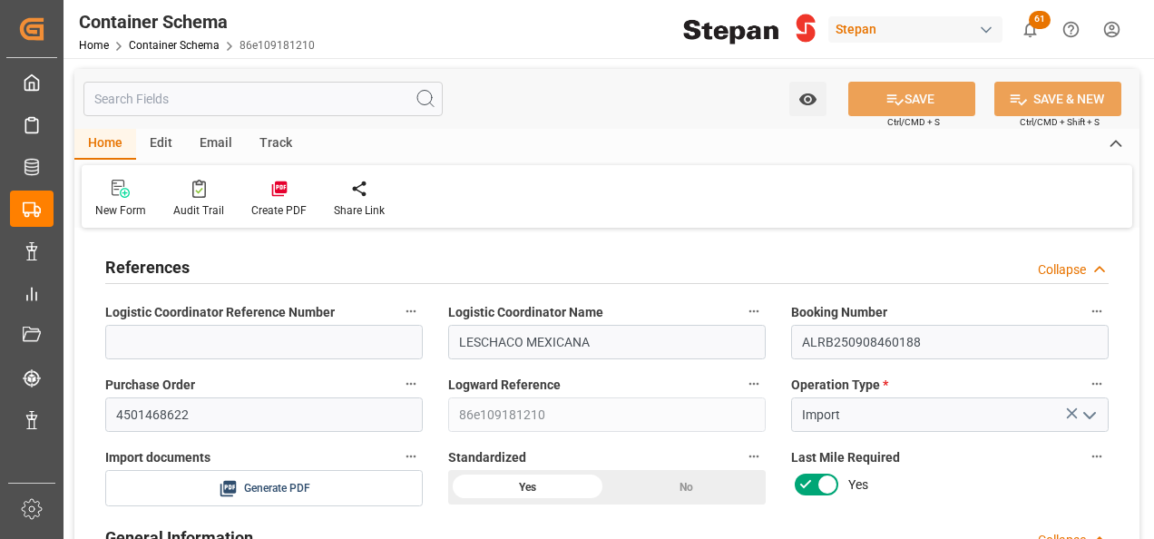
type input "0"
type input "Maersk"
type input "Maersk Line AS"
type input "NLRTM"
type input "MXVER"
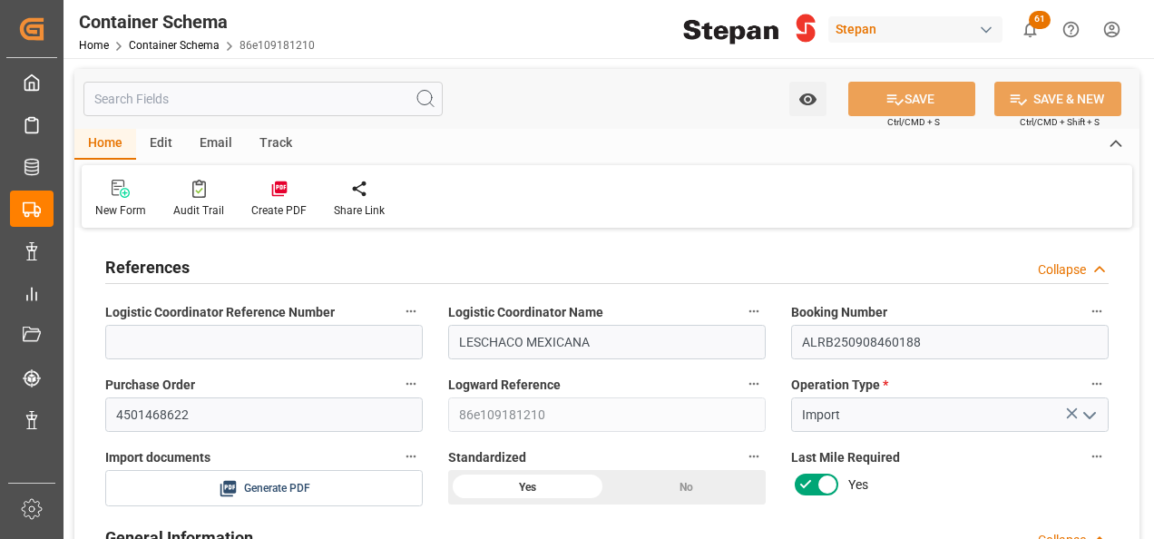
type input "MXVER"
type input "9261451"
type input "[DATE] 00:00"
type input "[DATE]"
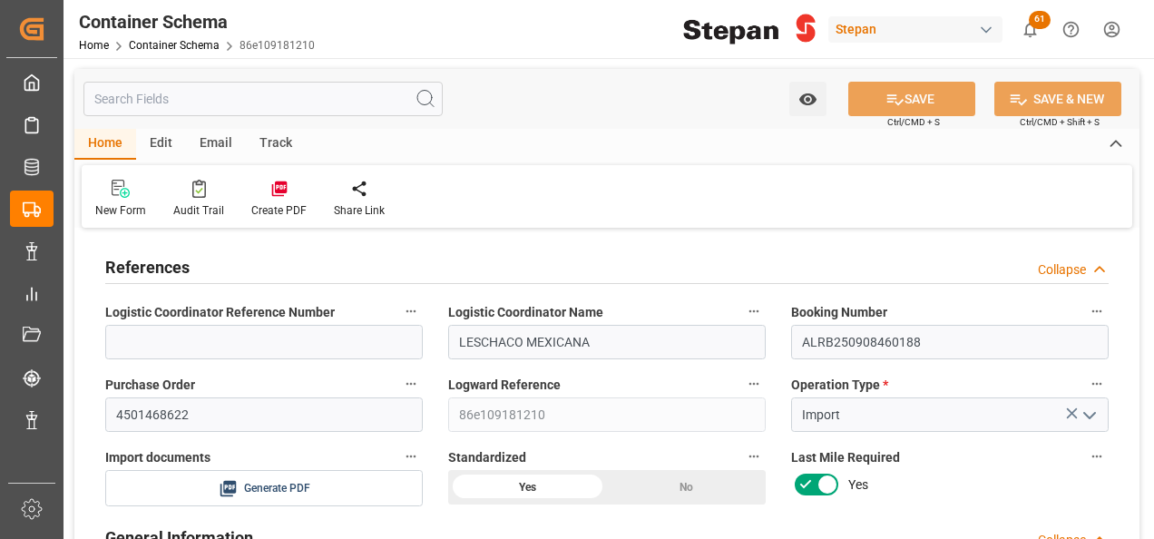
type input "[DATE]"
type input "[DATE] 00:00"
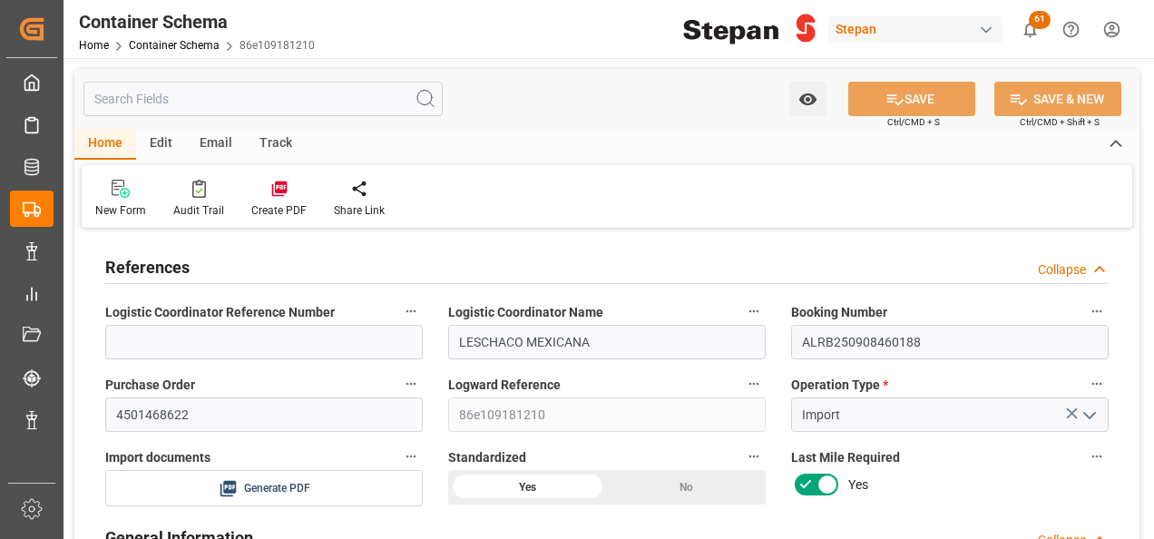
type input "[DATE] 00:00"
type input "[DATE]"
type input "12-09-2025 19:39"
type input "[DATE] 19:38"
type input "[DATE]"
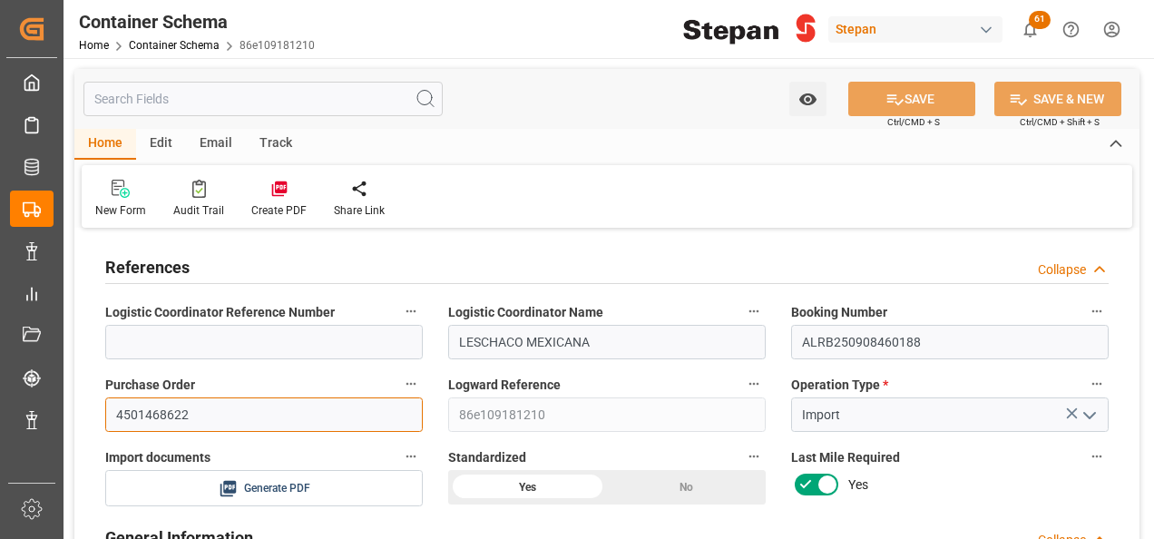
drag, startPoint x: 195, startPoint y: 405, endPoint x: 76, endPoint y: 395, distance: 119.3
paste input "3"
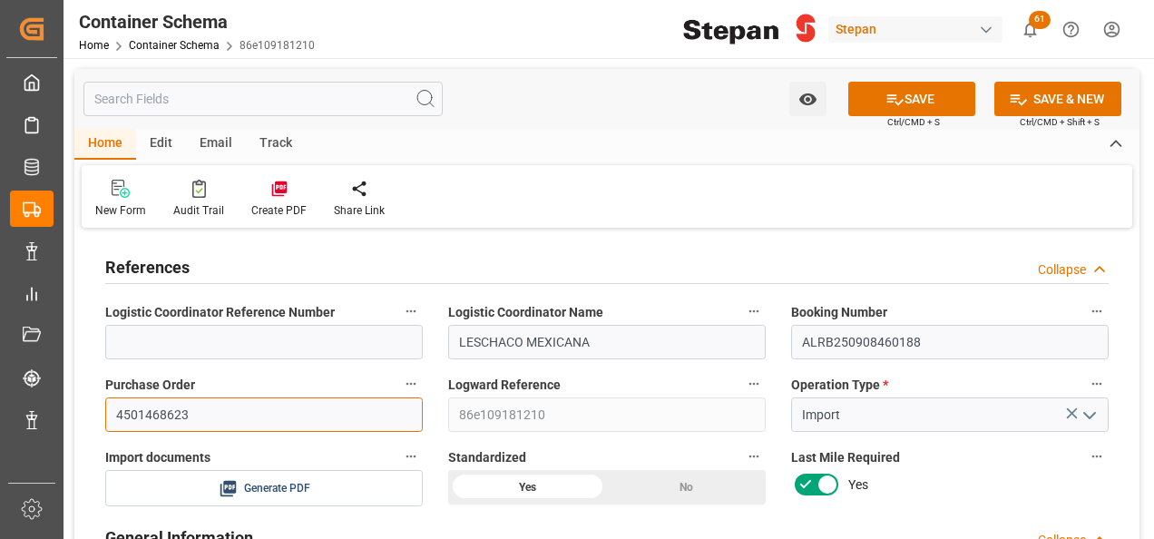
type input "4501468623"
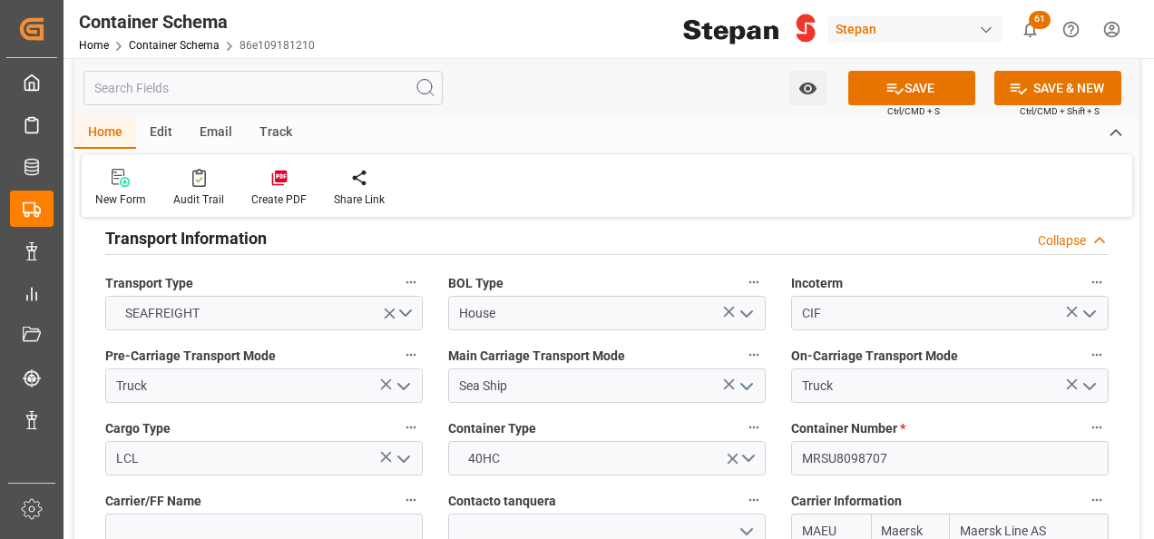
scroll to position [2268, 0]
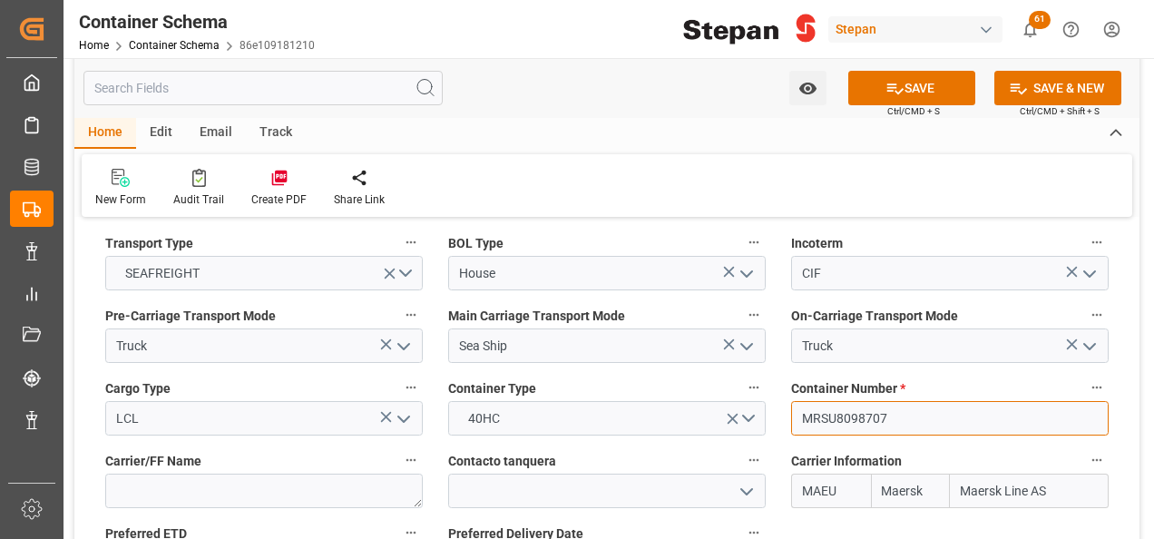
drag, startPoint x: 894, startPoint y: 381, endPoint x: 778, endPoint y: 386, distance: 116.2
click at [778, 386] on div "Container Number * MRSU8098707" at bounding box center [949, 405] width 343 height 73
paste input "SKU6717490"
type input "MSKU6717490"
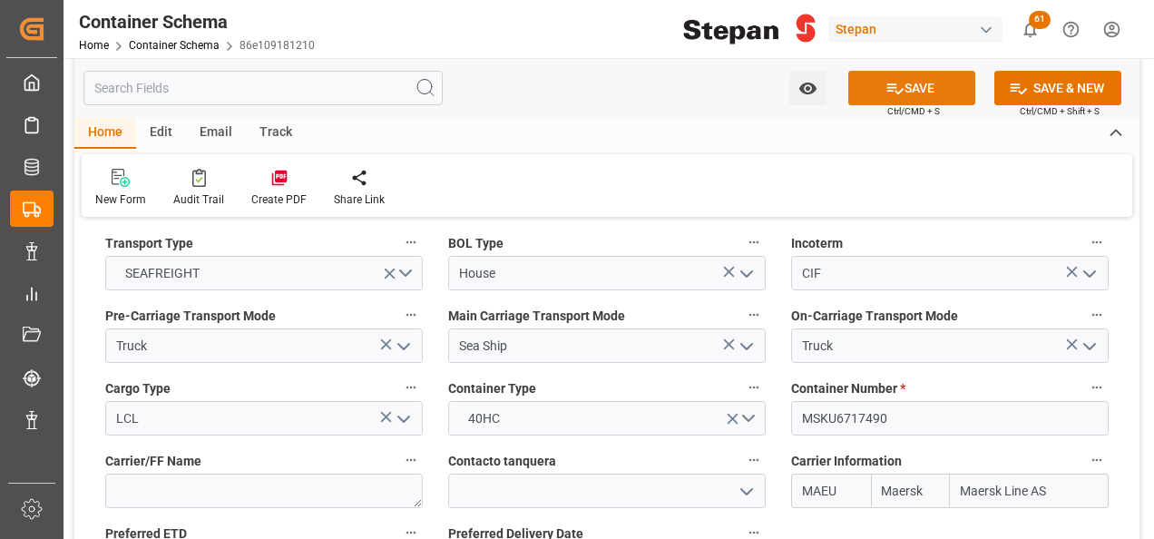
click at [909, 90] on button "SAVE" at bounding box center [911, 88] width 127 height 34
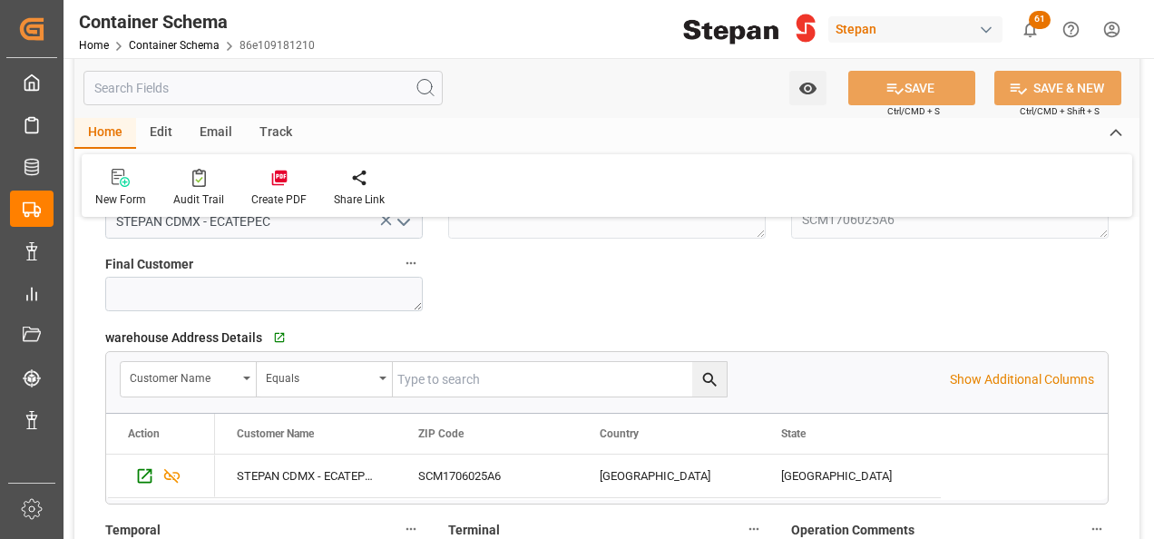
scroll to position [1451, 0]
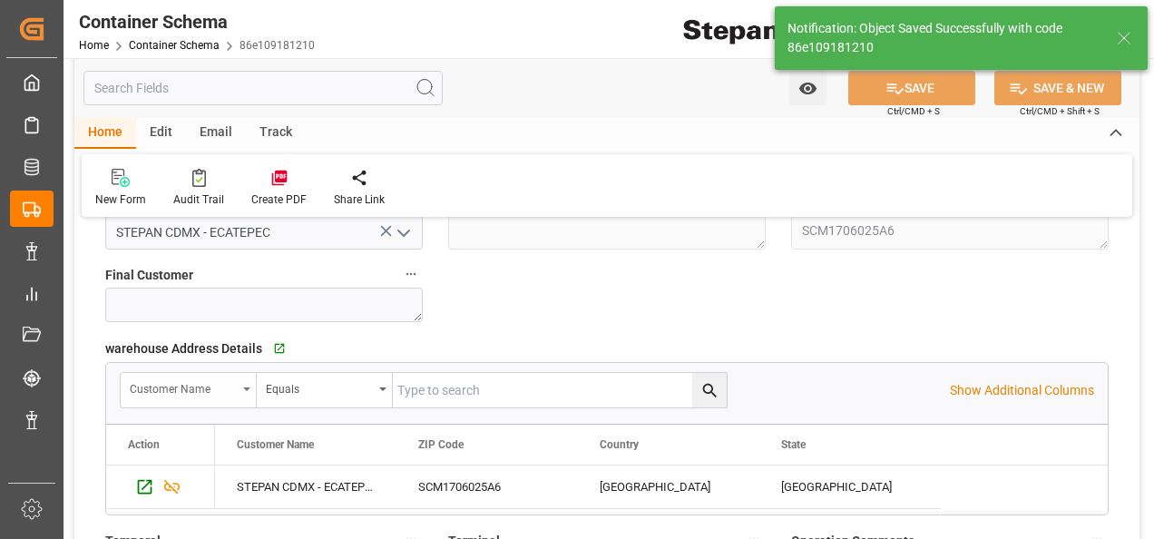
type input "12-09-2025 19:45"
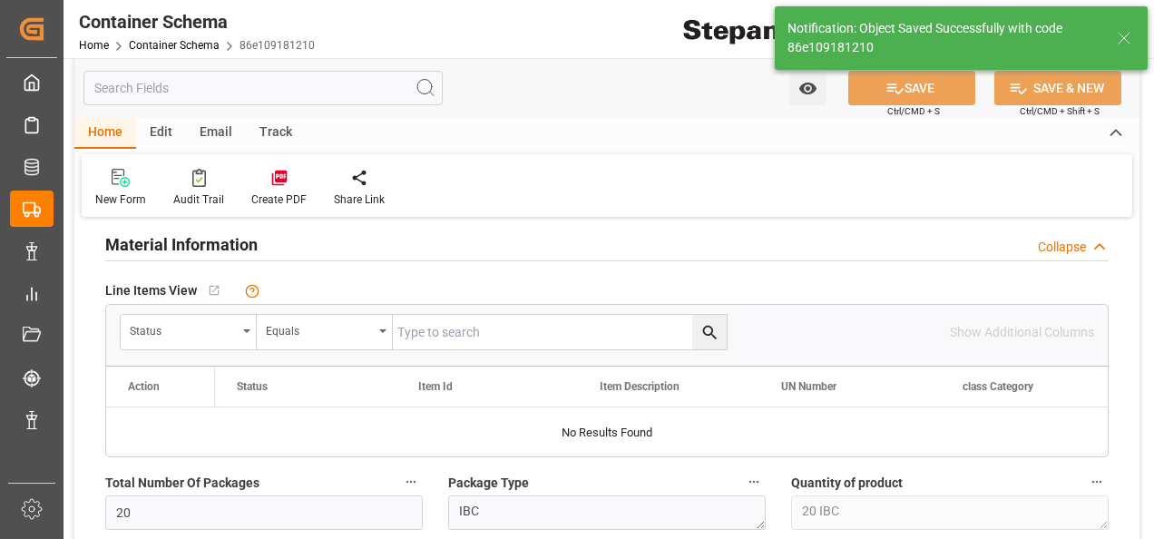
scroll to position [998, 0]
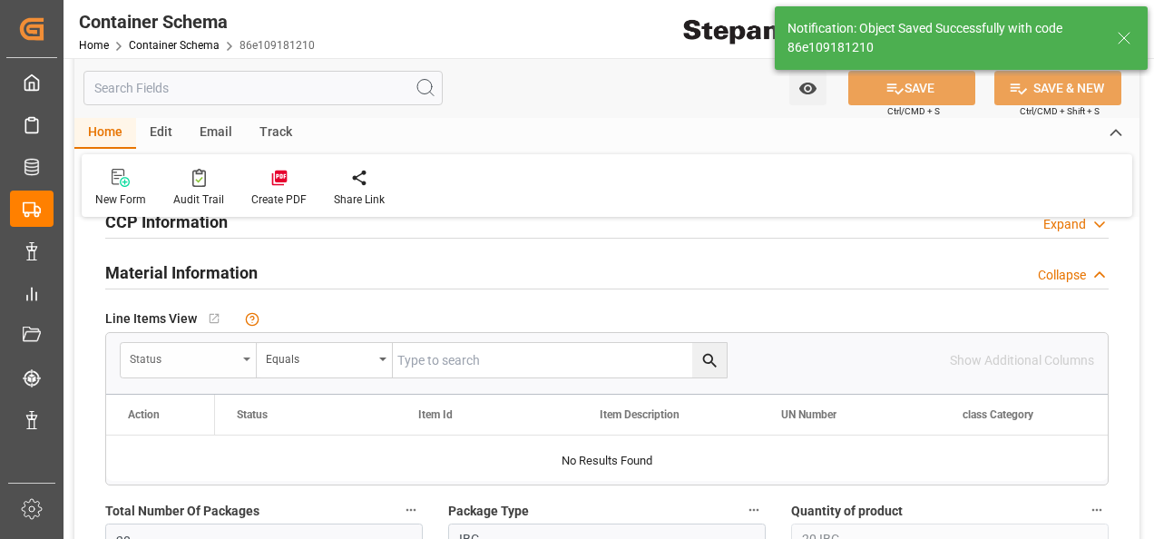
click at [245, 358] on icon "open menu" at bounding box center [246, 359] width 7 height 4
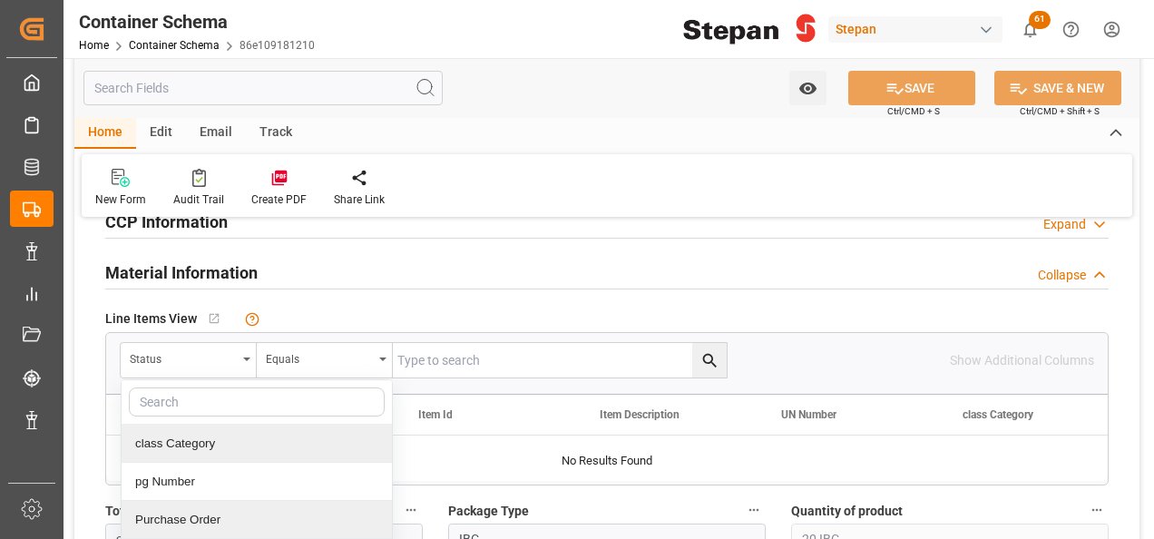
scroll to position [181, 0]
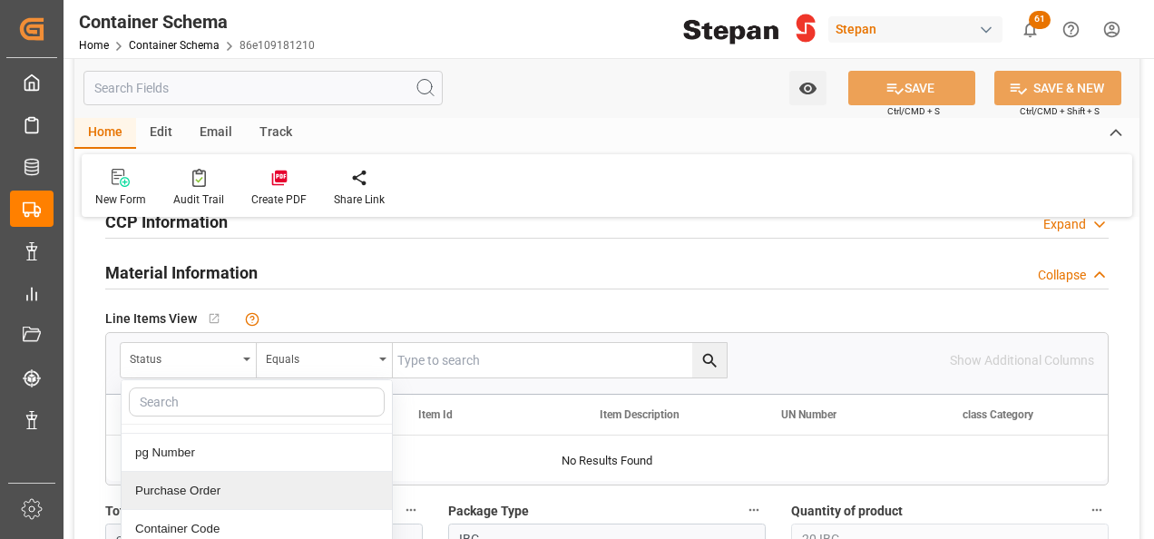
click at [177, 486] on div "Purchase Order" at bounding box center [257, 491] width 270 height 38
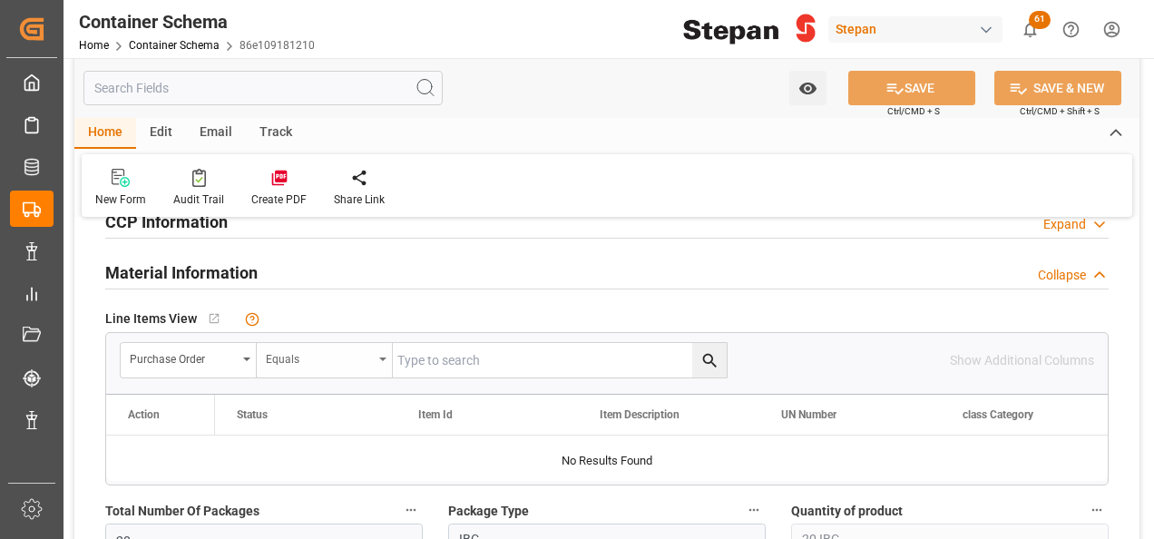
click at [368, 354] on div "Equals" at bounding box center [319, 356] width 107 height 21
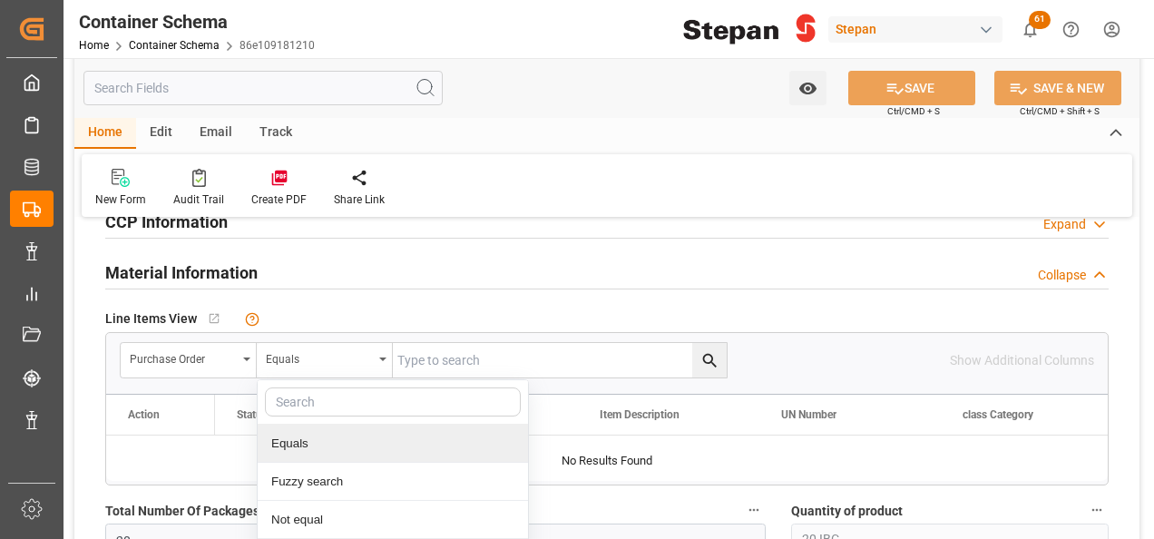
click at [475, 365] on input "text" at bounding box center [560, 360] width 334 height 34
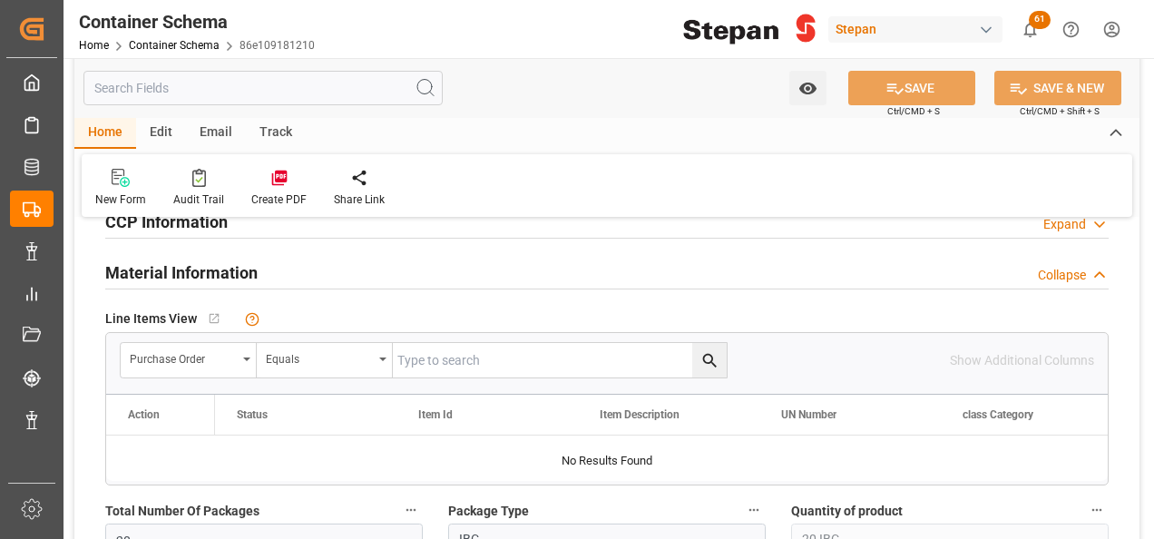
paste input "4501468623"
type input "4501468623"
click at [707, 356] on icon "search button" at bounding box center [709, 360] width 19 height 19
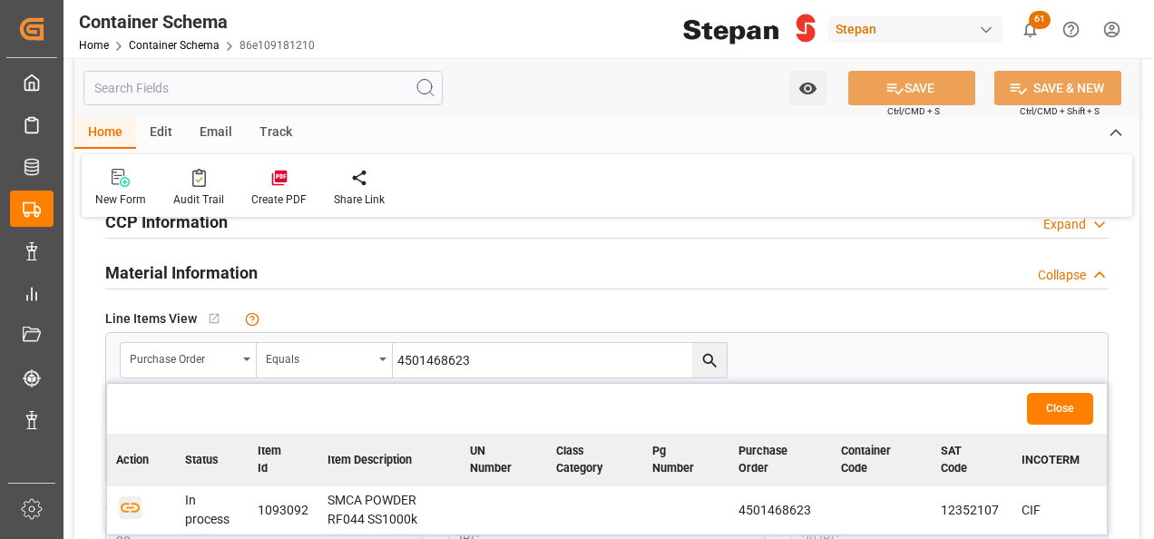
click at [130, 510] on icon "button" at bounding box center [130, 506] width 23 height 23
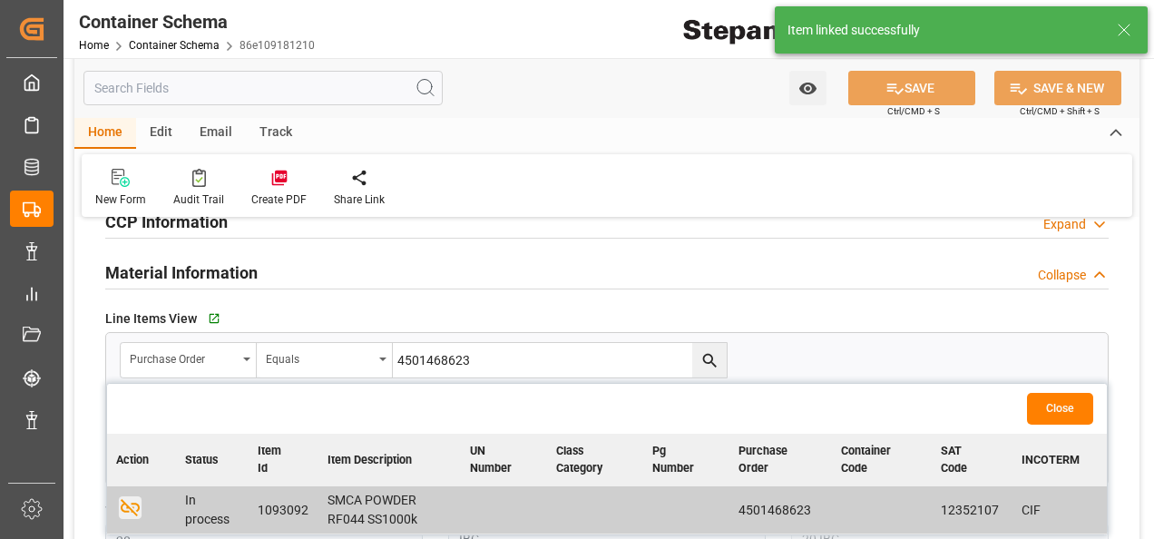
click at [1063, 405] on button "Close" at bounding box center [1060, 409] width 66 height 32
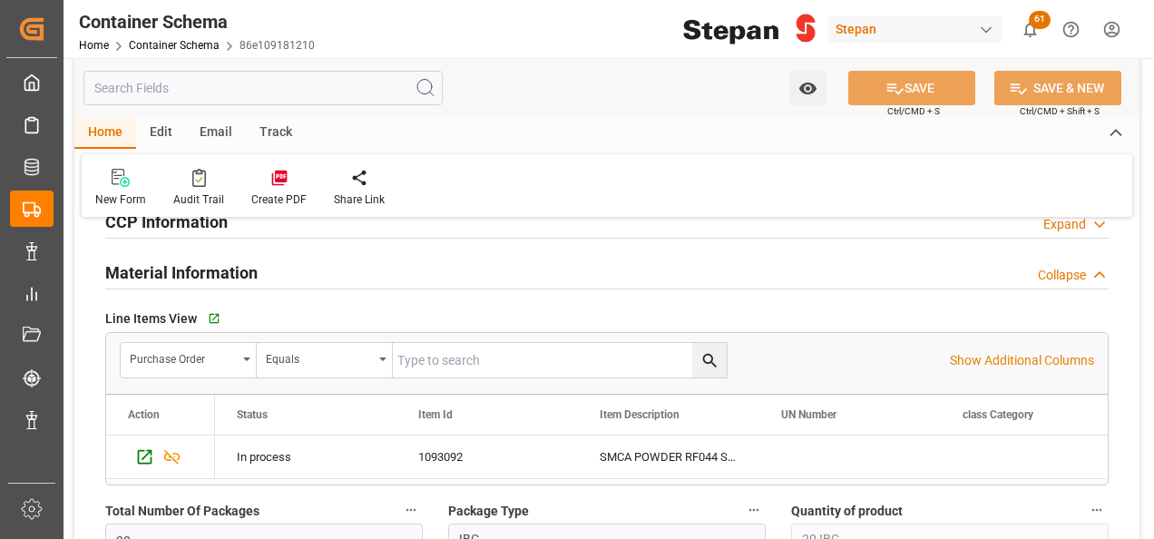
scroll to position [1088, 0]
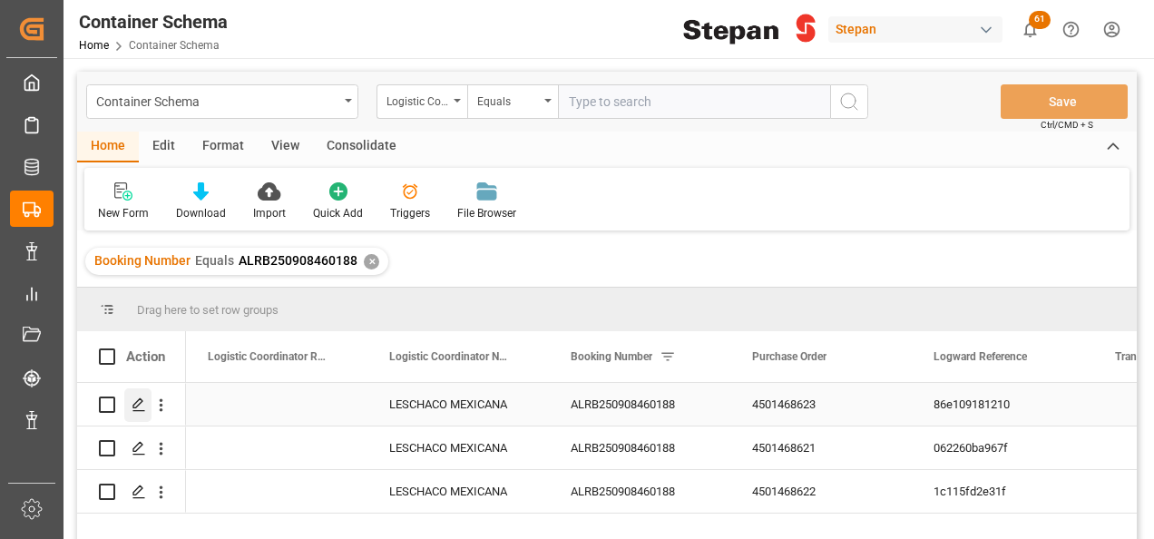
click at [133, 408] on polygon "Press SPACE to select this row." at bounding box center [137, 403] width 9 height 9
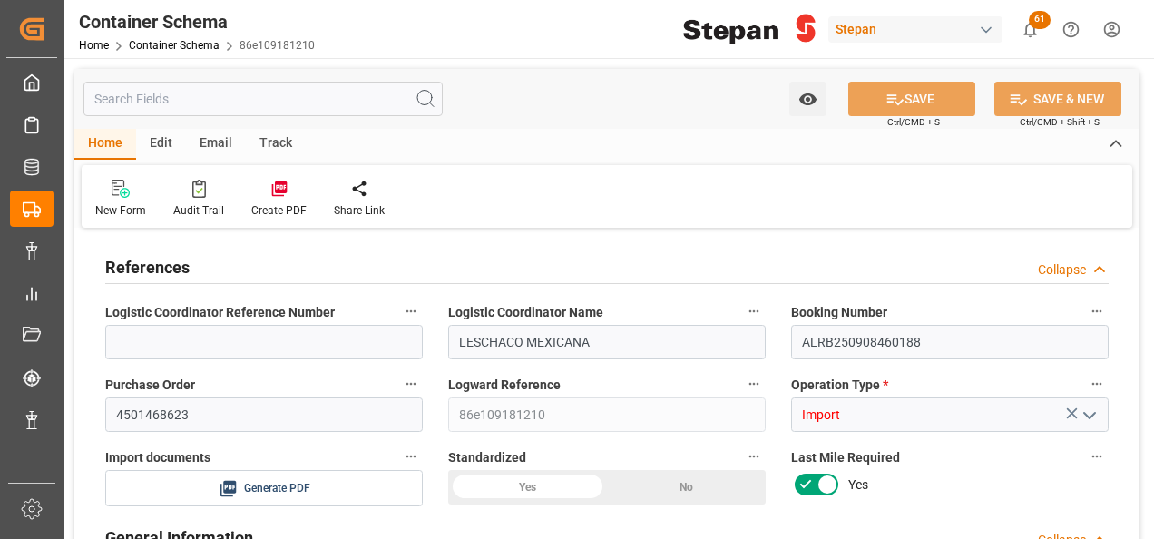
type input "0"
type input "1"
click at [278, 184] on icon at bounding box center [278, 188] width 15 height 15
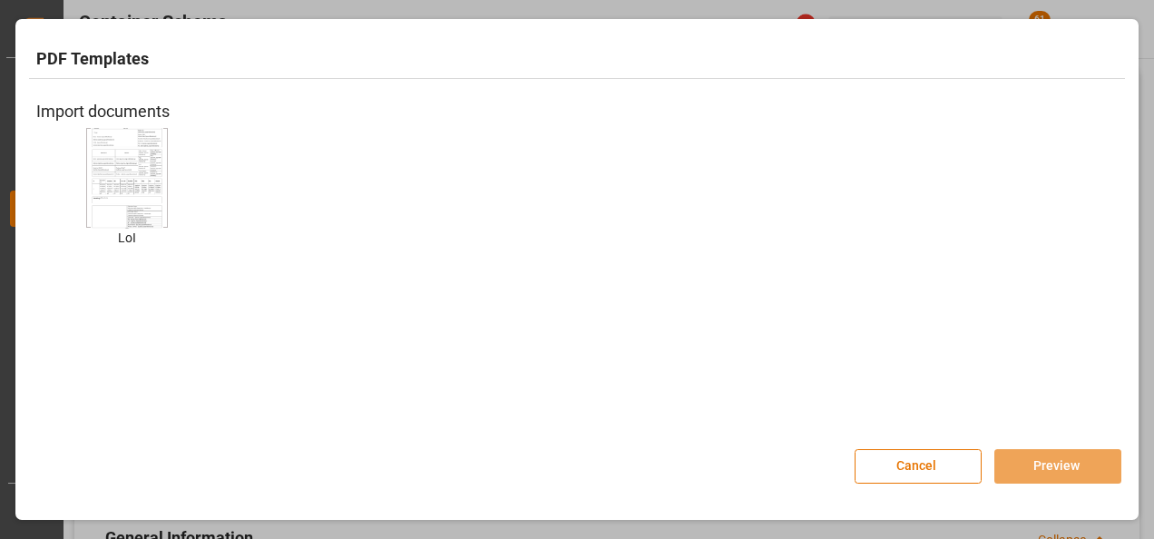
click at [132, 166] on img at bounding box center [127, 177] width 73 height 102
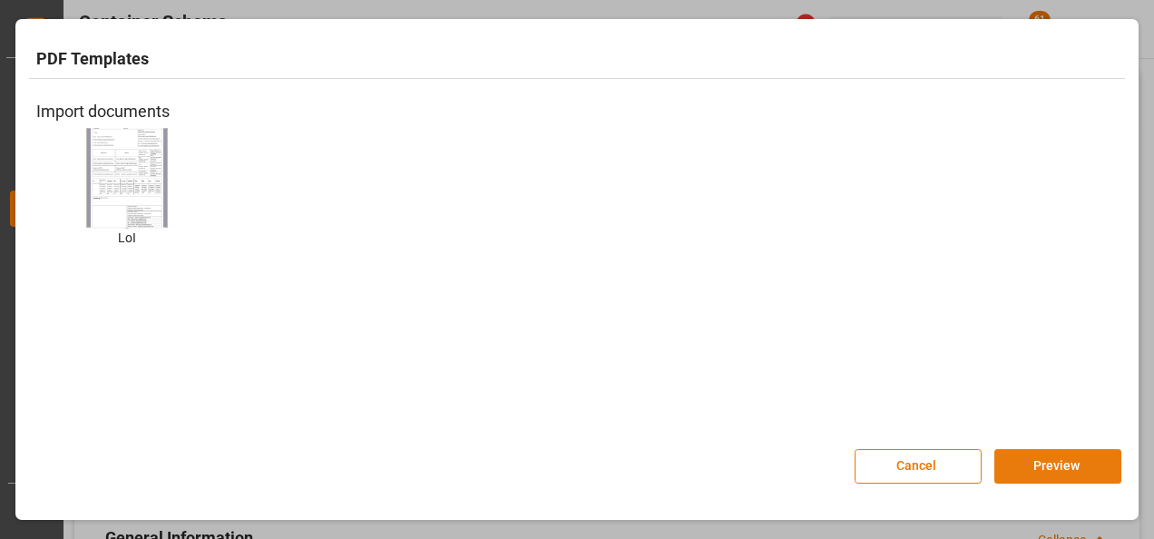
click at [1051, 468] on button "Preview" at bounding box center [1057, 466] width 127 height 34
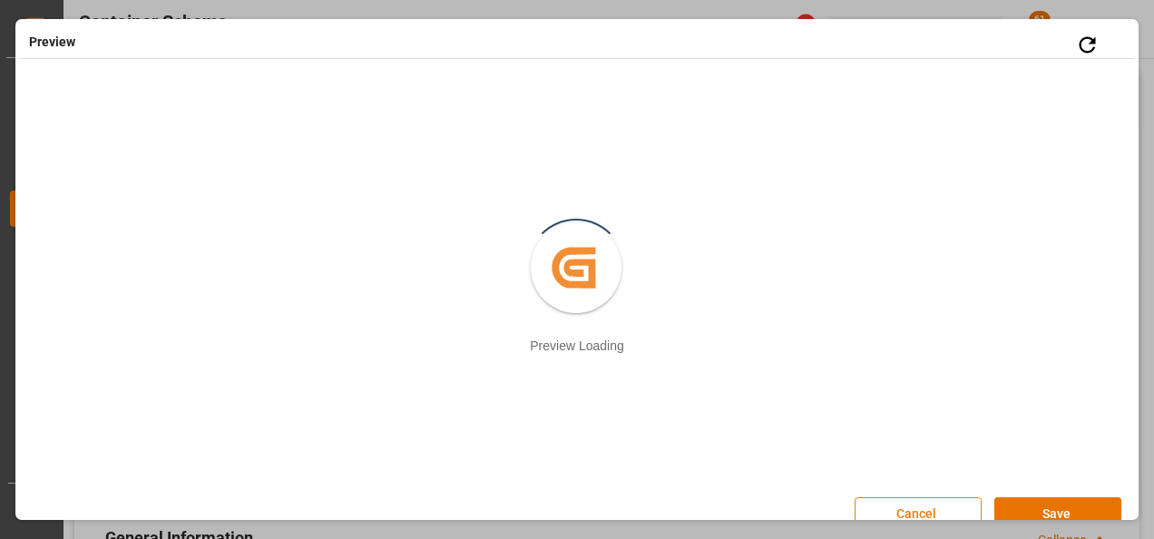
click at [922, 506] on button "Cancel" at bounding box center [917, 514] width 127 height 34
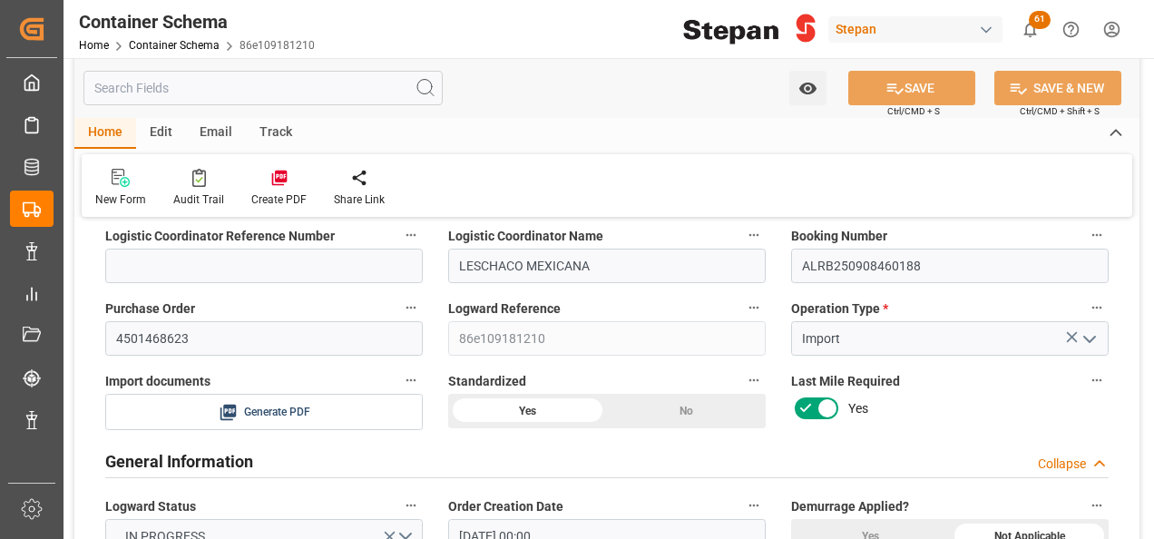
scroll to position [181, 0]
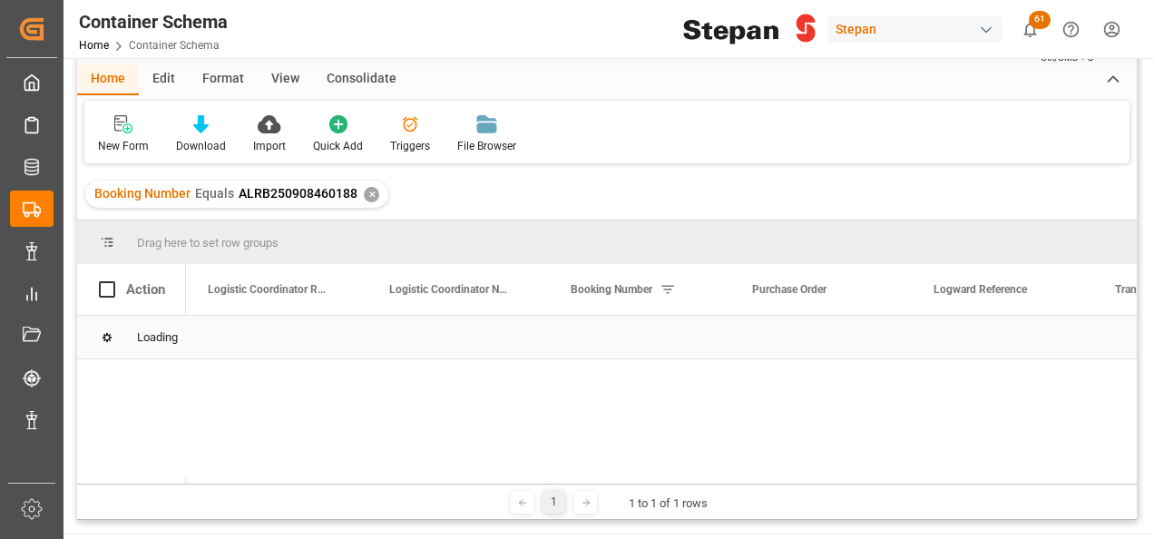
scroll to position [91, 0]
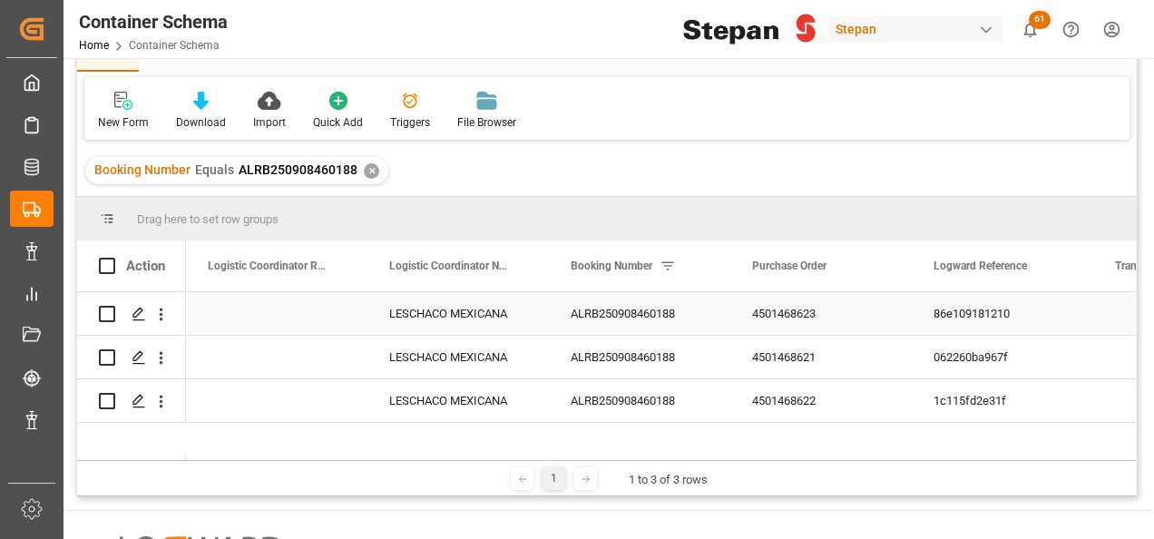
click at [622, 298] on div "ALRB250908460188" at bounding box center [639, 313] width 181 height 43
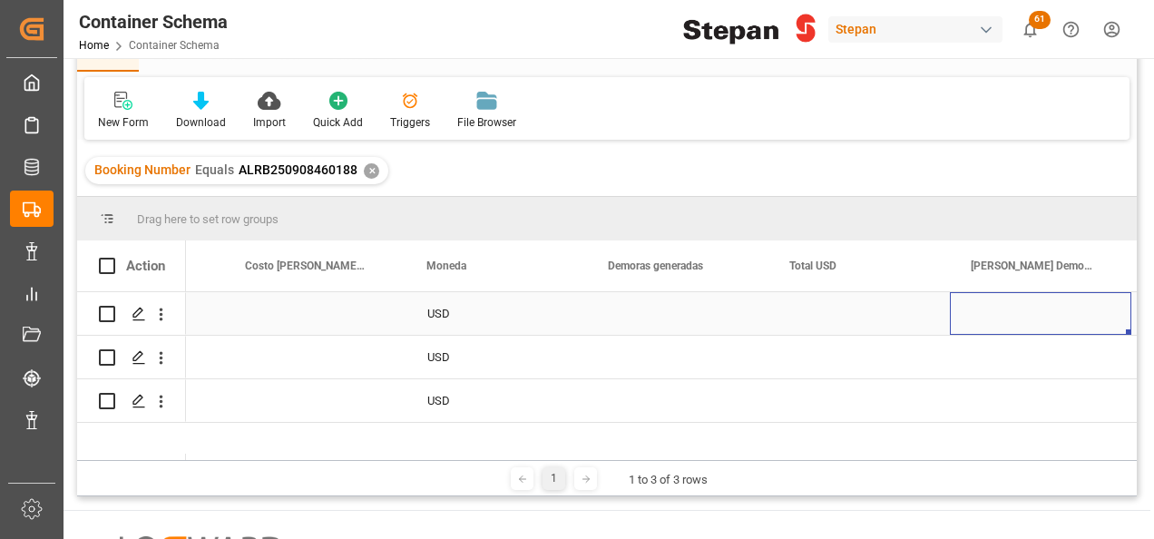
scroll to position [0, 2684]
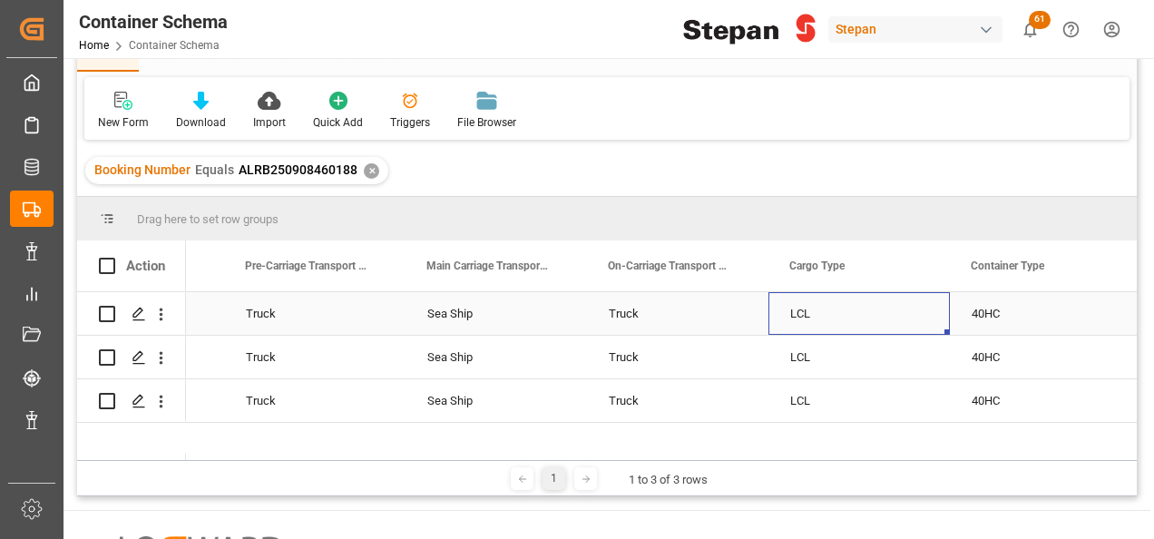
click at [851, 302] on div "LCL" at bounding box center [859, 314] width 138 height 42
click at [916, 322] on icon "open menu" at bounding box center [916, 325] width 22 height 22
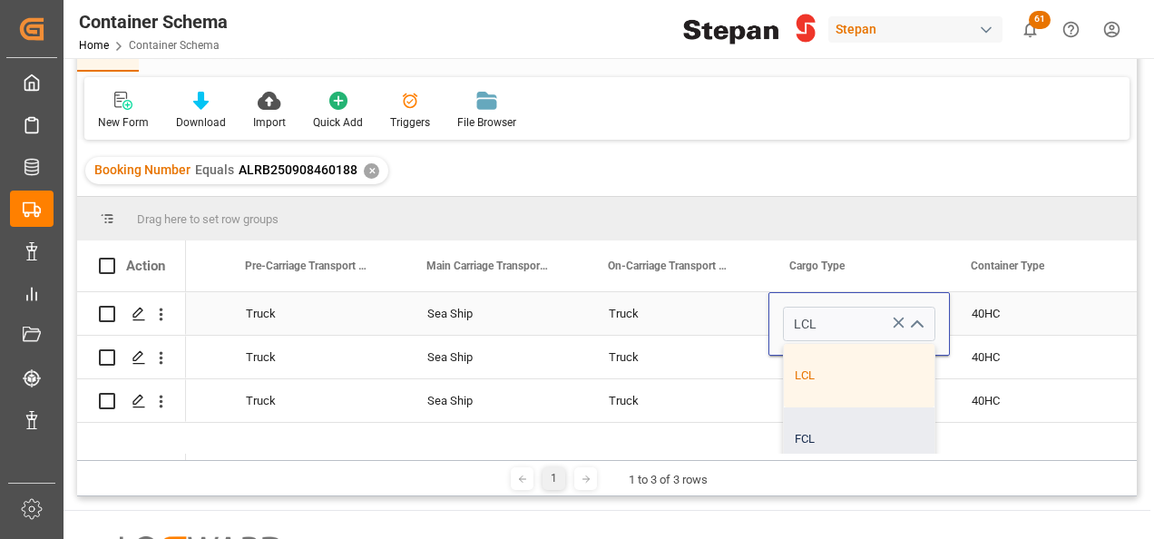
click at [802, 443] on div "FCL" at bounding box center [859, 438] width 151 height 63
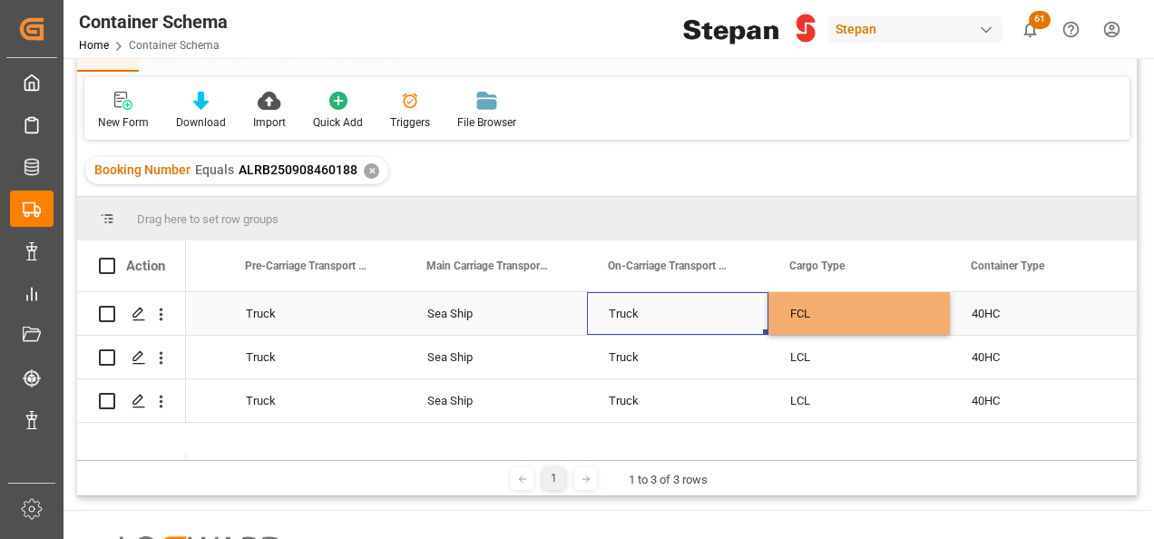
click at [736, 314] on div "Truck" at bounding box center [678, 314] width 138 height 42
click at [844, 298] on div "FCL" at bounding box center [859, 314] width 138 height 42
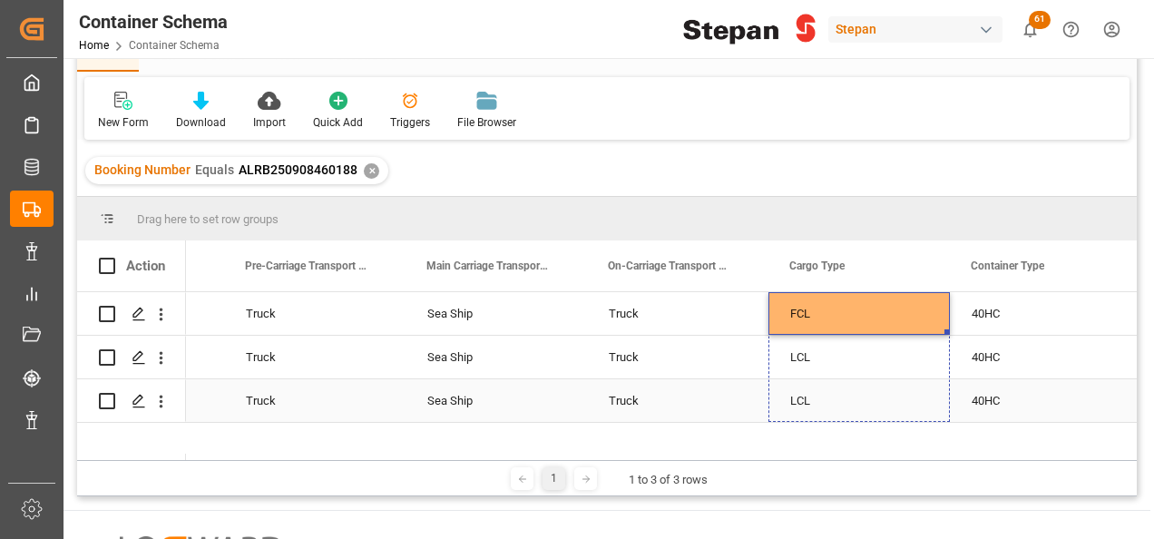
drag, startPoint x: 940, startPoint y: 356, endPoint x: 926, endPoint y: 401, distance: 47.4
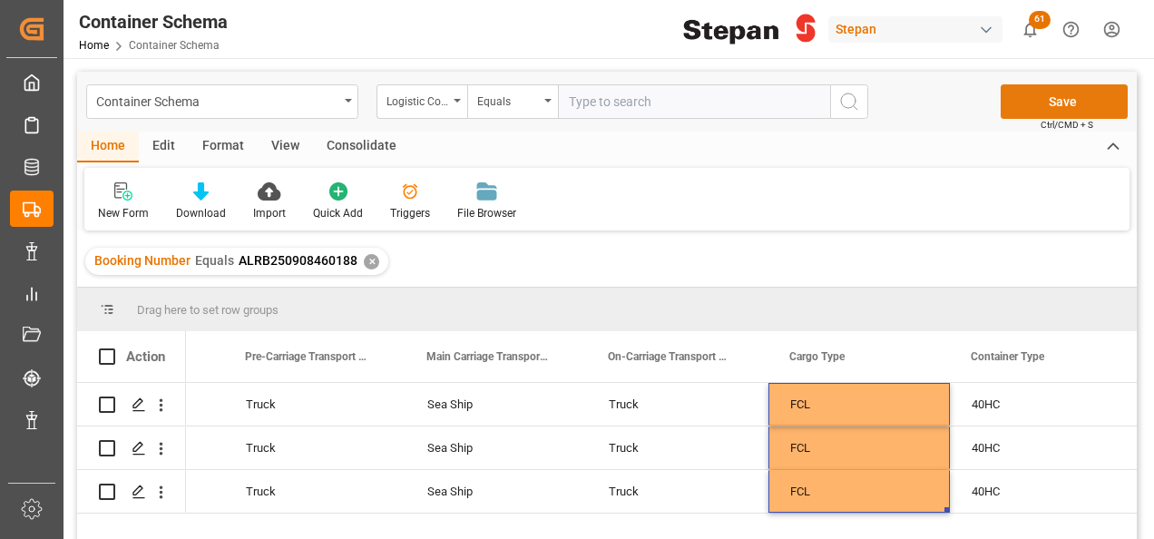
click at [1058, 102] on button "Save" at bounding box center [1063, 101] width 127 height 34
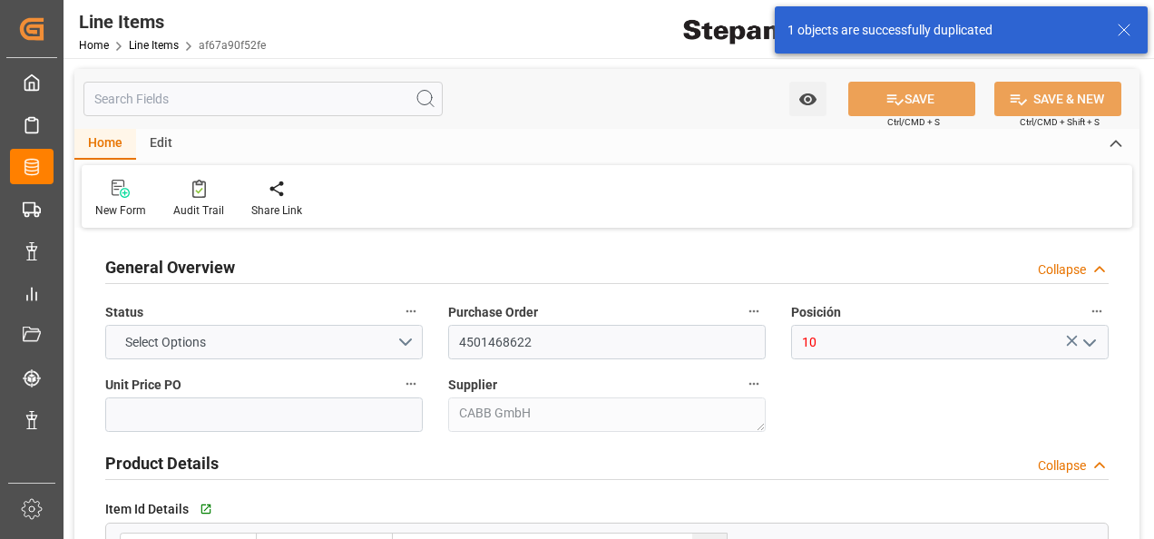
type input "1478.44"
type input "12352107"
type input "20000"
type input "20460"
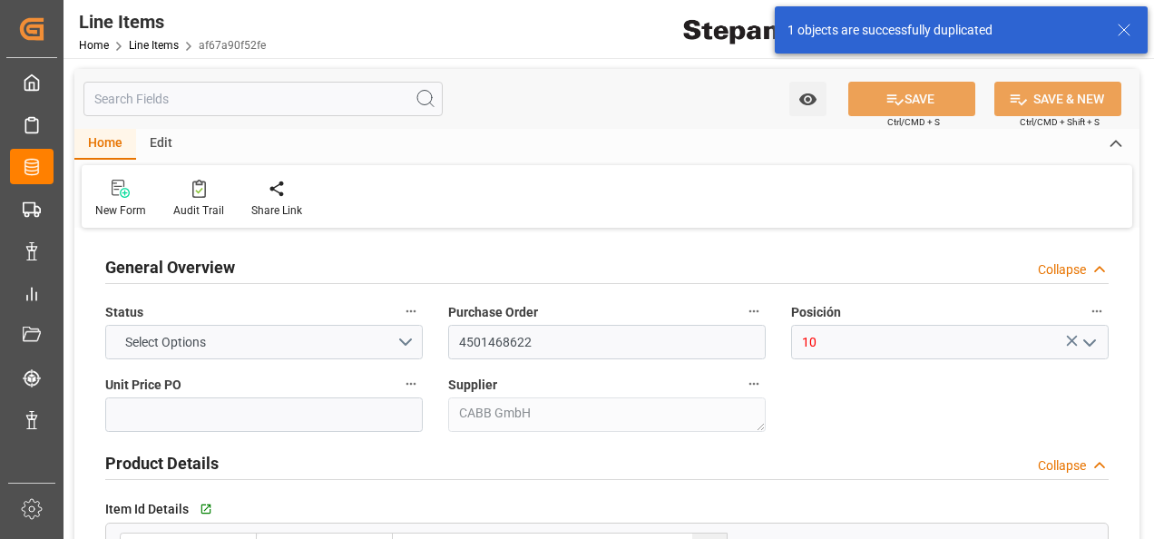
type input "30161.8"
type input "[DATE]"
type input "[DATE] 19:35"
type input "[DATE] 15:46"
type input "[DATE]"
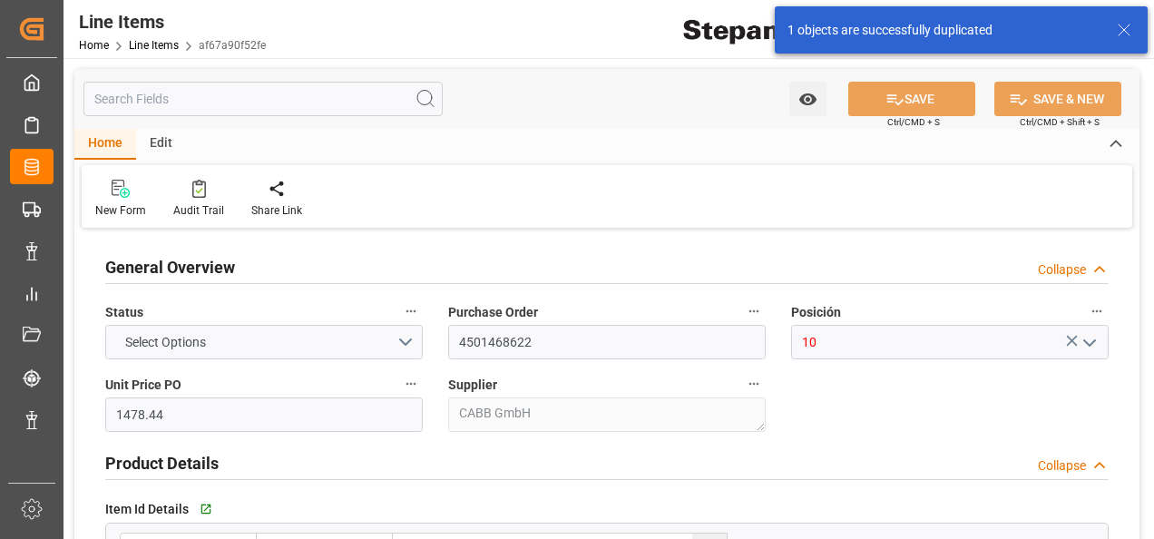
type input "[DATE]"
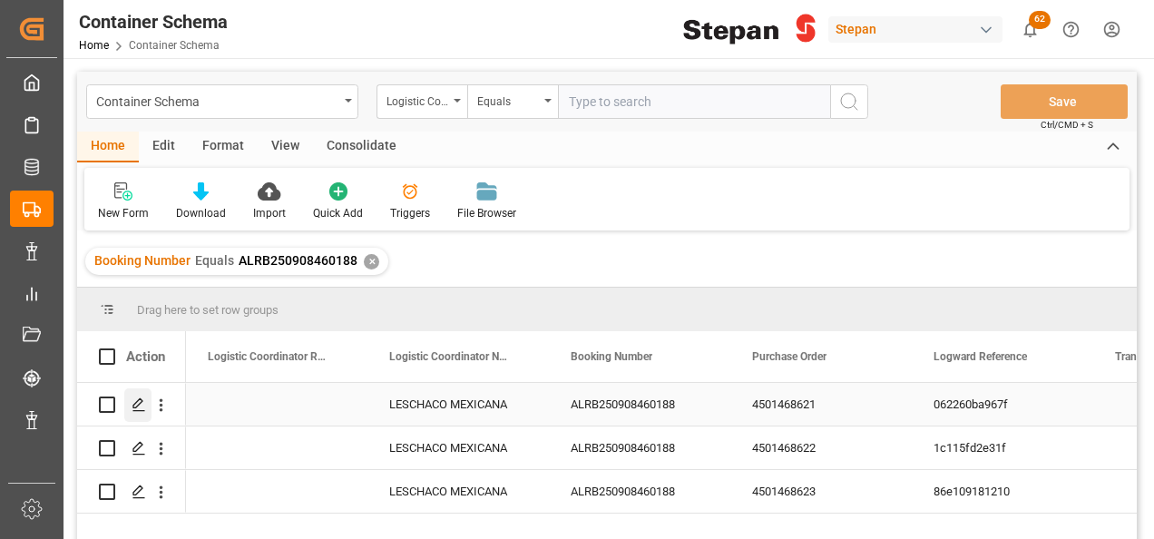
click at [138, 395] on div "Press SPACE to select this row." at bounding box center [137, 405] width 27 height 34
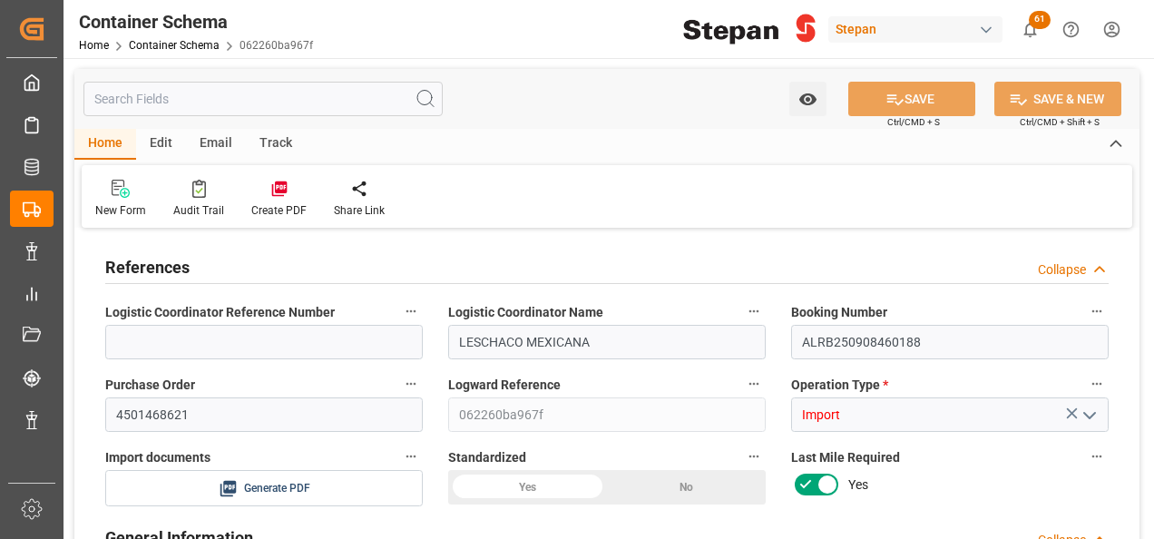
type input "0"
type input "1"
type input "20"
type input "20000"
type input "20460"
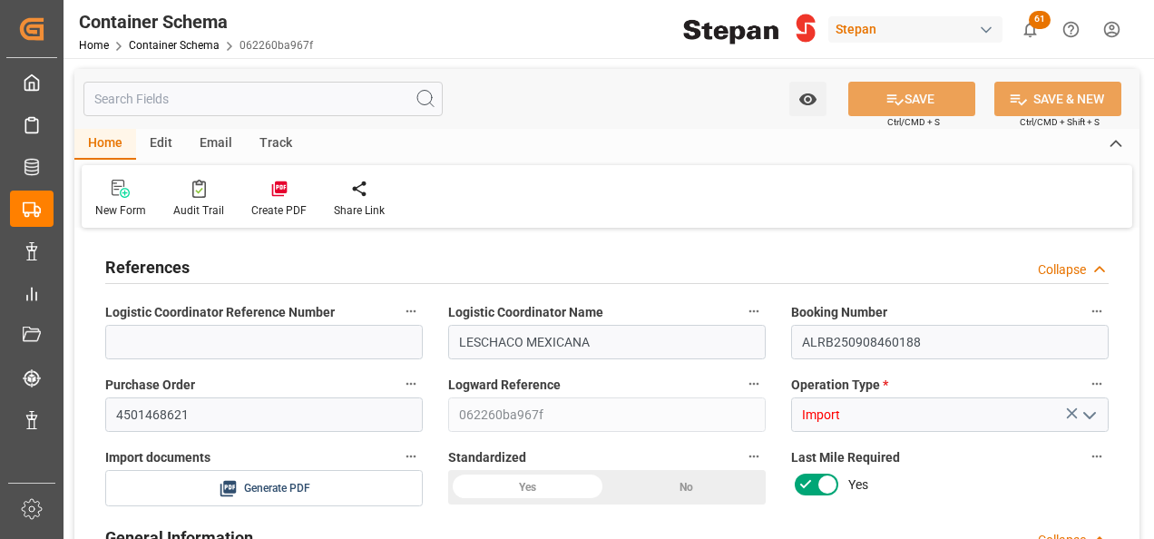
type input "12"
type input "0"
type input "Maersk"
type input "Maersk Line AS"
type input "NLRTM"
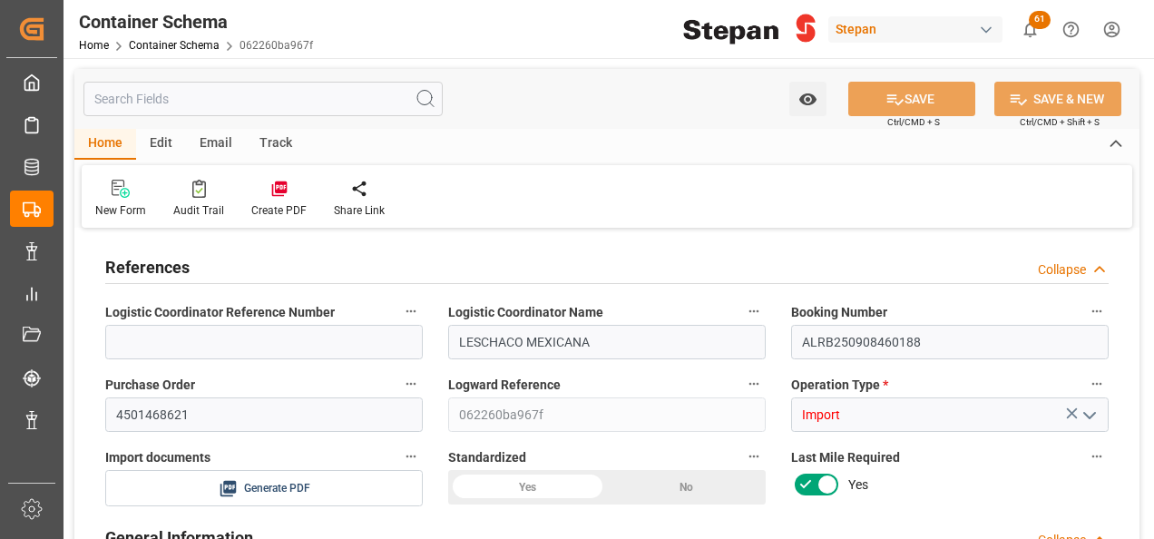
type input "MXVER"
type input "9261451"
type input "[DATE] 00:00"
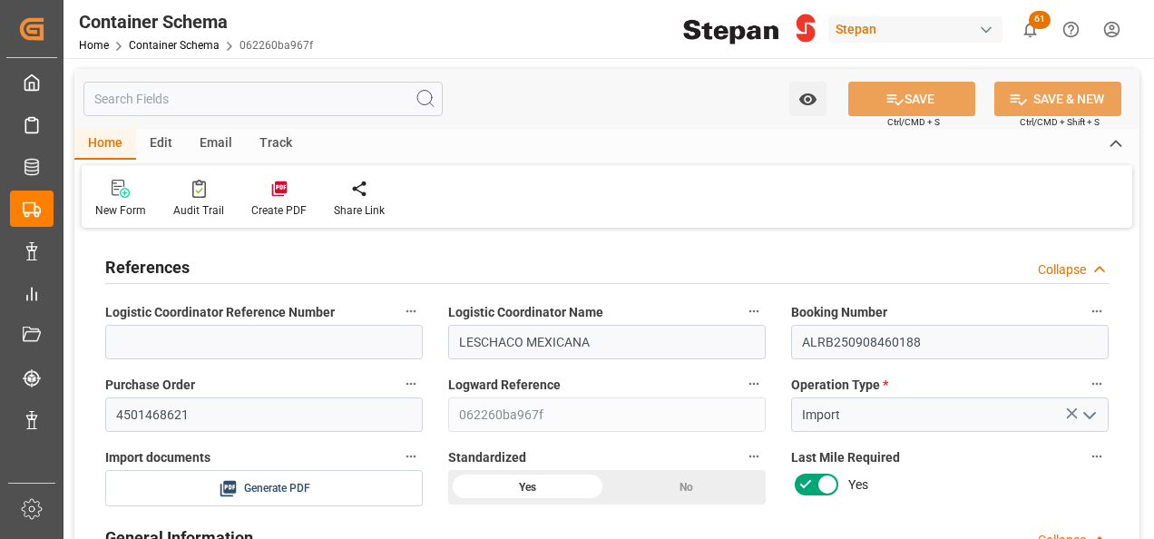
type input "[DATE]"
type input "[DATE] 00:00"
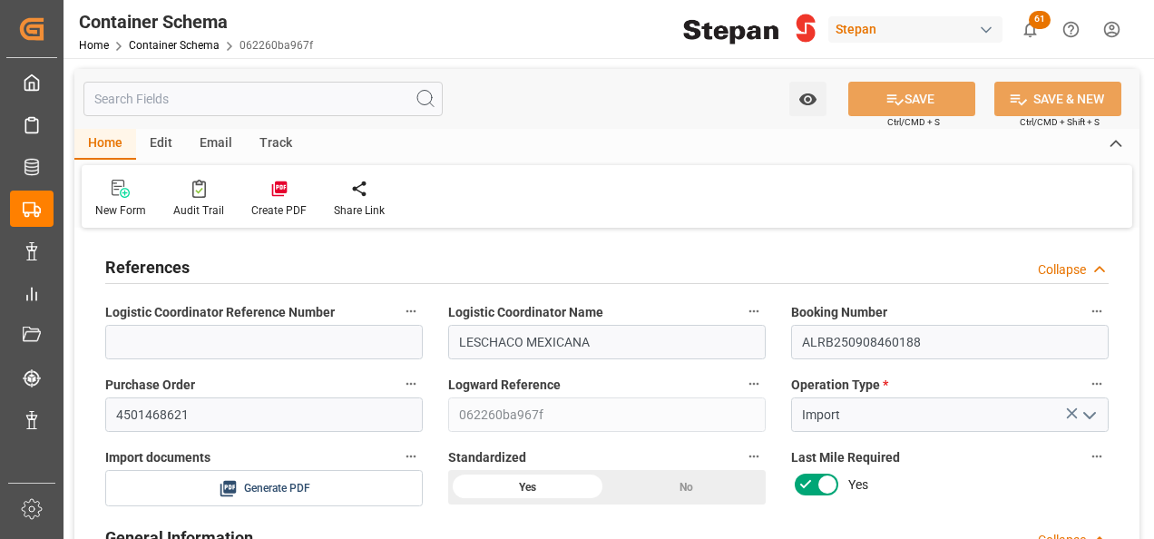
type input "[DATE] 00:00"
type input "[DATE]"
type input "[DATE] 20:16"
type input "[DATE] 19:15"
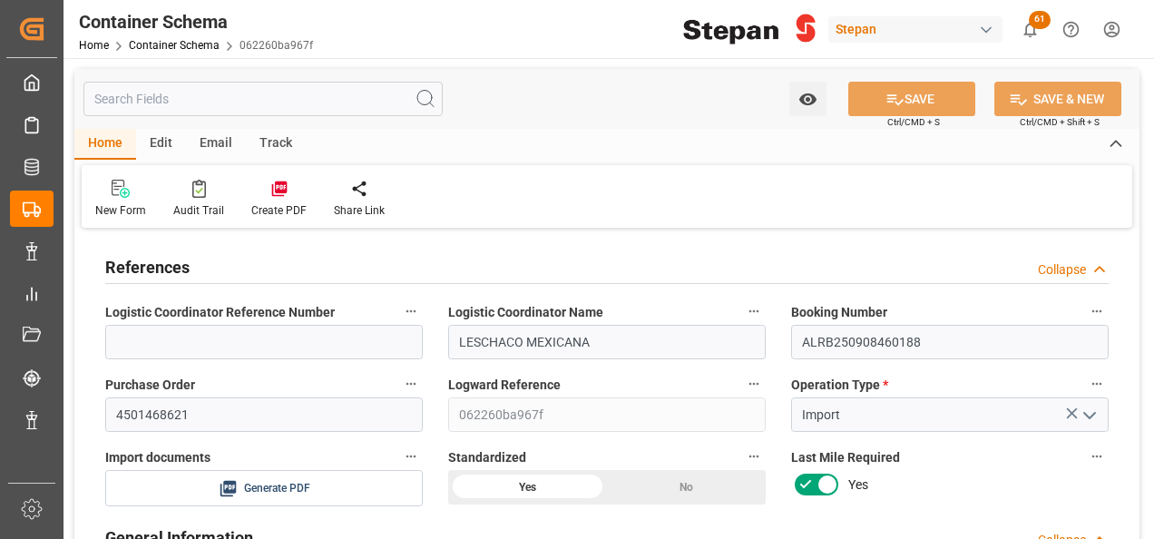
type input "[DATE]"
click at [283, 200] on div "Create PDF" at bounding box center [279, 199] width 83 height 40
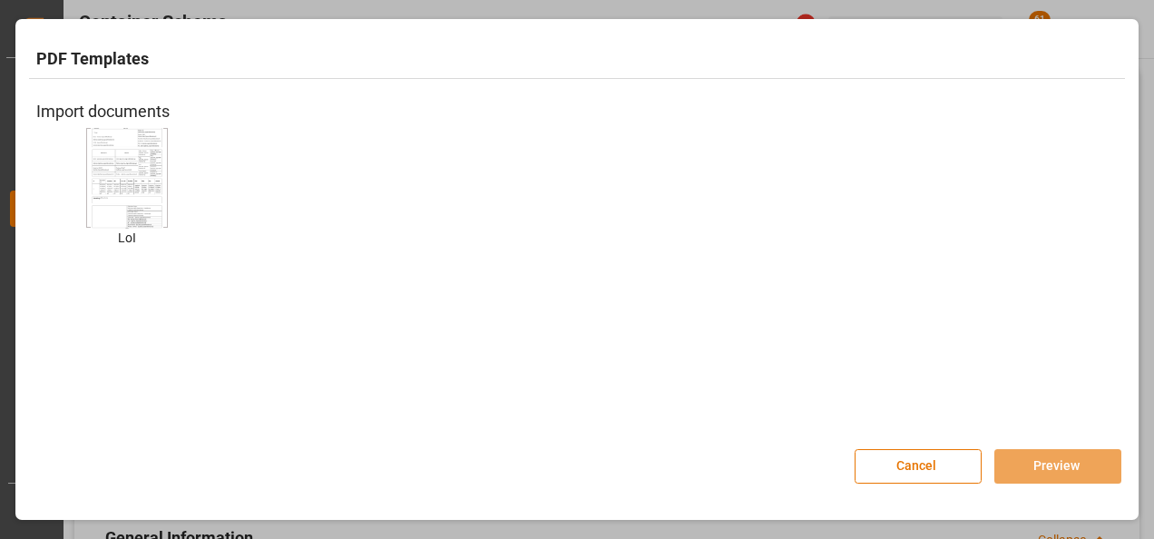
drag, startPoint x: 126, startPoint y: 189, endPoint x: 435, endPoint y: 368, distance: 357.7
click at [125, 189] on img at bounding box center [127, 177] width 73 height 102
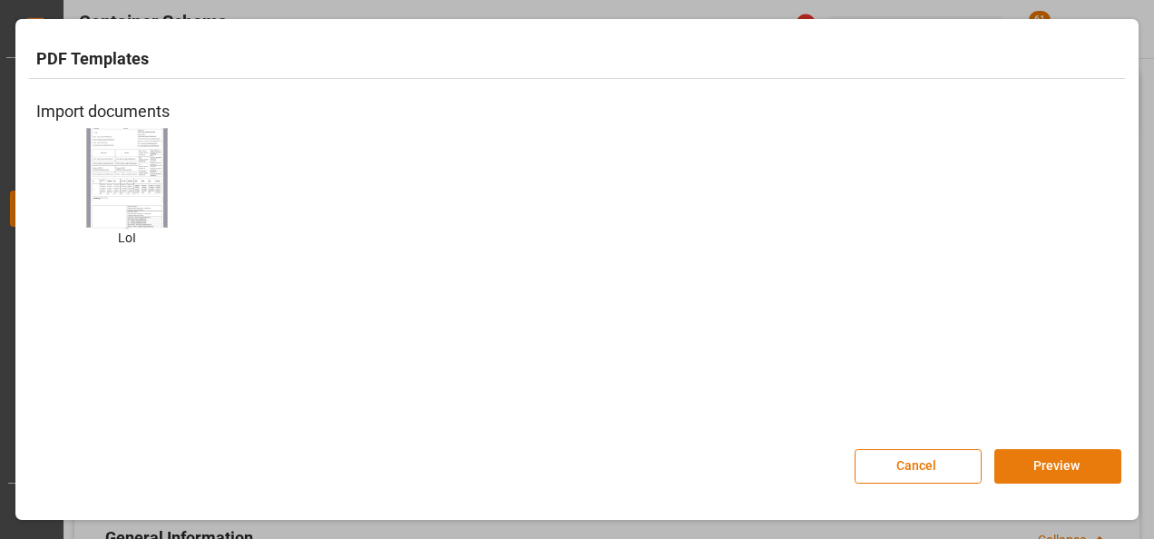
click at [1072, 460] on button "Preview" at bounding box center [1057, 466] width 127 height 34
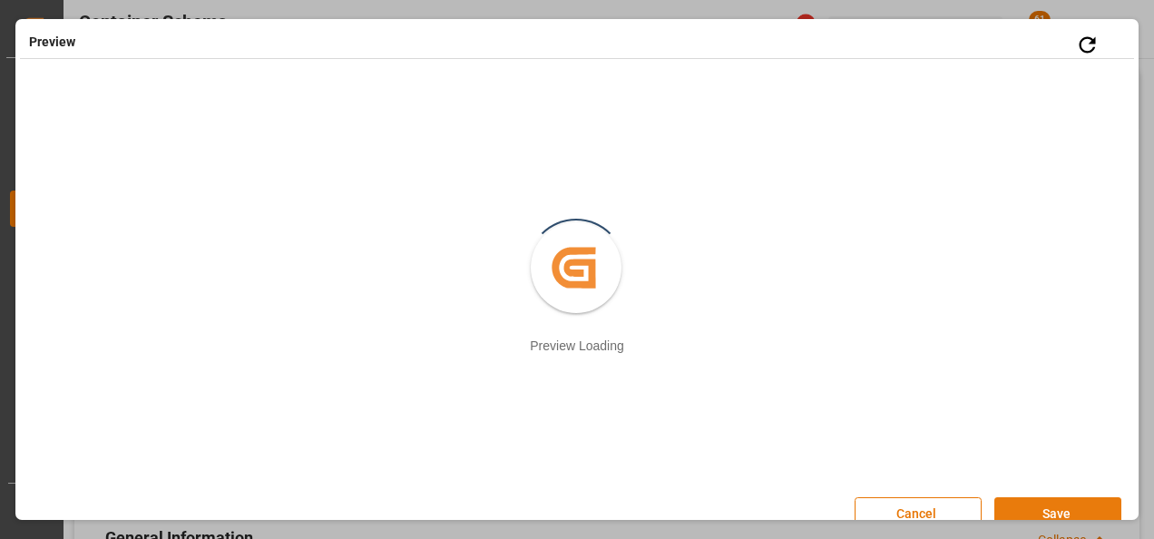
click at [1044, 513] on button "Save" at bounding box center [1057, 514] width 127 height 34
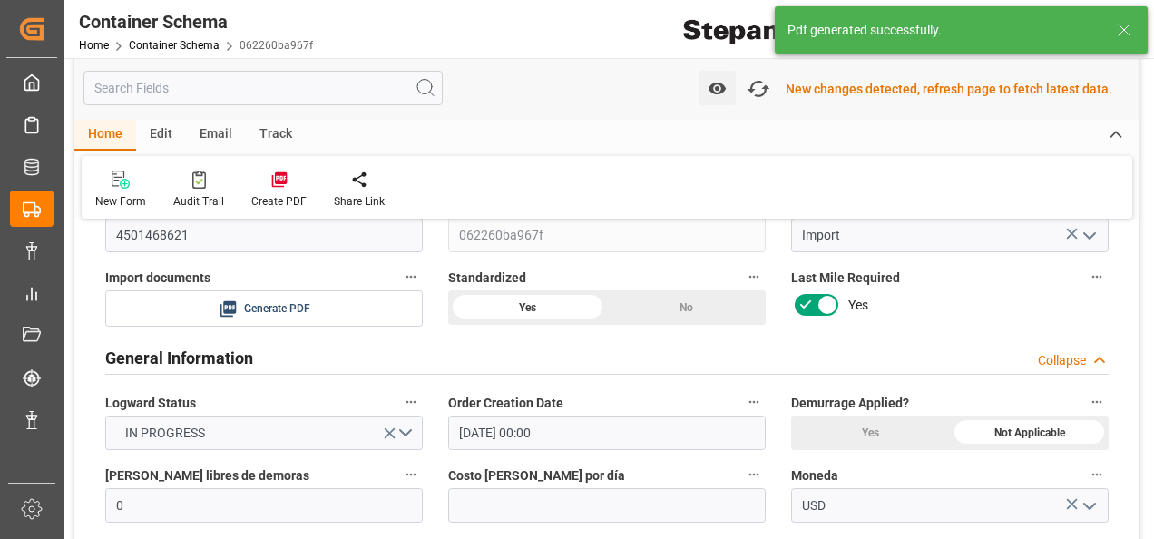
scroll to position [93, 0]
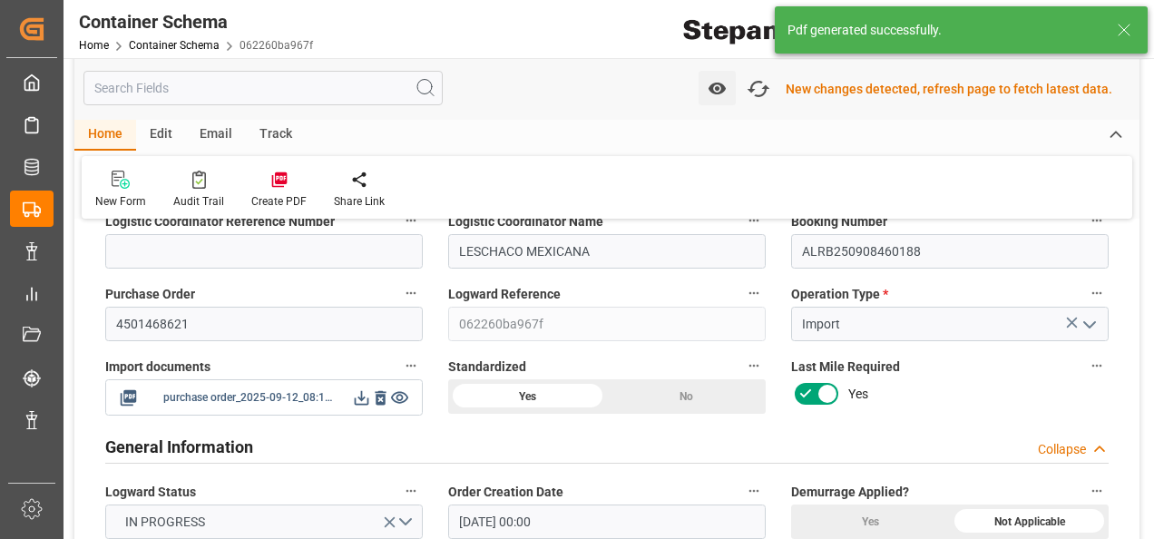
click at [366, 398] on icon at bounding box center [361, 397] width 19 height 19
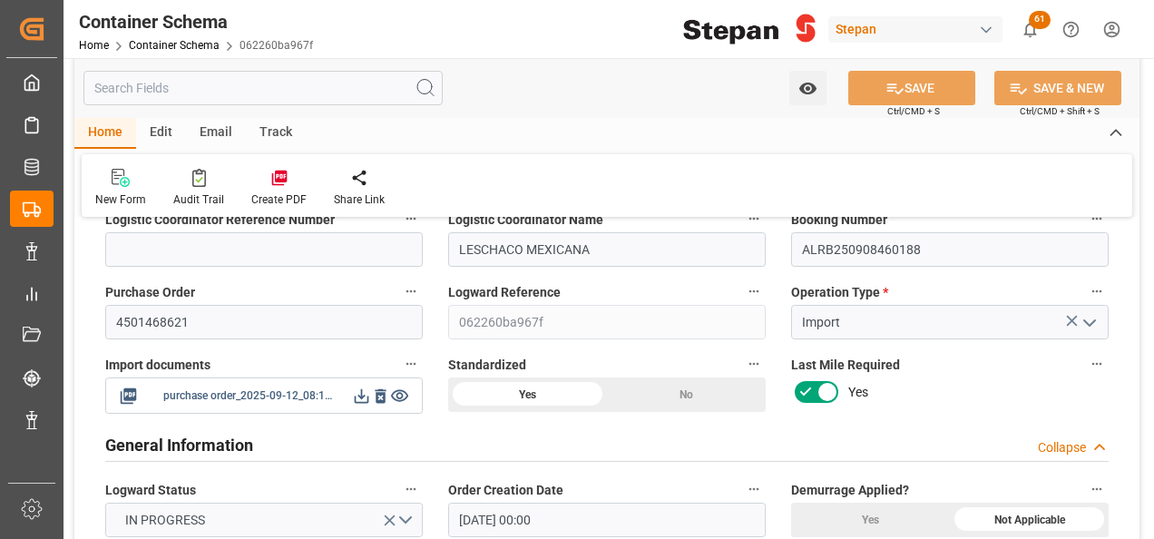
scroll to position [91, 0]
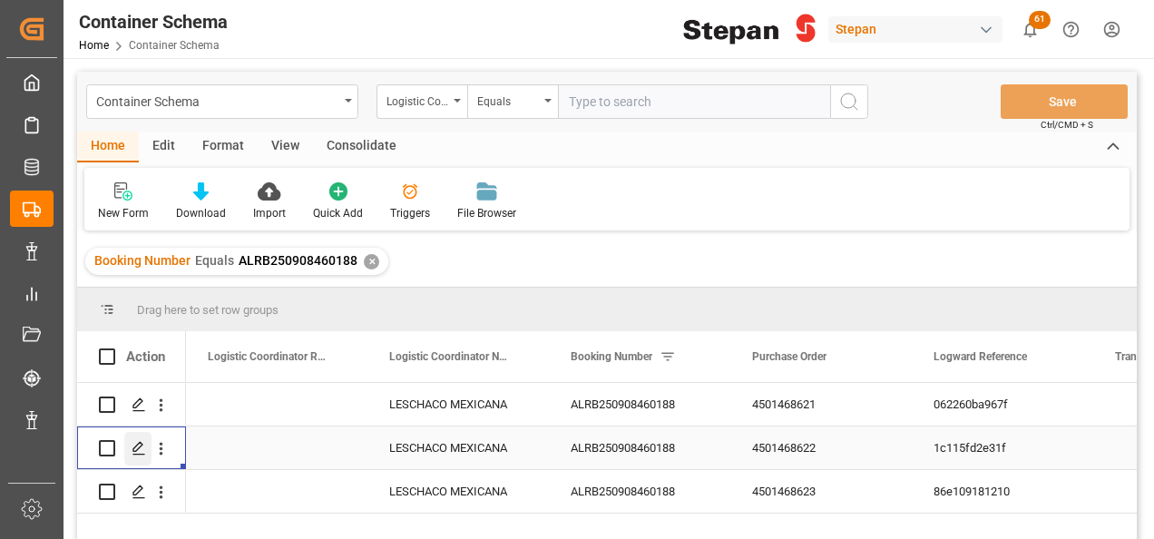
click at [134, 454] on line "Press SPACE to select this row." at bounding box center [138, 454] width 11 height 0
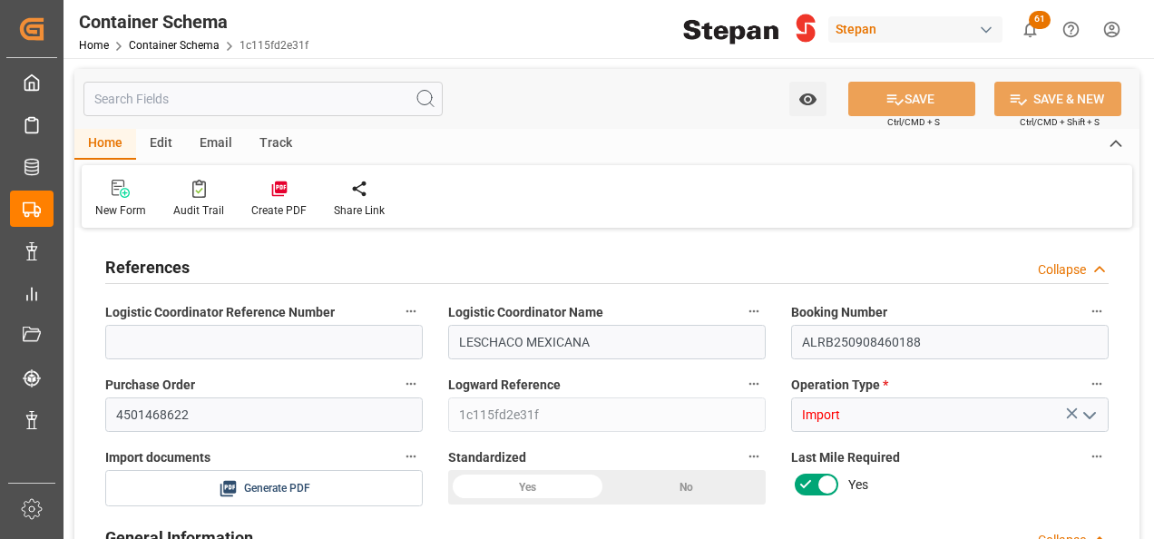
type input "0"
type input "1"
type input "20"
type input "20000"
type input "20460"
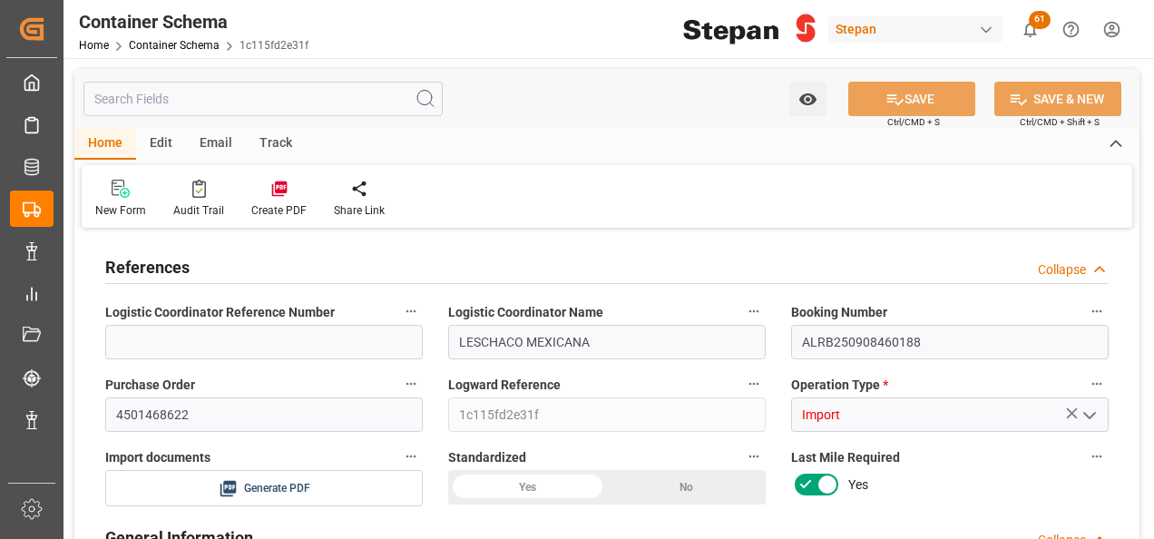
type input "12"
type input "0"
type input "Maersk"
type input "Maersk Line AS"
type input "NLRTM"
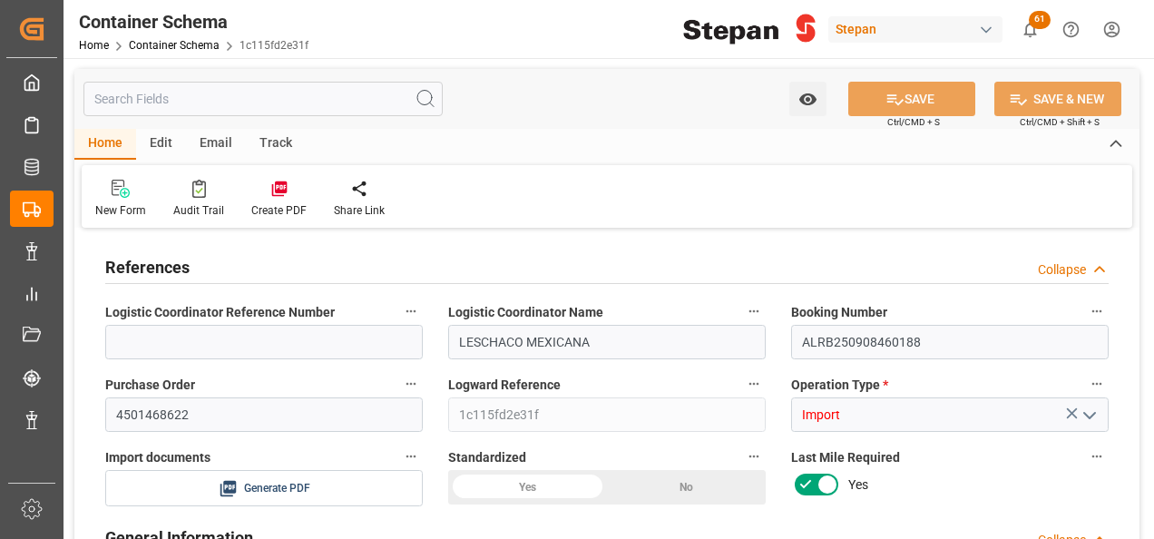
type input "MXVER"
type input "9261451"
type input "[DATE] 00:00"
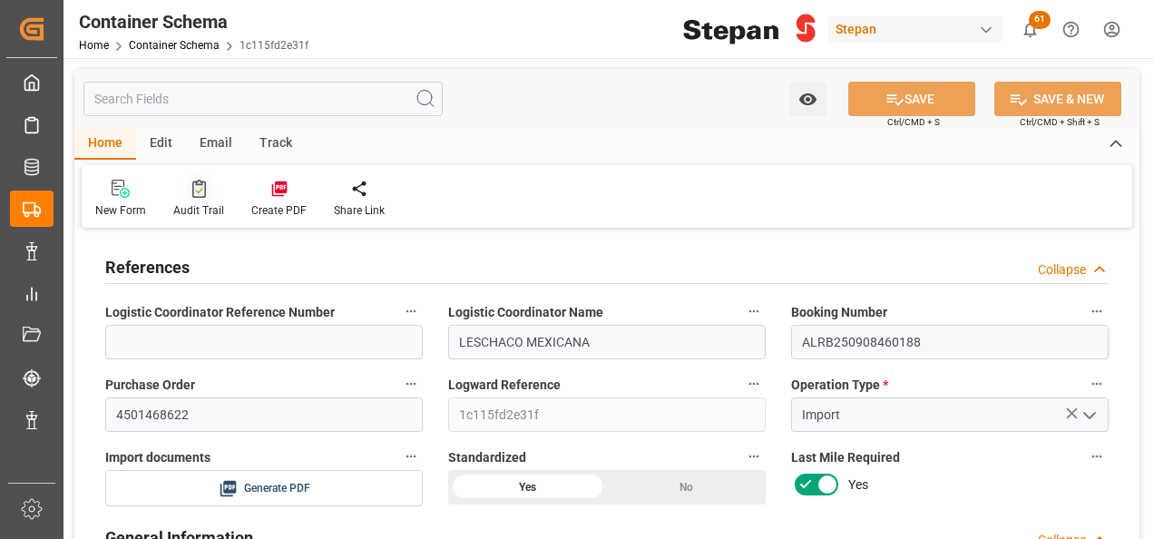
type input "[DATE]"
type input "[DATE] 00:00"
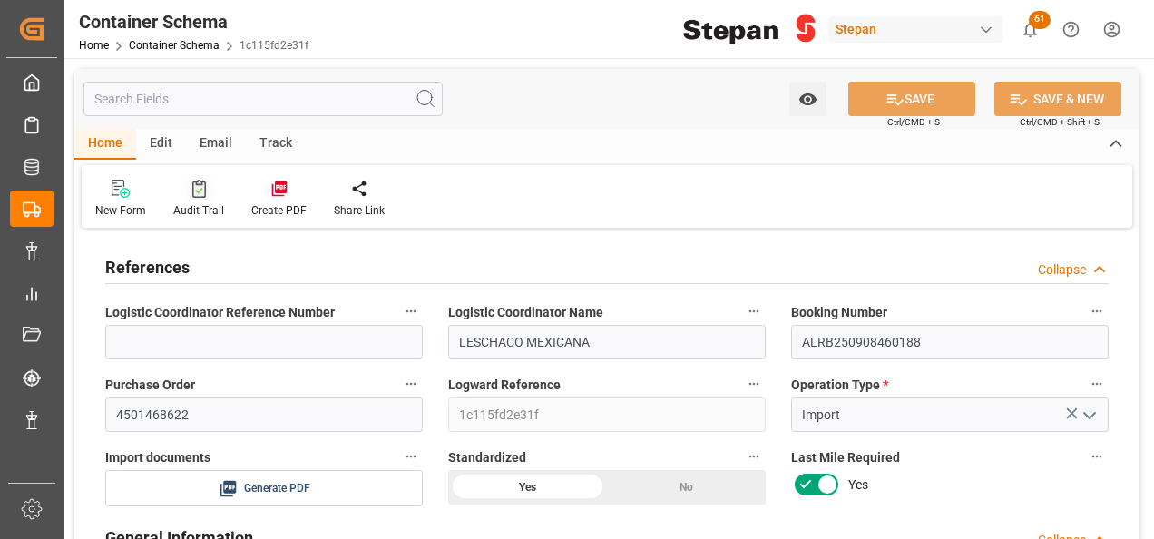
type input "[DATE] 00:00"
type input "[DATE]"
type input "[DATE] 20:16"
type input "[DATE] 19:34"
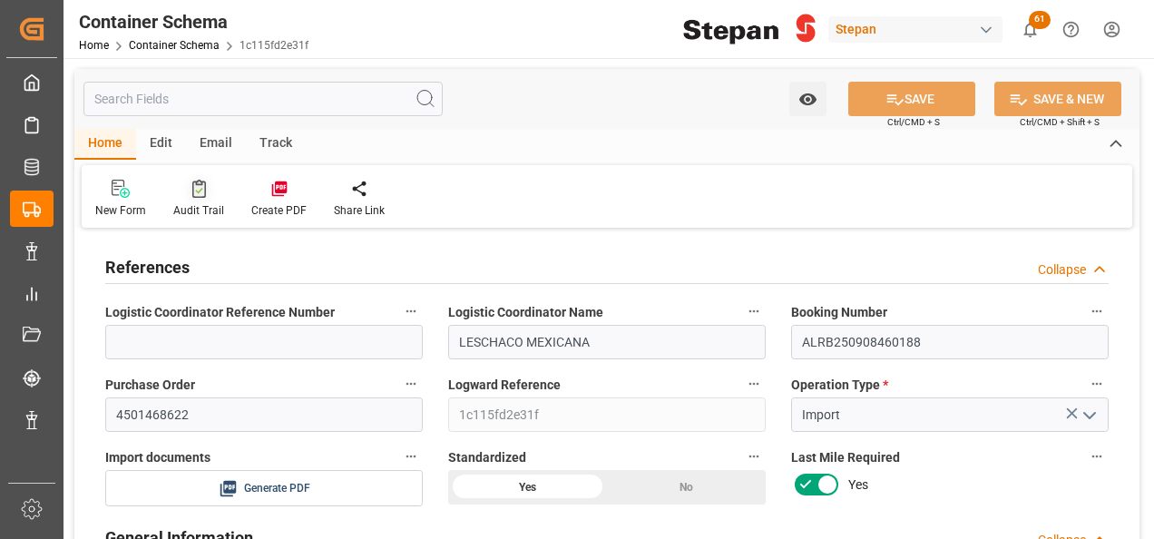
type input "[DATE]"
click at [278, 199] on div "Create PDF" at bounding box center [279, 199] width 83 height 40
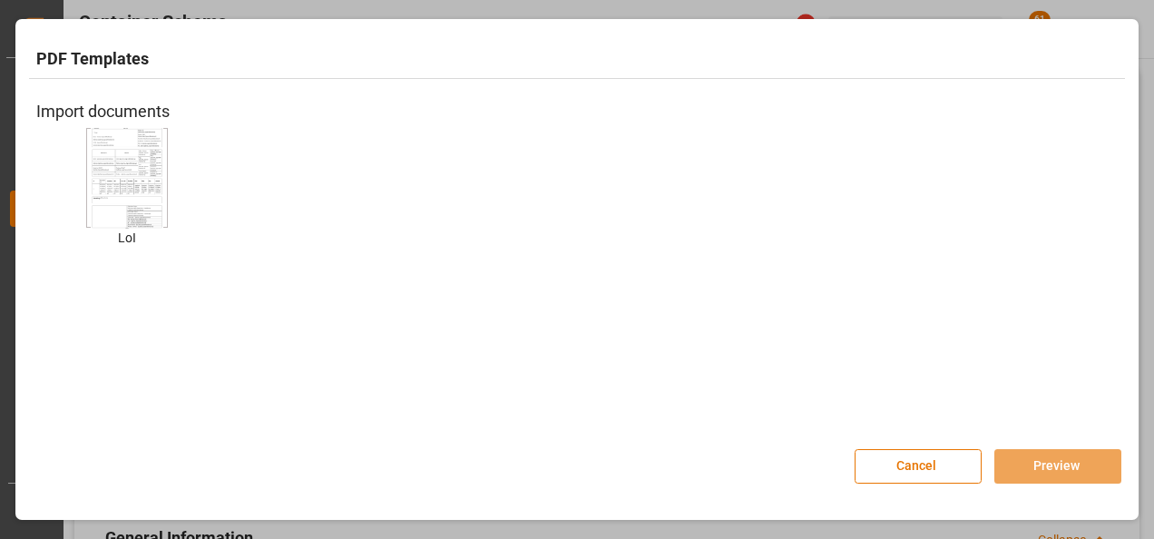
drag, startPoint x: 121, startPoint y: 178, endPoint x: 156, endPoint y: 239, distance: 71.1
click at [120, 178] on img at bounding box center [127, 177] width 73 height 102
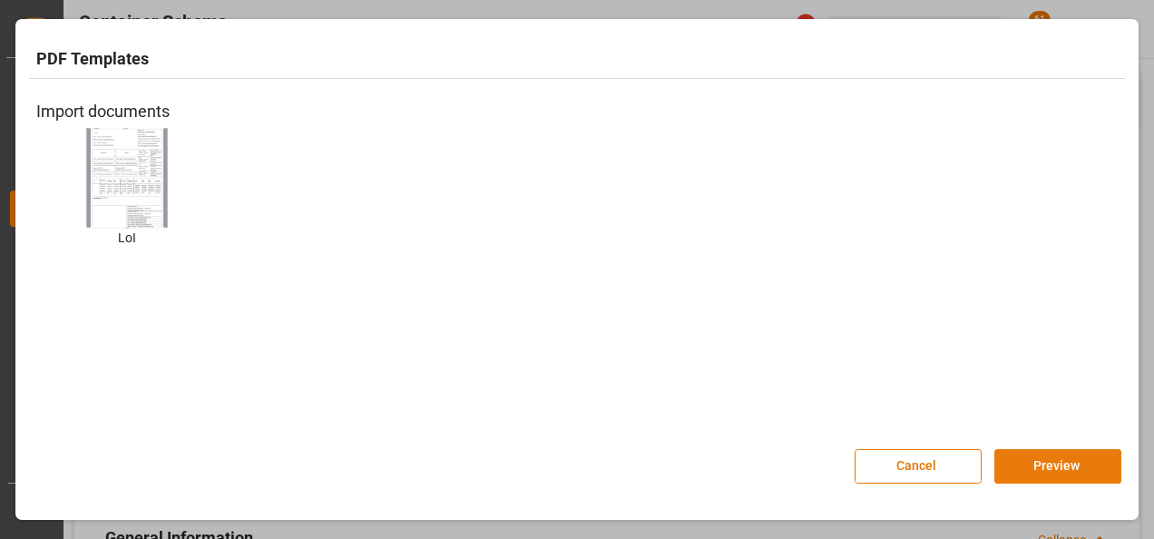
click at [1036, 464] on button "Preview" at bounding box center [1057, 466] width 127 height 34
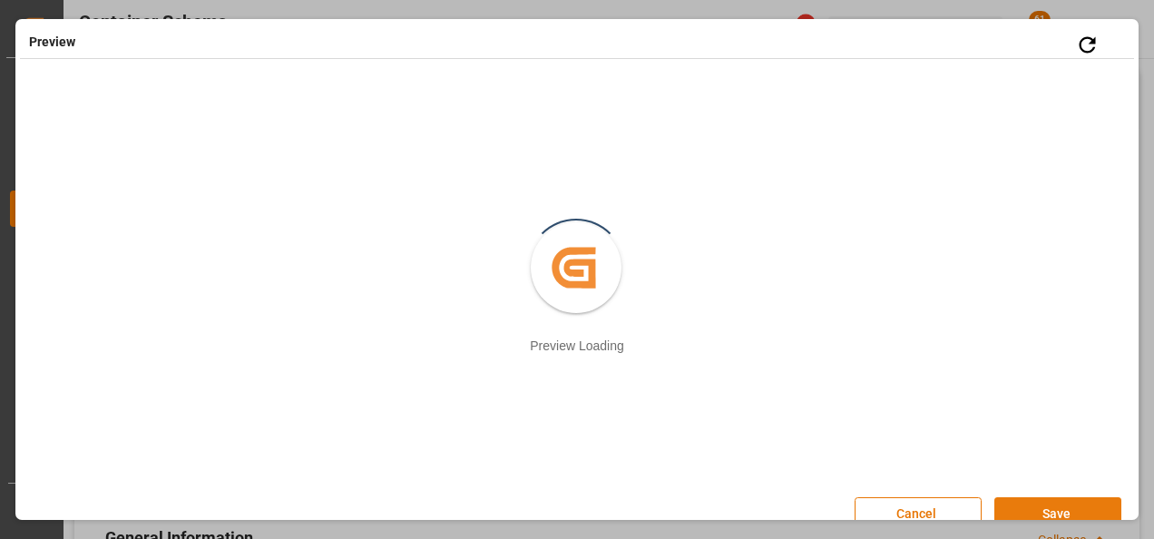
click at [1059, 506] on button "Save" at bounding box center [1057, 514] width 127 height 34
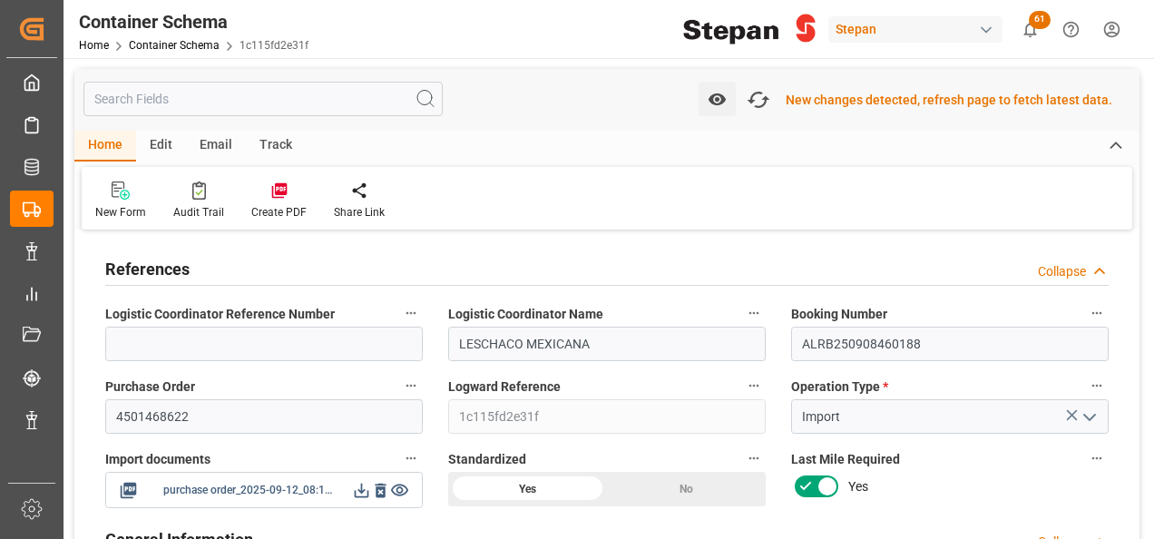
click at [357, 490] on icon at bounding box center [361, 490] width 19 height 19
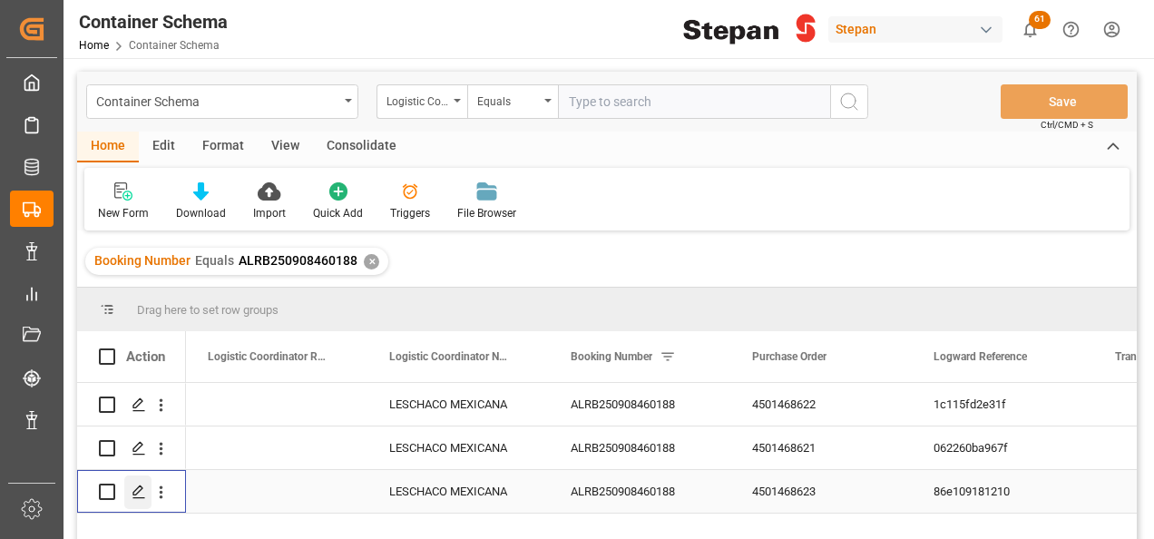
click at [134, 490] on icon "Press SPACE to select this row." at bounding box center [139, 491] width 15 height 15
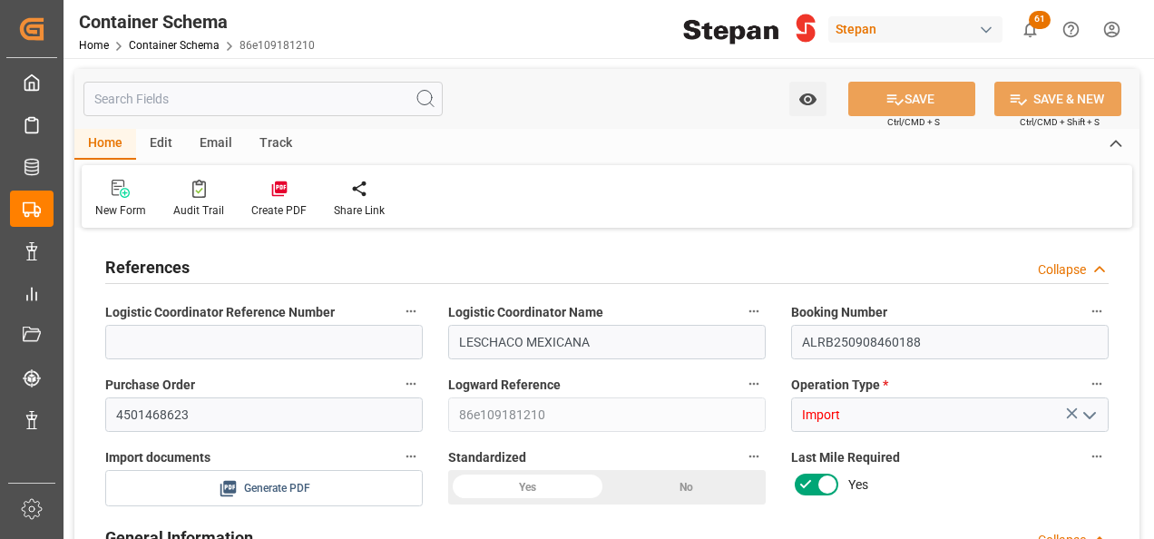
type input "0"
type input "1"
type input "20"
type input "20000"
type input "20460"
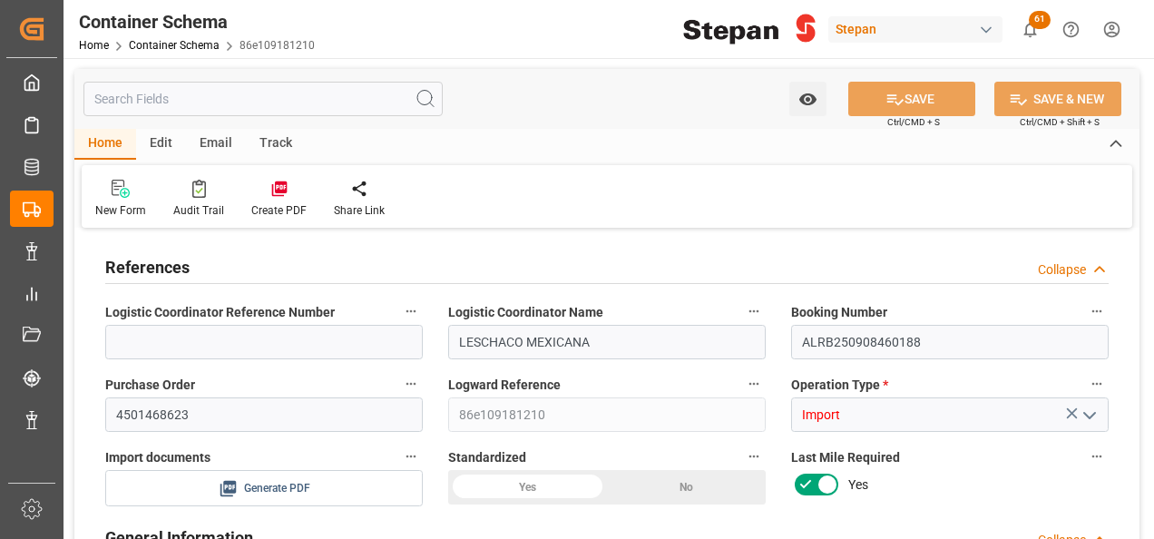
type input "12"
type input "0"
type input "Maersk"
type input "Maersk Line AS"
type input "NLRTM"
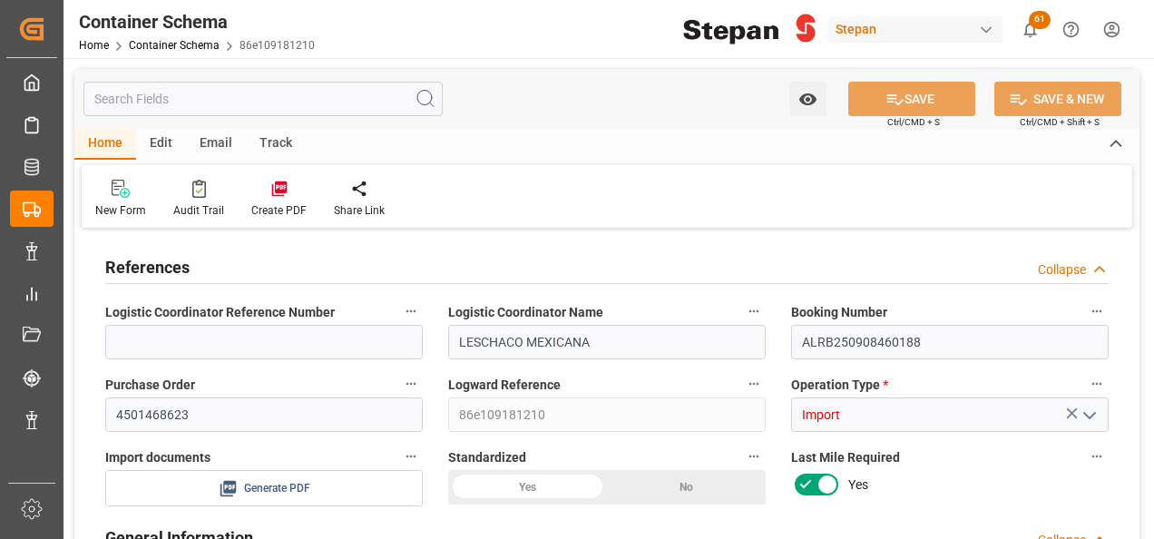
type input "MXVER"
type input "9261451"
type input "[DATE] 00:00"
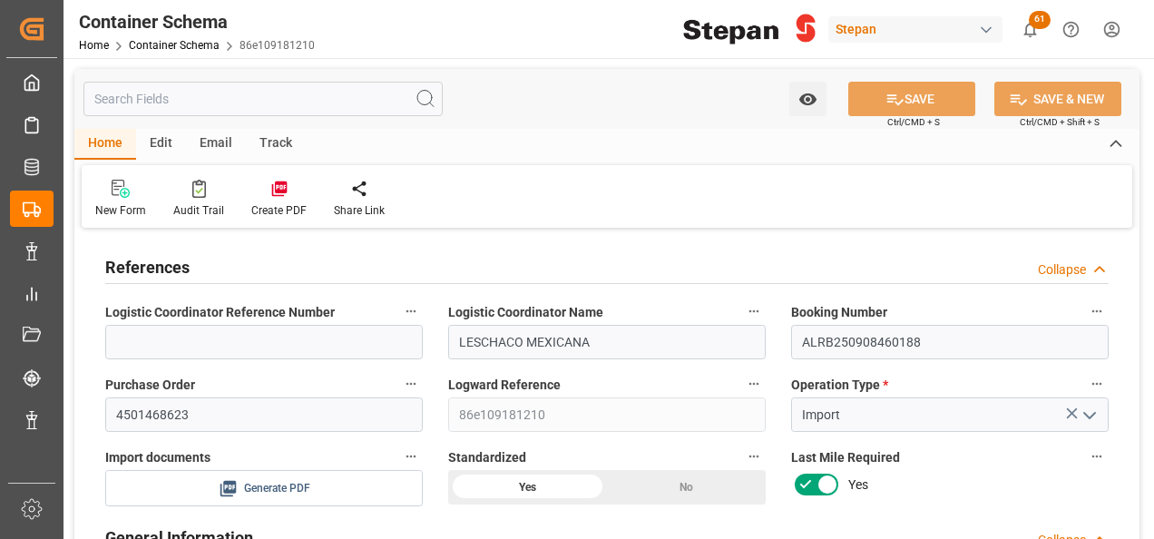
type input "[DATE]"
type input "[DATE] 00:00"
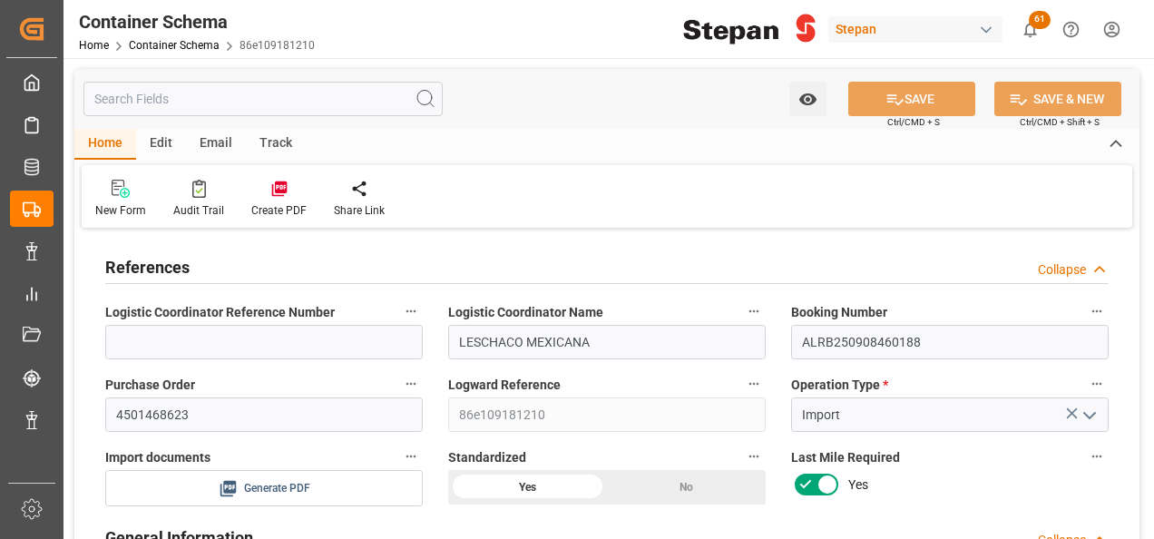
type input "[DATE] 00:00"
type input "[DATE]"
type input "[DATE] 20:16"
type input "[DATE] 19:38"
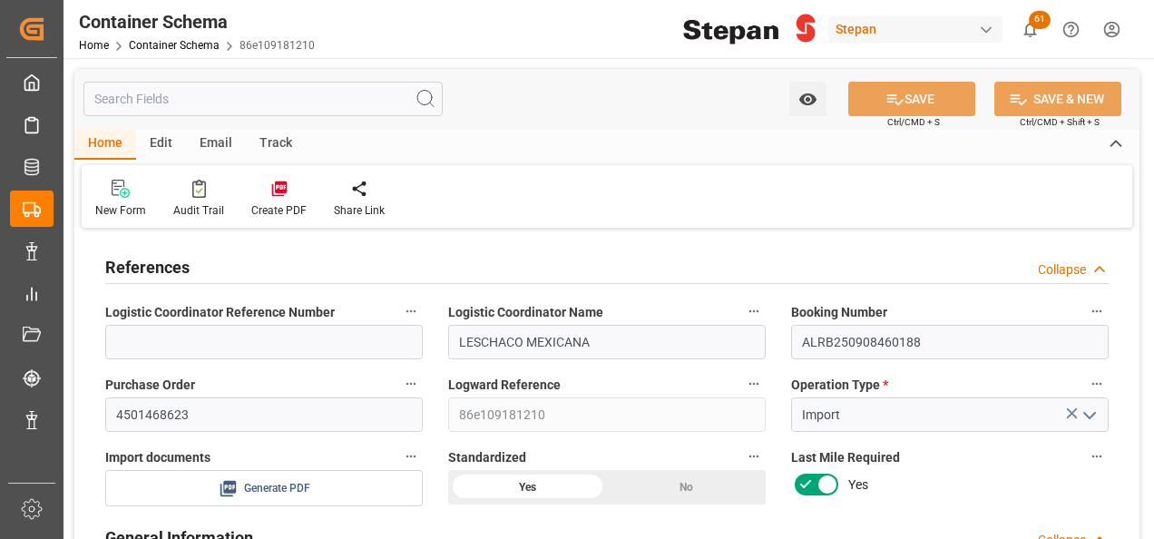
type input "[DATE]"
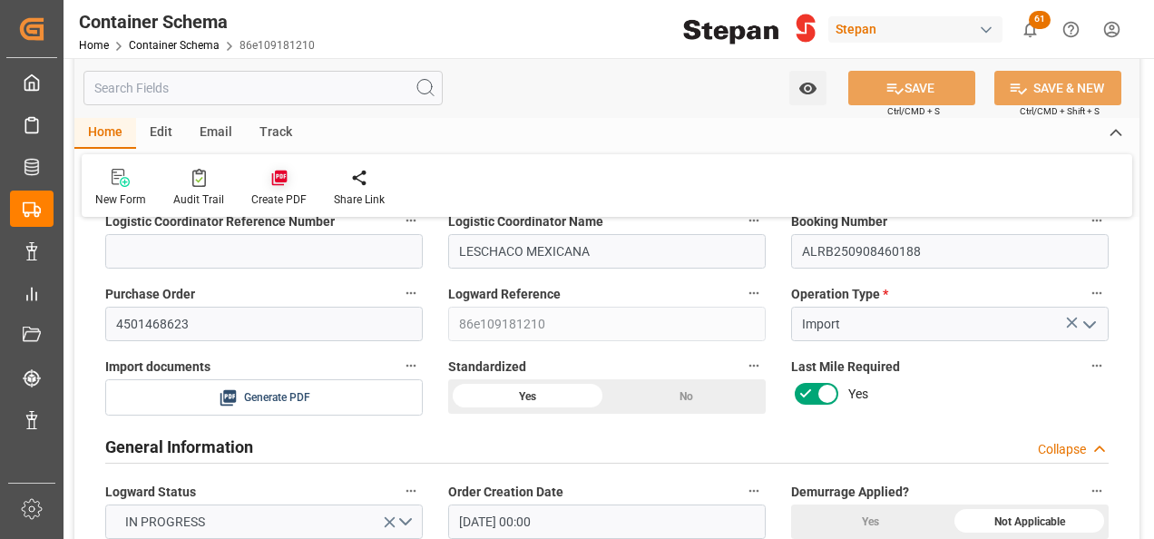
click at [279, 179] on icon at bounding box center [279, 178] width 18 height 18
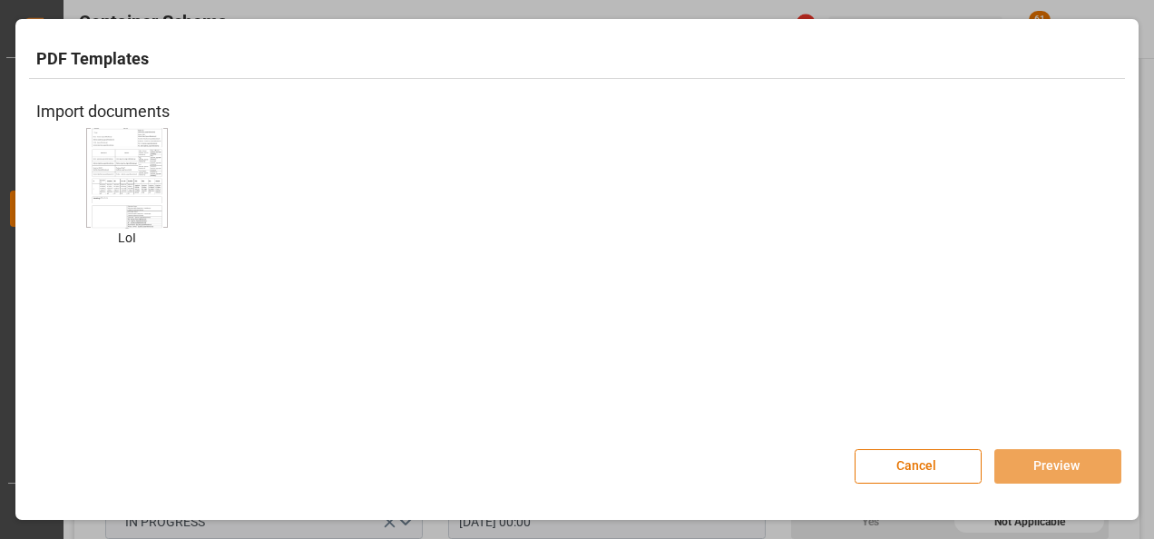
click at [111, 164] on img at bounding box center [127, 177] width 73 height 102
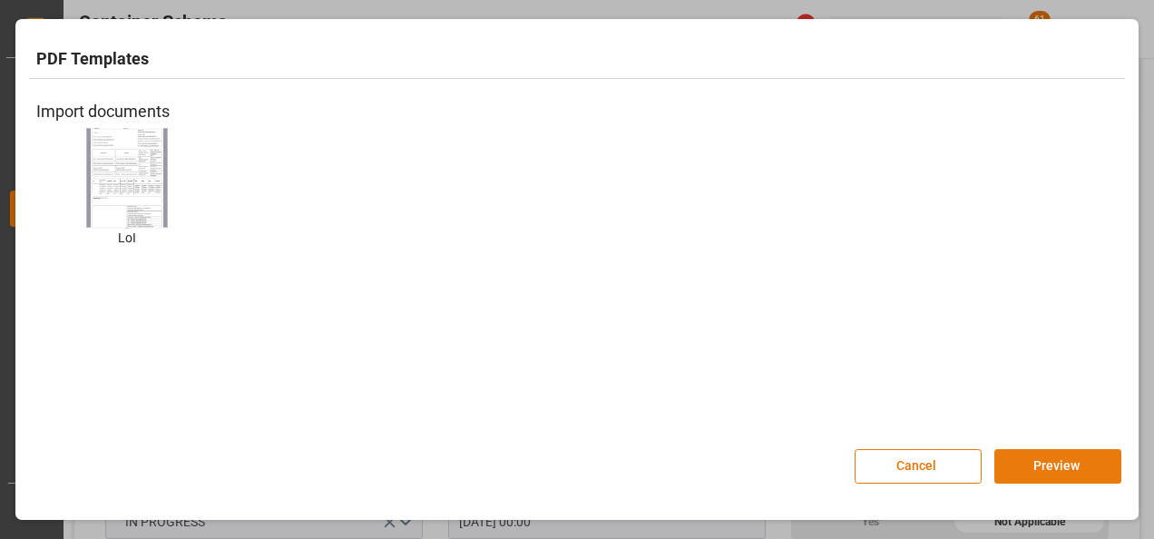
click at [1025, 457] on button "Preview" at bounding box center [1057, 466] width 127 height 34
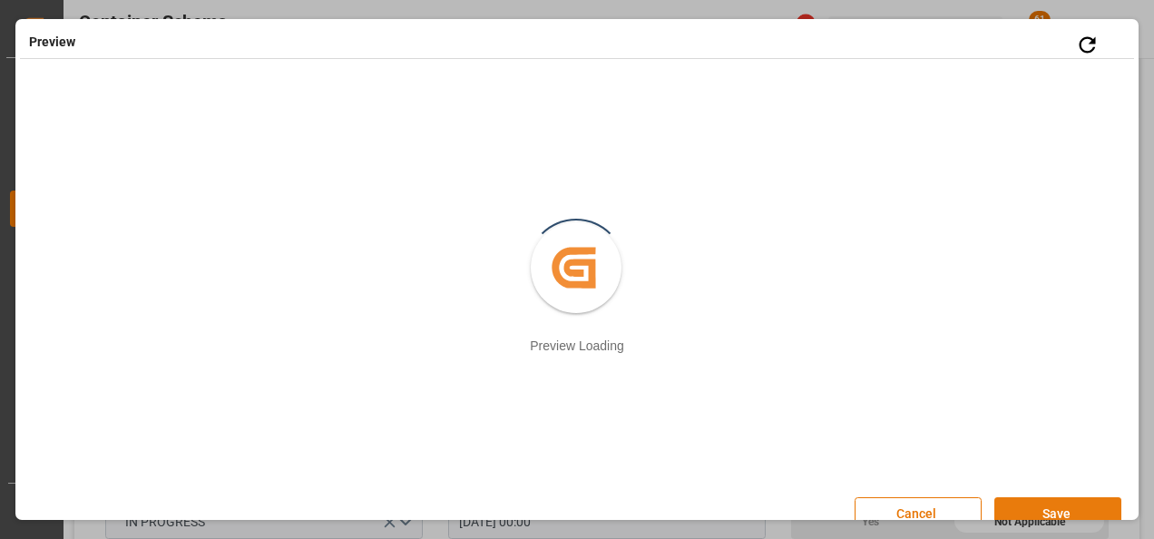
click at [1030, 506] on button "Save" at bounding box center [1057, 514] width 127 height 34
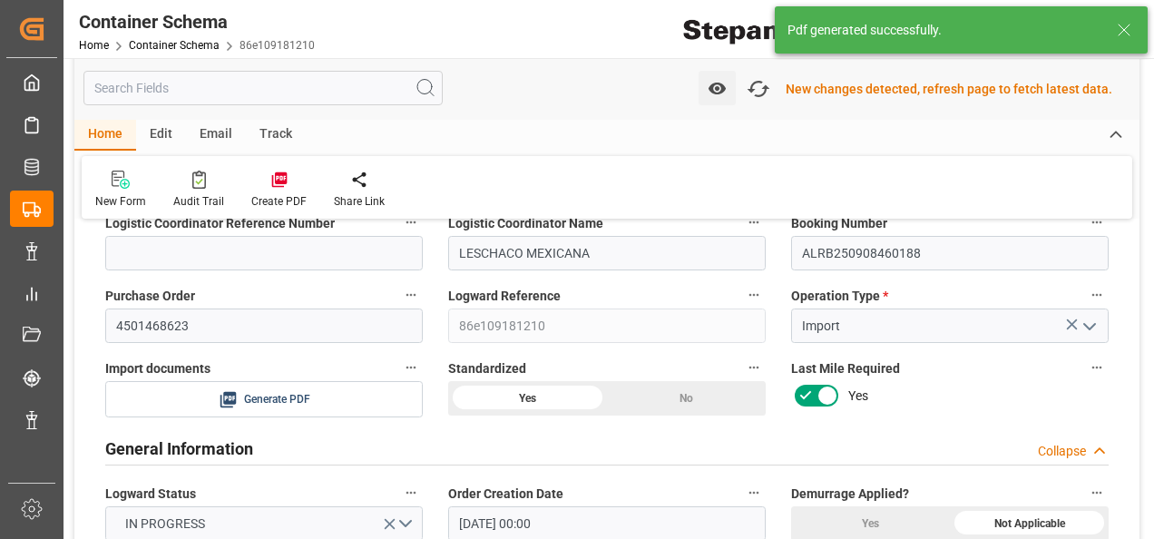
scroll to position [93, 0]
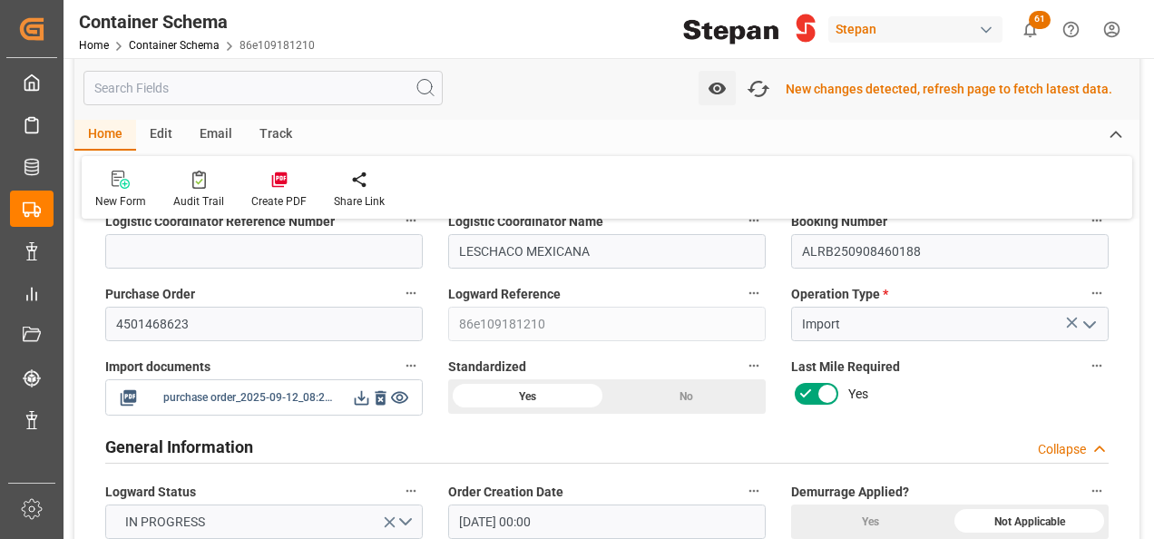
click at [360, 399] on icon at bounding box center [361, 397] width 19 height 19
click at [764, 93] on icon "button" at bounding box center [758, 88] width 29 height 29
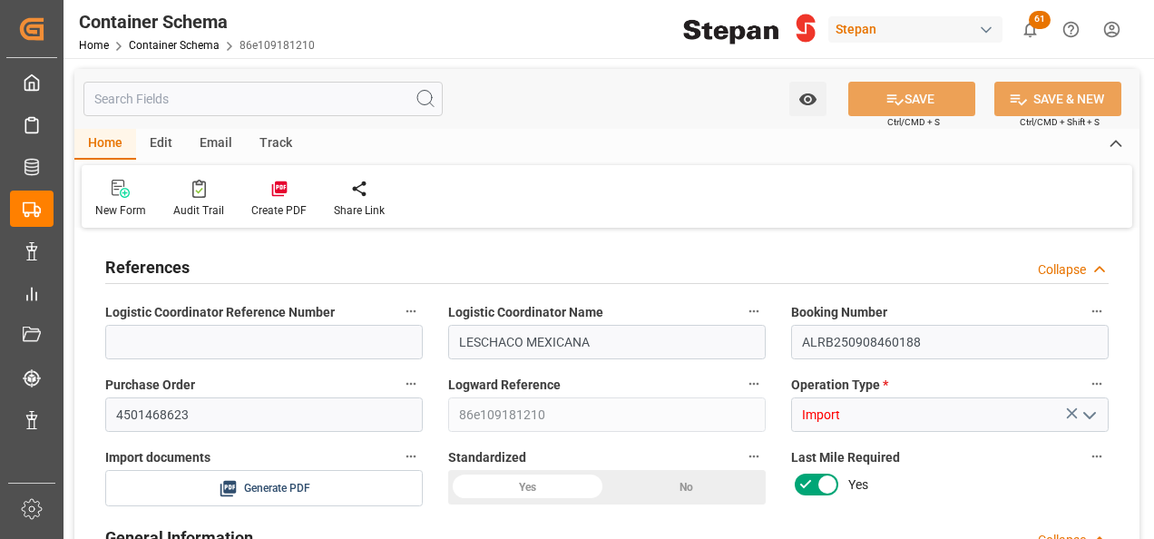
type input "0"
type input "1"
type input "20"
type input "20000"
type input "20460"
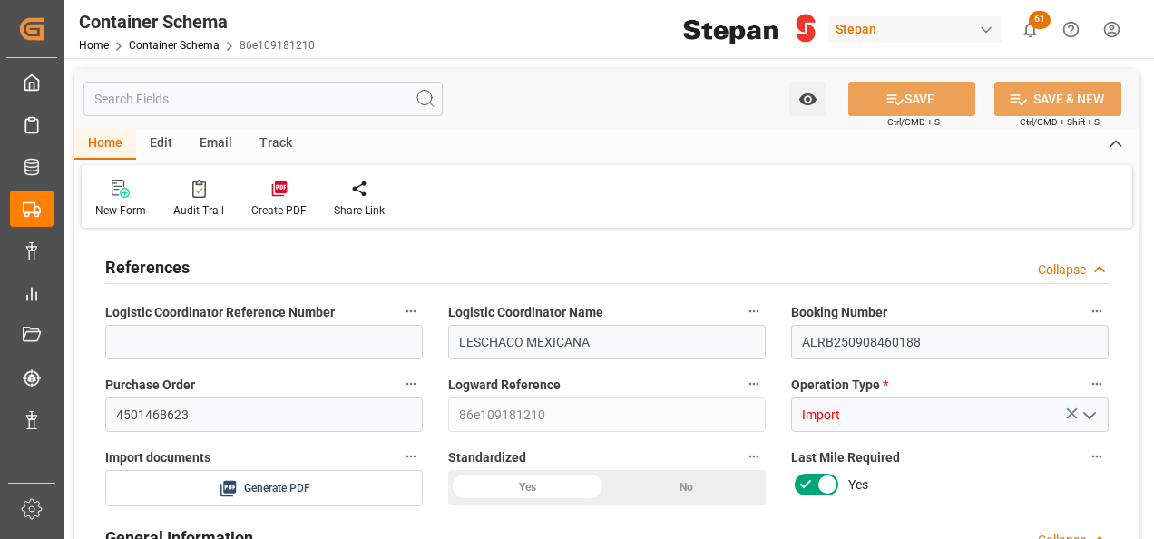
type input "12"
type input "0"
type input "Maersk"
type input "Maersk Line AS"
type input "NLRTM"
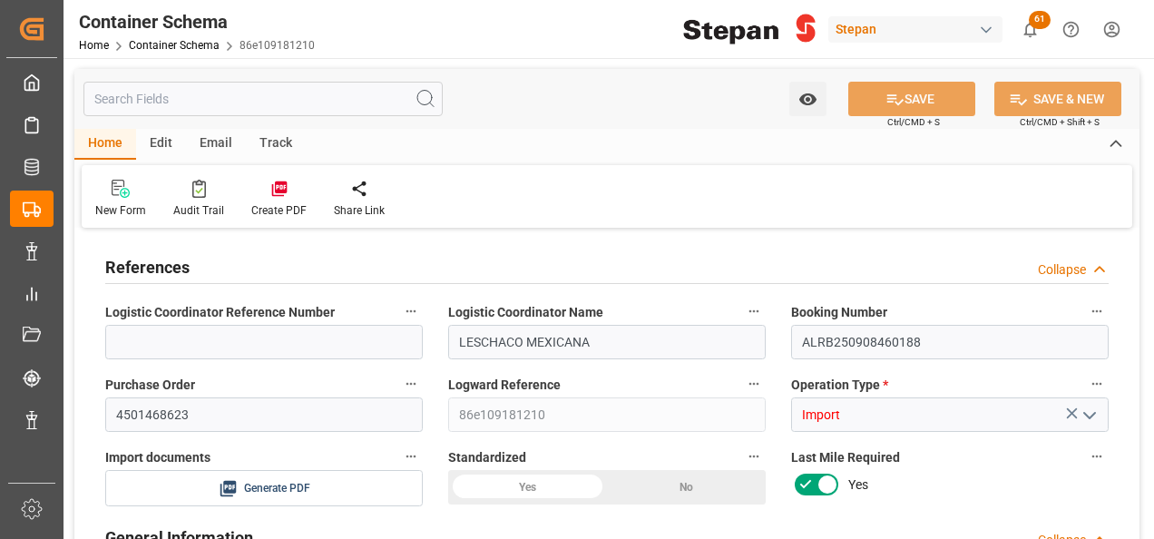
type input "MXVER"
type input "9261451"
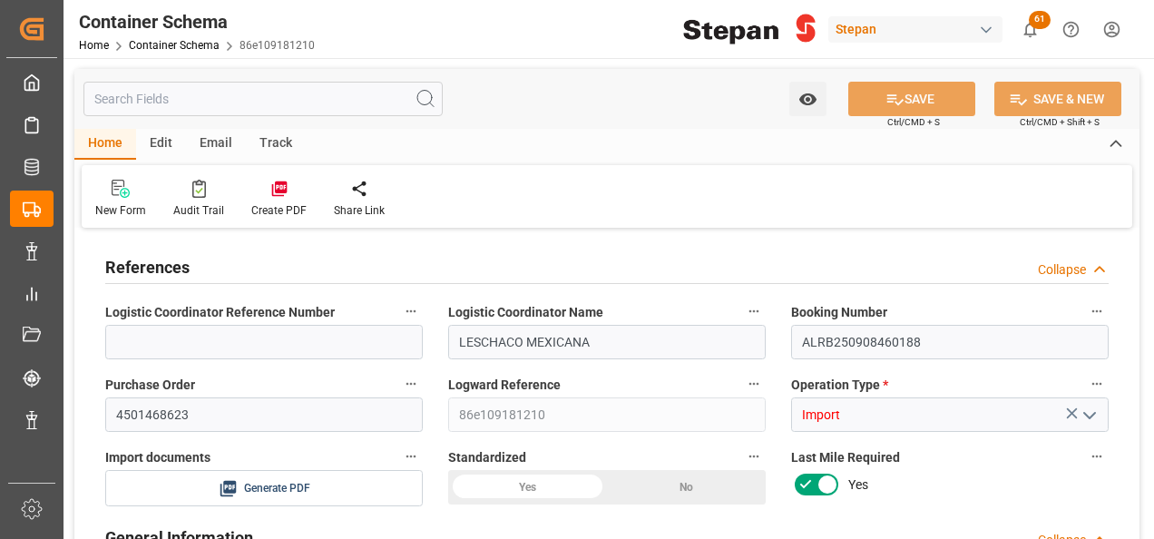
type input "9261451"
type input "0"
type input "[DATE] 00:00"
type input "[DATE]"
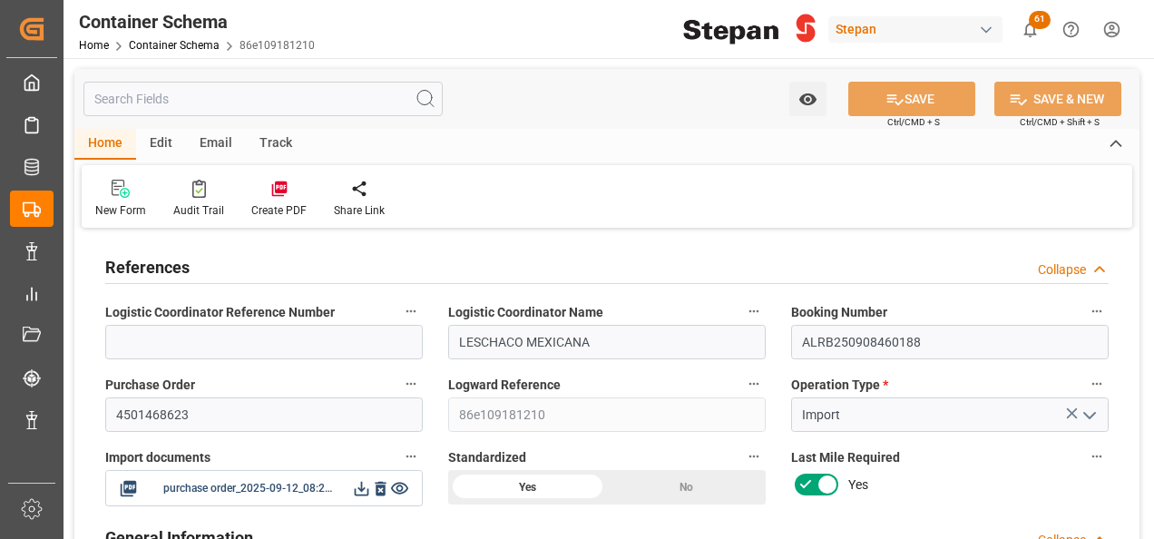
type input "[DATE] 00:00"
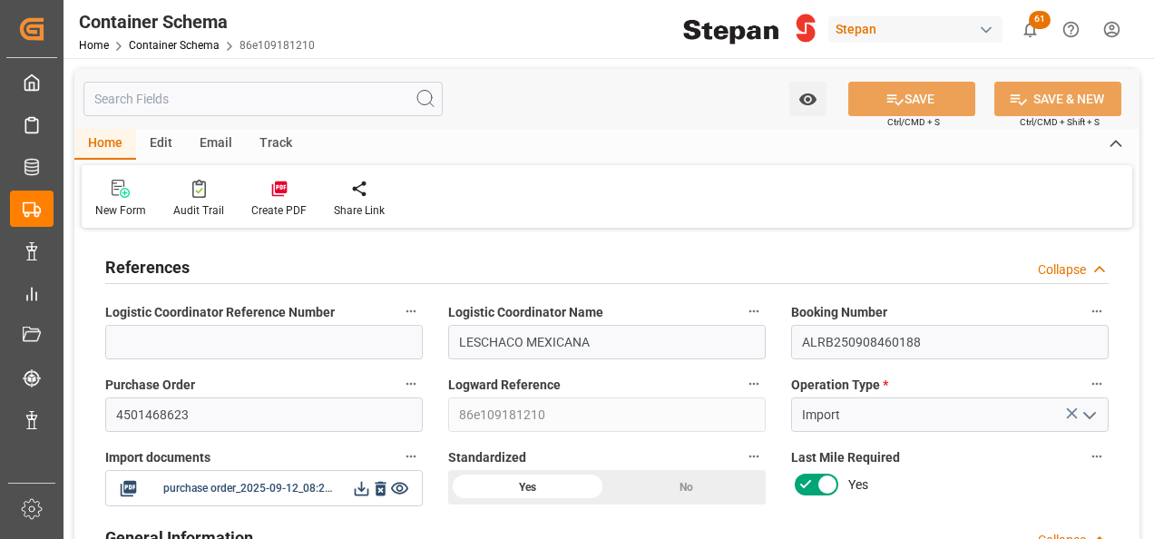
type input "[DATE] 00:00"
type input "[DATE]"
type input "12-09-2025 20:22"
type input "[DATE] 19:38"
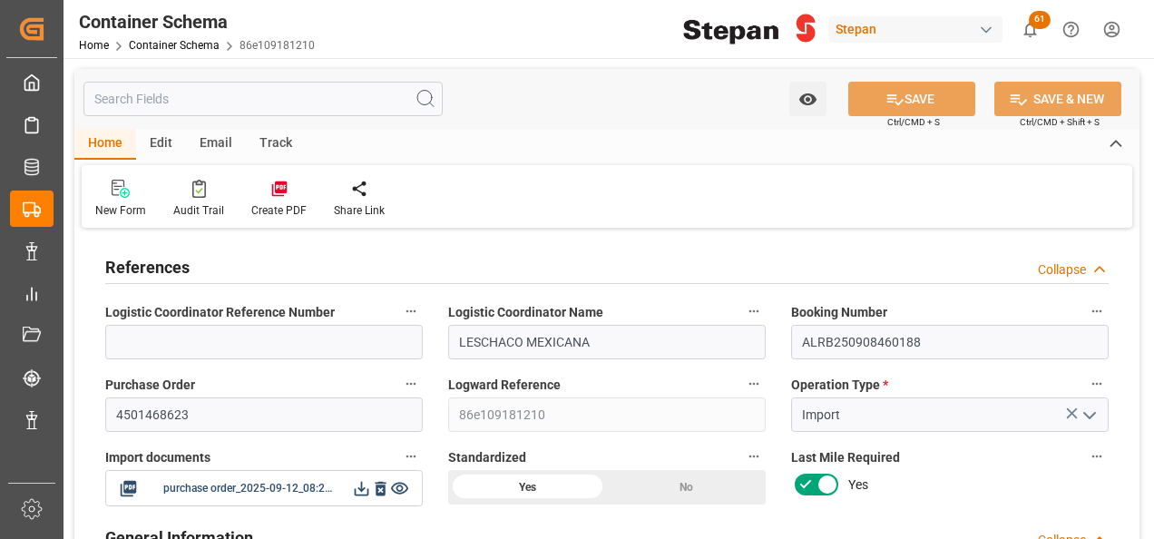
type input "[DATE]"
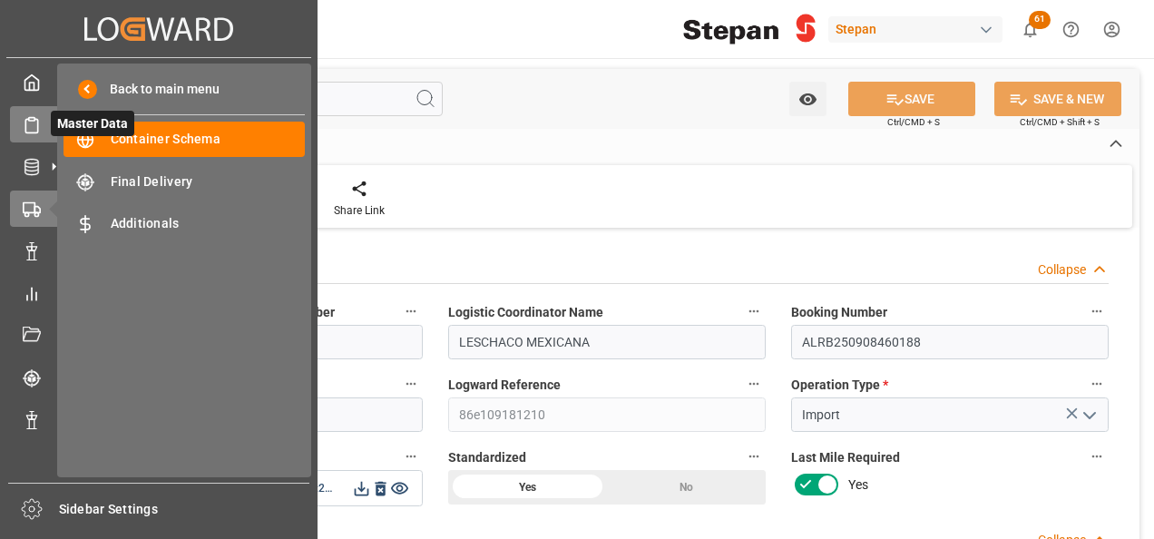
click at [34, 119] on rect at bounding box center [32, 119] width 6 height 3
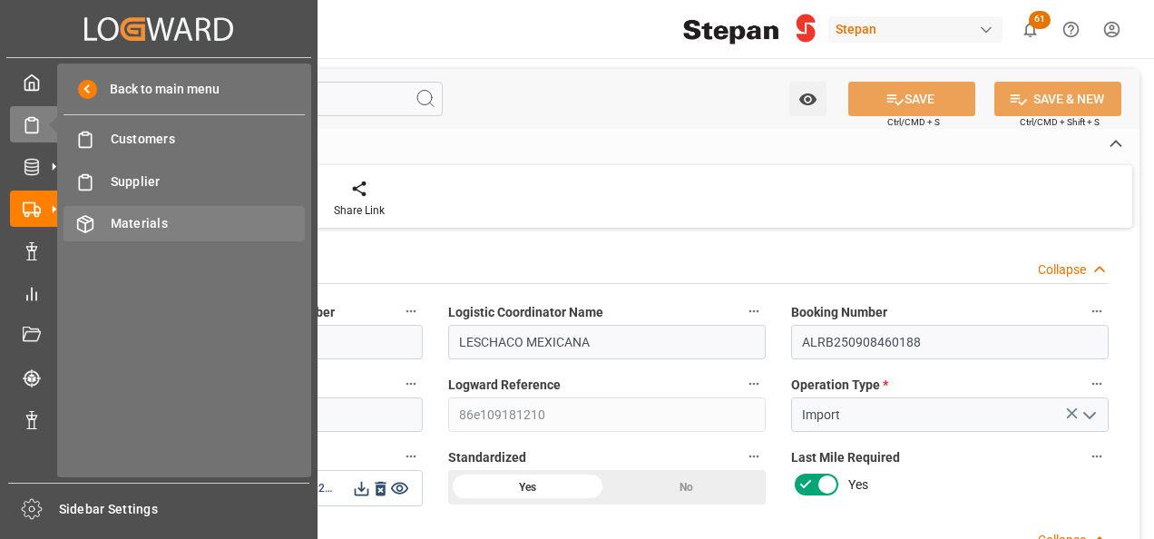
click at [155, 214] on span "Materials" at bounding box center [208, 223] width 195 height 19
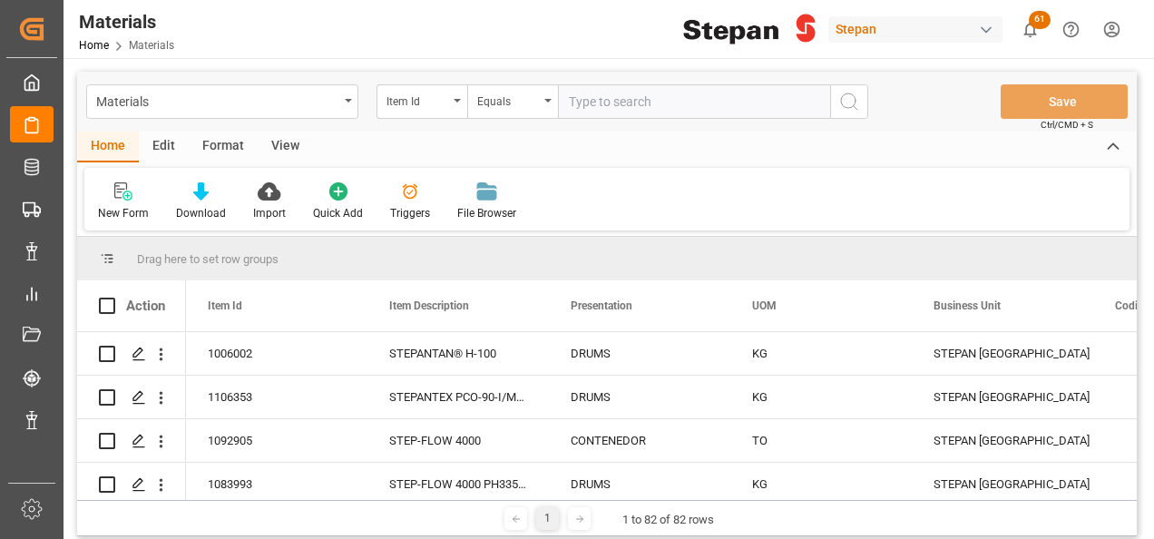
click at [569, 95] on input "text" at bounding box center [694, 101] width 272 height 34
type input "1103332"
click at [844, 97] on icon "search button" at bounding box center [849, 102] width 22 height 22
